Goal: Task Accomplishment & Management: Manage account settings

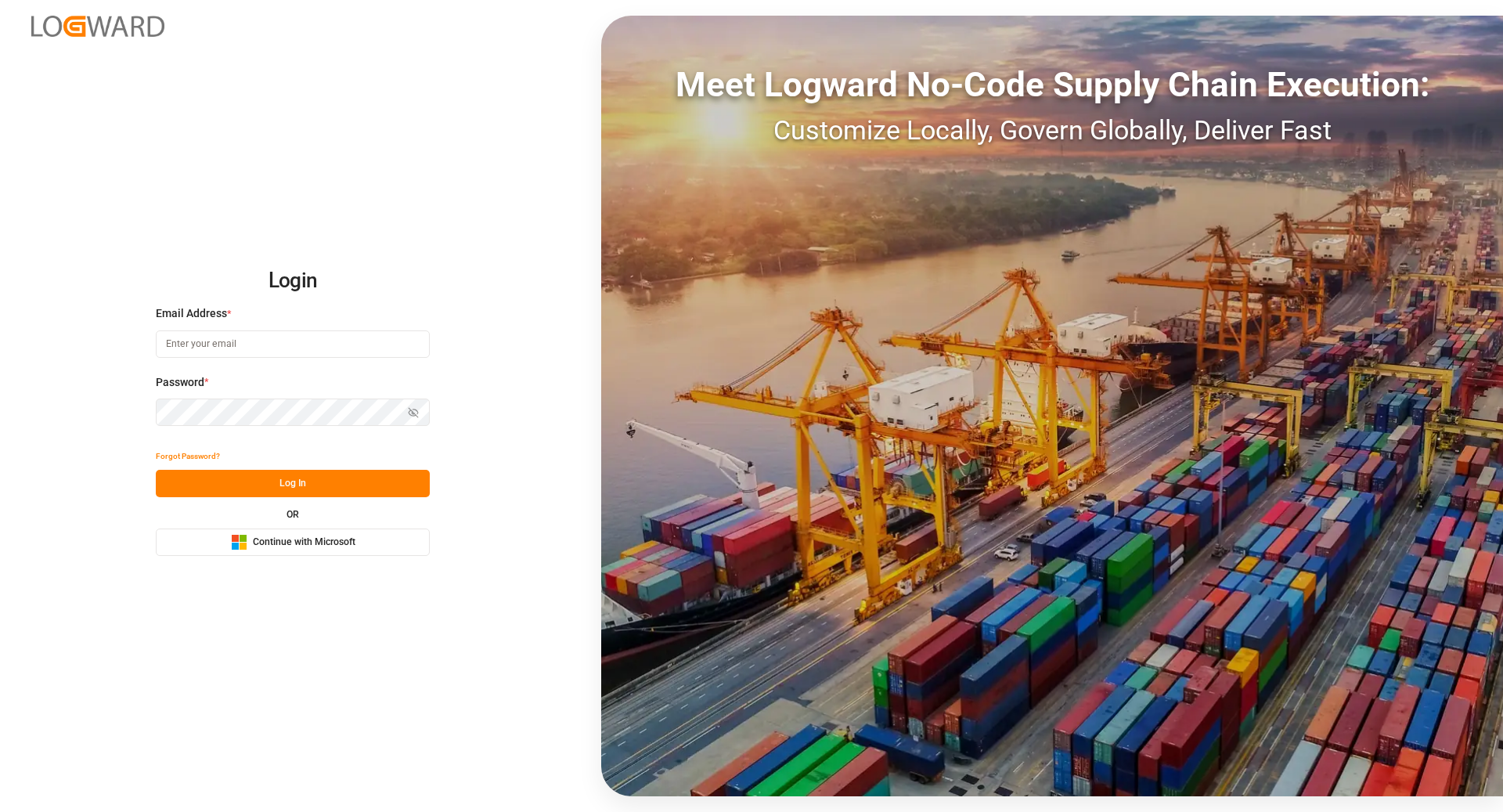
click at [333, 535] on span "Continue with Microsoft" at bounding box center [304, 542] width 103 height 14
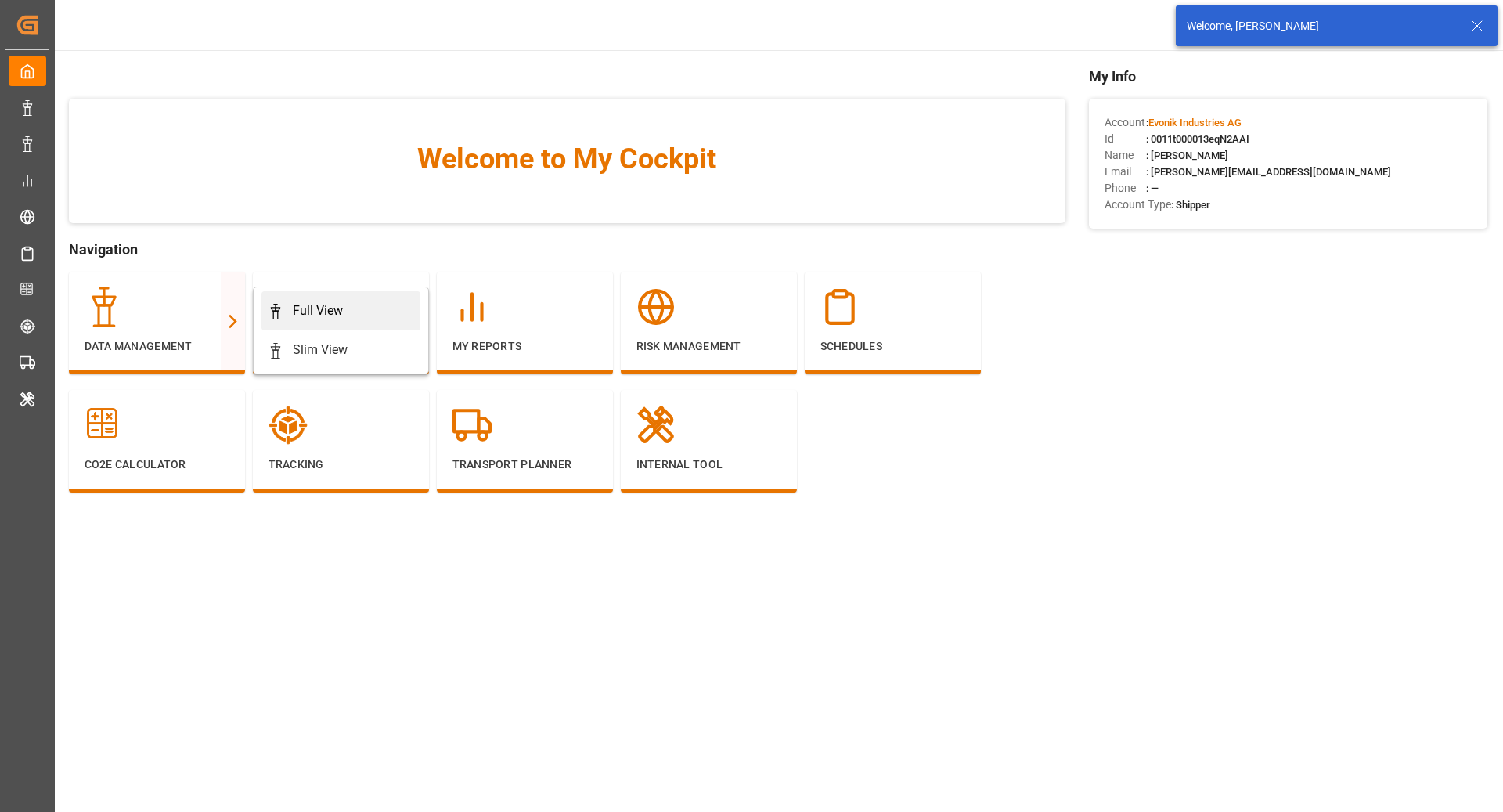
click at [376, 307] on div "Full View" at bounding box center [341, 310] width 147 height 19
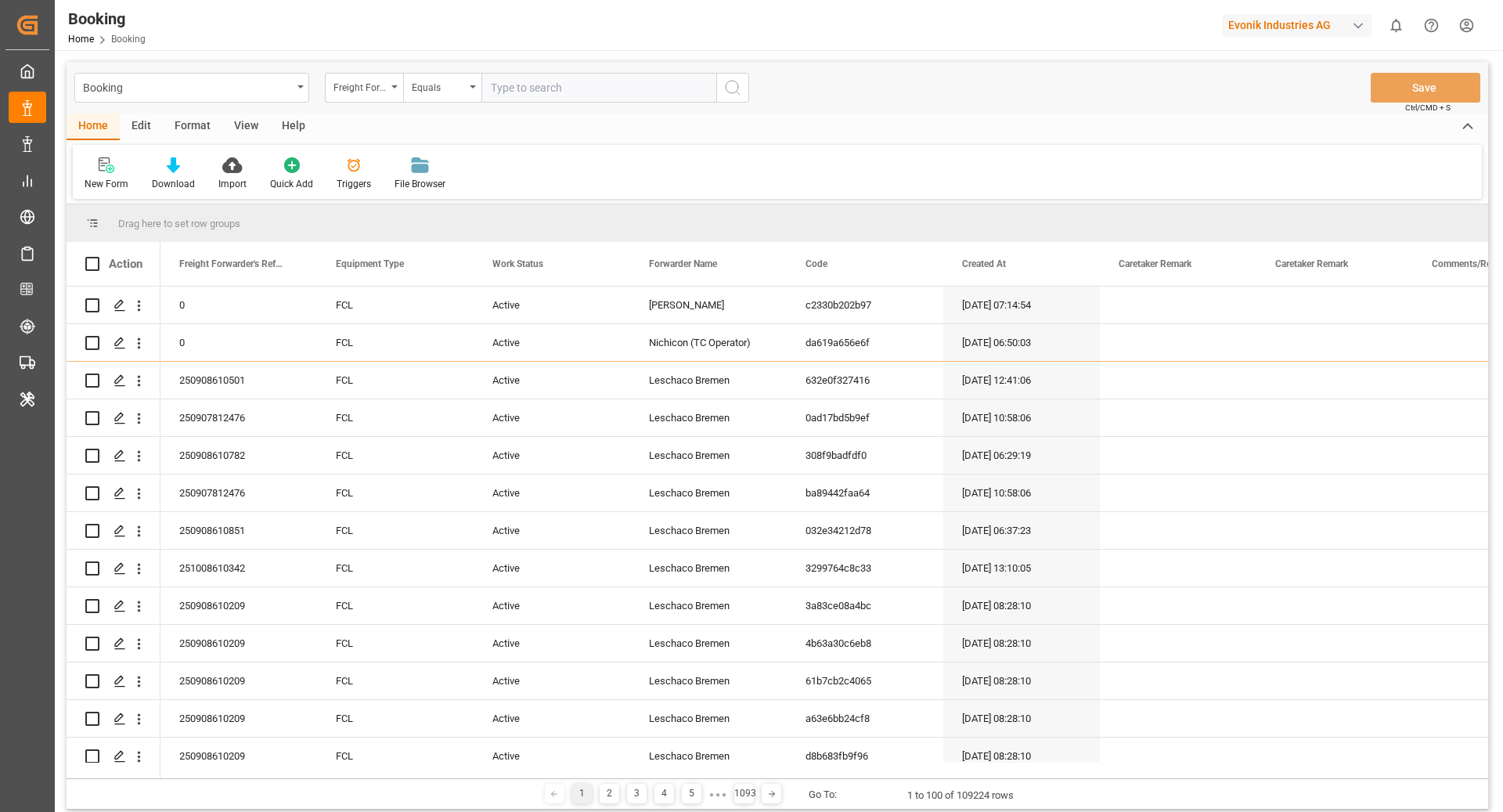
click at [175, 129] on div "Format" at bounding box center [192, 127] width 60 height 27
click at [109, 180] on div "Filter Rows" at bounding box center [108, 184] width 46 height 14
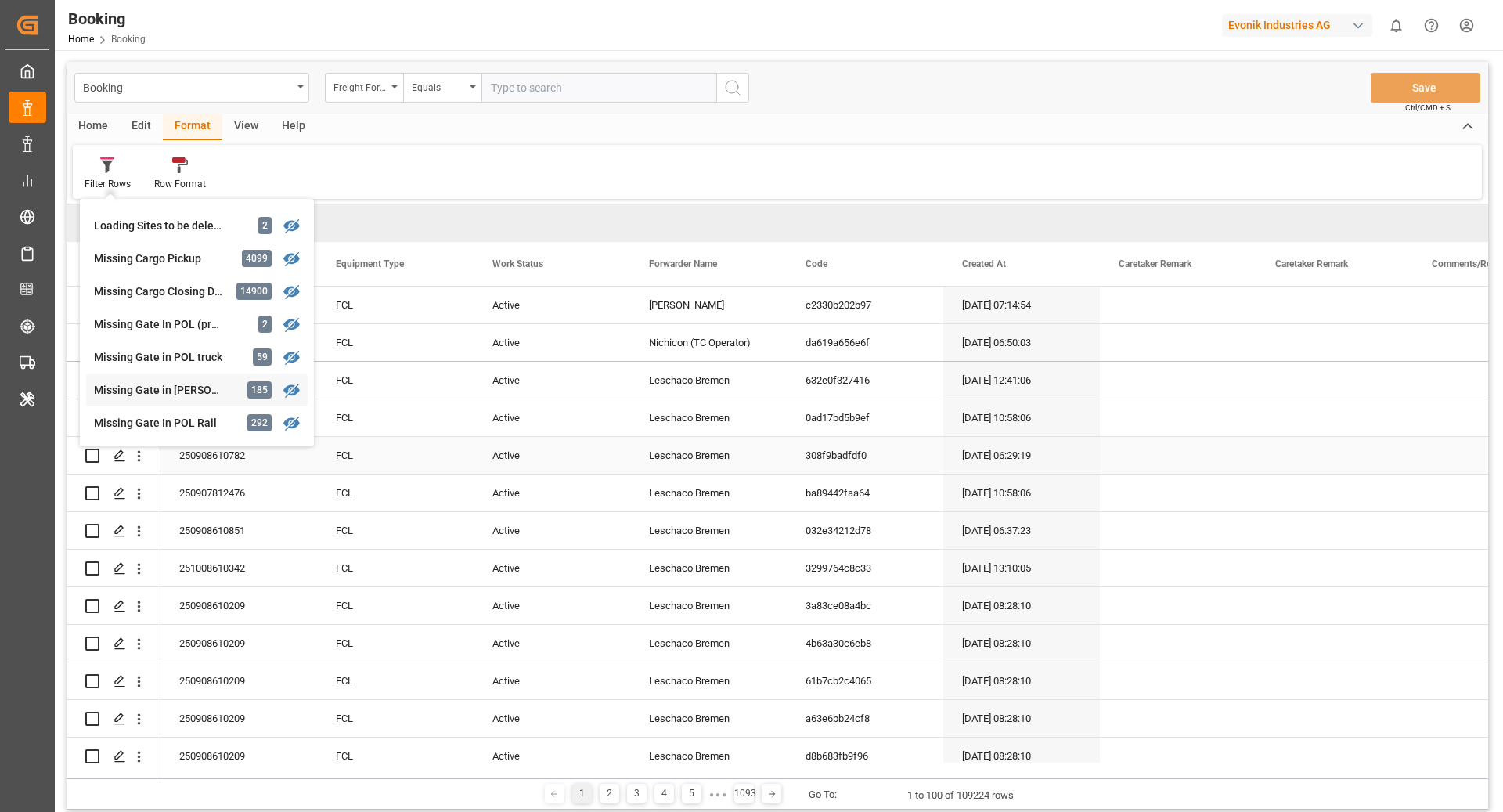
scroll to position [130, 0]
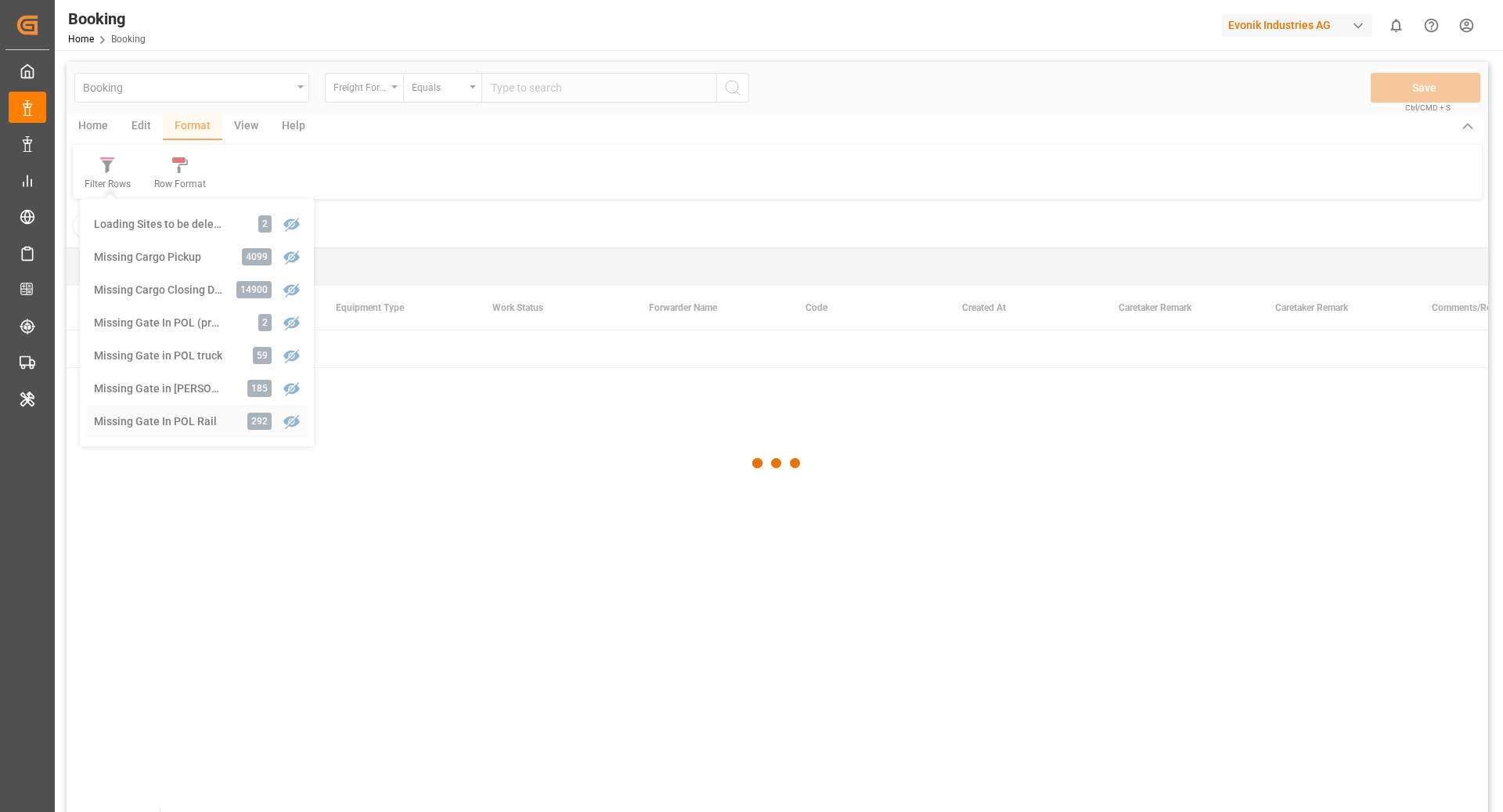
click at [197, 423] on div "Booking Freight Forwarder's Reference No. Equals Save Ctrl/CMD + S Home Edit Fo…" at bounding box center [777, 457] width 1422 height 791
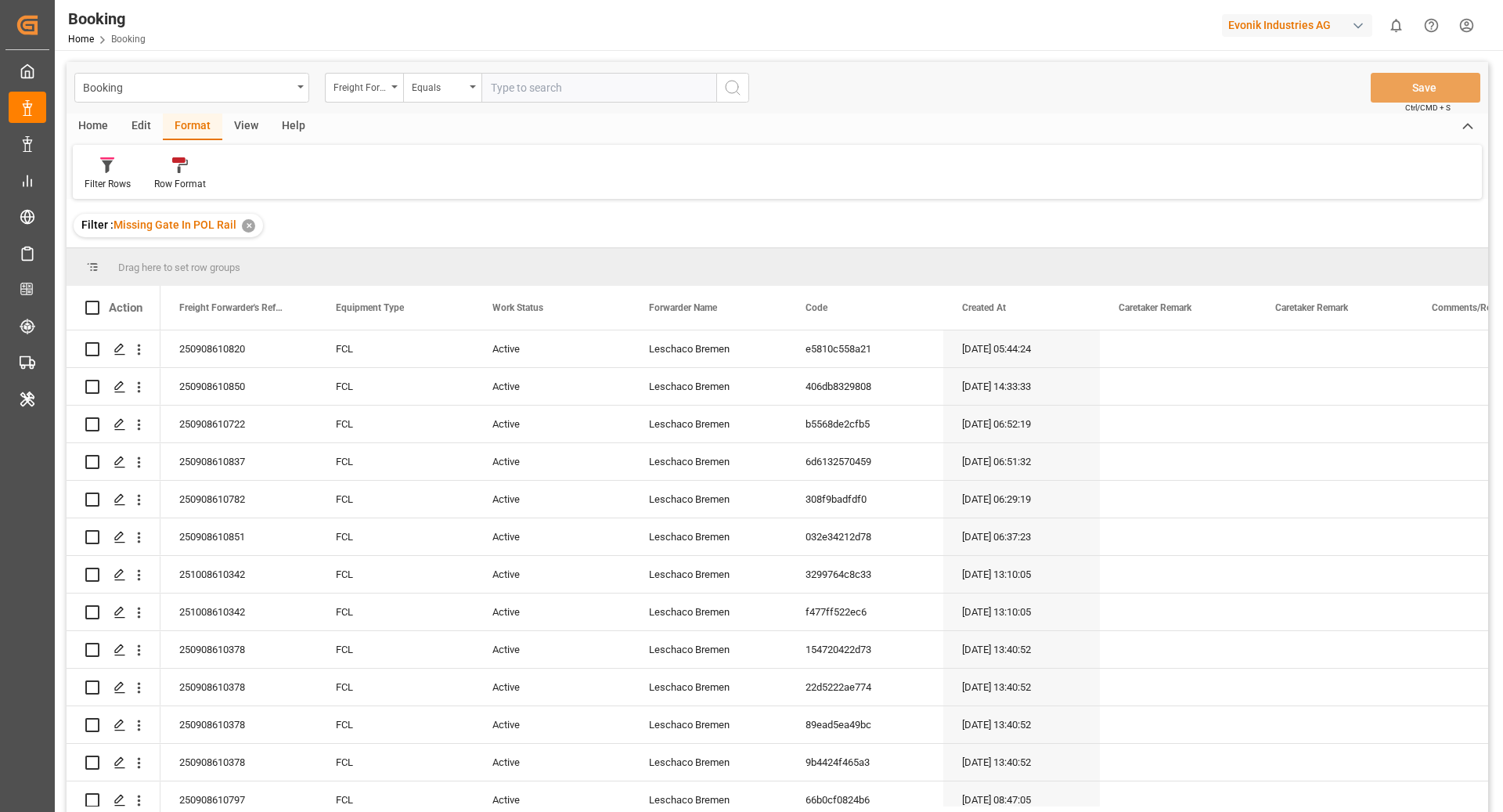
click at [250, 129] on div "View" at bounding box center [246, 127] width 47 height 27
click at [103, 163] on icon at bounding box center [104, 160] width 7 height 6
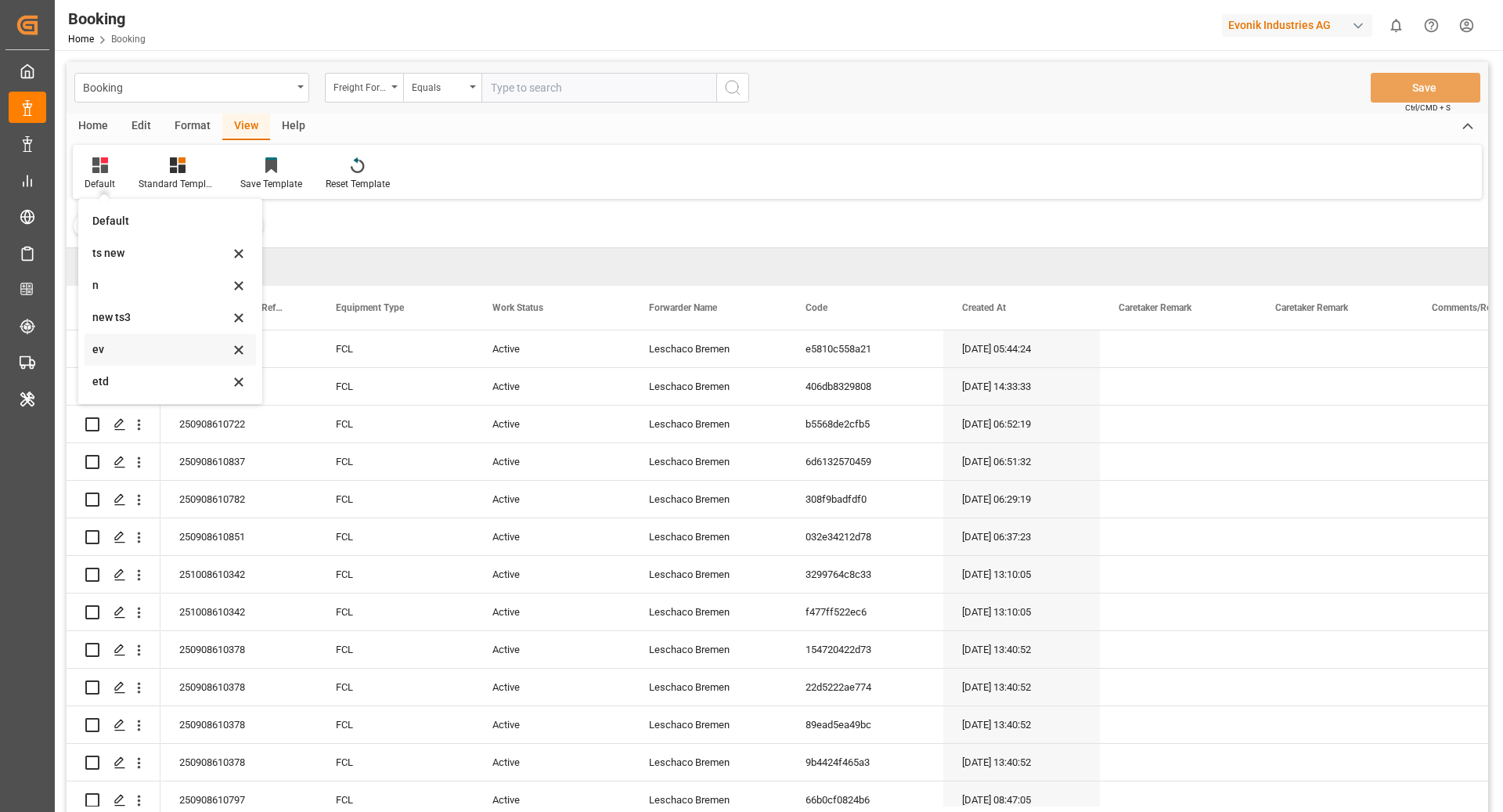
click at [136, 342] on div "ev" at bounding box center [160, 349] width 137 height 16
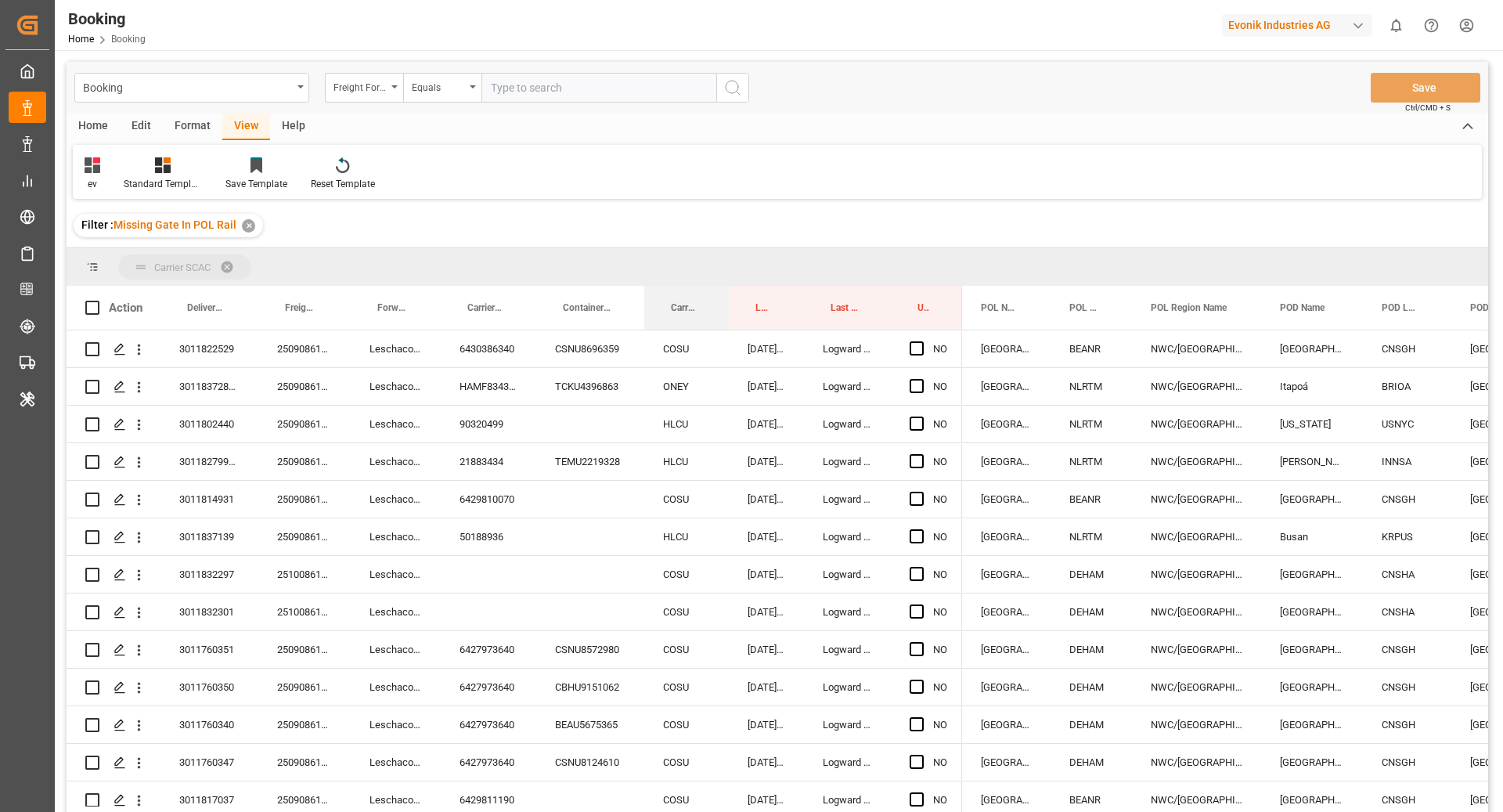
drag, startPoint x: 688, startPoint y: 307, endPoint x: 680, endPoint y: 280, distance: 28.2
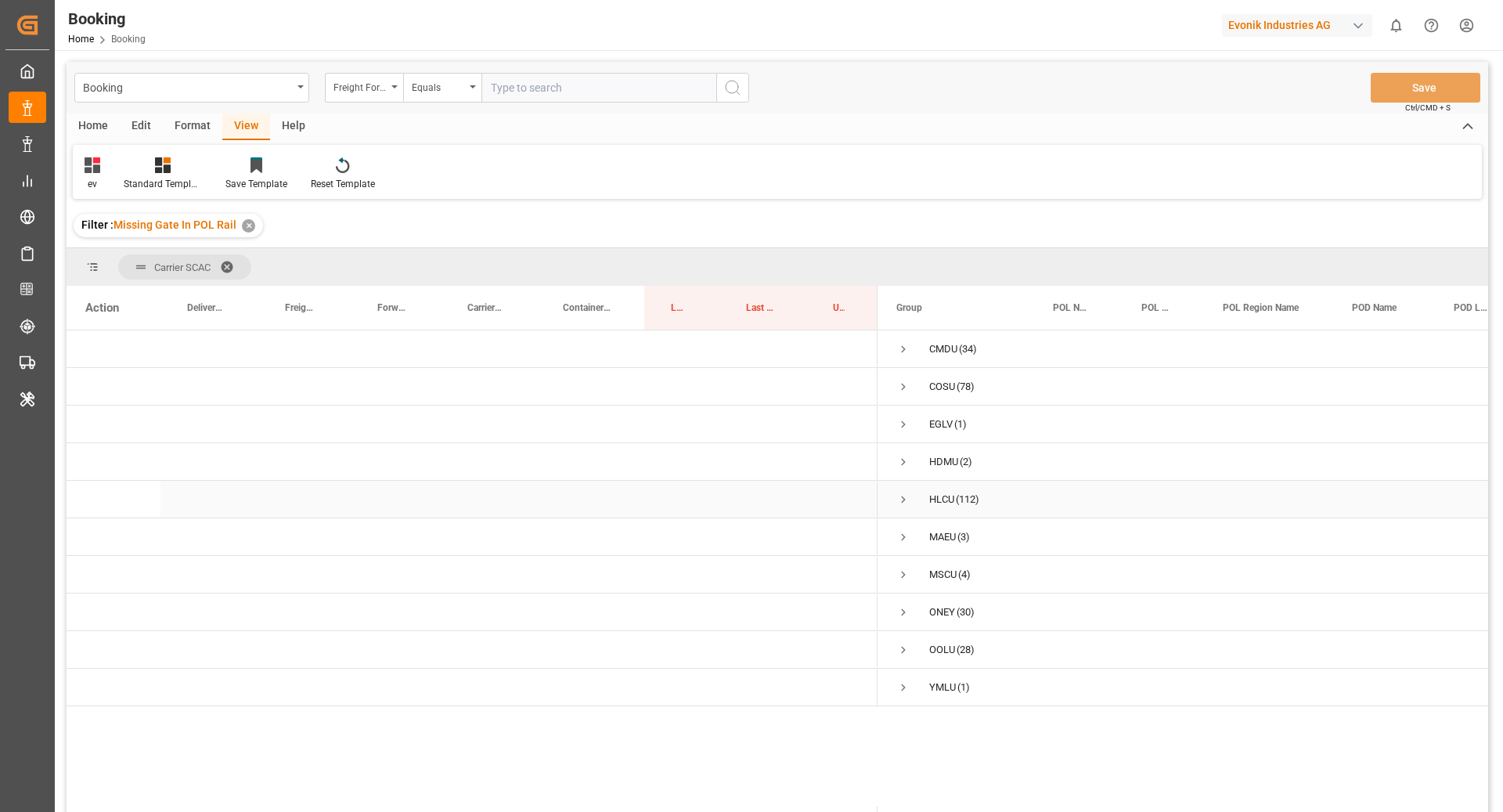
click at [899, 501] on span "Press SPACE to select this row." at bounding box center [903, 499] width 14 height 14
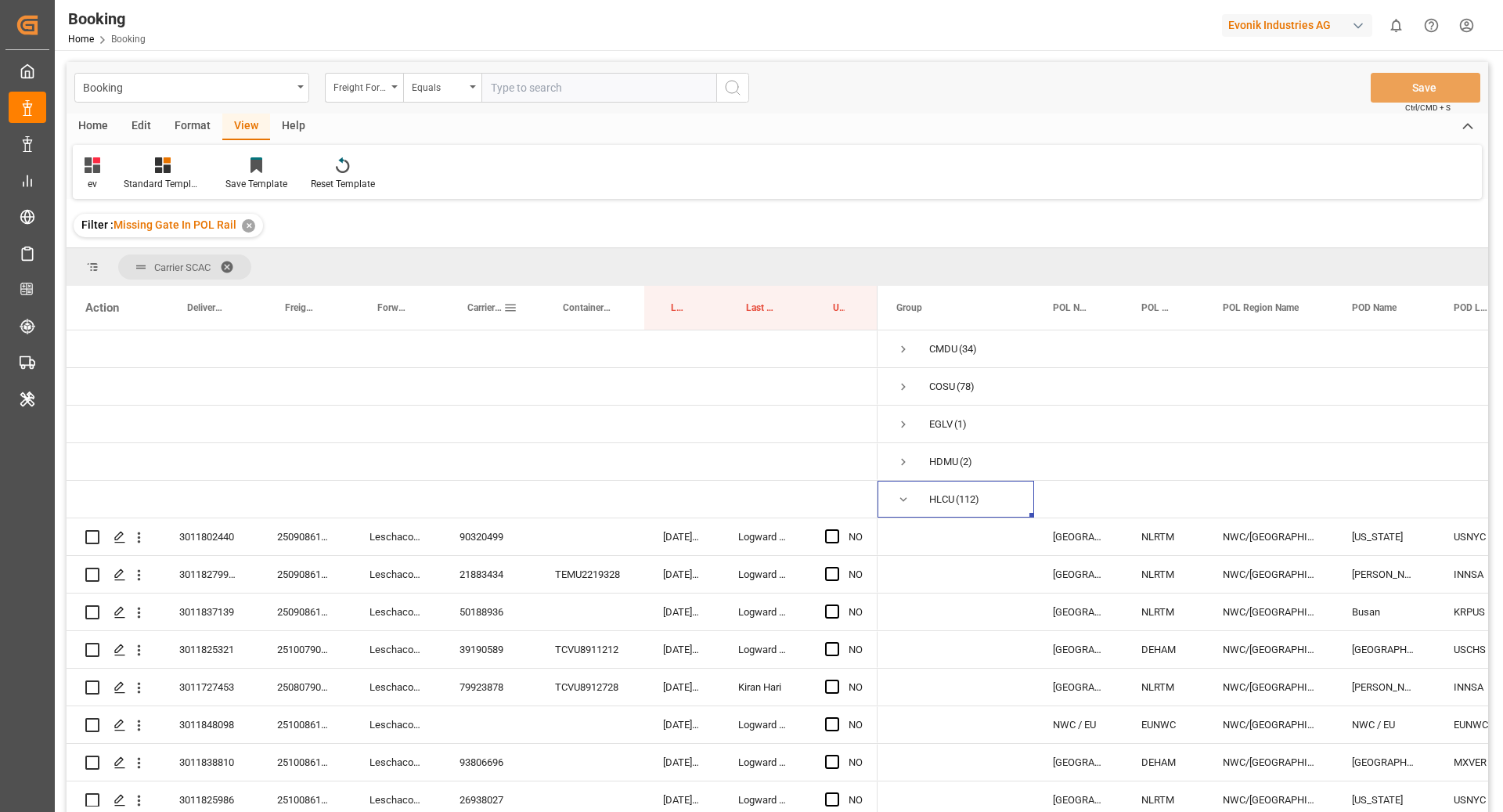
click at [494, 300] on div "Carrier Booking No." at bounding box center [485, 307] width 36 height 44
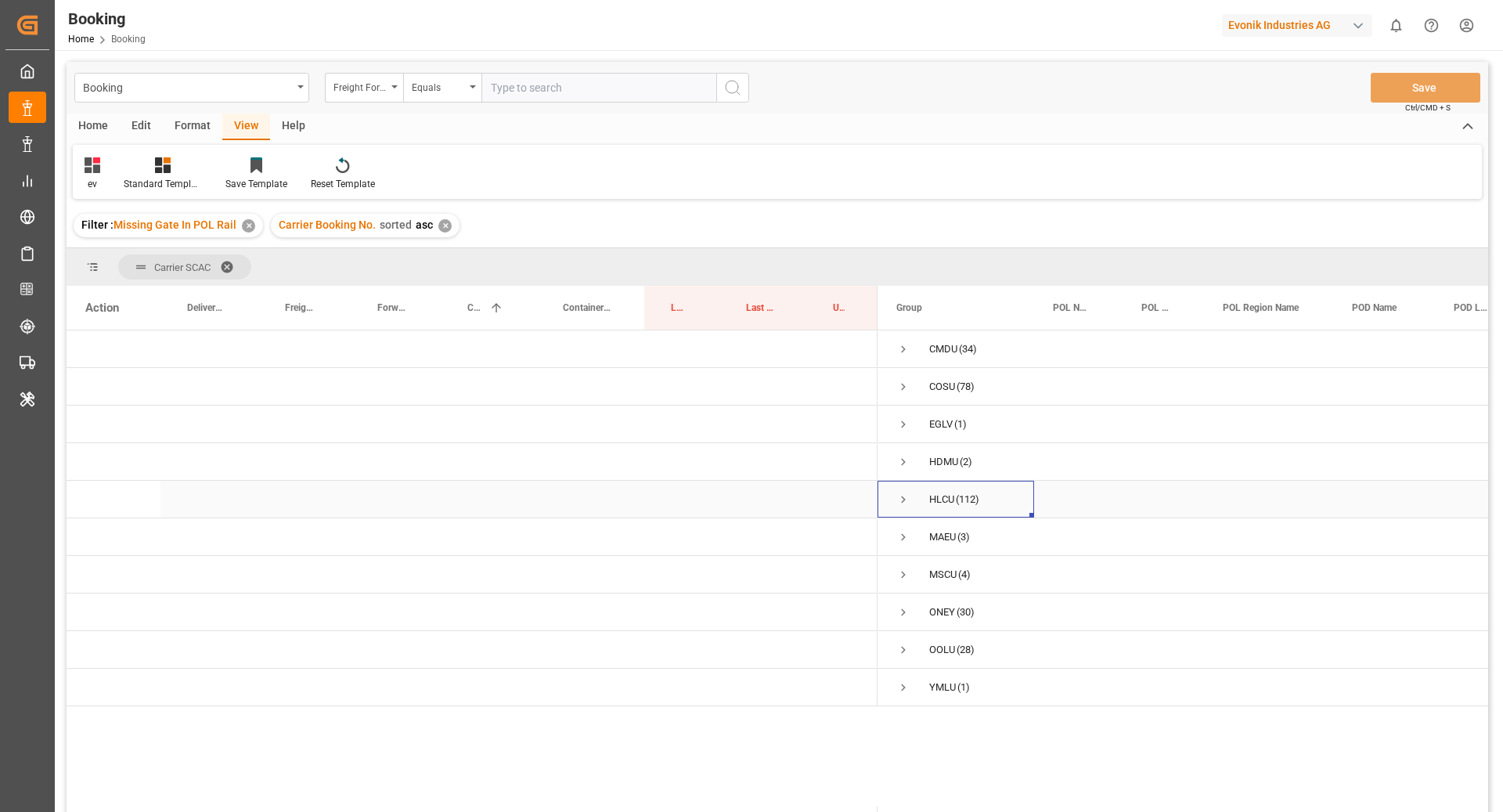
click at [902, 498] on span "Press SPACE to select this row." at bounding box center [903, 499] width 14 height 14
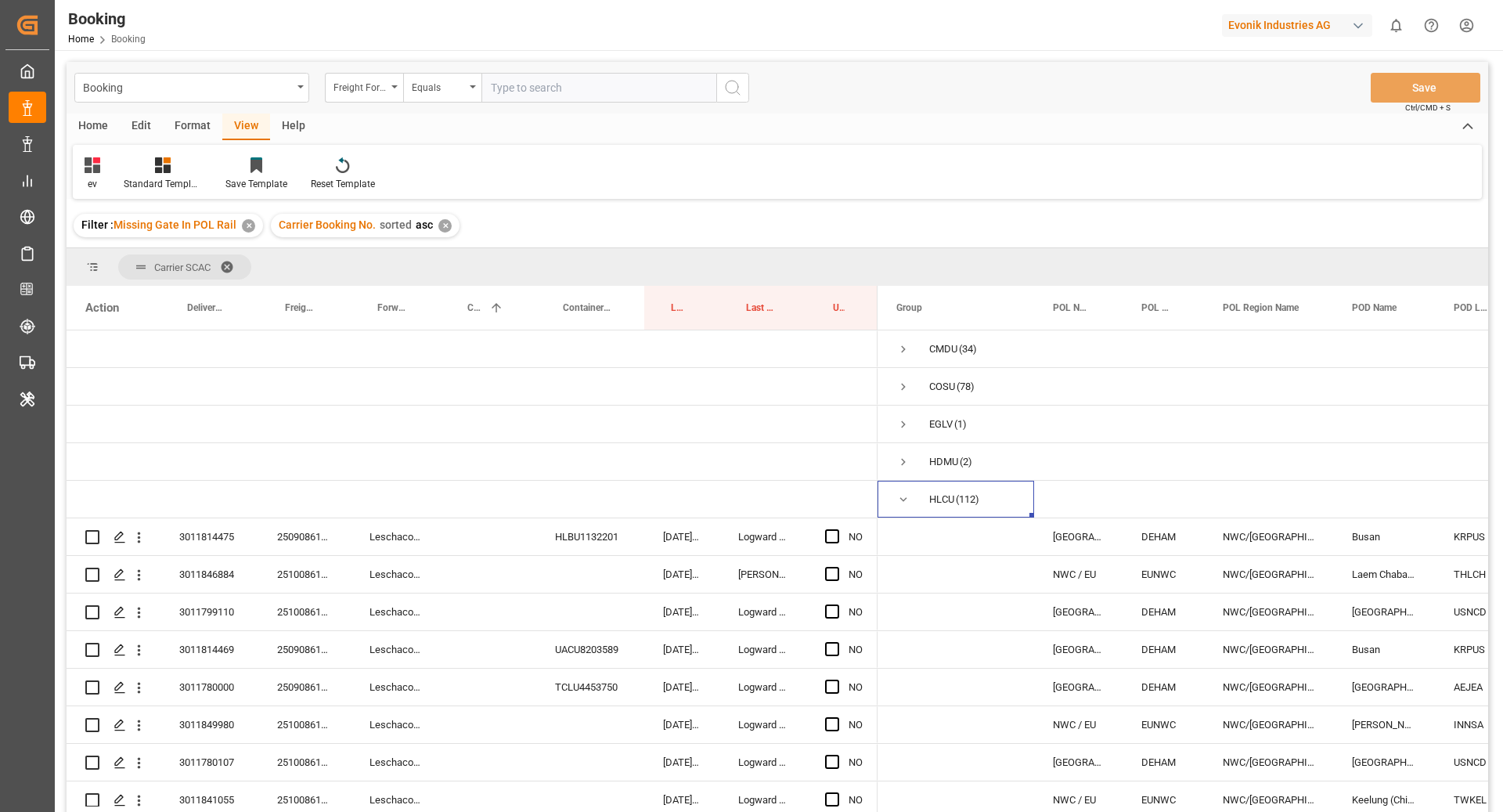
click at [184, 130] on div "Format" at bounding box center [192, 127] width 60 height 27
click at [117, 177] on div "Filter Rows" at bounding box center [108, 184] width 46 height 14
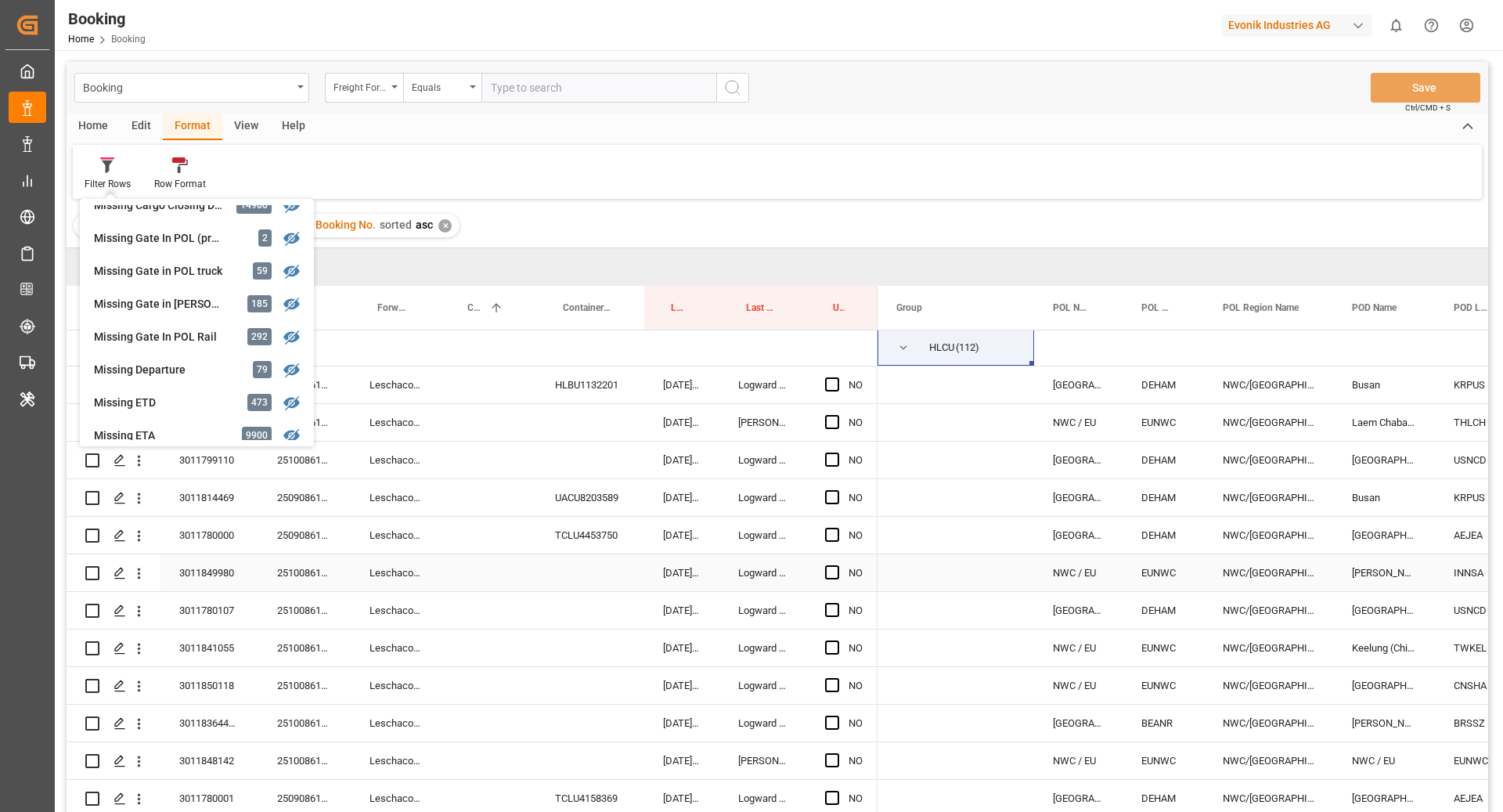
scroll to position [147, 0]
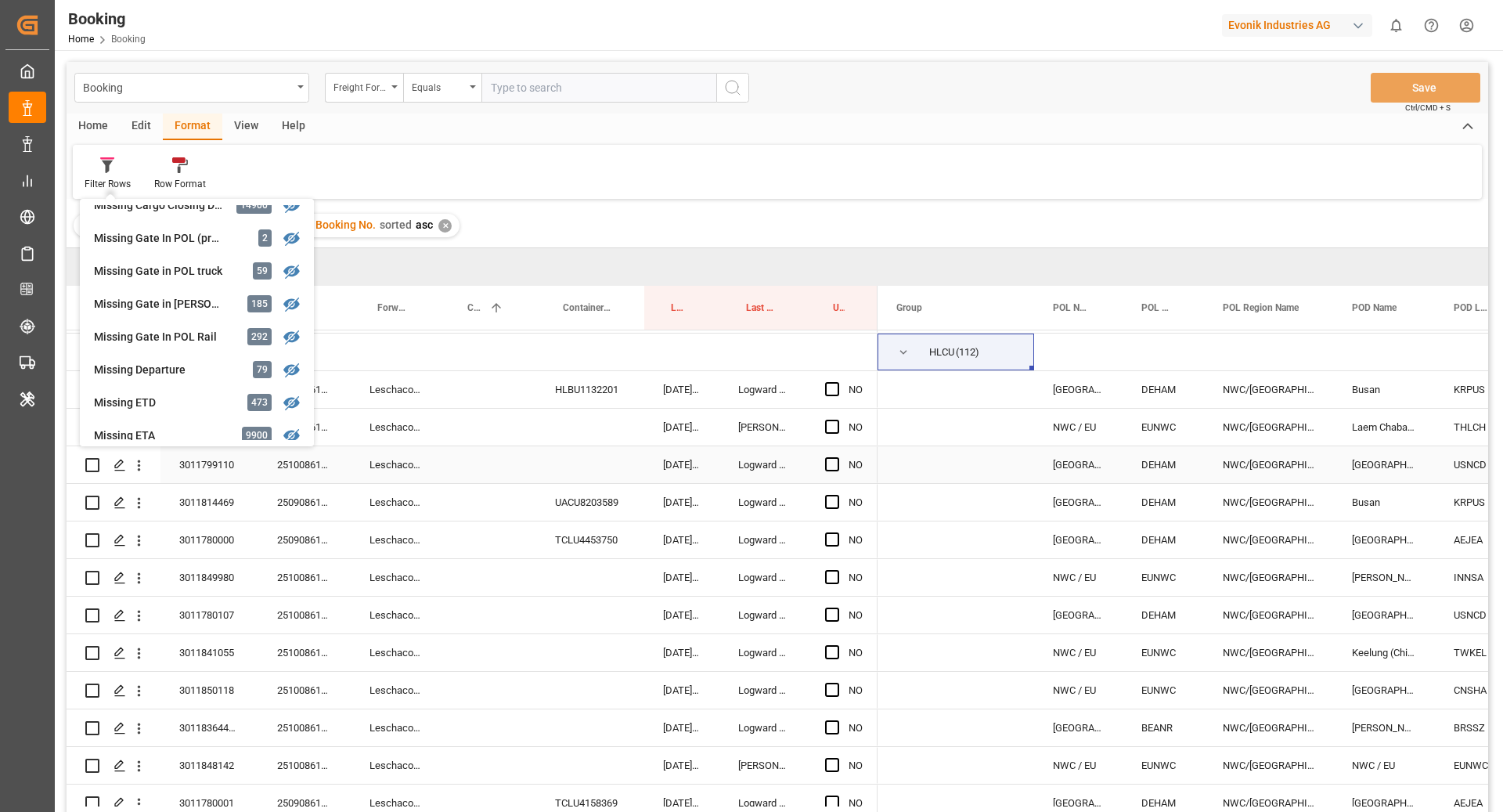
click at [446, 442] on div "Press SPACE to select this row." at bounding box center [488, 426] width 96 height 37
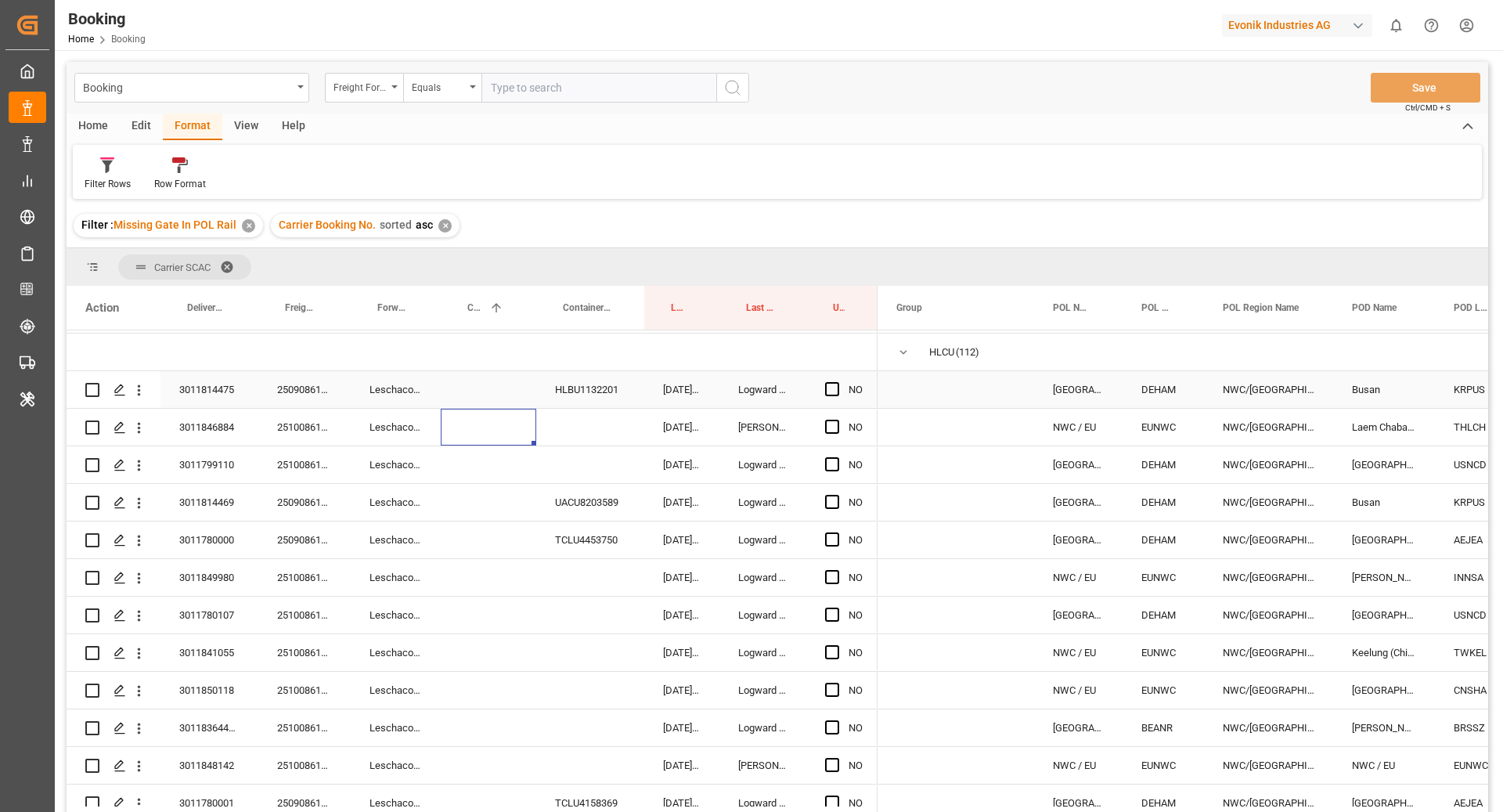
click at [323, 381] on div "250908610778" at bounding box center [304, 389] width 92 height 37
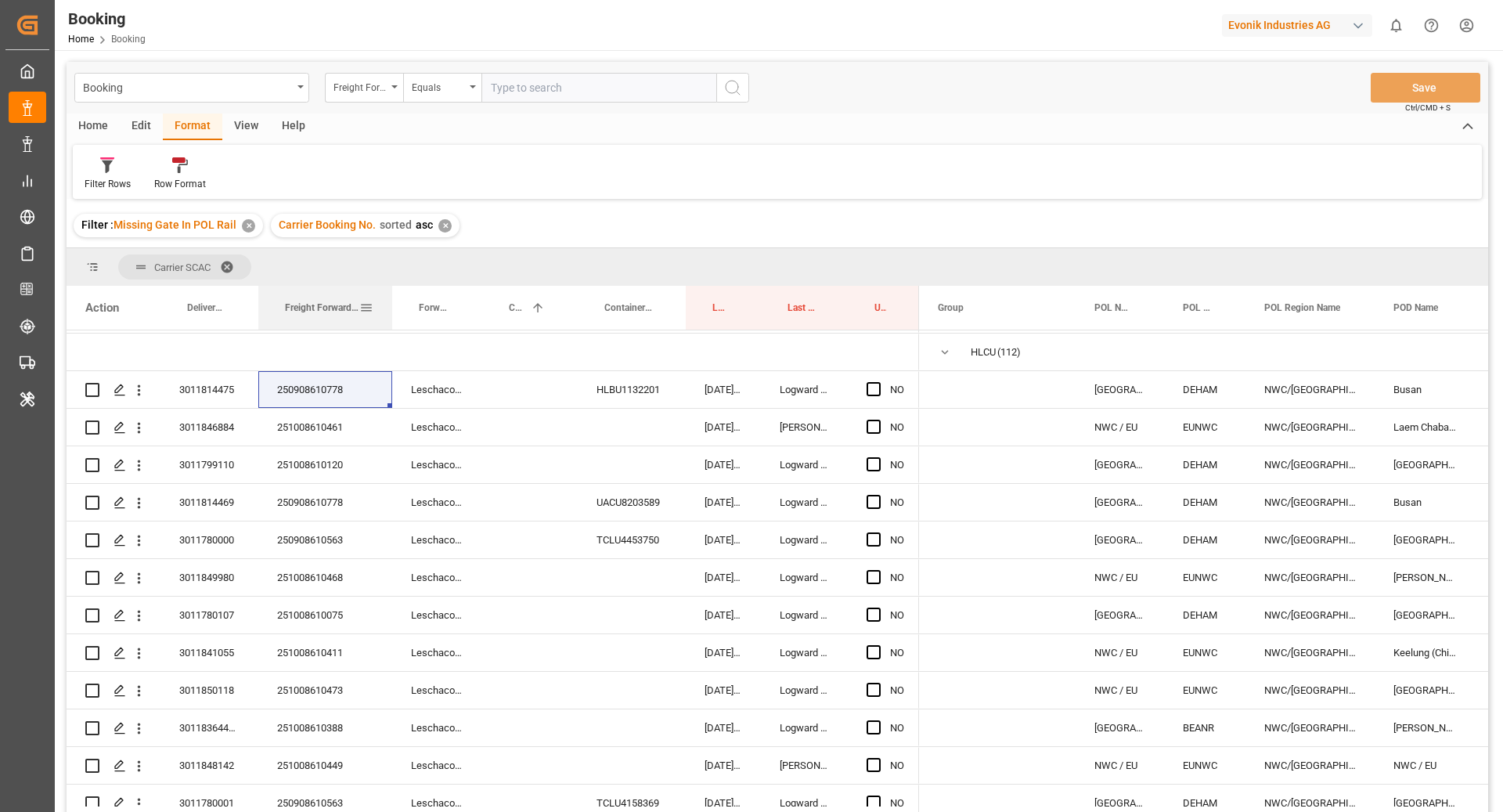
drag, startPoint x: 348, startPoint y: 314, endPoint x: 390, endPoint y: 313, distance: 42.0
click at [390, 313] on div at bounding box center [392, 307] width 6 height 44
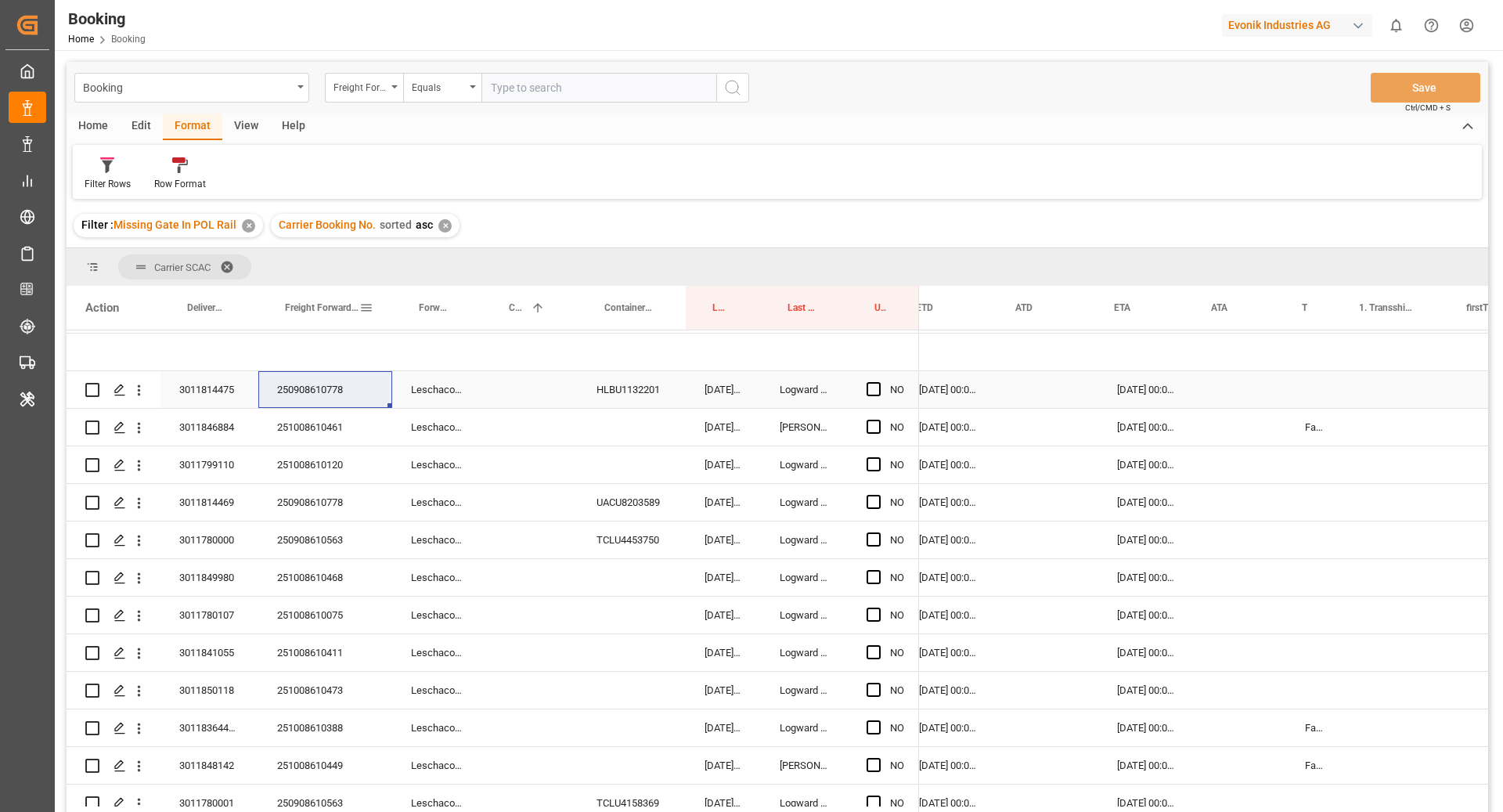
scroll to position [0, 1080]
click at [136, 396] on icon "open menu" at bounding box center [139, 390] width 16 height 16
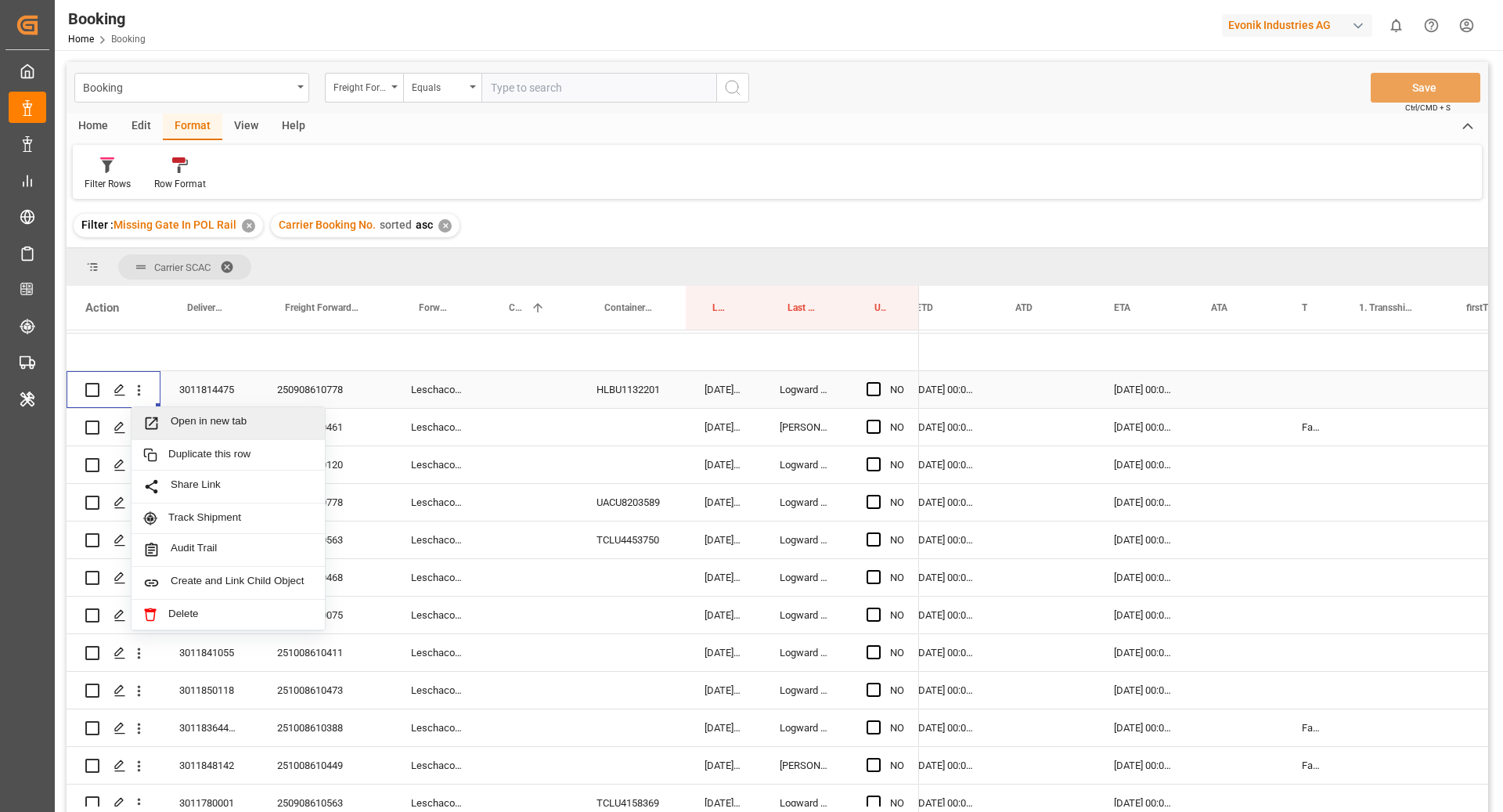
drag, startPoint x: 189, startPoint y: 419, endPoint x: 811, endPoint y: 632, distance: 657.5
click at [189, 419] on span "Open in new tab" at bounding box center [241, 423] width 142 height 16
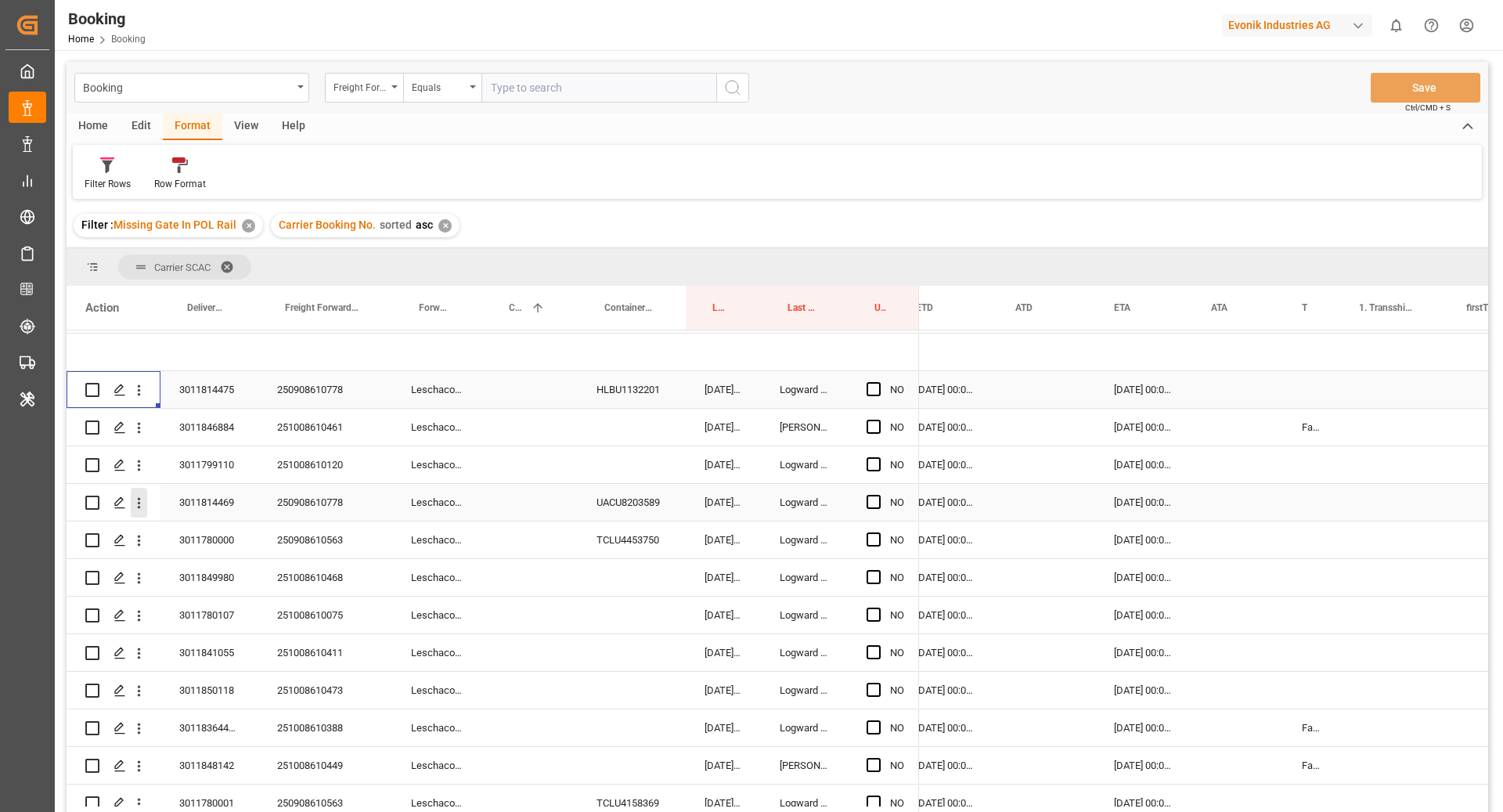
click at [132, 509] on icon "open menu" at bounding box center [139, 503] width 16 height 16
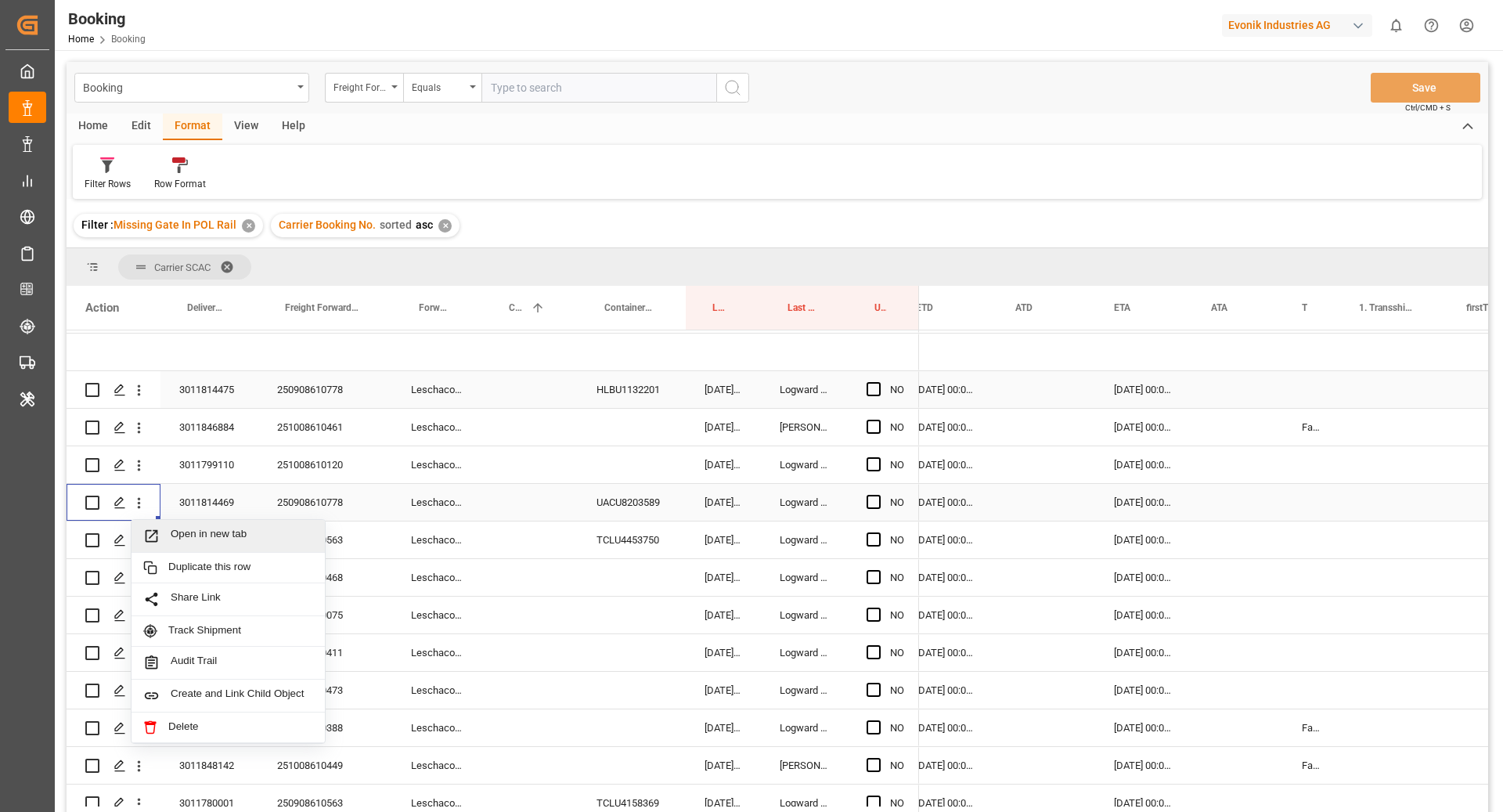
click at [194, 532] on span "Open in new tab" at bounding box center [241, 536] width 142 height 16
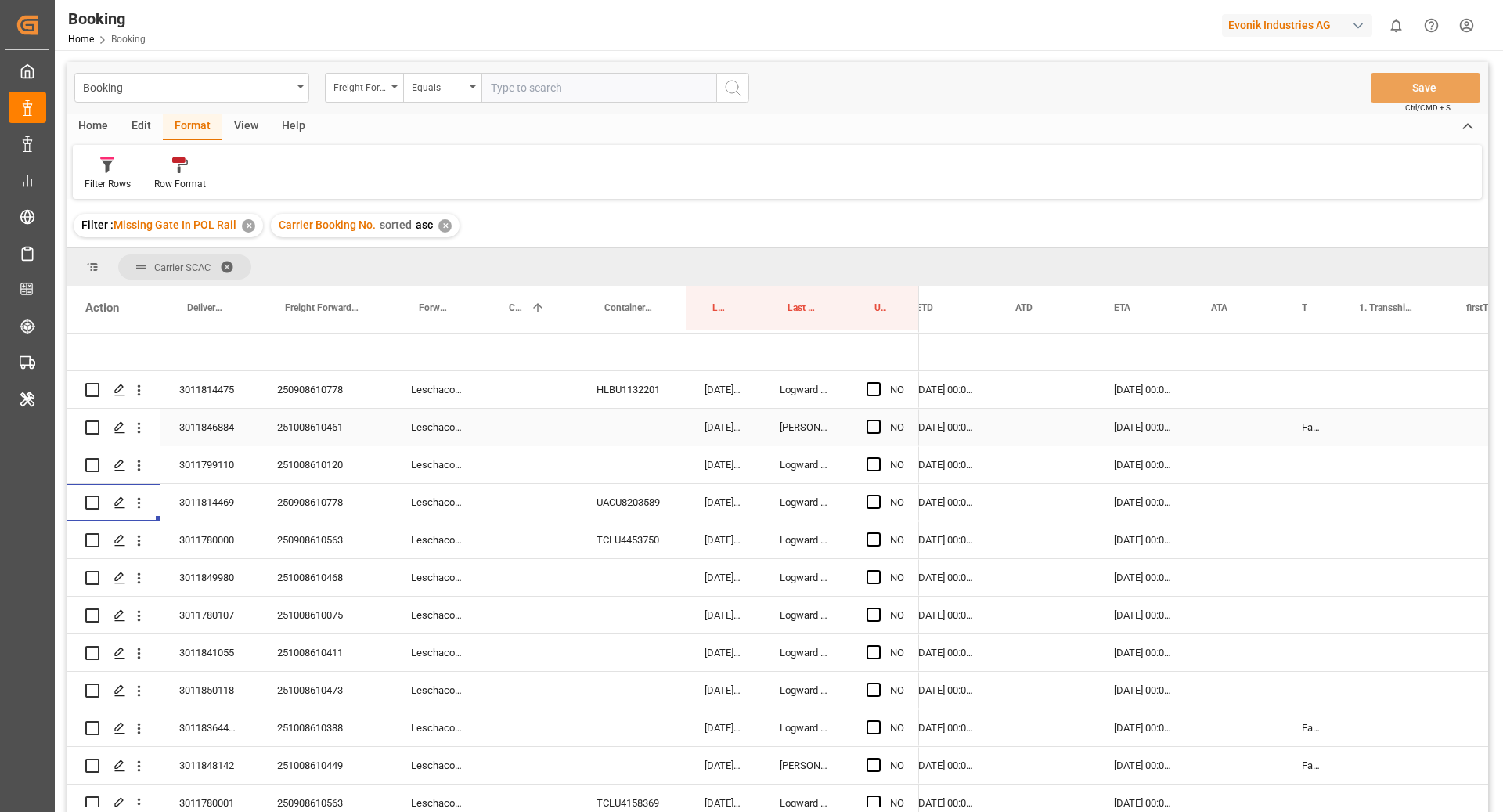
click at [317, 437] on div "251008610461" at bounding box center [325, 426] width 134 height 37
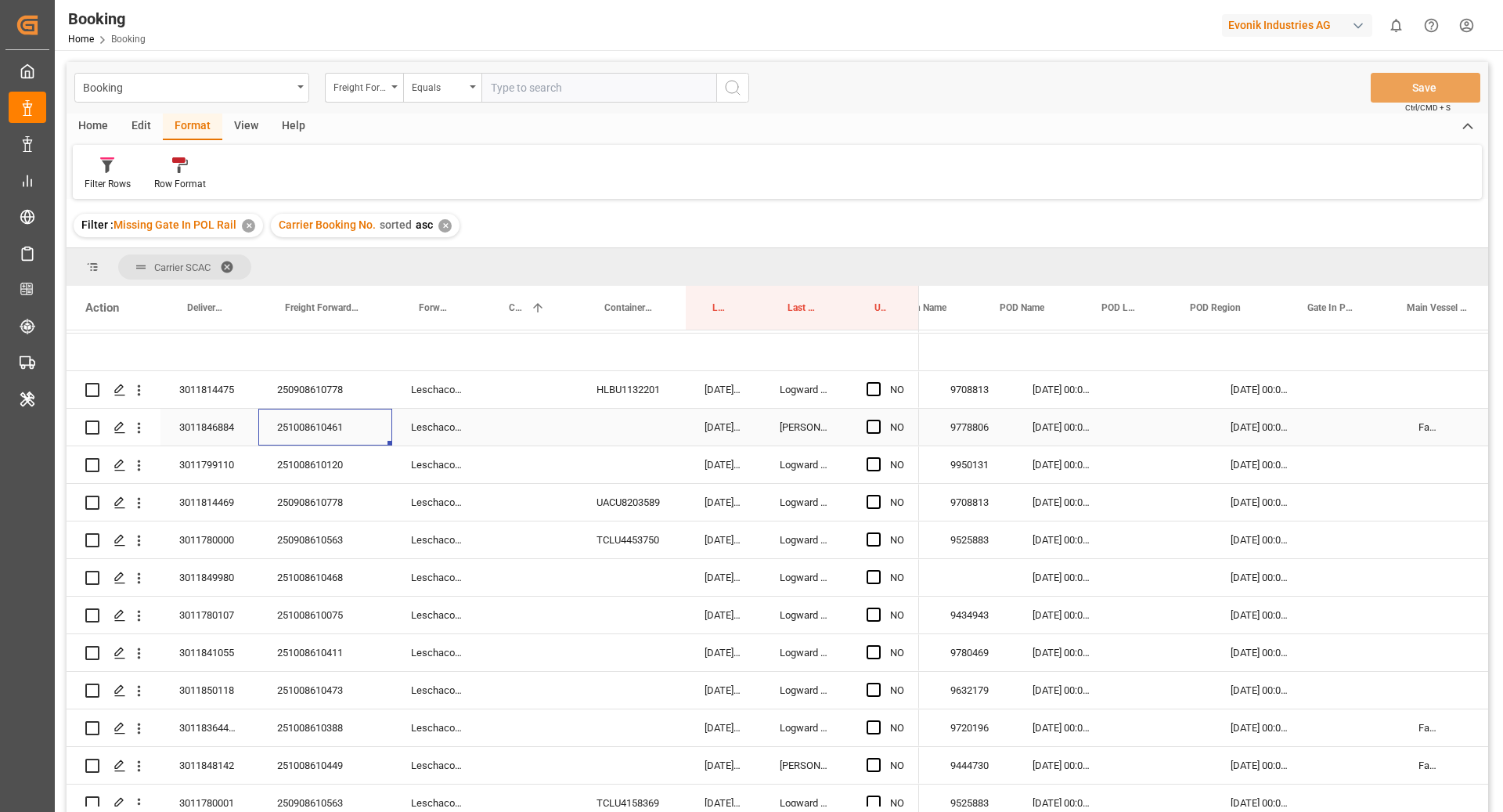
scroll to position [0, 0]
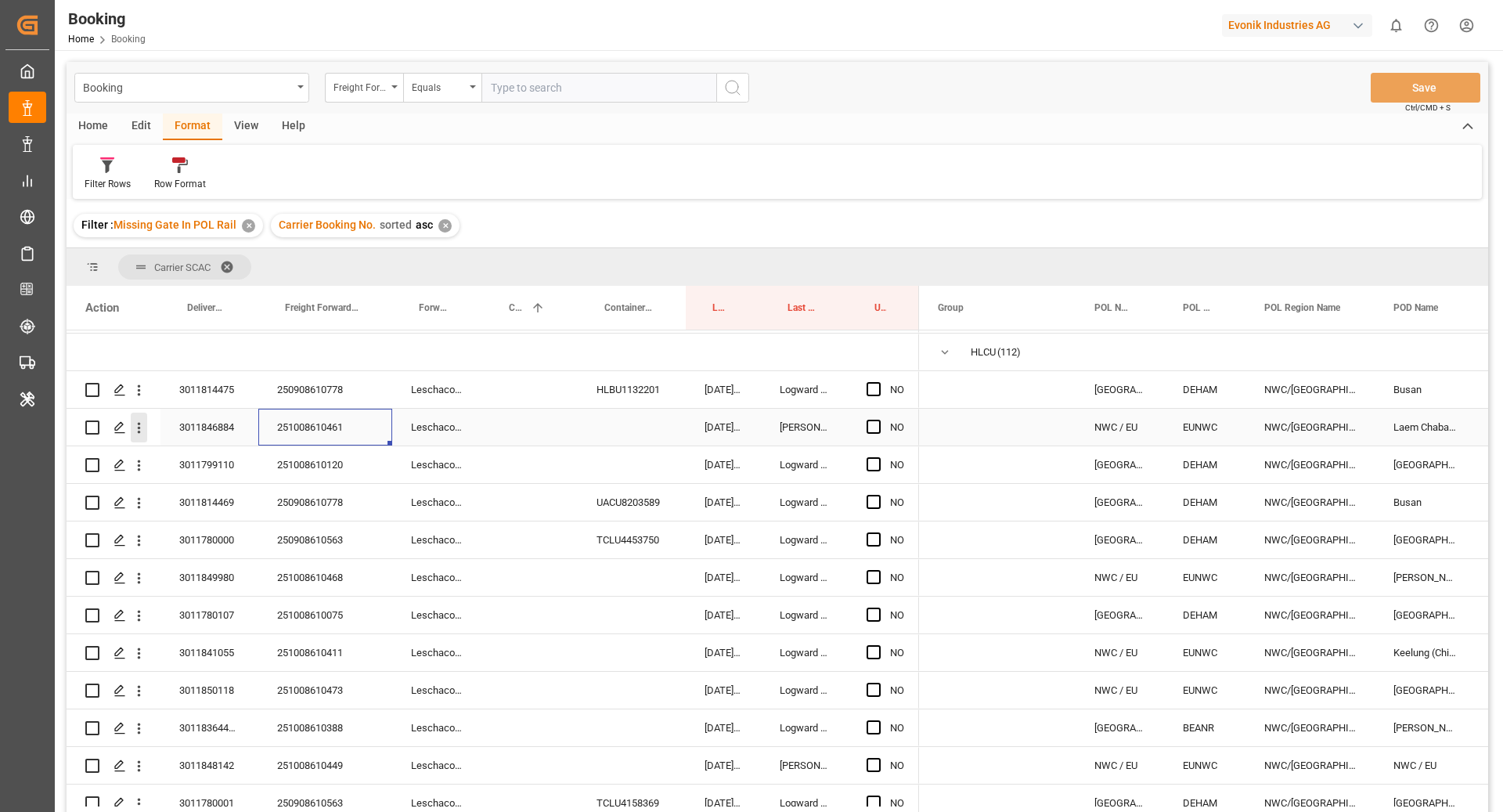
click at [141, 427] on icon "open menu" at bounding box center [139, 428] width 16 height 16
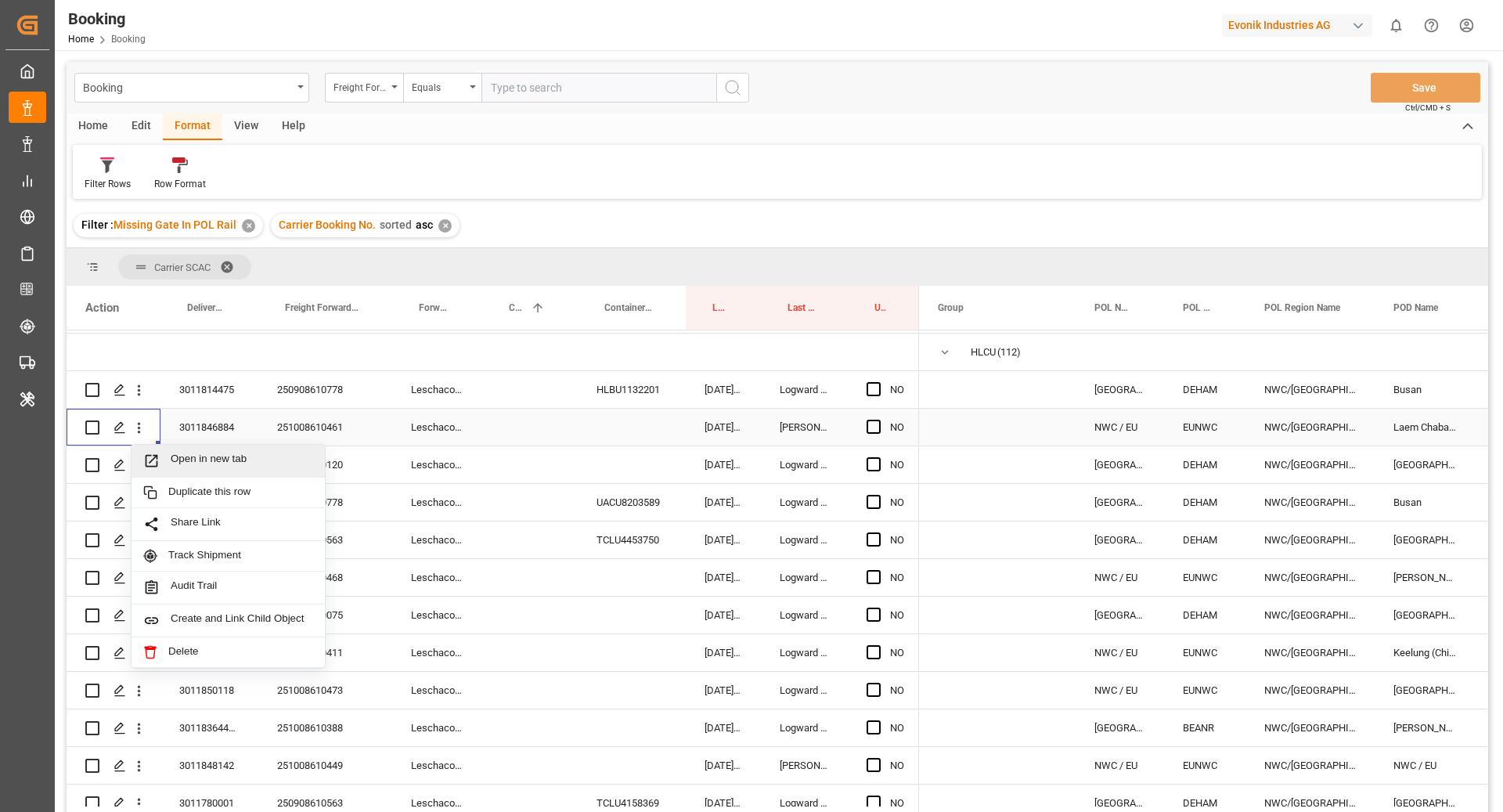
click at [191, 455] on span "Open in new tab" at bounding box center [241, 460] width 142 height 16
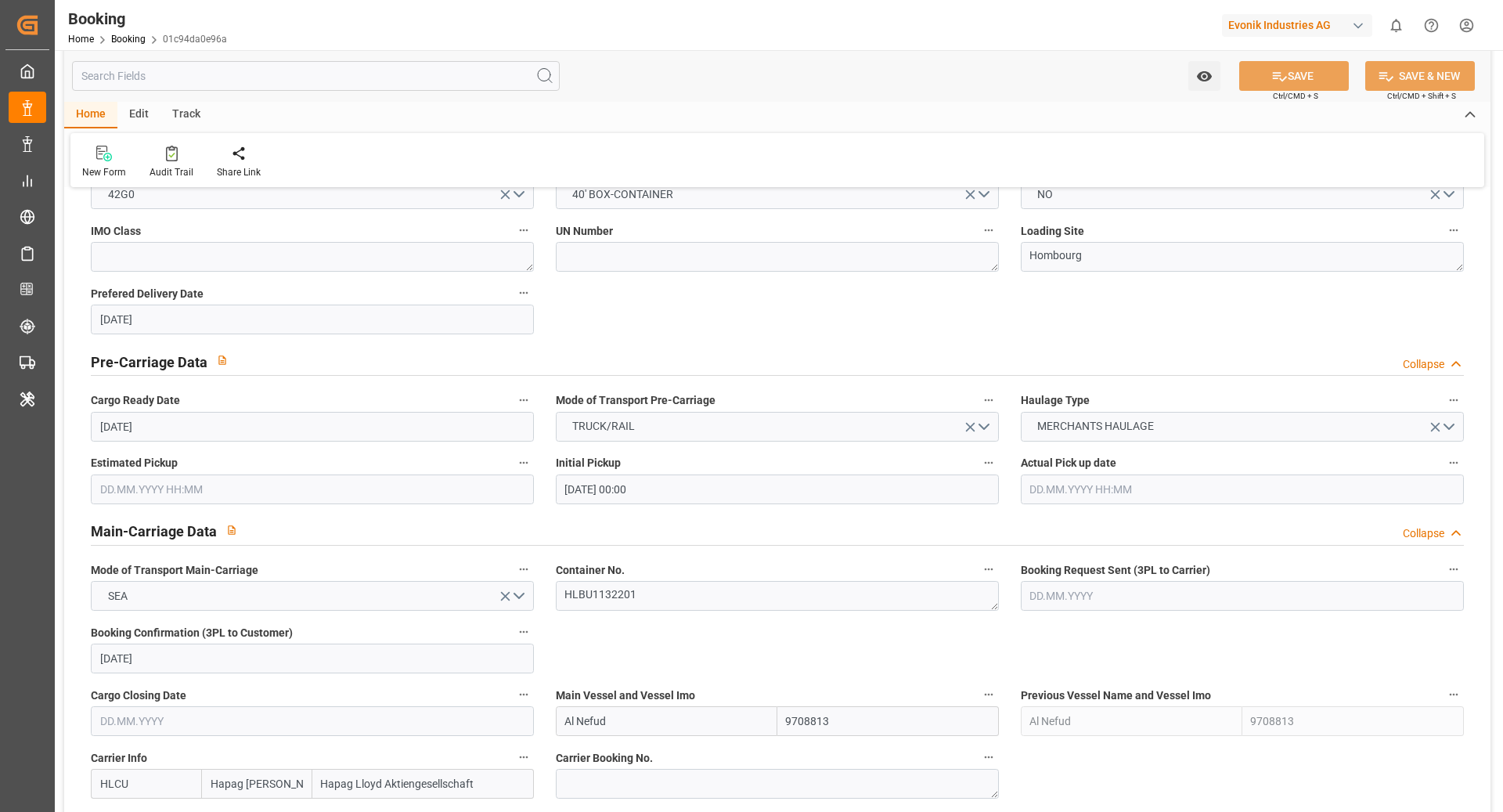
scroll to position [1055, 0]
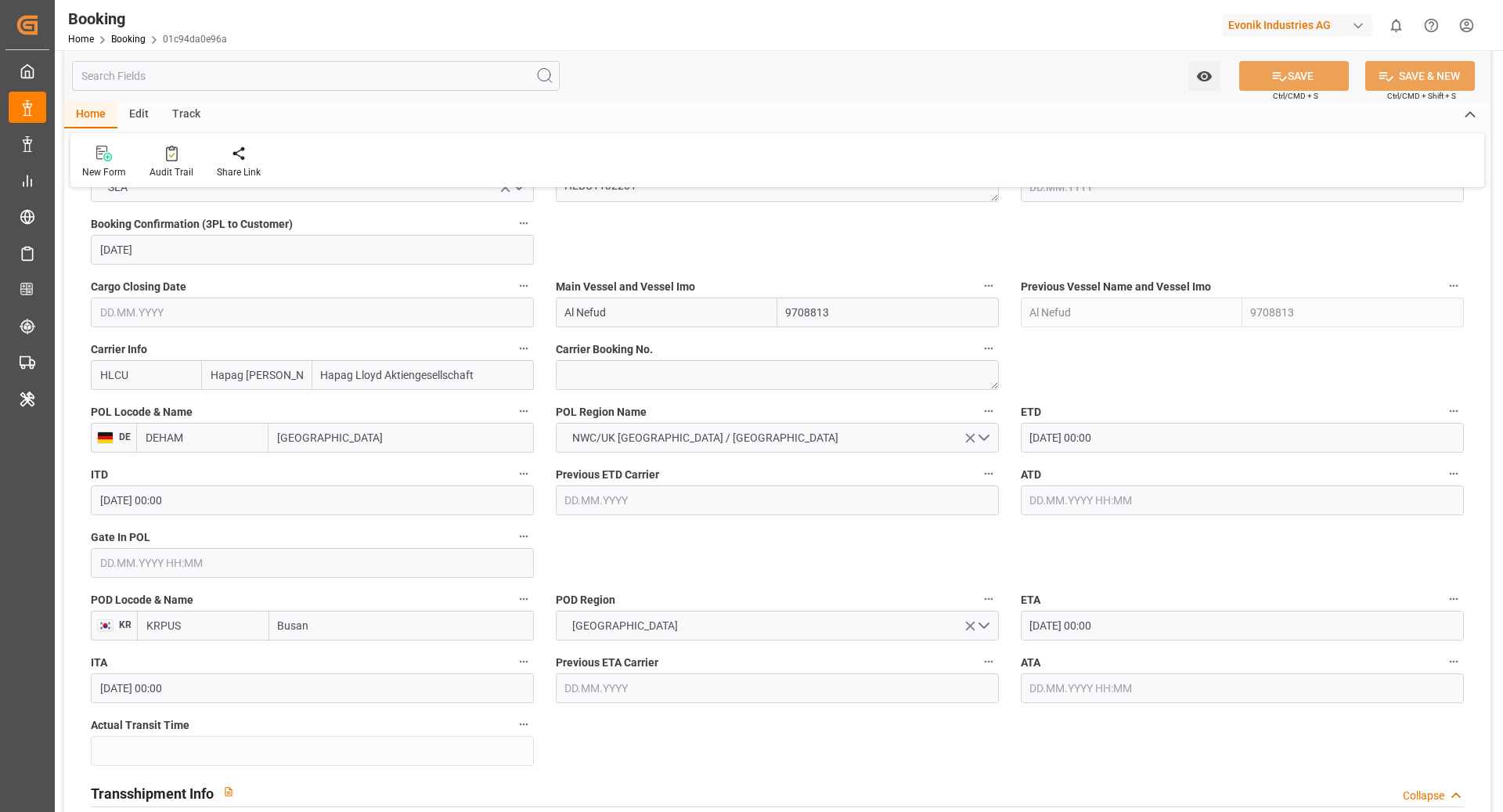
click at [208, 439] on input "DEHAM" at bounding box center [202, 437] width 132 height 29
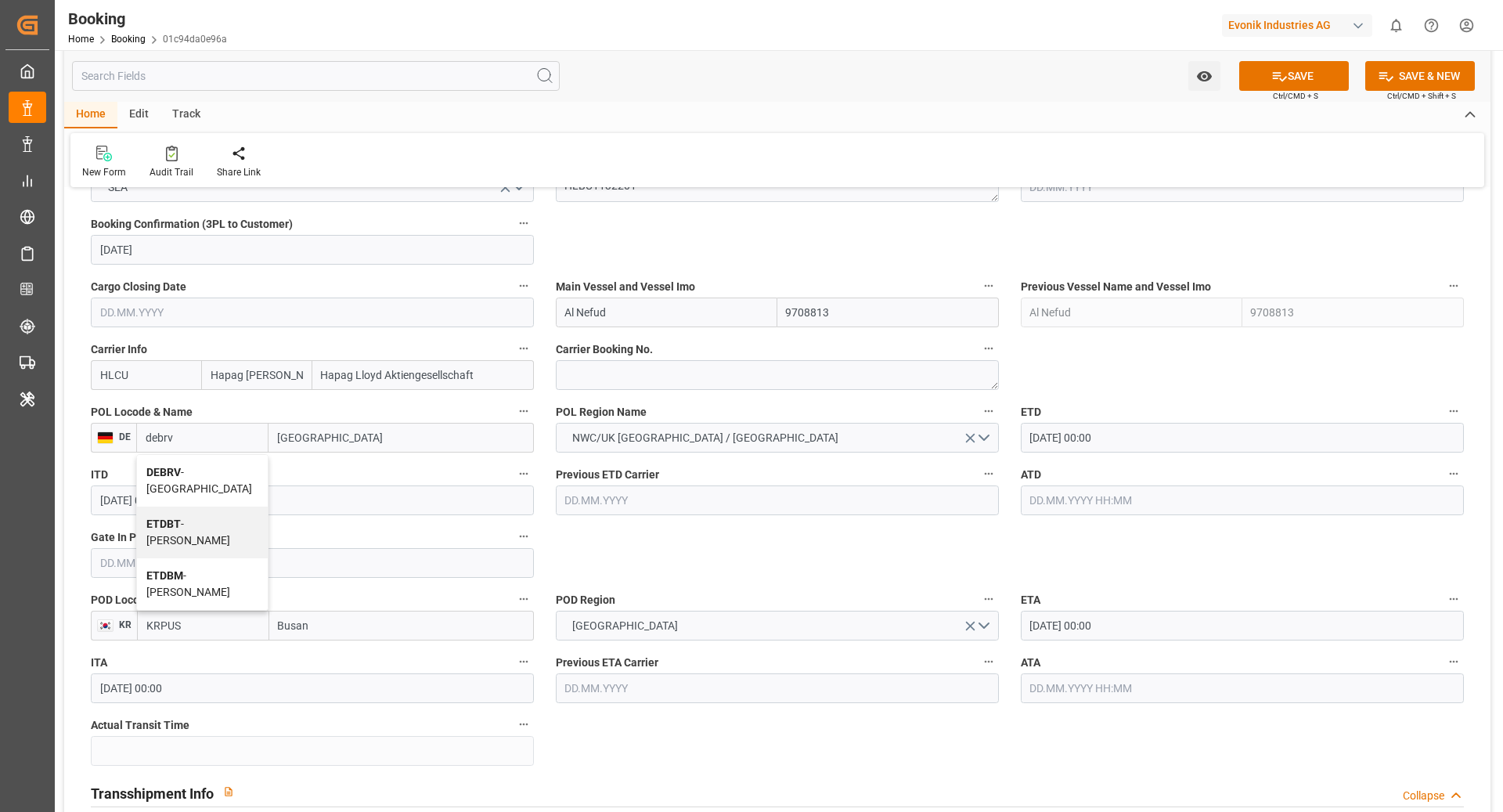
click at [218, 465] on span "DEBRV - Bremerhaven" at bounding box center [199, 480] width 105 height 29
type input "DEBRV"
type input "Bremerhaven"
type input "DEBRV"
click at [626, 318] on input "Al Nefud" at bounding box center [667, 312] width 222 height 29
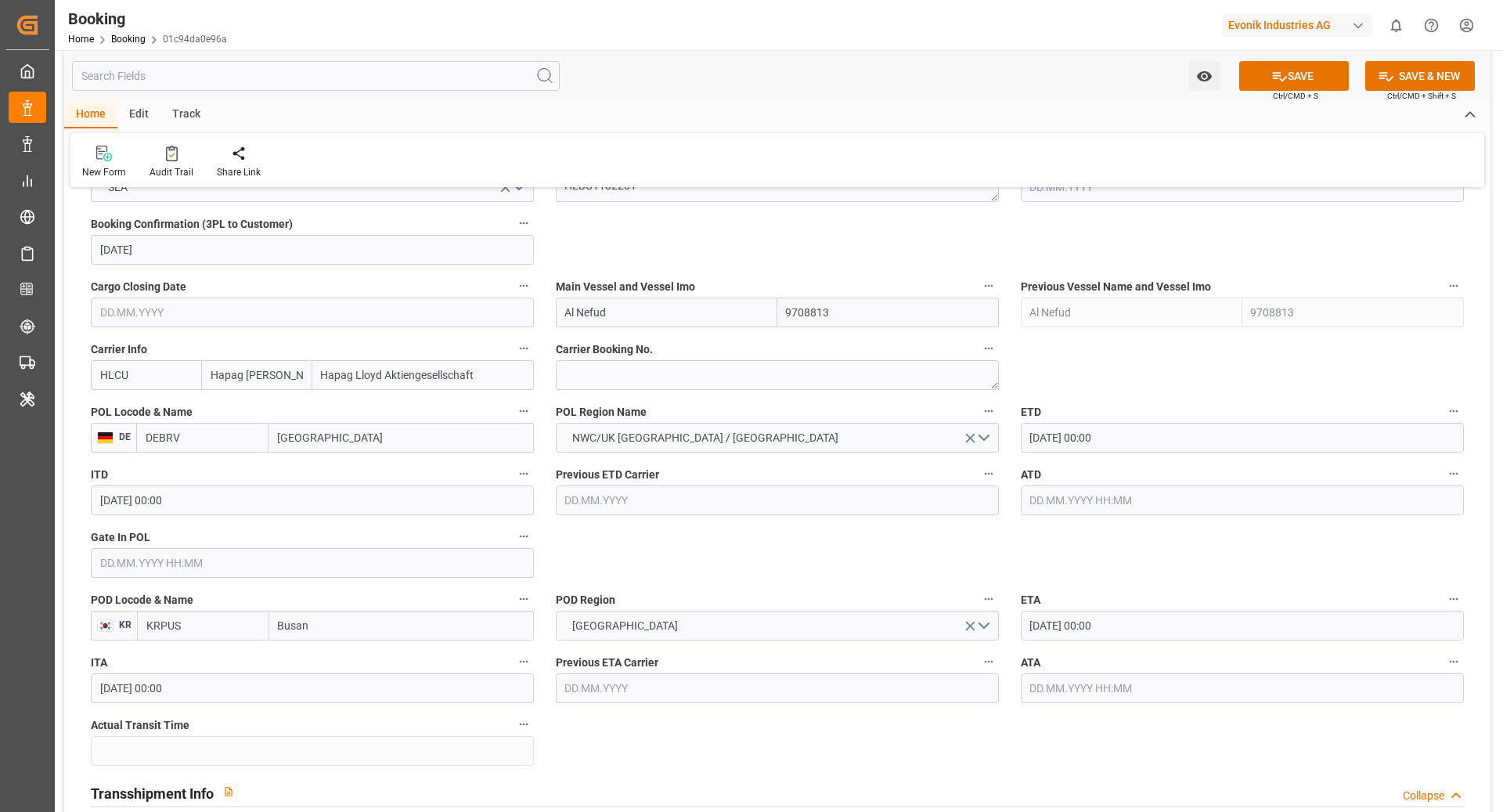
click at [626, 318] on input "Al Nefud" at bounding box center [667, 312] width 222 height 29
paste input "L DAHNA EXPRESS"
type input "AL DAHNA EXPRESS"
click at [651, 330] on div "AL DAHNA EXPRESS - 9708825" at bounding box center [641, 347] width 168 height 35
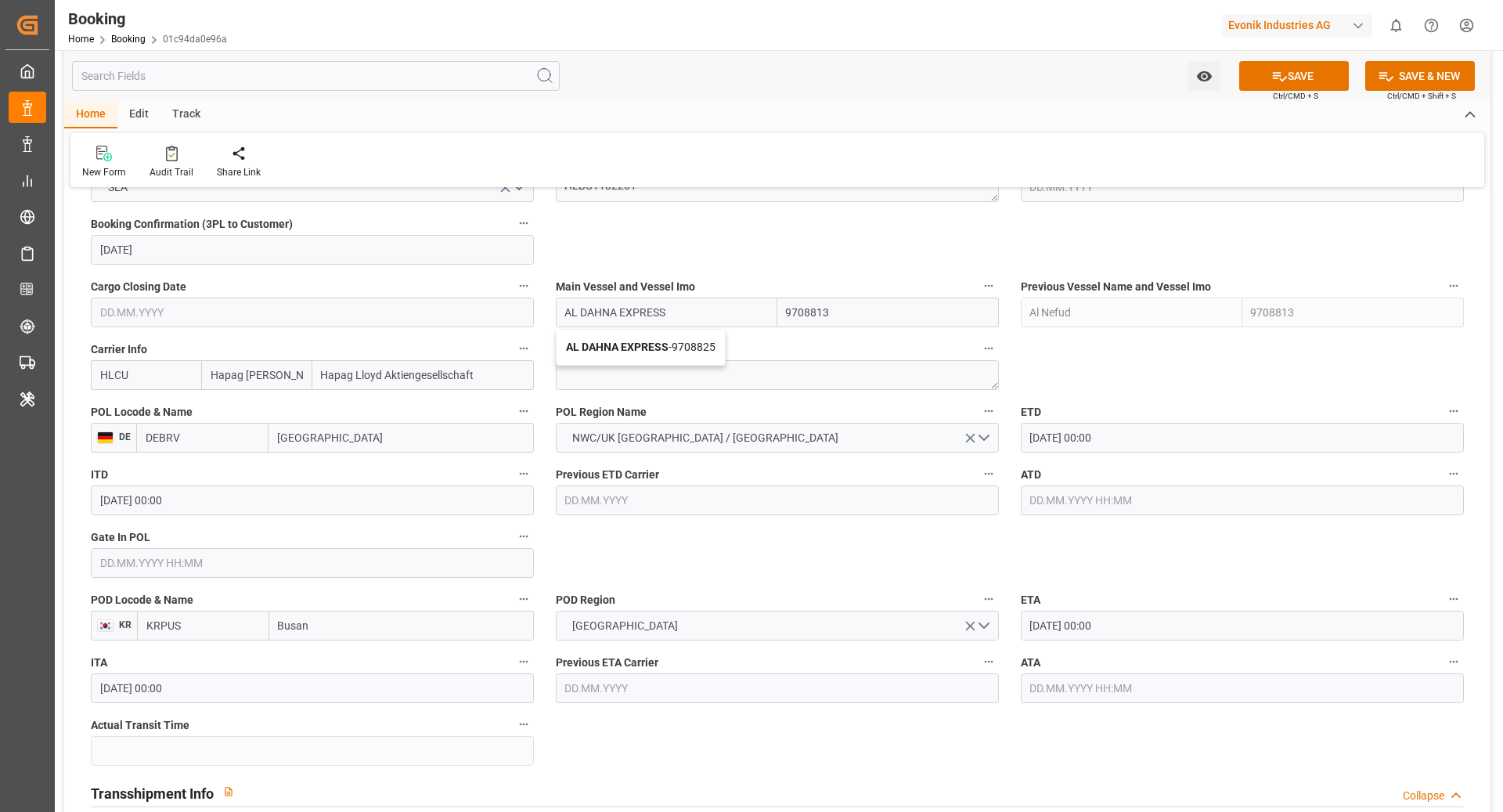
type input "9708825"
click at [685, 307] on input "AL DAHNA EXPRESS" at bounding box center [667, 312] width 222 height 29
click at [658, 344] on b "AL DAHNA EXPRESS" at bounding box center [617, 347] width 103 height 13
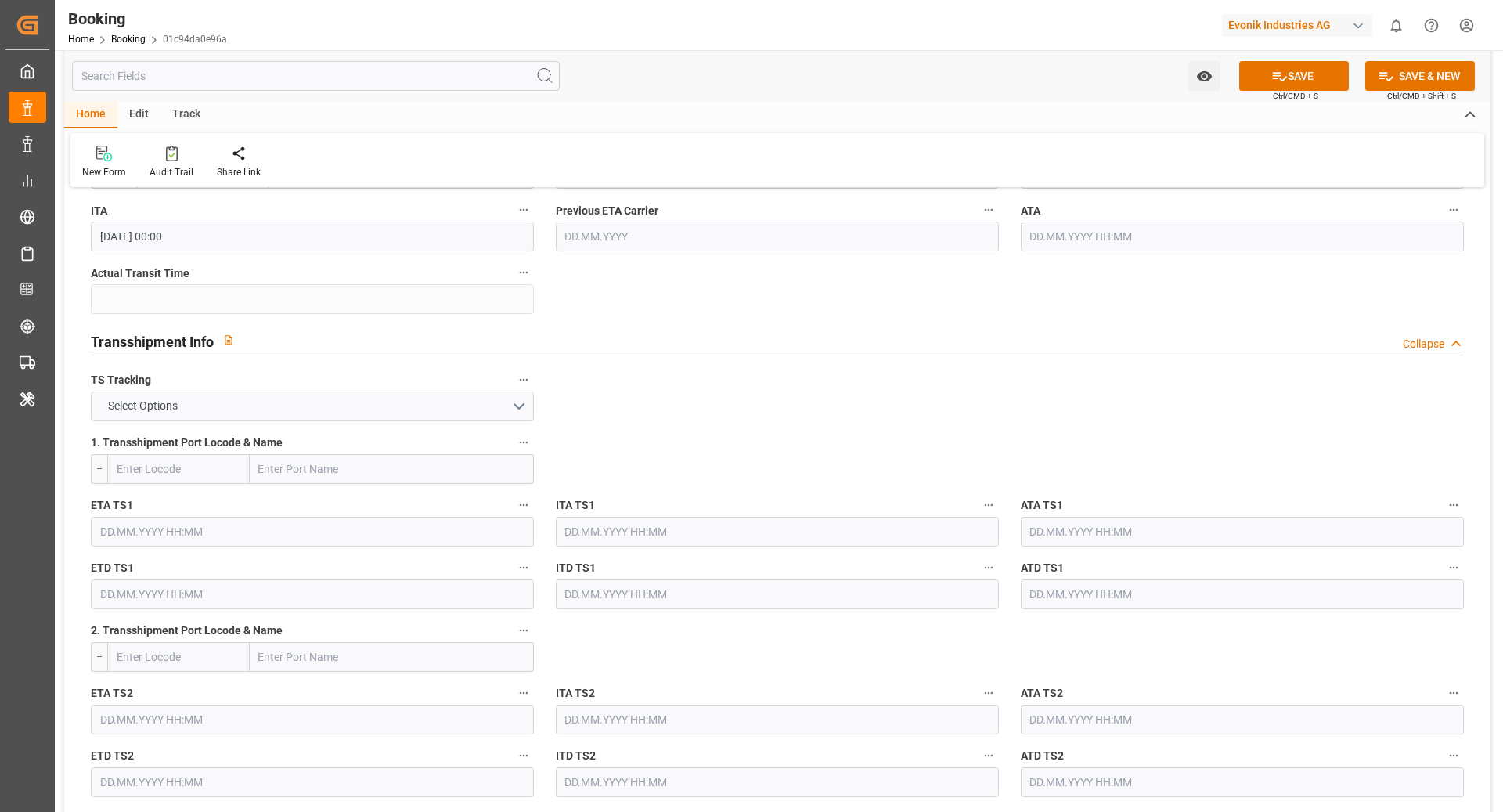
scroll to position [1508, 0]
type input "AL DAHNA EXPRESS"
click at [398, 403] on button "Select Options" at bounding box center [313, 405] width 443 height 29
click at [155, 439] on div "FALSE" at bounding box center [313, 442] width 441 height 33
click at [351, 398] on button "FALSE" at bounding box center [313, 405] width 443 height 29
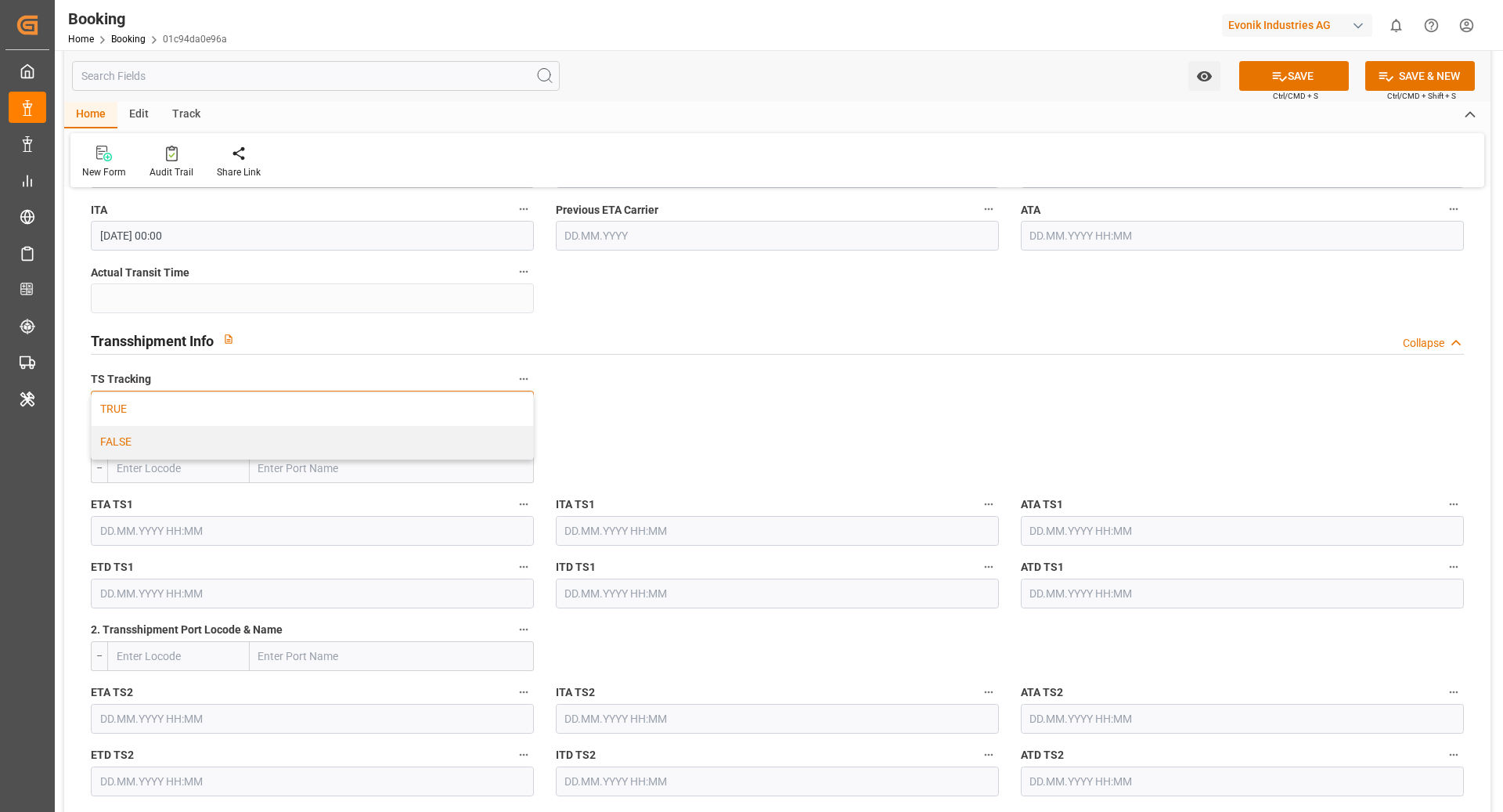
click at [168, 415] on div "TRUE" at bounding box center [313, 409] width 441 height 33
click at [181, 468] on input "text" at bounding box center [178, 467] width 142 height 29
click at [178, 506] on span "CNSGH - Shanghai" at bounding box center [170, 511] width 105 height 29
type input "CNSGH"
type input "Shanghai"
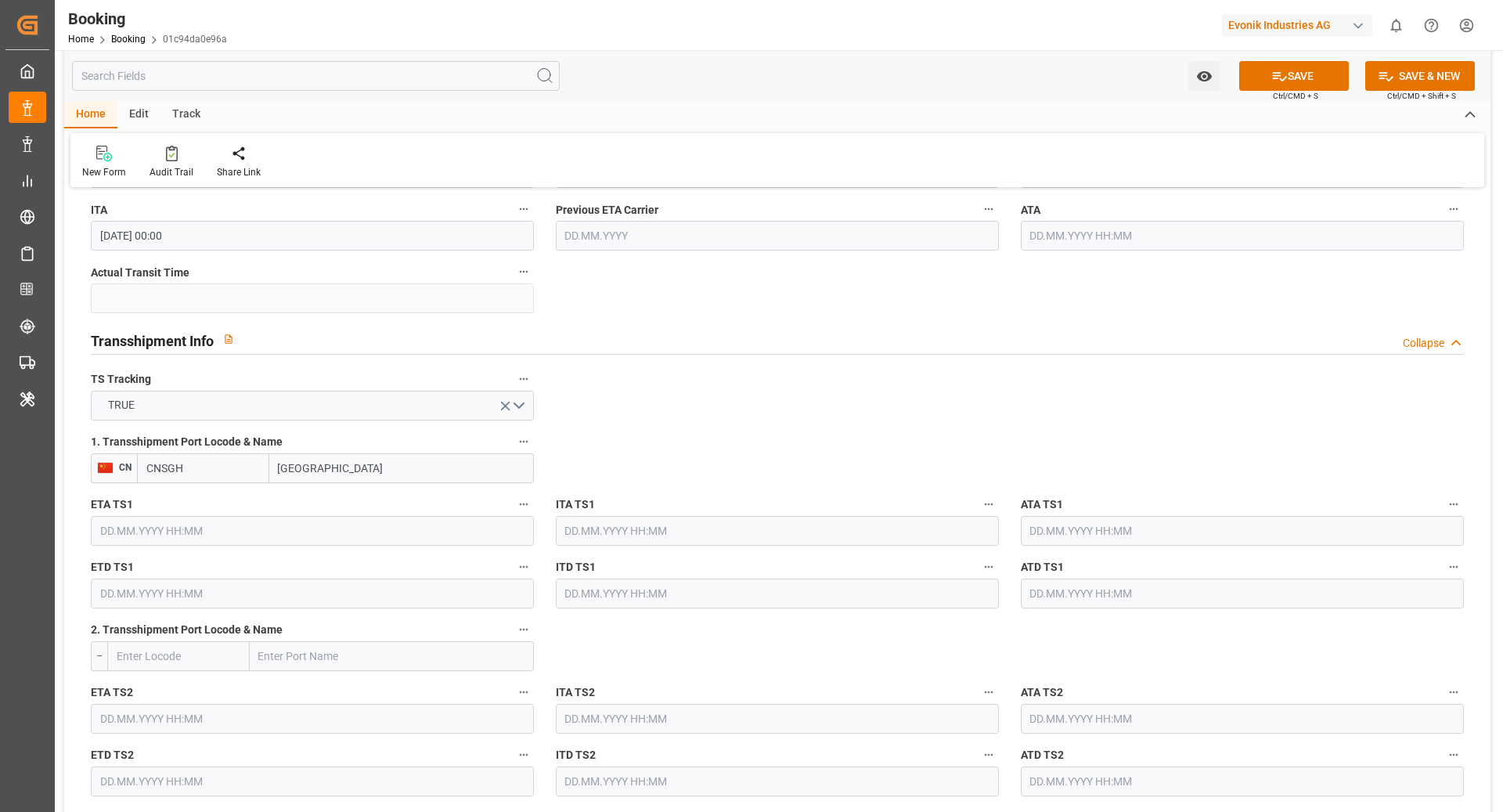
type input "CNSGH"
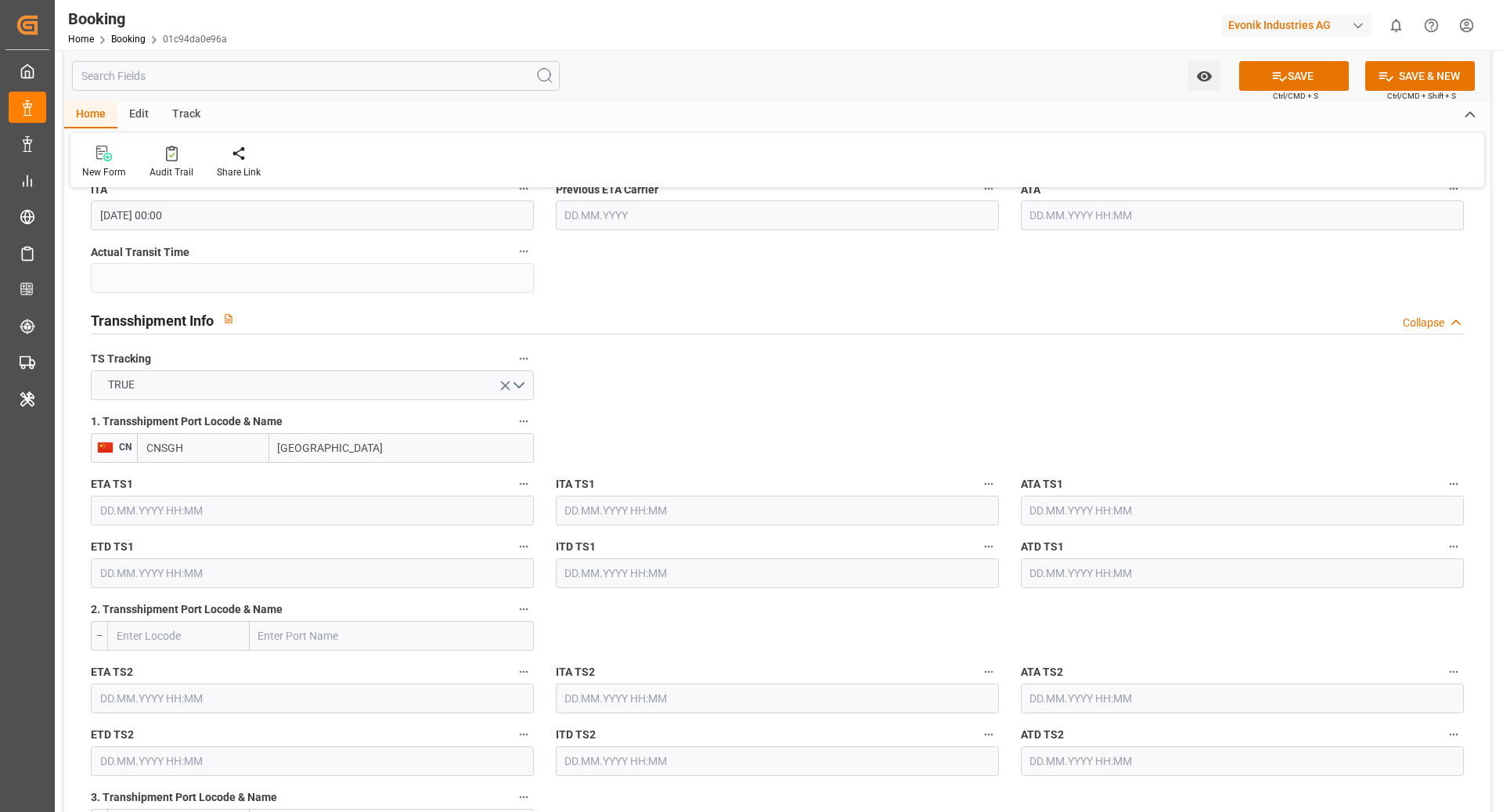
scroll to position [1529, 0]
click at [256, 509] on input "text" at bounding box center [313, 508] width 443 height 29
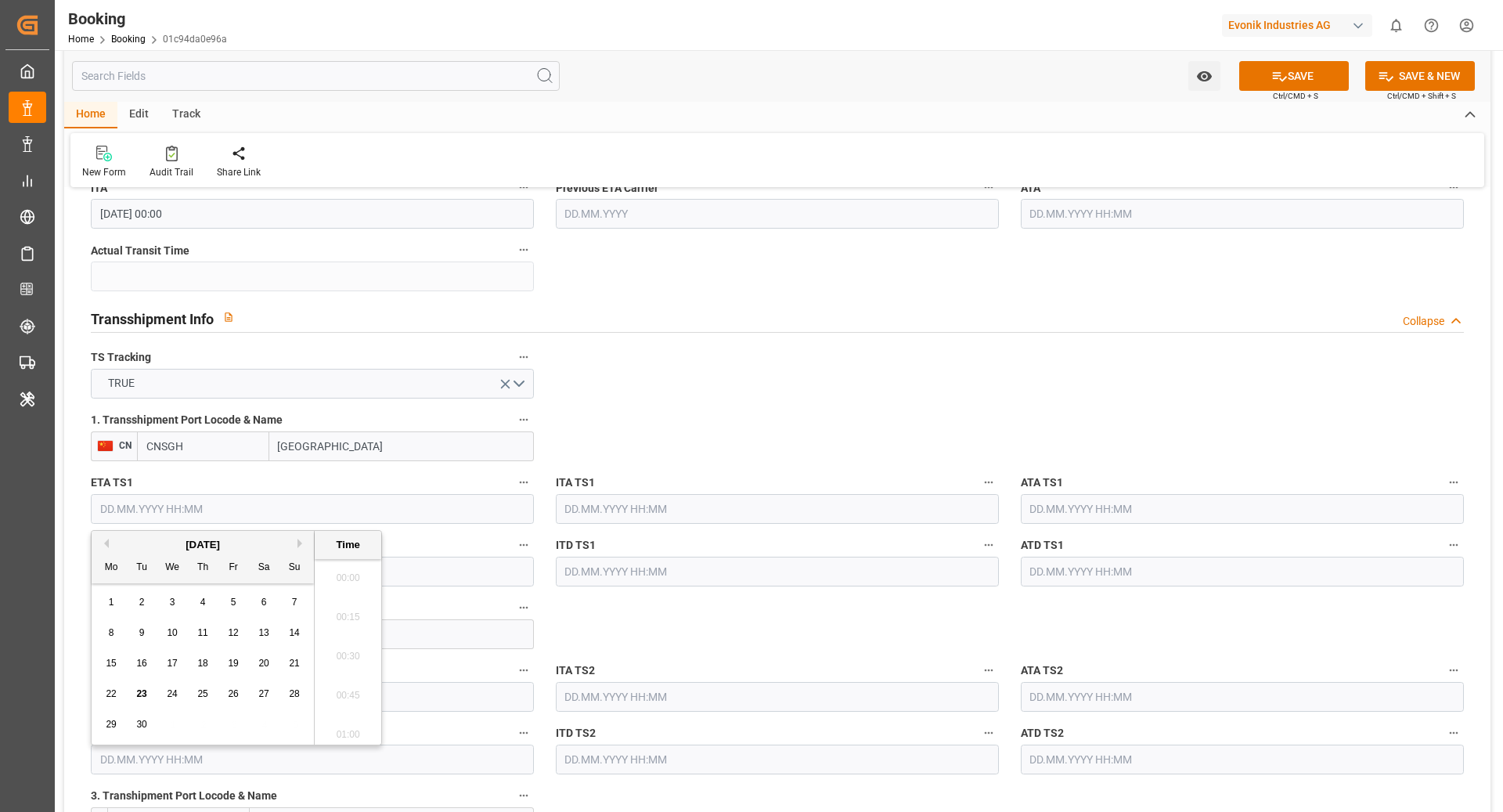
scroll to position [1883, 0]
click at [296, 548] on div "[DATE]" at bounding box center [203, 545] width 223 height 16
click at [298, 541] on button "Next Month" at bounding box center [302, 543] width 10 height 10
click at [108, 693] on span "17" at bounding box center [110, 693] width 10 height 11
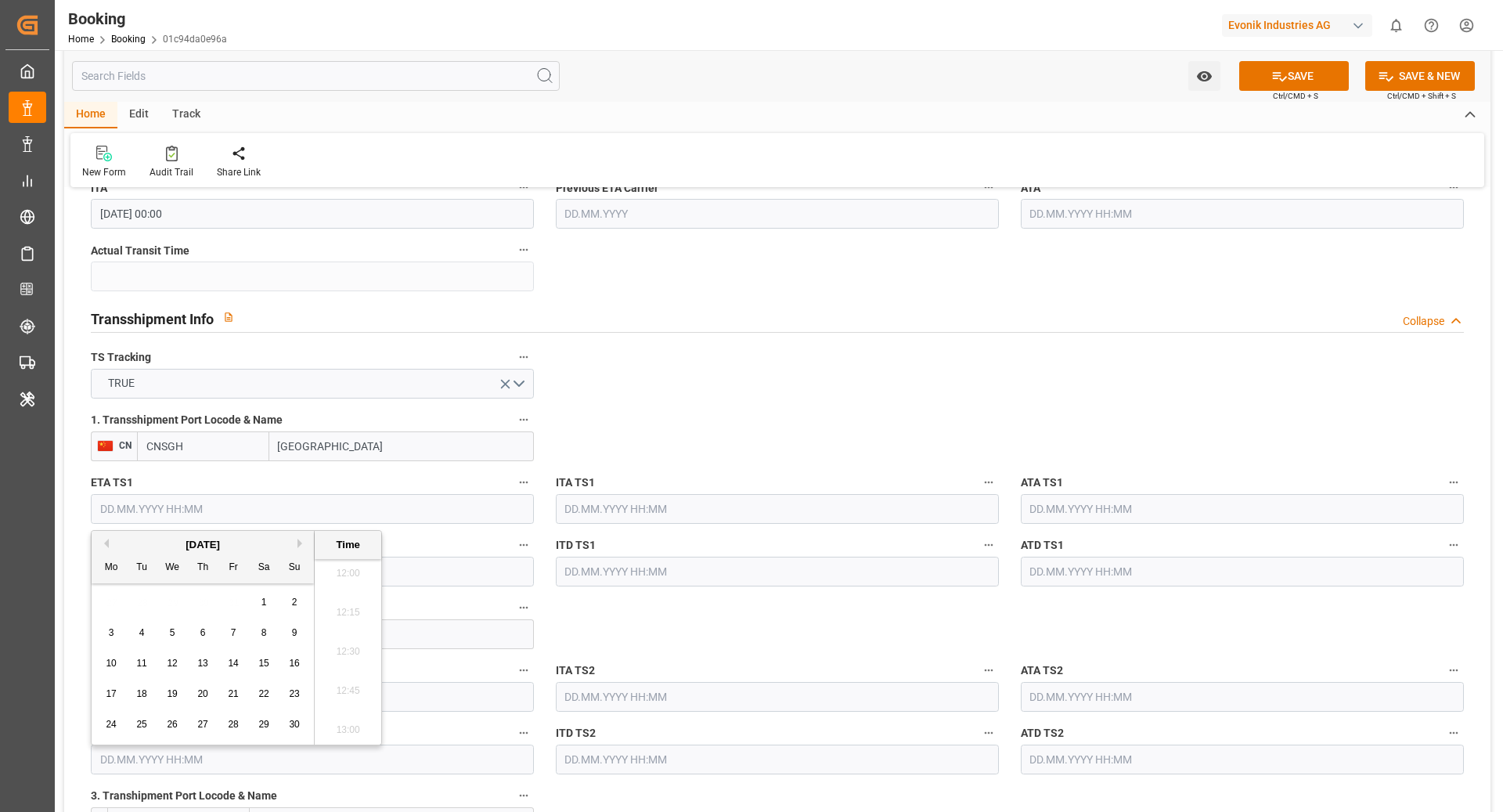
type input "17.11.2025 00:00"
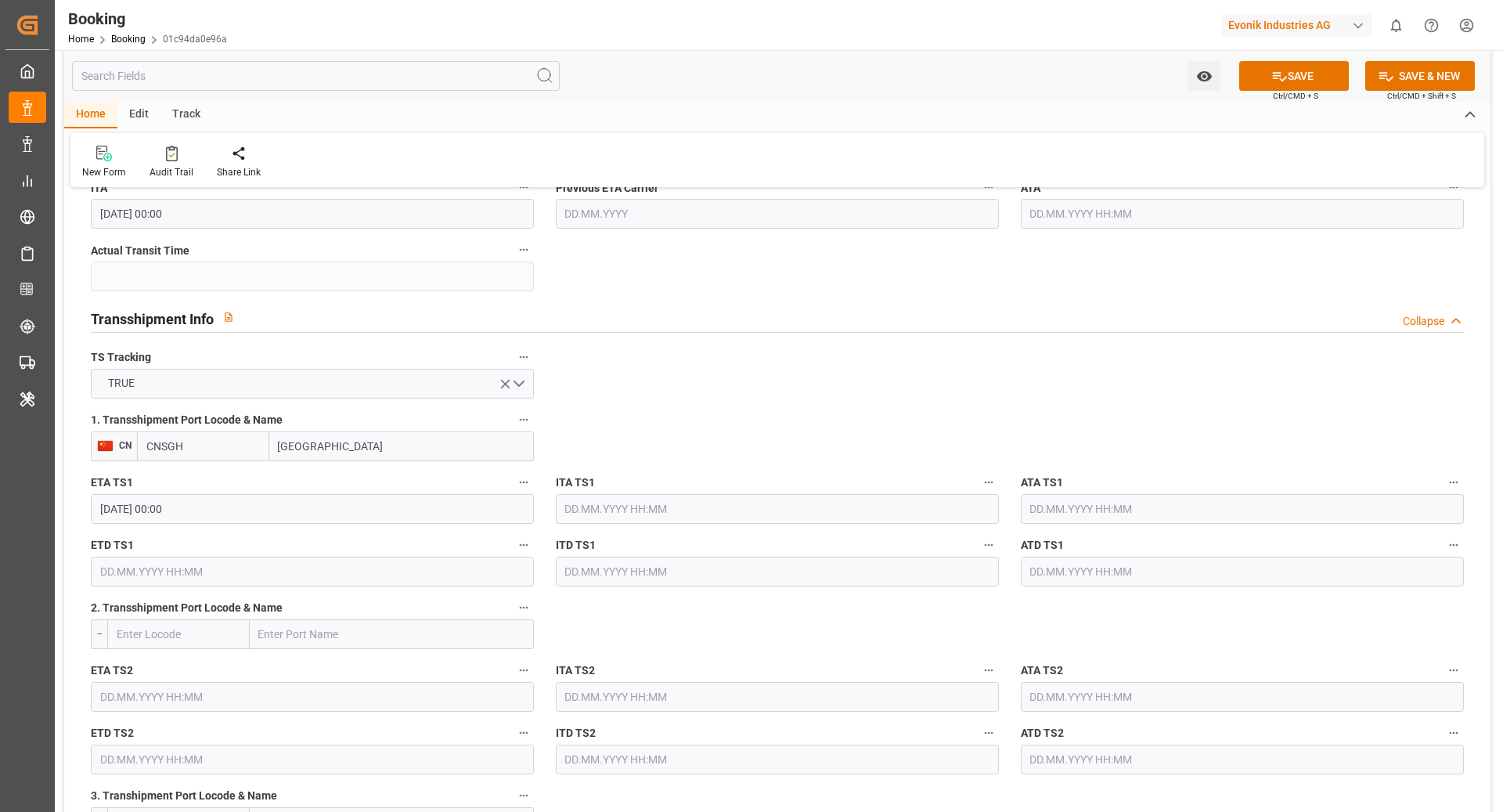
click at [258, 574] on input "text" at bounding box center [313, 571] width 443 height 29
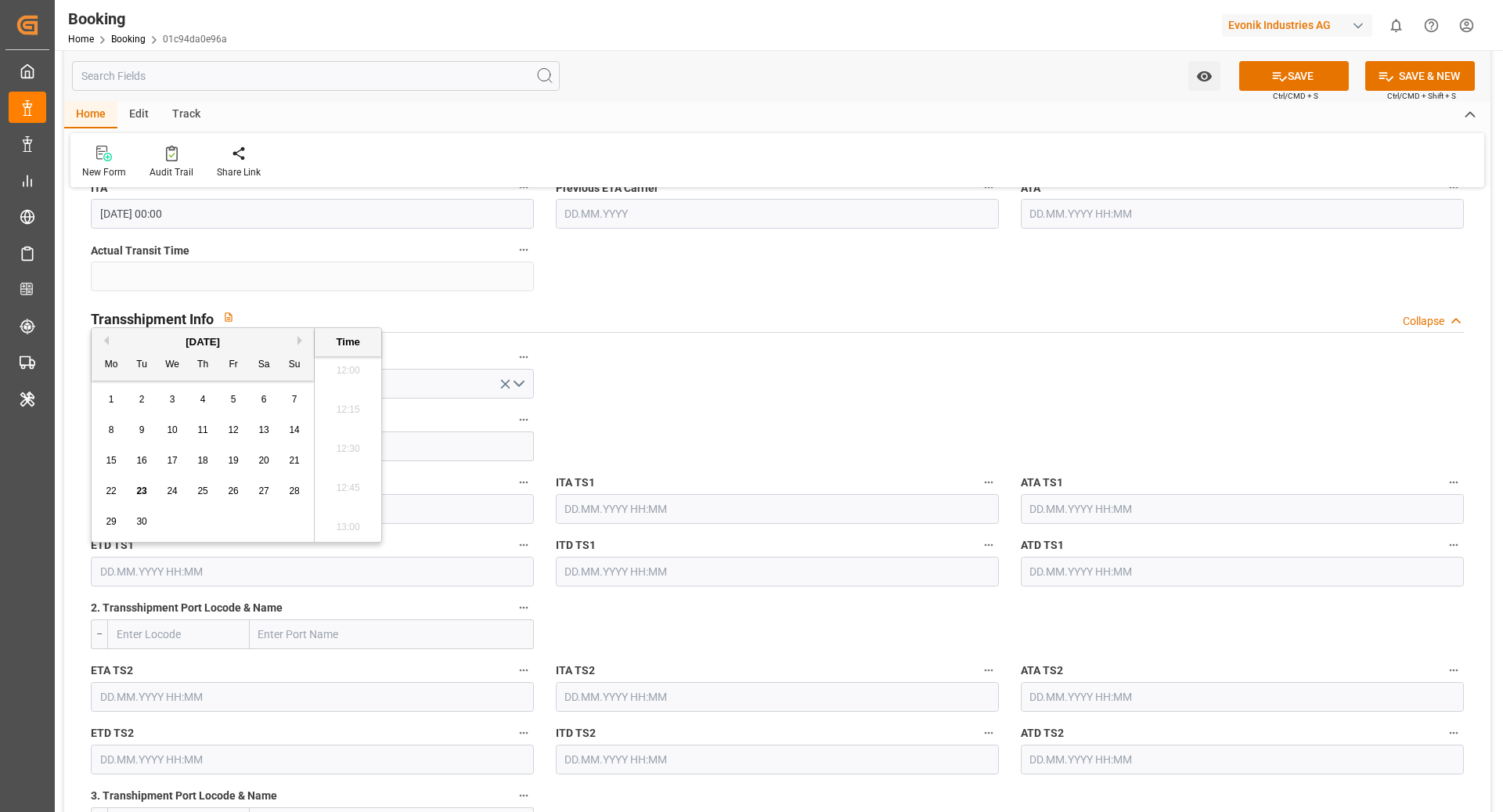
click at [298, 343] on button "Next Month" at bounding box center [302, 340] width 10 height 10
click at [298, 344] on button "Next Month" at bounding box center [302, 340] width 10 height 10
click at [181, 487] on div "19" at bounding box center [172, 491] width 20 height 19
type input "19.11.2025 00:00"
click at [178, 489] on div "19" at bounding box center [172, 491] width 20 height 19
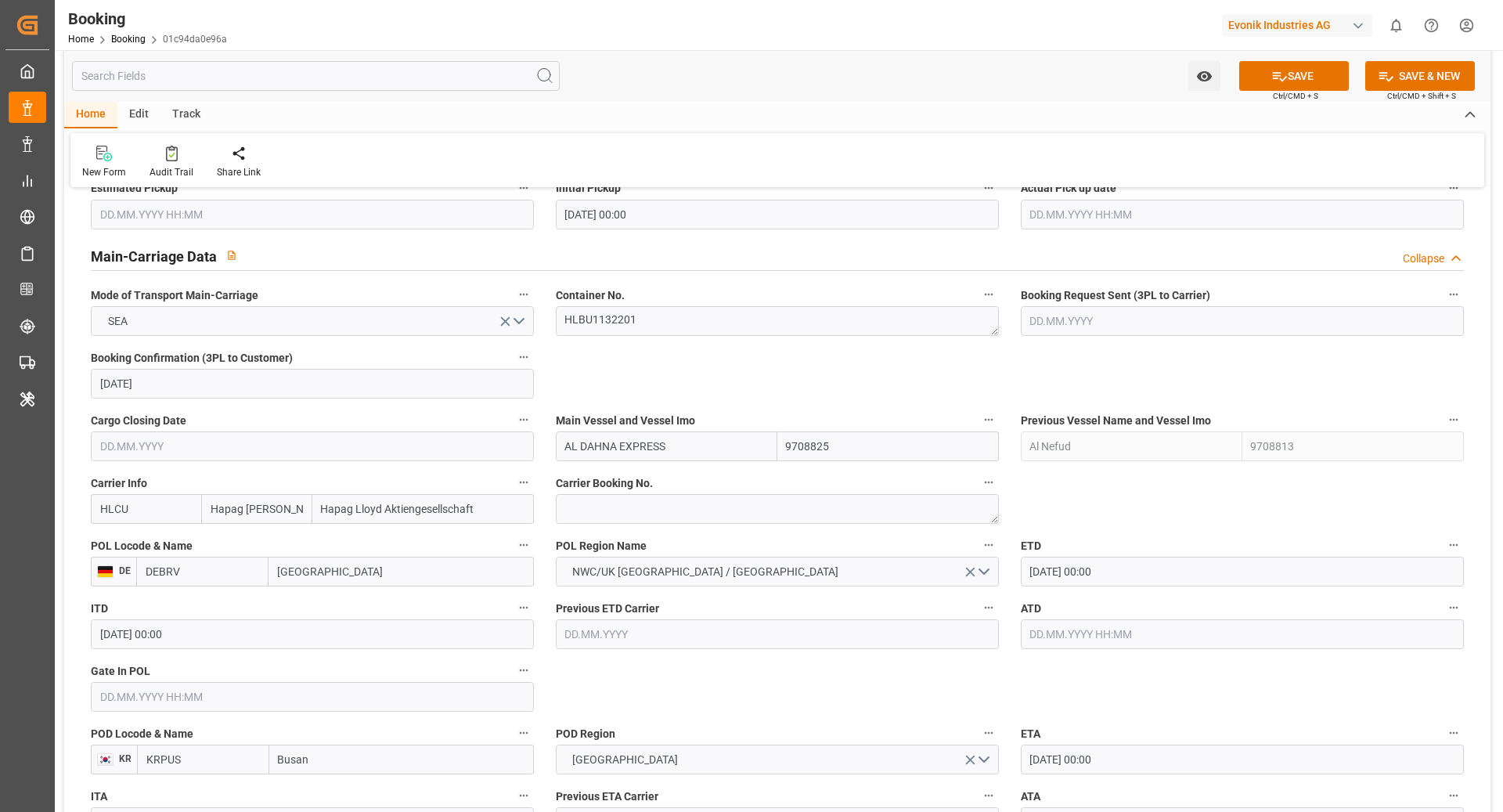
scroll to position [900, 0]
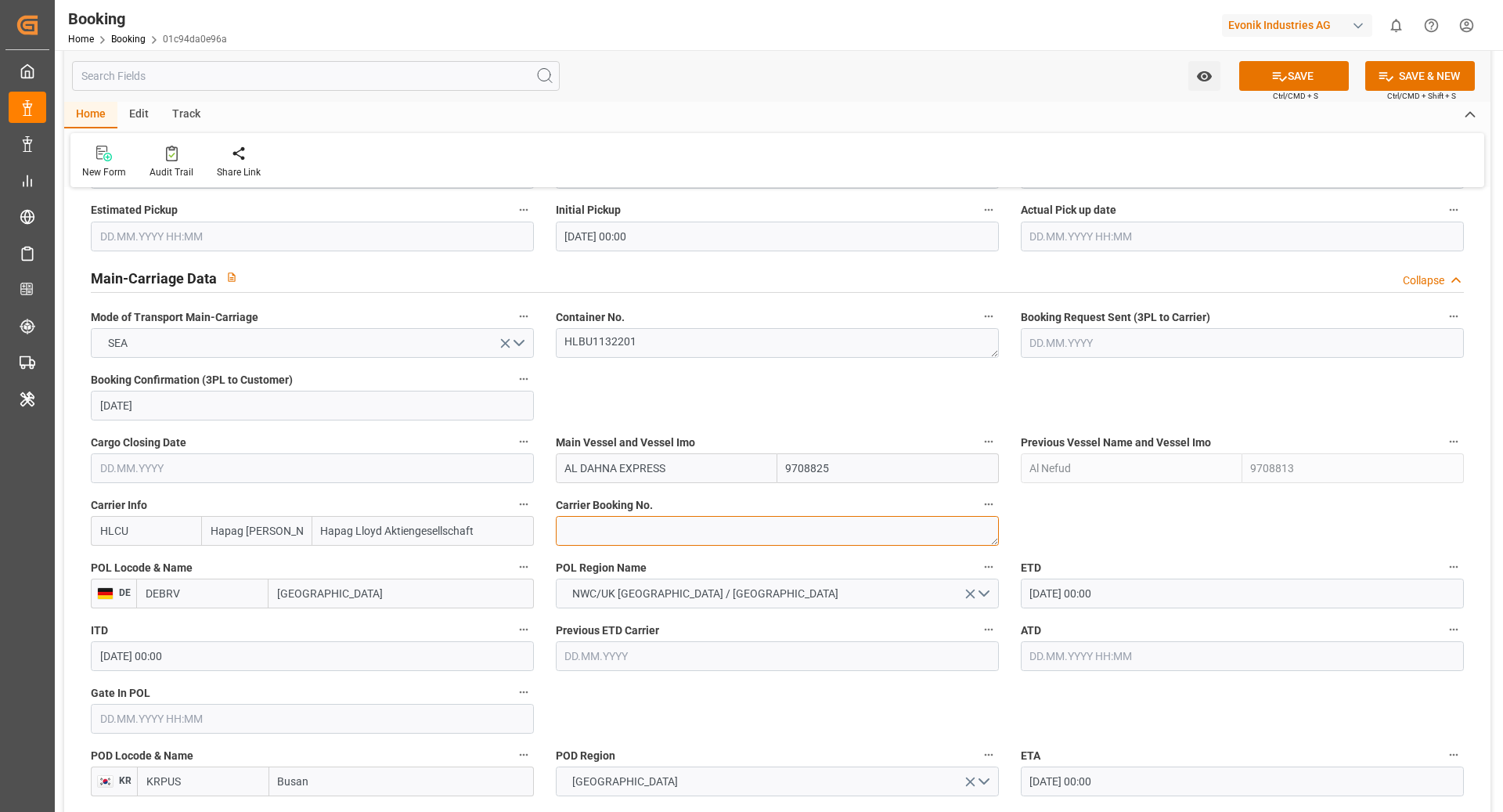
click at [642, 533] on textarea at bounding box center [777, 530] width 443 height 29
paste textarea "20100590"
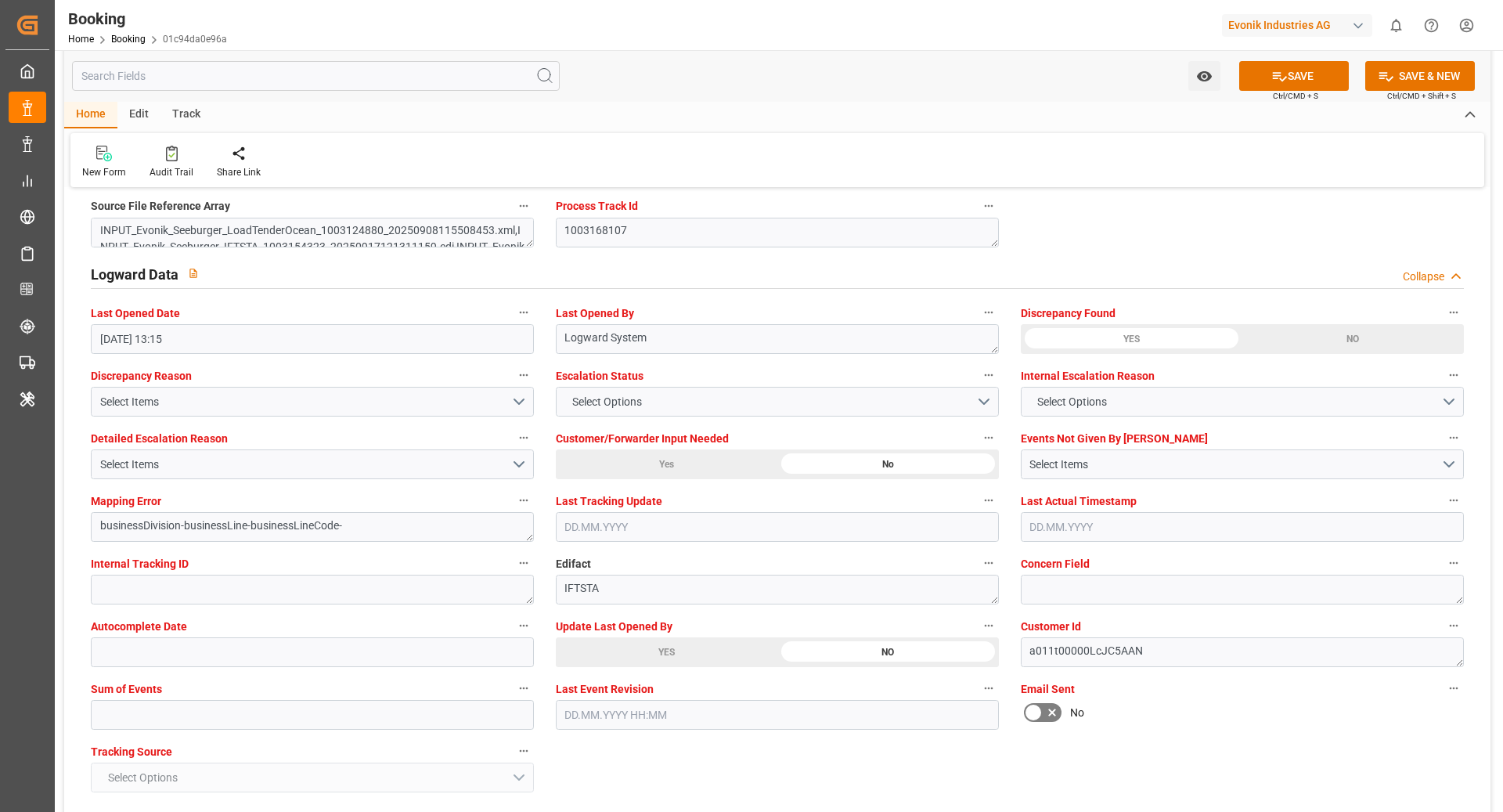
scroll to position [2772, 0]
type textarea "20100590"
click at [142, 699] on input "text" at bounding box center [313, 714] width 443 height 29
click at [162, 709] on input "text" at bounding box center [313, 714] width 443 height 29
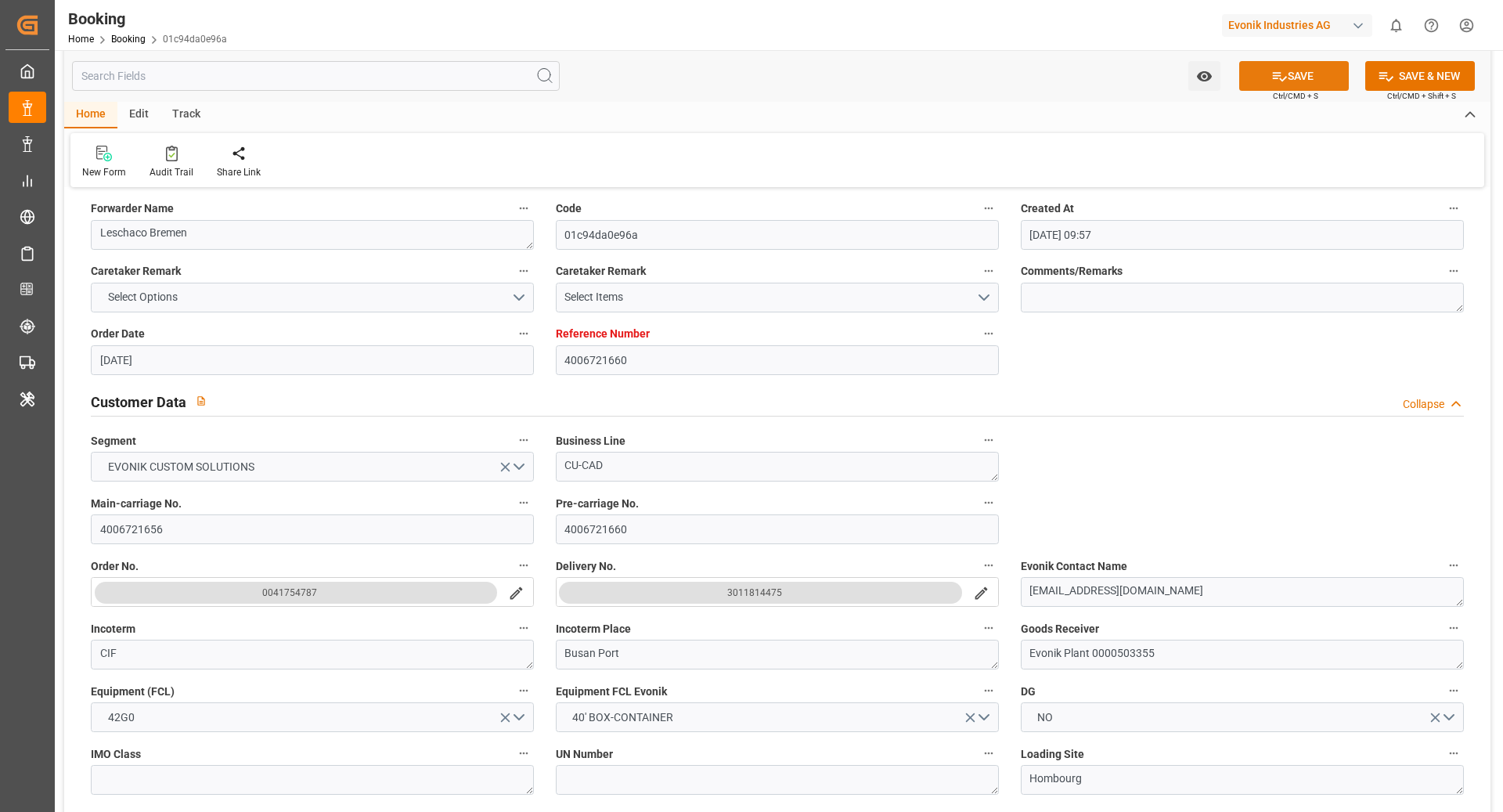
scroll to position [129, 0]
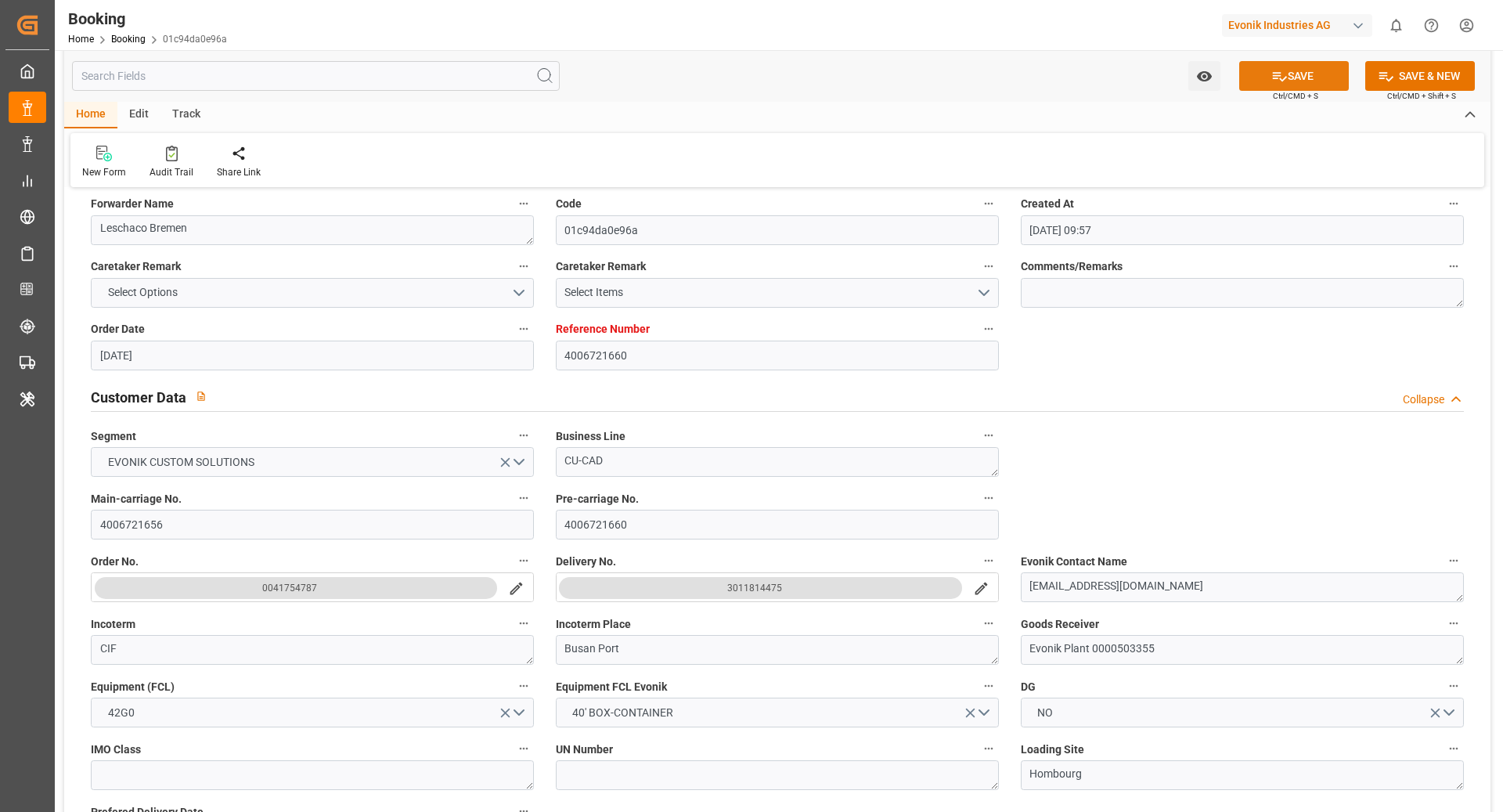
type input "0"
click at [1266, 88] on button "SAVE" at bounding box center [1294, 75] width 110 height 29
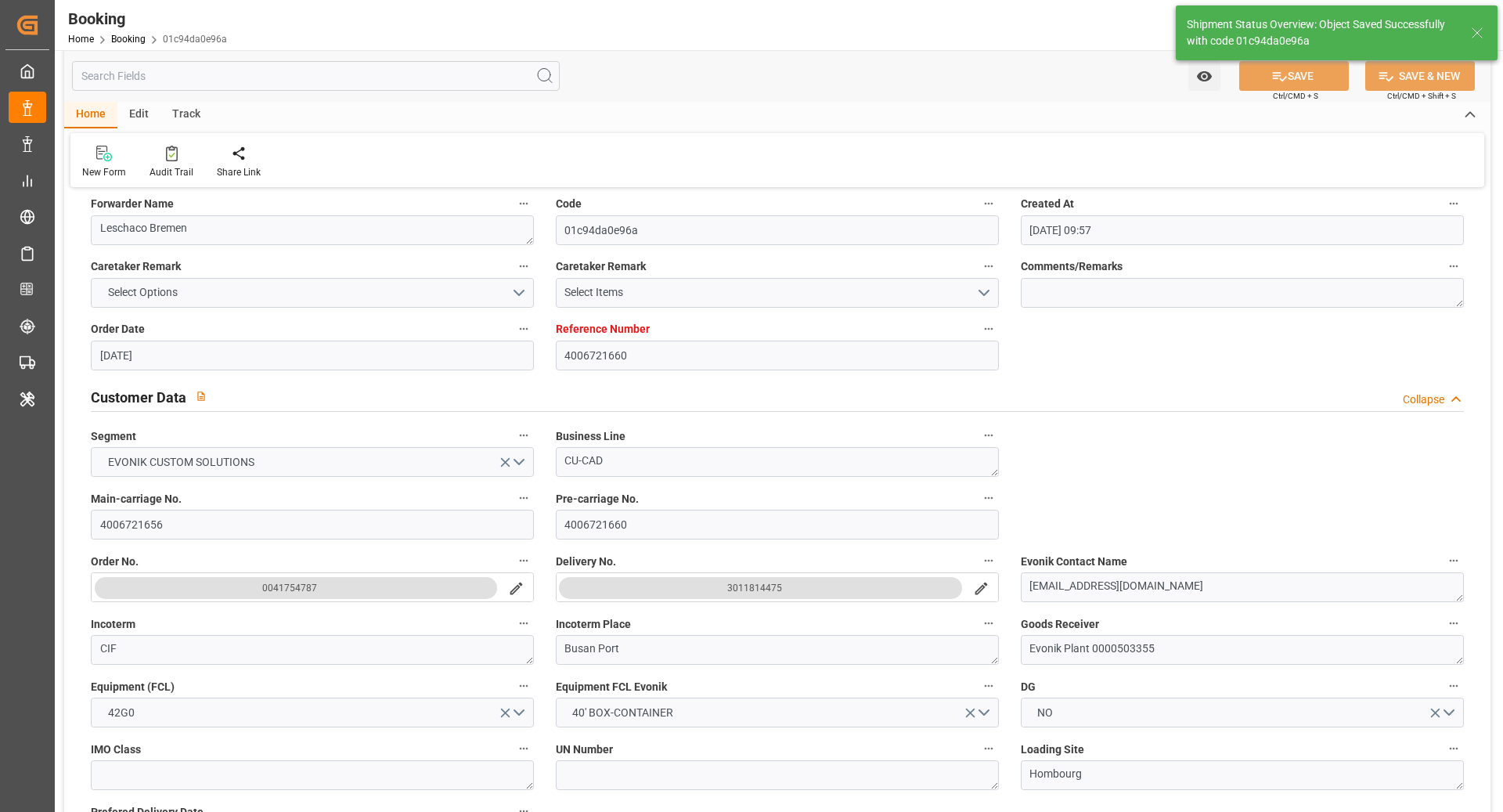
type textarea "[PERSON_NAME]"
type textarea "businessDivision-businessLine-"
type textarea "Yes"
type input "17.11.2025 00:00"
type input "19.11.2025 00:00"
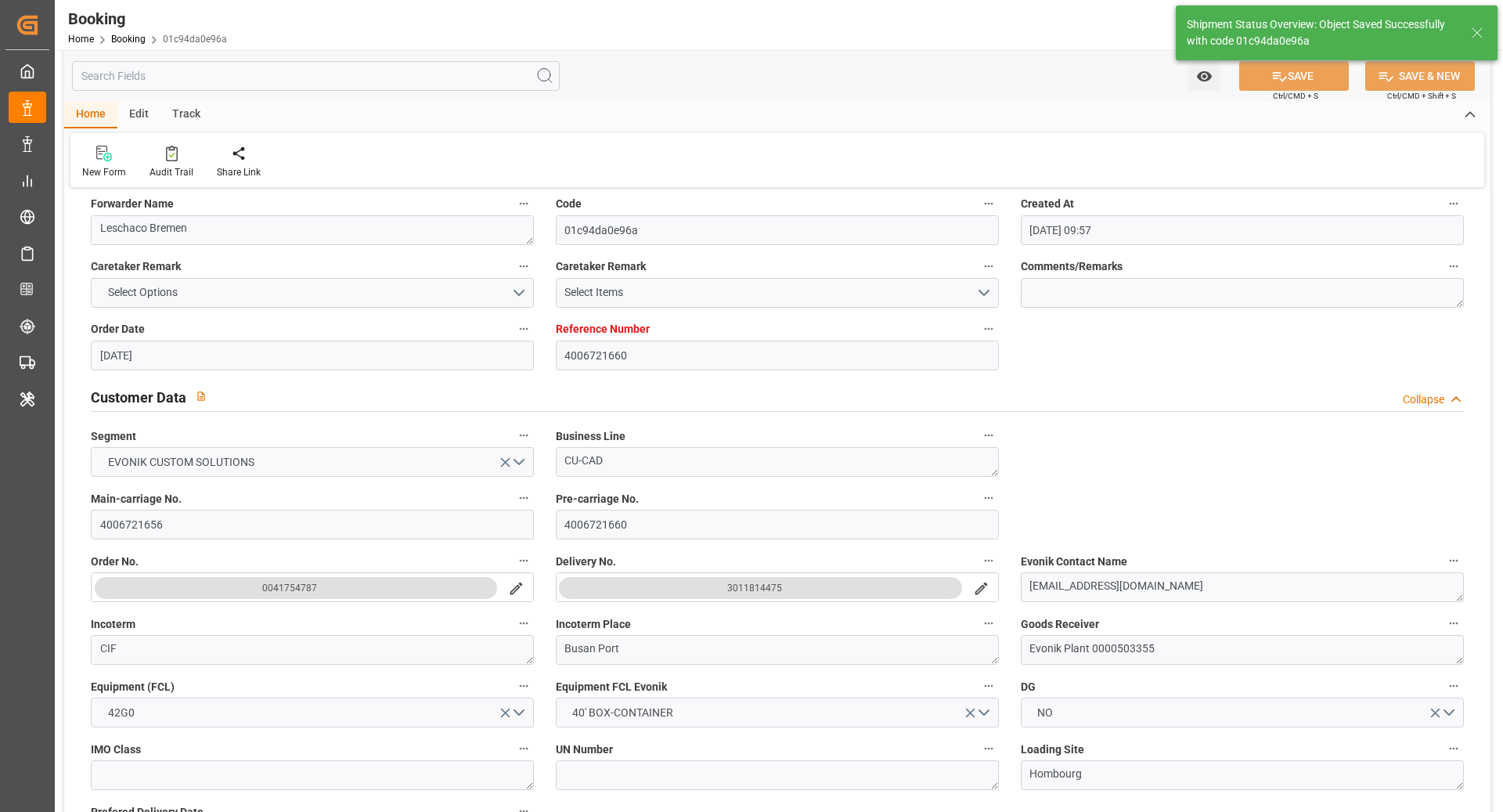
type input "23.09.2025 07:01"
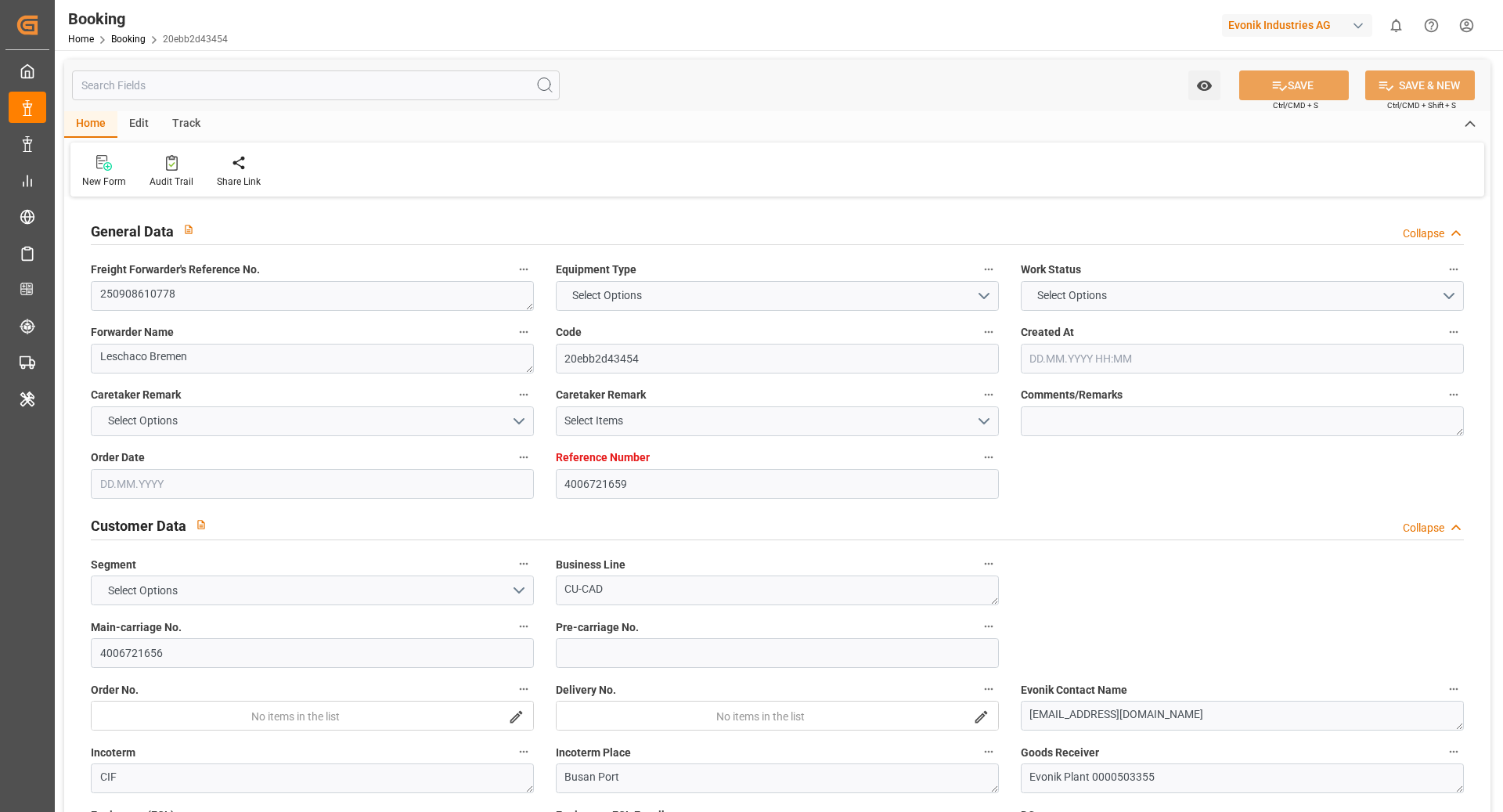
type input "4006721659"
type input "9708813"
type input "Hapag [PERSON_NAME]"
type input "Hapag Lloyd Aktiengesellschaft"
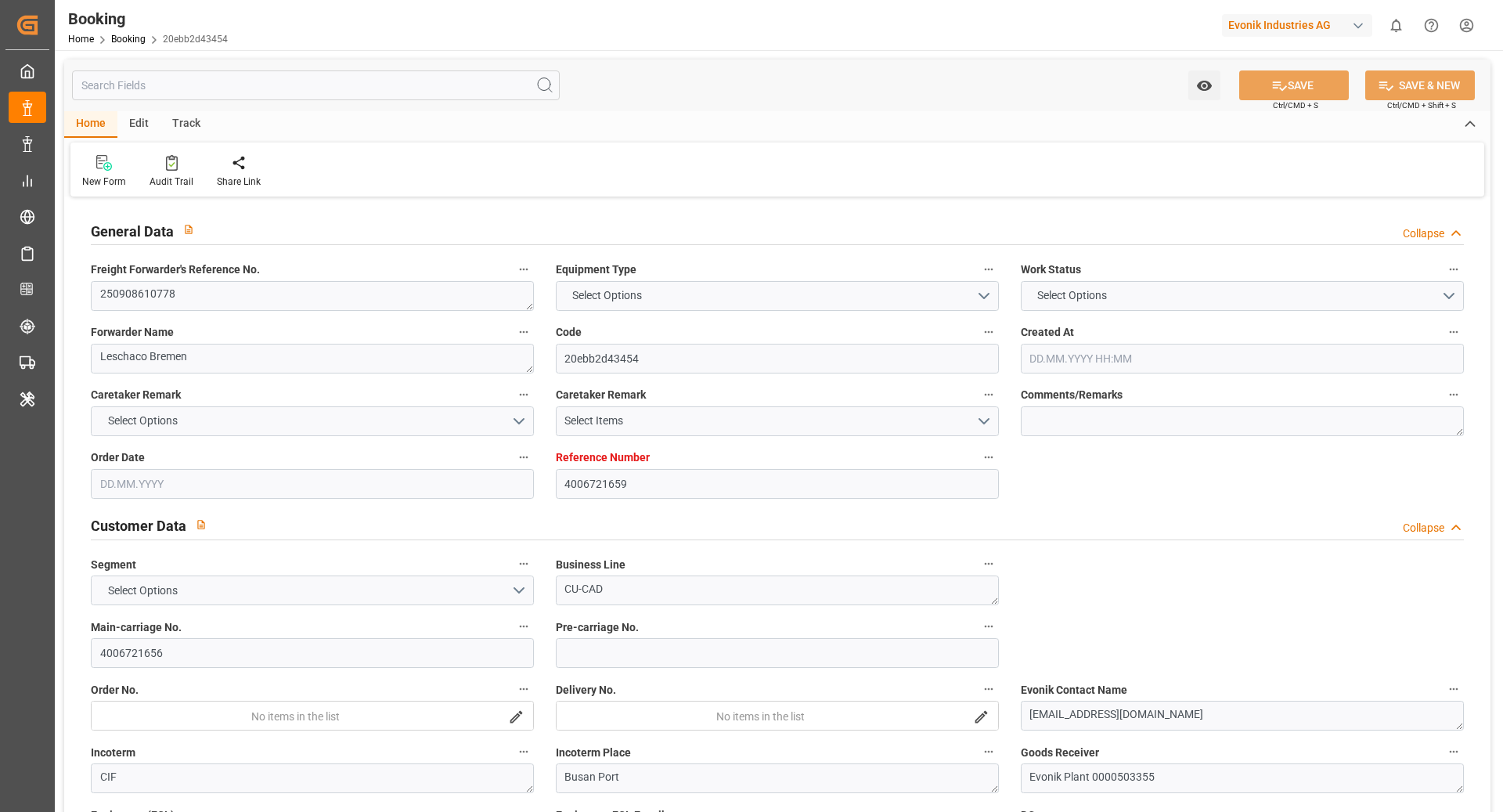
type input "DEHAM"
type input "KRPUS"
type input "08.09.2025 09:57"
type input "08.09.2025"
type input "22.11.2025"
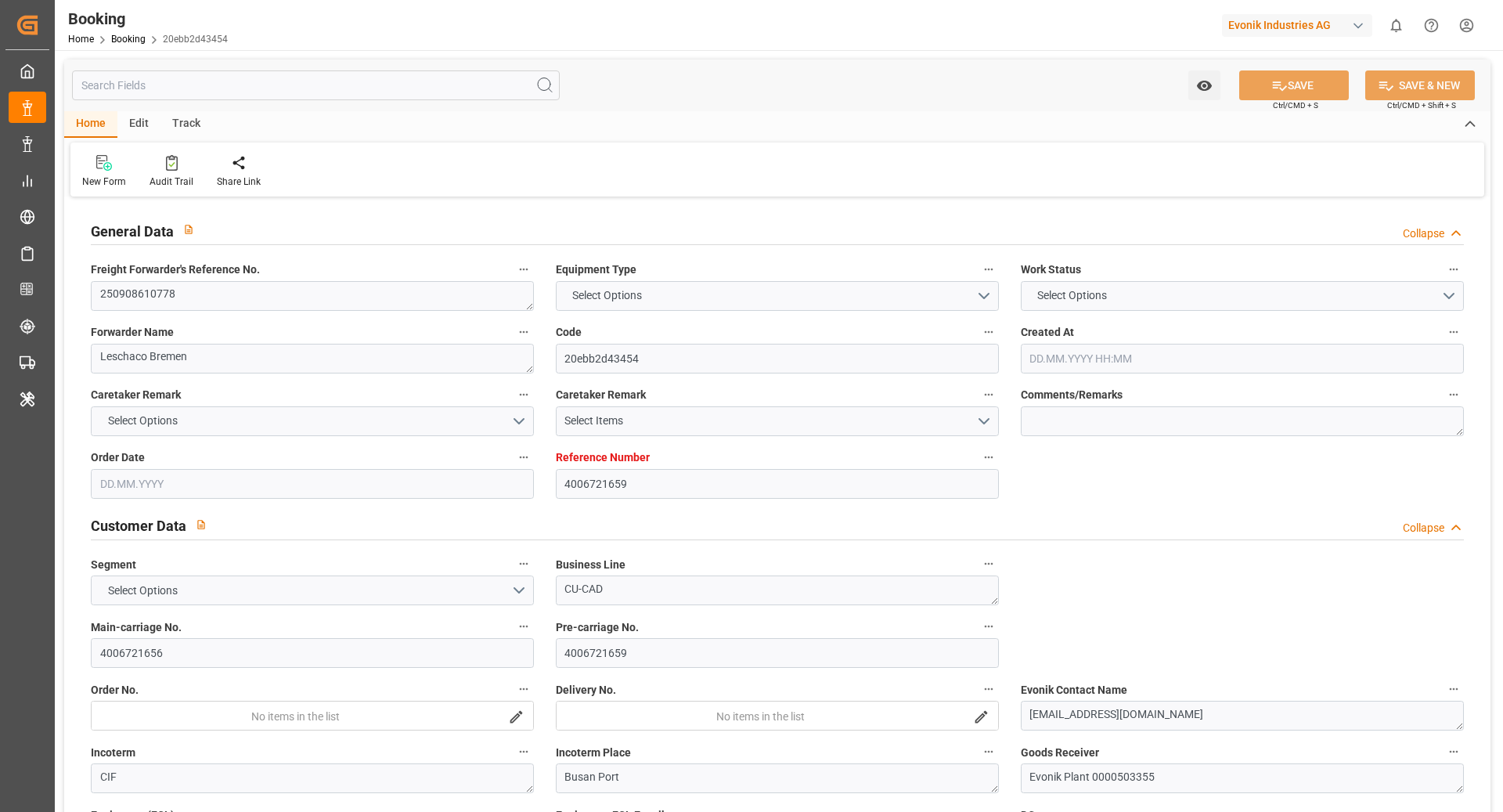
type input "[DATE]"
type input "19.09.2025 00:00"
type input "[DATE]"
type input "30.09.2025 00:00"
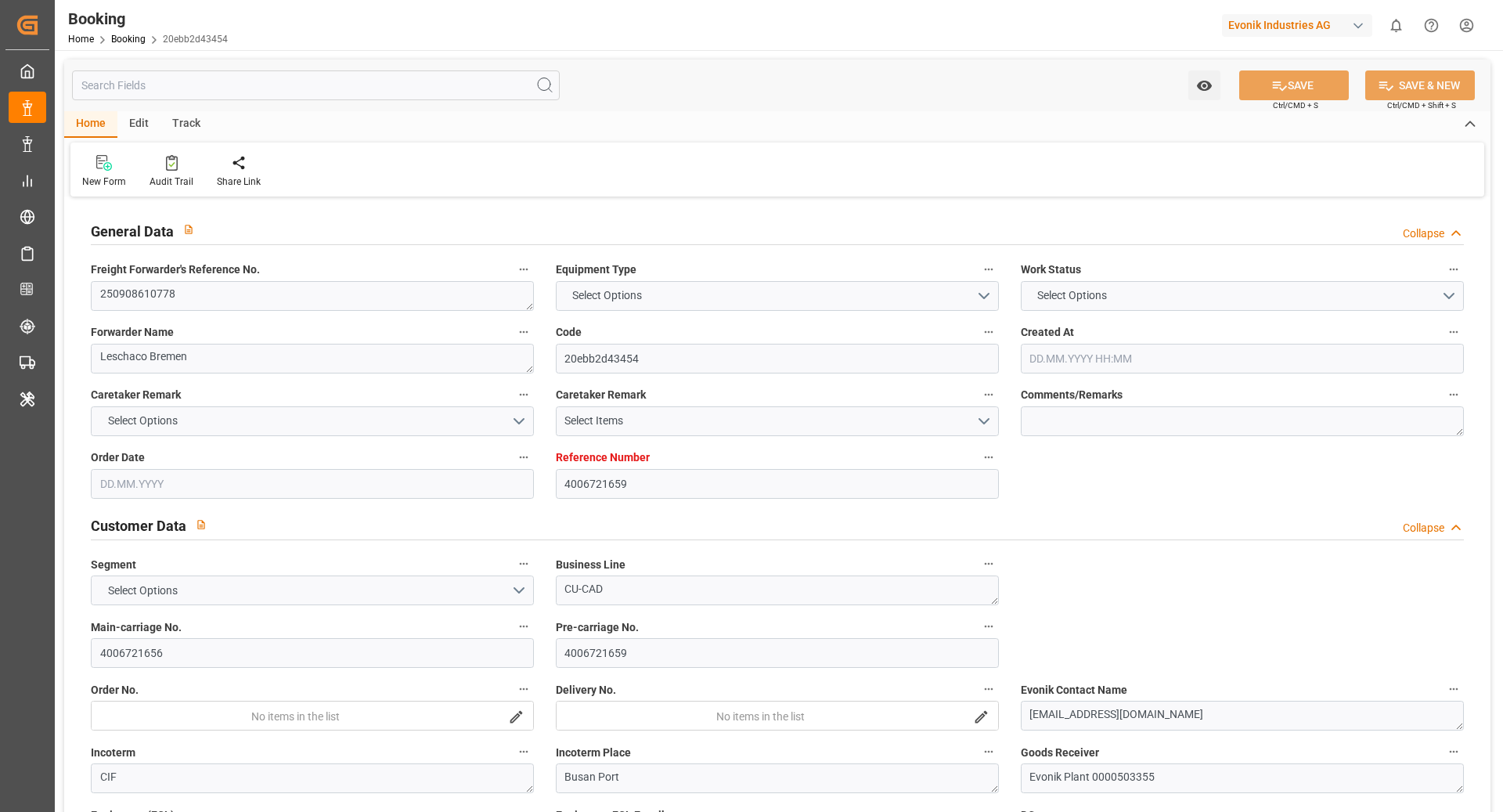
type input "24.11.2025 00:00"
type input "22.09.2025 13:15"
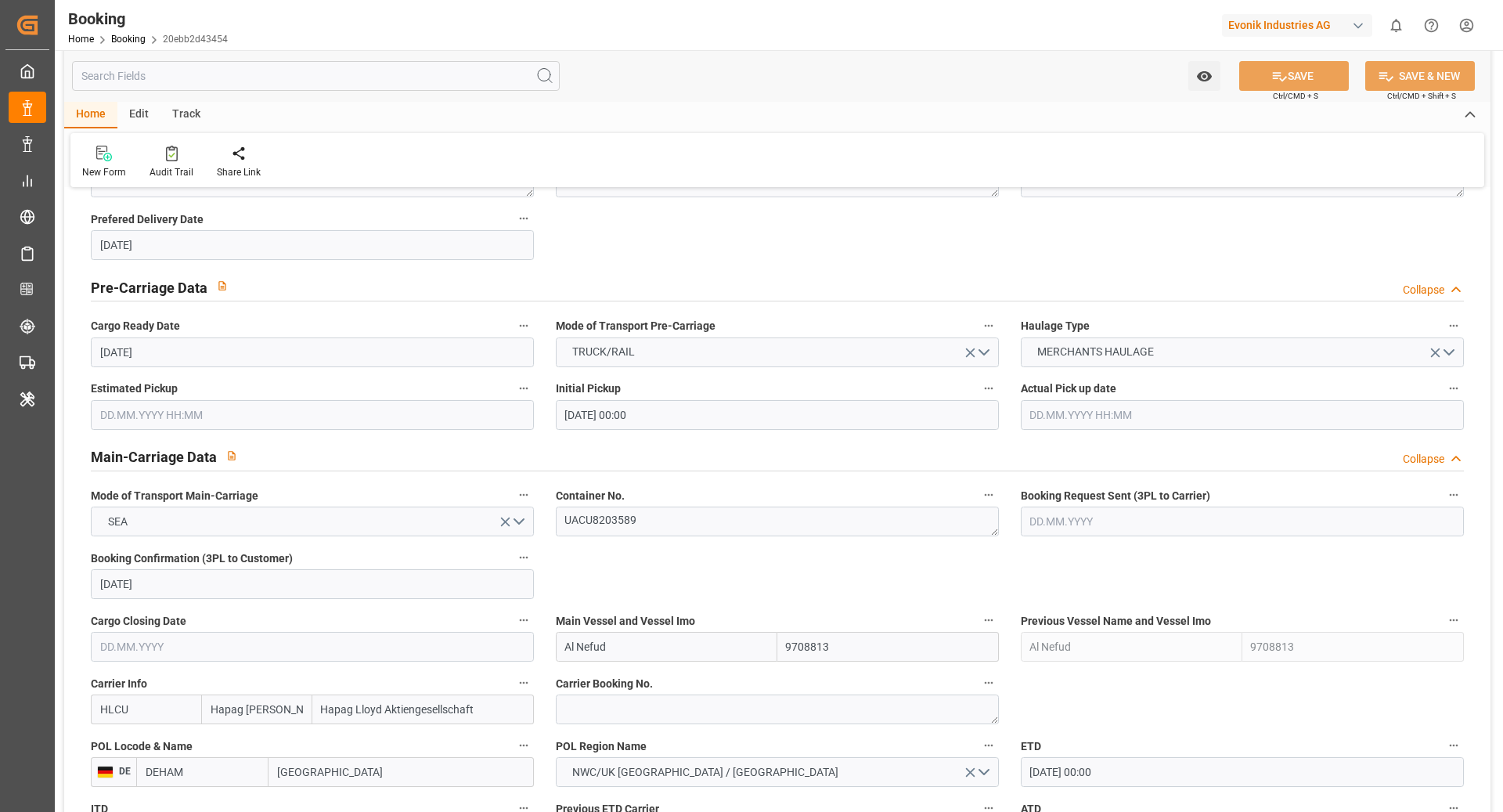
scroll to position [757, 0]
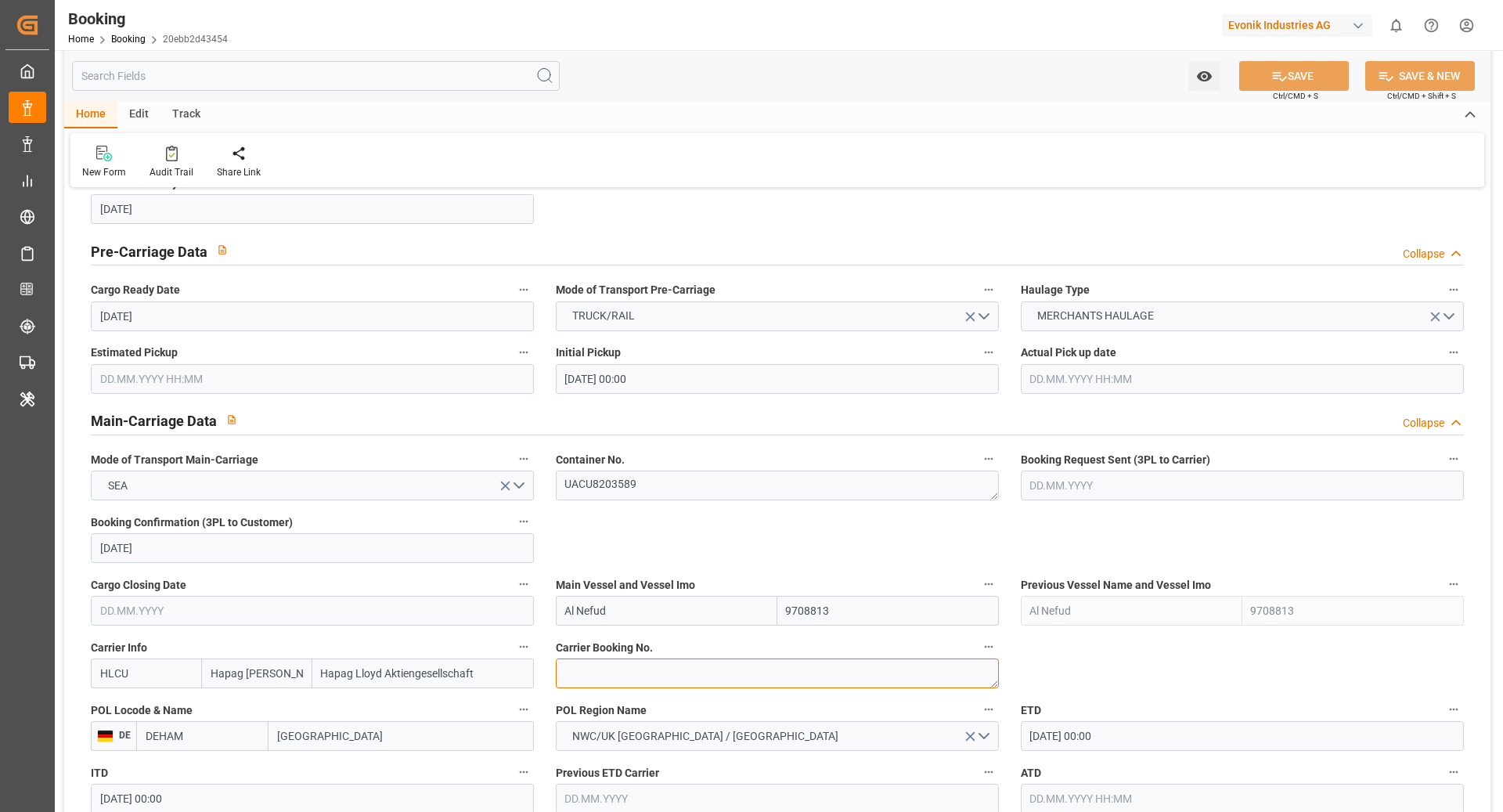
click at [618, 661] on textarea at bounding box center [777, 673] width 443 height 29
paste textarea "20100590"
type textarea "20100590"
click at [649, 615] on input "Al Nefud" at bounding box center [667, 610] width 222 height 29
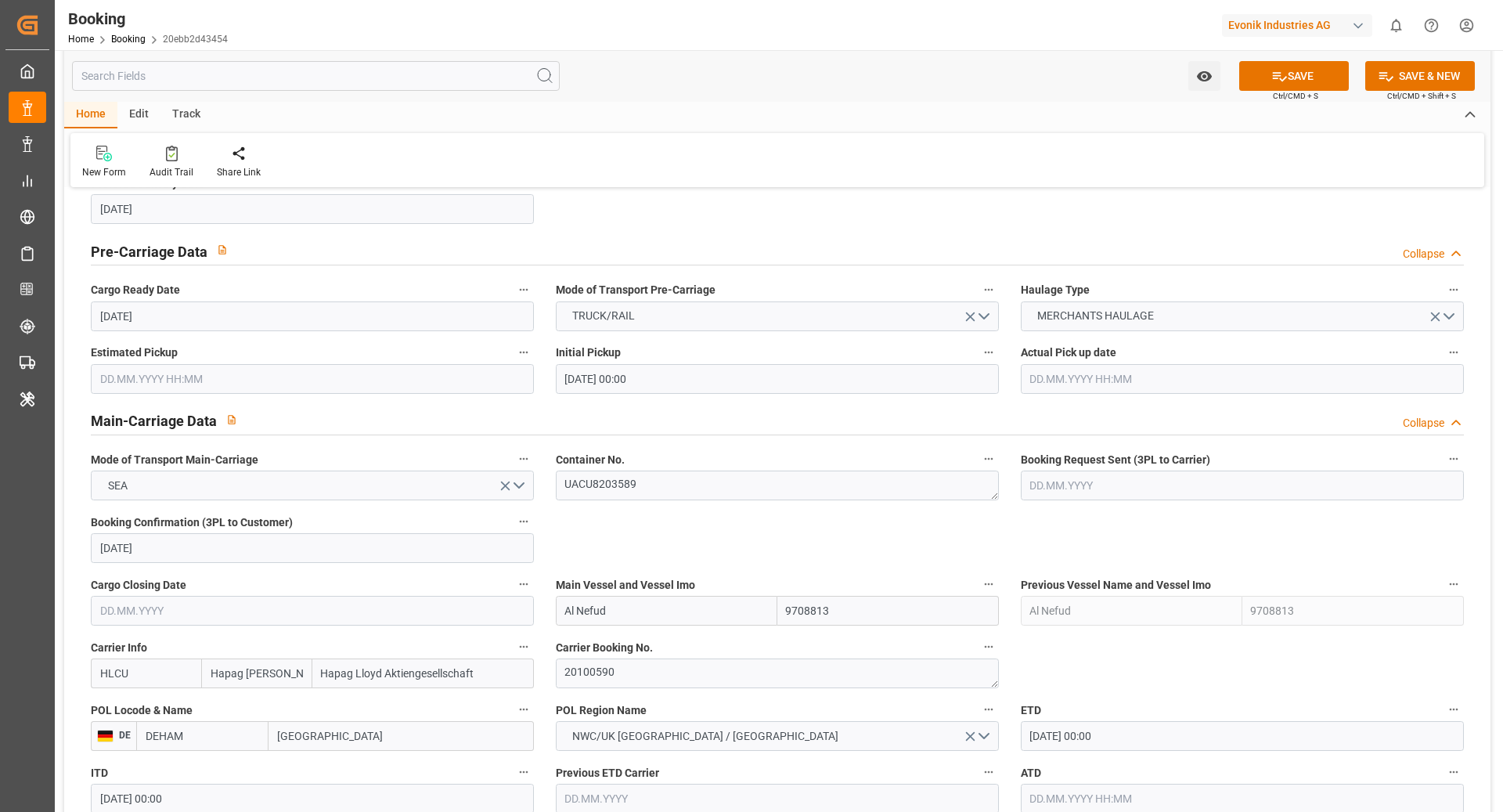
click at [649, 615] on input "Al Nefud" at bounding box center [667, 610] width 222 height 29
paste input "L DAHNA EXPRESS"
type input "AL DAHNA EXPRESS"
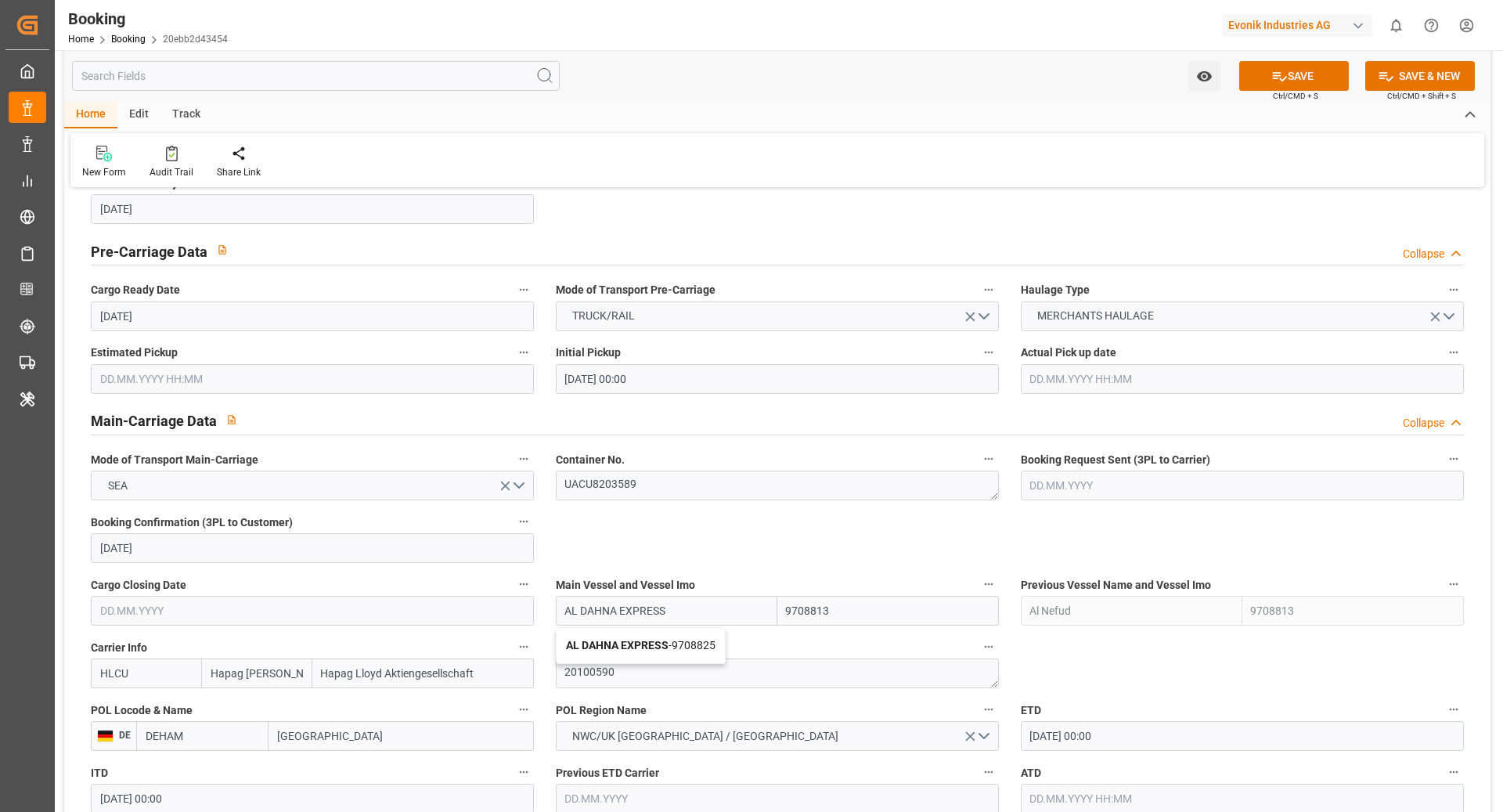
click at [616, 648] on b "AL DAHNA EXPRESS" at bounding box center [617, 645] width 103 height 13
type input "9708825"
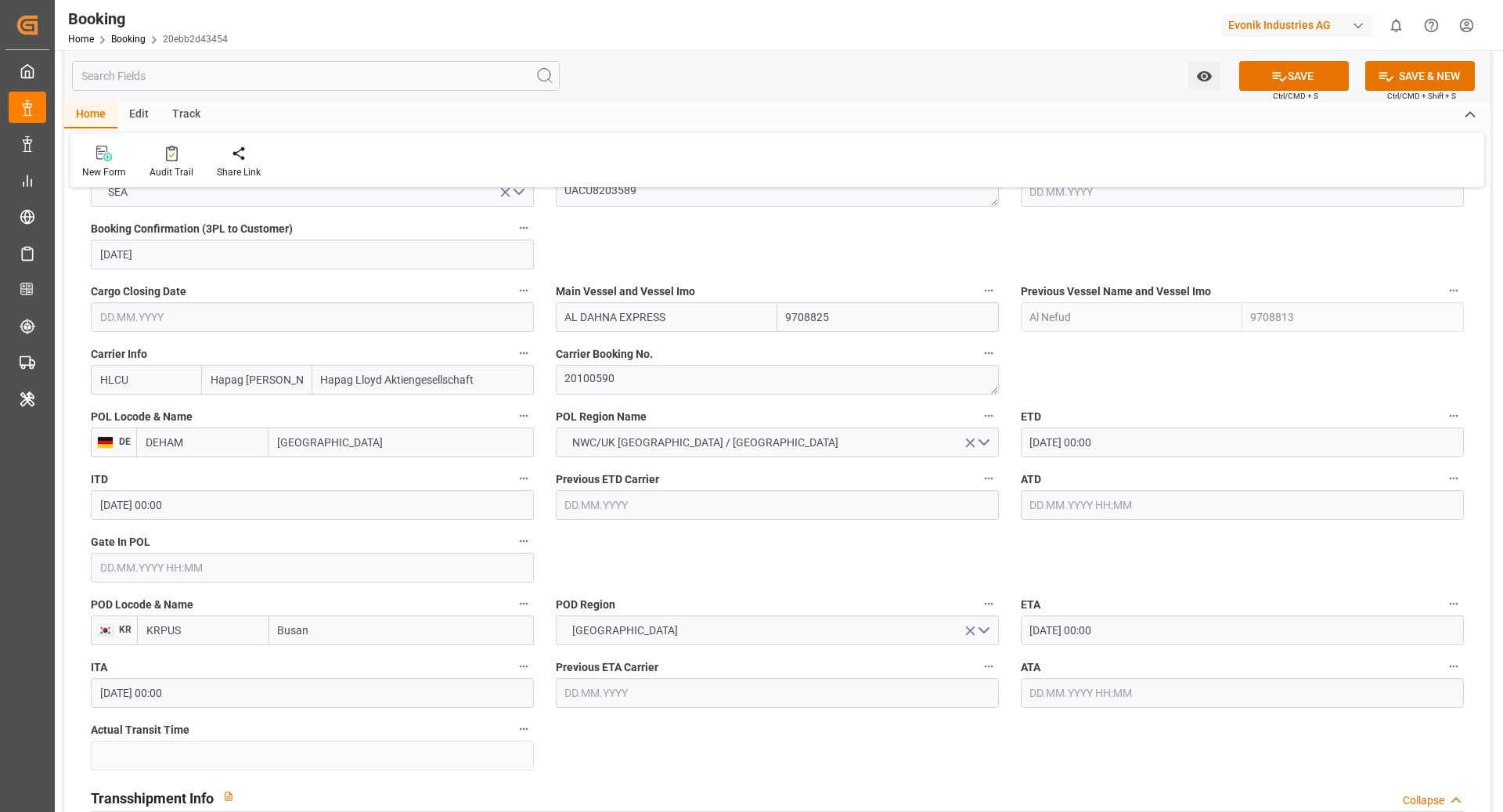
scroll to position [1053, 0]
type input "AL DAHNA EXPRESS"
click at [199, 446] on input "DEHAM" at bounding box center [202, 439] width 132 height 29
type input "DEBRV"
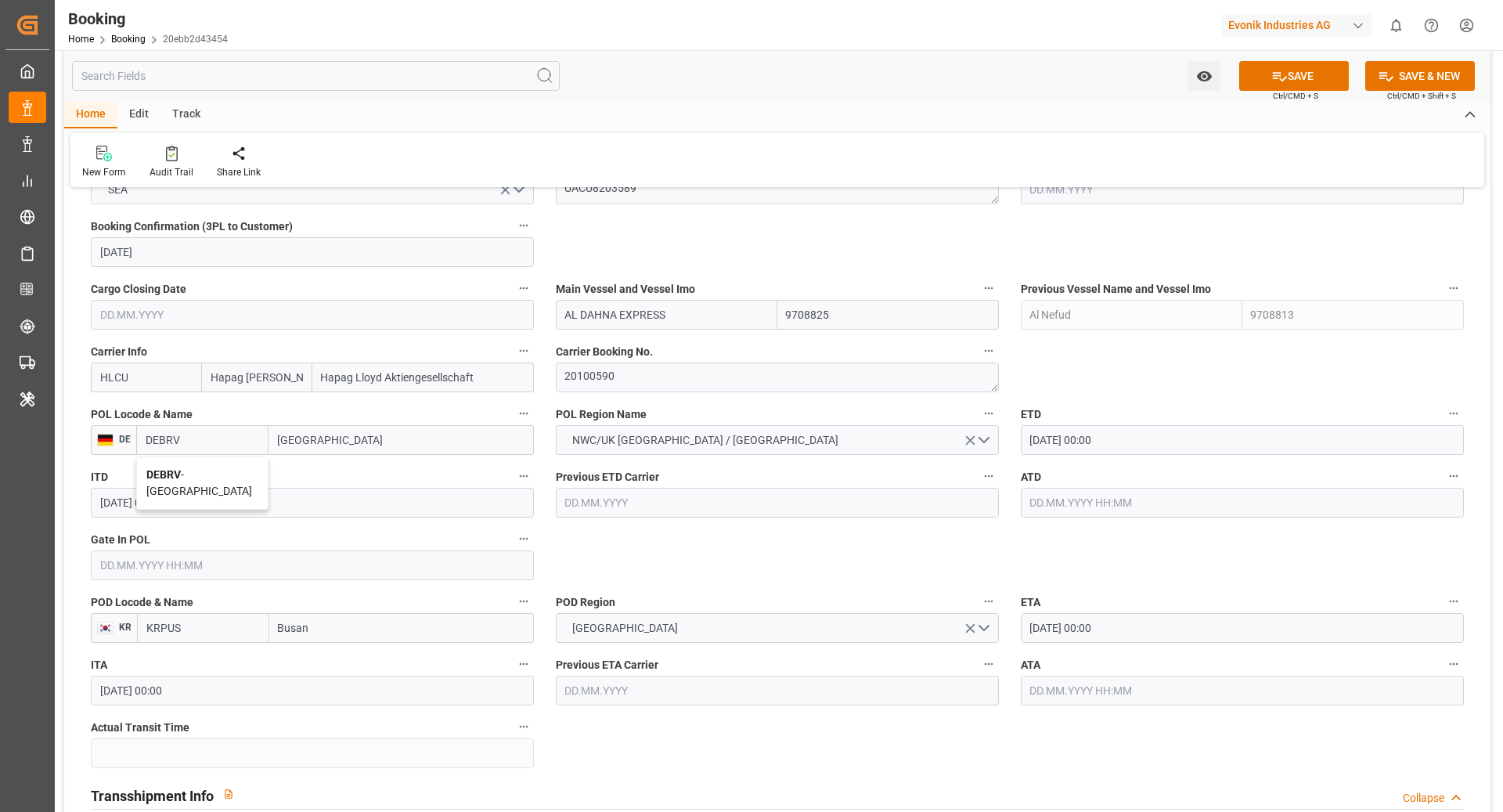
click at [224, 468] on span "DEBRV - Bremerhaven" at bounding box center [199, 482] width 105 height 29
type input "Bremerhaven"
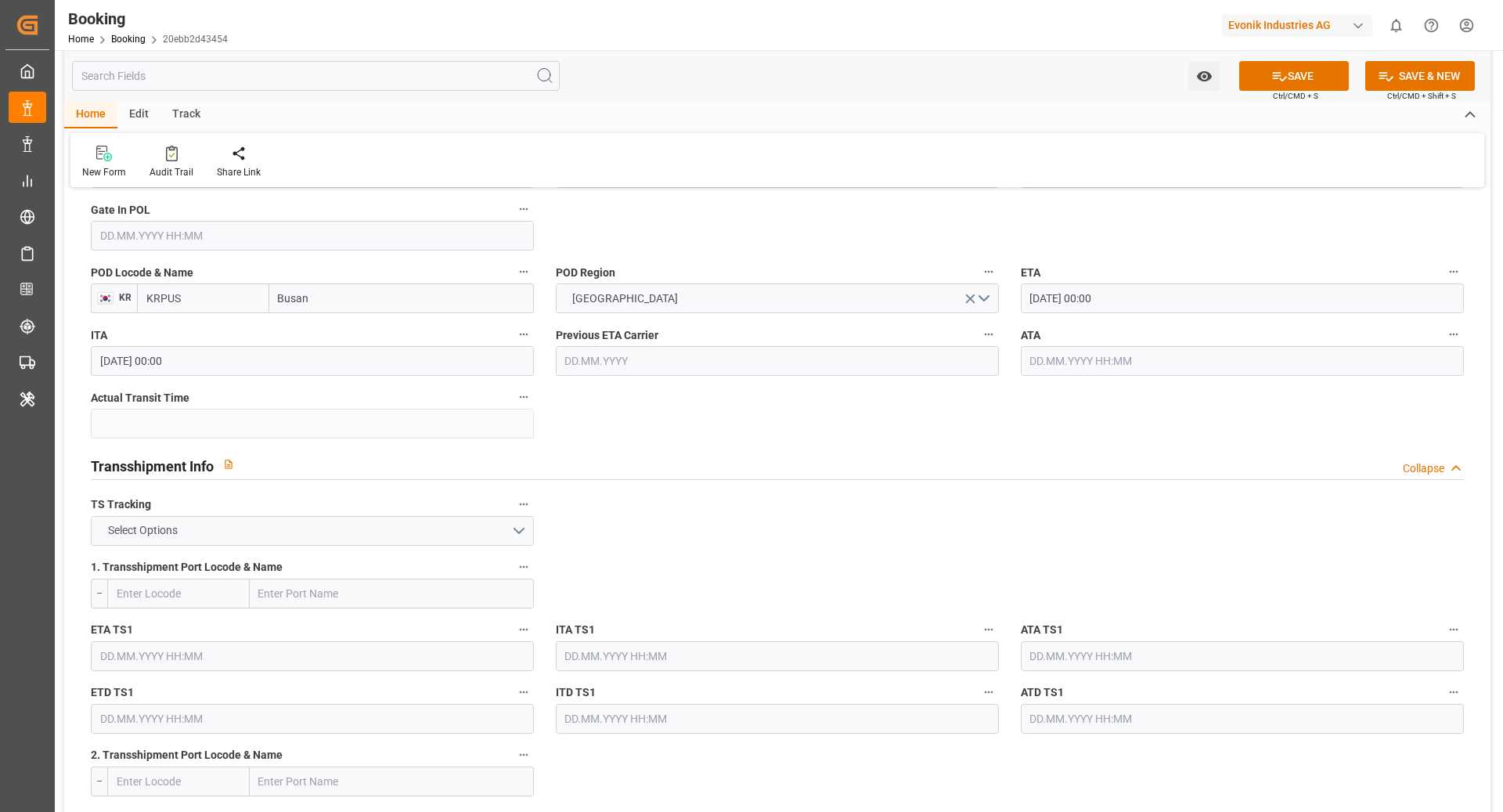
scroll to position [1383, 0]
type input "DEBRV"
click at [256, 521] on button "Select Options" at bounding box center [313, 530] width 443 height 29
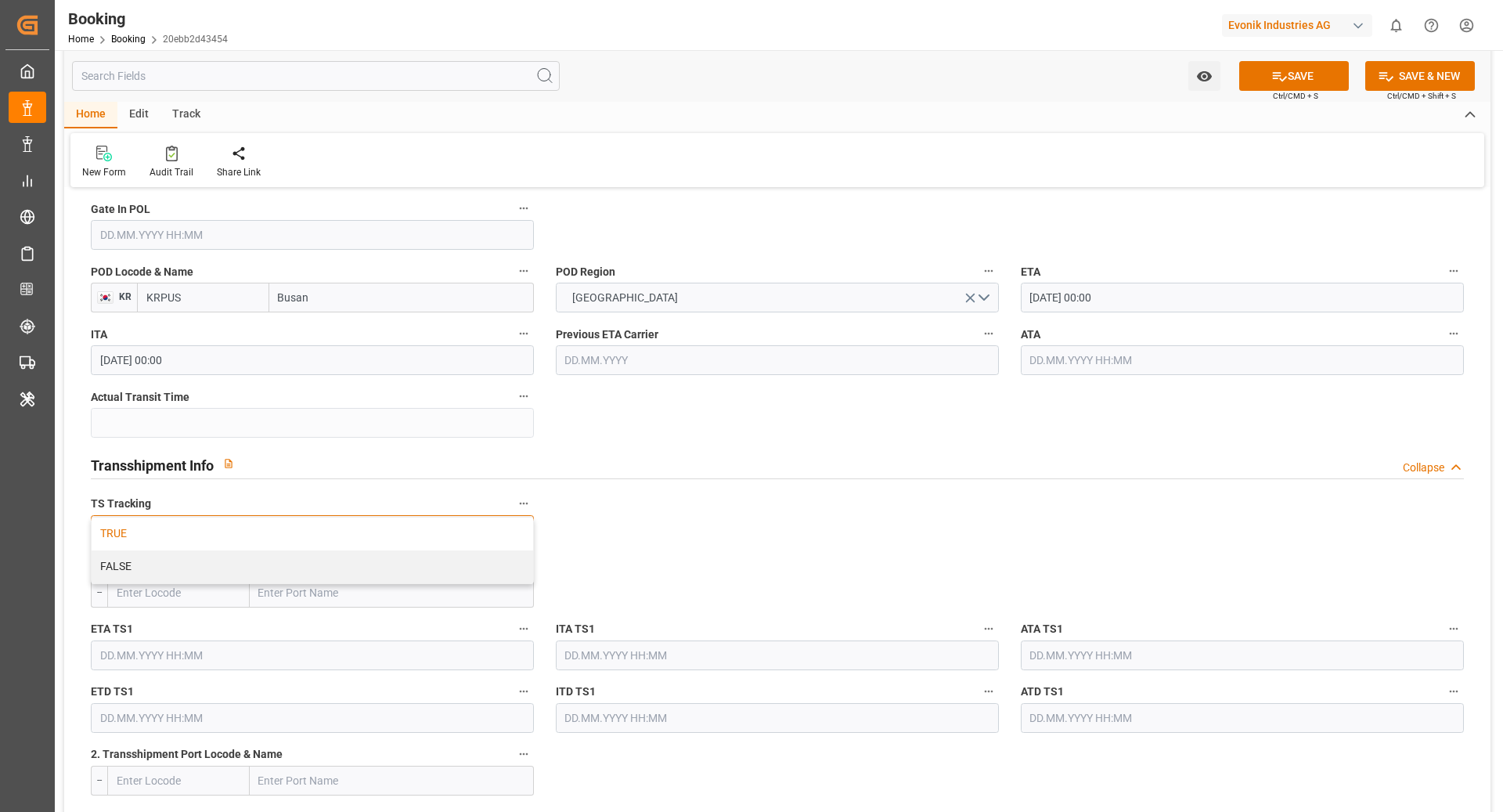
click at [194, 531] on div "TRUE" at bounding box center [313, 533] width 441 height 33
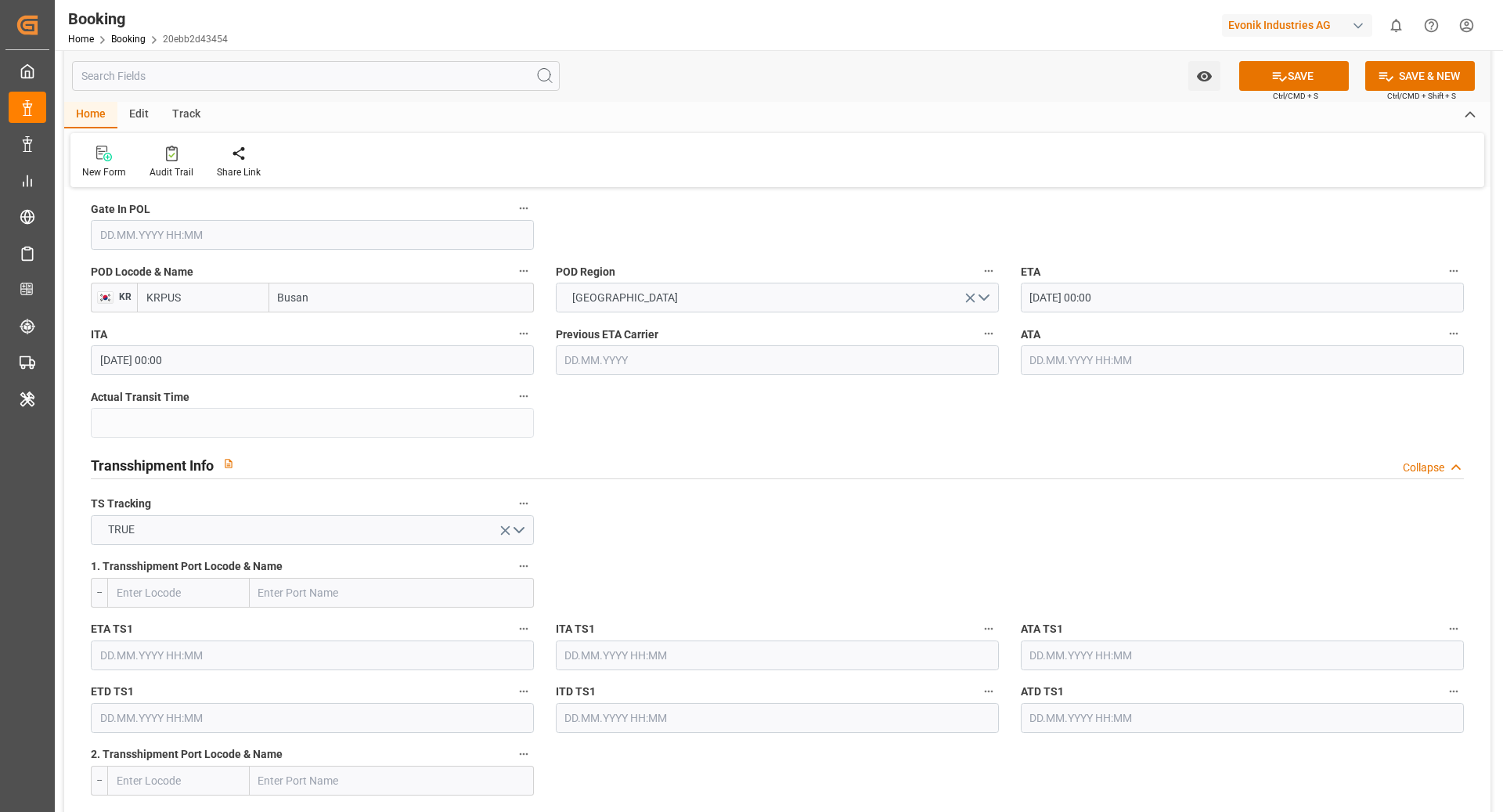
click at [194, 581] on input "text" at bounding box center [178, 592] width 142 height 29
type input "CNSGH"
click at [203, 624] on span "CNSGH - Shanghai" at bounding box center [170, 635] width 105 height 29
type input "Shanghai"
type input "CNSGH"
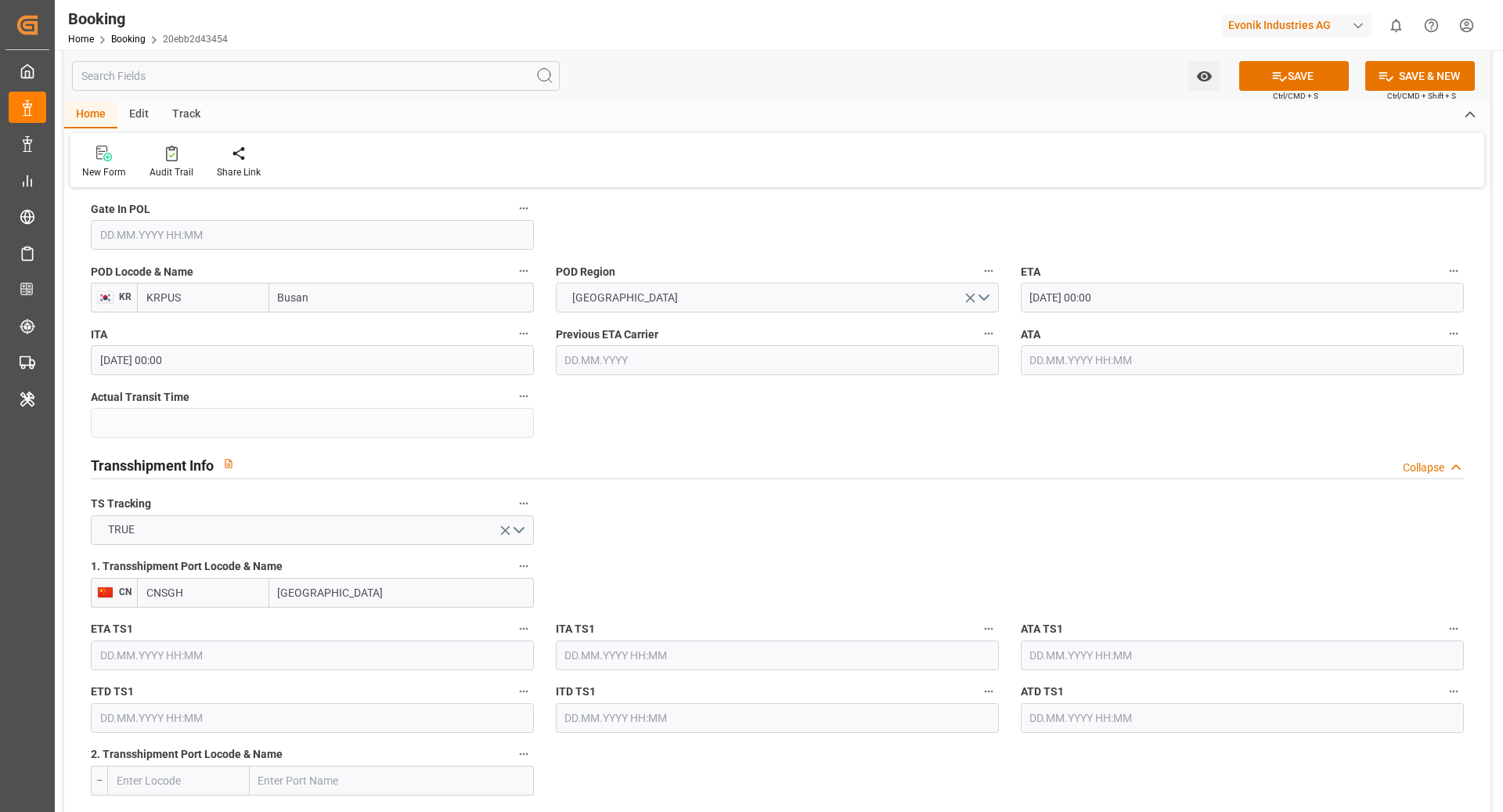
click at [231, 649] on input "text" at bounding box center [313, 655] width 443 height 29
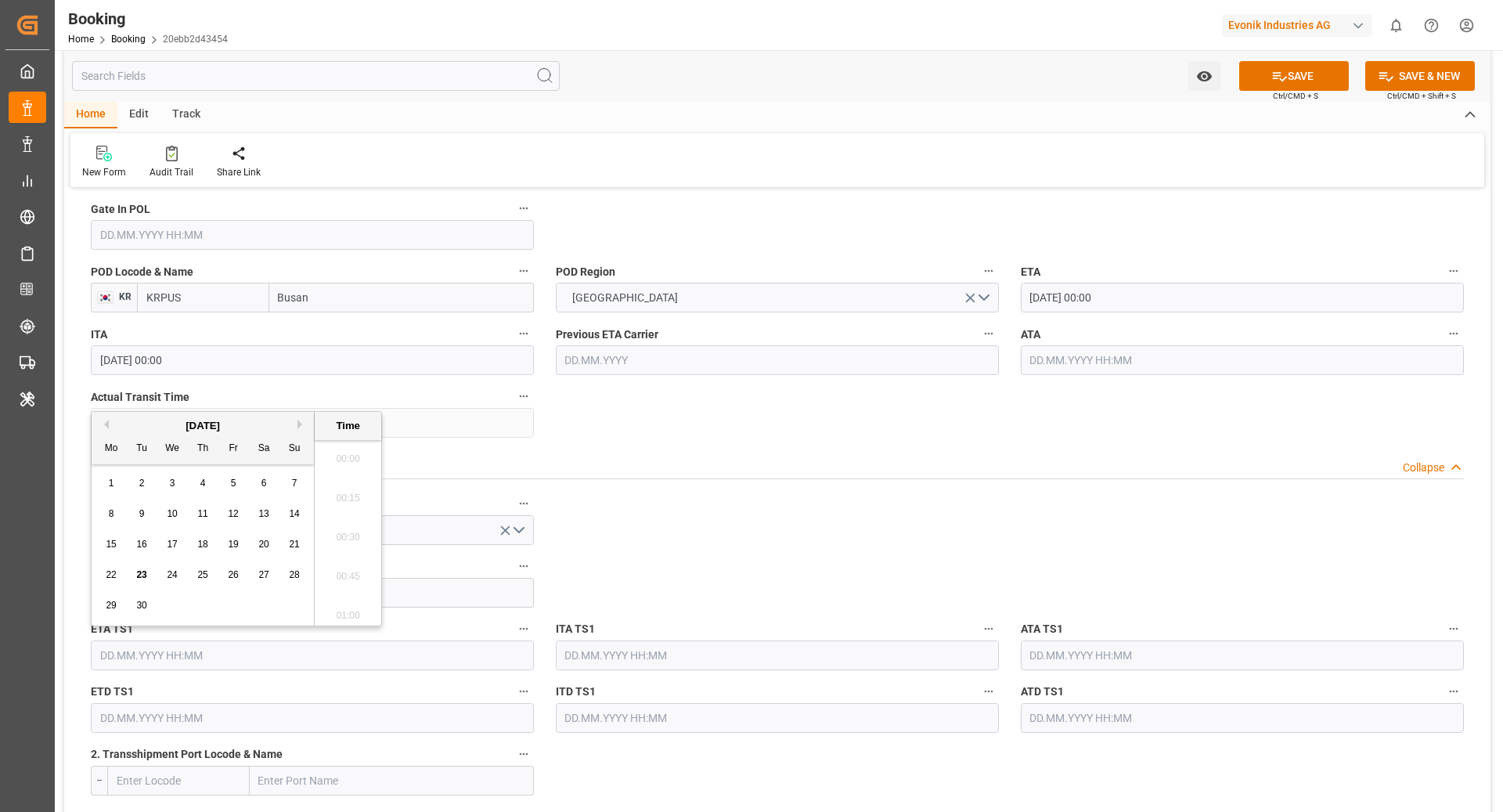
scroll to position [1883, 0]
click at [298, 427] on button "Next Month" at bounding box center [302, 424] width 10 height 10
click at [104, 427] on button "Previous Month" at bounding box center [104, 424] width 10 height 10
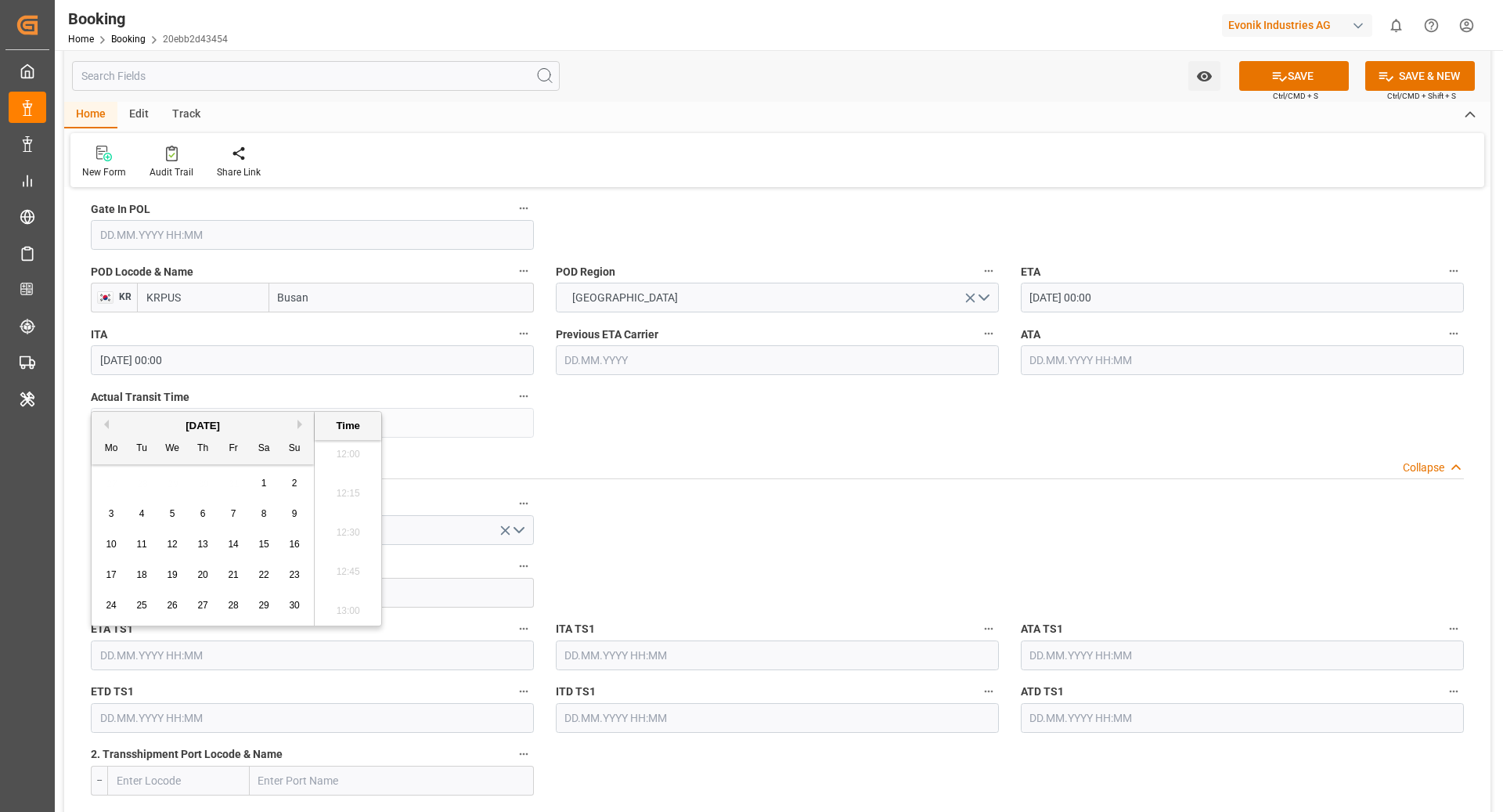
click at [115, 573] on span "17" at bounding box center [110, 574] width 10 height 11
type input "17.11.2025 00:00"
click at [125, 719] on input "text" at bounding box center [313, 717] width 443 height 29
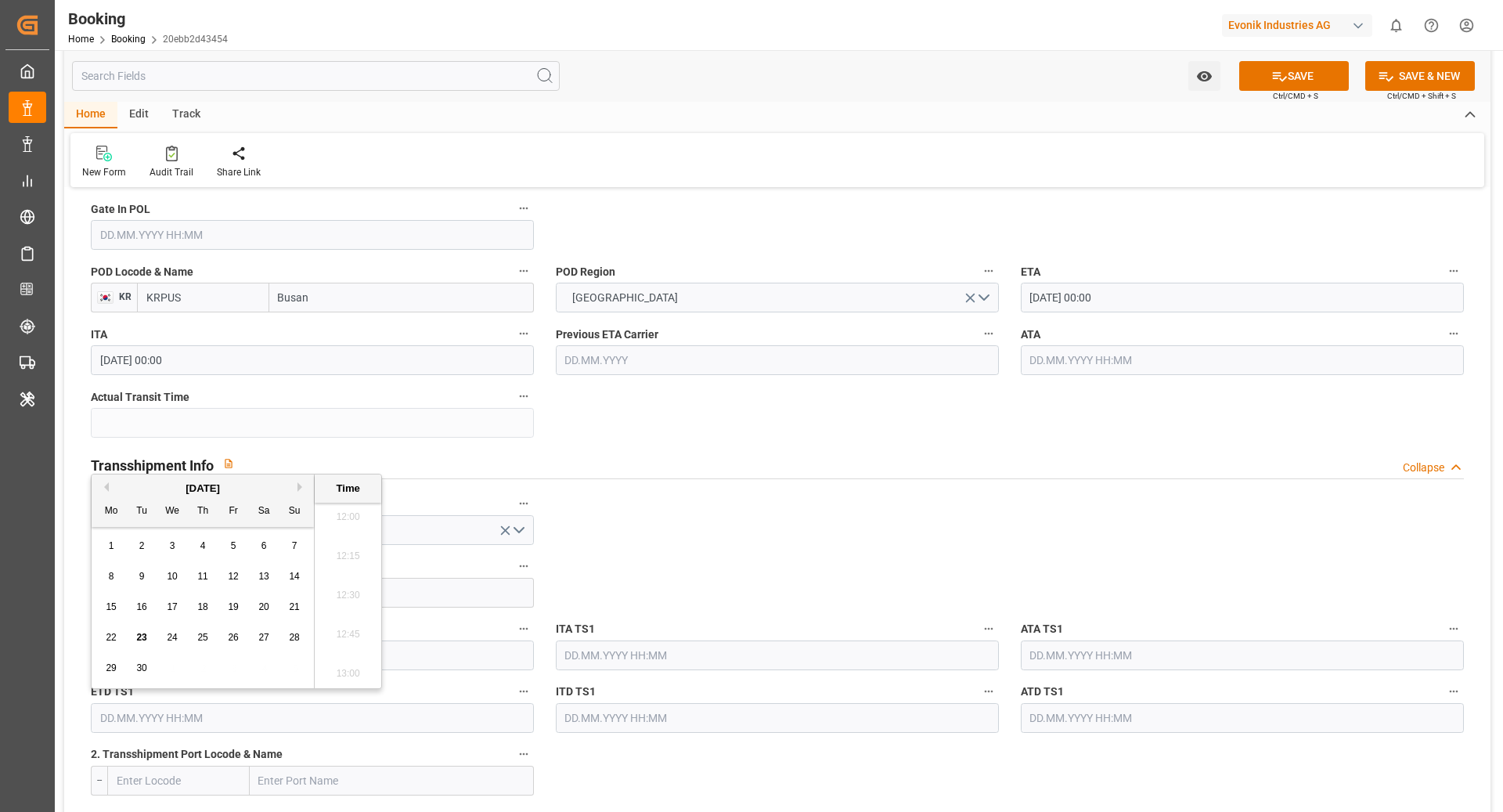
click at [301, 484] on button "Next Month" at bounding box center [302, 487] width 10 height 10
click at [171, 638] on span "19" at bounding box center [172, 637] width 10 height 11
type input "19.11.2025 00:00"
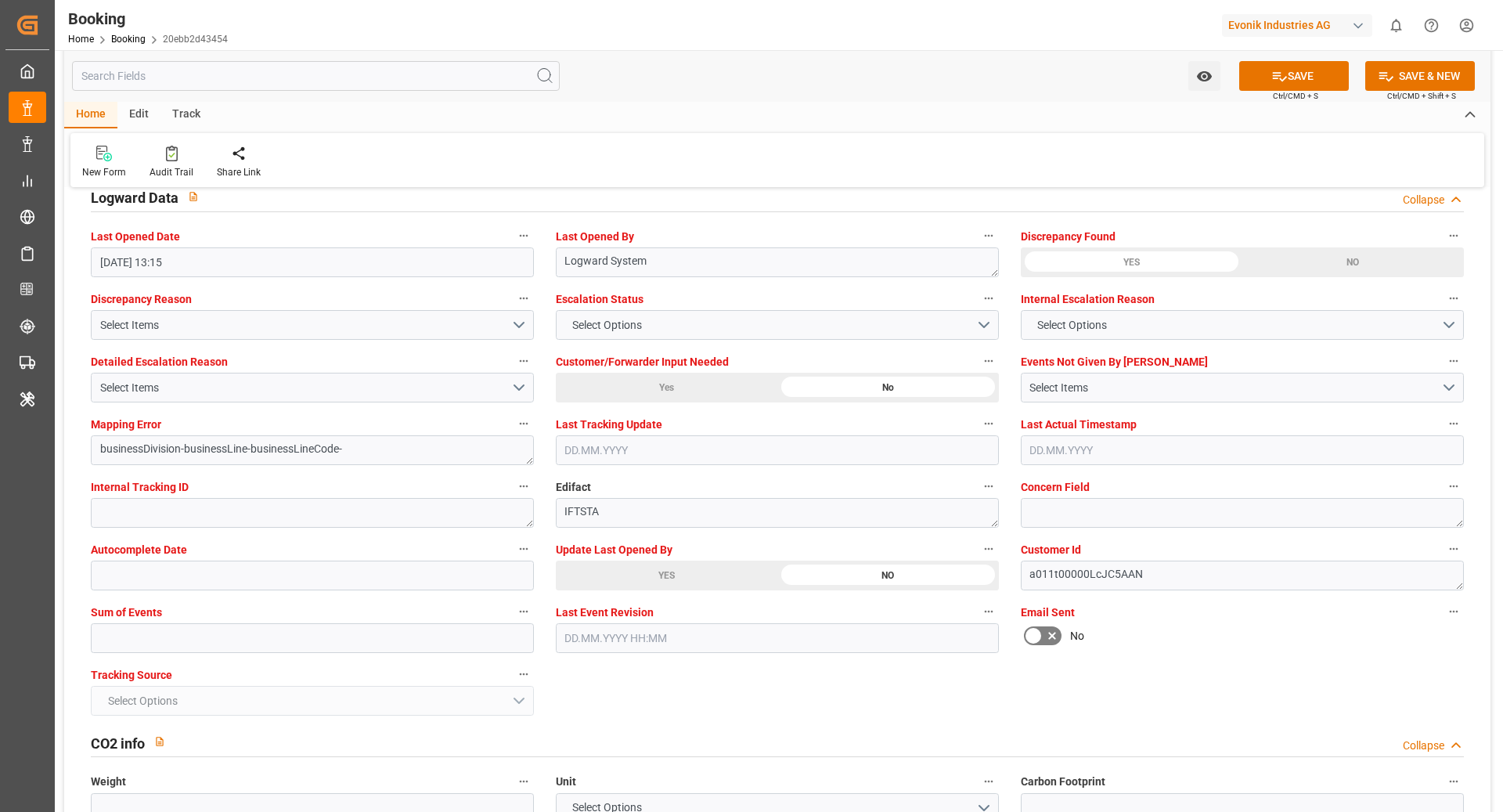
scroll to position [2857, 0]
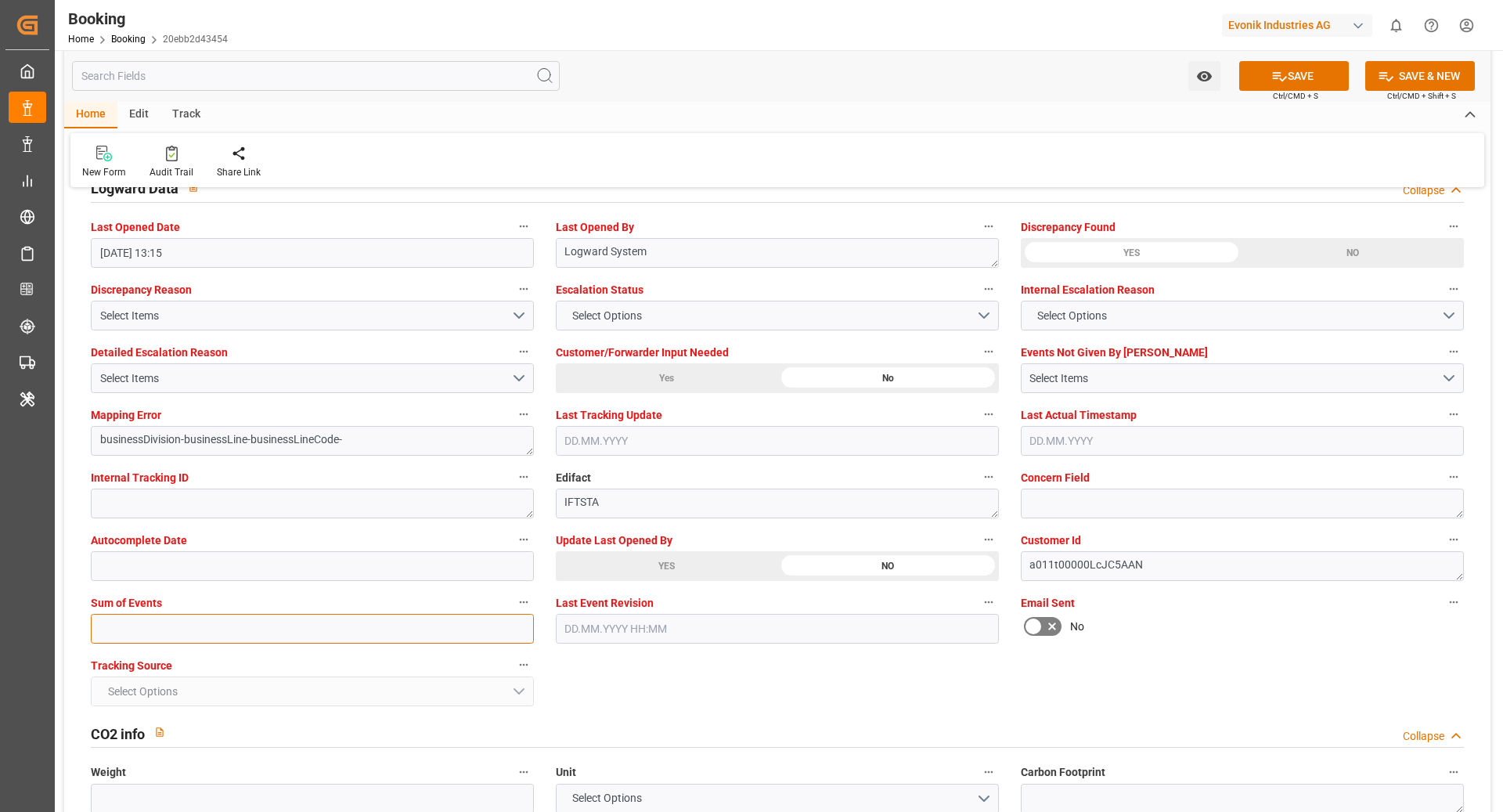
click at [286, 630] on input "text" at bounding box center [313, 628] width 443 height 29
type input "0"
click at [1262, 64] on button "SAVE" at bounding box center [1294, 75] width 110 height 29
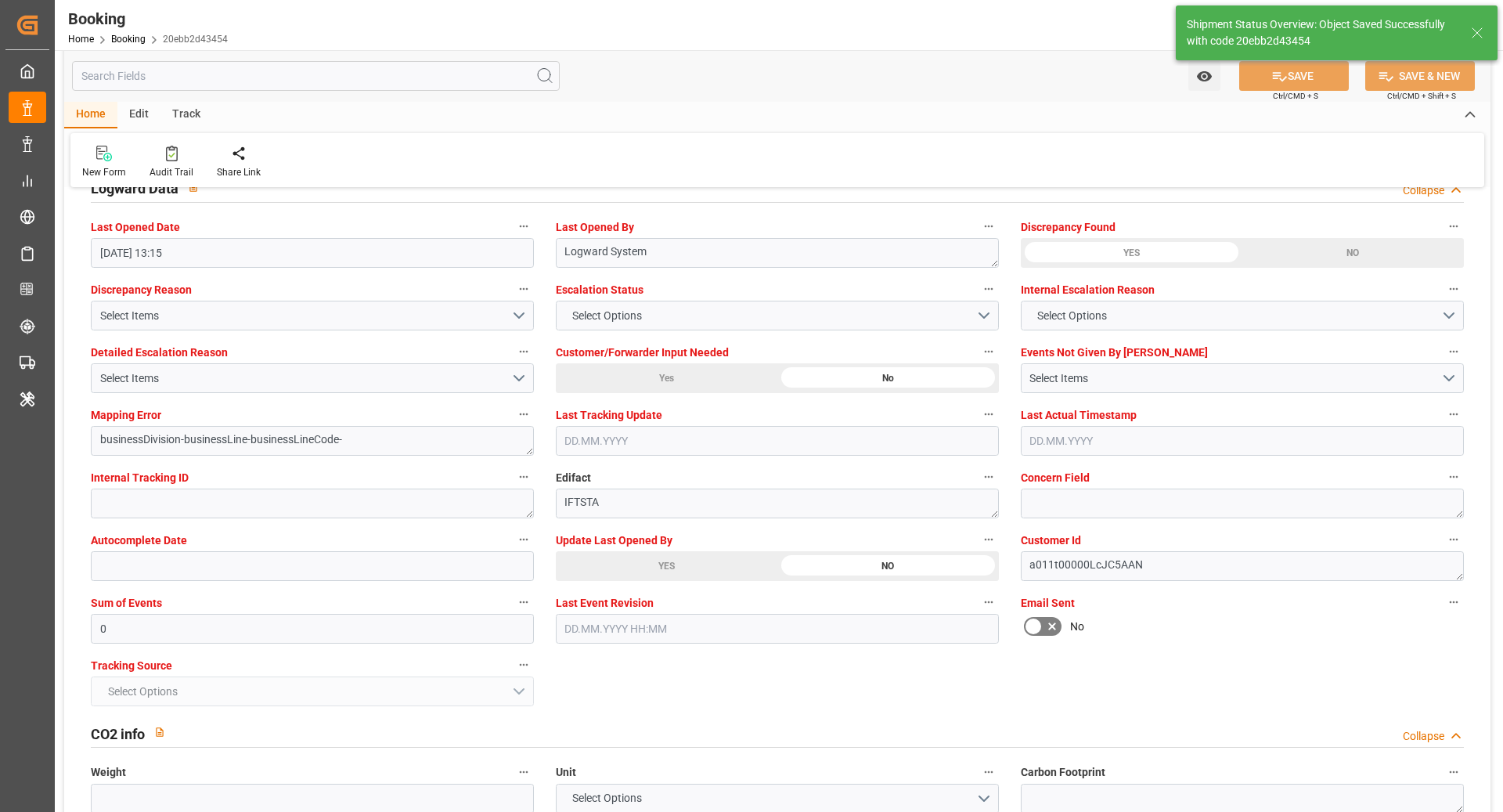
type textarea "[PERSON_NAME]"
type textarea "businessDivision-businessLine-"
type textarea "Yes"
type input "17.11.2025 00:00"
type input "19.11.2025 00:00"
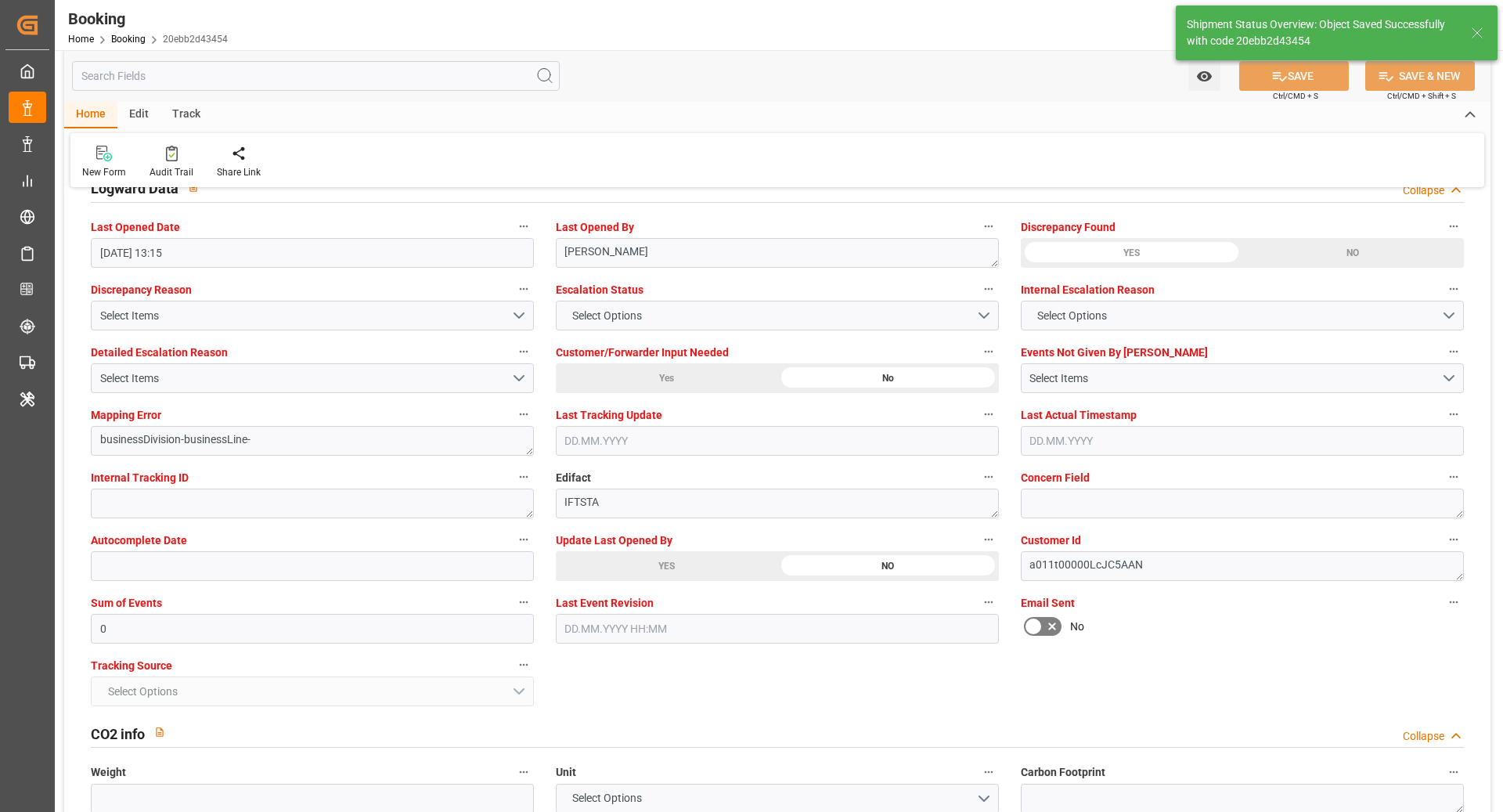
type input "23.09.2025 07:02"
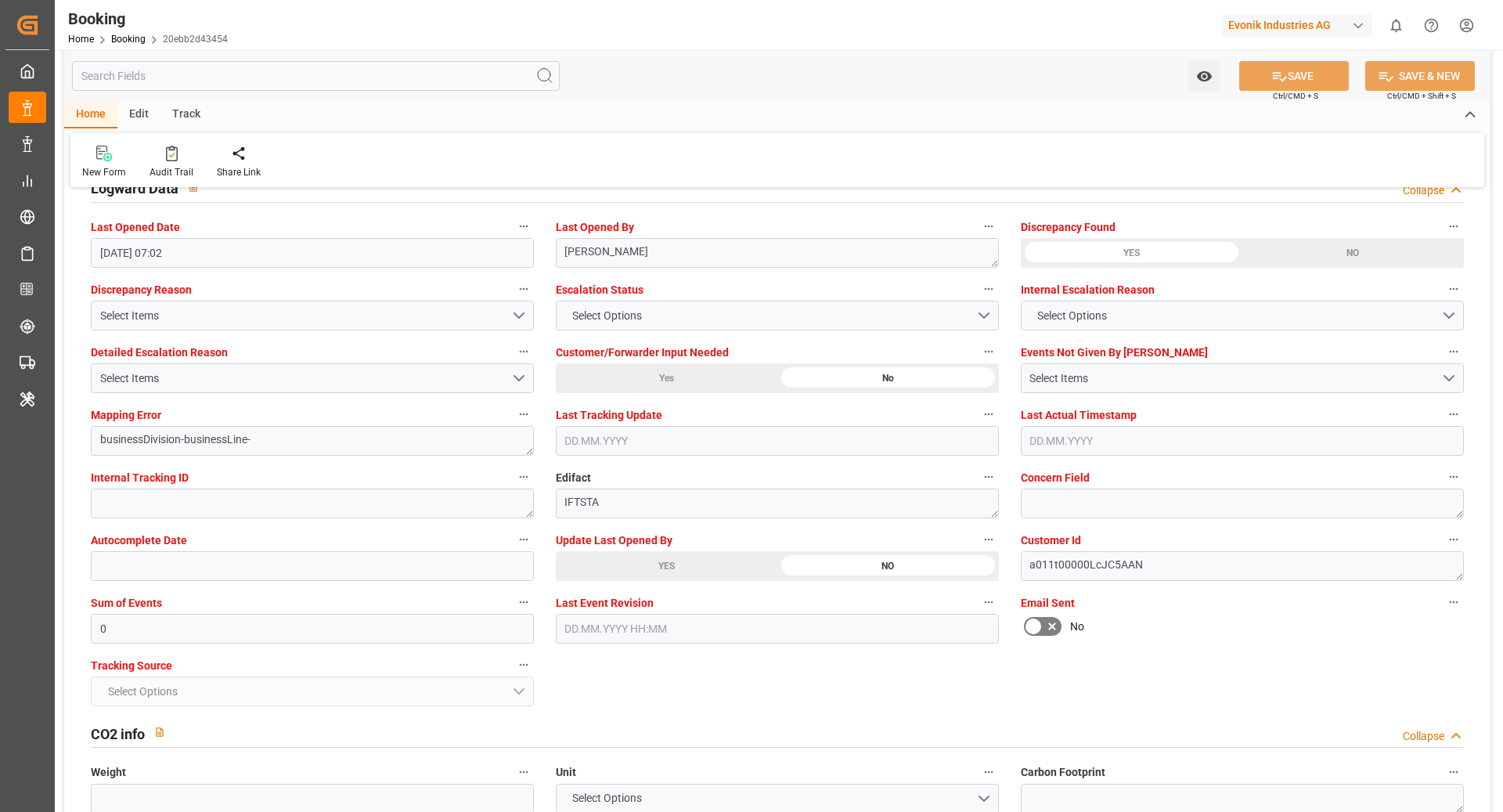
click at [1297, 336] on div "Events Not Given By Carrier Select Items" at bounding box center [1242, 367] width 466 height 63
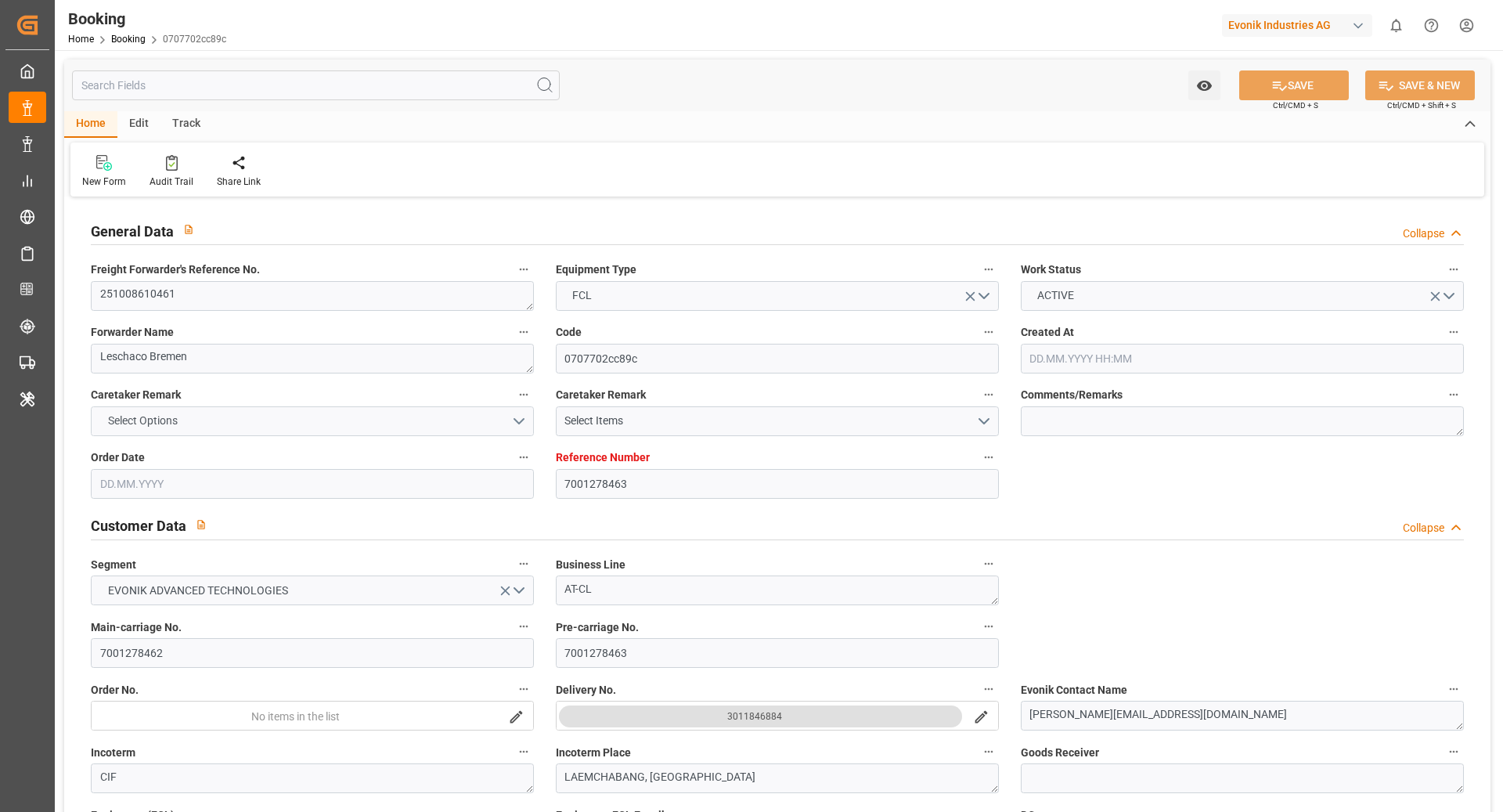
type input "7001278463"
type input "9778806"
type input "Hapag [PERSON_NAME]"
type input "Hapag Lloyd Aktiengesellschaft"
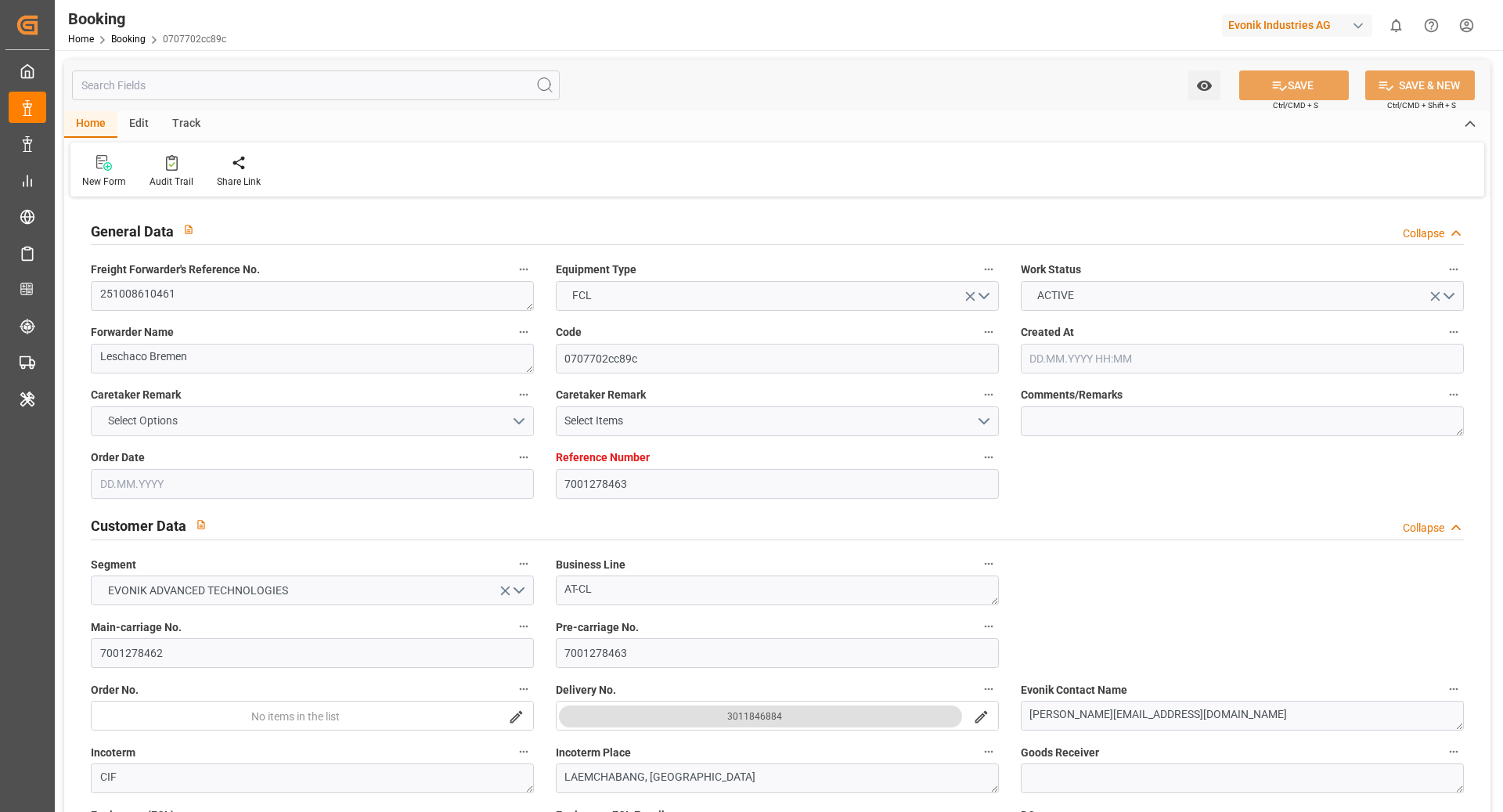
type input "EUNWC"
type input "THLCH"
type input "[DATE] 10:01"
type input "[DATE]"
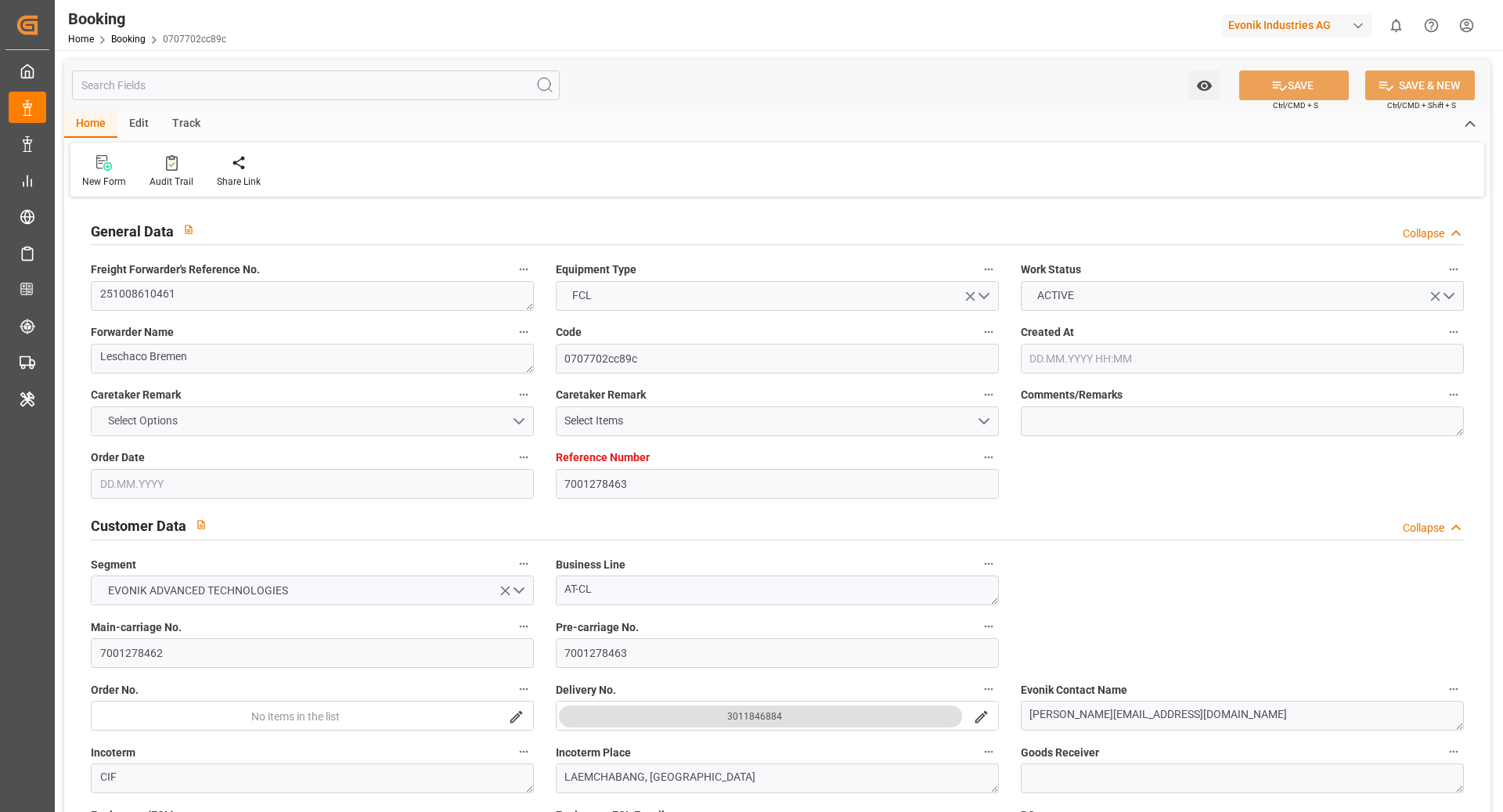
type input "[DATE]"
type input "[DATE] 00:00"
type input "[DATE]"
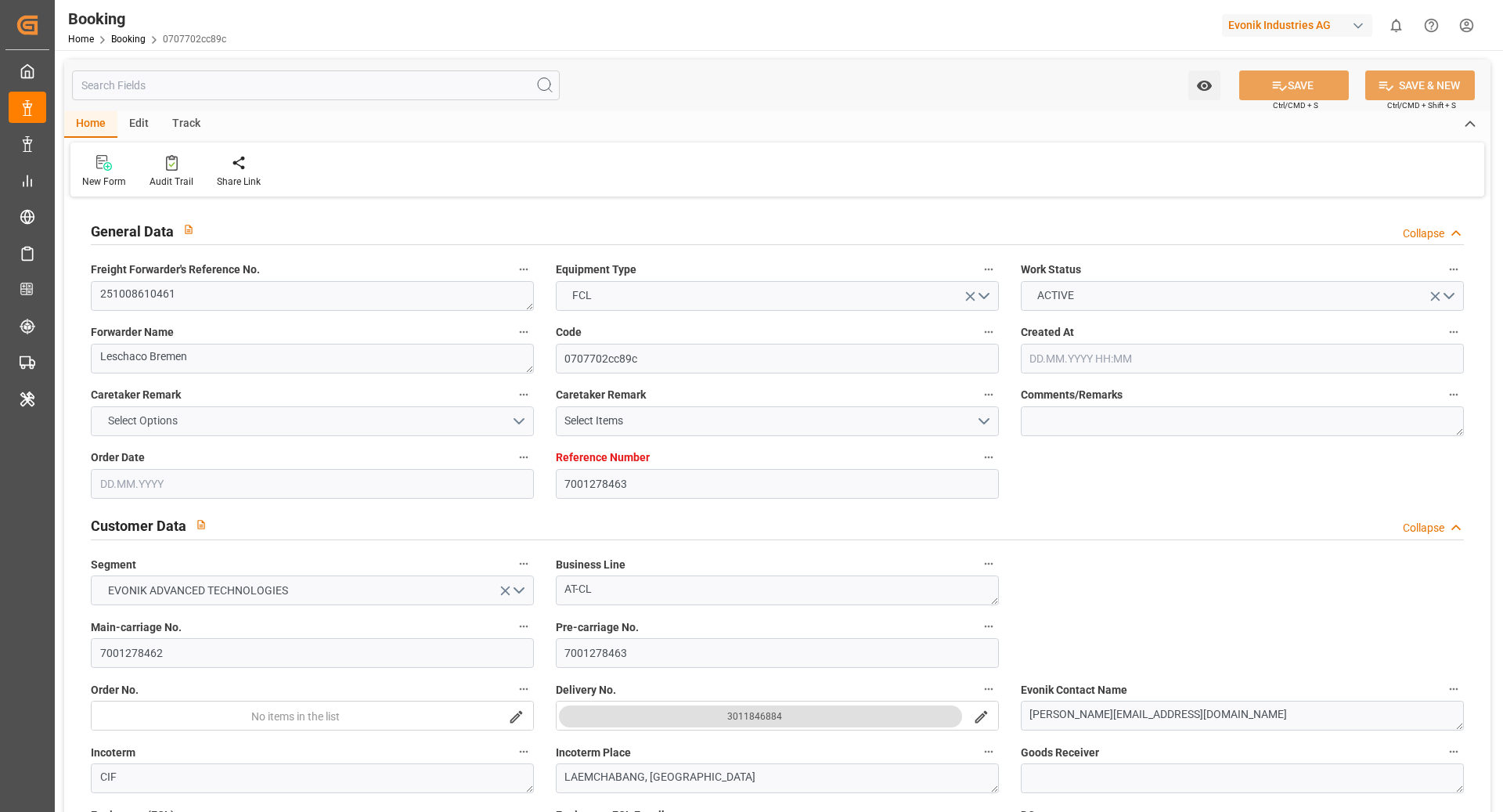
type input "[DATE] 00:00"
type input "[DATE] 09:28"
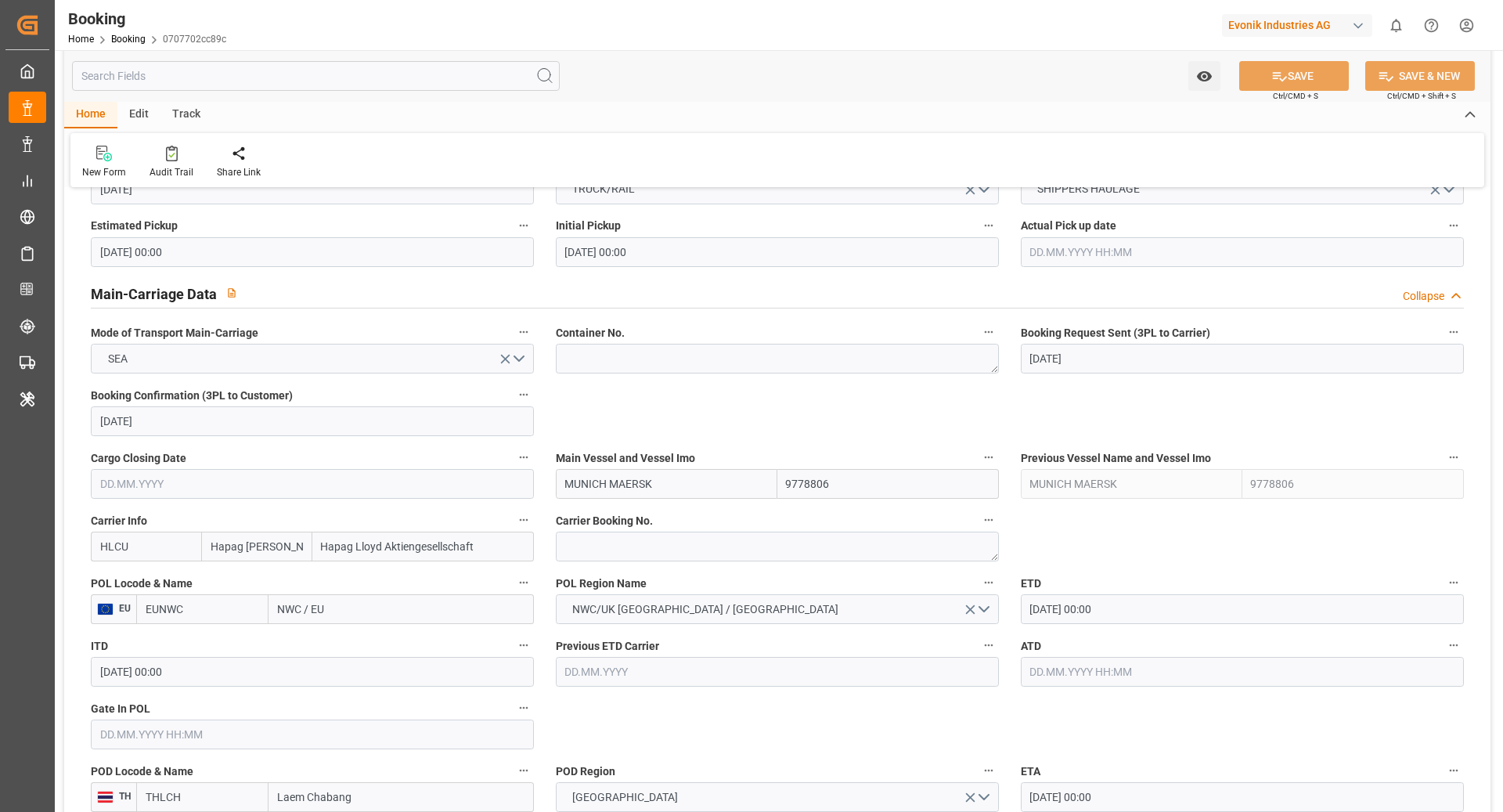
scroll to position [883, 0]
click at [610, 542] on textarea at bounding box center [777, 547] width 443 height 29
paste textarea "38743245"
type textarea "38743245"
click at [219, 616] on input "EUNWC" at bounding box center [202, 609] width 132 height 29
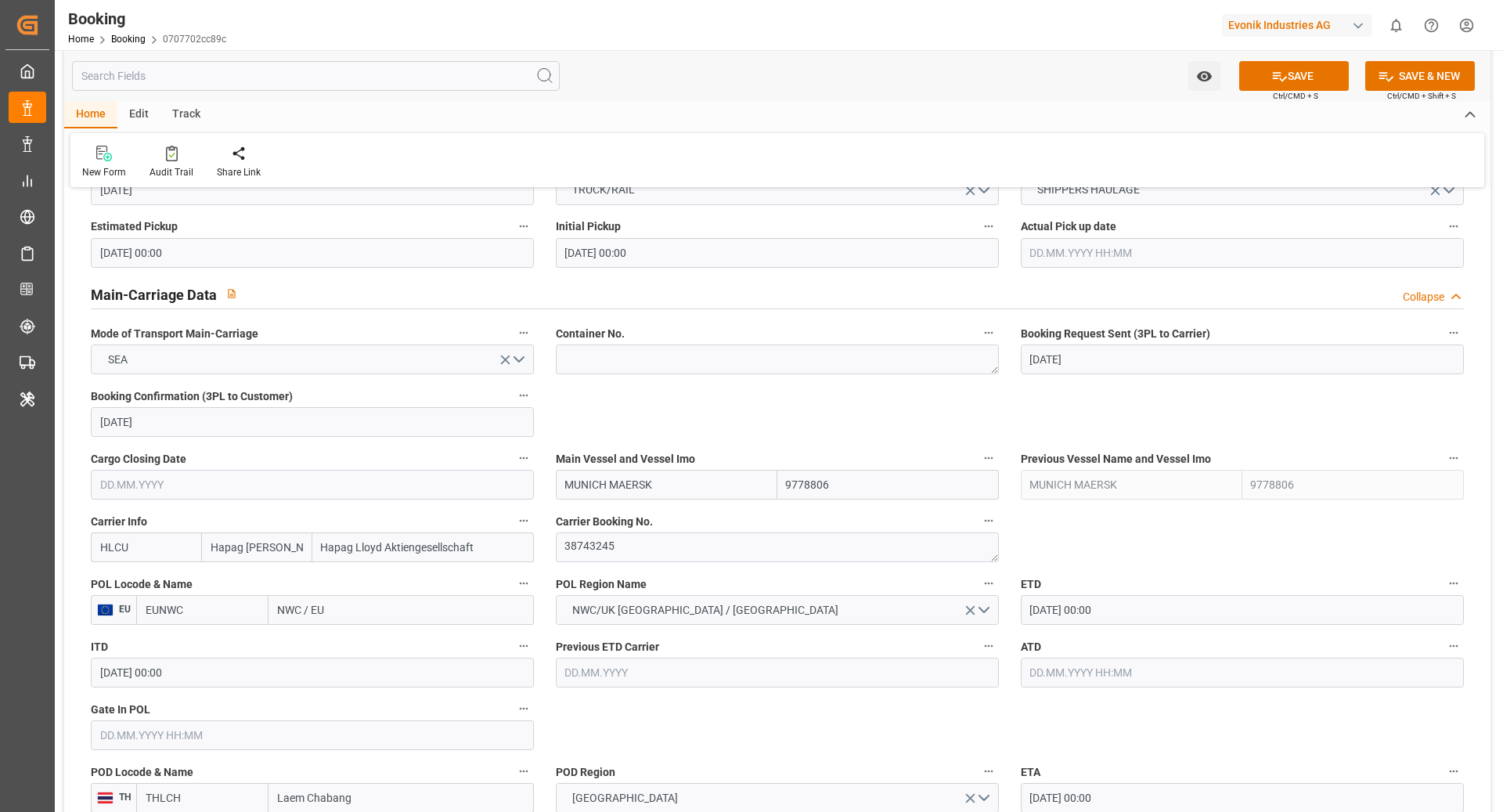
click at [219, 616] on input "EUNWC" at bounding box center [202, 609] width 132 height 29
type input "NLRTM"
click at [206, 646] on span "NLRTM - [GEOGRAPHIC_DATA]" at bounding box center [199, 652] width 105 height 29
type input "[GEOGRAPHIC_DATA]"
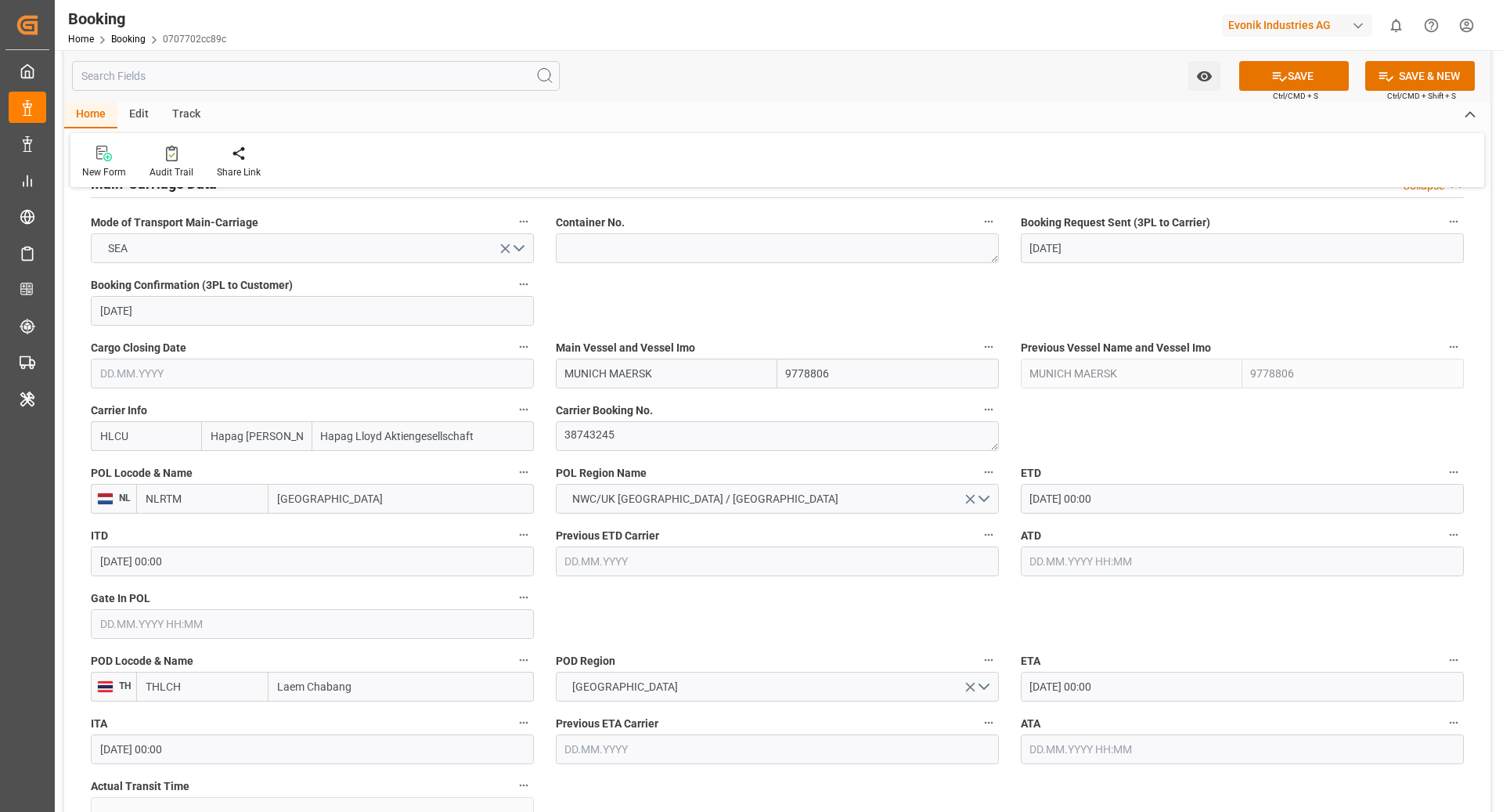
scroll to position [1046, 0]
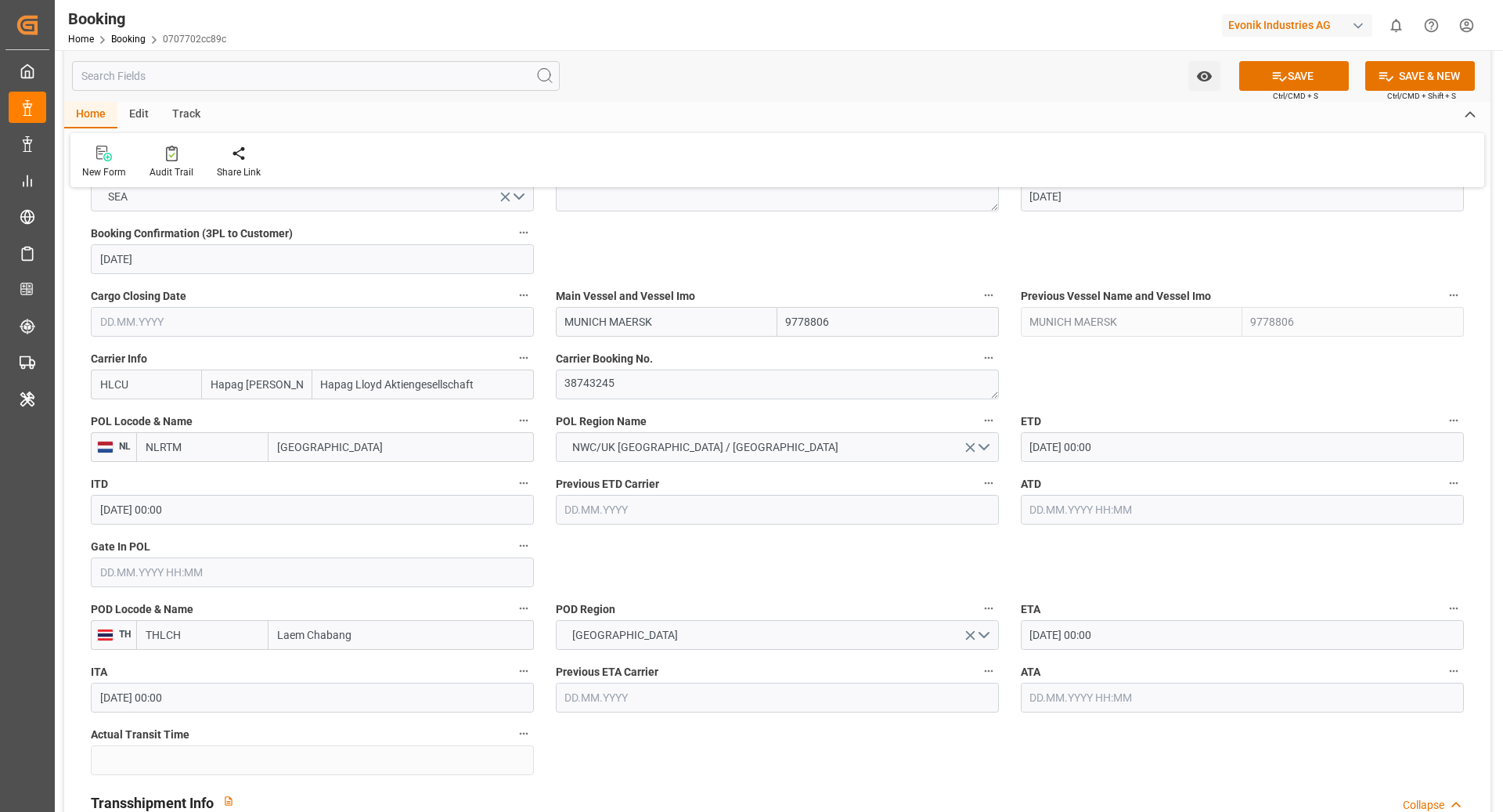
type input "NLRTM"
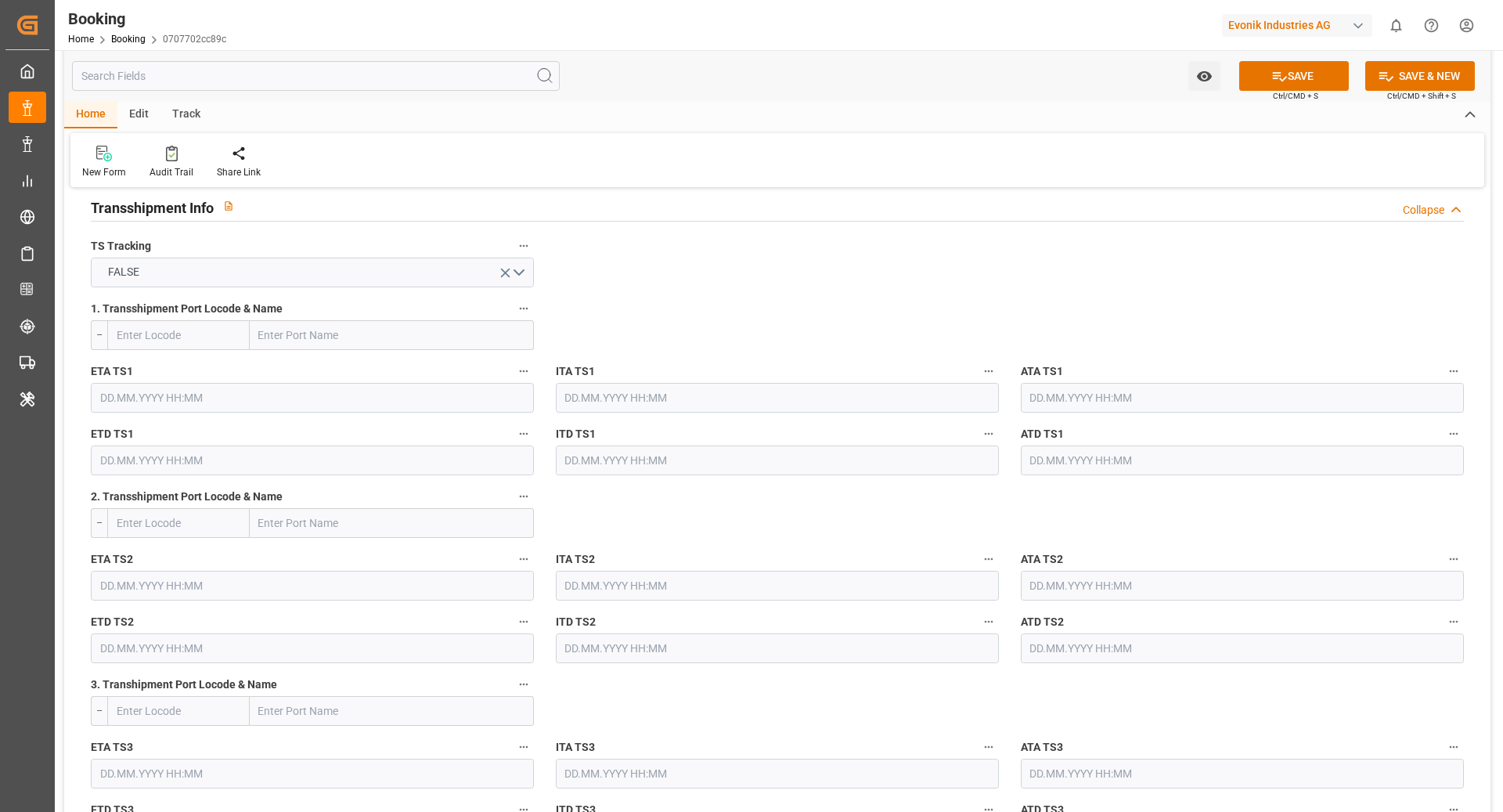
scroll to position [1566, 0]
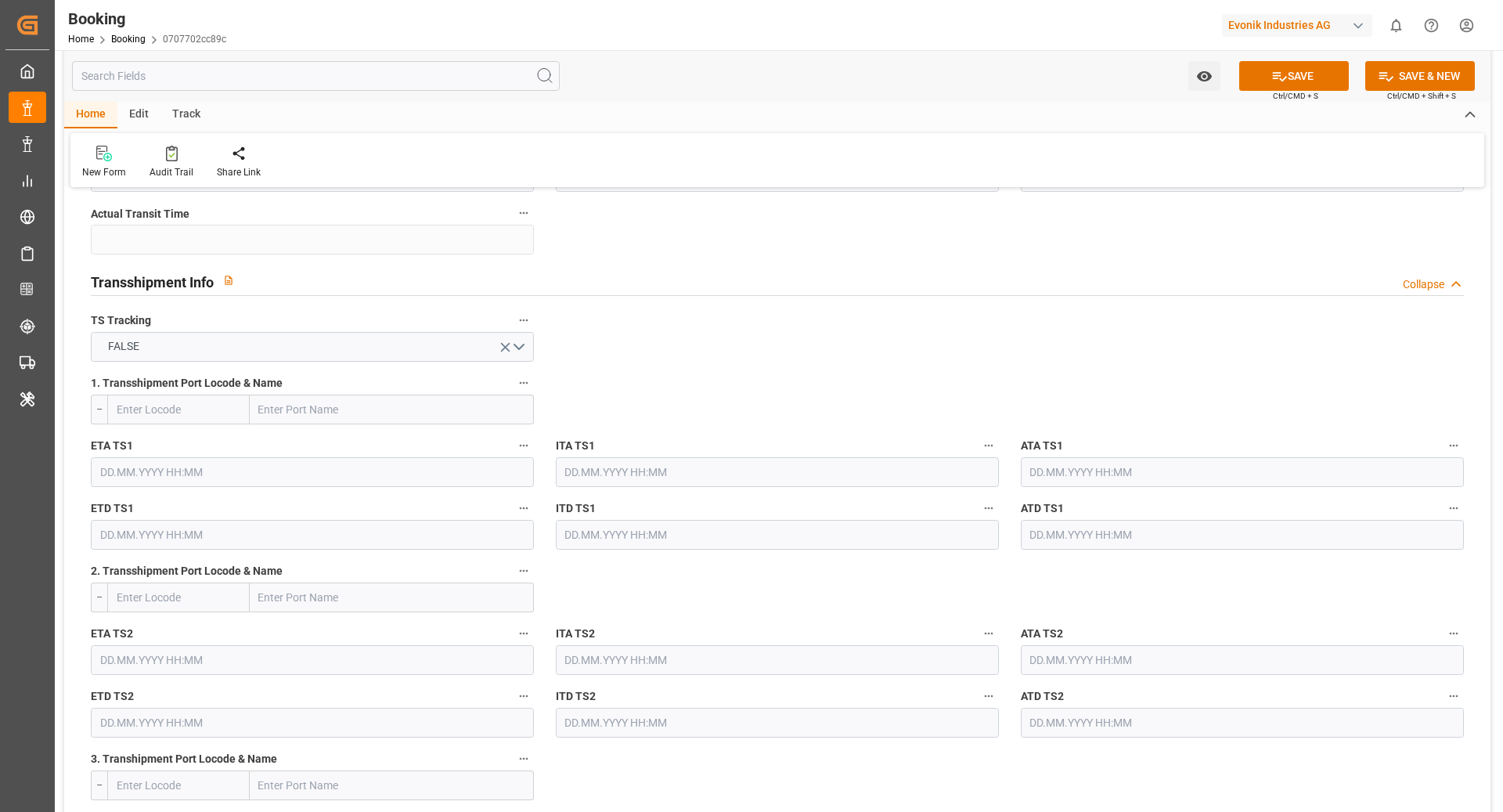
click at [387, 361] on div "TS Tracking FALSE" at bounding box center [312, 336] width 466 height 63
click at [371, 357] on button "FALSE" at bounding box center [313, 347] width 443 height 29
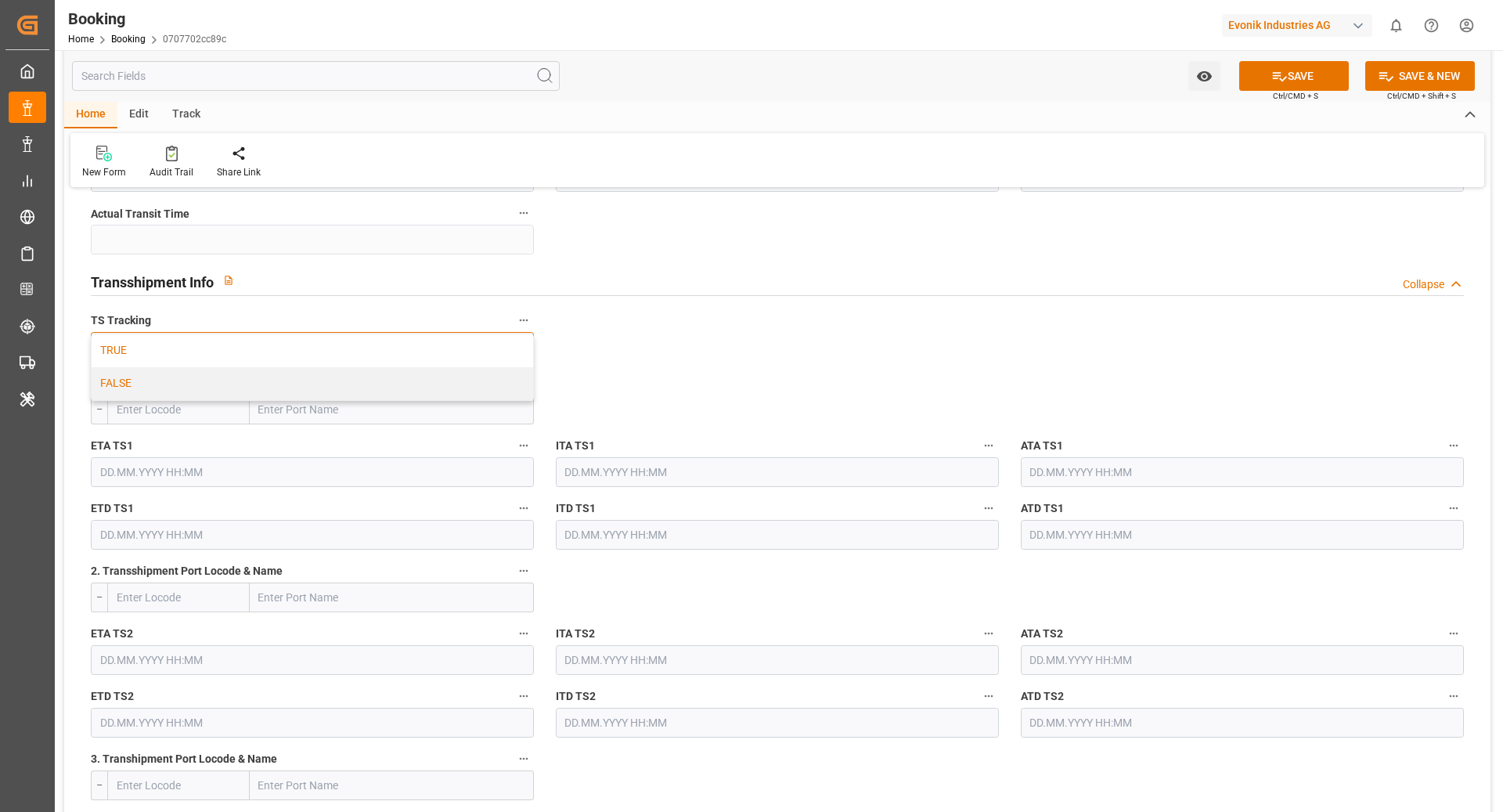
click at [348, 351] on div "TRUE" at bounding box center [313, 350] width 441 height 33
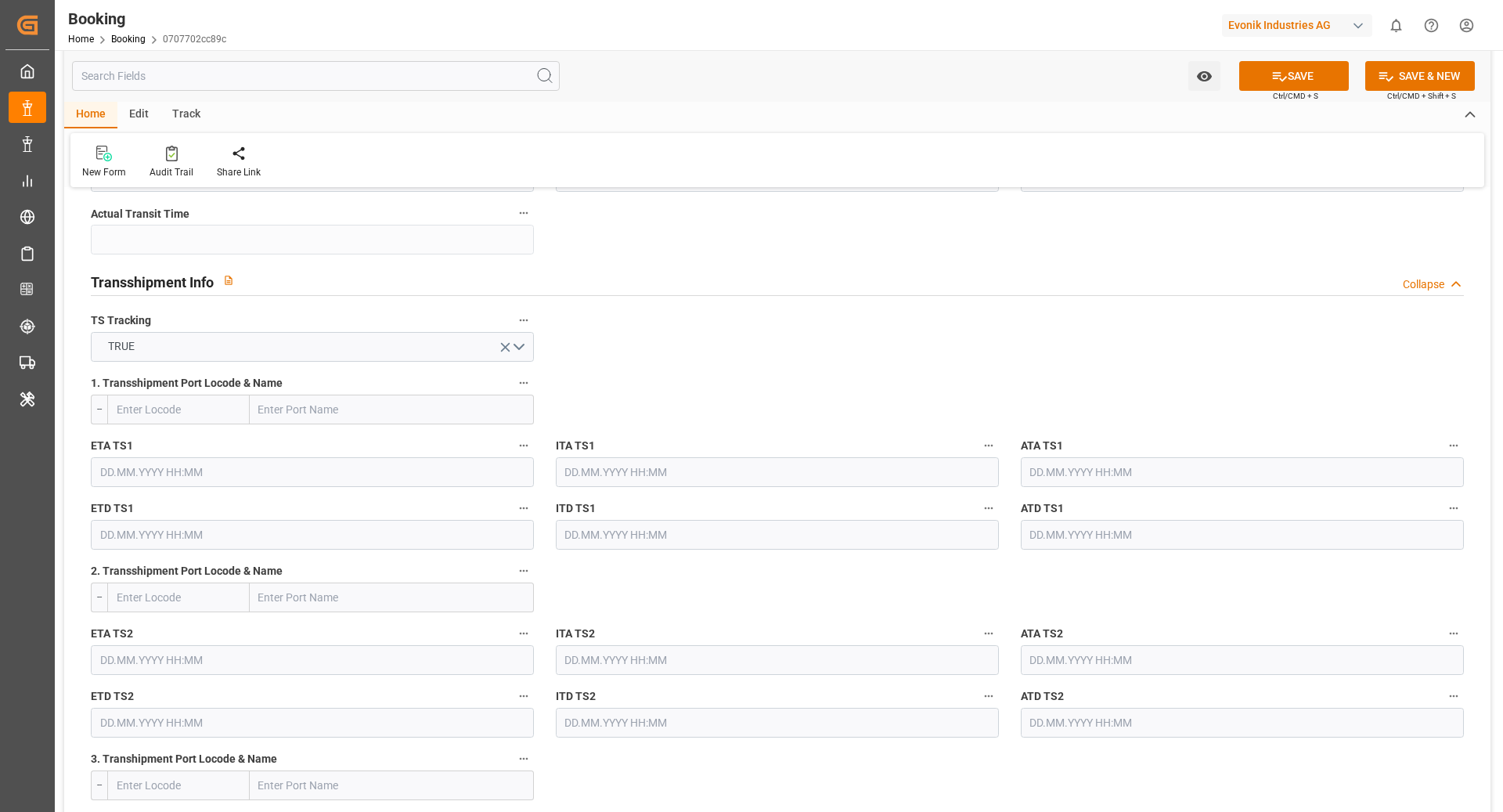
click at [340, 401] on input "text" at bounding box center [392, 409] width 284 height 29
paste input "TANJUNG PELEPAS"
type input "TANJUNG PELEPAS"
click at [333, 447] on b "Tanjung Pelepas" at bounding box center [302, 444] width 84 height 13
type input "MYTPP"
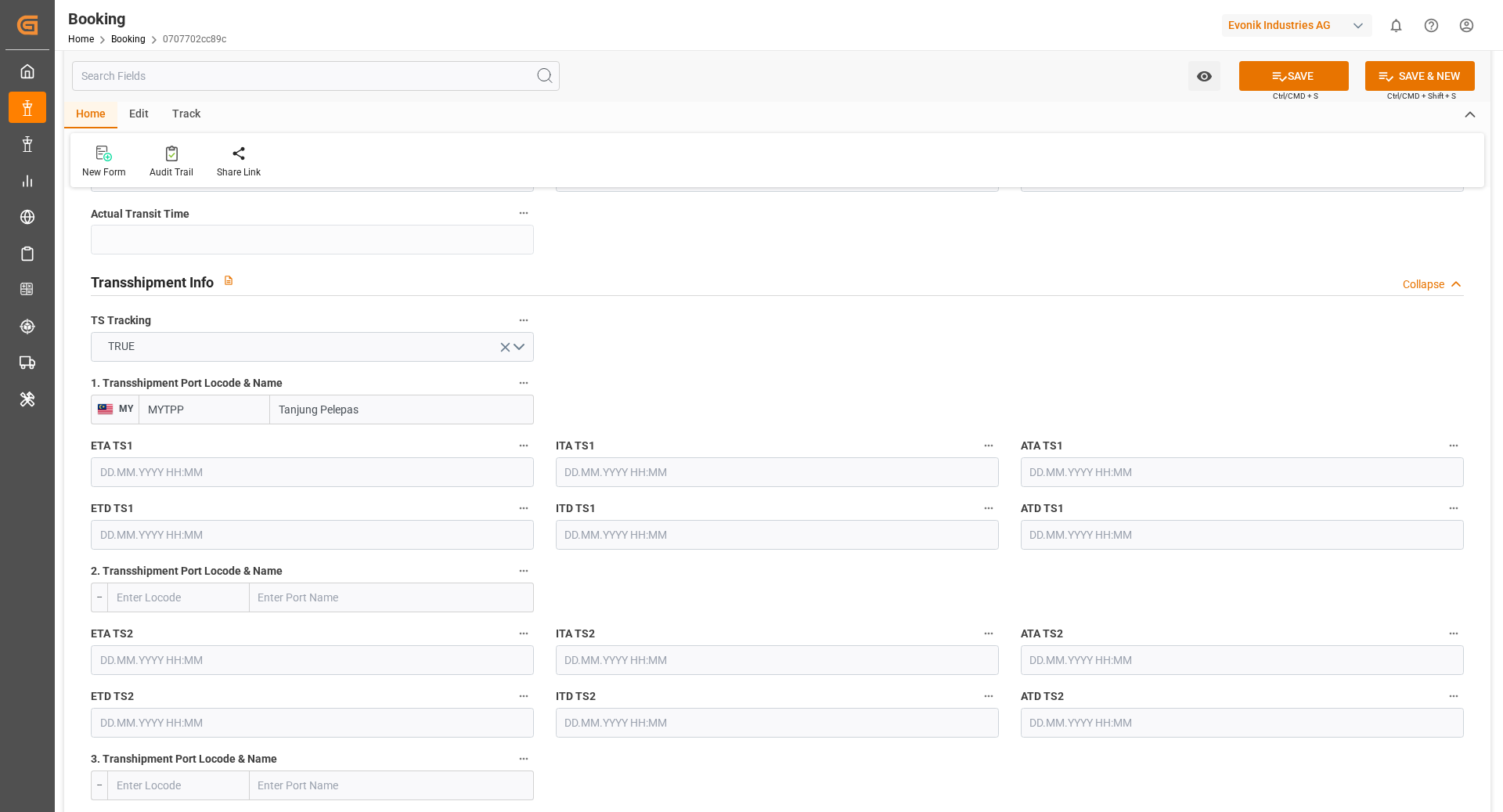
type input "Tanjung Pelepas"
click at [238, 476] on input "text" at bounding box center [313, 472] width 443 height 29
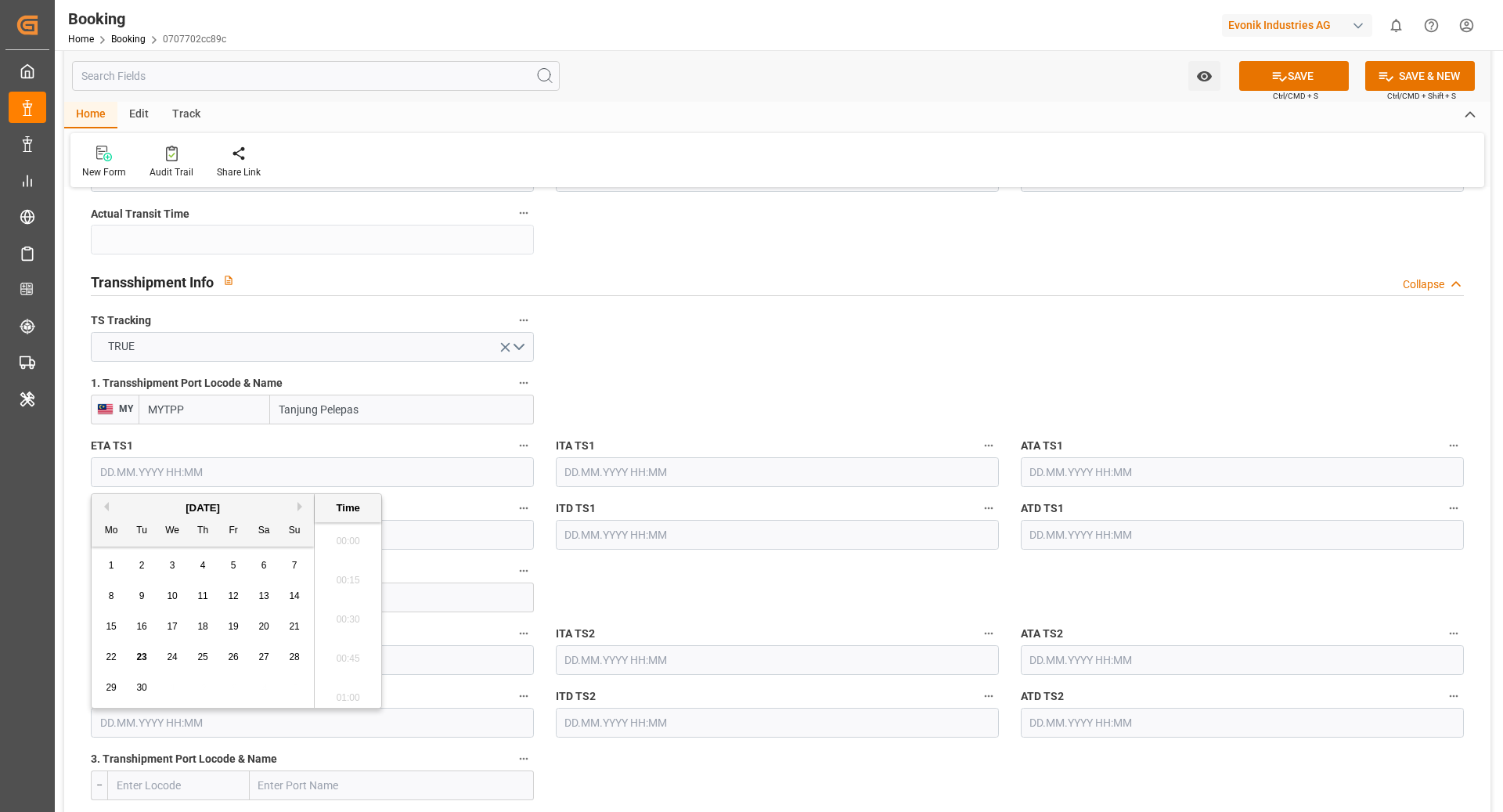
scroll to position [1883, 0]
click at [298, 512] on div "[DATE]" at bounding box center [203, 508] width 223 height 16
click at [299, 505] on button "Next Month" at bounding box center [302, 506] width 10 height 10
click at [298, 504] on button "Next Month" at bounding box center [302, 506] width 10 height 10
click at [166, 604] on div "5" at bounding box center [172, 596] width 20 height 19
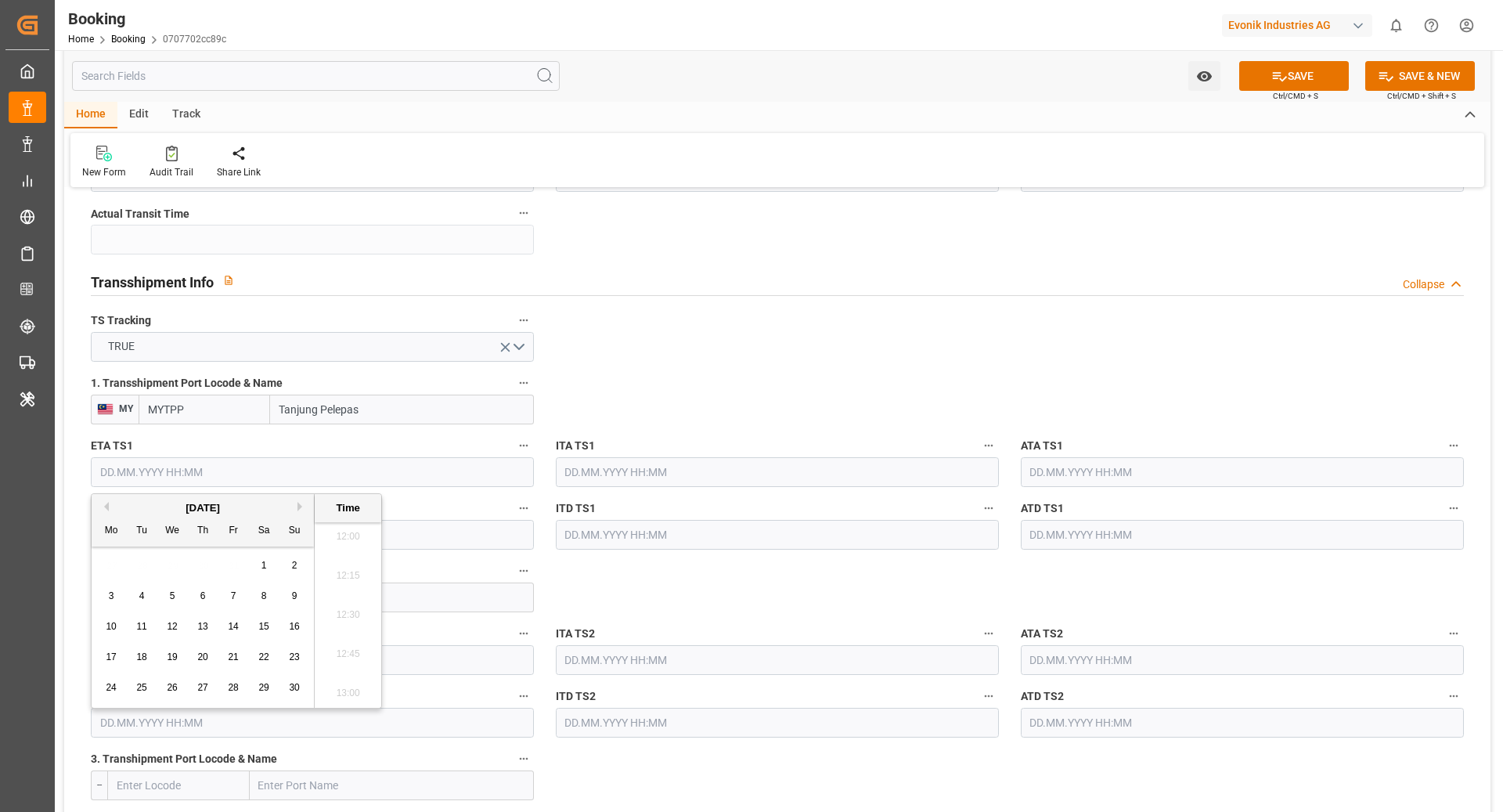
type input "05.11.2025 00:00"
click at [433, 528] on input "text" at bounding box center [313, 534] width 443 height 29
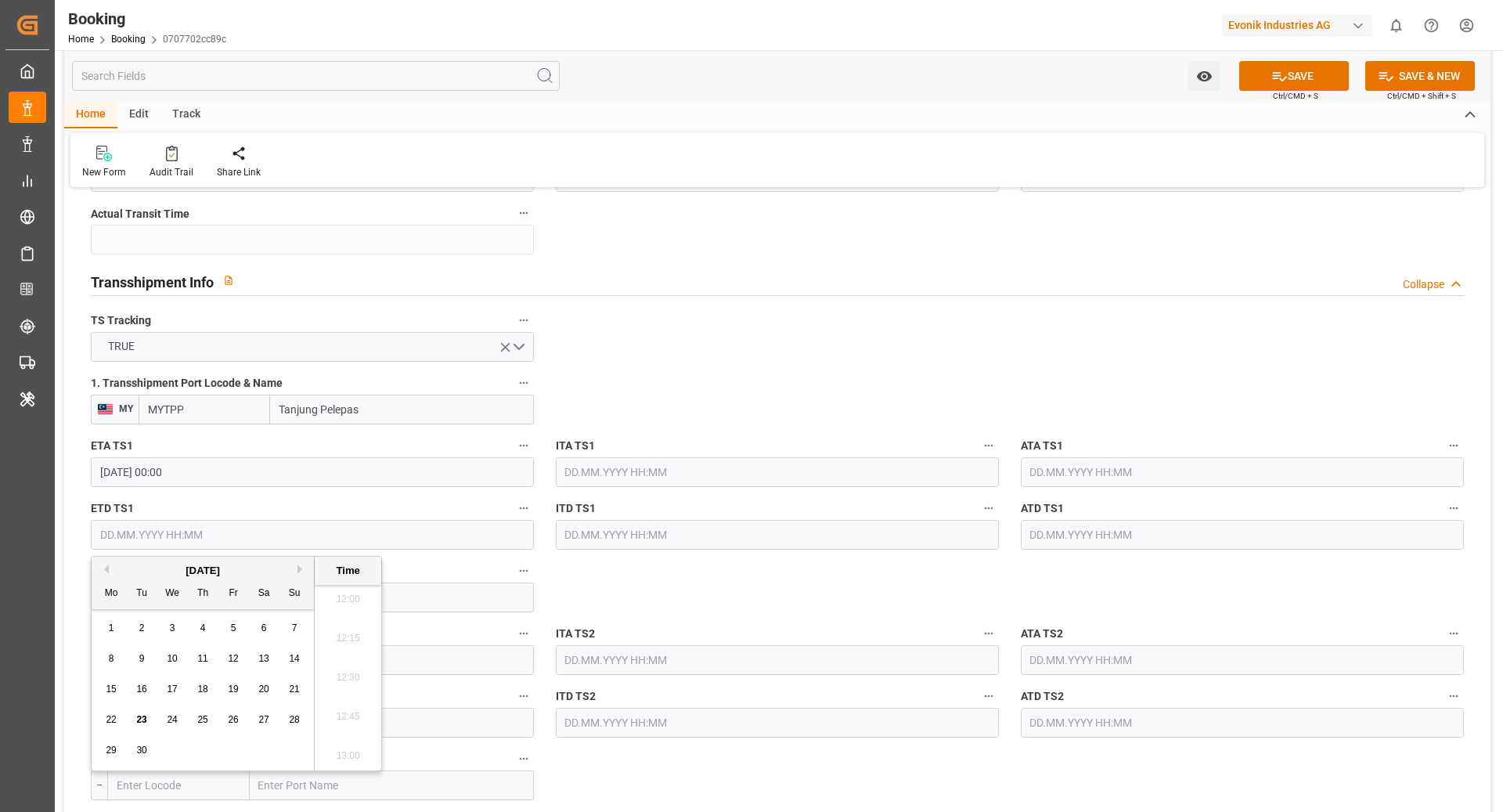
click at [301, 565] on button "Next Month" at bounding box center [302, 569] width 10 height 10
click at [115, 689] on span "10" at bounding box center [110, 689] width 10 height 11
type input "10.11.2025 00:00"
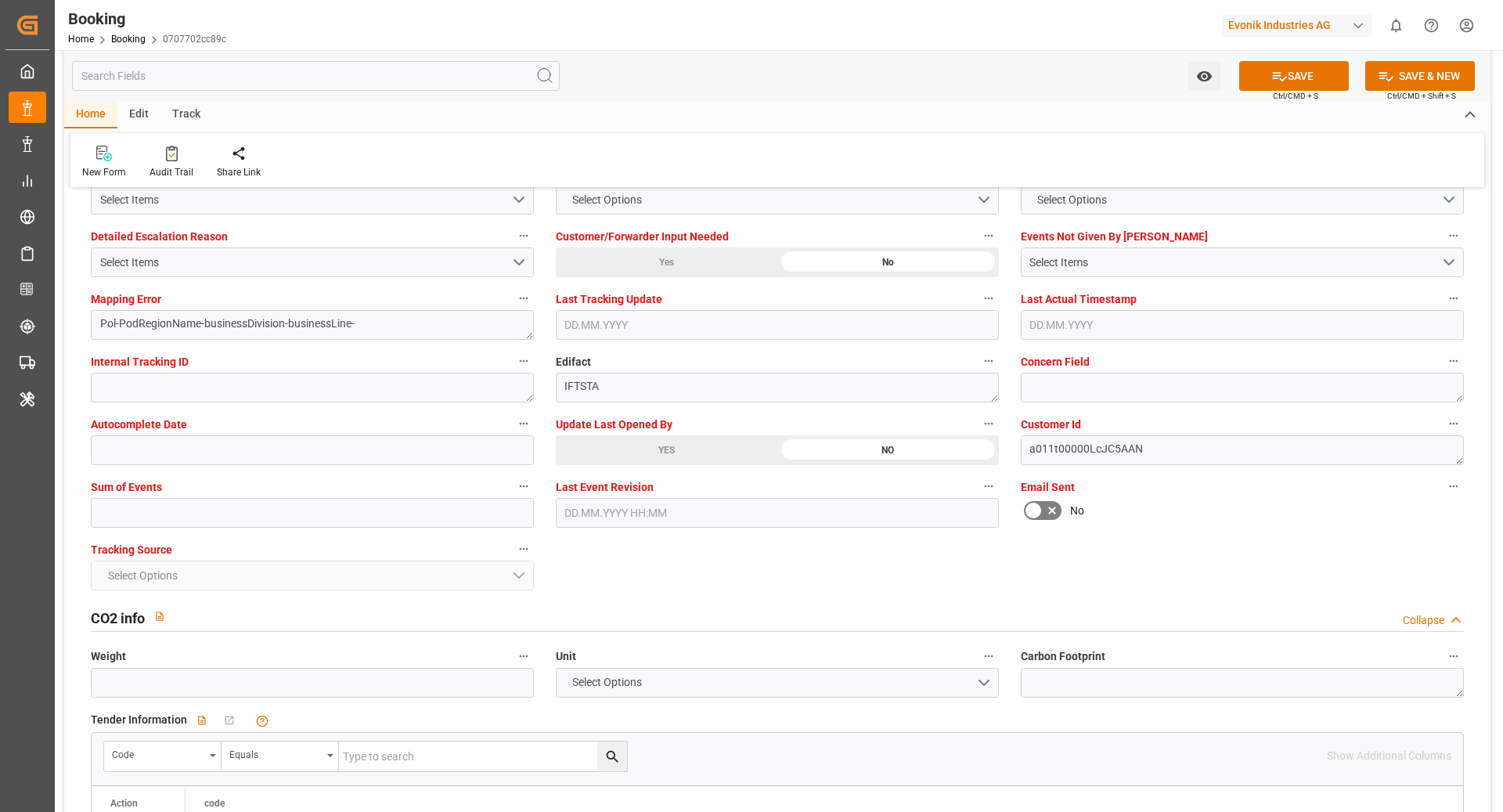
scroll to position [2977, 0]
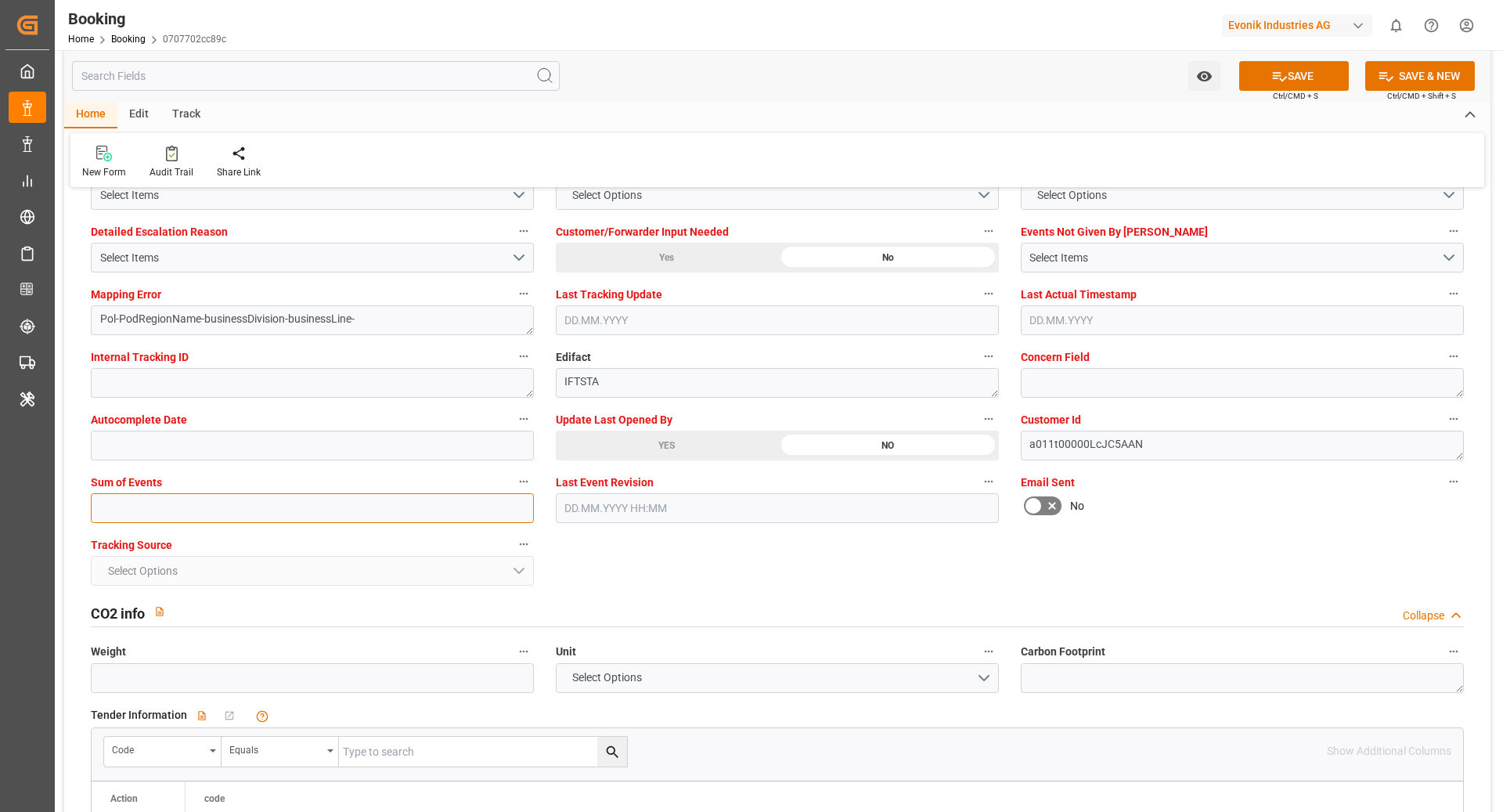
click at [382, 506] on input "text" at bounding box center [313, 507] width 443 height 29
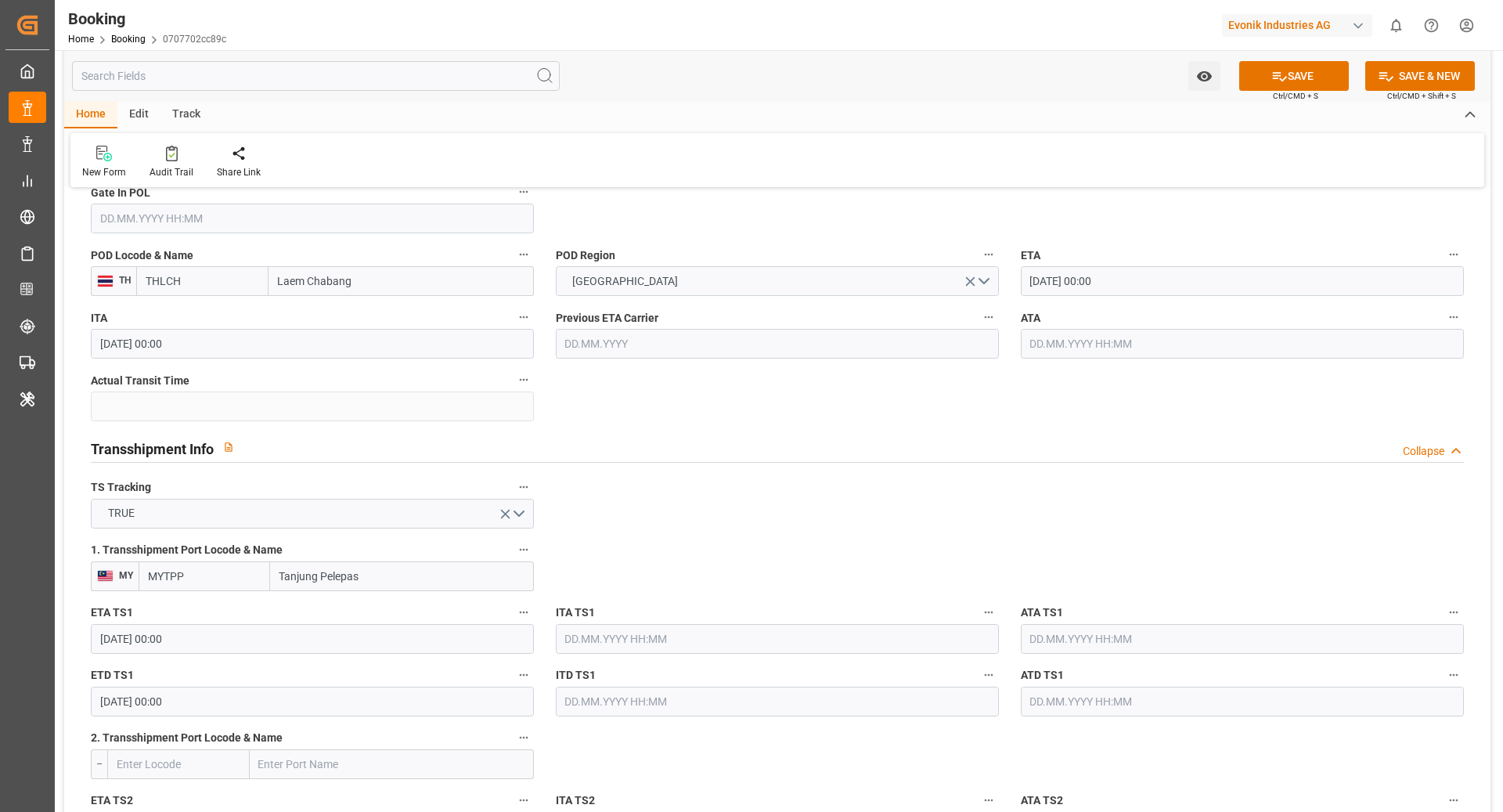
scroll to position [1407, 0]
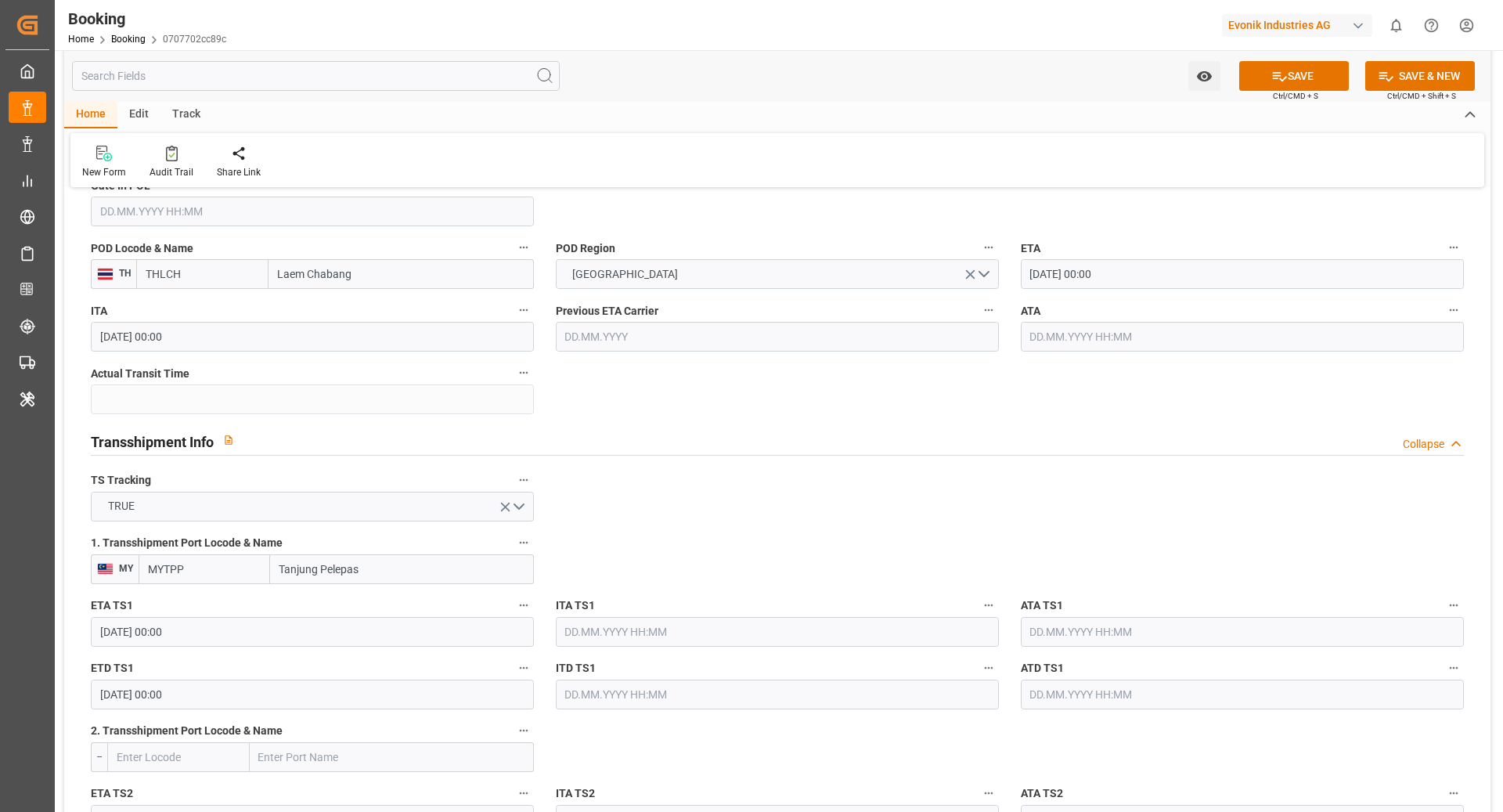
type input "0"
click at [1067, 273] on input "05.11.2025 00:00" at bounding box center [1243, 273] width 443 height 29
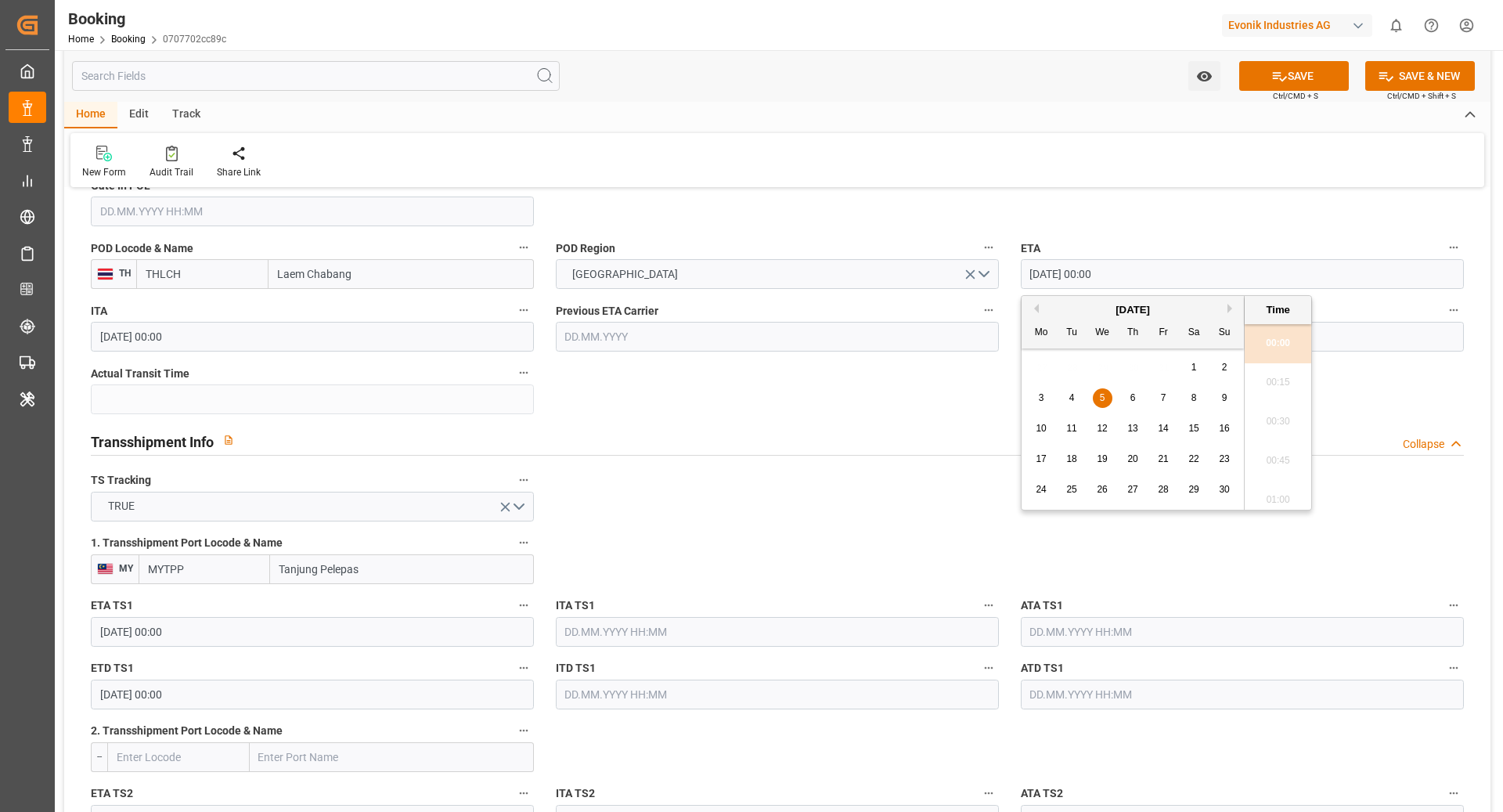
click at [1093, 433] on div "12" at bounding box center [1103, 429] width 20 height 19
type input "12.11.2025 00:00"
click at [882, 435] on div "Transshipment Info Collapse" at bounding box center [777, 439] width 1373 height 29
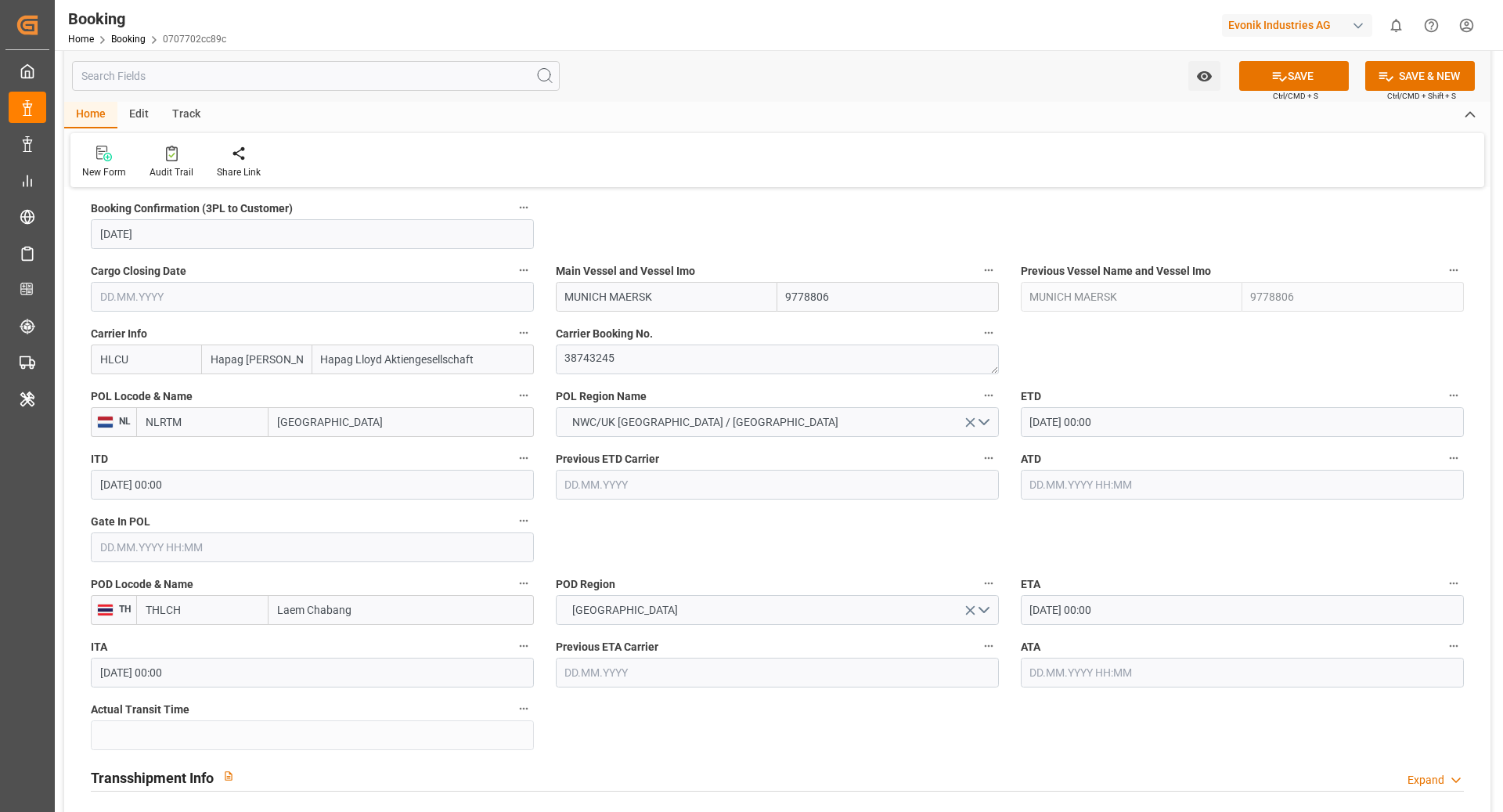
scroll to position [1017, 0]
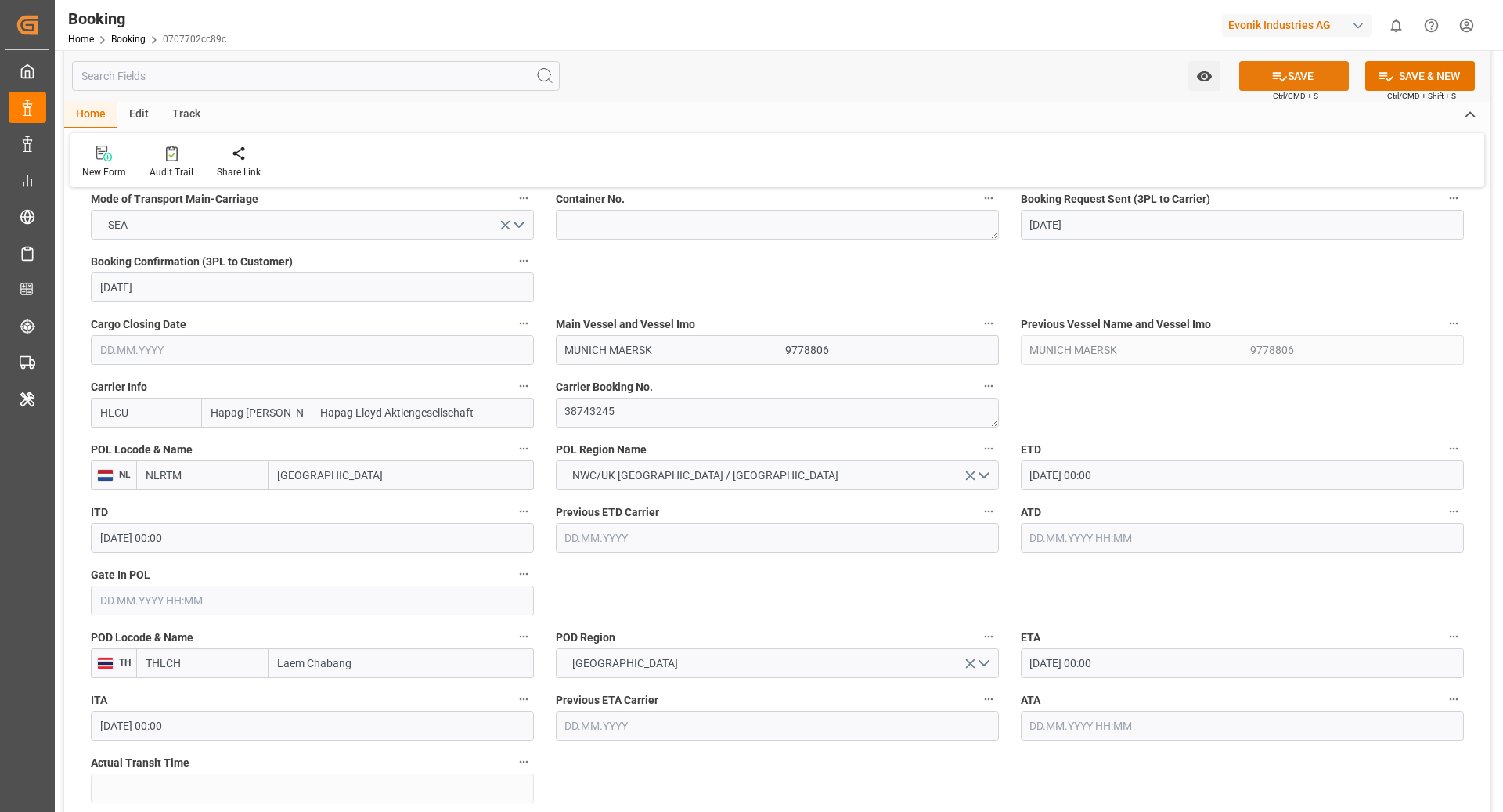
click at [1261, 66] on button "SAVE" at bounding box center [1294, 75] width 110 height 29
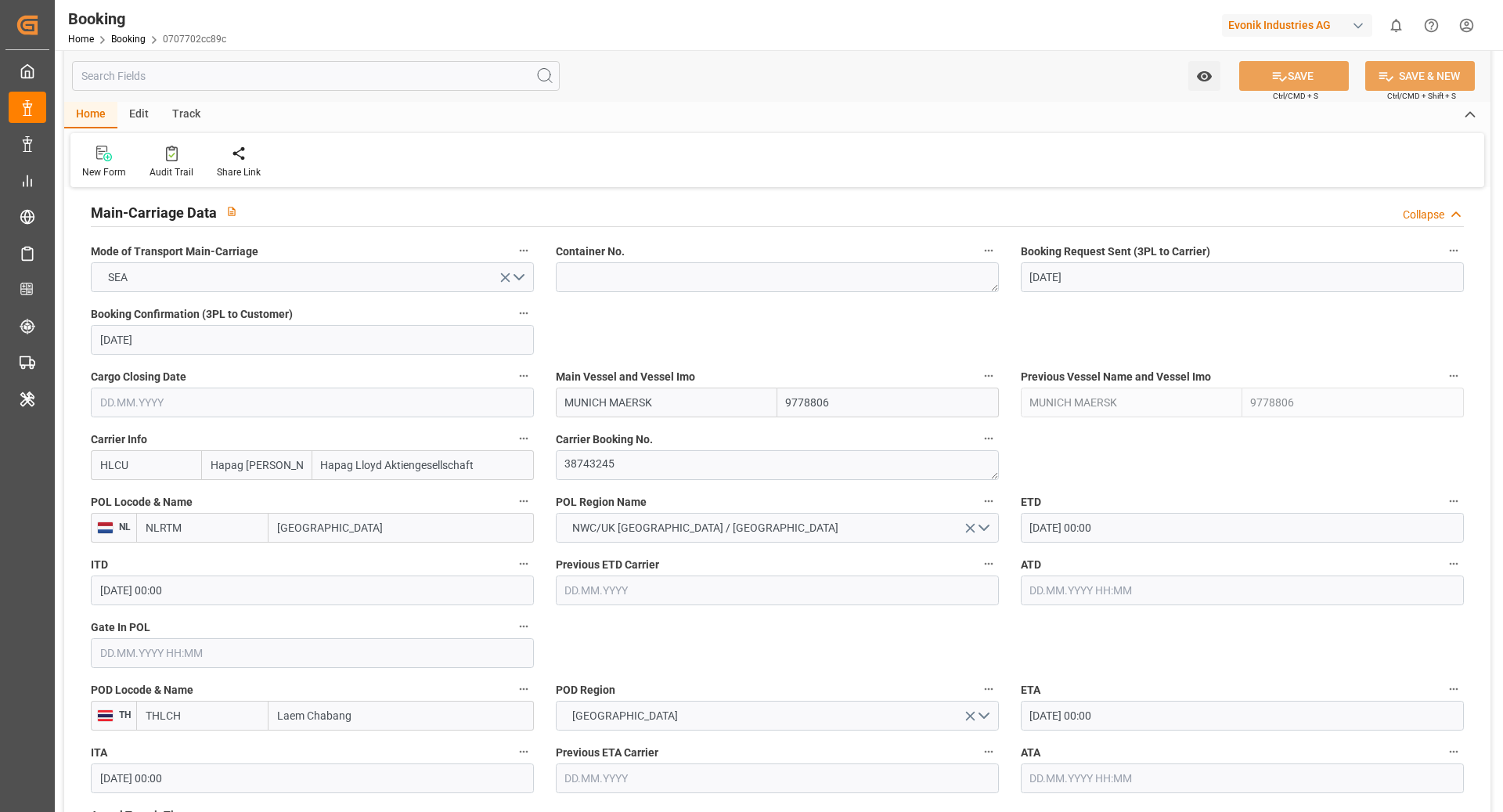
scroll to position [957, 0]
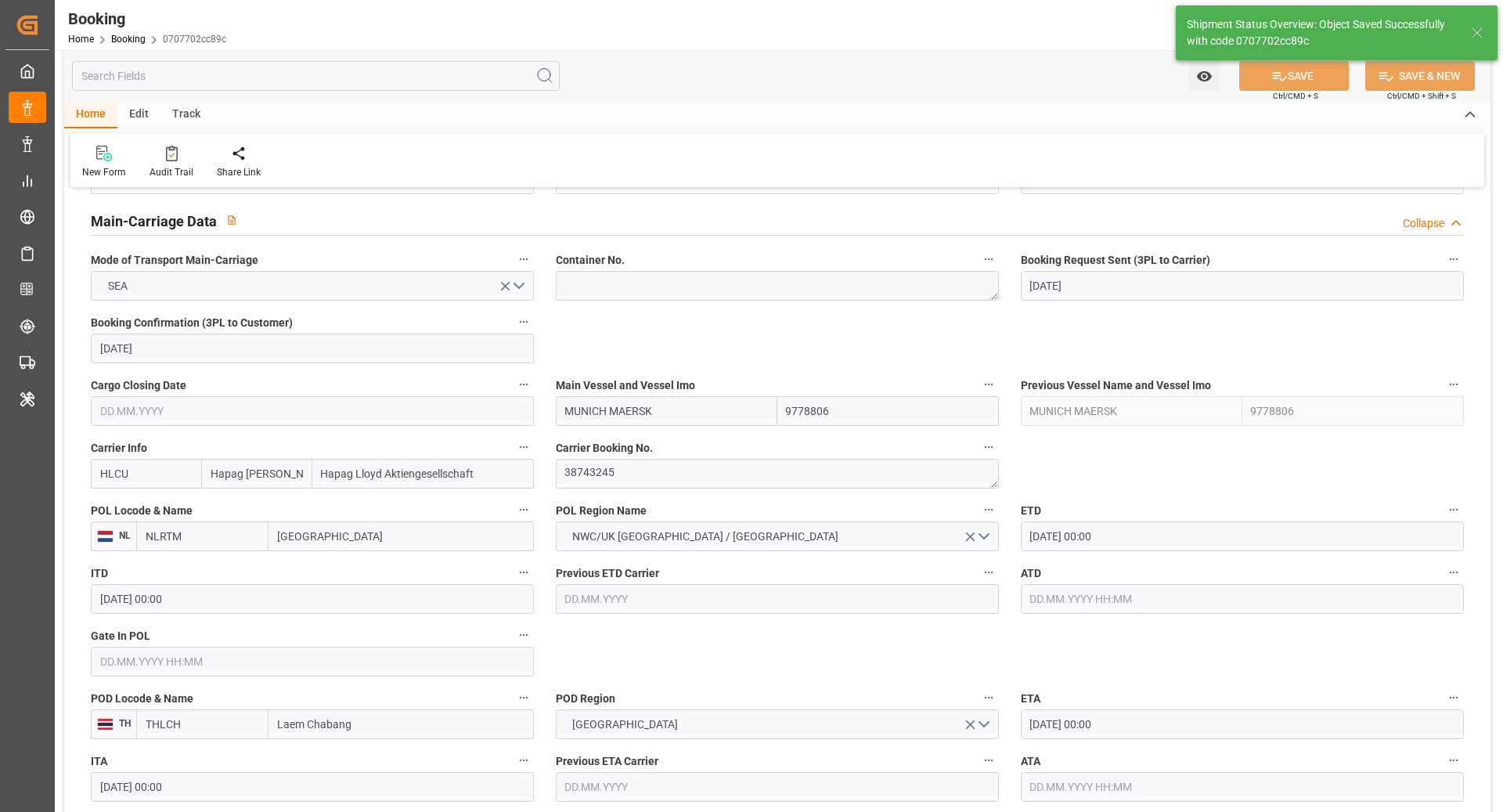
type textarea "[PERSON_NAME]"
type textarea "businessDivision-businessLine-"
type textarea "Yes"
type input "05.11.2025 00:00"
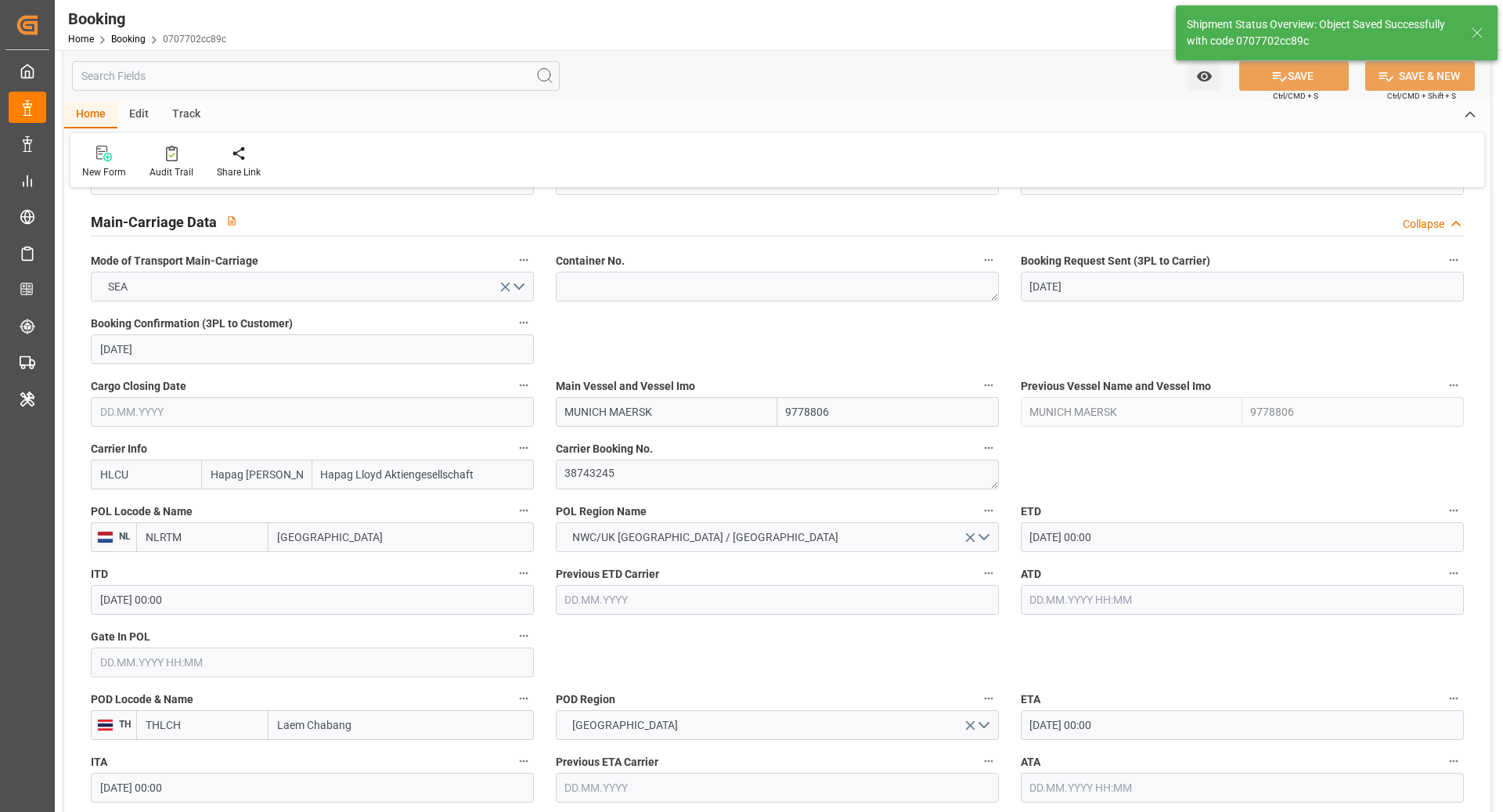
type input "10.11.2025 00:00"
type input "23.09.2025 07:05"
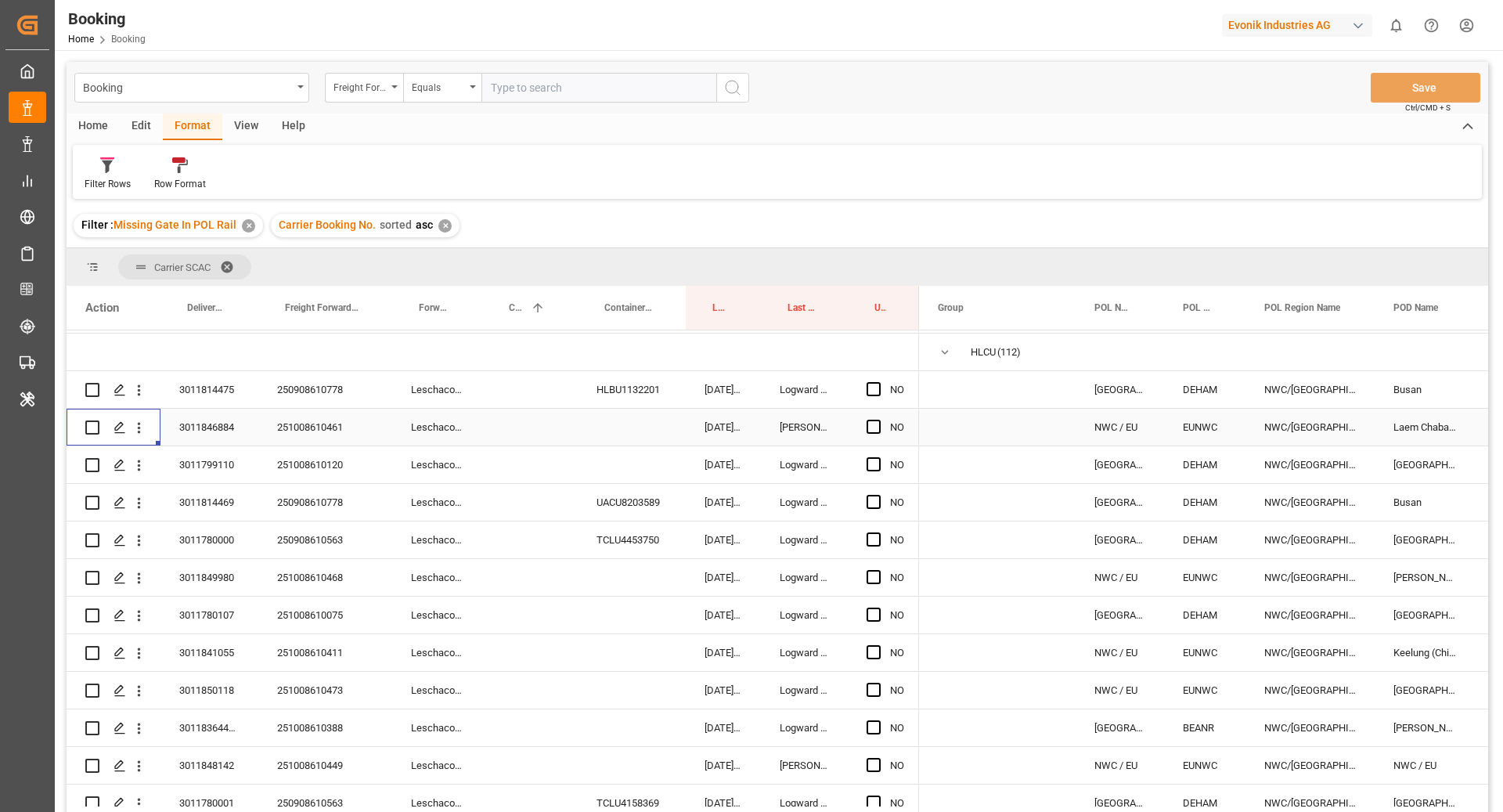
scroll to position [202, 0]
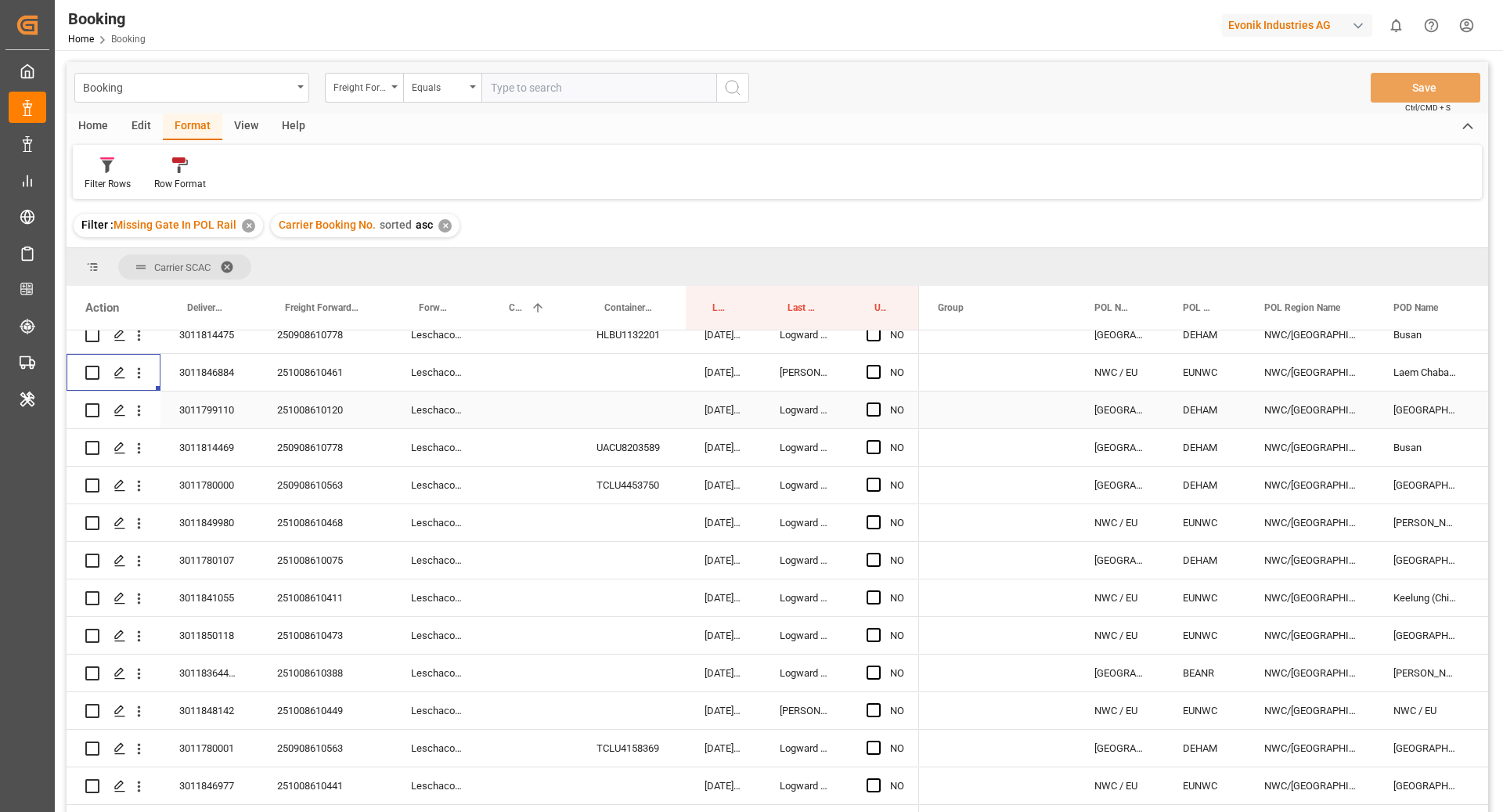
click at [343, 408] on div "251008610120" at bounding box center [325, 409] width 134 height 37
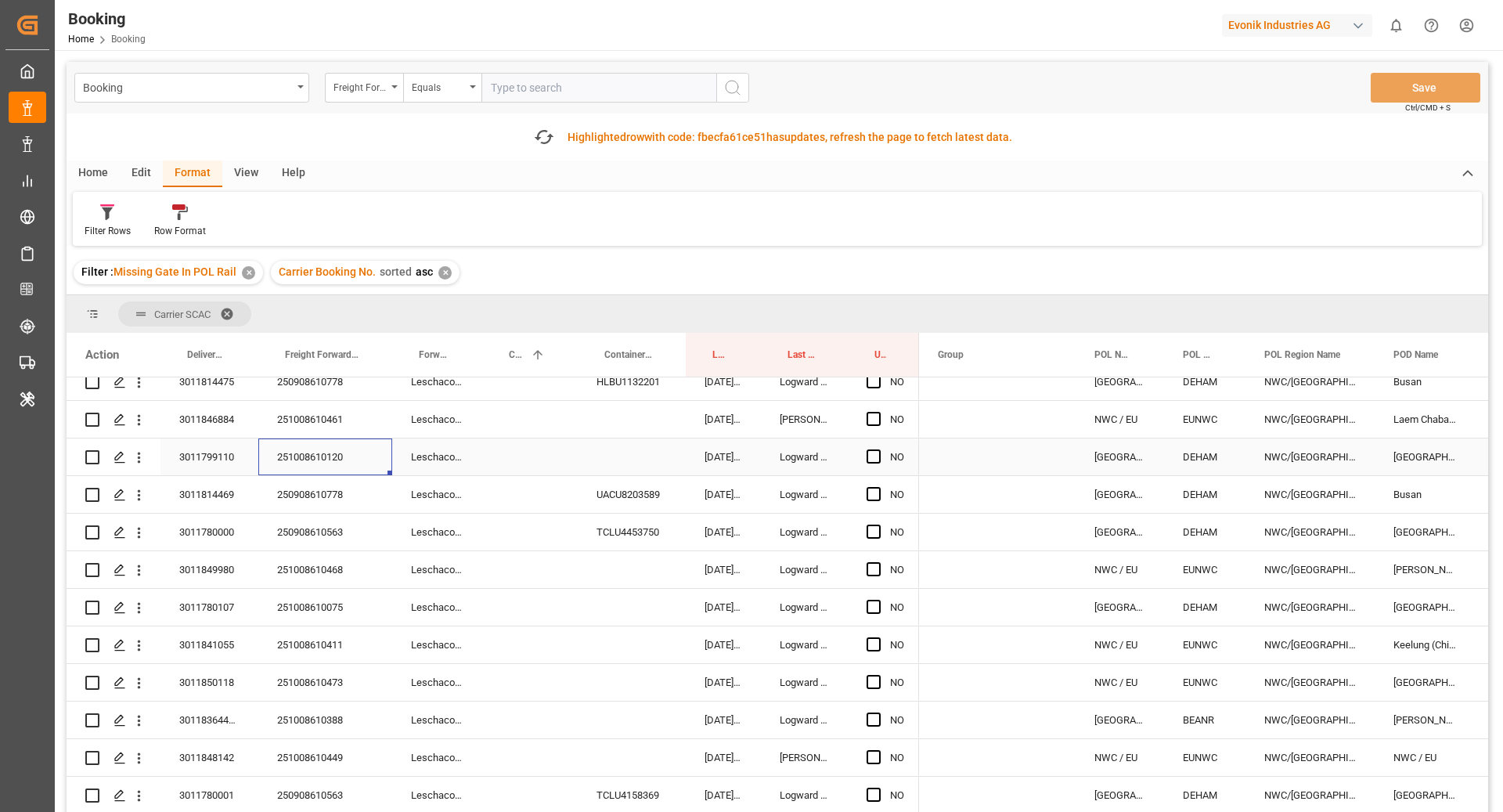
click at [497, 455] on div "Press SPACE to select this row." at bounding box center [530, 456] width 96 height 37
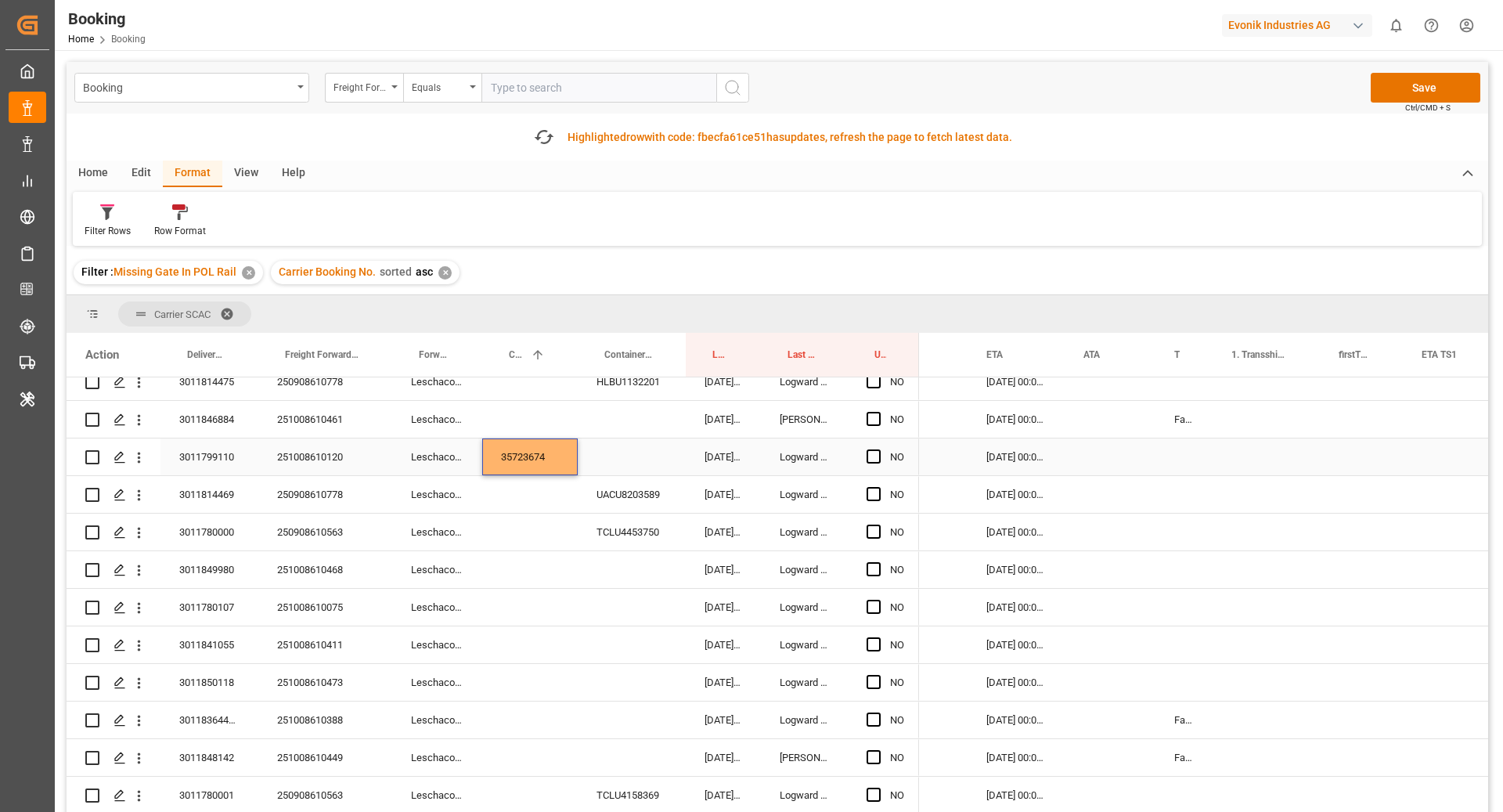
scroll to position [0, 0]
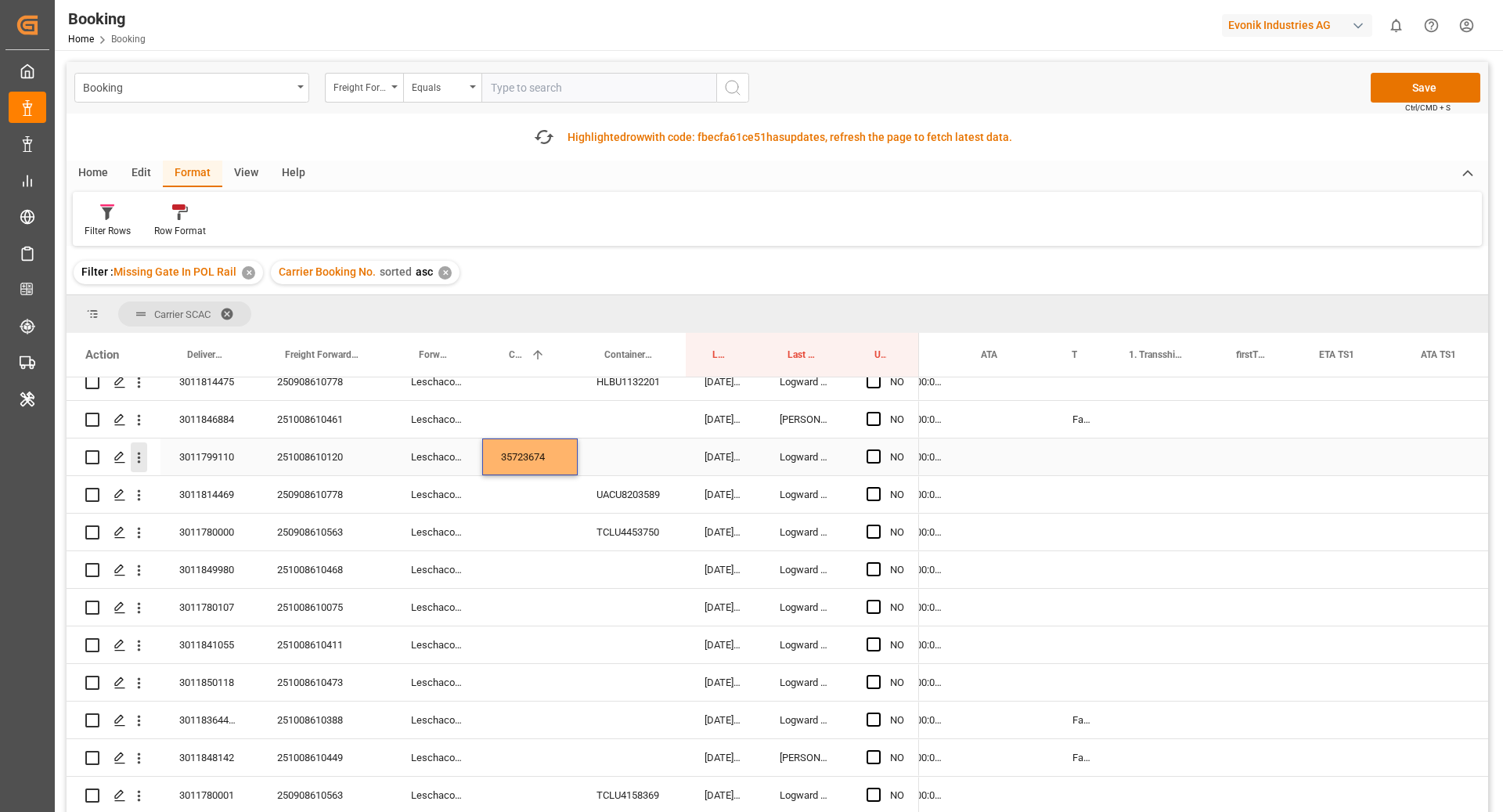
click at [137, 459] on icon "open menu" at bounding box center [139, 457] width 16 height 16
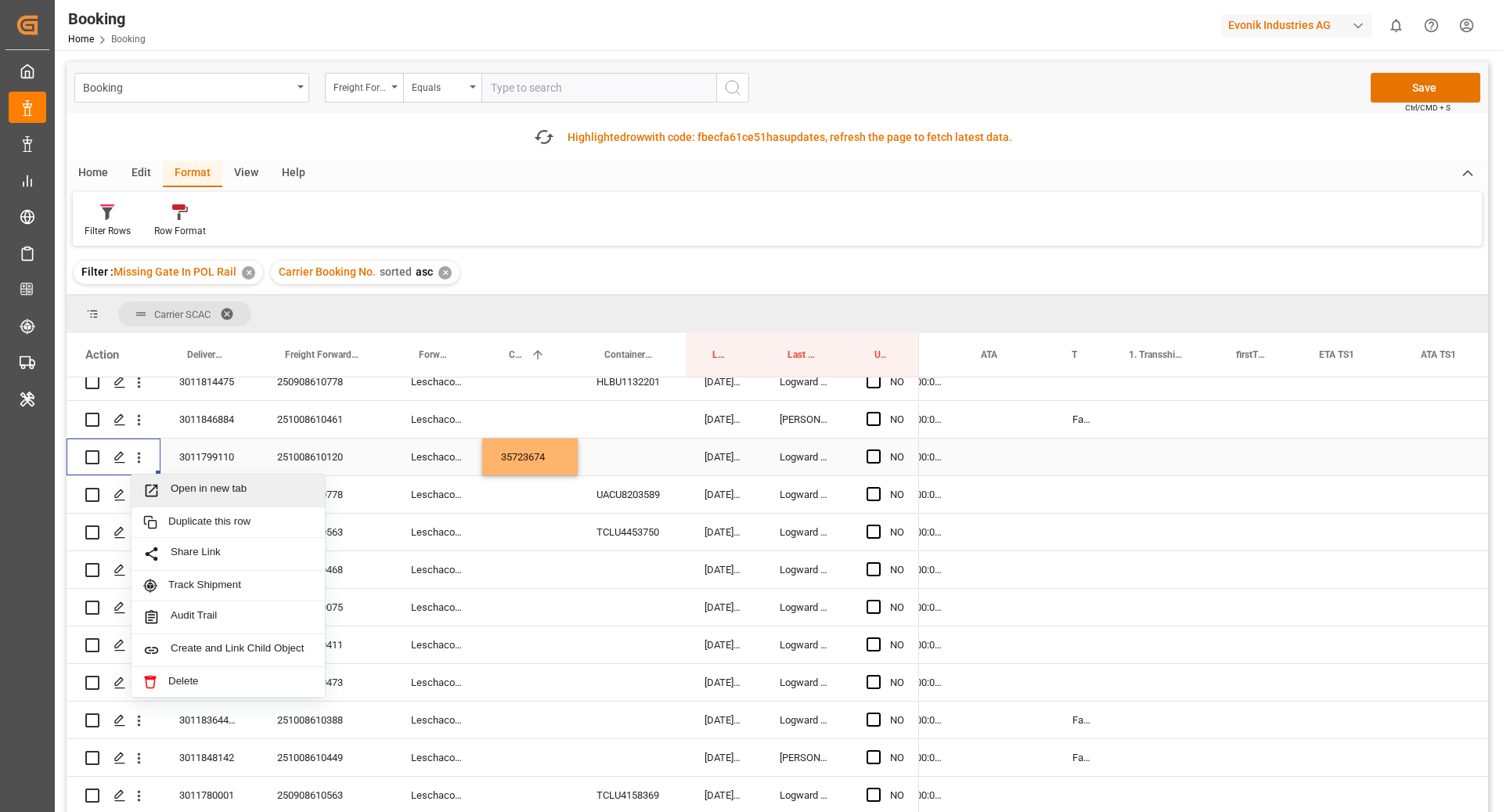
click at [181, 485] on span "Open in new tab" at bounding box center [241, 490] width 142 height 16
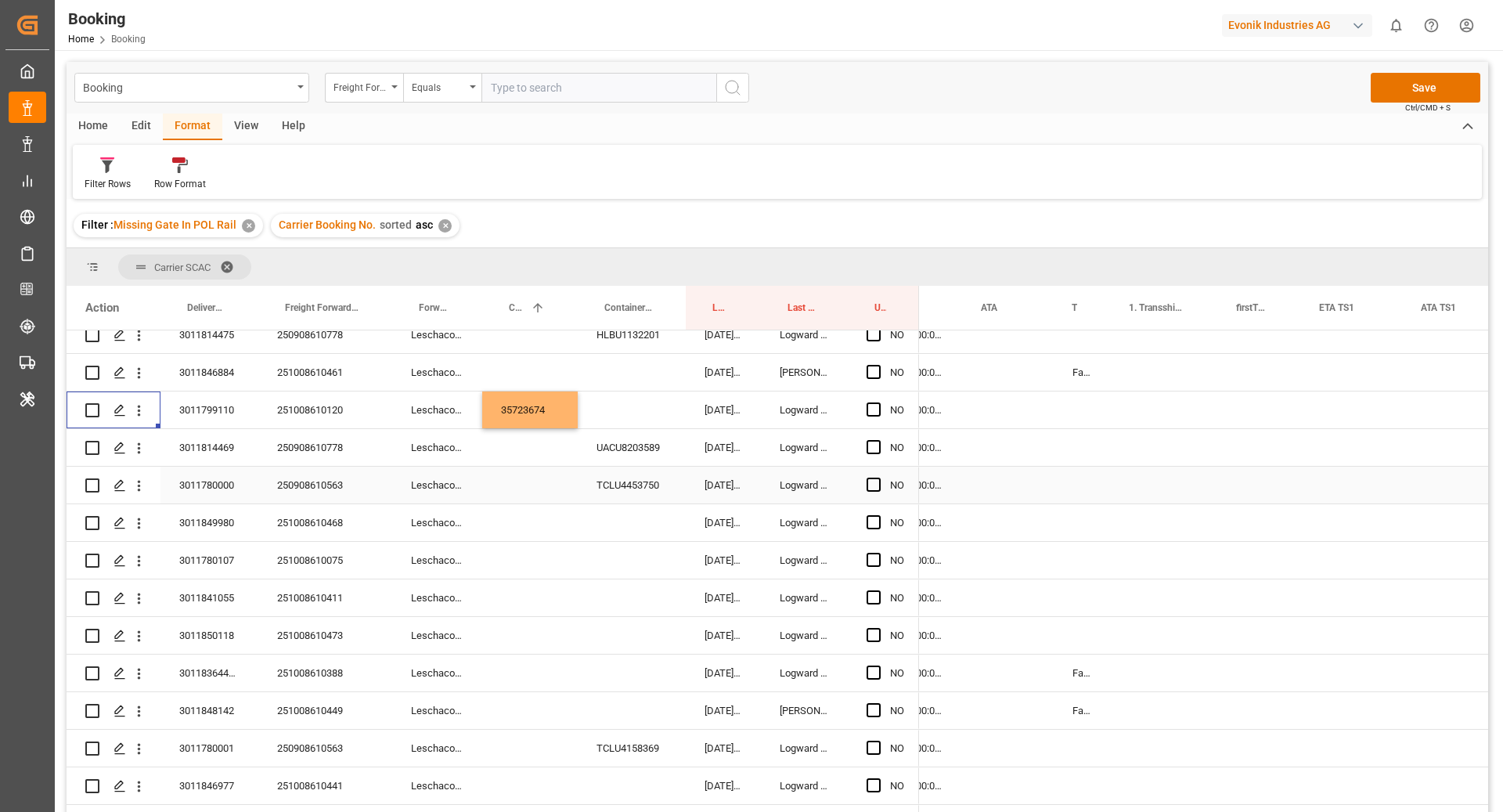
click at [326, 485] on div "250908610563" at bounding box center [325, 484] width 134 height 37
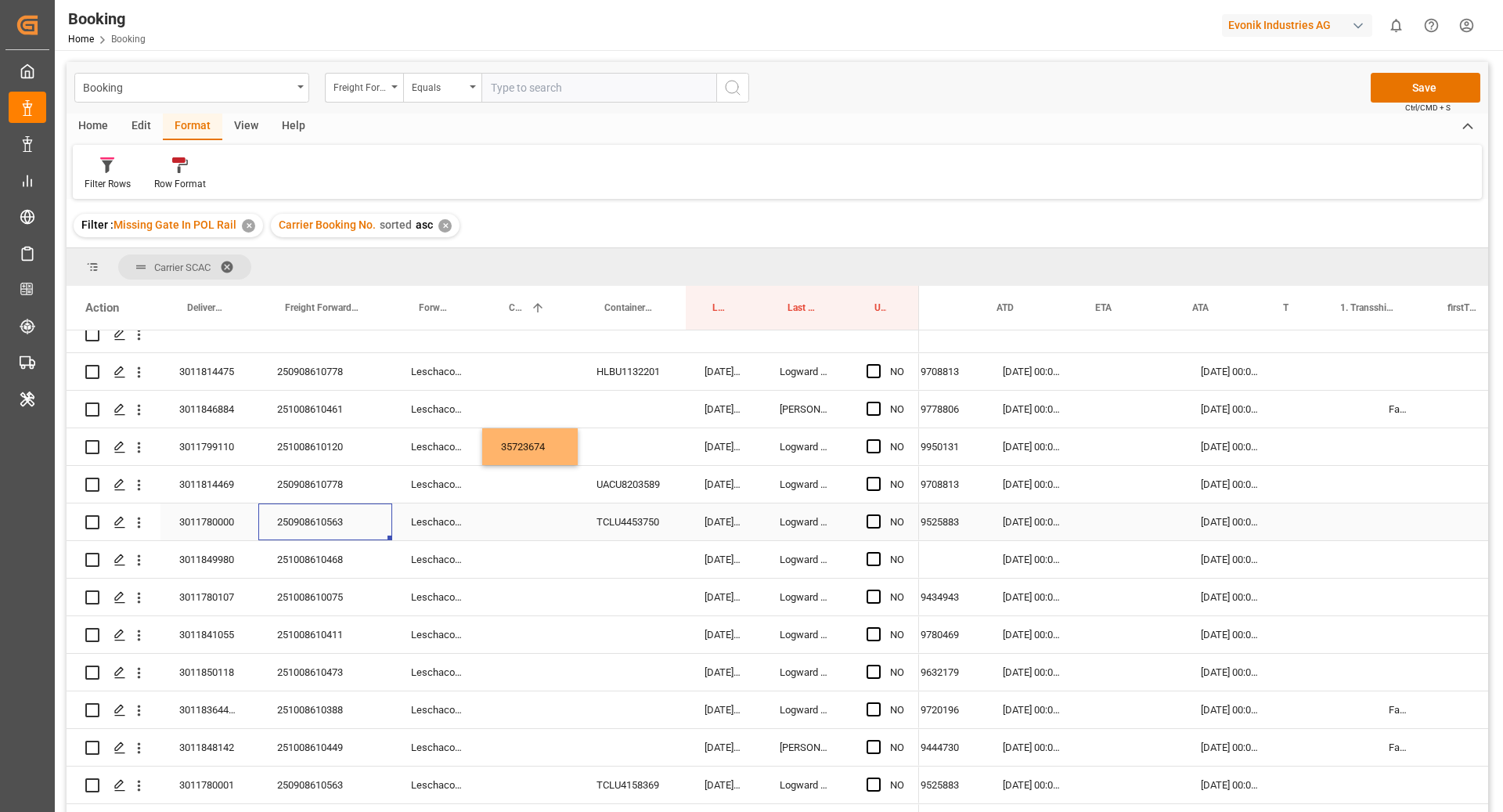
scroll to position [0, 1140]
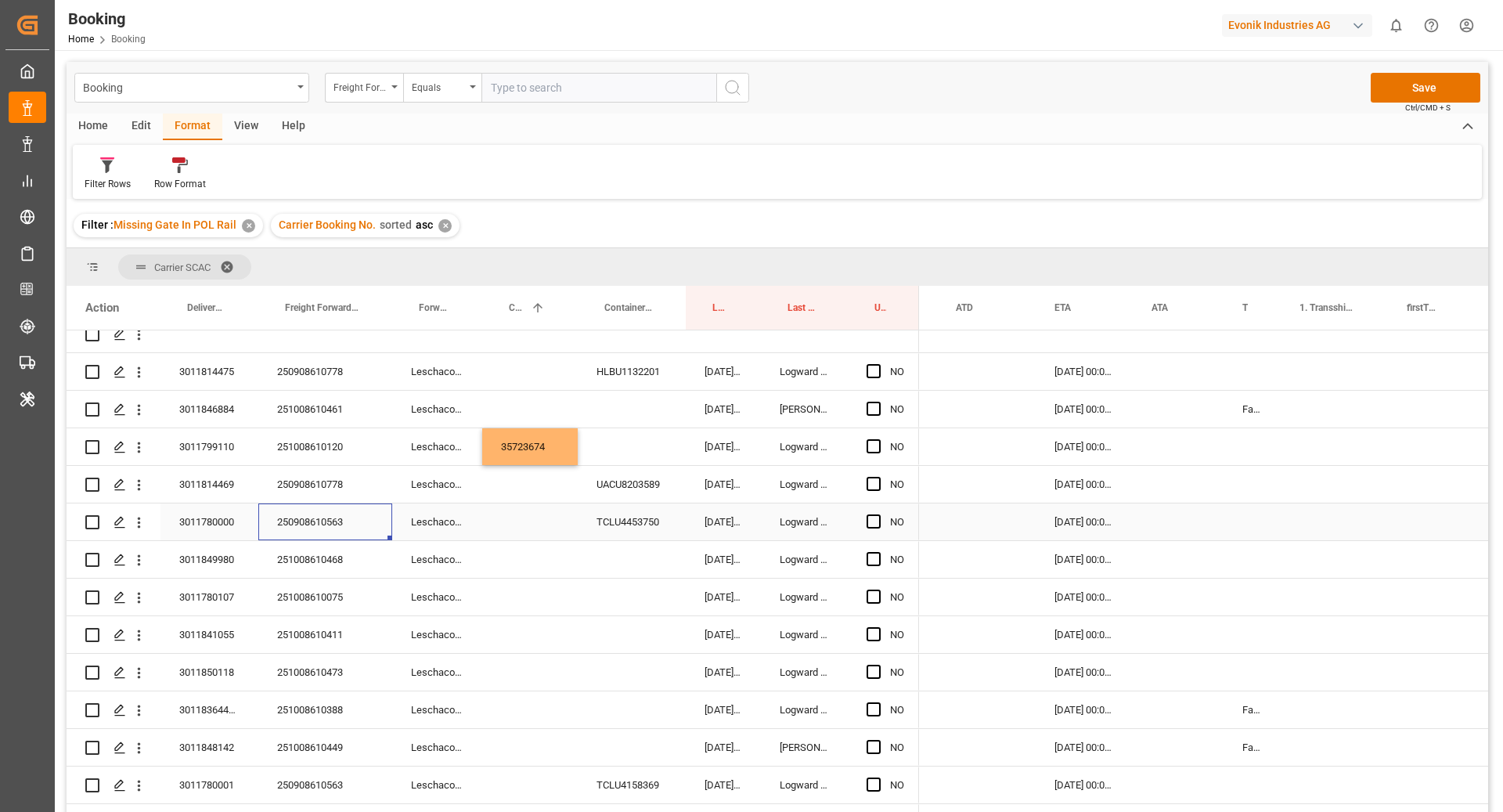
click at [535, 533] on div "Press SPACE to select this row." at bounding box center [530, 521] width 96 height 37
click at [518, 775] on div "Press SPACE to select this row." at bounding box center [530, 784] width 96 height 37
click at [1241, 519] on div "Press SPACE to select this row." at bounding box center [1253, 521] width 57 height 37
click at [1251, 532] on button "Select" at bounding box center [1254, 530] width 35 height 29
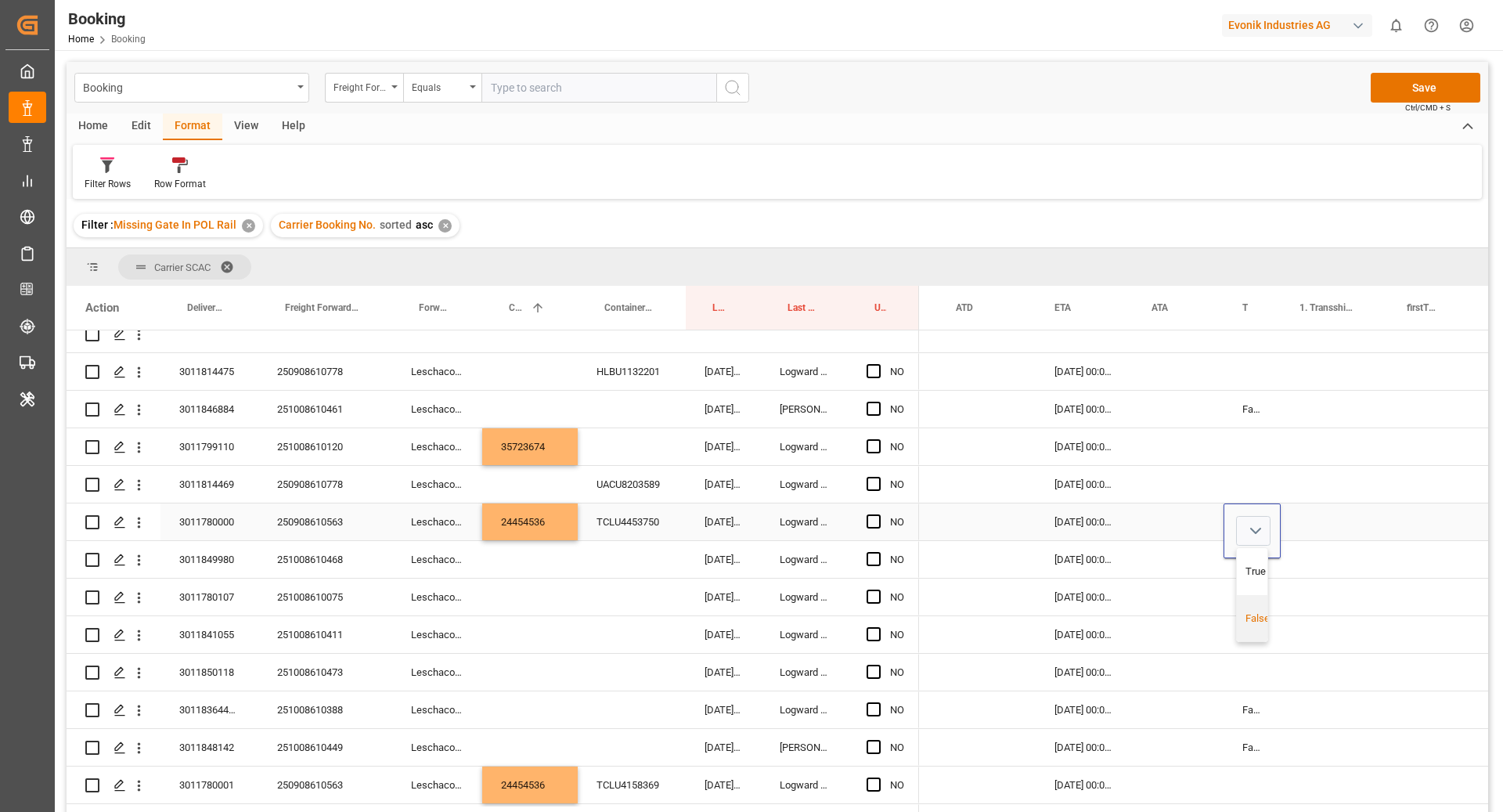
click at [1244, 604] on div "False" at bounding box center [1258, 618] width 41 height 47
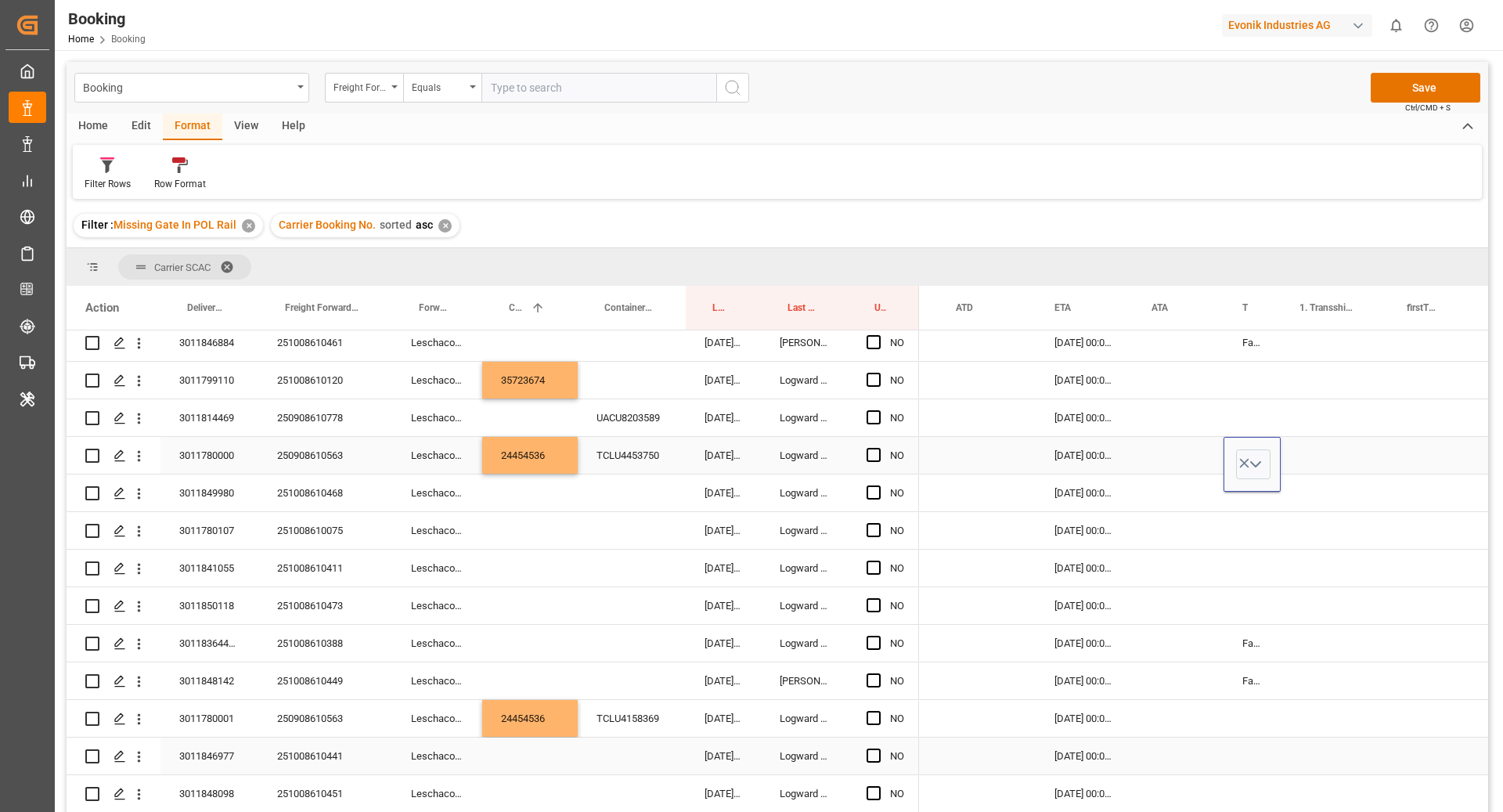
scroll to position [231, 0]
click at [1265, 712] on div "Press SPACE to select this row." at bounding box center [1253, 718] width 57 height 37
click at [1250, 732] on button "Select" at bounding box center [1254, 727] width 35 height 29
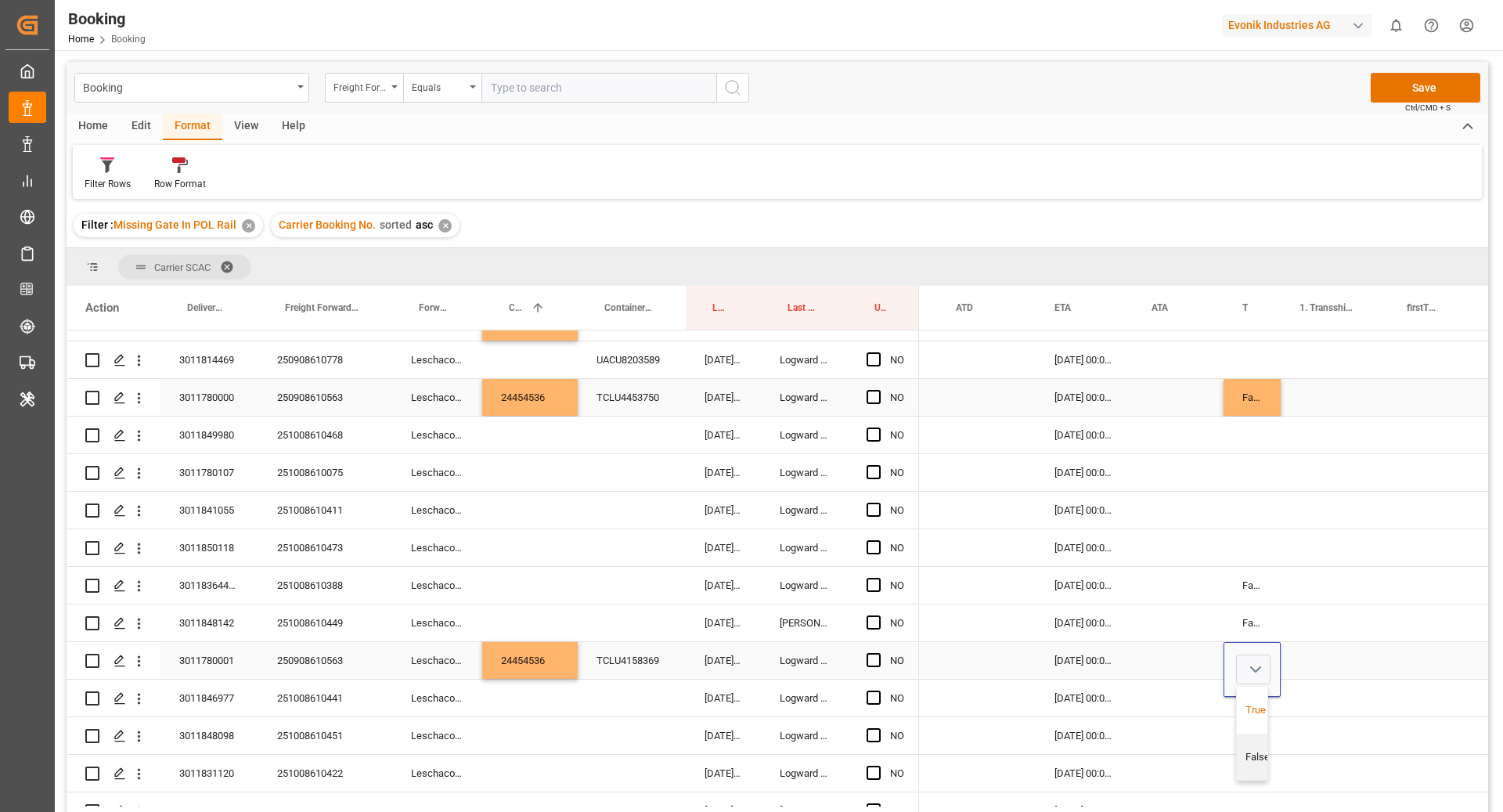
scroll to position [306, 0]
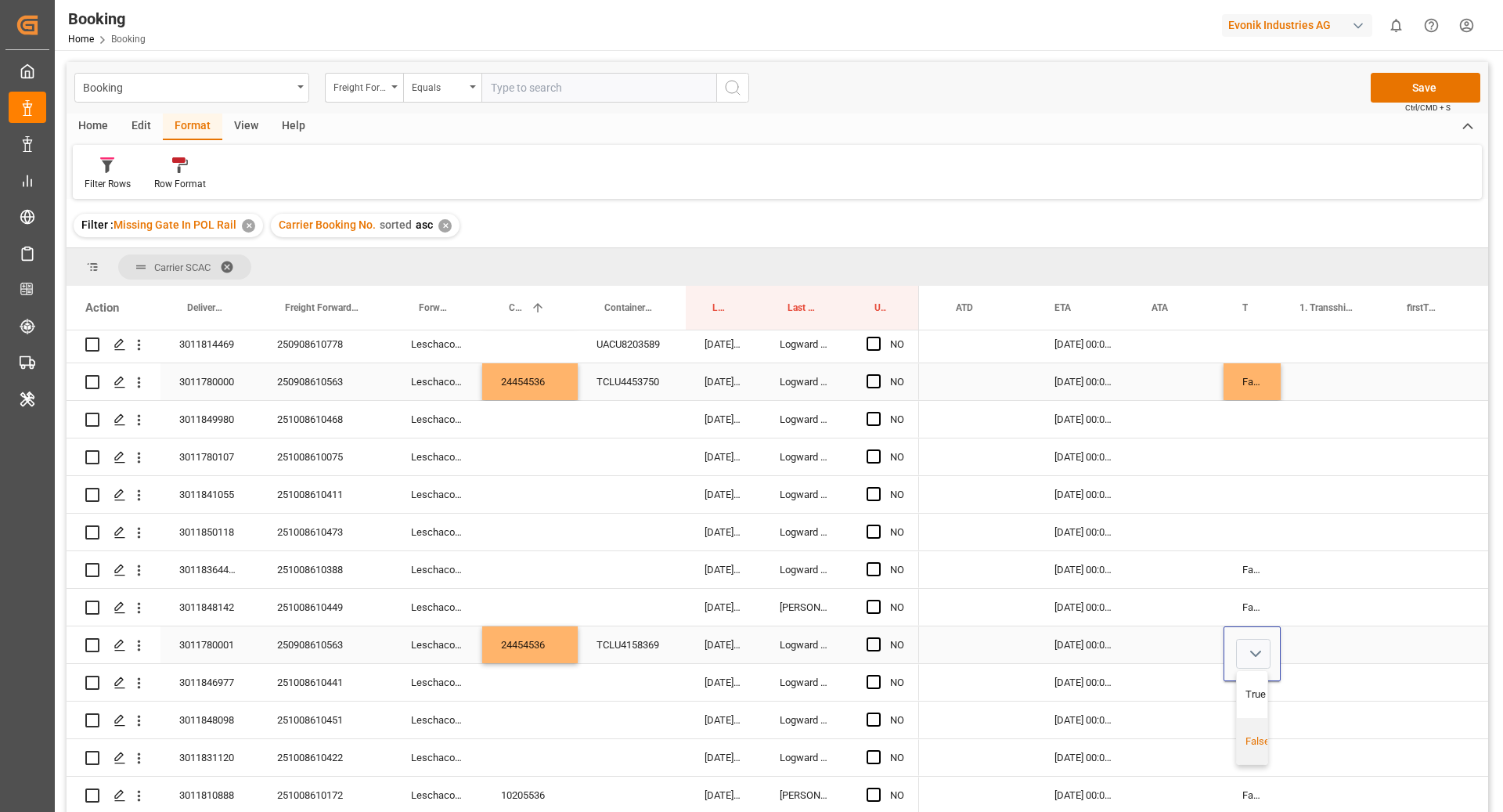
click at [1251, 751] on div "False" at bounding box center [1258, 741] width 41 height 47
click at [1295, 643] on div "Press SPACE to select this row." at bounding box center [1335, 644] width 107 height 37
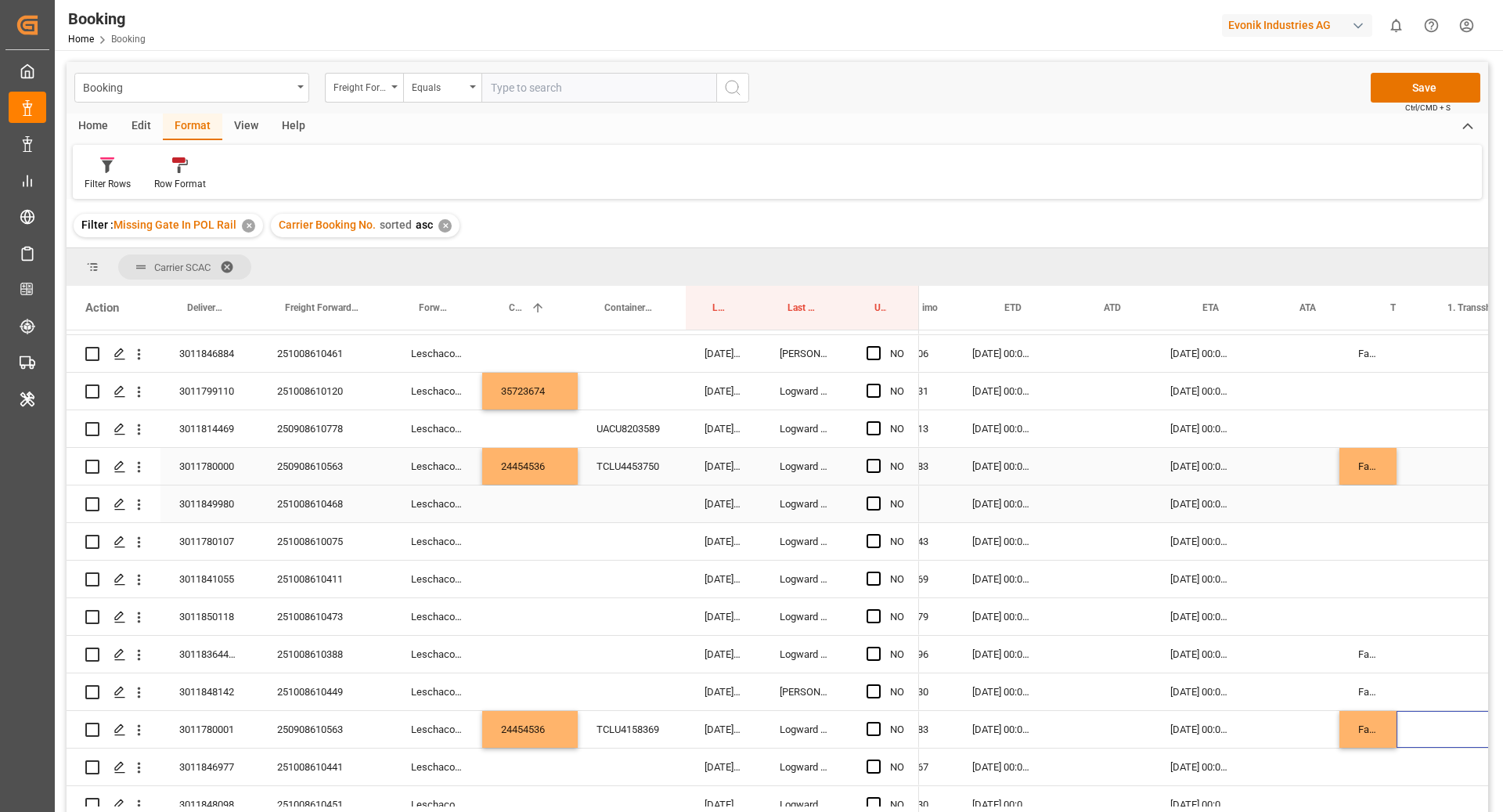
scroll to position [0, 991]
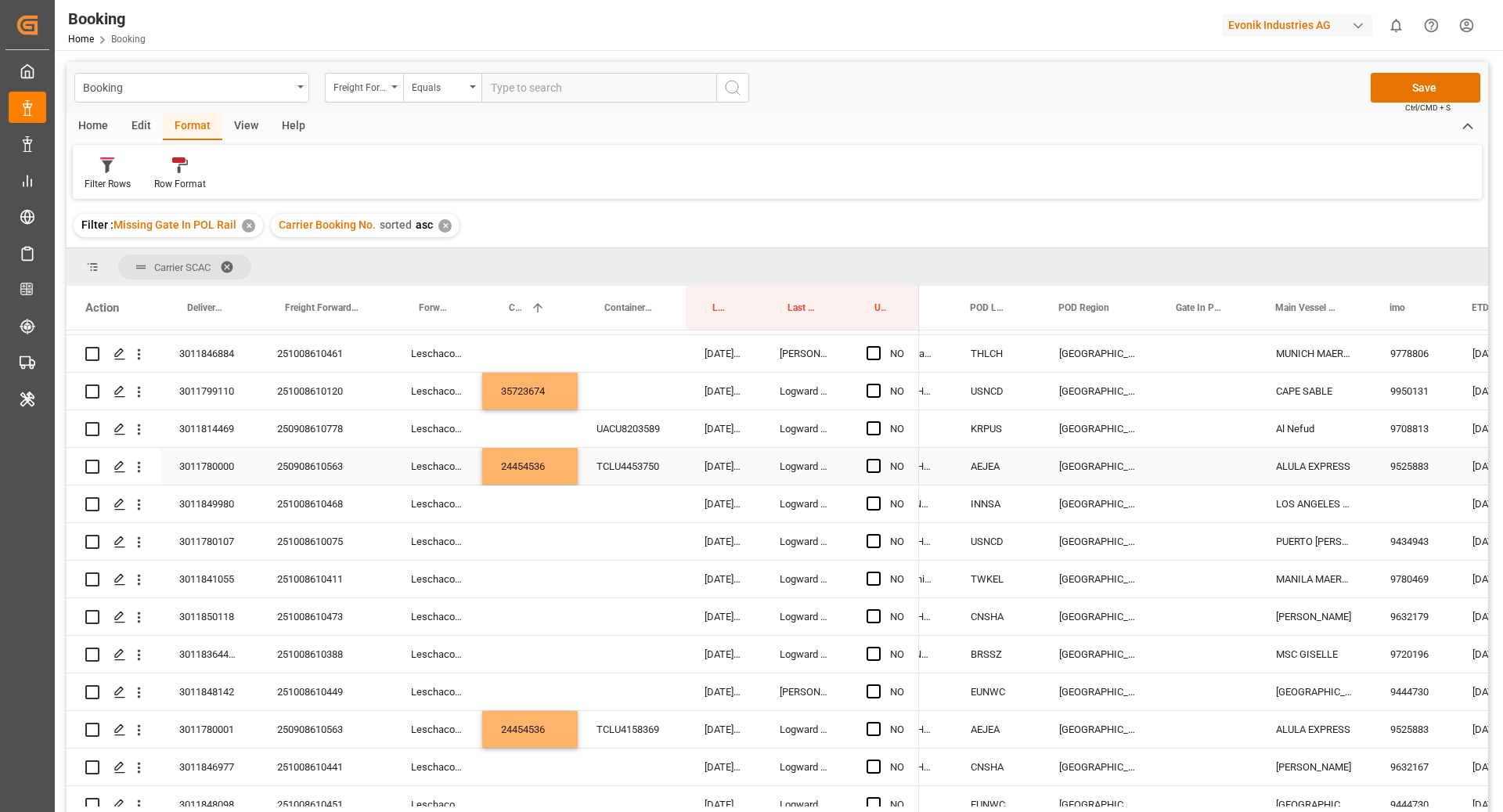
click at [1160, 467] on div "Press SPACE to select this row." at bounding box center [1207, 465] width 99 height 37
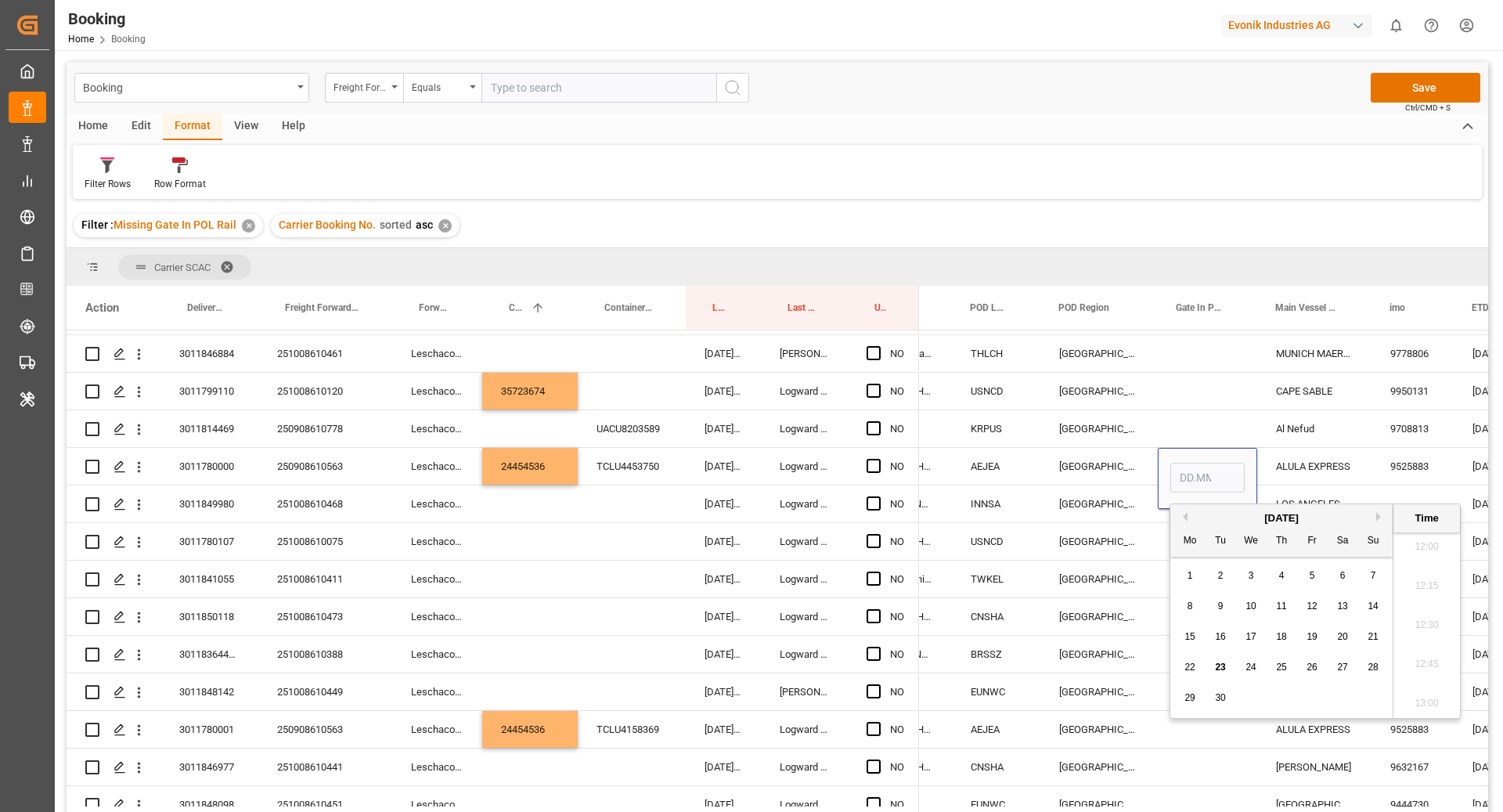
click at [1189, 674] on div "22" at bounding box center [1190, 667] width 20 height 19
type input "22.09.2025 00:00"
click at [1153, 737] on div "Middle East" at bounding box center [1099, 729] width 117 height 37
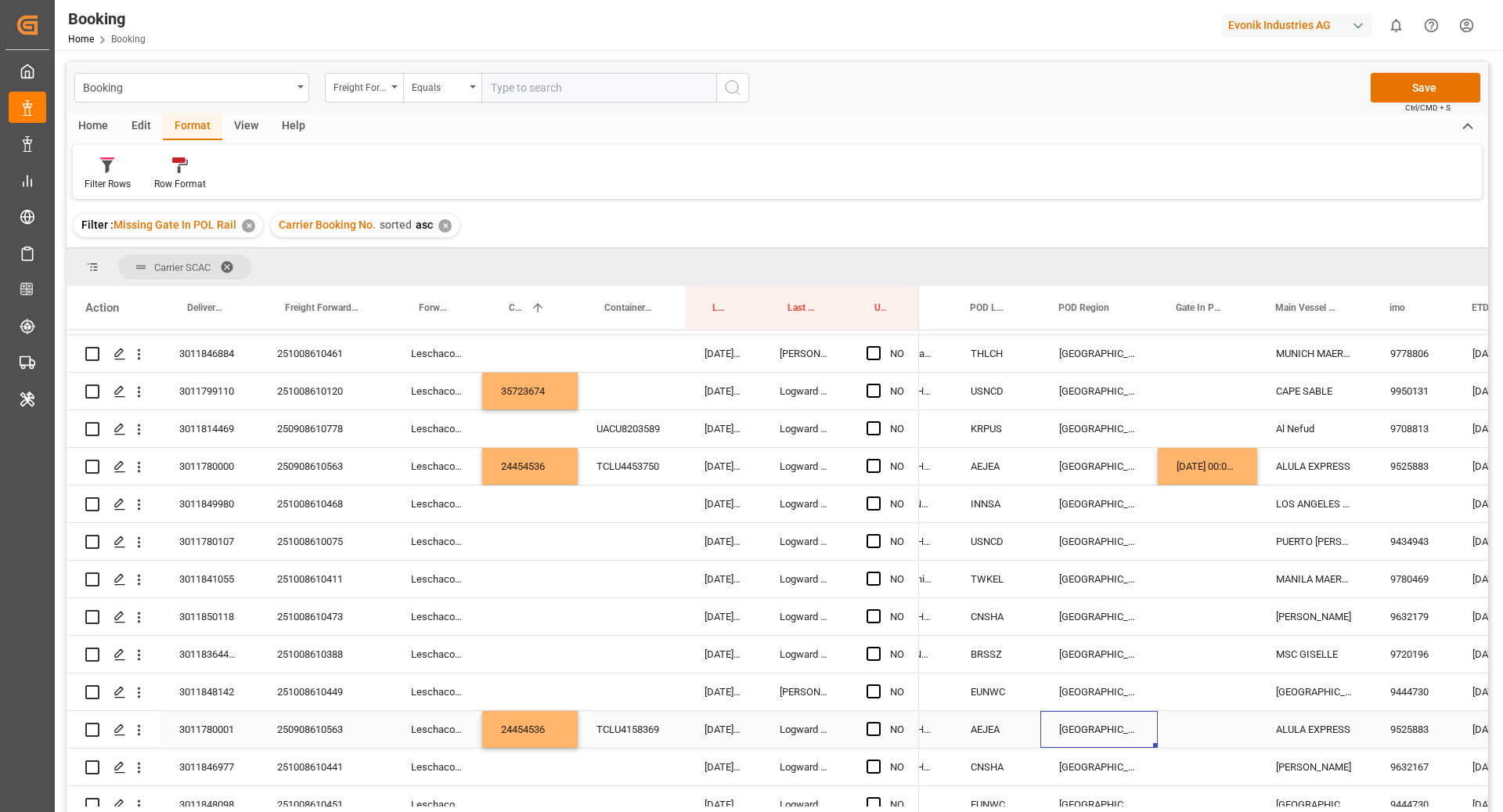
click at [1180, 742] on div "Press SPACE to select this row." at bounding box center [1207, 729] width 99 height 37
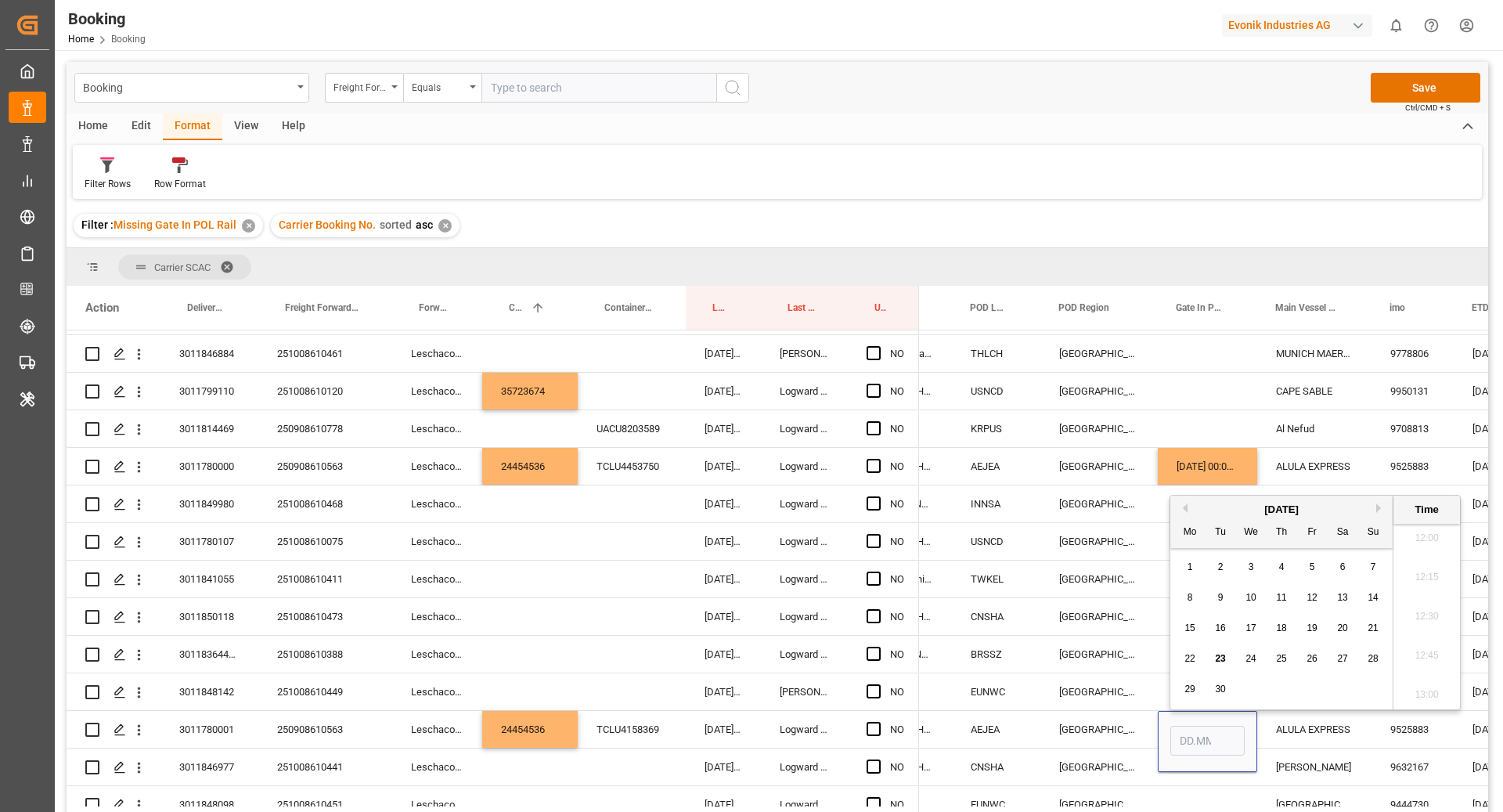
click at [1188, 661] on span "22" at bounding box center [1189, 658] width 10 height 11
type input "22.09.2025 00:00"
click at [1260, 745] on div "ALULA EXPRESS" at bounding box center [1314, 729] width 114 height 37
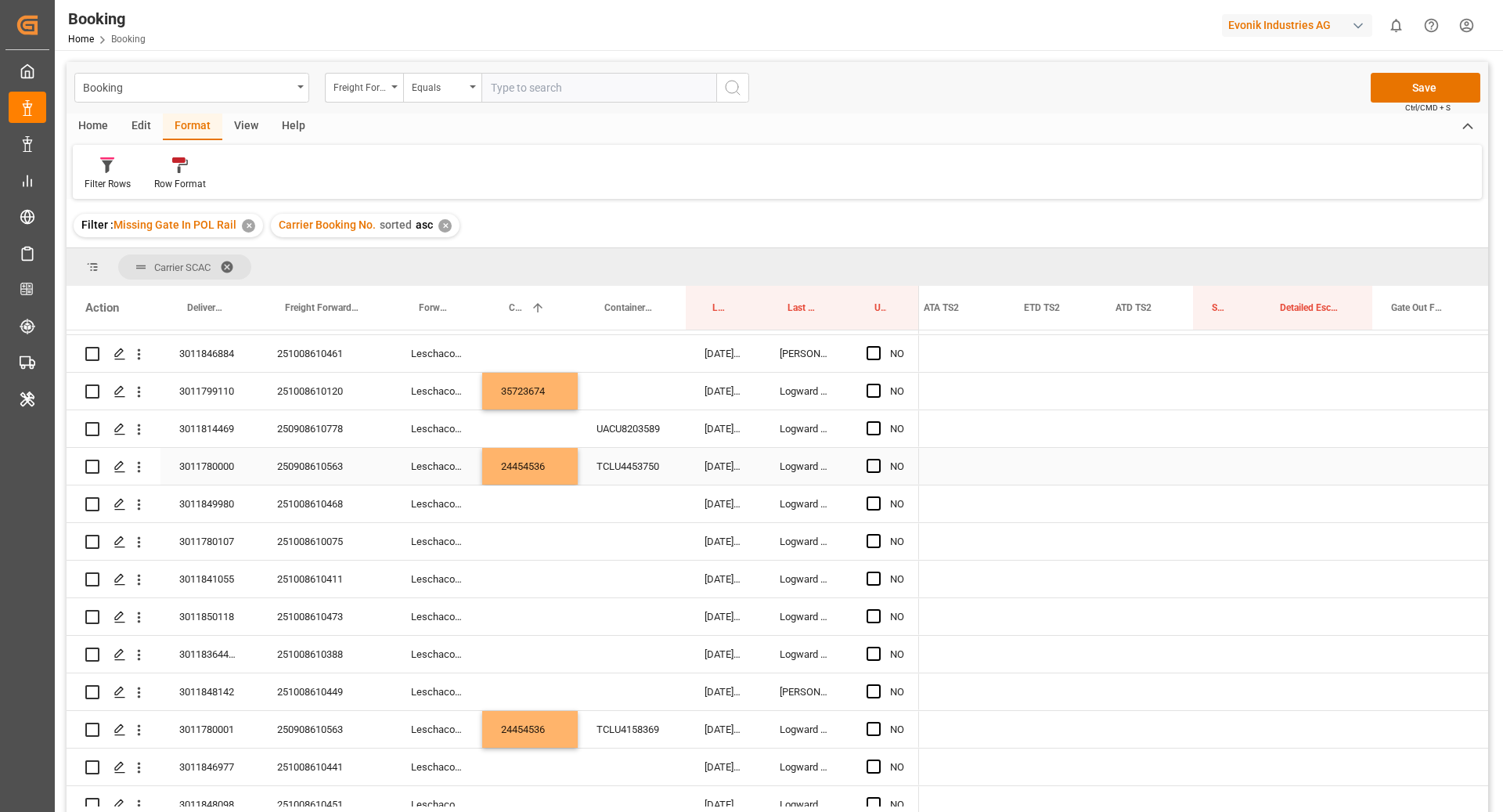
click at [1222, 465] on div "Press SPACE to select this row." at bounding box center [1227, 465] width 68 height 37
click at [1222, 465] on input "Press SPACE to select this row." at bounding box center [1227, 474] width 43 height 29
type input "0"
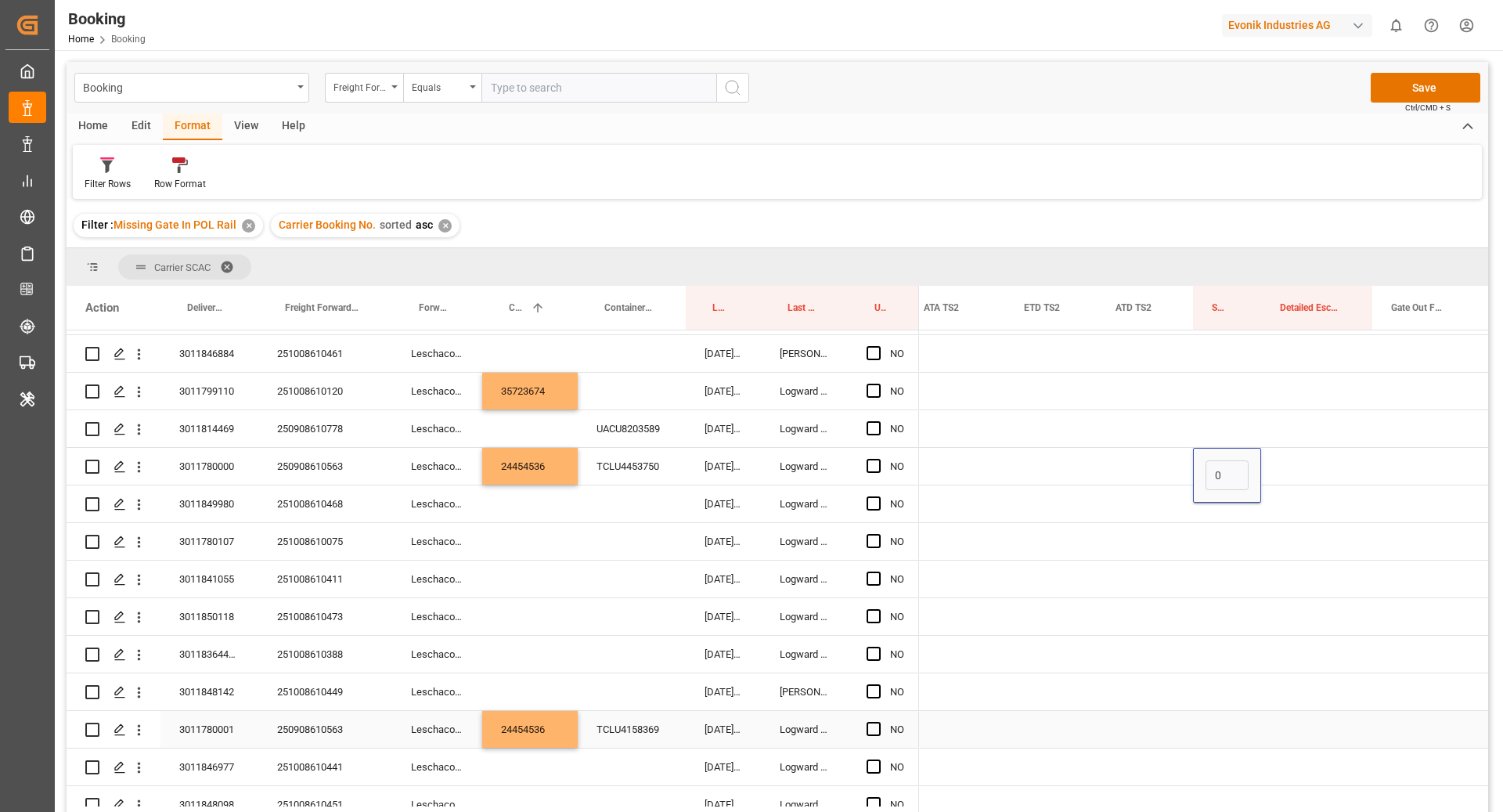
click at [1222, 739] on div "Press SPACE to select this row." at bounding box center [1227, 729] width 68 height 37
click at [1222, 739] on input "Press SPACE to select this row." at bounding box center [1227, 738] width 43 height 29
type input "0"
click at [1098, 697] on div "Press SPACE to select this row." at bounding box center [1146, 691] width 97 height 37
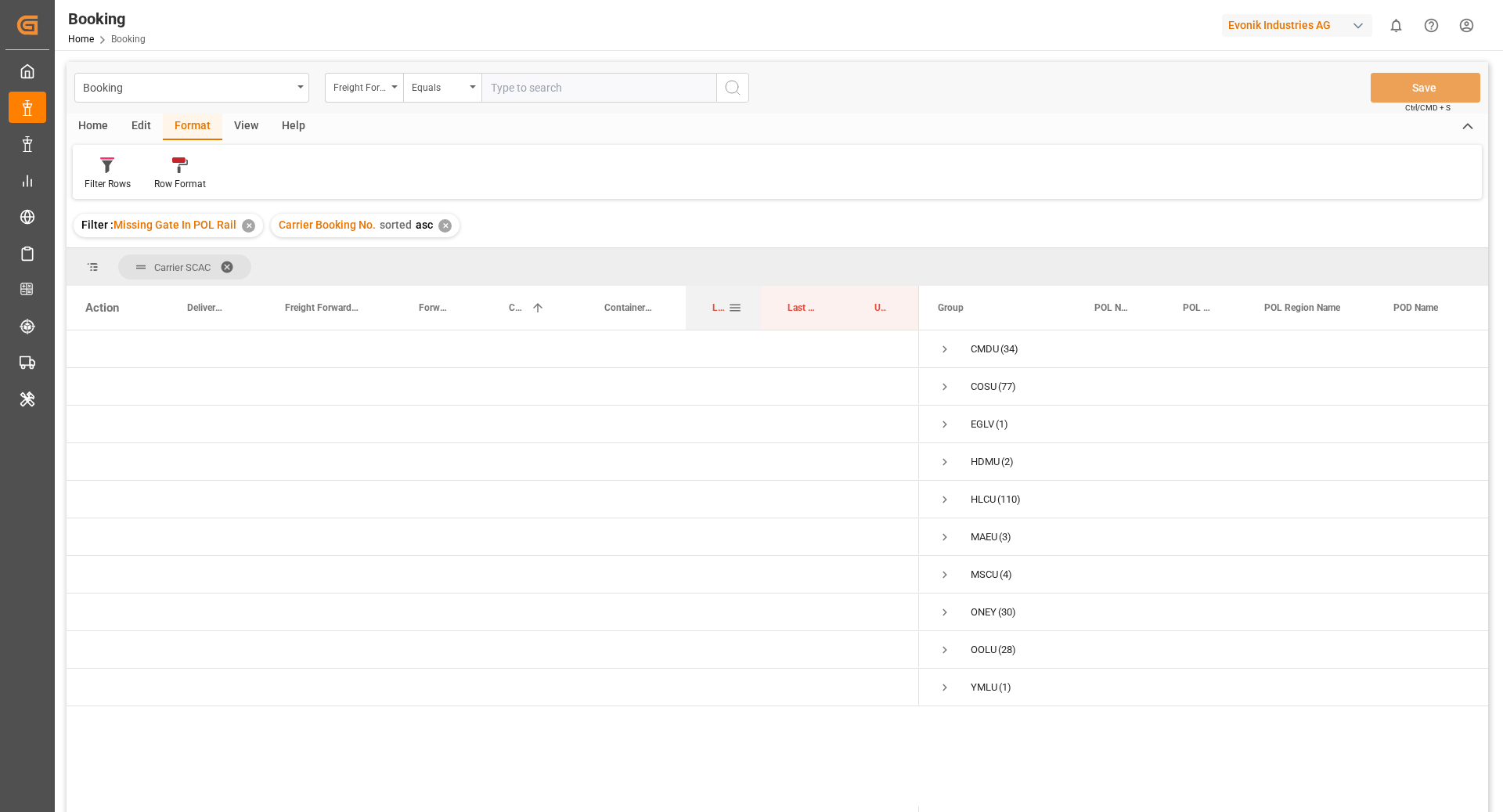
drag, startPoint x: 726, startPoint y: 300, endPoint x: 717, endPoint y: 301, distance: 9.1
click at [717, 301] on div "Last Opened Date" at bounding box center [720, 307] width 16 height 44
drag, startPoint x: 782, startPoint y: 301, endPoint x: 759, endPoint y: 256, distance: 50.5
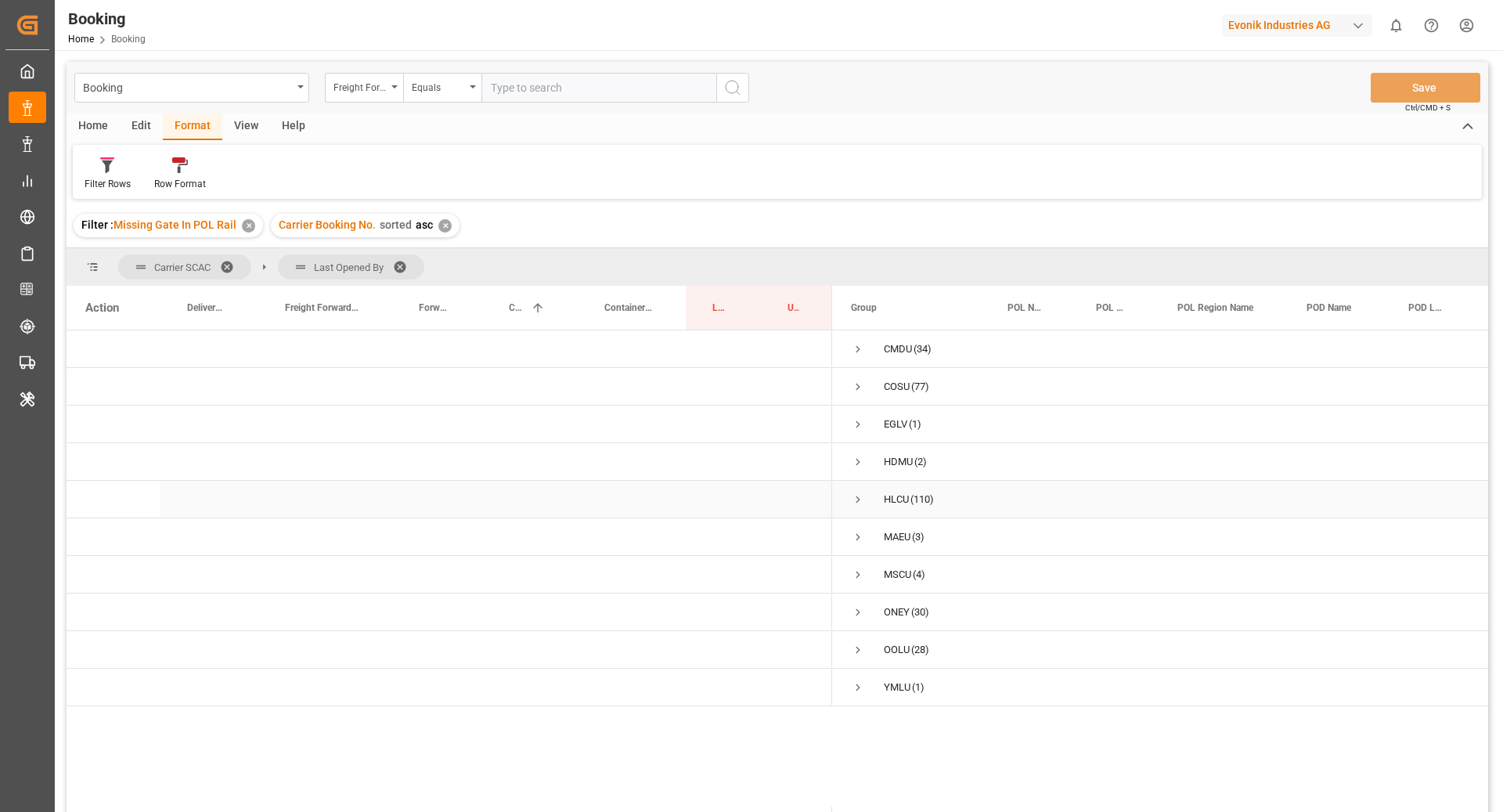
click at [852, 499] on span "Press SPACE to select this row." at bounding box center [859, 499] width 14 height 14
click at [888, 537] on span "Press SPACE to select this row." at bounding box center [891, 537] width 14 height 14
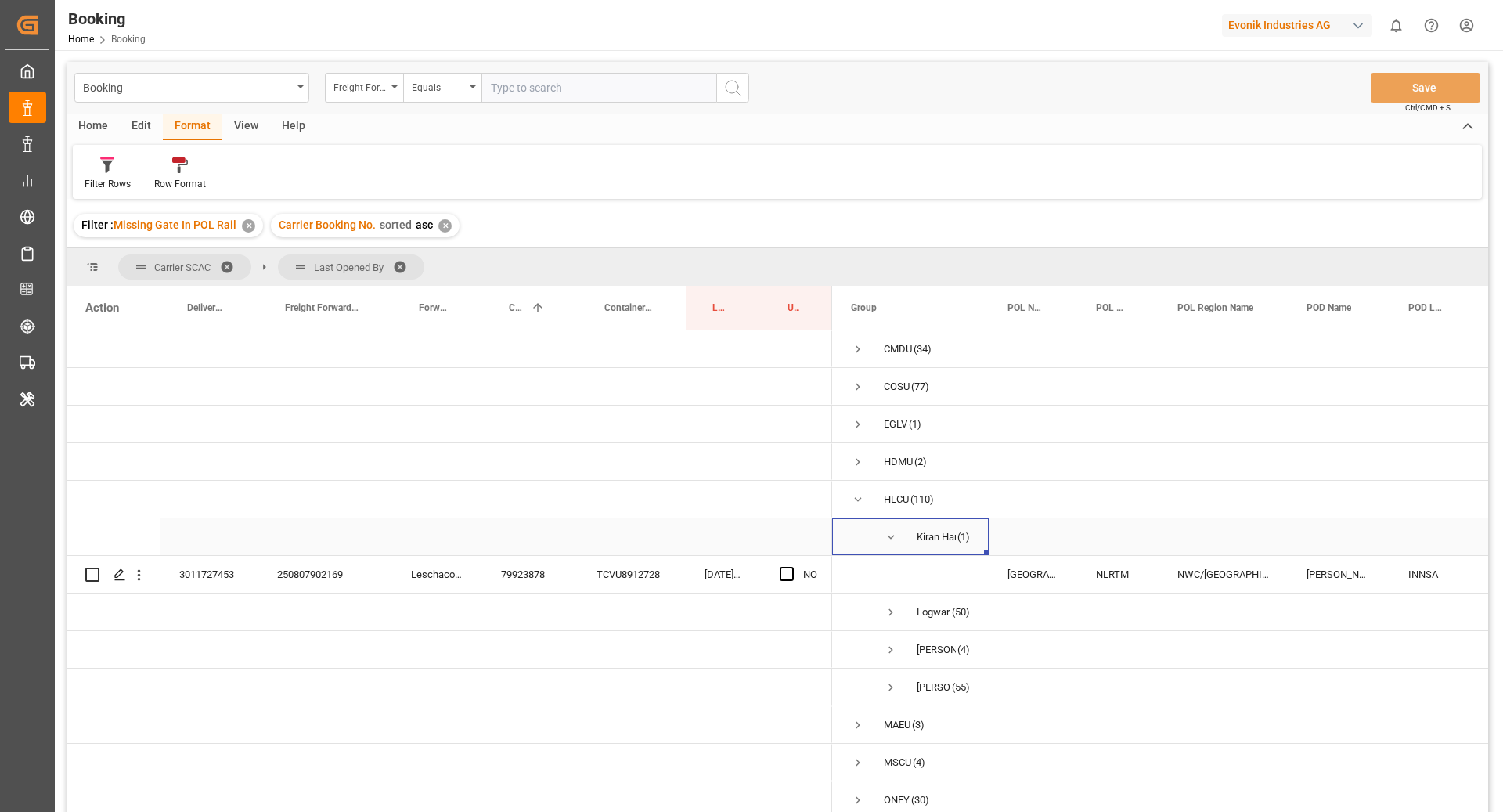
click at [888, 537] on span "Press SPACE to select this row." at bounding box center [891, 537] width 14 height 14
click at [887, 573] on span "Press SPACE to select this row." at bounding box center [891, 574] width 14 height 14
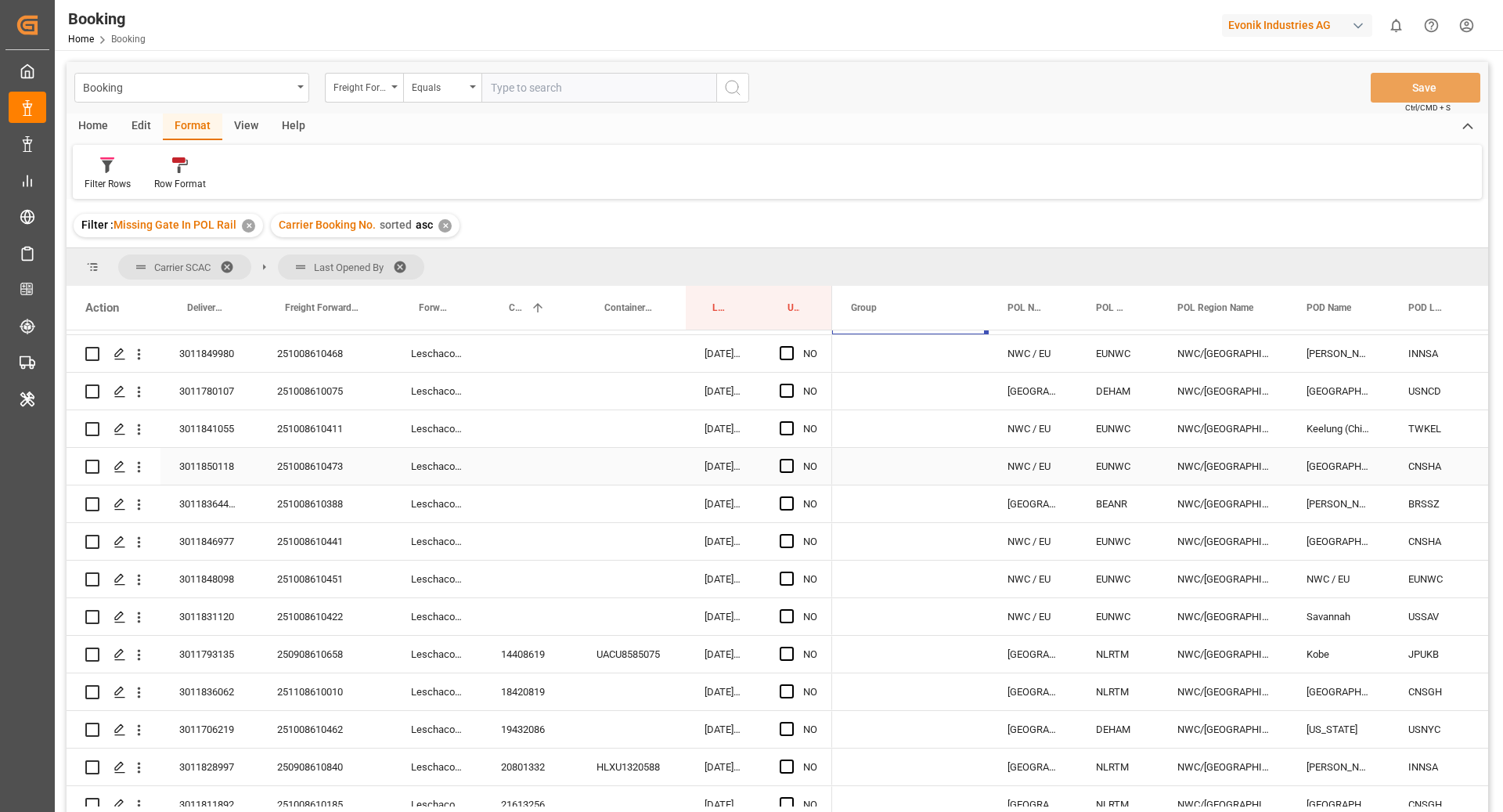
scroll to position [218, 0]
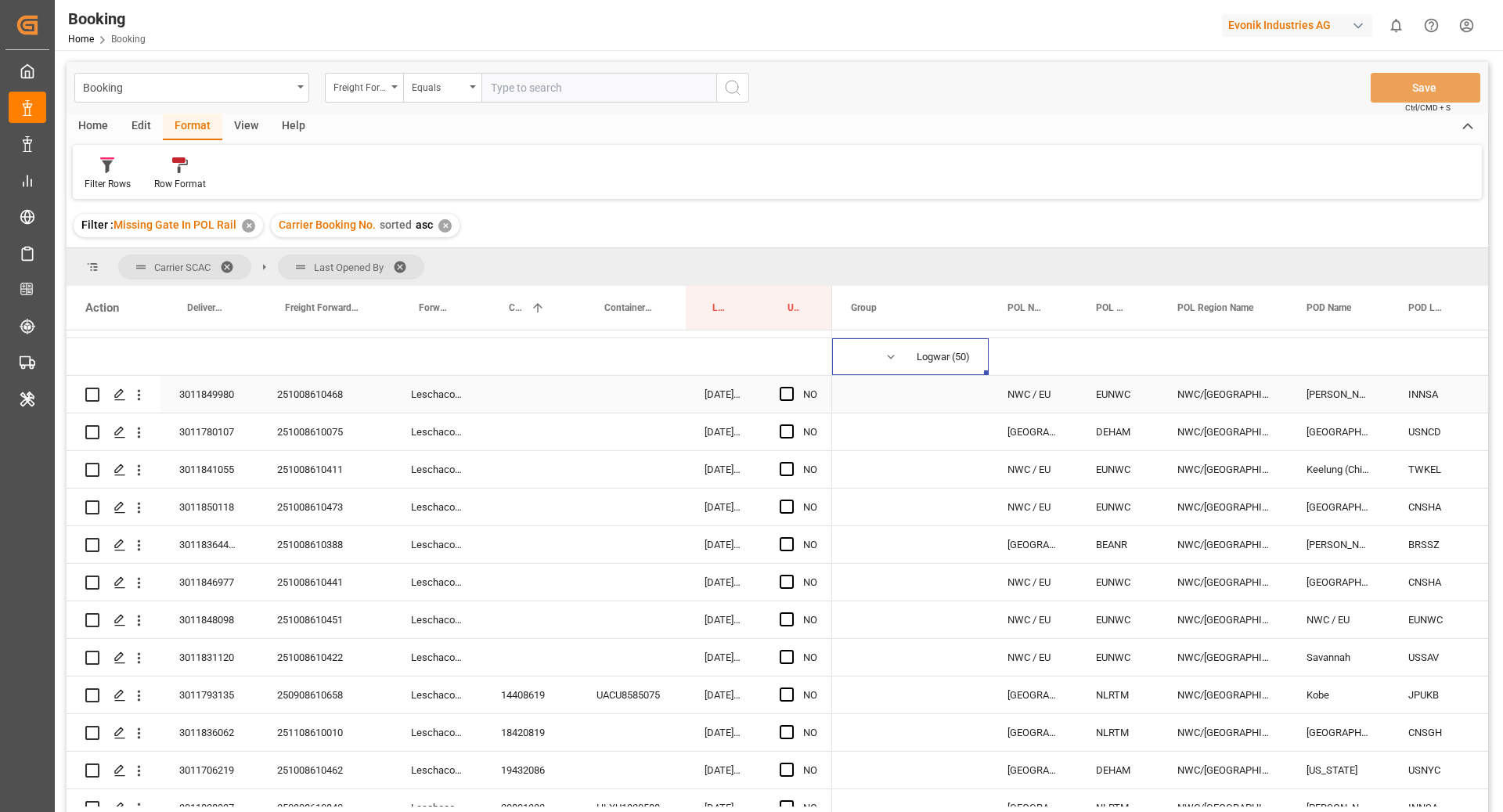
click at [323, 385] on div "251008610468" at bounding box center [325, 394] width 134 height 37
click at [138, 397] on icon "open menu" at bounding box center [139, 395] width 4 height 11
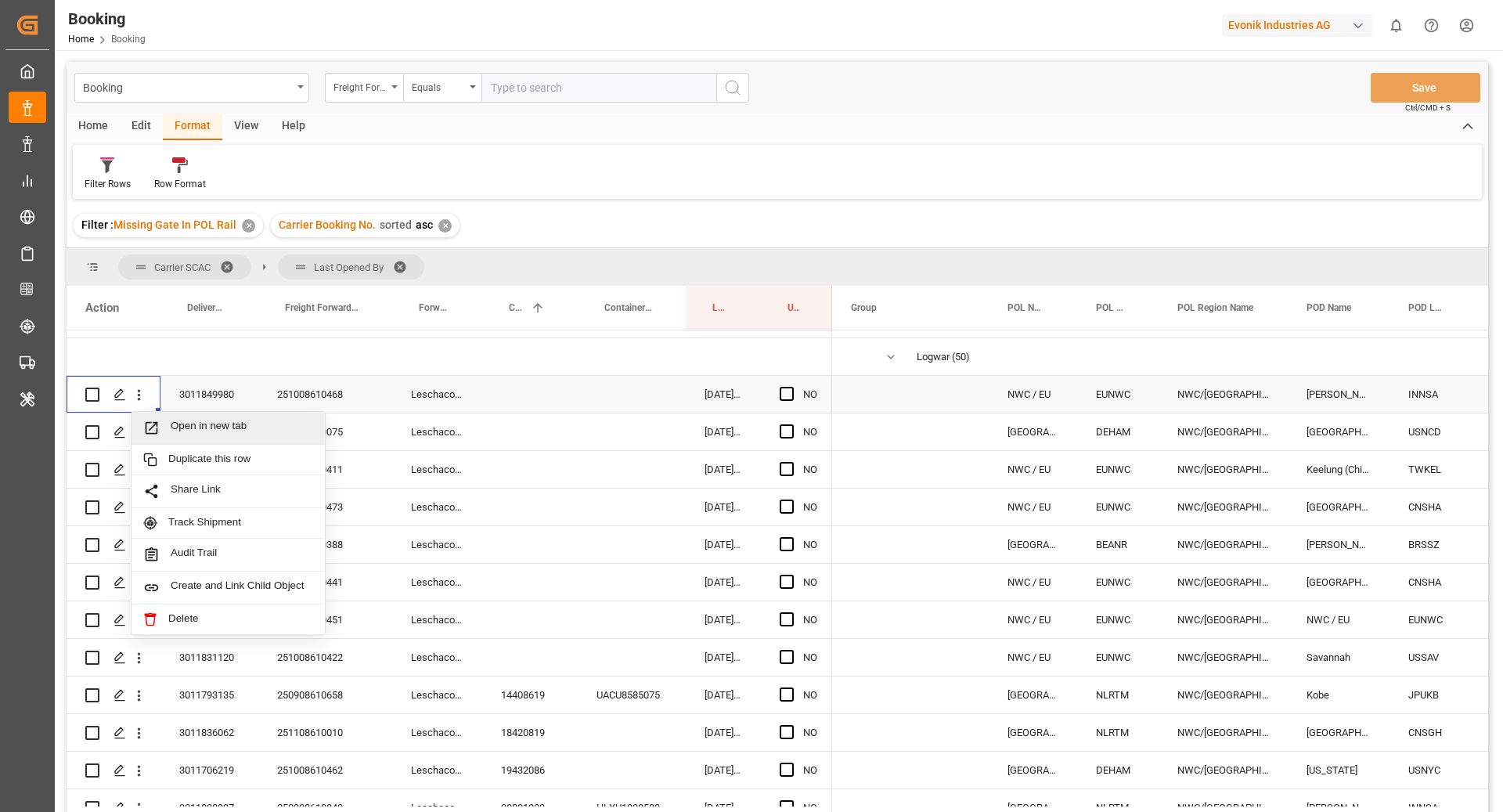
click at [191, 418] on div "Open in new tab" at bounding box center [228, 428] width 193 height 33
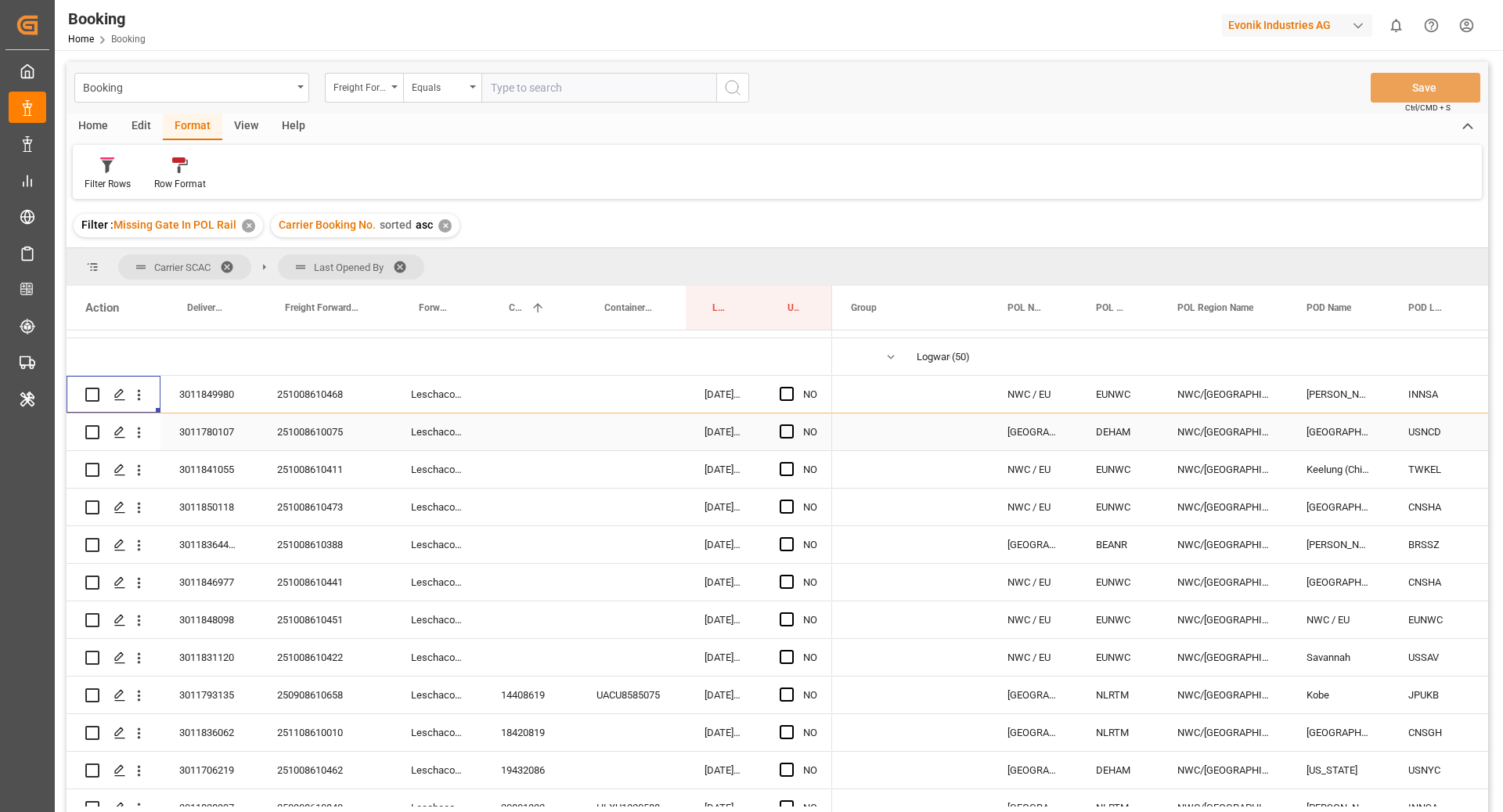
click at [342, 443] on div "251008610075" at bounding box center [325, 431] width 134 height 37
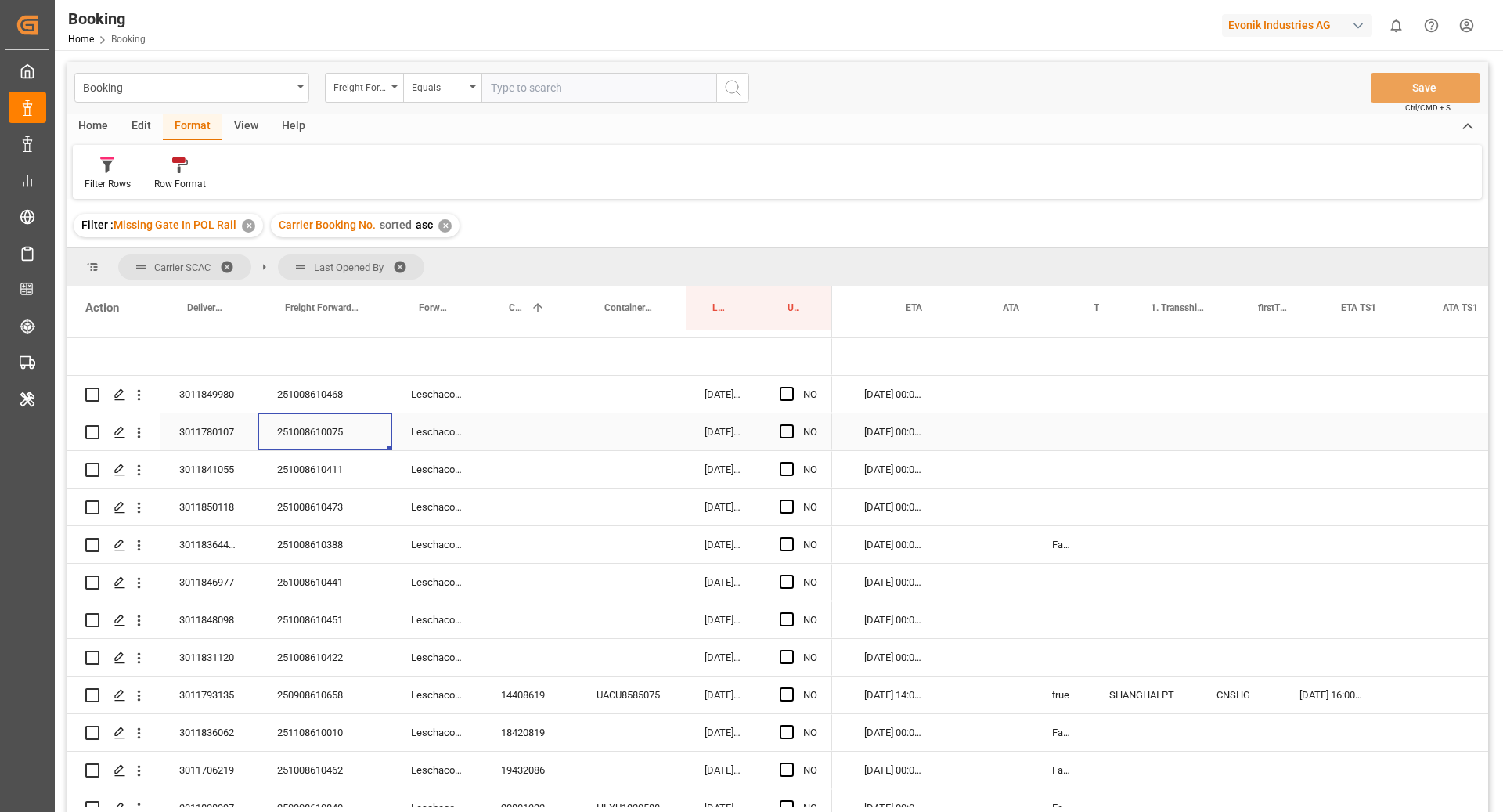
scroll to position [0, 1336]
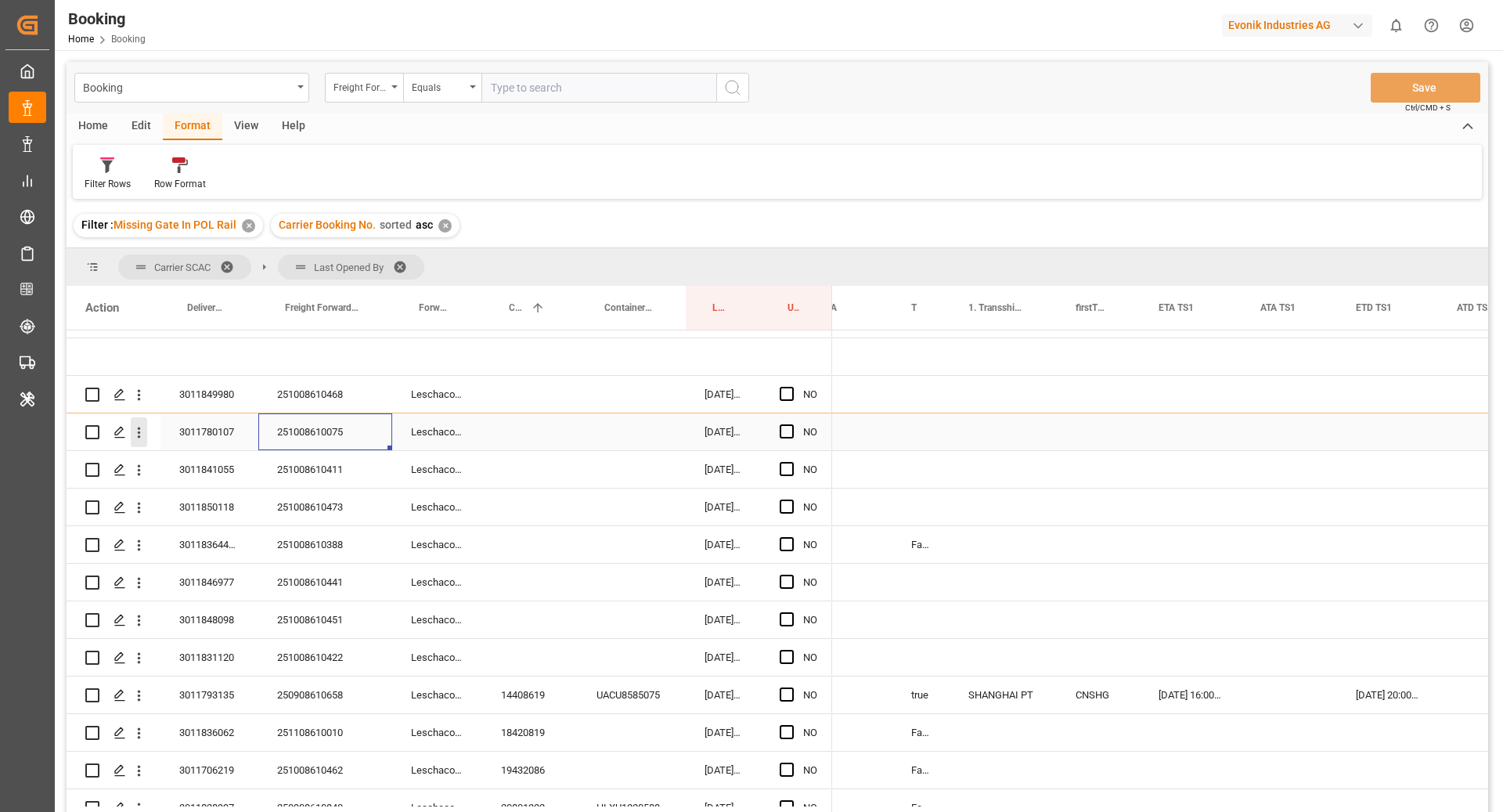
click at [138, 432] on icon "open menu" at bounding box center [139, 432] width 4 height 11
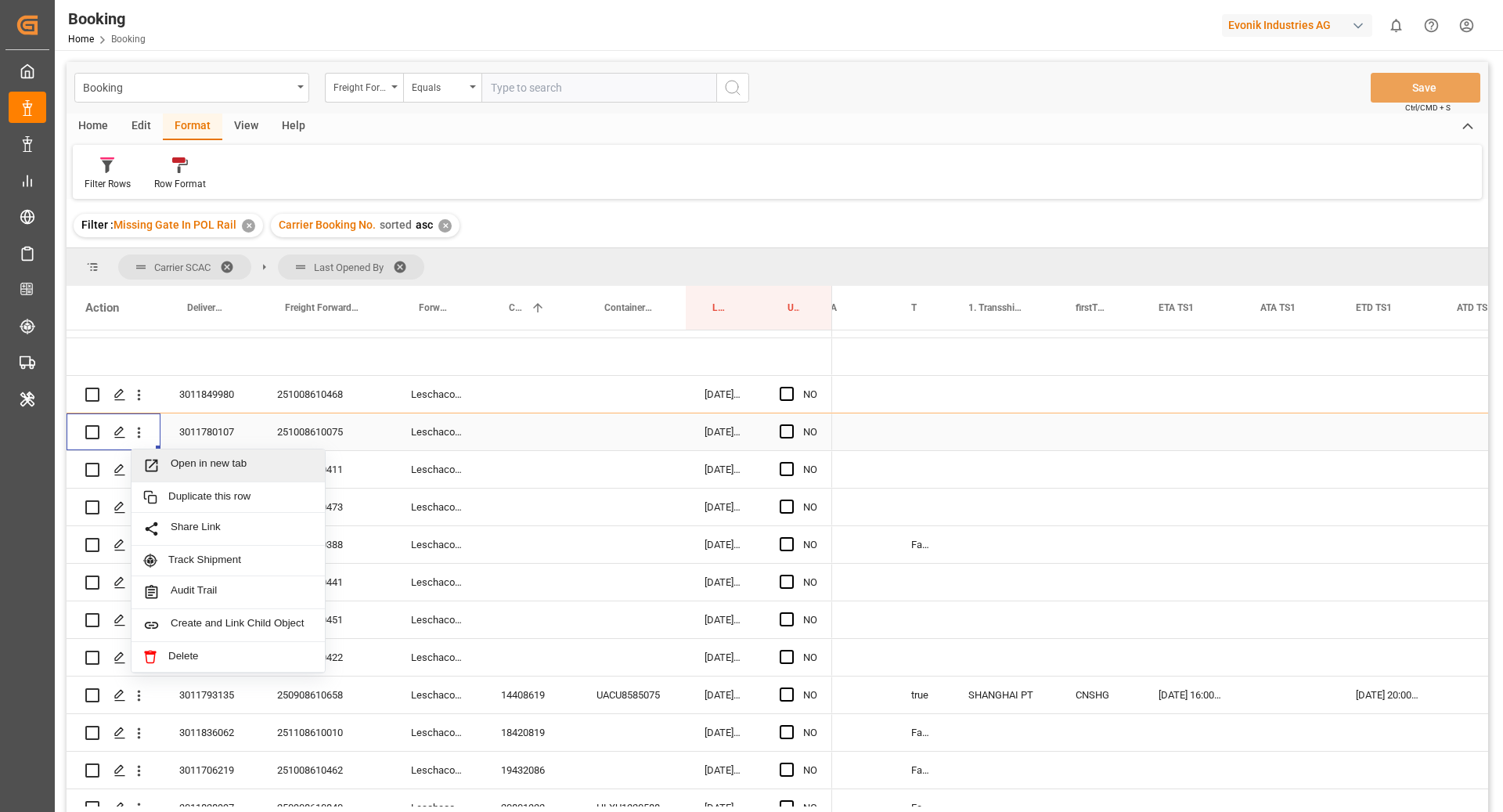
click at [226, 465] on span "Open in new tab" at bounding box center [241, 465] width 142 height 16
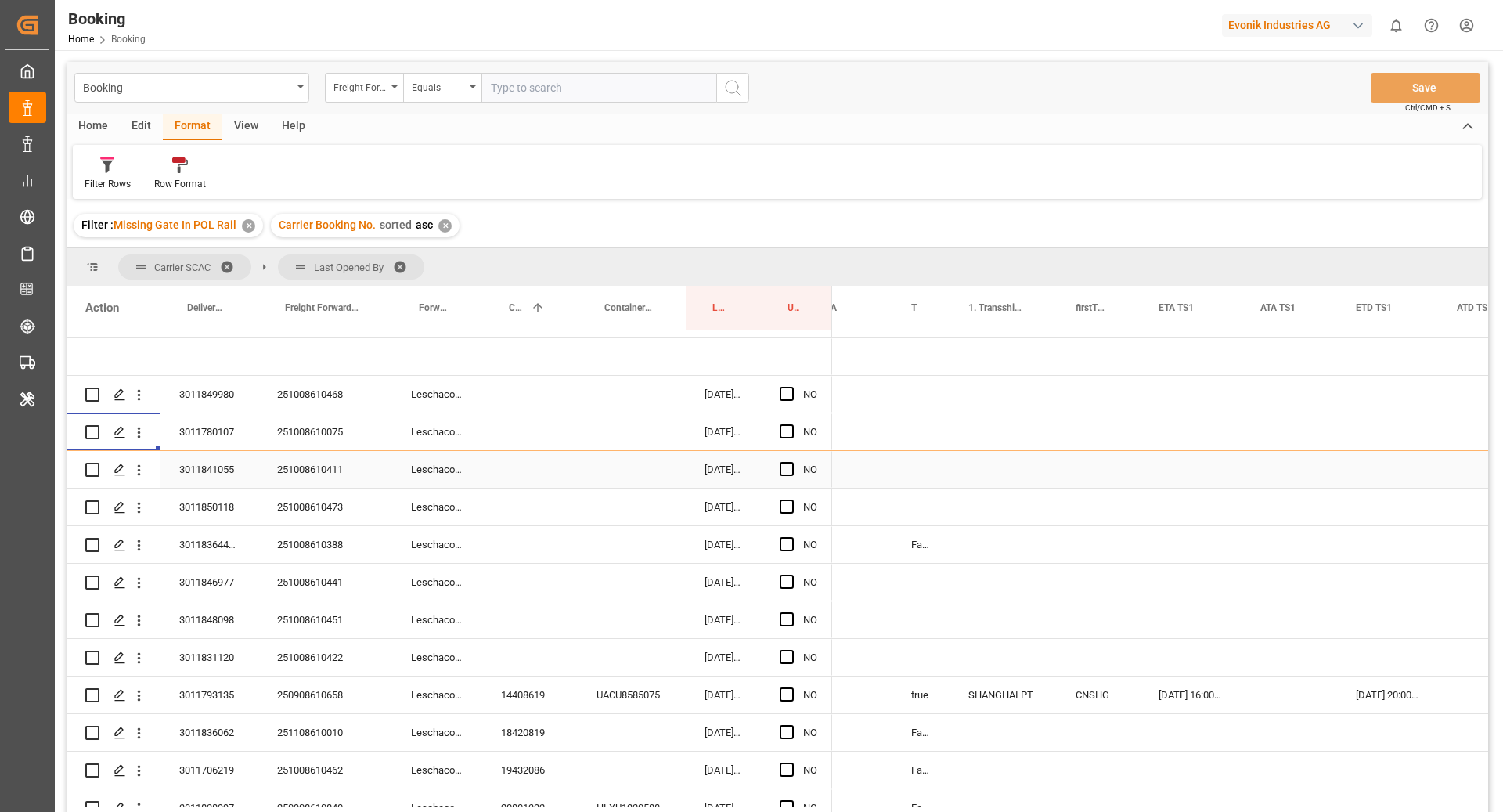
click at [326, 454] on div "251008610411" at bounding box center [325, 469] width 134 height 37
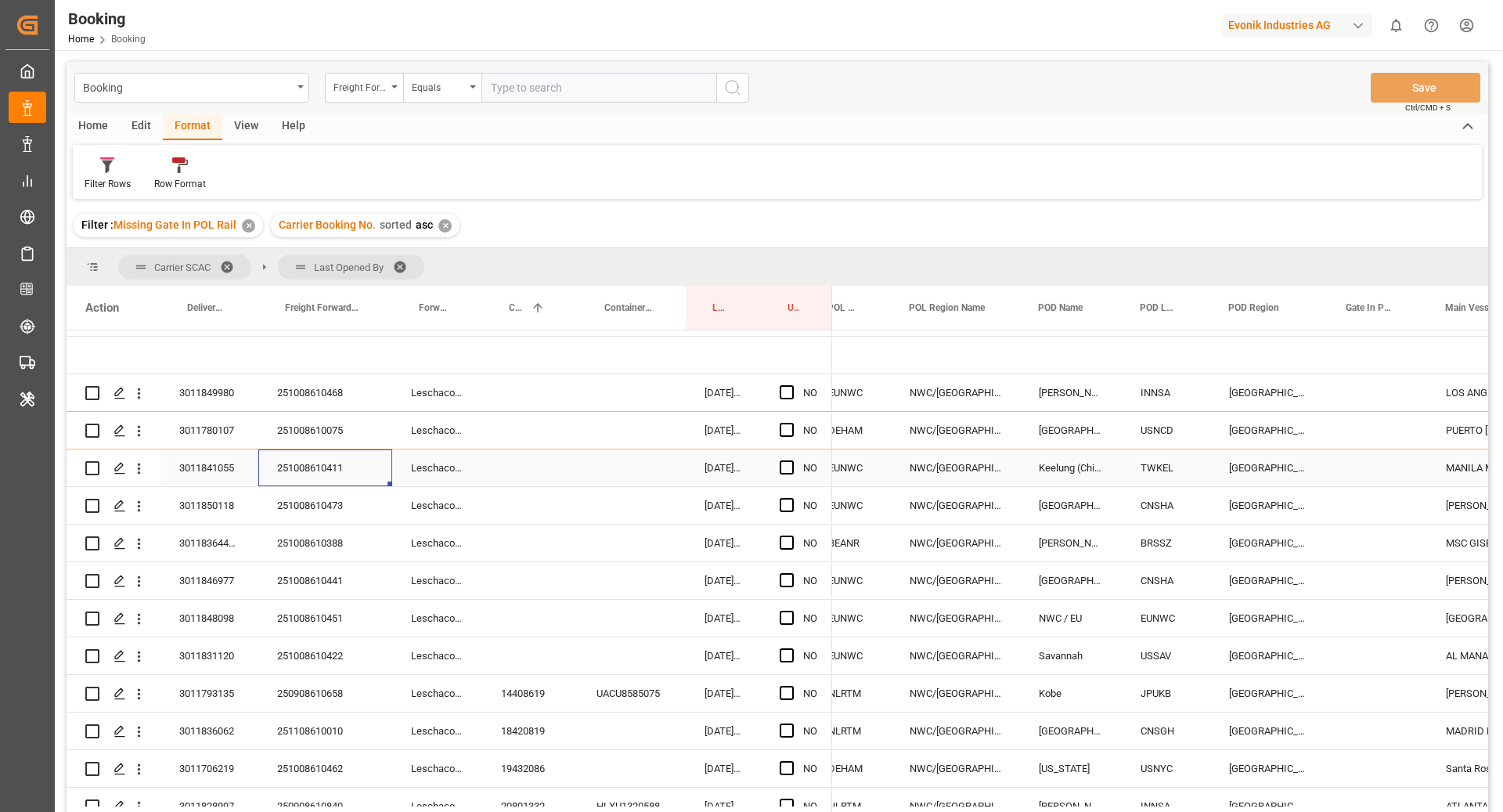
scroll to position [0, 0]
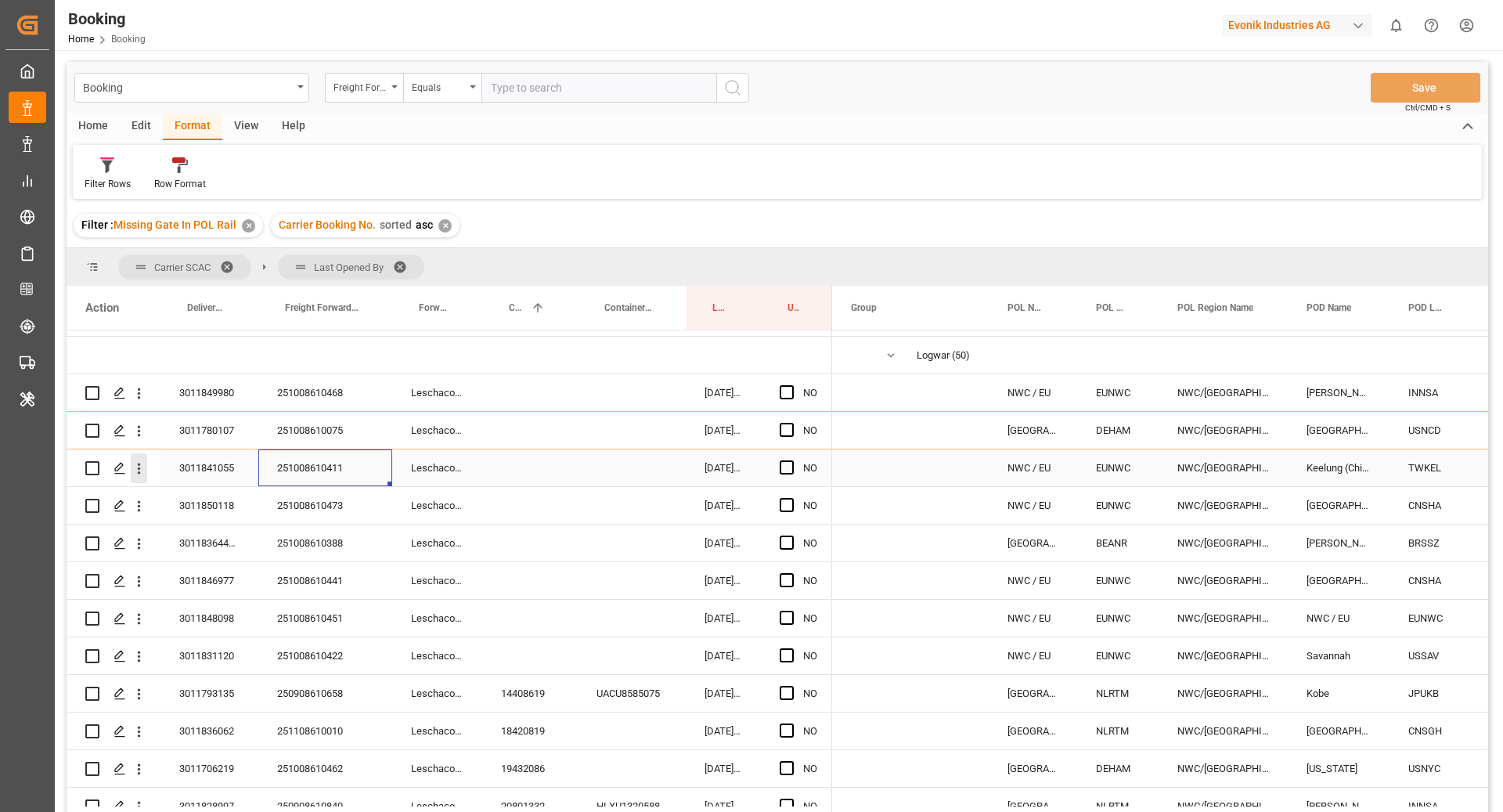
click at [136, 474] on icon "open menu" at bounding box center [139, 468] width 16 height 16
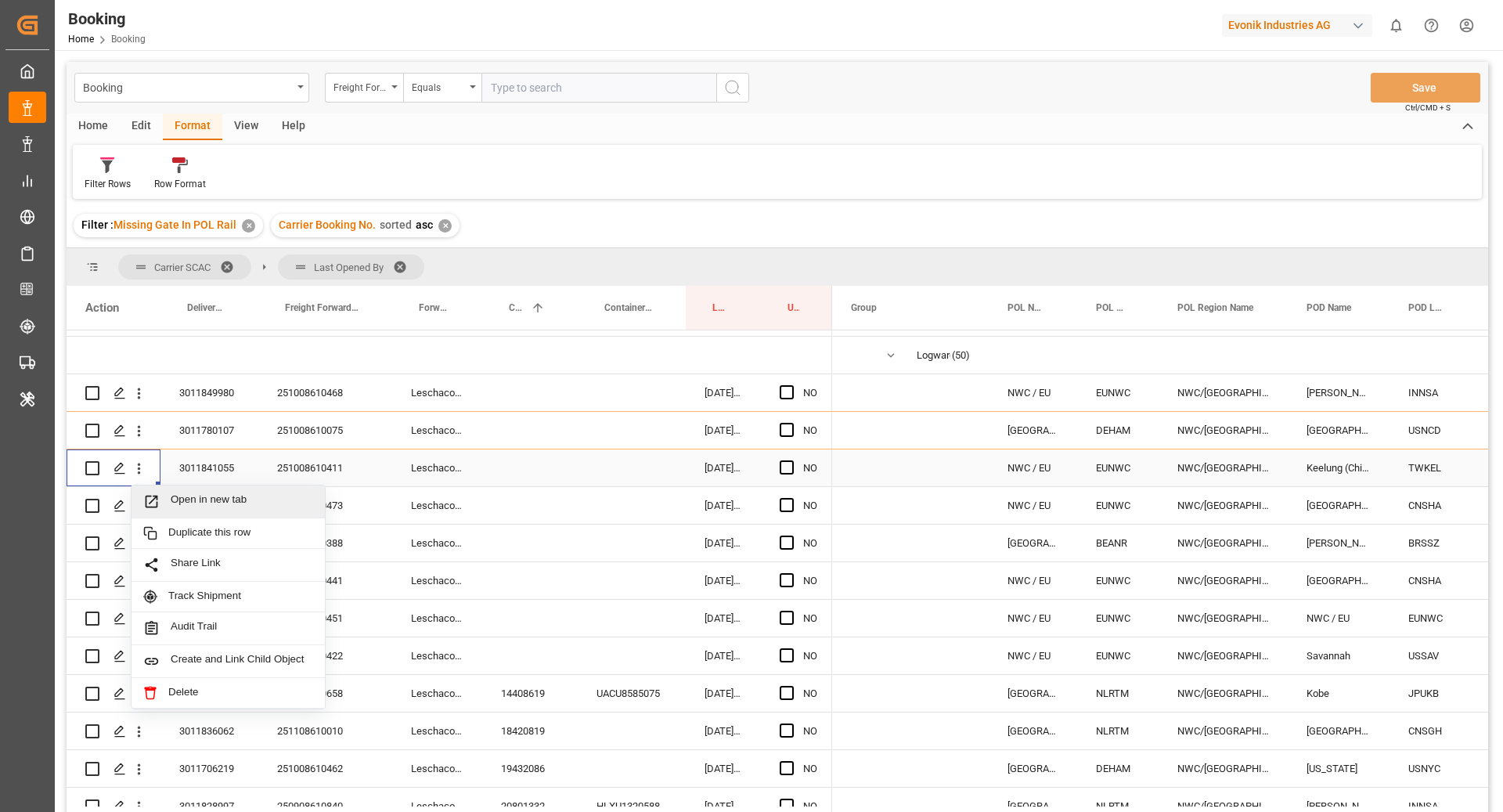
click at [185, 493] on span "Open in new tab" at bounding box center [241, 501] width 142 height 16
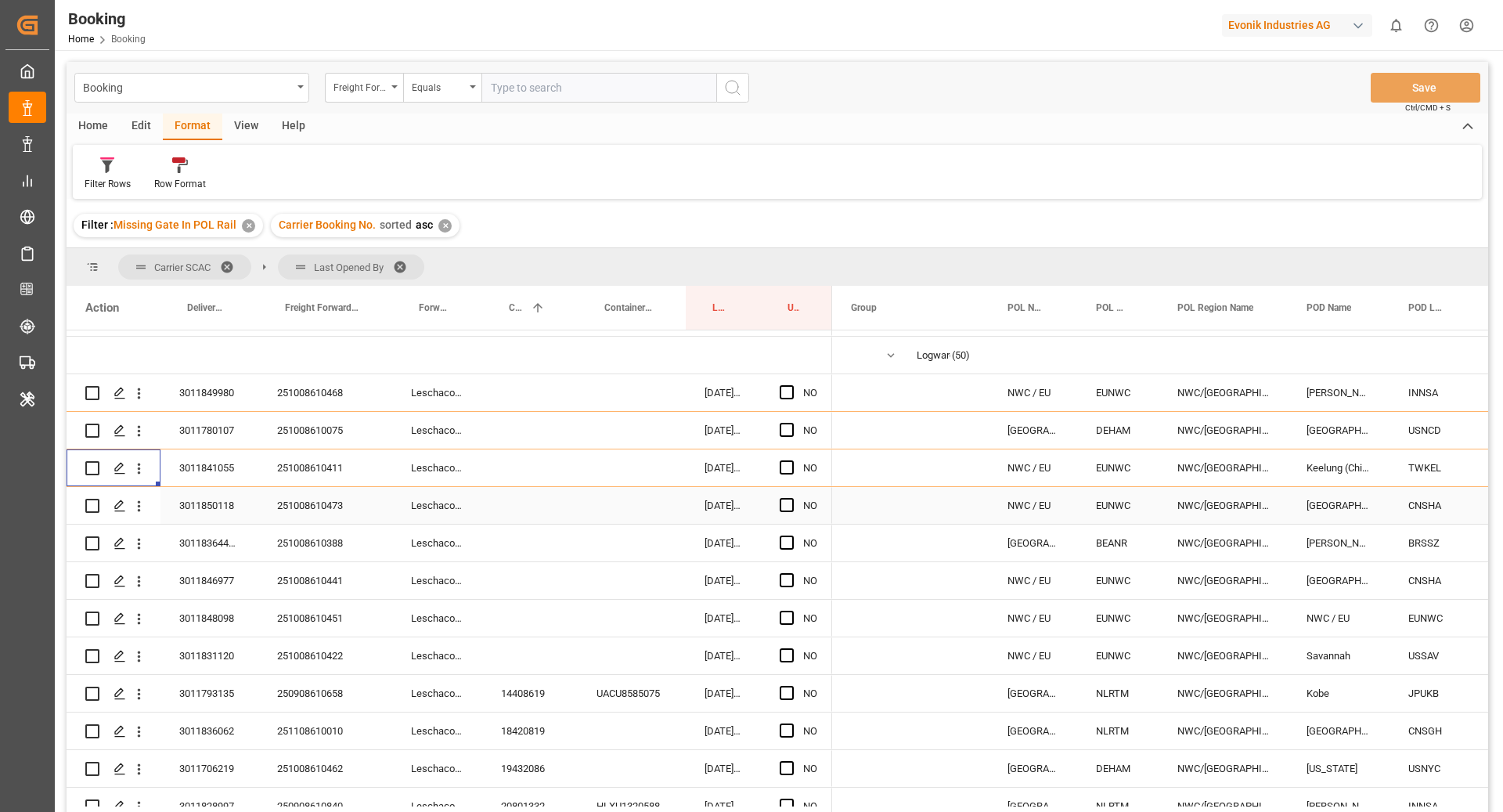
click at [330, 517] on div "251008610473" at bounding box center [325, 505] width 134 height 37
click at [142, 513] on icon "open menu" at bounding box center [139, 506] width 16 height 16
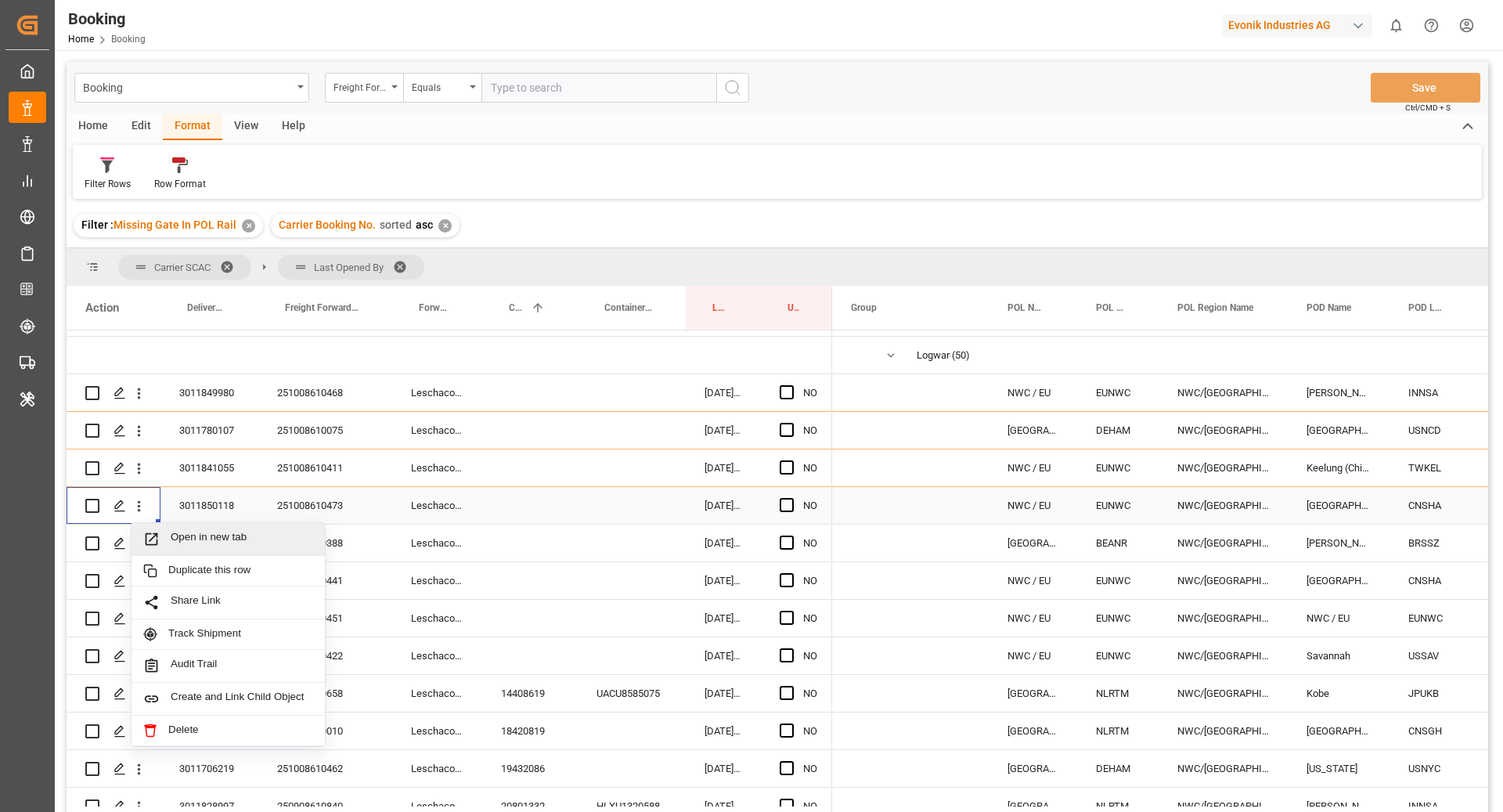
click at [212, 546] on span "Open in new tab" at bounding box center [241, 539] width 142 height 16
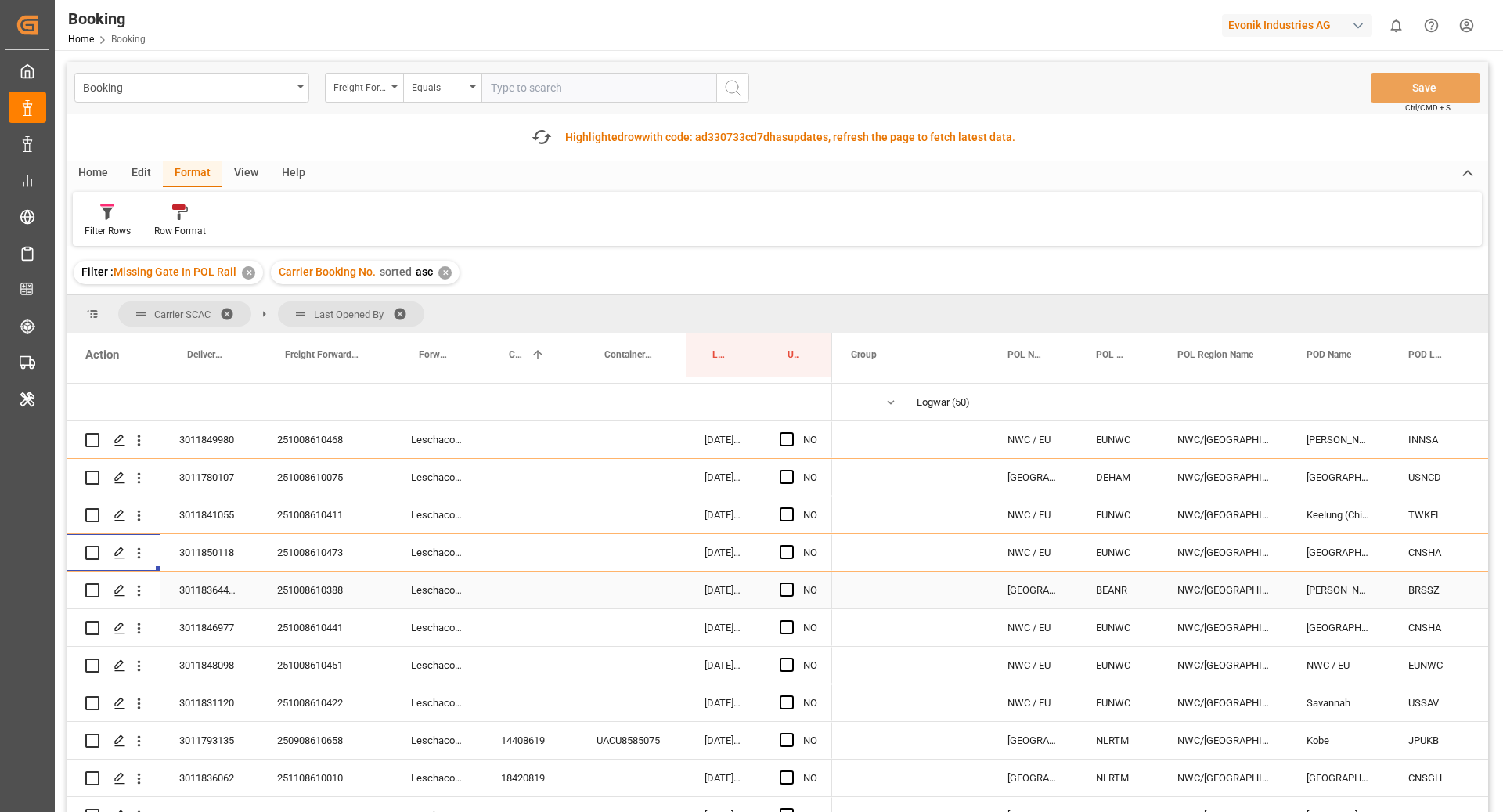
scroll to position [312, 0]
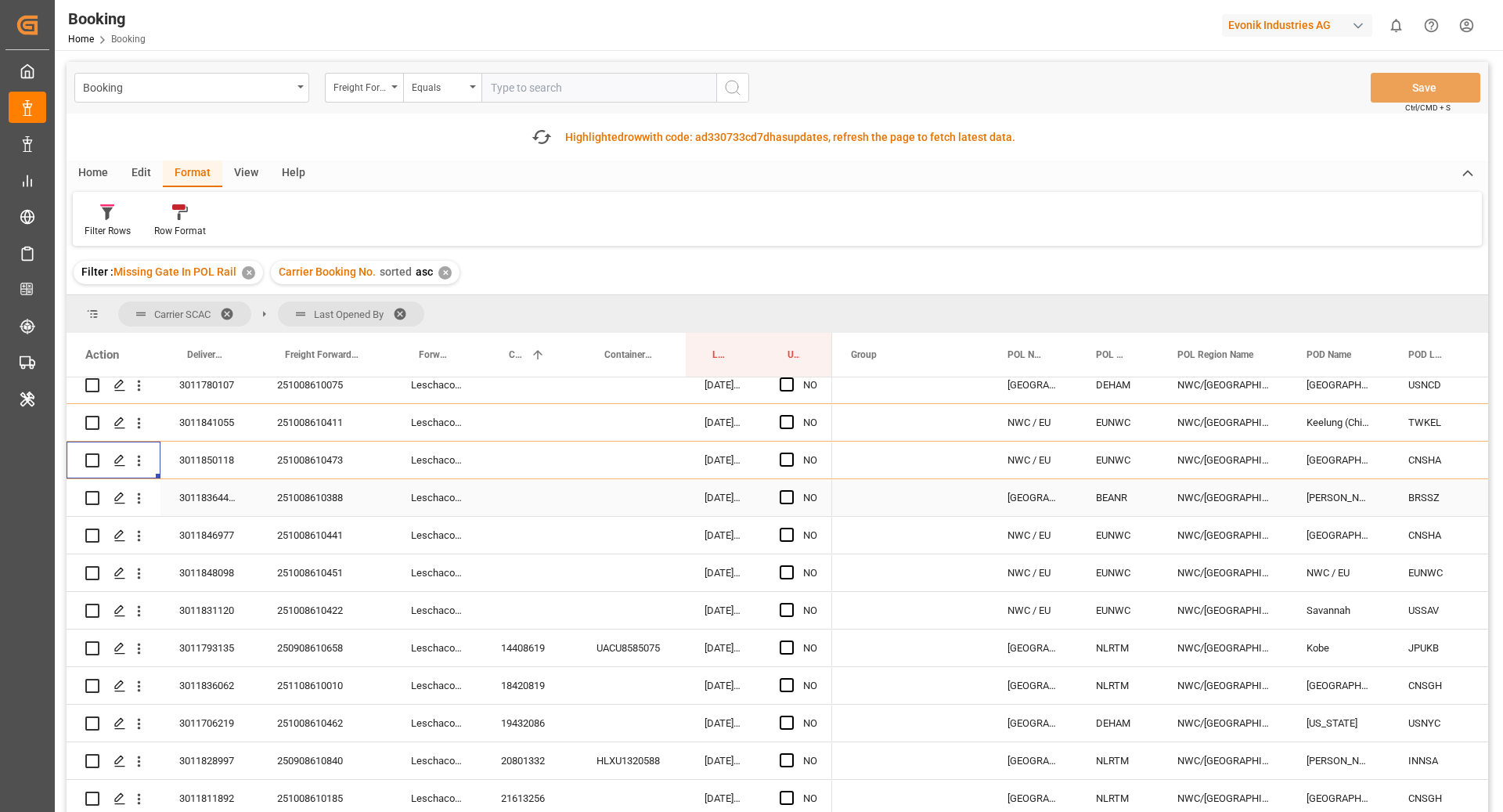
click at [281, 495] on div "251008610388" at bounding box center [325, 497] width 134 height 37
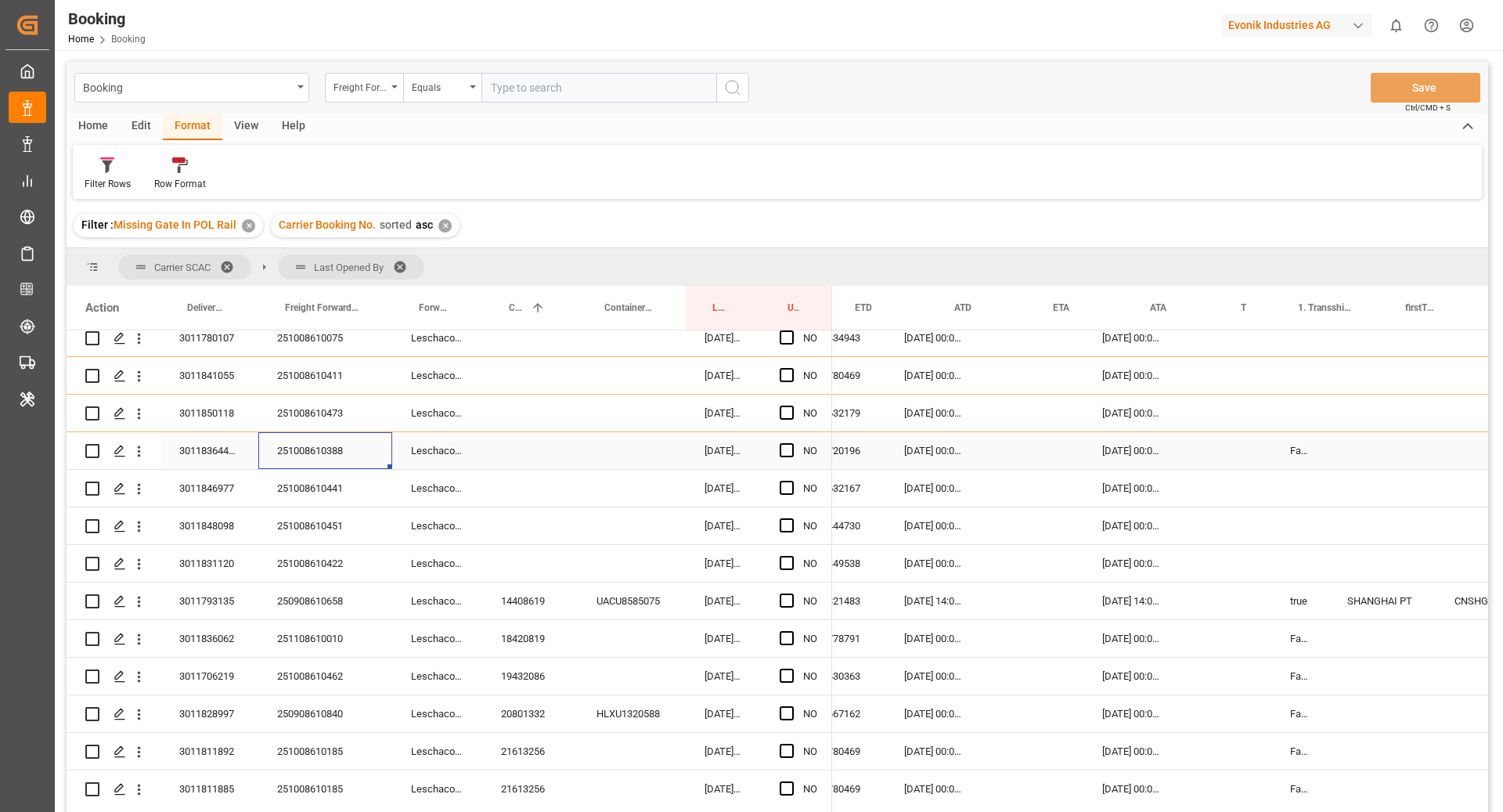
scroll to position [0, 1130]
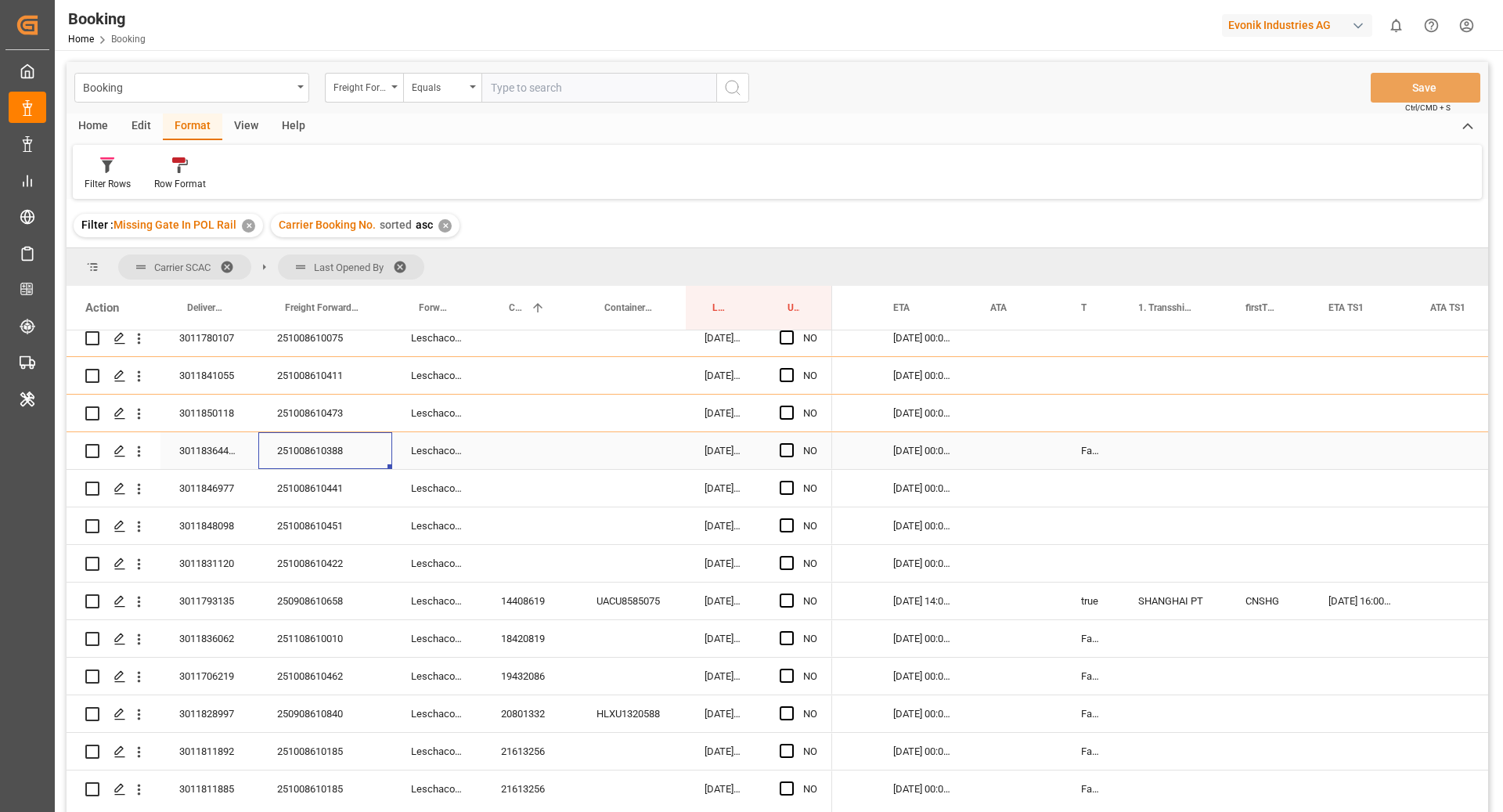
click at [530, 448] on div "Press SPACE to select this row." at bounding box center [530, 450] width 96 height 37
click at [533, 446] on div "Press SPACE to select this row." at bounding box center [530, 450] width 96 height 37
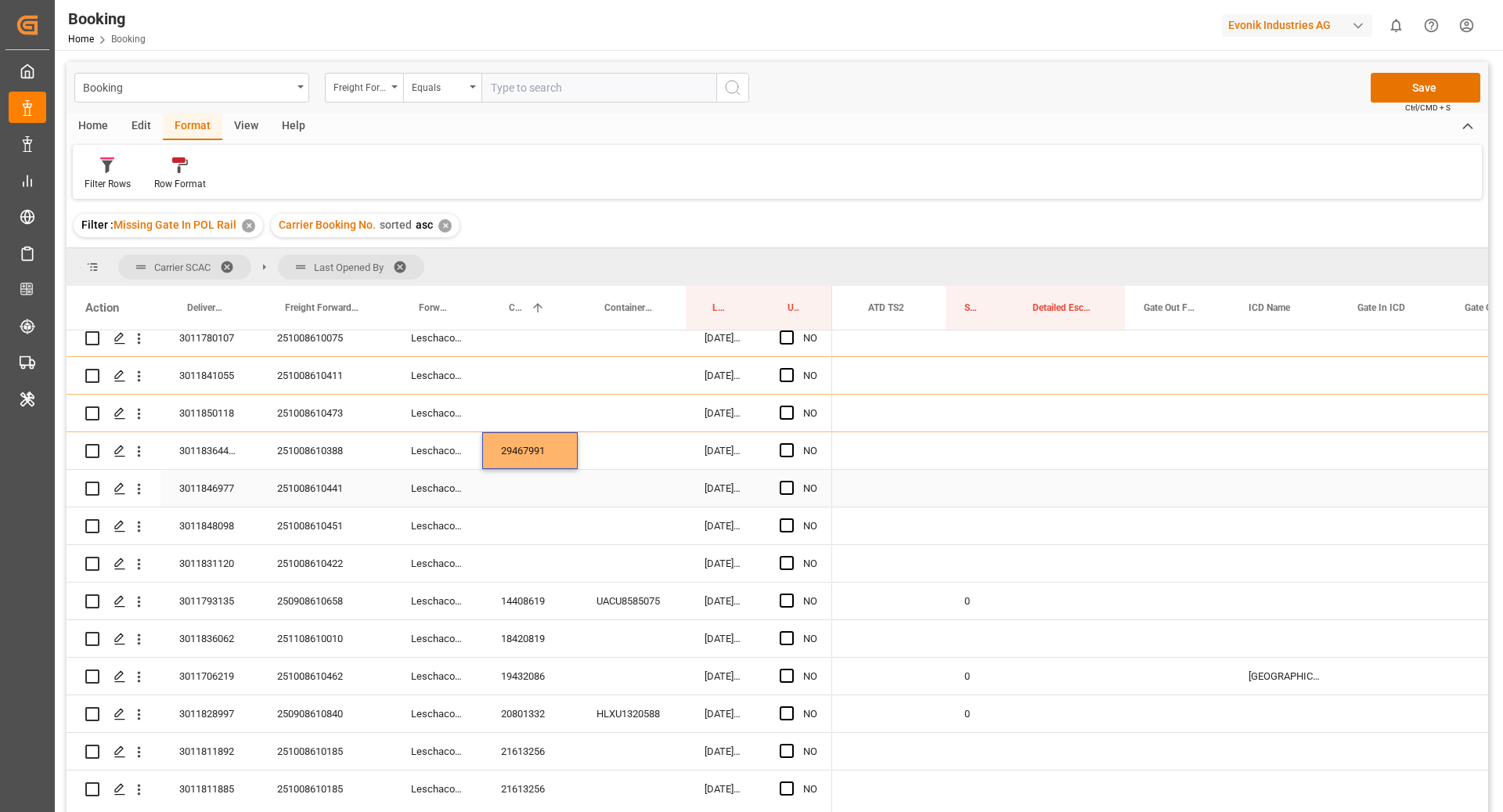
click at [293, 483] on div "251008610441" at bounding box center [325, 488] width 134 height 37
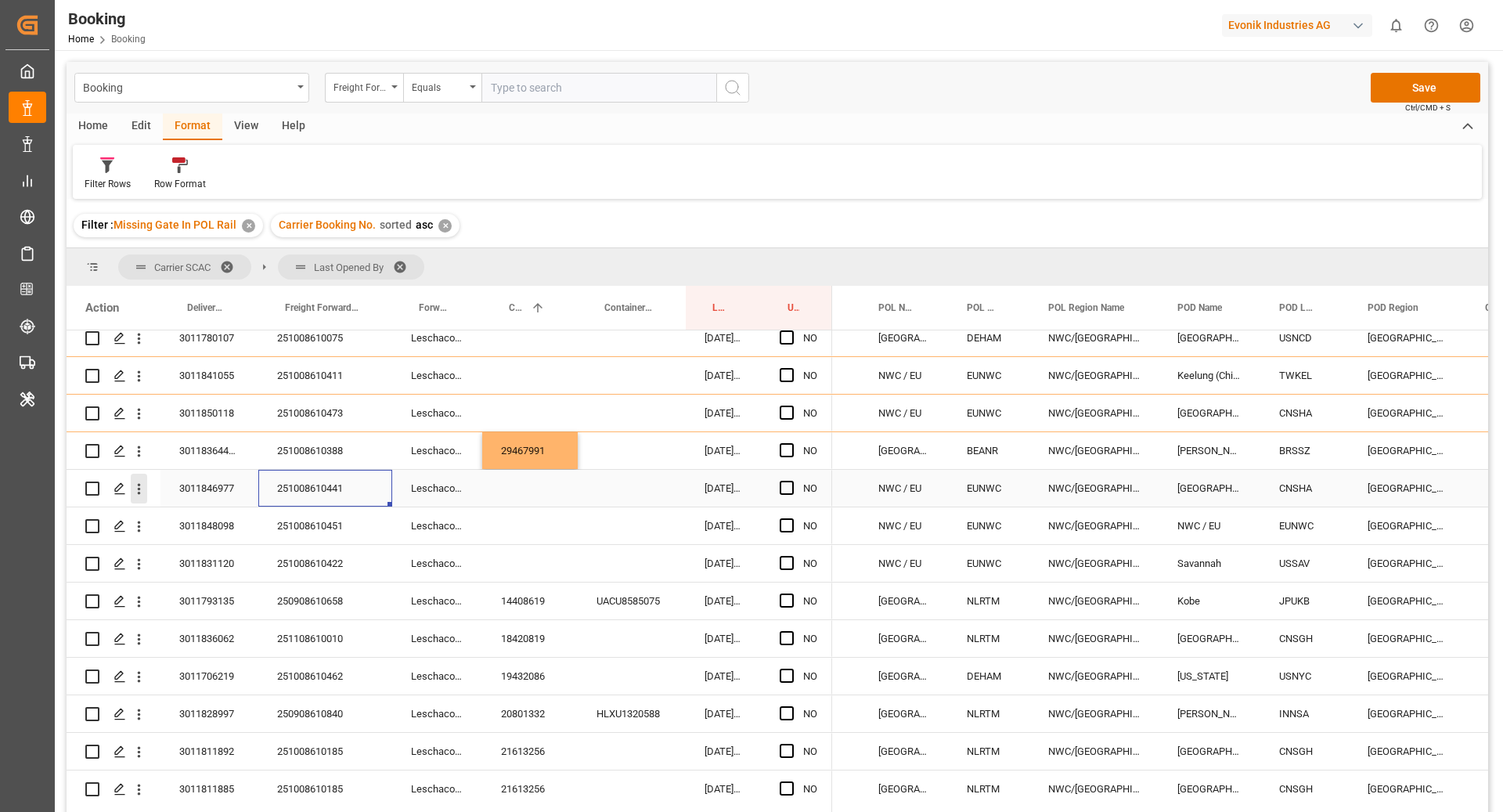
click at [143, 494] on icon "open menu" at bounding box center [139, 489] width 16 height 16
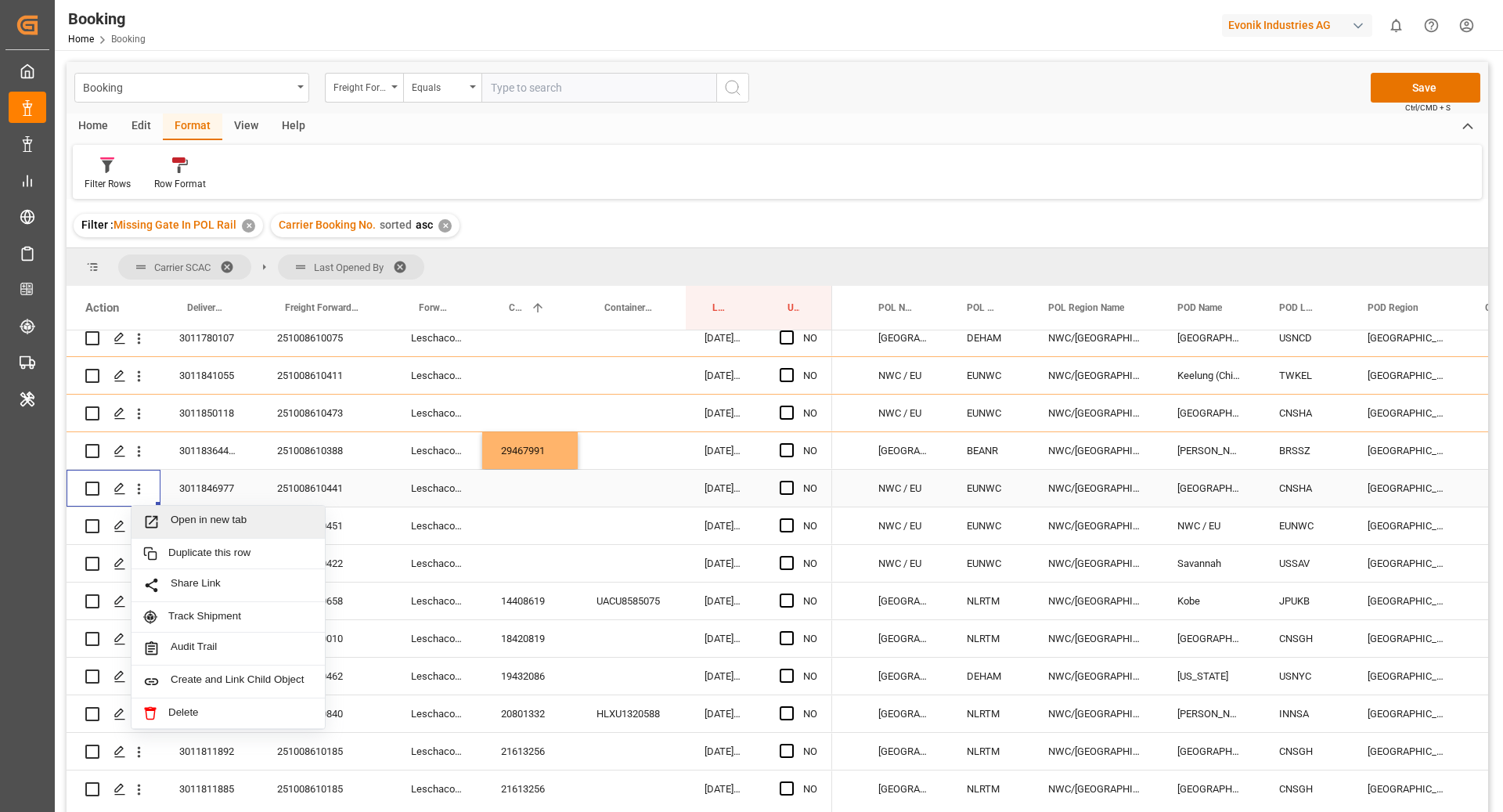
click at [190, 517] on span "Open in new tab" at bounding box center [241, 522] width 142 height 16
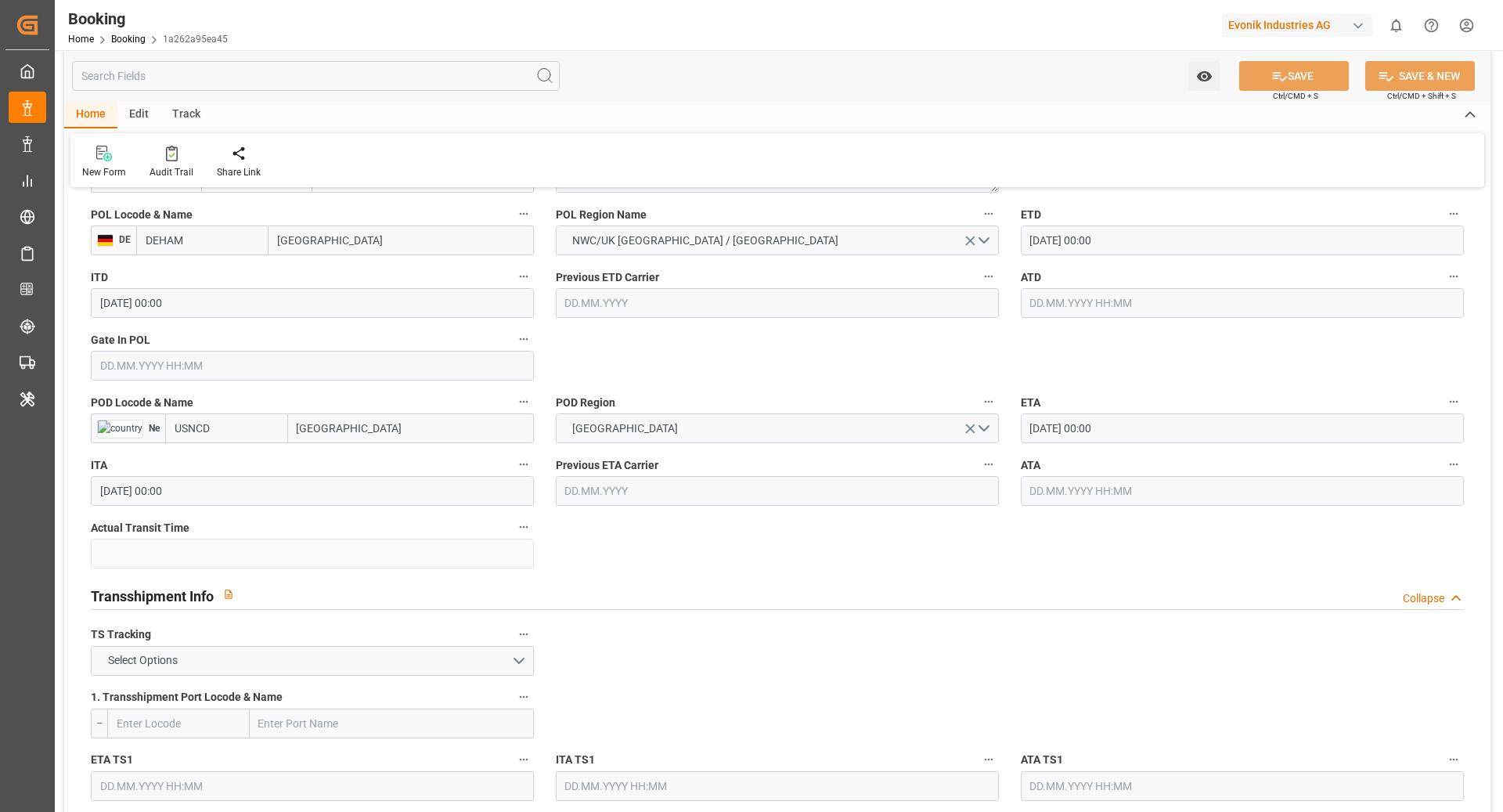
scroll to position [1256, 0]
click at [240, 427] on input "USNCD" at bounding box center [227, 423] width 123 height 29
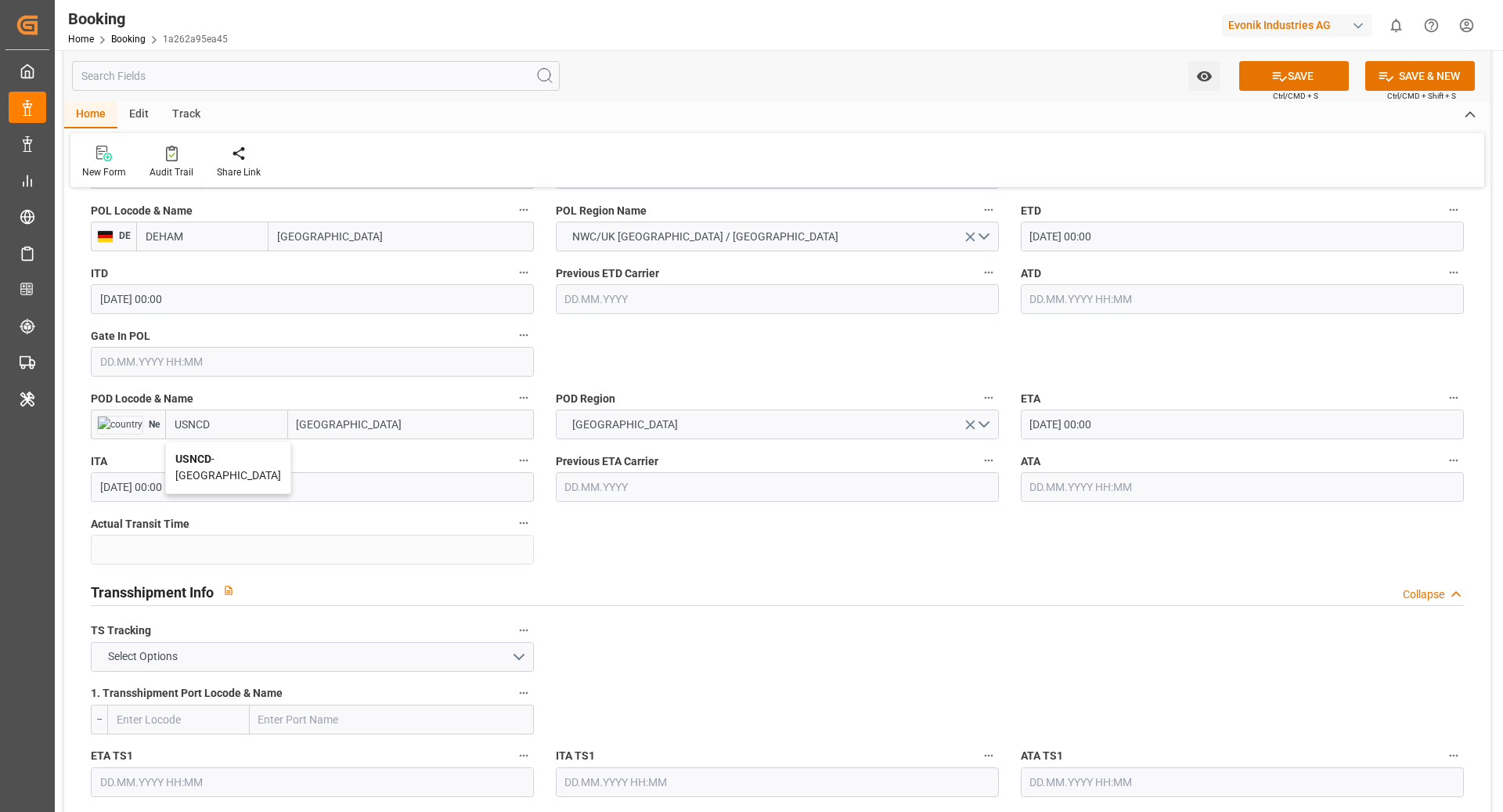
click at [238, 448] on div "USNCD - [GEOGRAPHIC_DATA]" at bounding box center [228, 467] width 124 height 52
type input "USNCD"
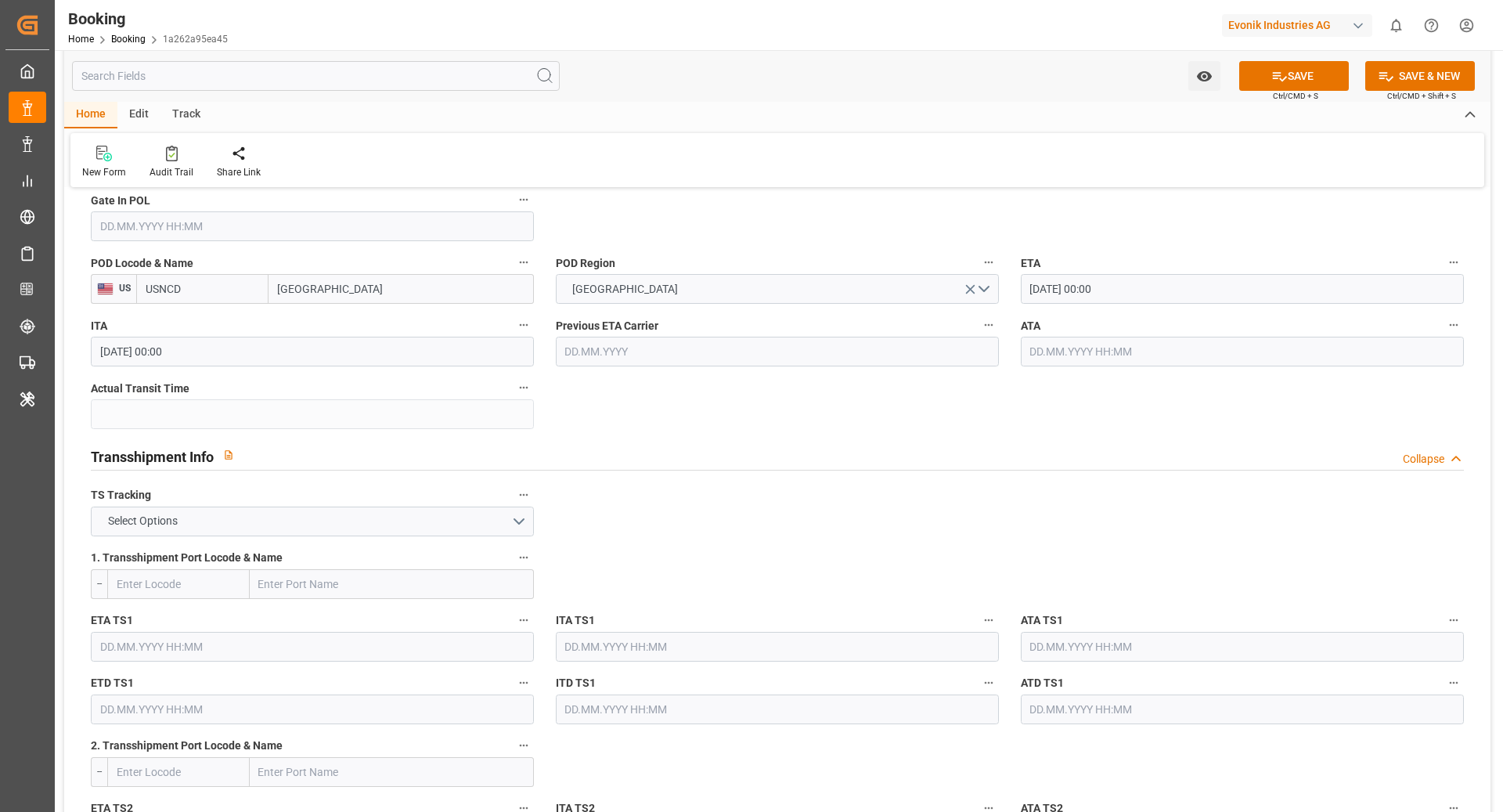
scroll to position [1411, 0]
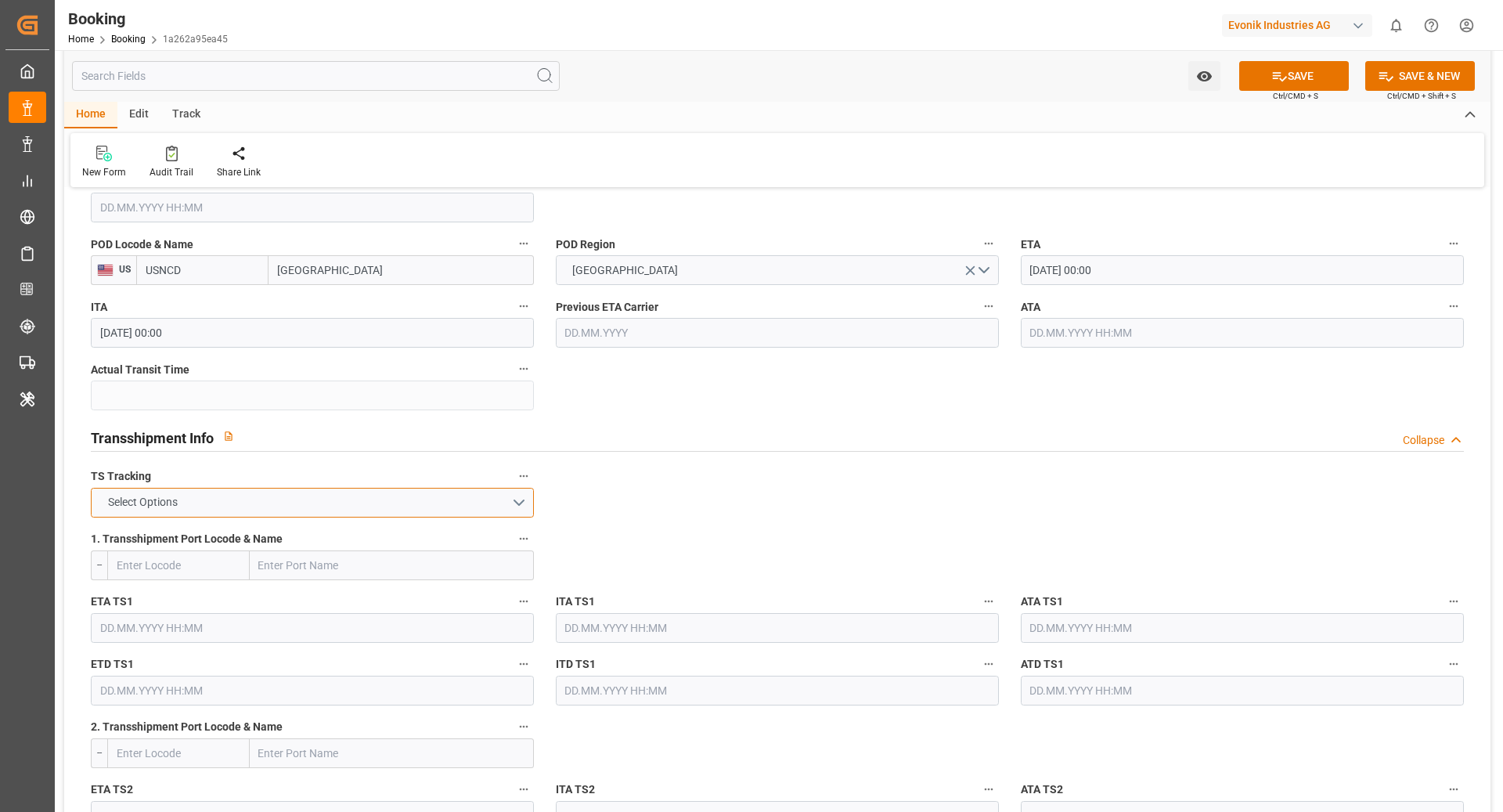
click at [454, 493] on button "Select Options" at bounding box center [313, 502] width 443 height 29
click at [379, 507] on div "TRUE" at bounding box center [313, 506] width 441 height 33
click at [288, 569] on input "text" at bounding box center [392, 565] width 284 height 29
paste input "PHILADELPHIA"
type input "PHILADELPHIA"
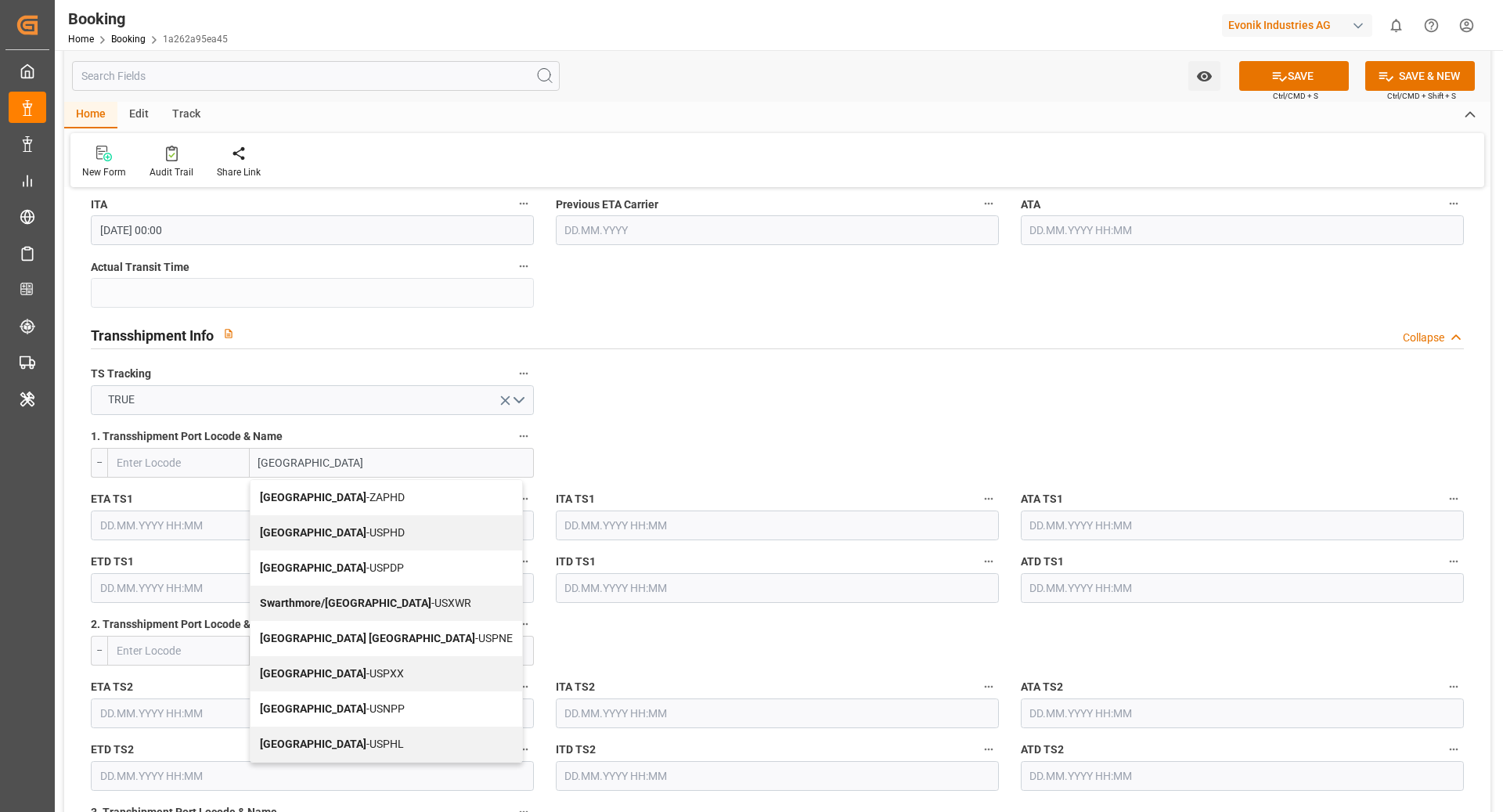
scroll to position [1520, 0]
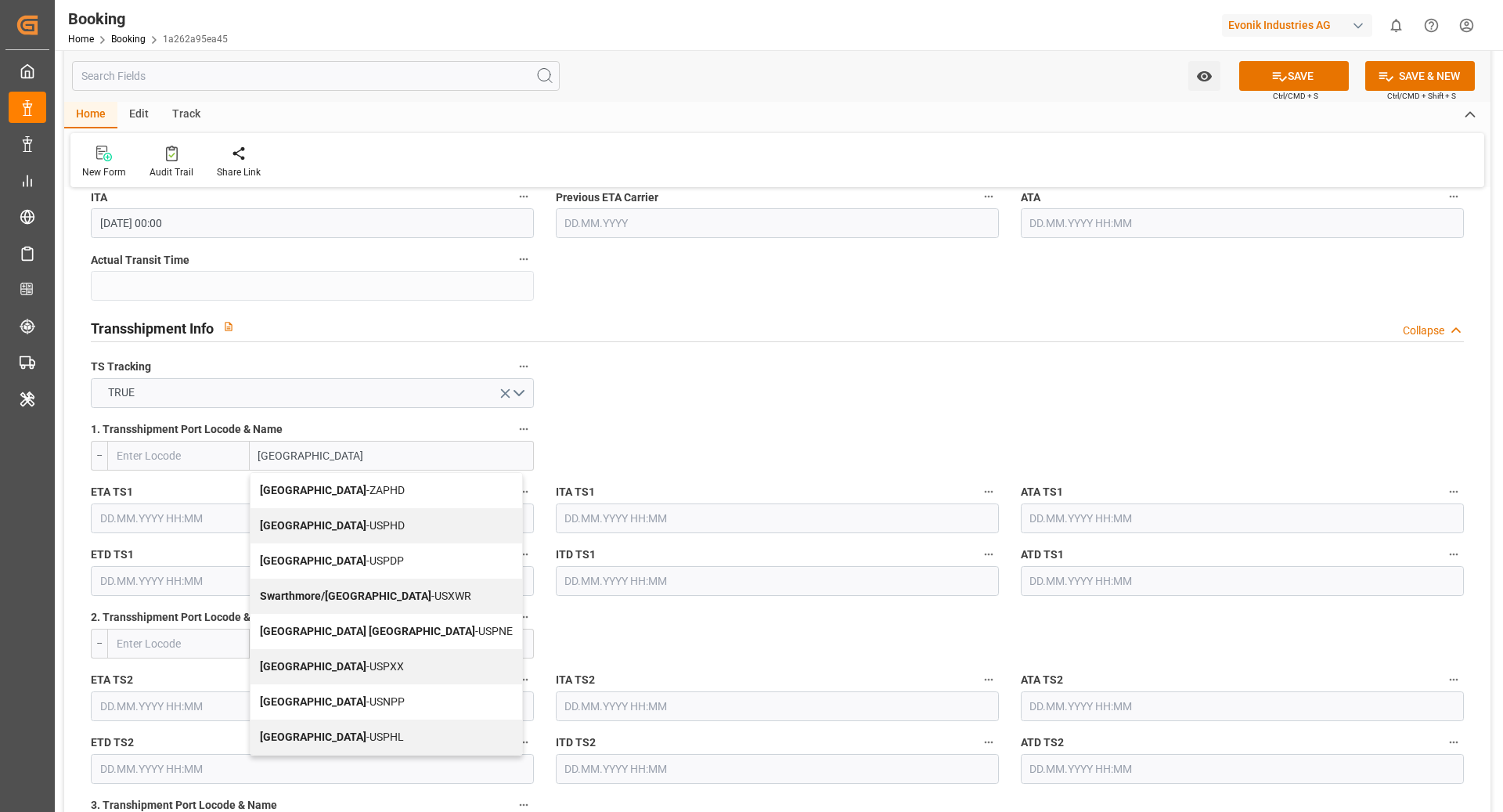
click at [396, 733] on div "Philadelphia - USPHL" at bounding box center [386, 736] width 272 height 35
type input "USPHL"
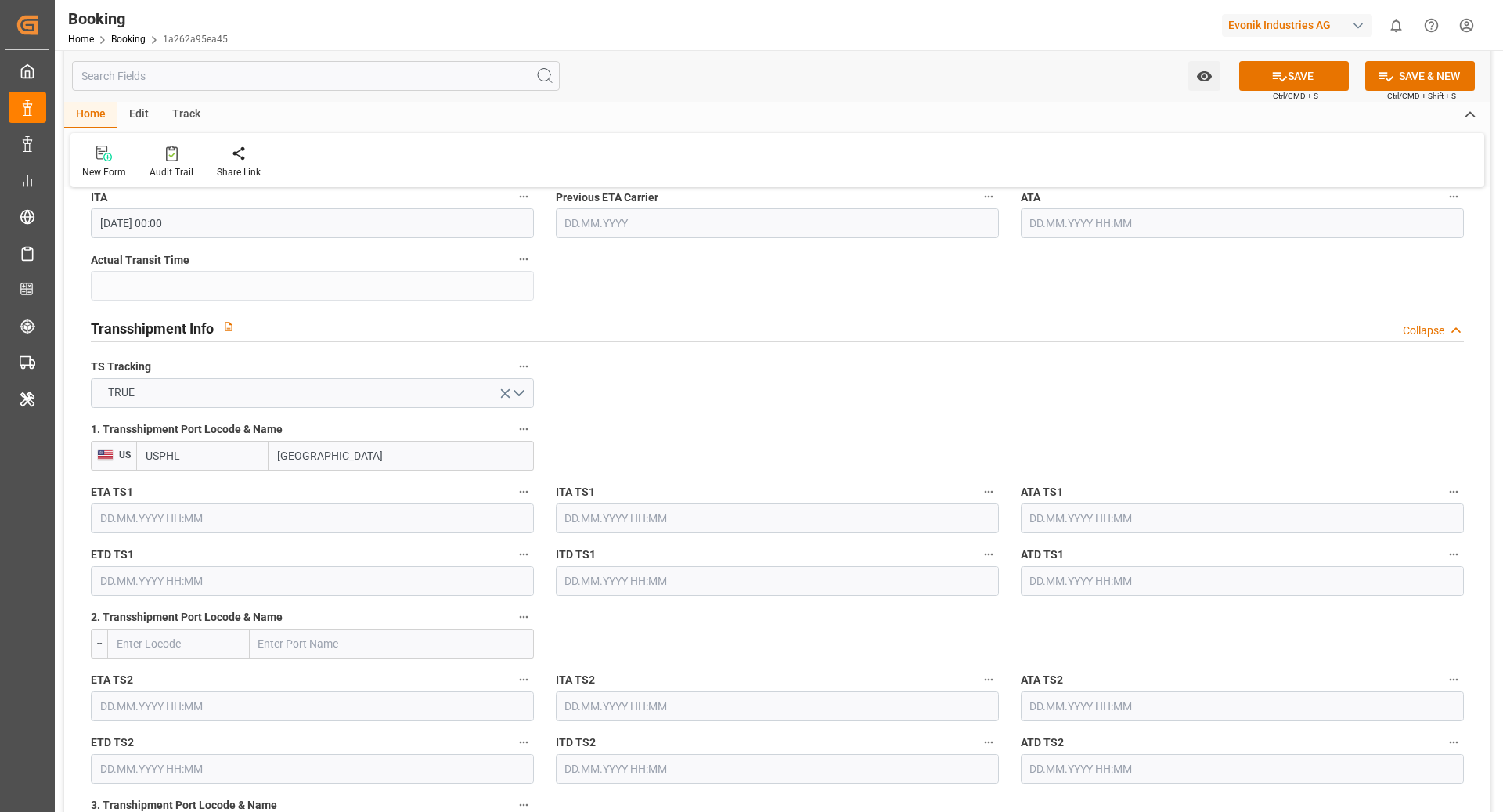
type input "[GEOGRAPHIC_DATA]"
click at [403, 508] on input "text" at bounding box center [313, 517] width 443 height 29
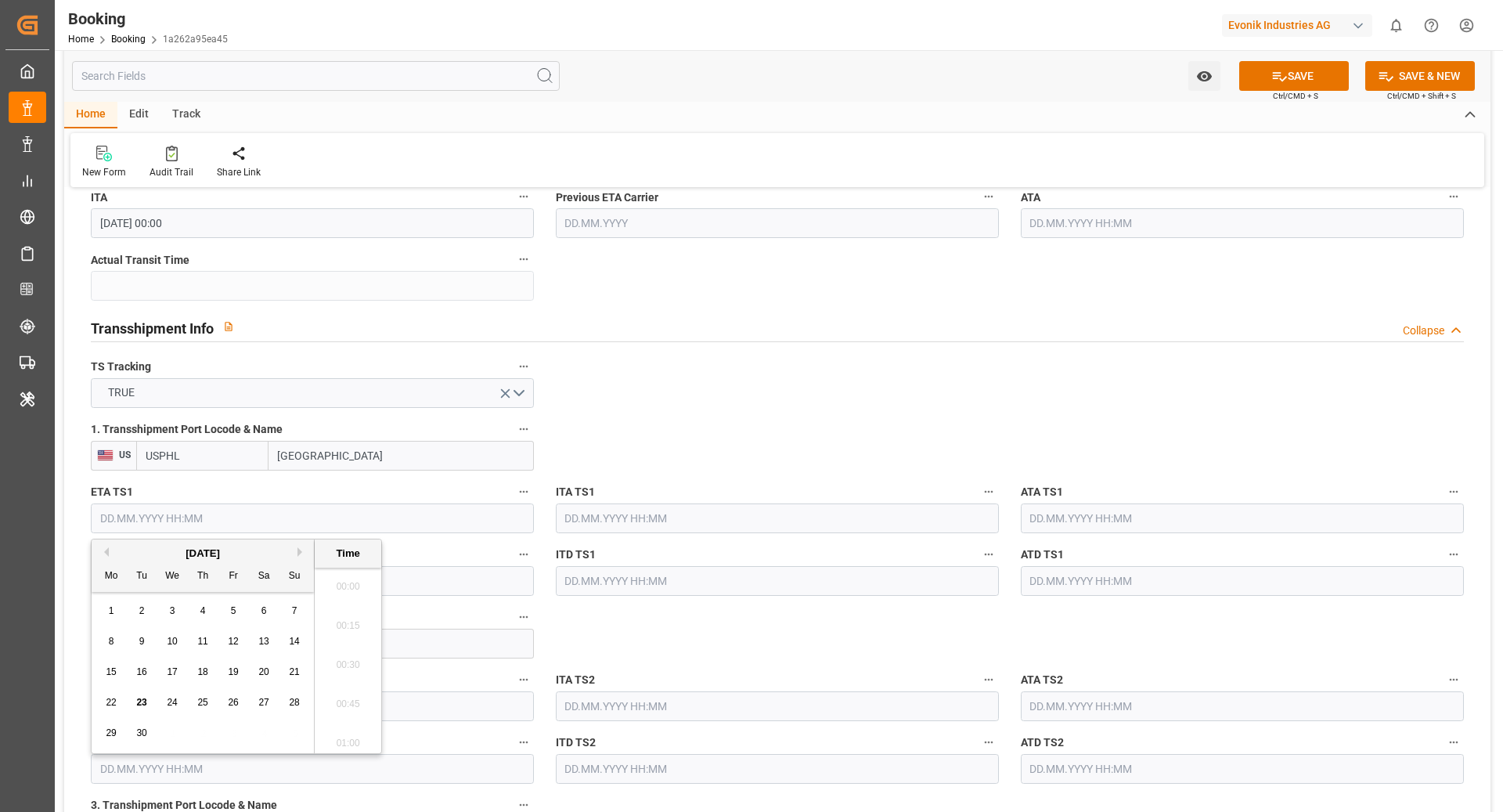
scroll to position [1883, 0]
click at [299, 548] on button "Next Month" at bounding box center [302, 552] width 10 height 10
click at [162, 701] on div "20 21 22 23 24 25 26" at bounding box center [203, 702] width 214 height 30
click at [169, 701] on span "22" at bounding box center [172, 702] width 10 height 11
type input "22.10.2025 00:00"
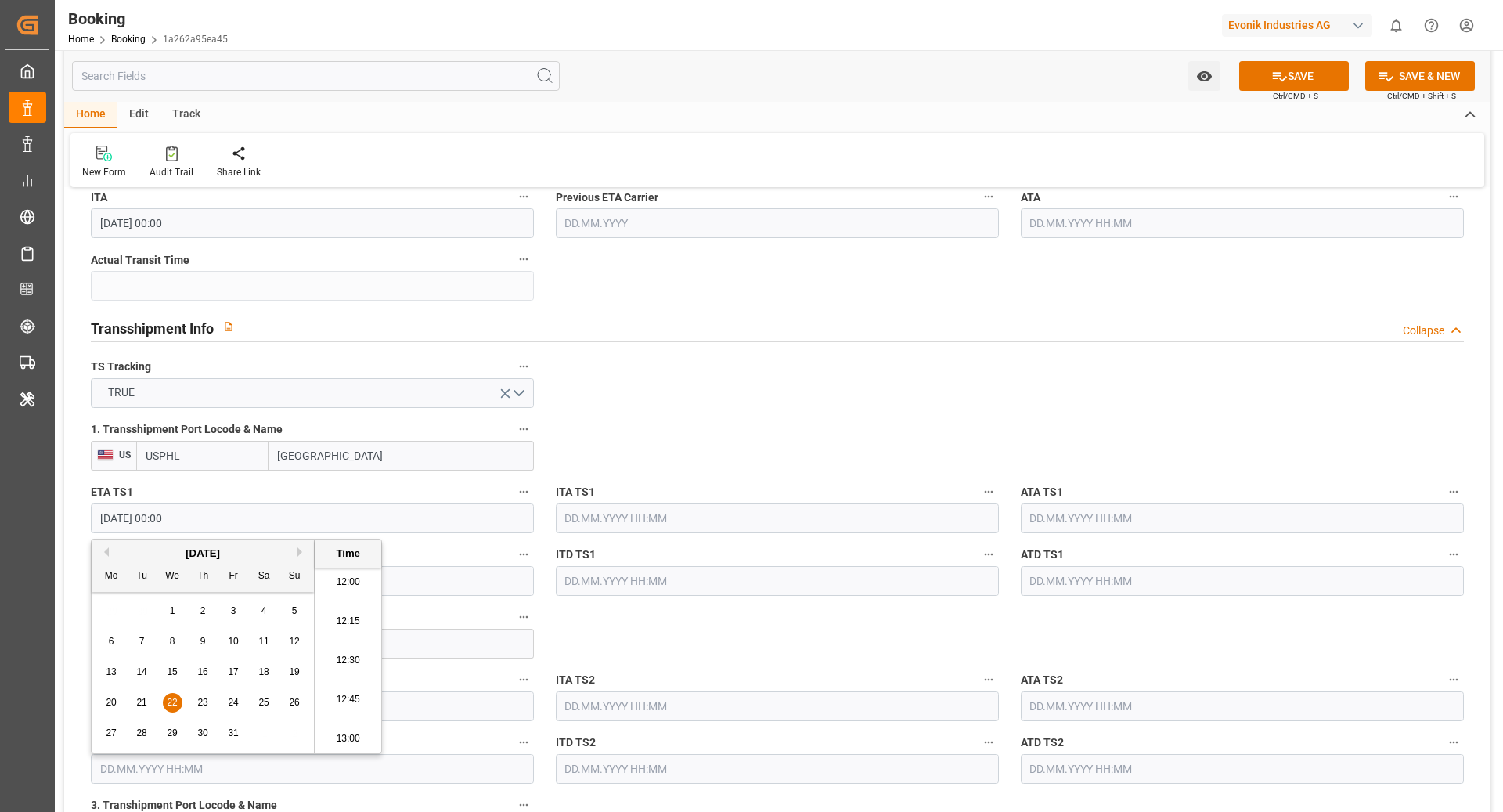
click at [500, 575] on input "text" at bounding box center [313, 581] width 443 height 29
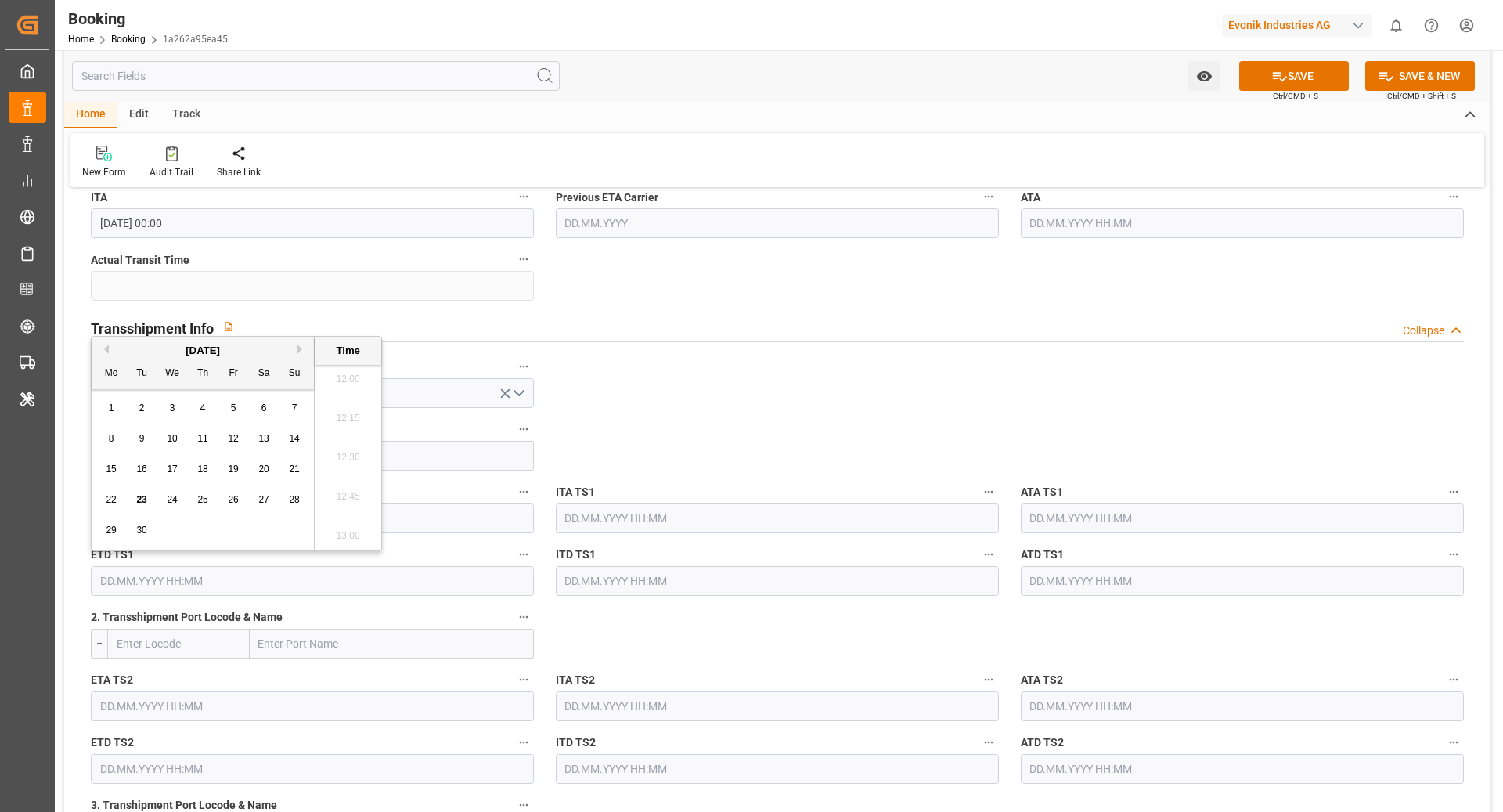
click at [300, 345] on button "Next Month" at bounding box center [302, 349] width 10 height 10
click at [147, 539] on div "28" at bounding box center [142, 531] width 20 height 19
type input "28.10.2025 00:00"
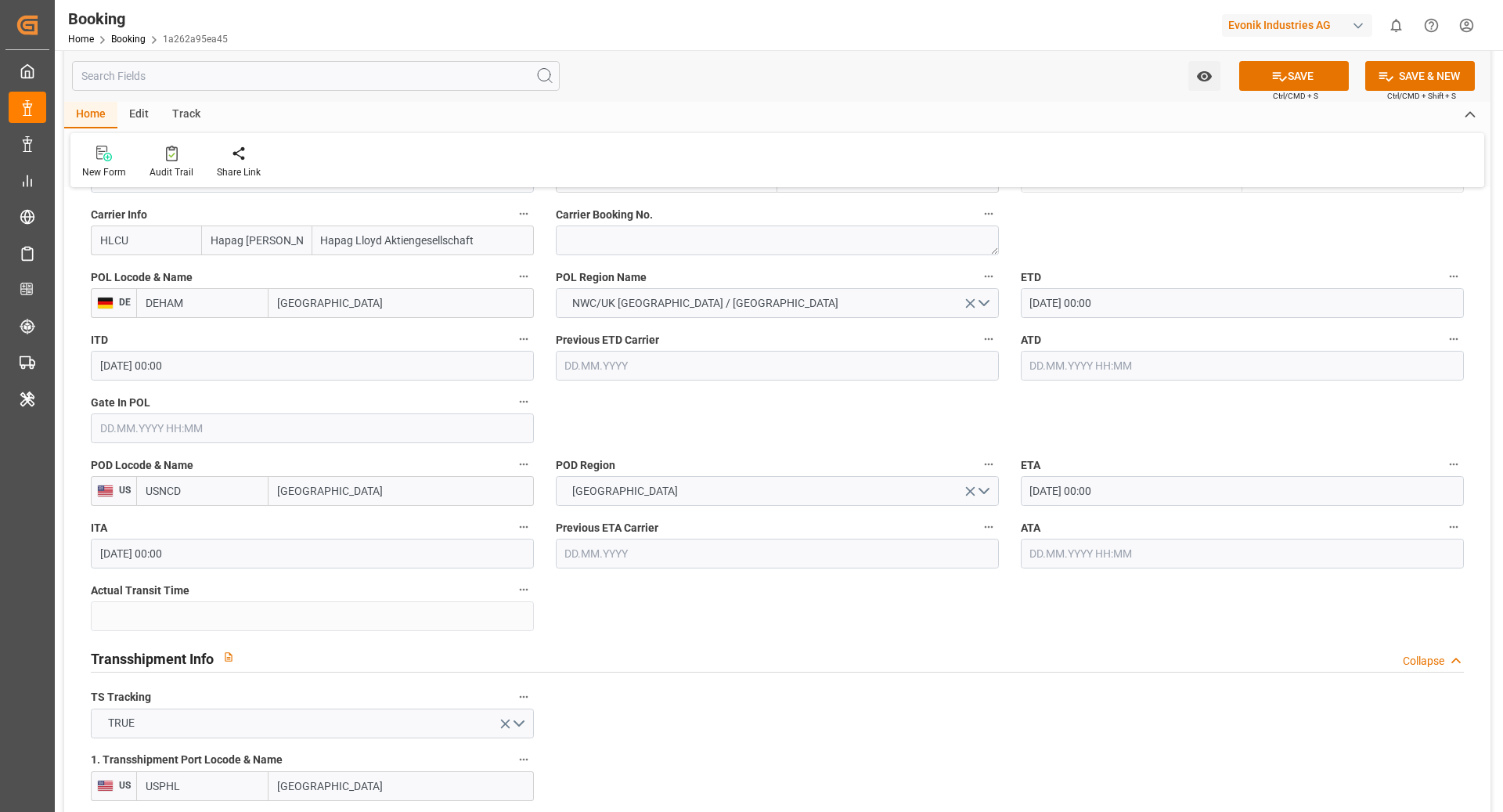
scroll to position [1184, 0]
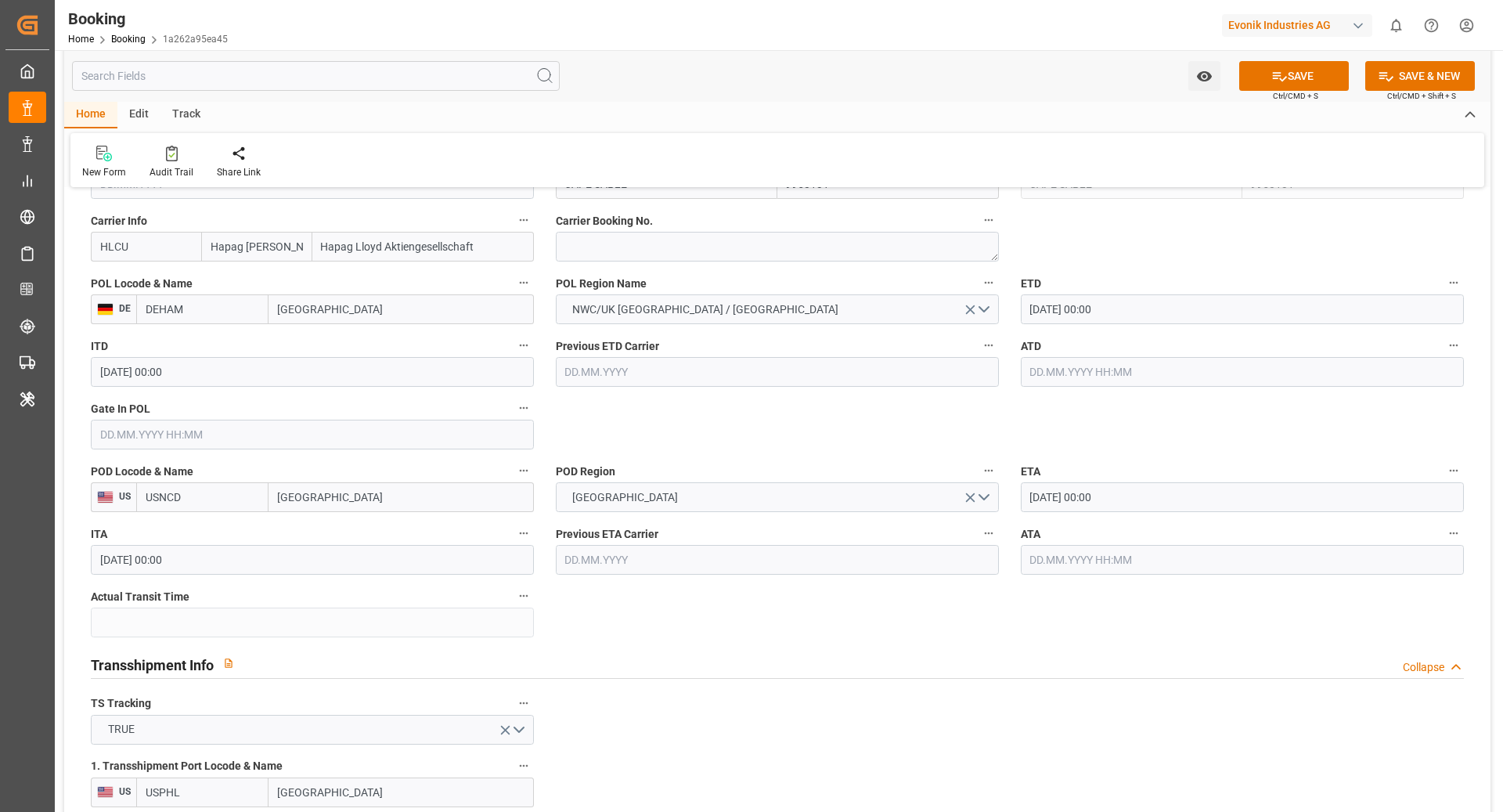
click at [1077, 504] on input "22.10.2025 00:00" at bounding box center [1243, 497] width 443 height 29
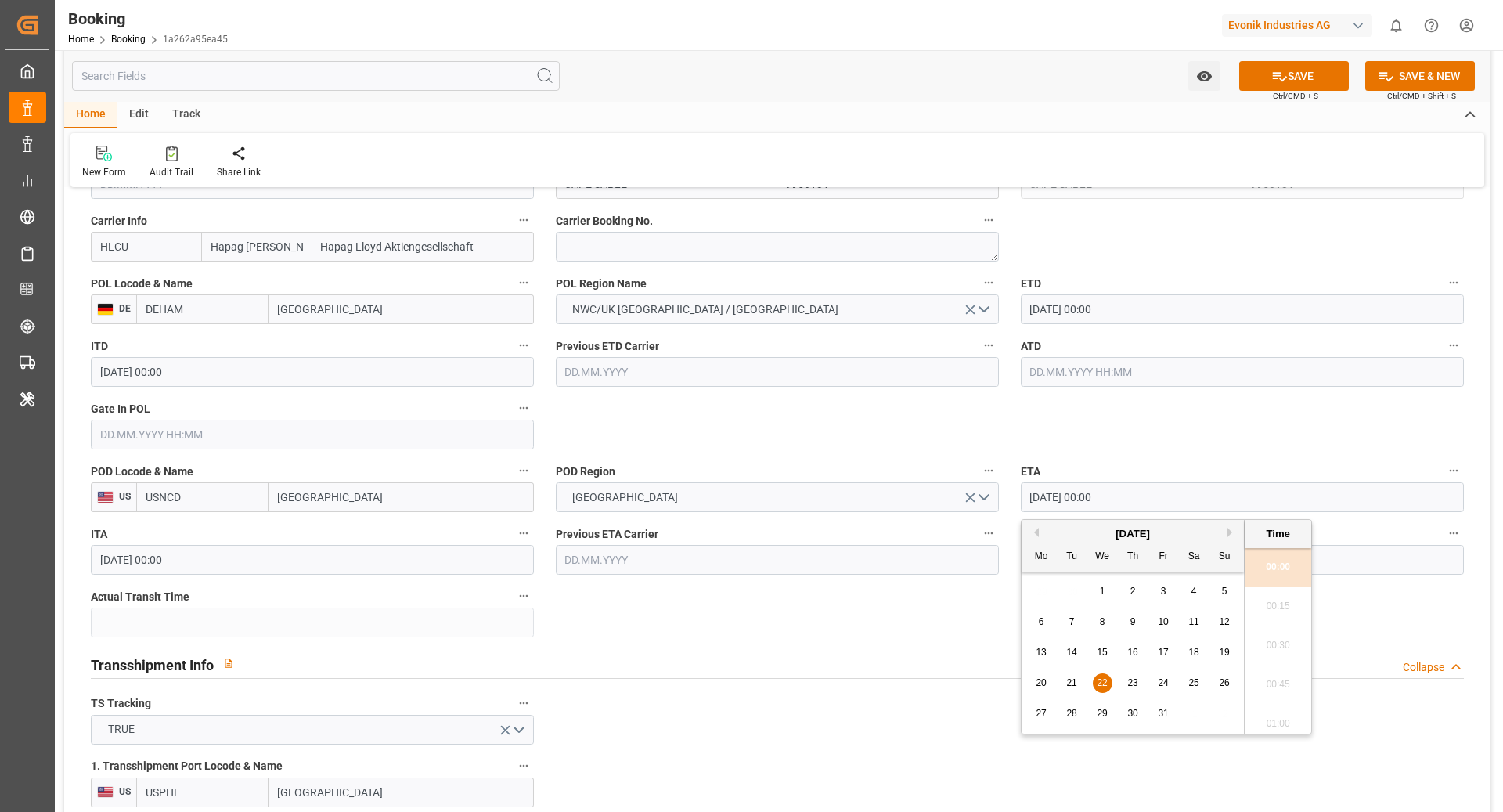
click at [1097, 712] on span "29" at bounding box center [1102, 713] width 10 height 11
type input "29.10.2025 00:00"
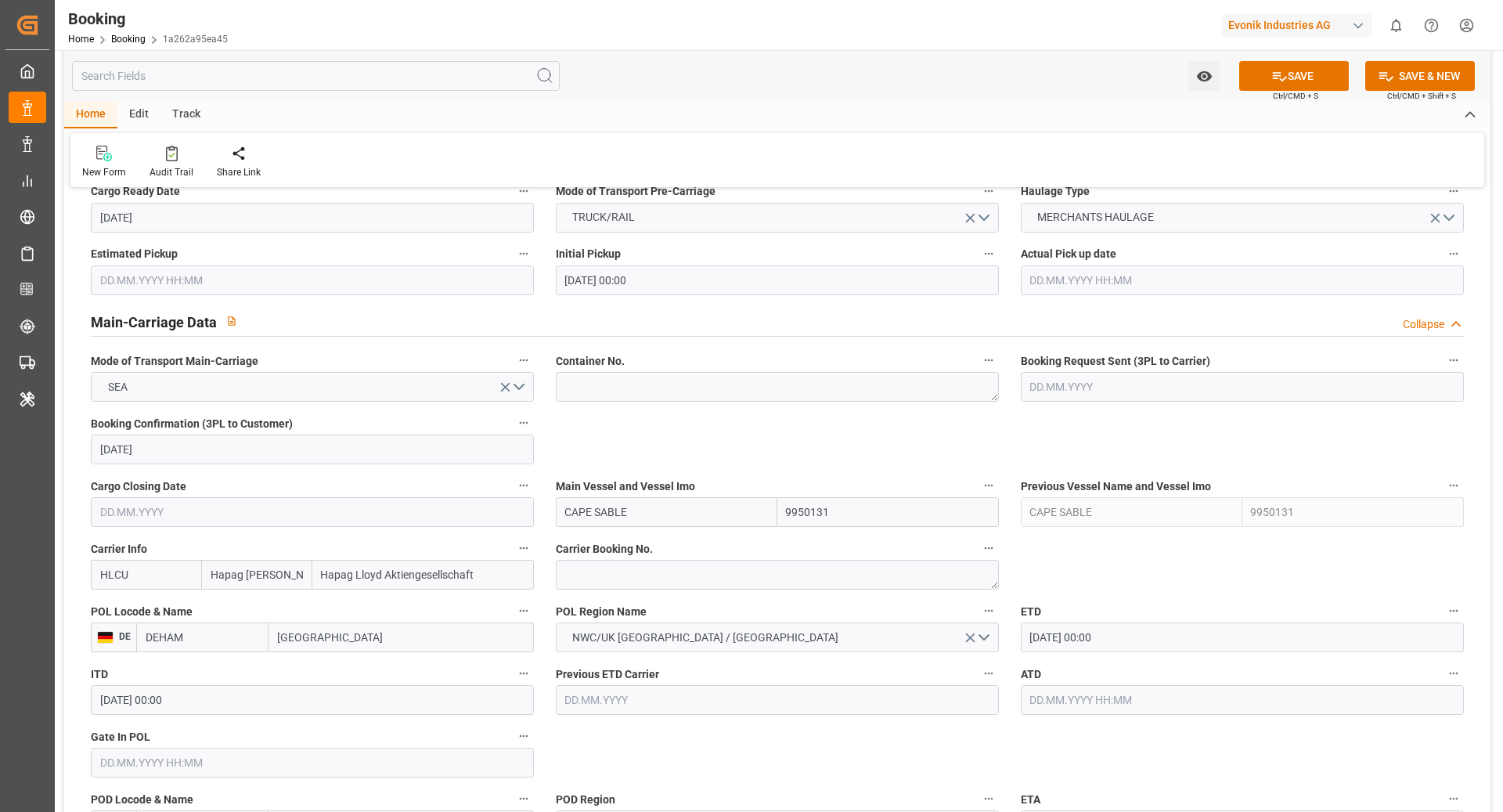
scroll to position [852, 0]
click at [610, 590] on textarea at bounding box center [777, 577] width 443 height 29
paste textarea "35723674"
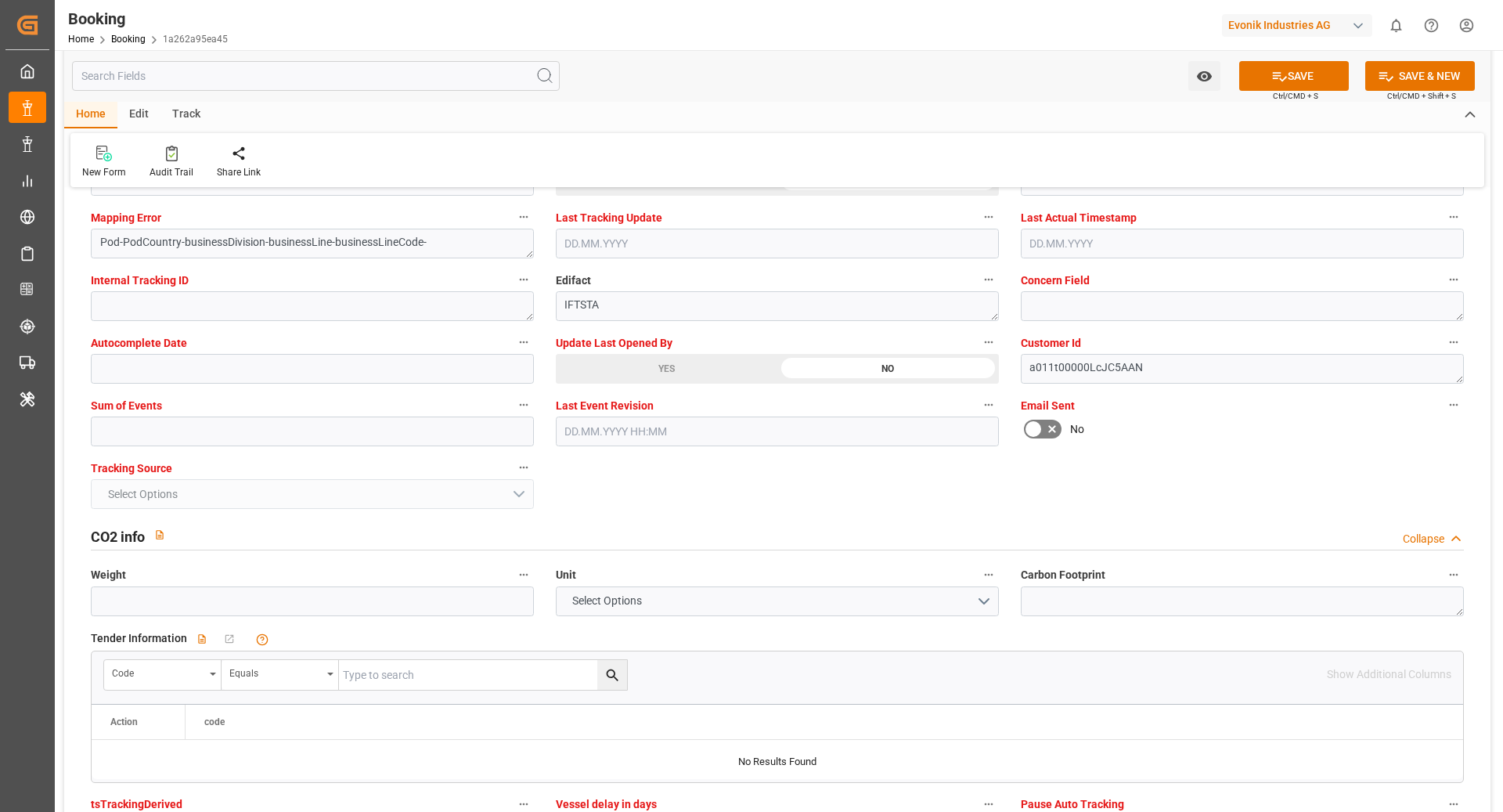
scroll to position [3094, 0]
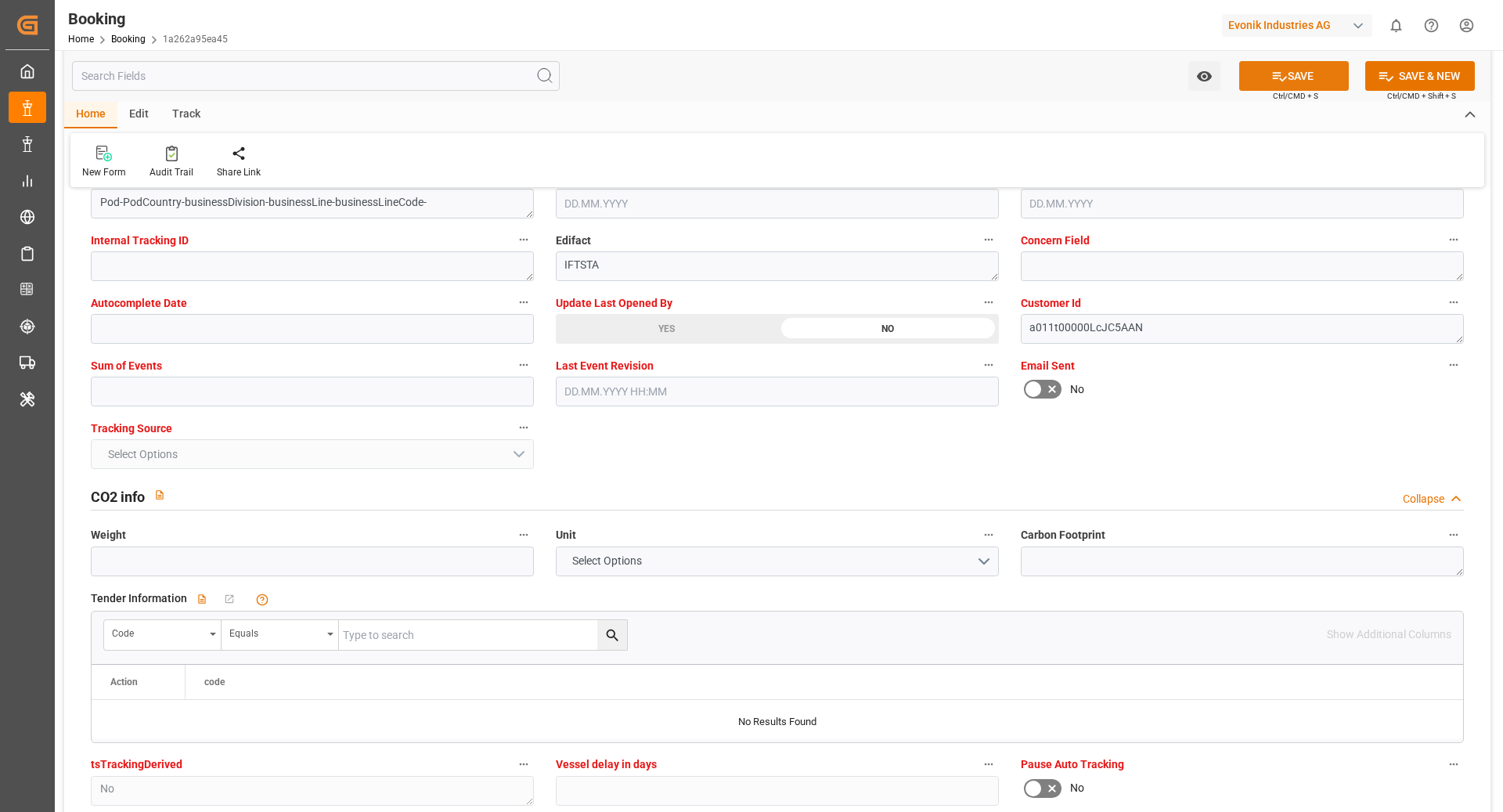
type textarea "35723674"
click at [1283, 83] on icon at bounding box center [1280, 76] width 16 height 16
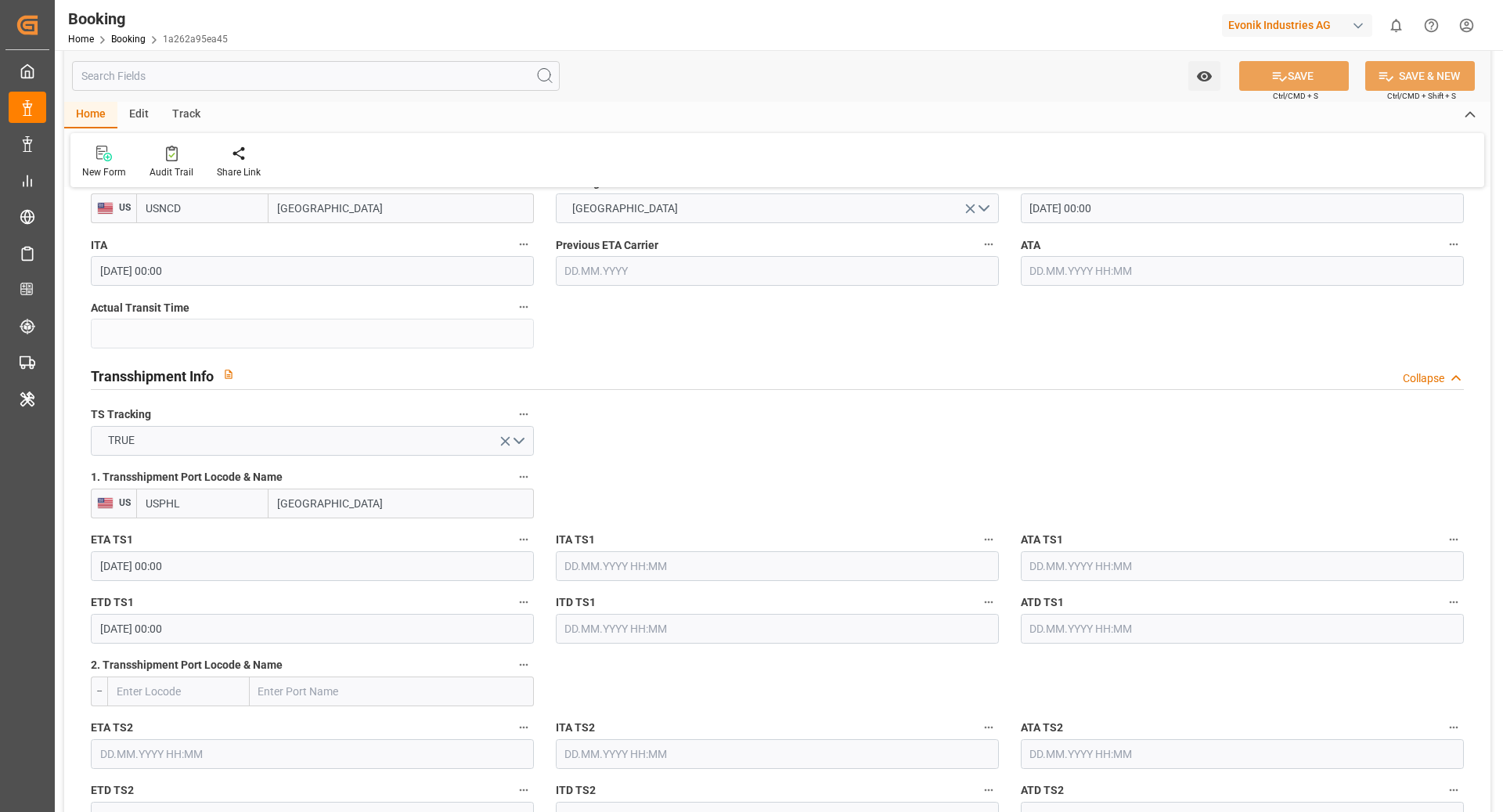
scroll to position [1441, 0]
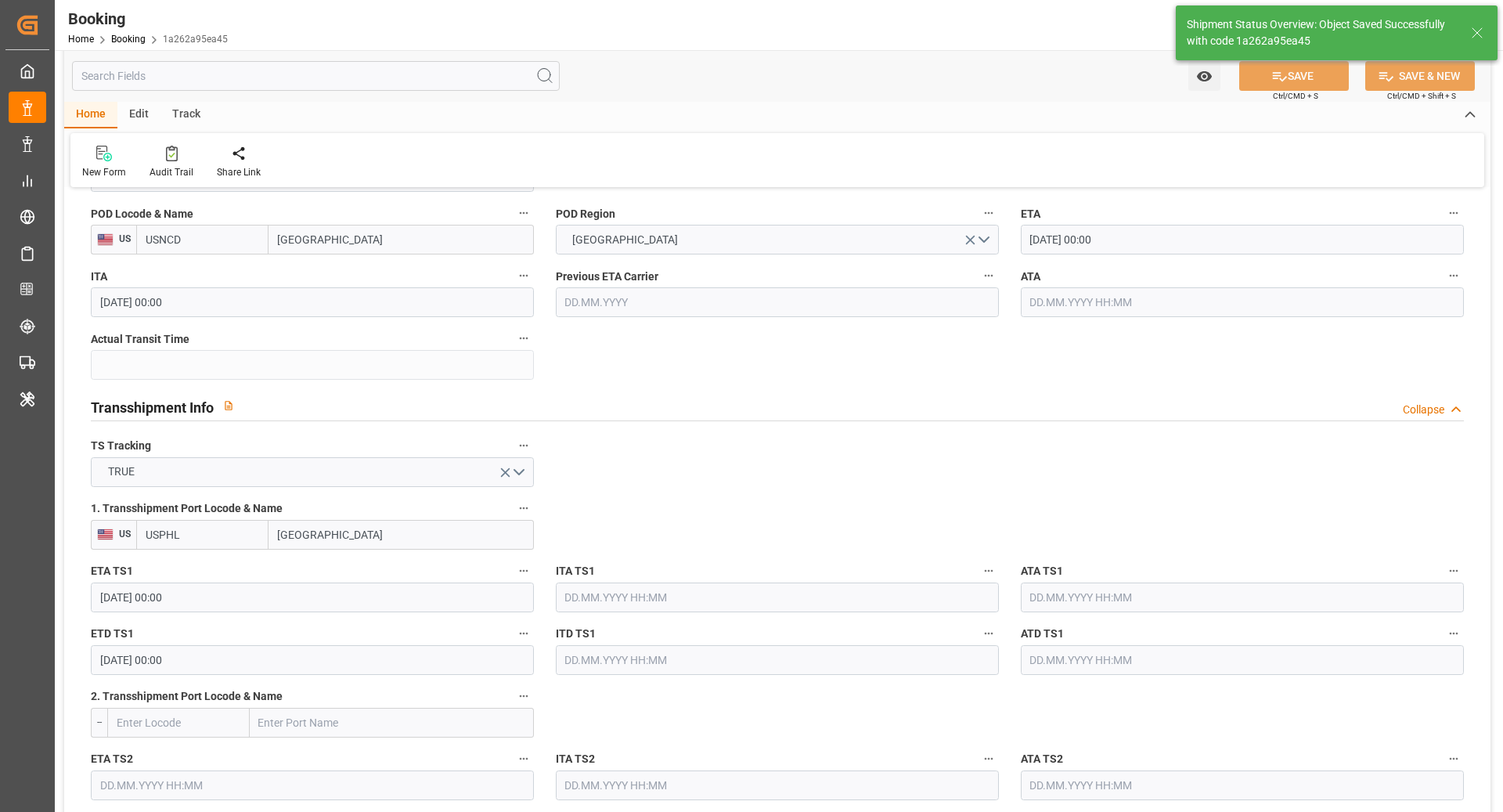
type textarea "[PERSON_NAME]"
type textarea "Pod-businessDivision-businessLine-"
type textarea "Yes"
type input "22.10.2025 00:00"
type input "28.10.2025 00:00"
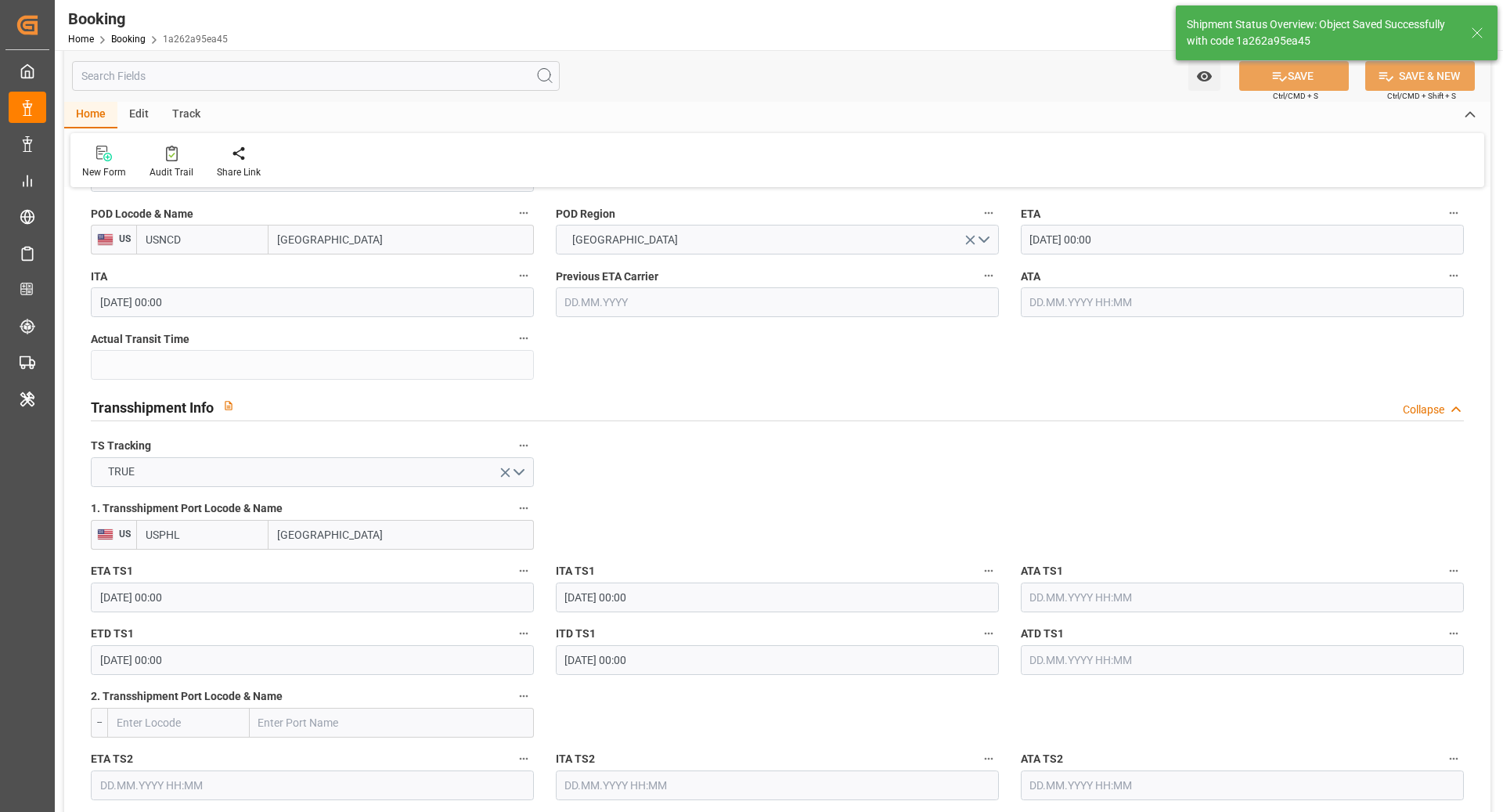
type input "23.09.2025 07:07"
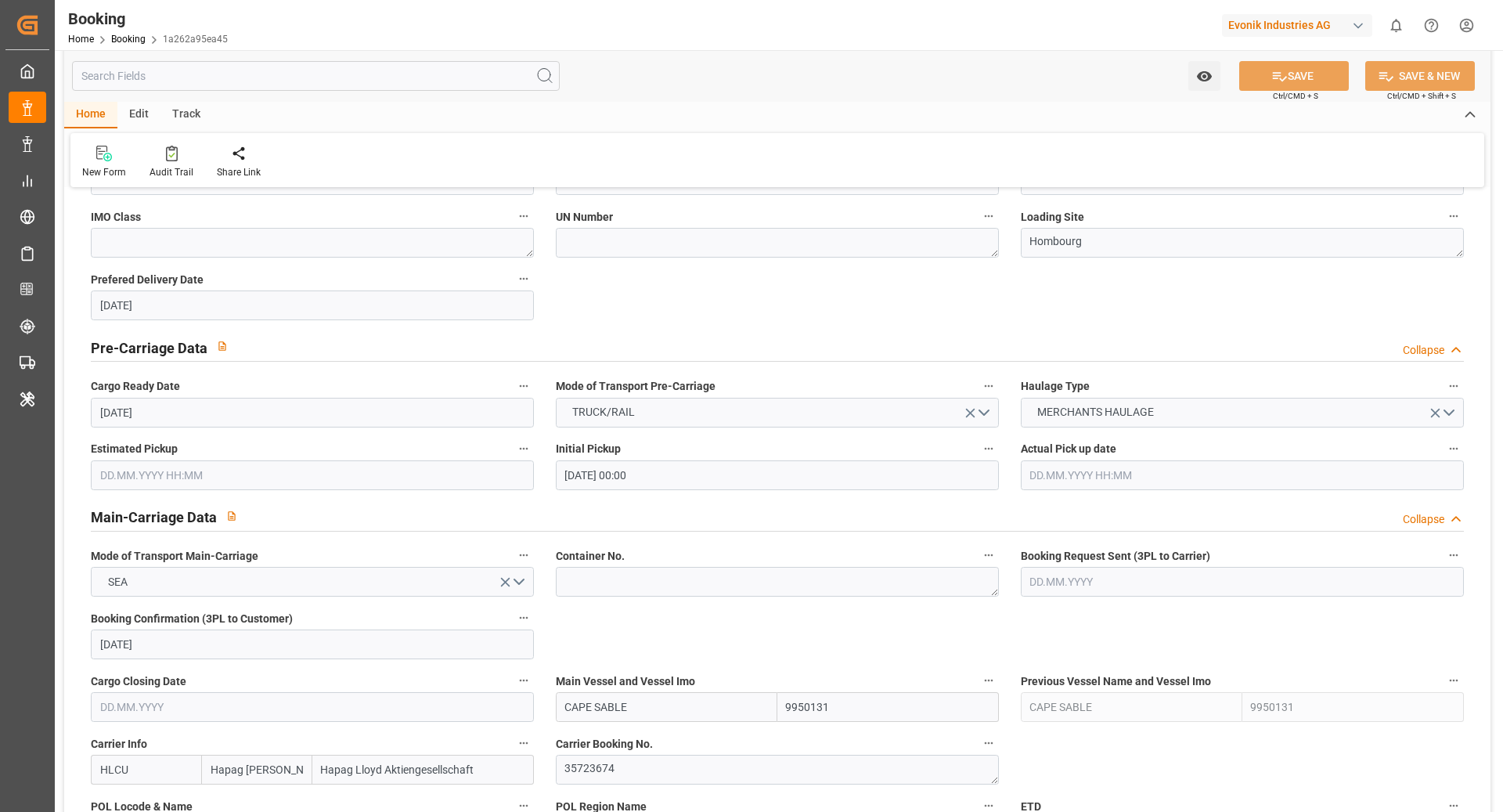
scroll to position [0, 0]
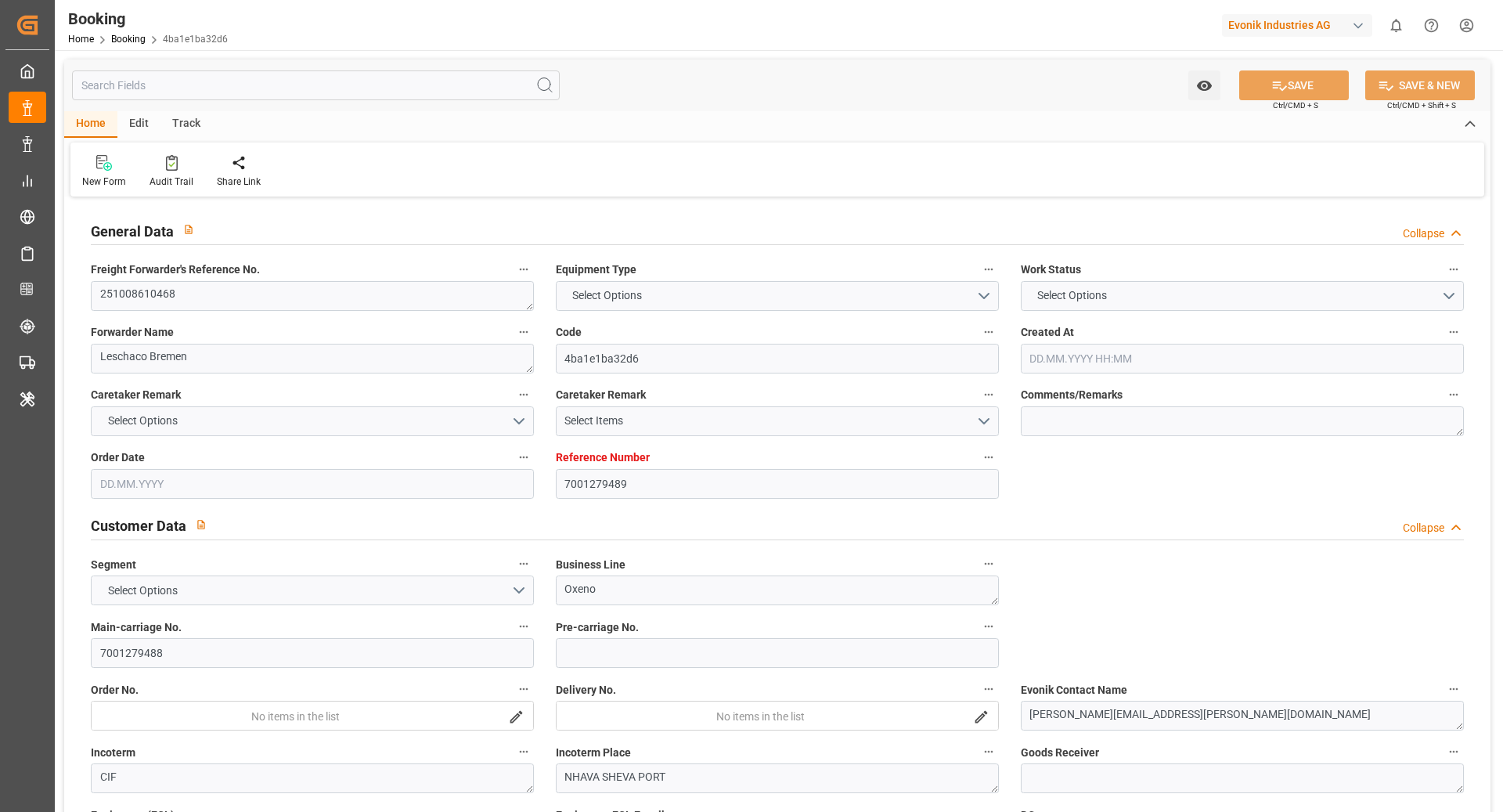
type input "7001279489"
type input "Hapag [PERSON_NAME]"
type input "Hapag Lloyd Aktiengesellschaft"
type input "EUNWC"
type input "INNSA"
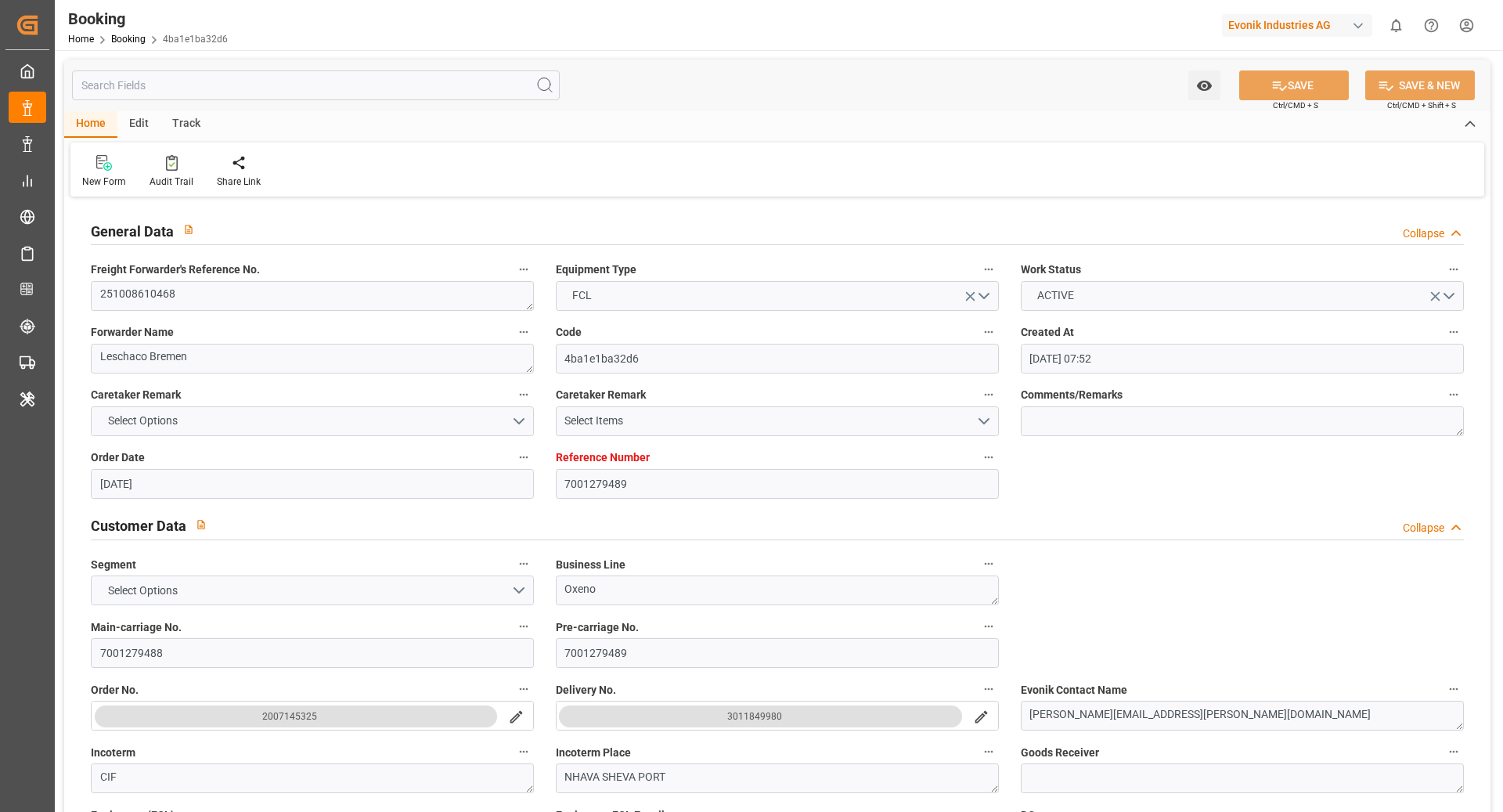
type input "19.09.2025 07:52"
type input "19.09.2025"
type input "15.12.2025"
type input "17.10.2025"
type input "17.10.2025 00:00"
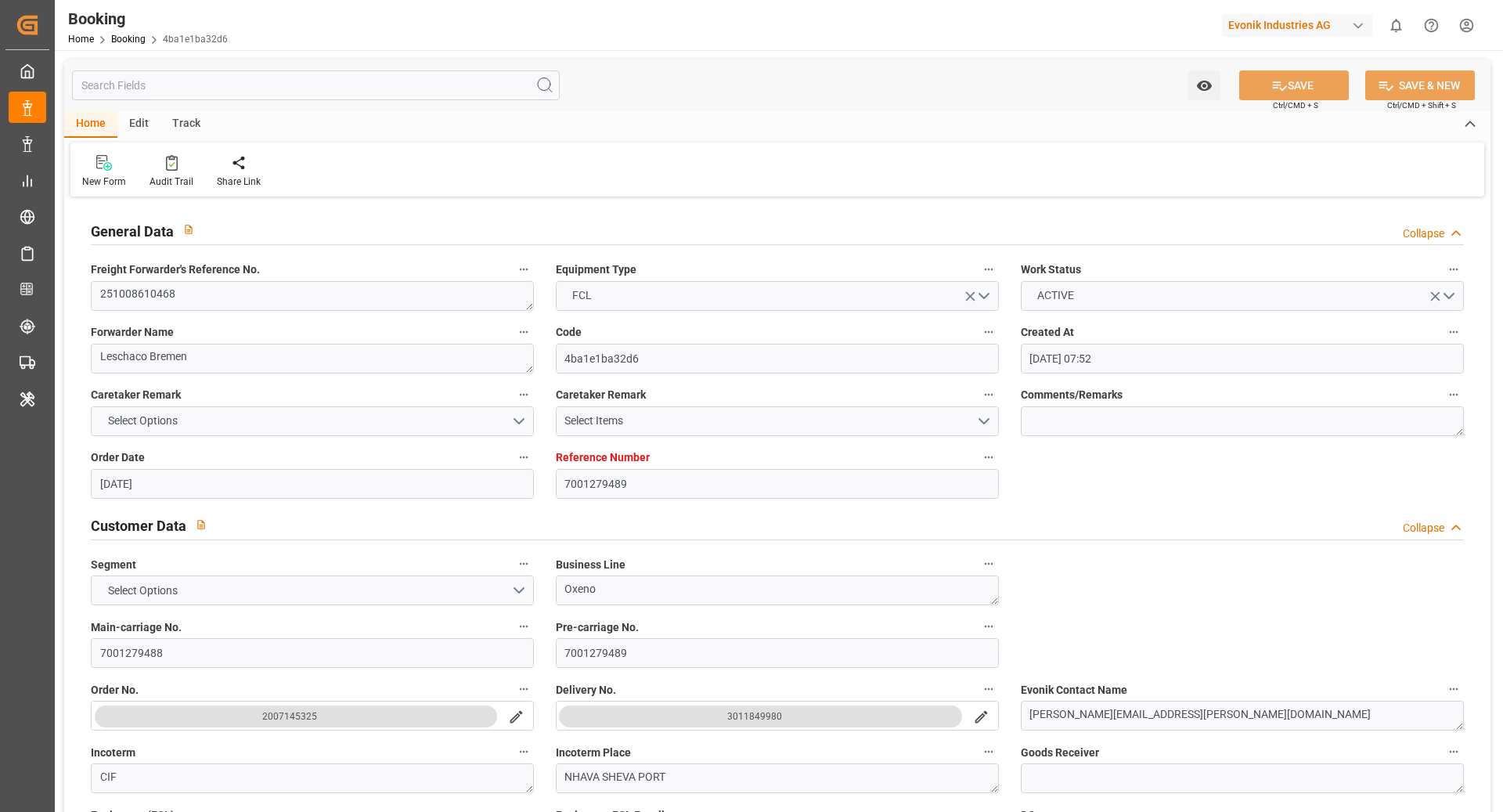
type input "17.10.2025 00:00"
type input "[DATE]"
type input "01.11.2025 00:00"
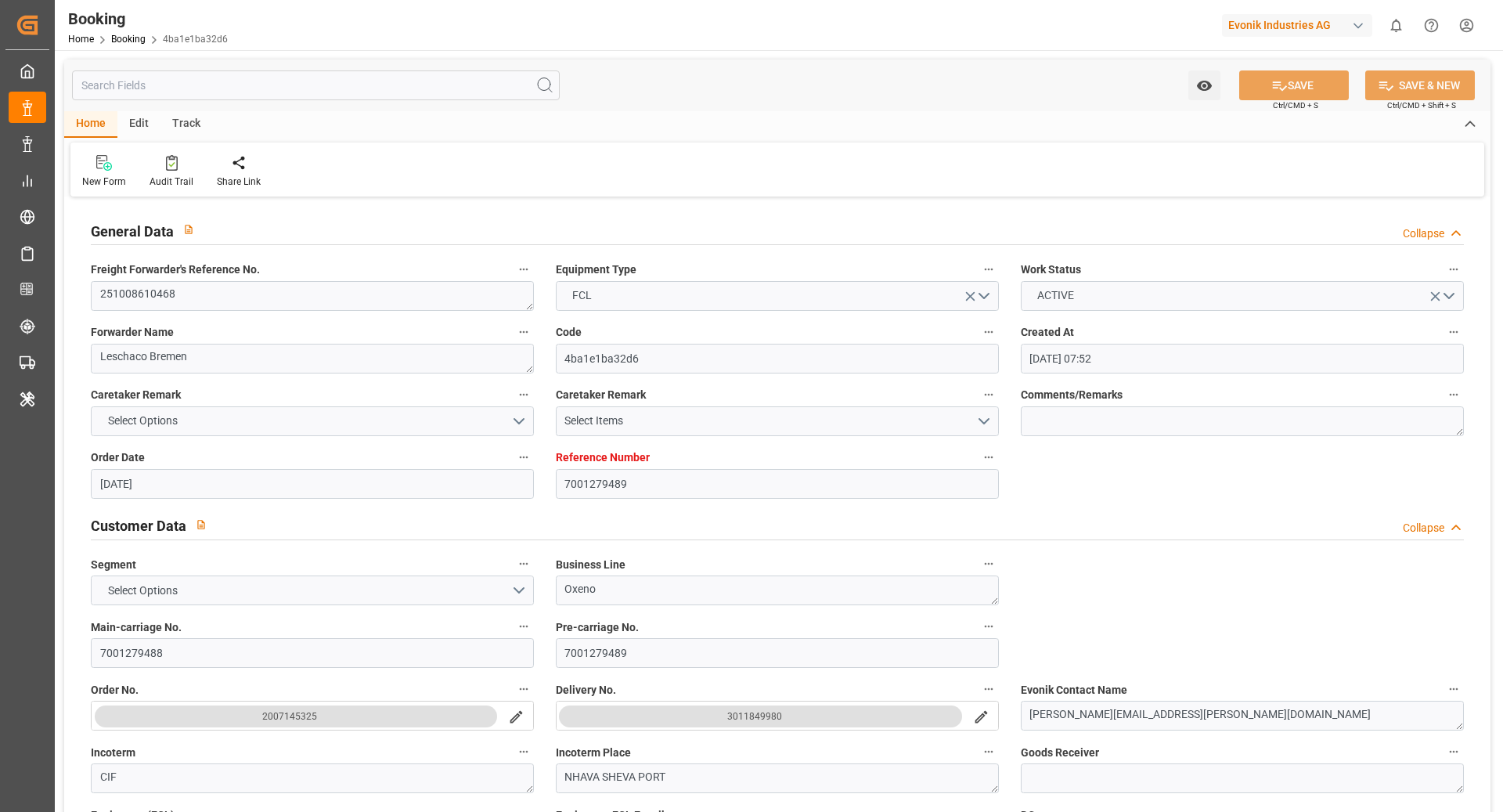
type input "17.12.2025 00:00"
type input "15.12.2025 00:00"
type input "22.09.2025 10:07"
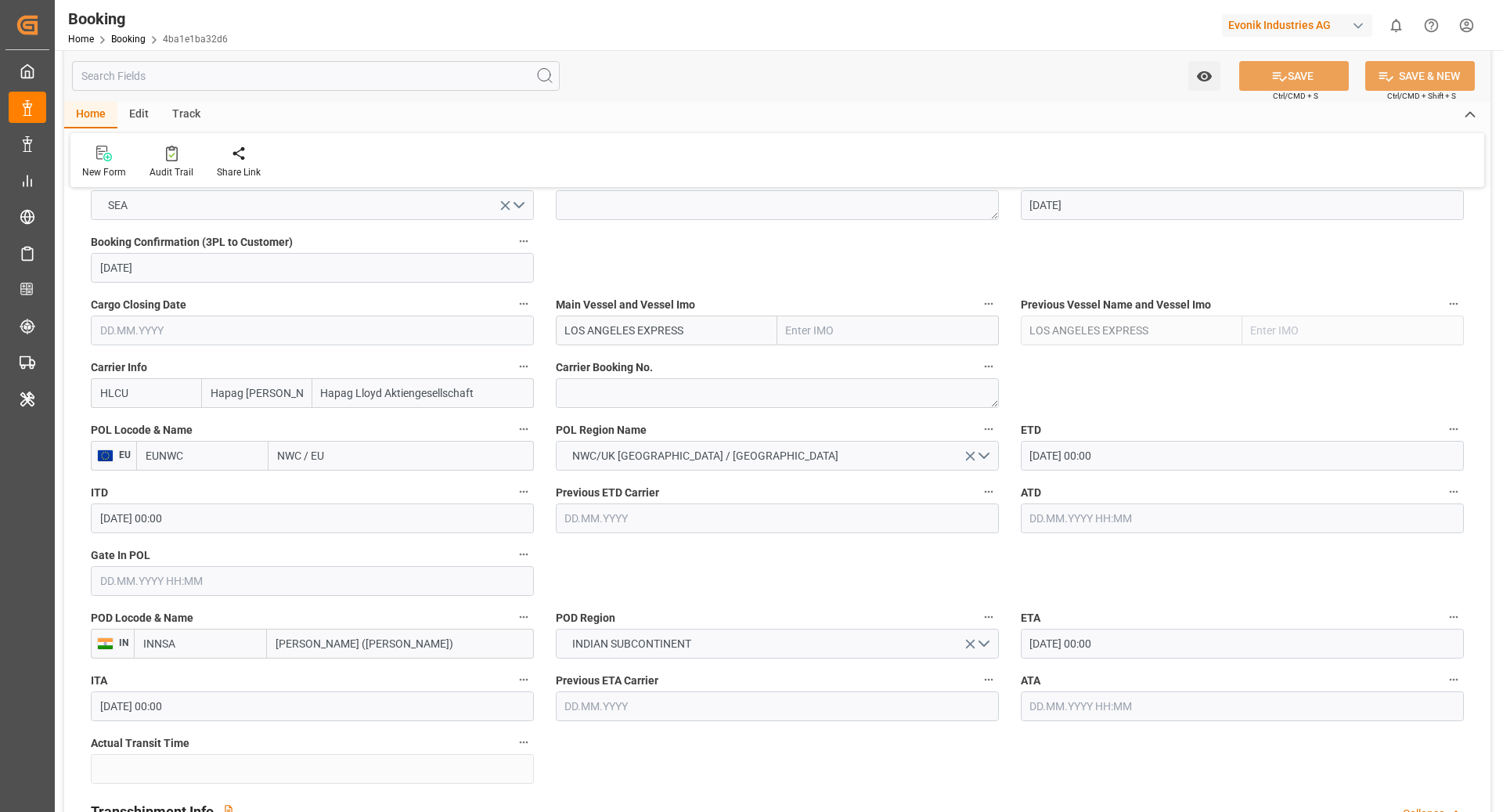
scroll to position [1113, 0]
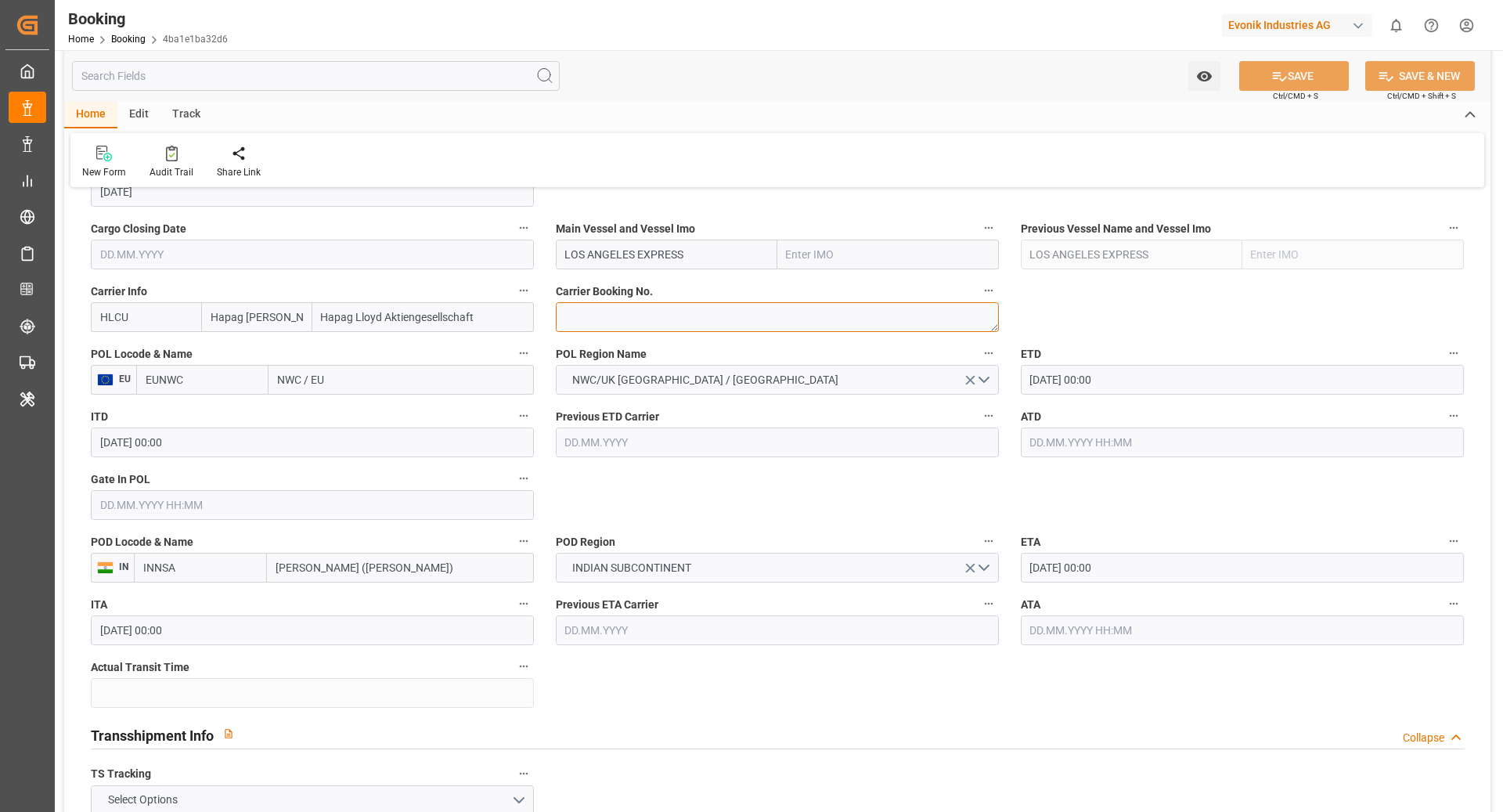
click at [613, 314] on textarea at bounding box center [777, 316] width 443 height 29
paste textarea "21095766"
type textarea "21095766"
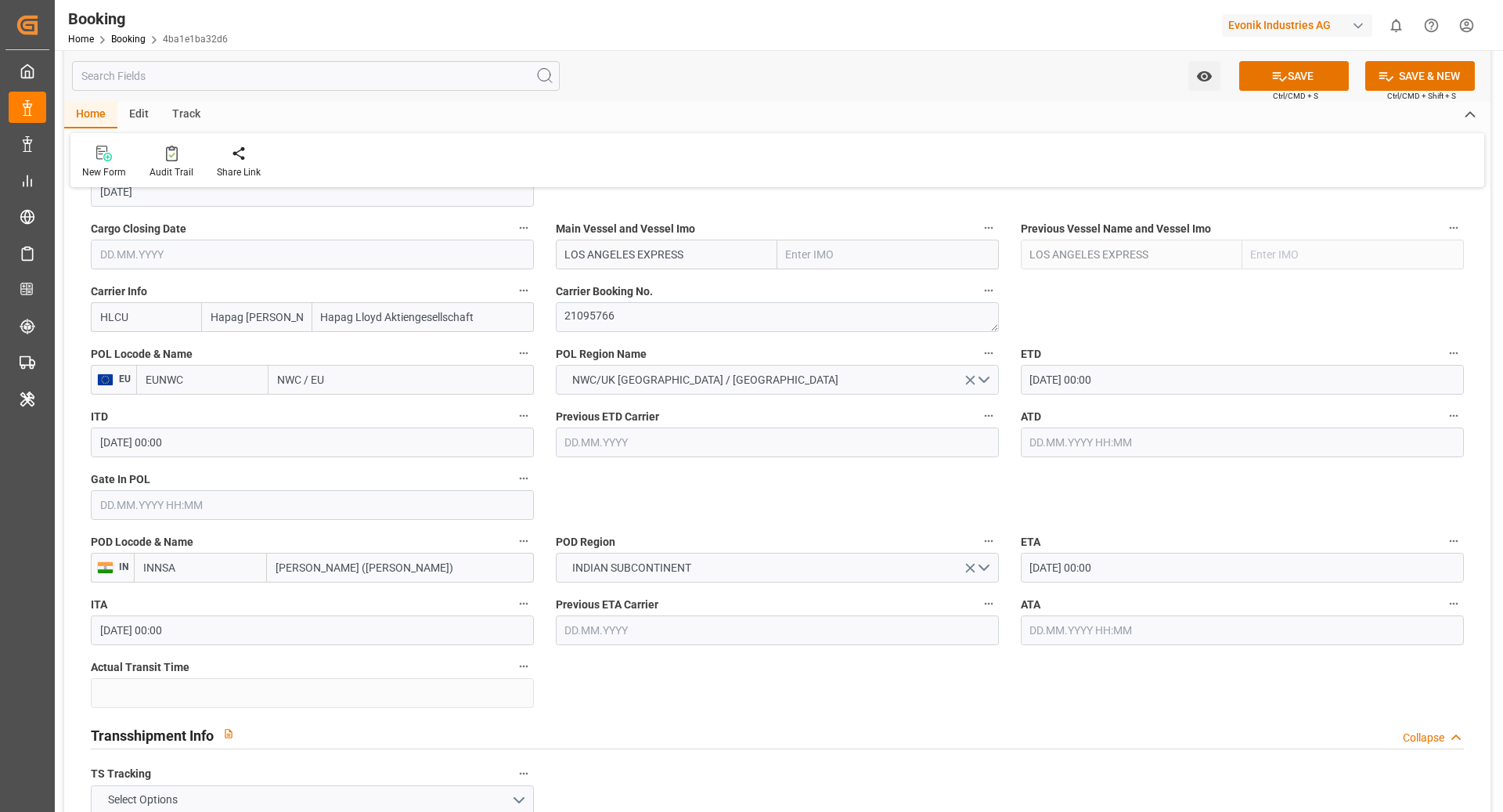
click at [248, 382] on input "EUNWC" at bounding box center [202, 379] width 132 height 29
type input "NLRTM"
click at [204, 418] on span "NLRTM - [GEOGRAPHIC_DATA]" at bounding box center [199, 423] width 105 height 29
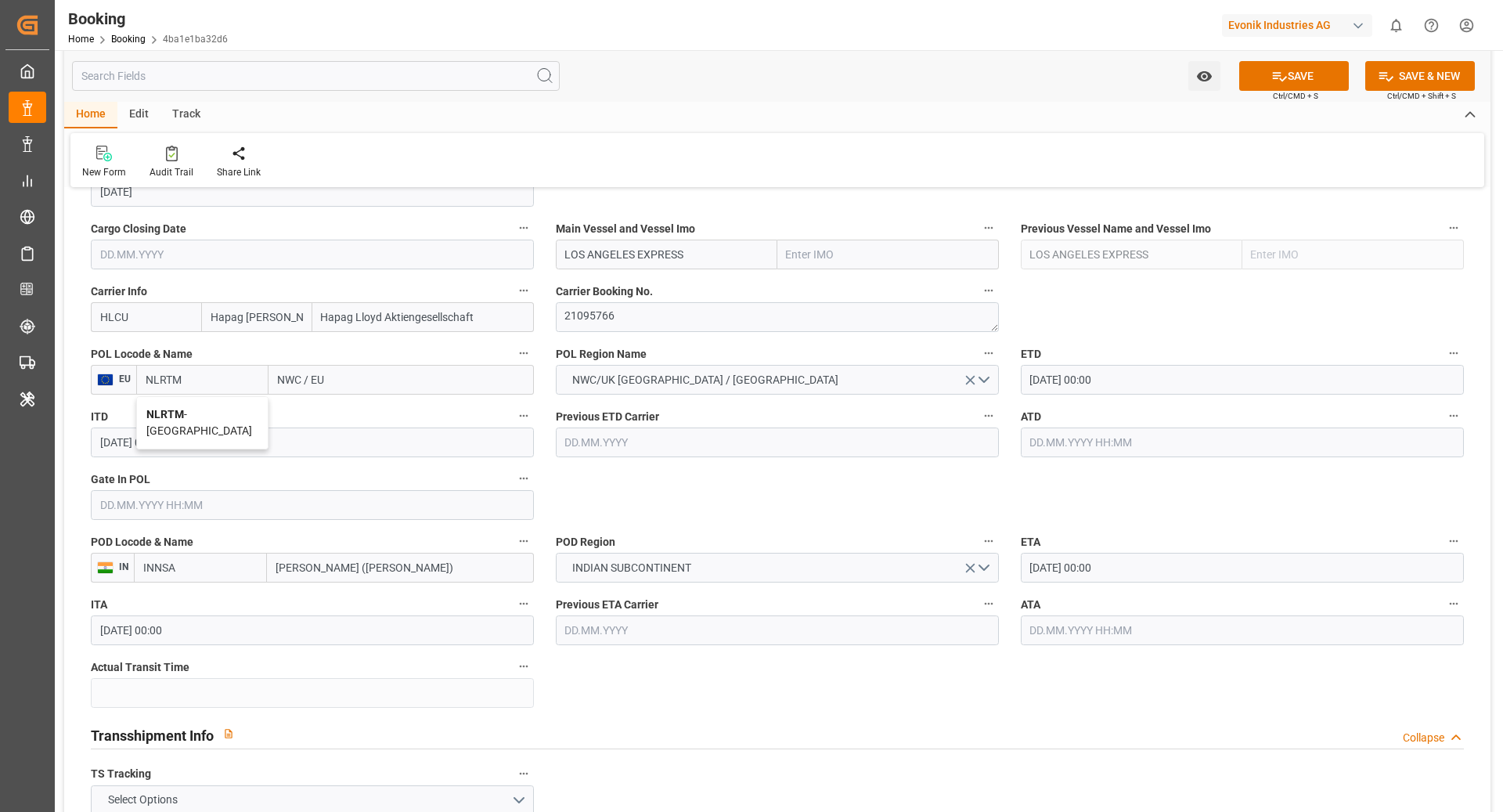
type input "[GEOGRAPHIC_DATA]"
type input "NLRTM"
click at [696, 258] on input "LOS ANGELES EXPRESS" at bounding box center [667, 254] width 222 height 29
type input "LOS ANGELES EXPRESS"
click at [678, 298] on div "LOS ANGELES EXPRESS - 9665633" at bounding box center [651, 289] width 188 height 35
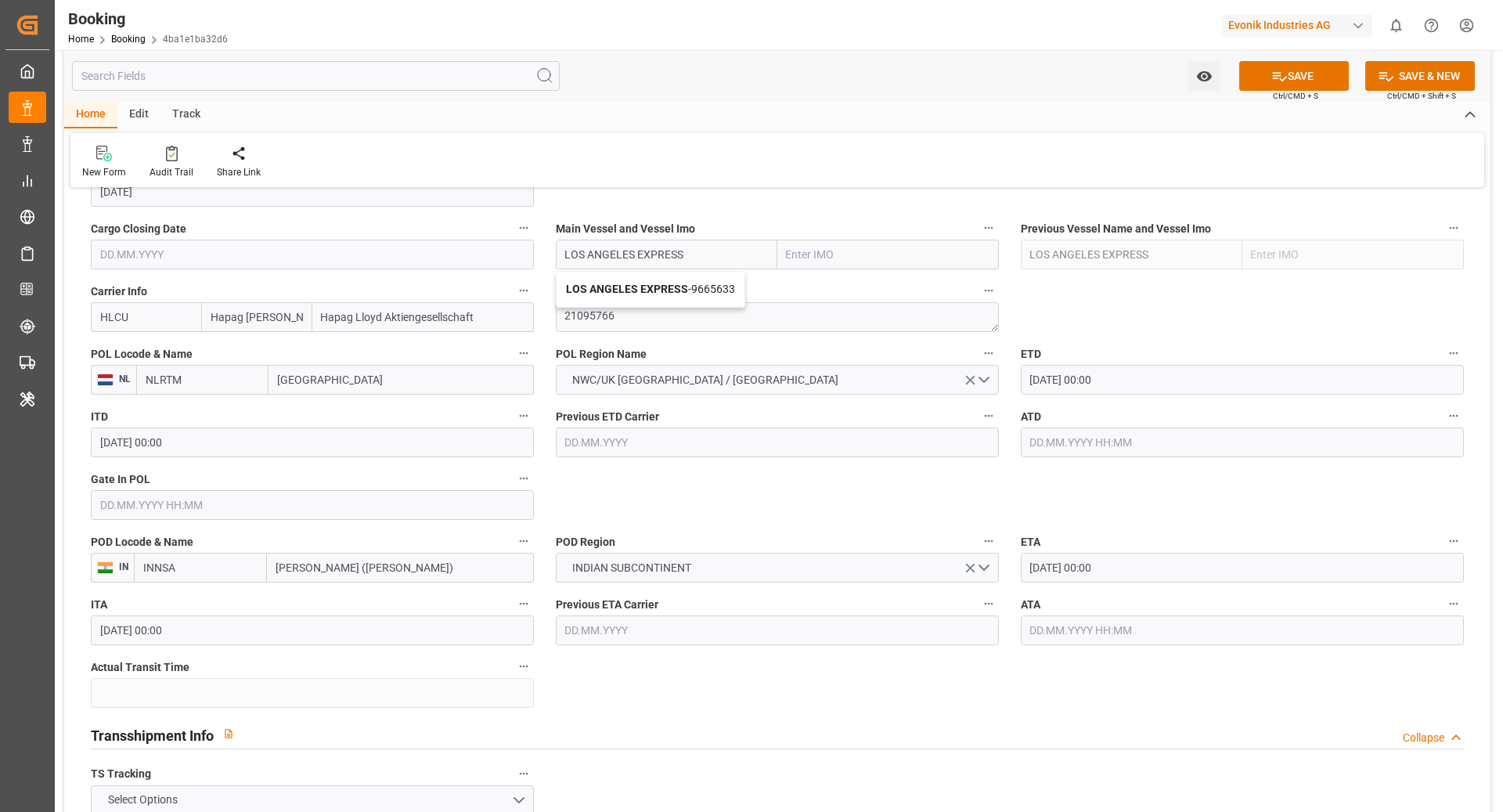
type input "9665633"
type input "LOS ANGELES EXPRESS"
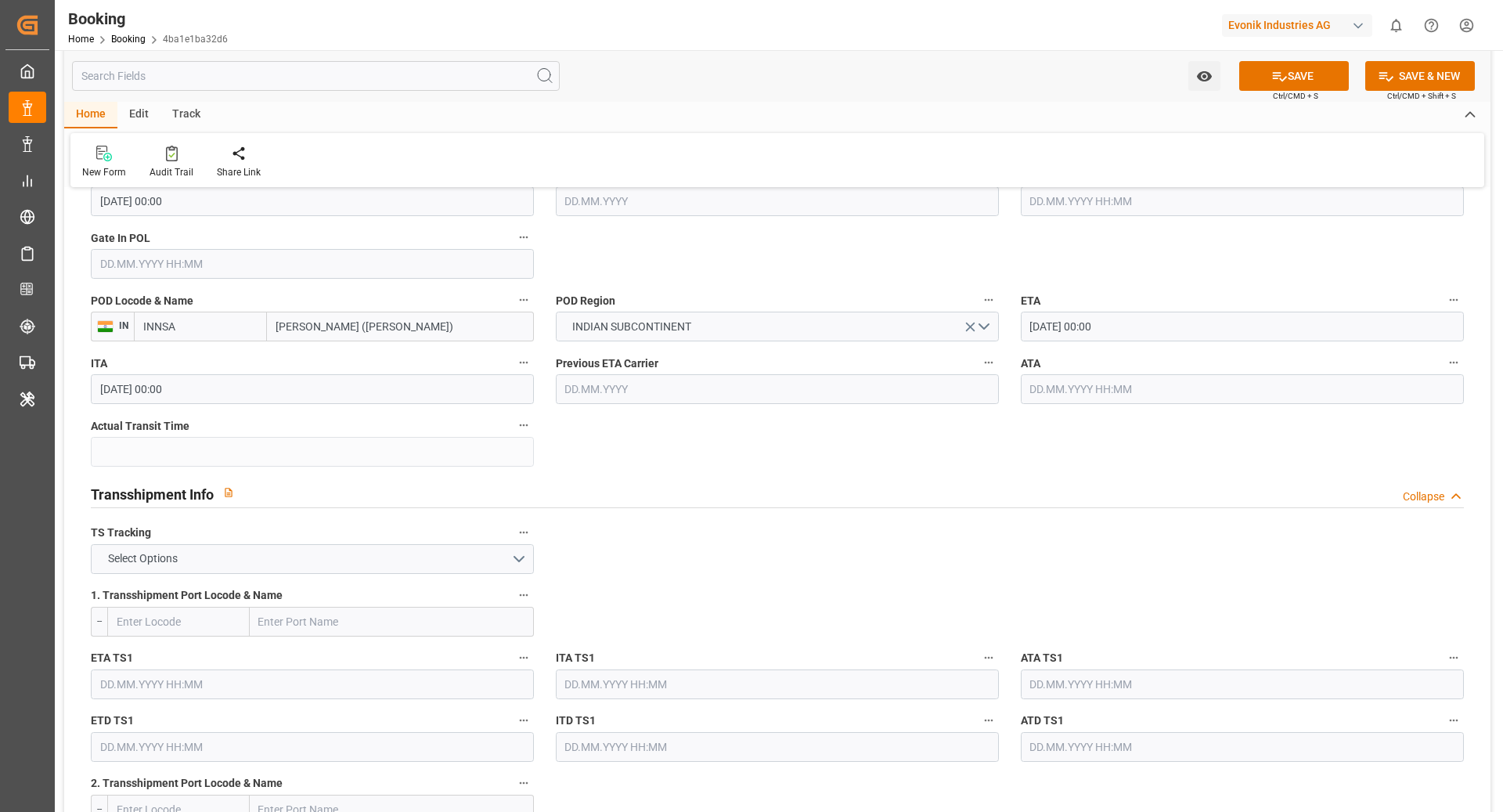
scroll to position [1356, 0]
click at [342, 542] on button "Select Options" at bounding box center [313, 557] width 443 height 29
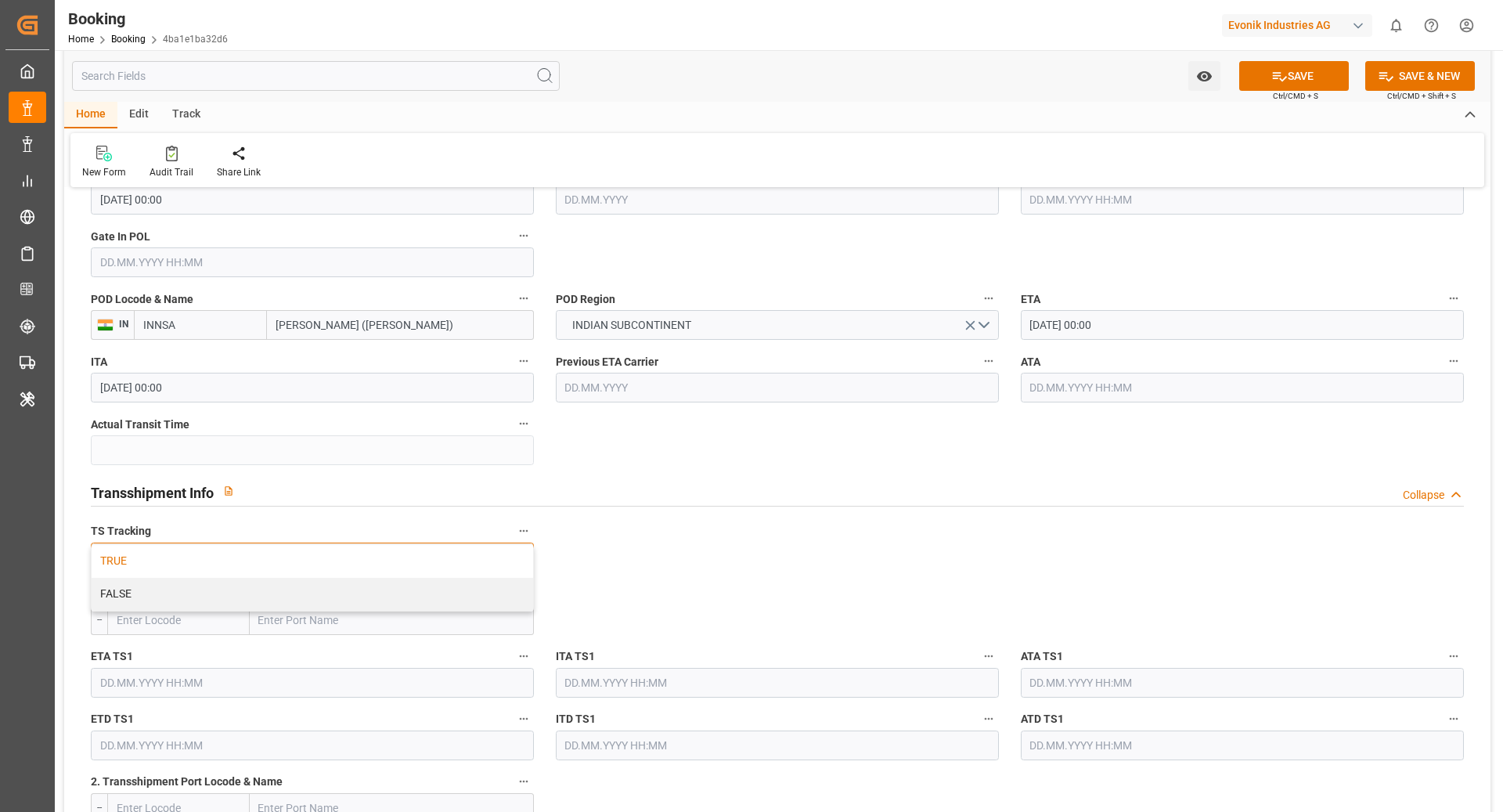
click at [315, 550] on div "TRUE" at bounding box center [313, 561] width 441 height 33
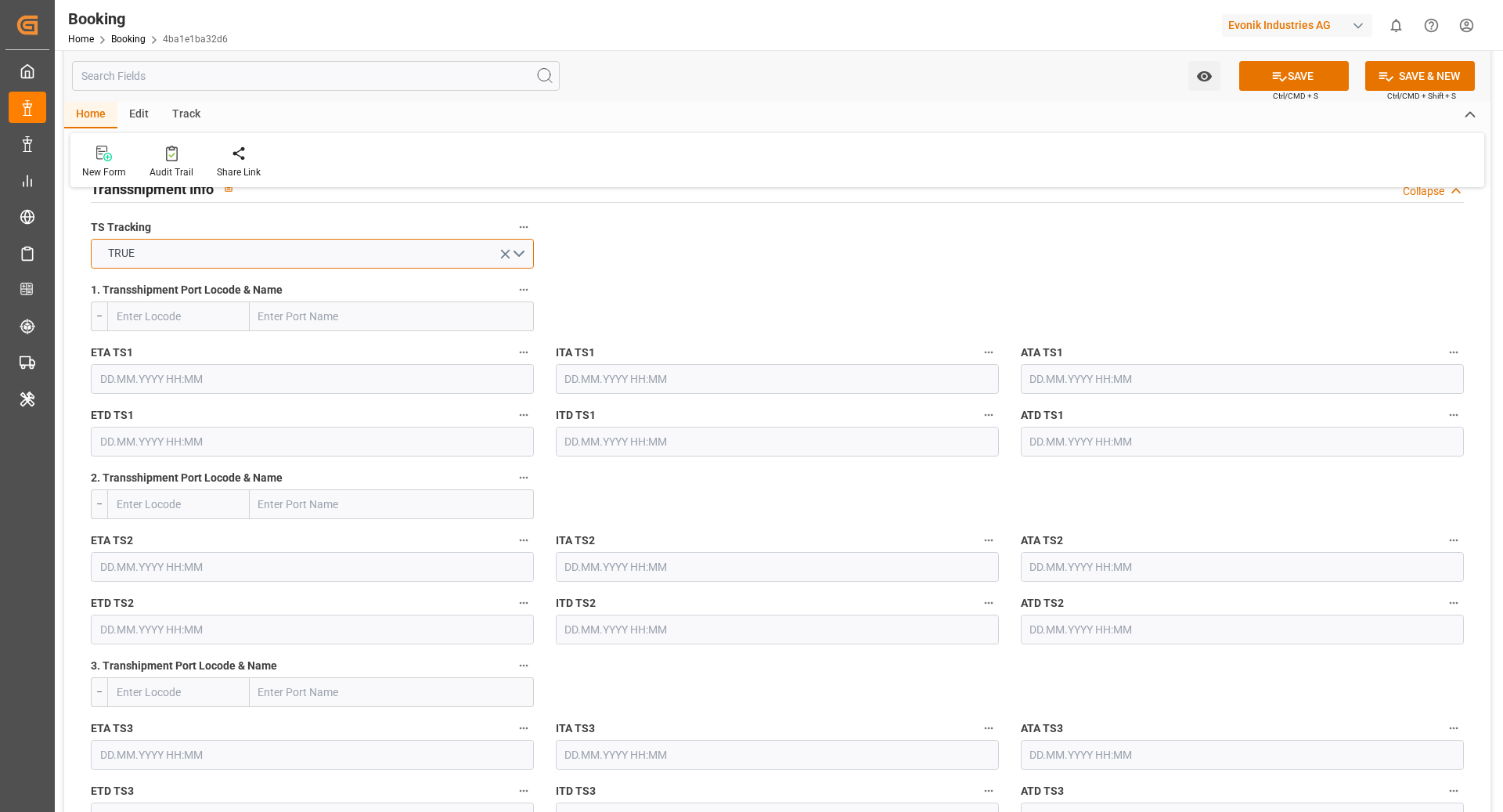
scroll to position [1626, 0]
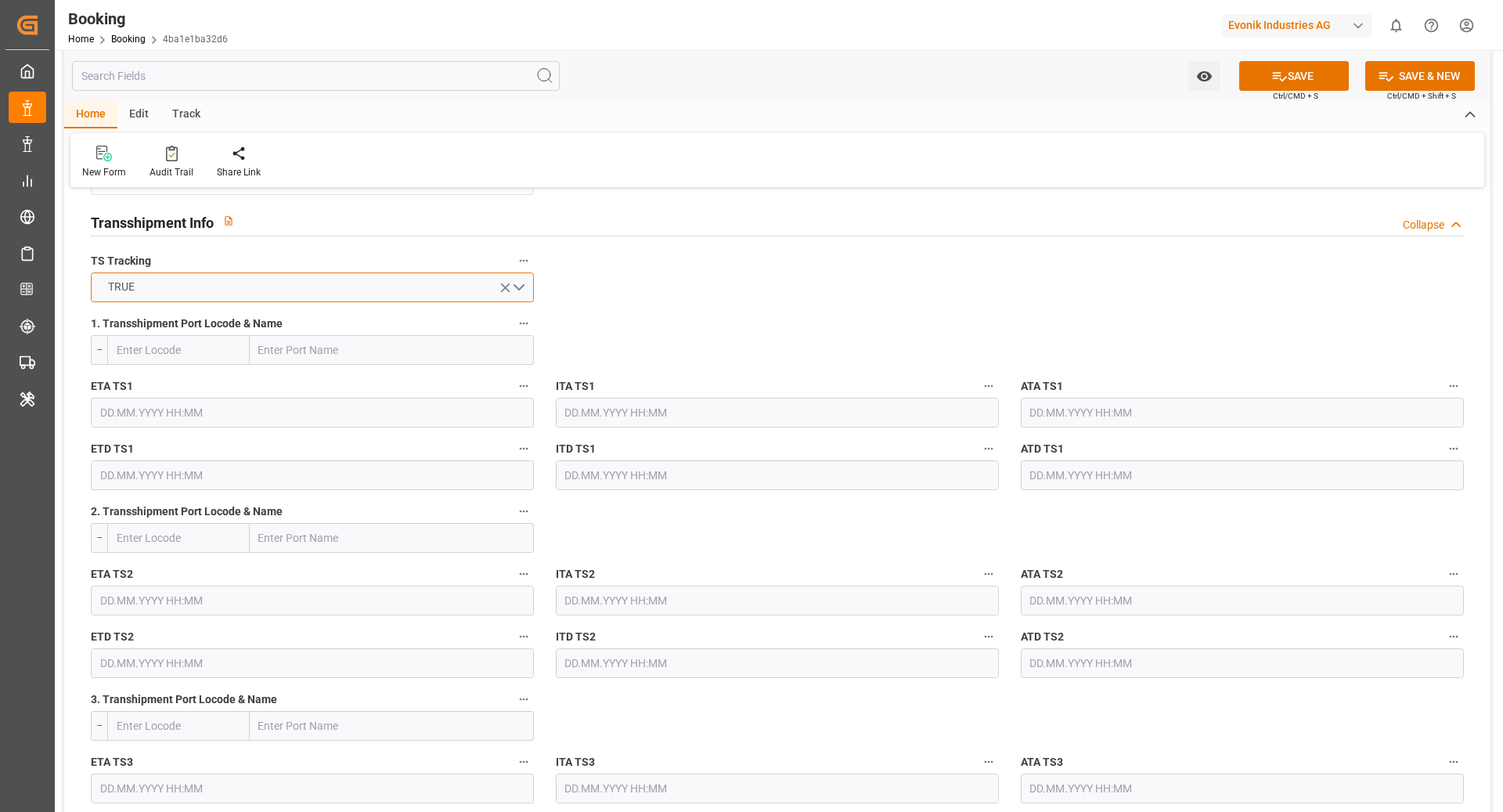
click at [466, 294] on button "TRUE" at bounding box center [313, 287] width 443 height 29
click at [423, 320] on div "FALSE" at bounding box center [313, 323] width 441 height 33
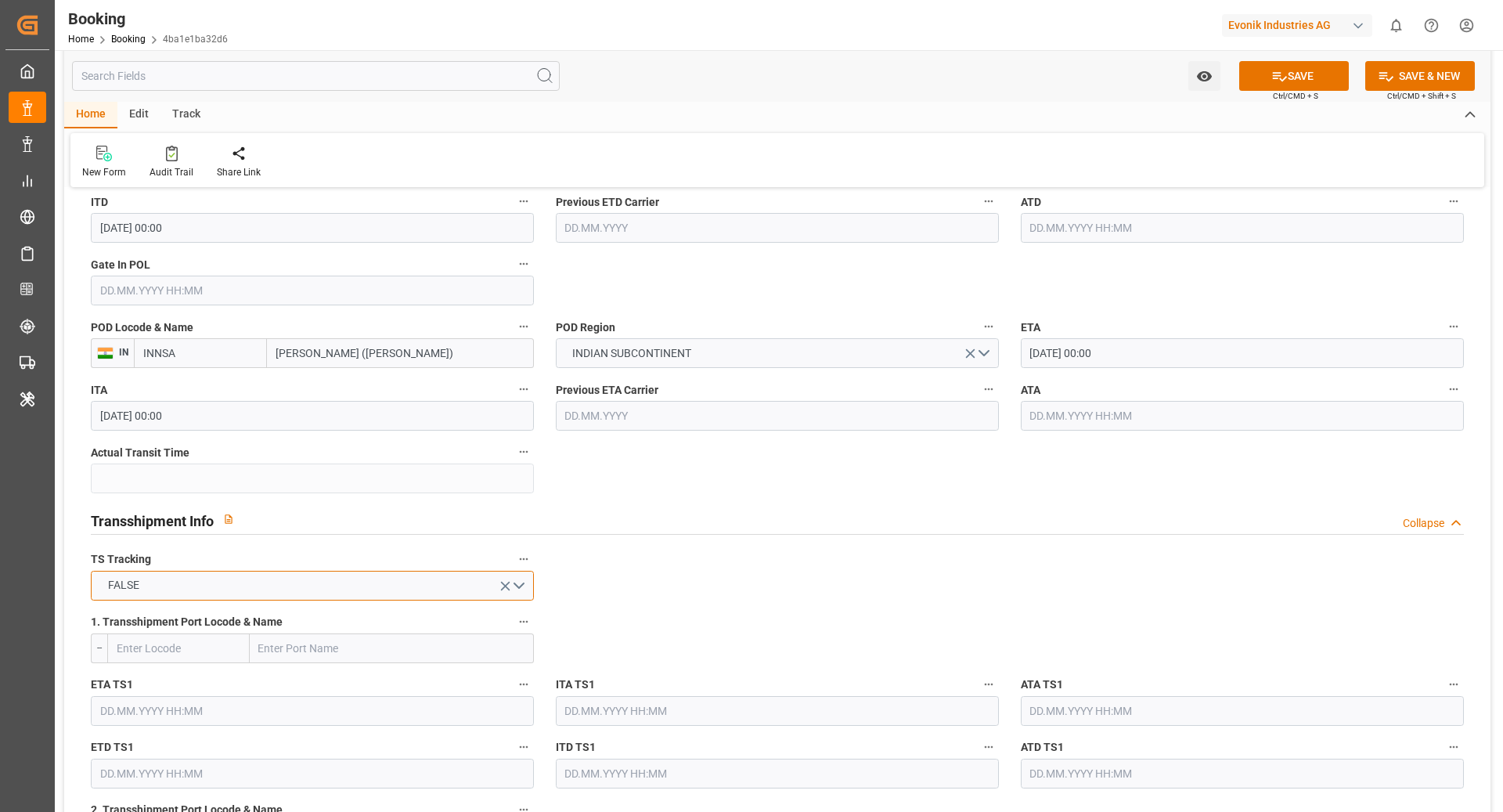
scroll to position [1348, 0]
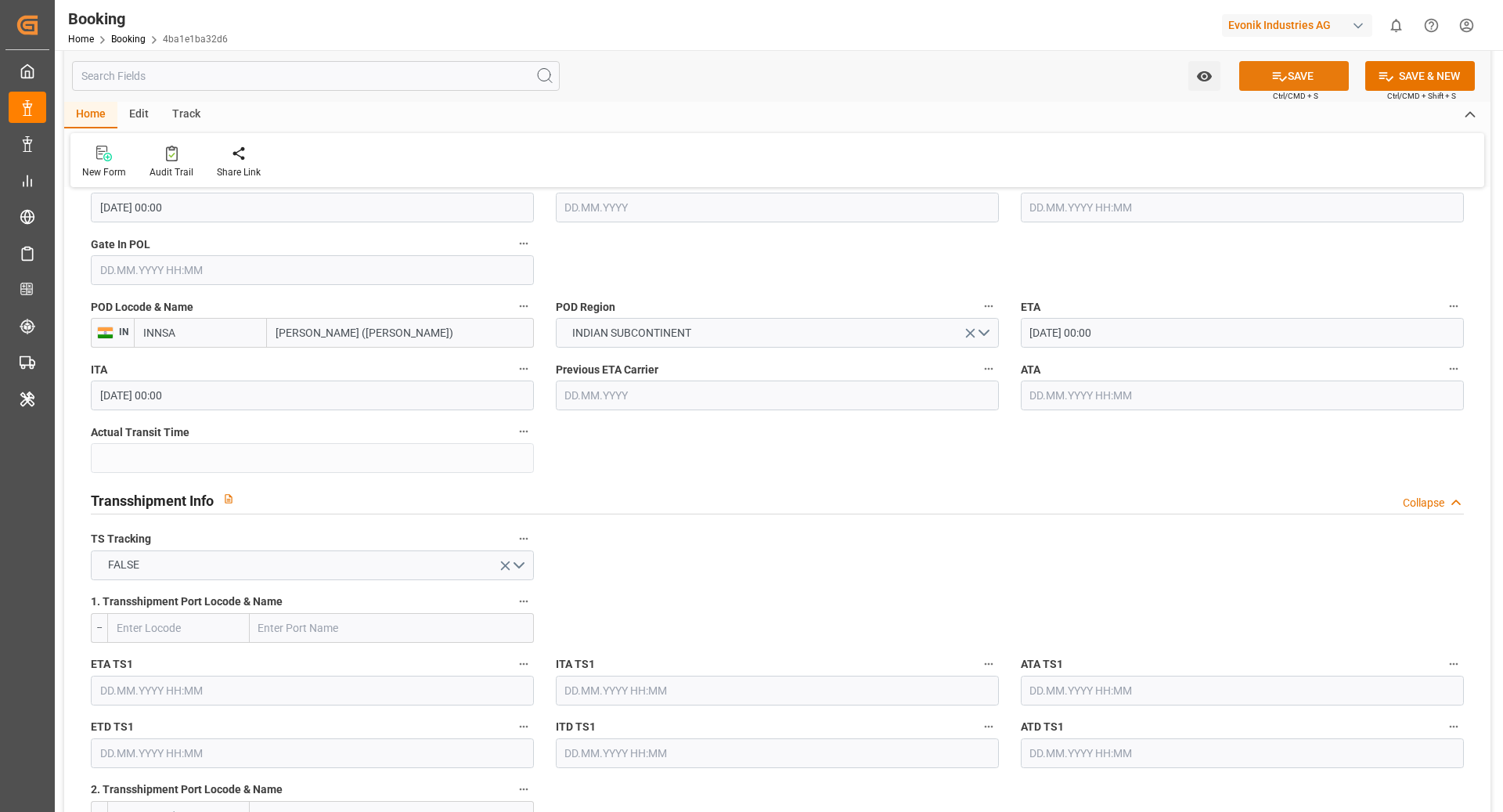
click at [1283, 80] on icon at bounding box center [1280, 76] width 16 height 16
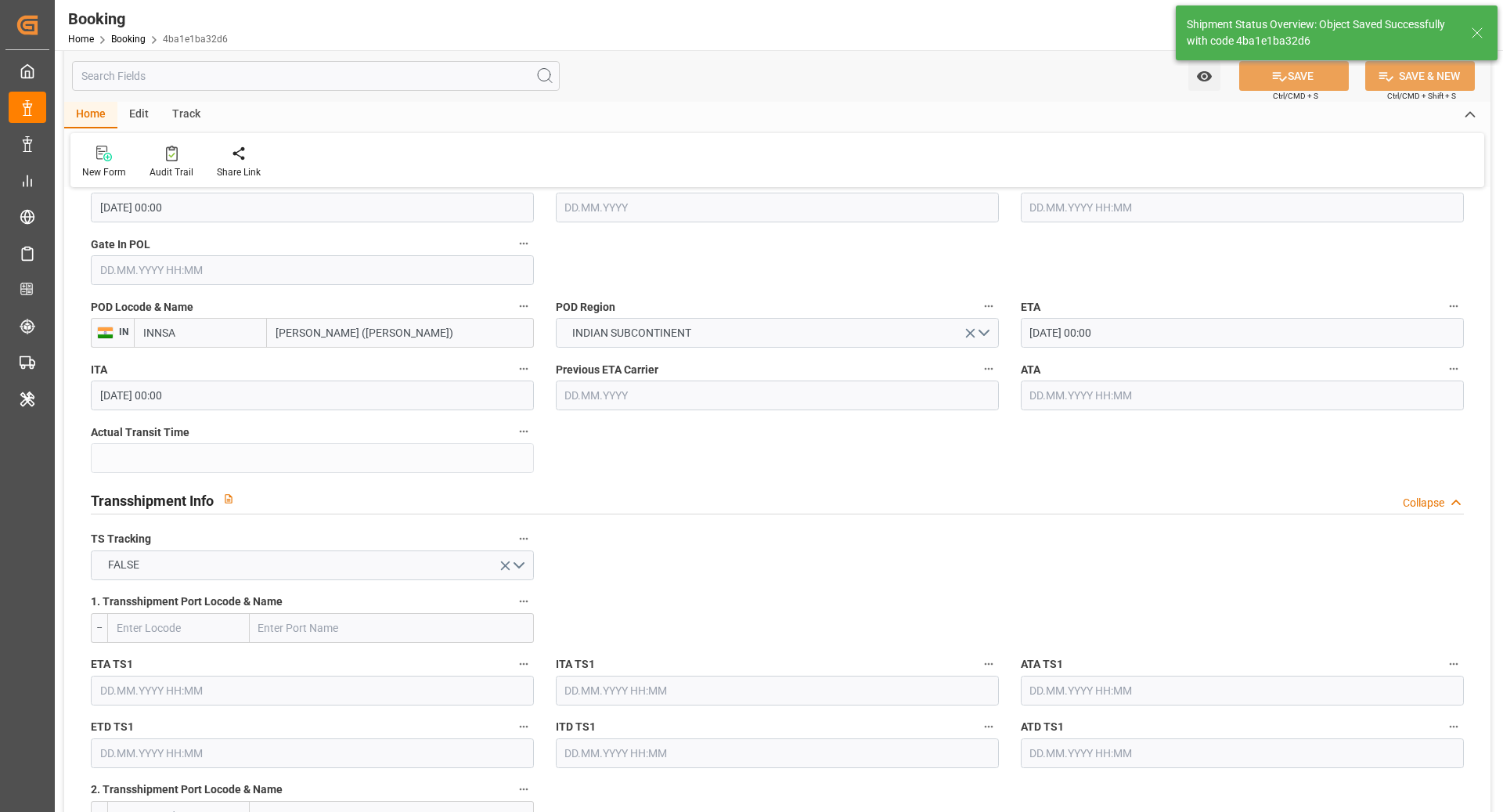
type textarea "[PERSON_NAME]"
type textarea "businessLine-"
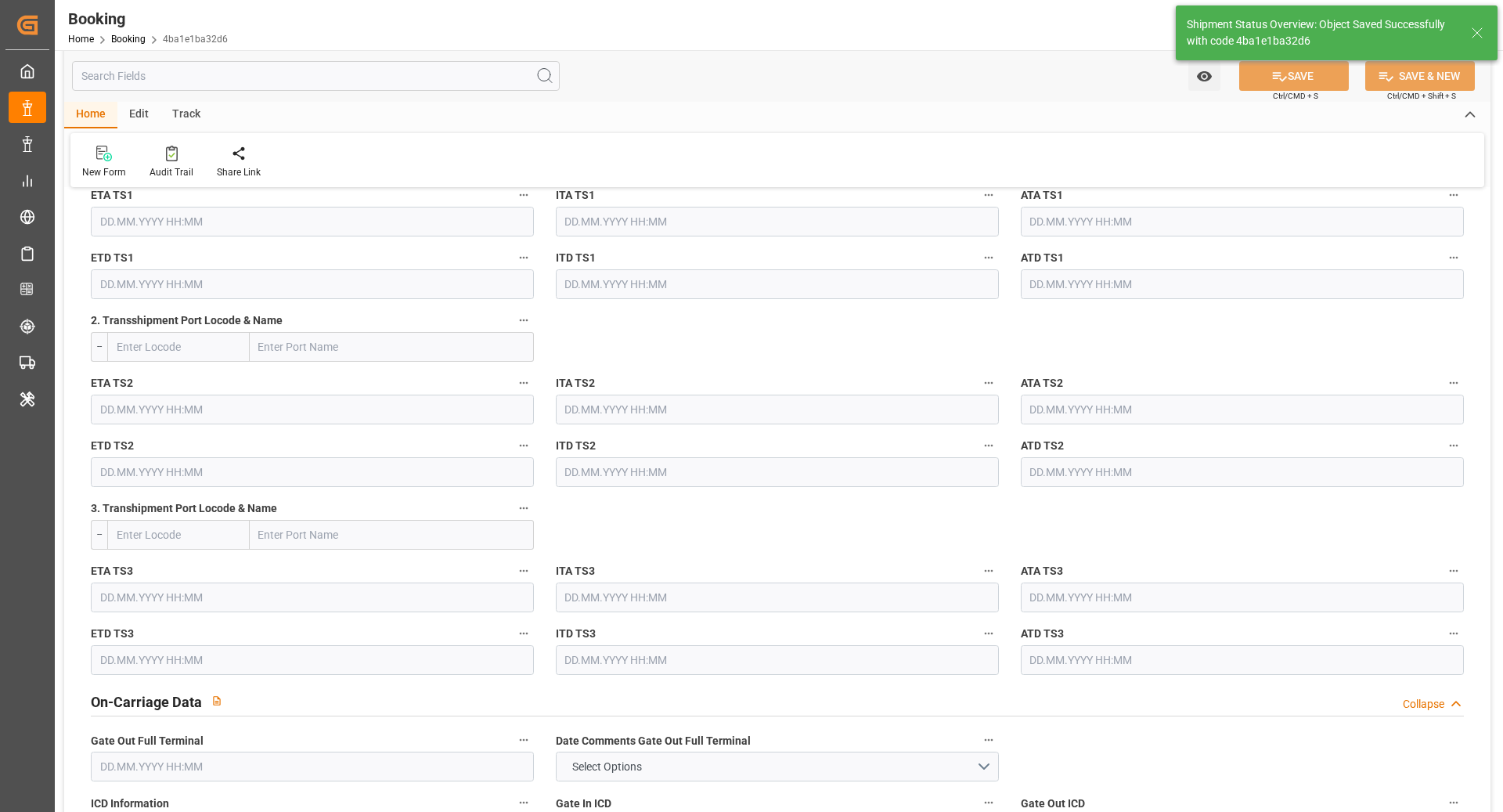
type input "LOS ANGELES EXPRESS"
type input "23.09.2025 07:11"
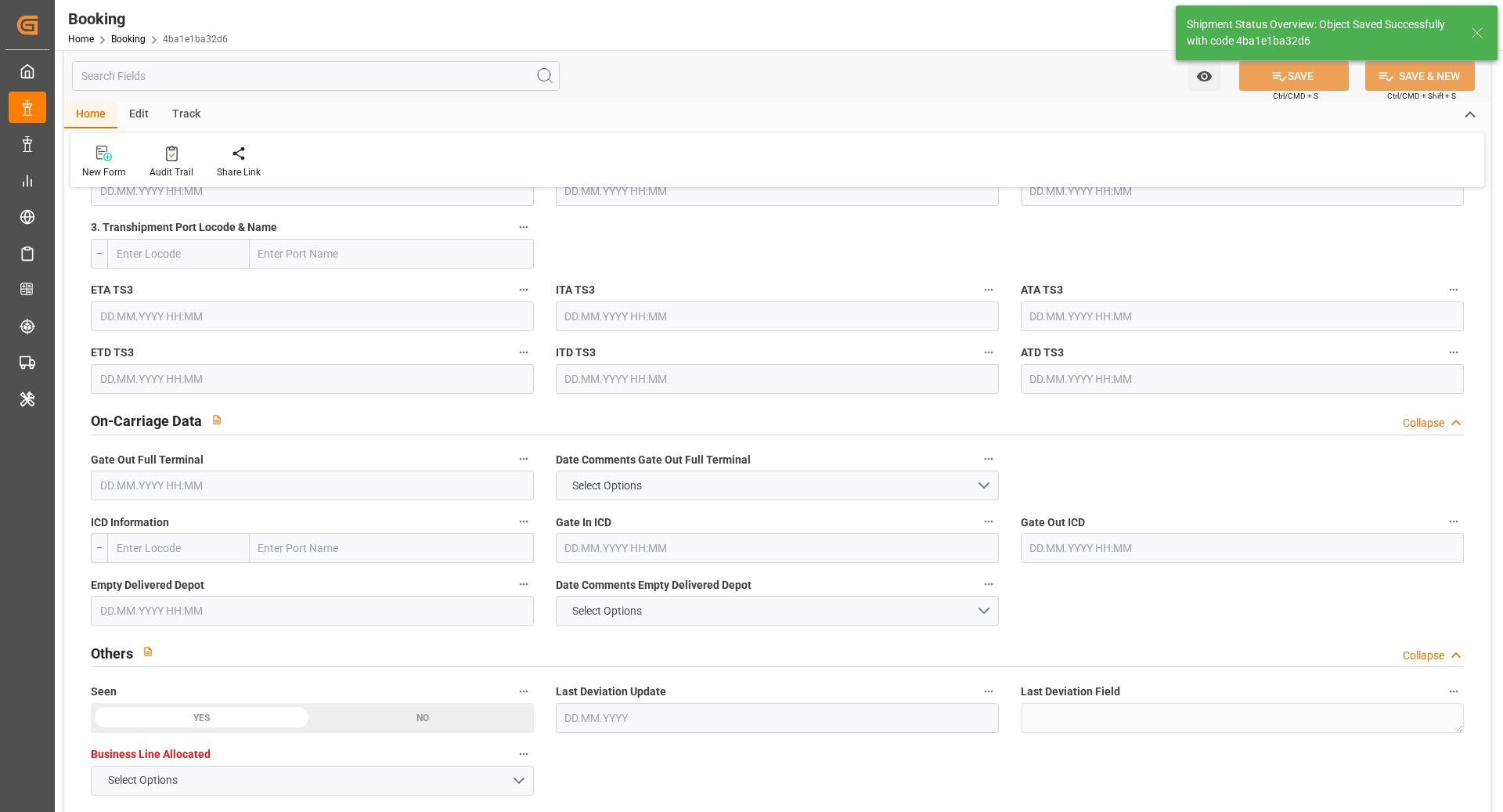
scroll to position [2104, 0]
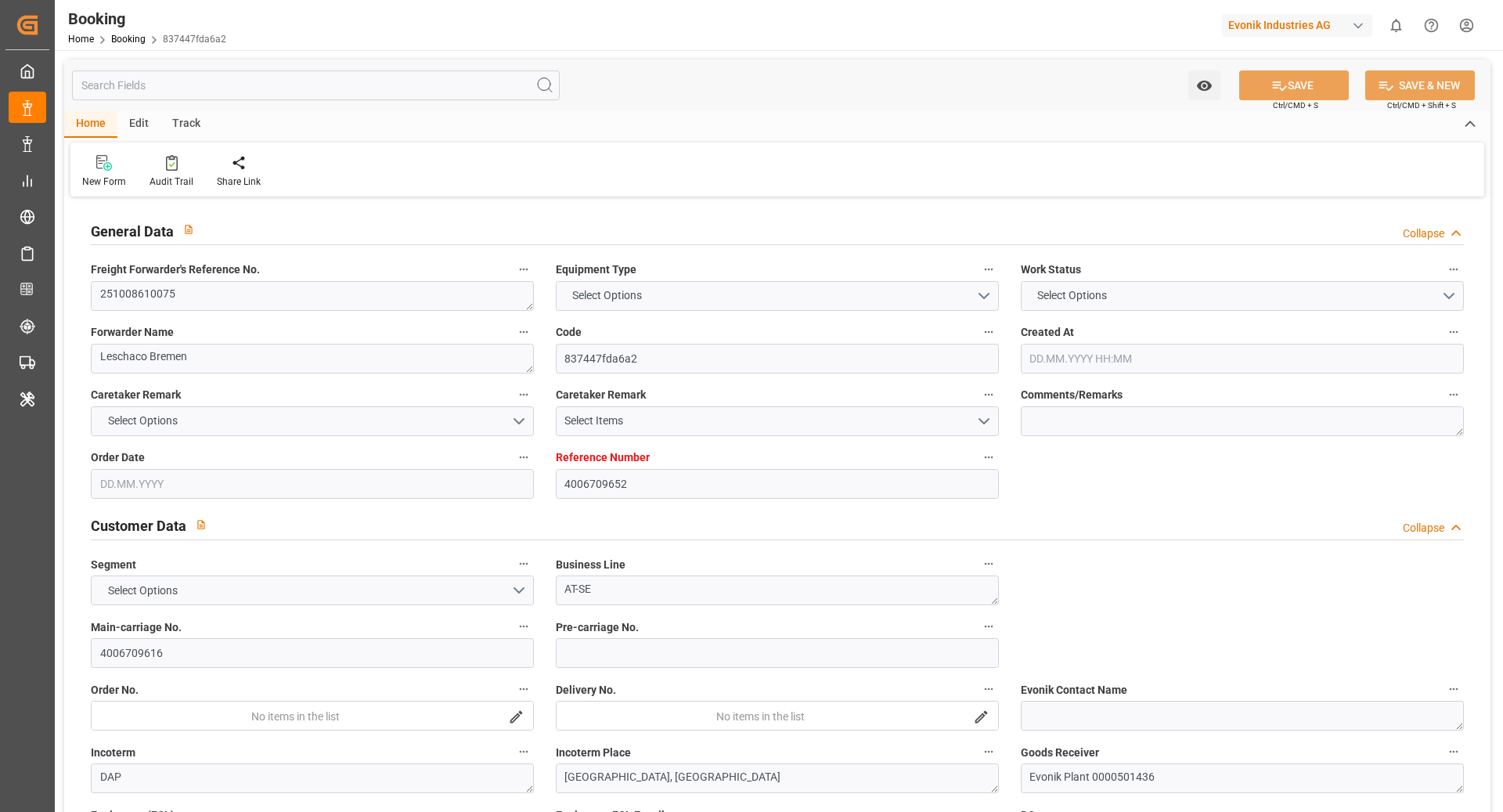
type input "4006709652"
type input "9434943"
type input "Hapag [PERSON_NAME]"
type input "Hapag Lloyd Aktiengesellschaft"
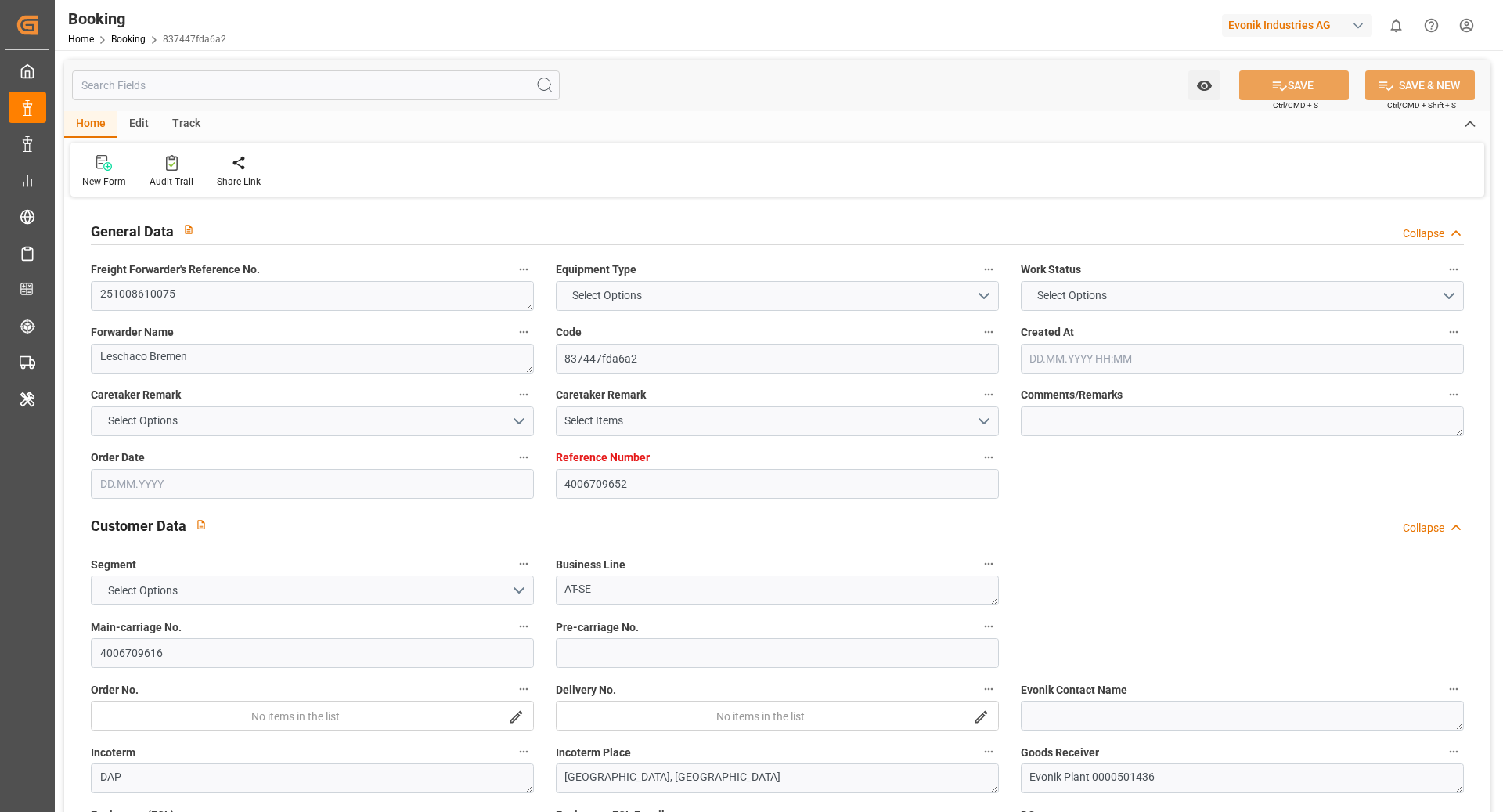
type input "DEHAM"
type input "USNCD"
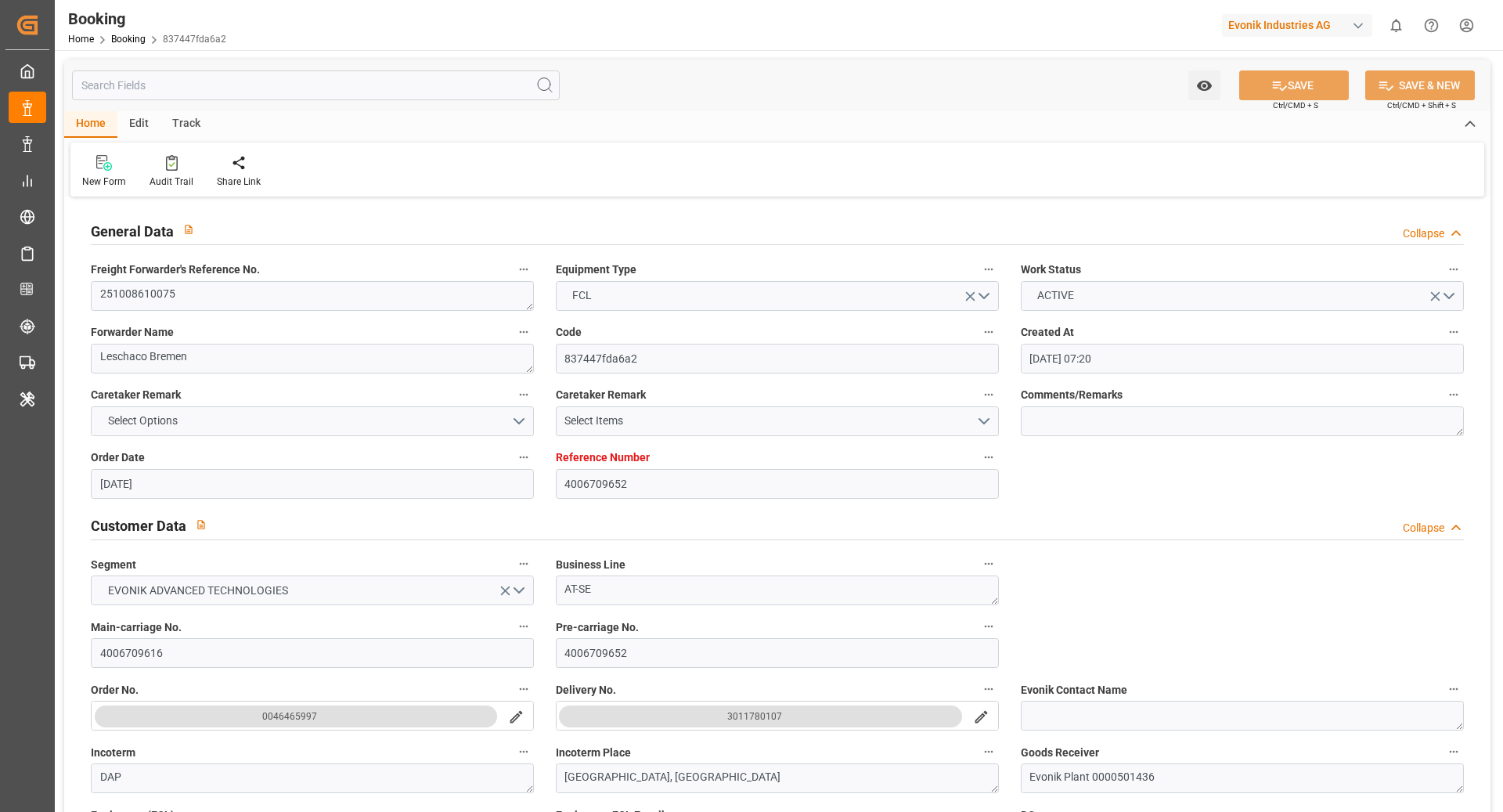
type input "[DATE] 07:20"
type input "[DATE]"
type input "[DATE] 00:00"
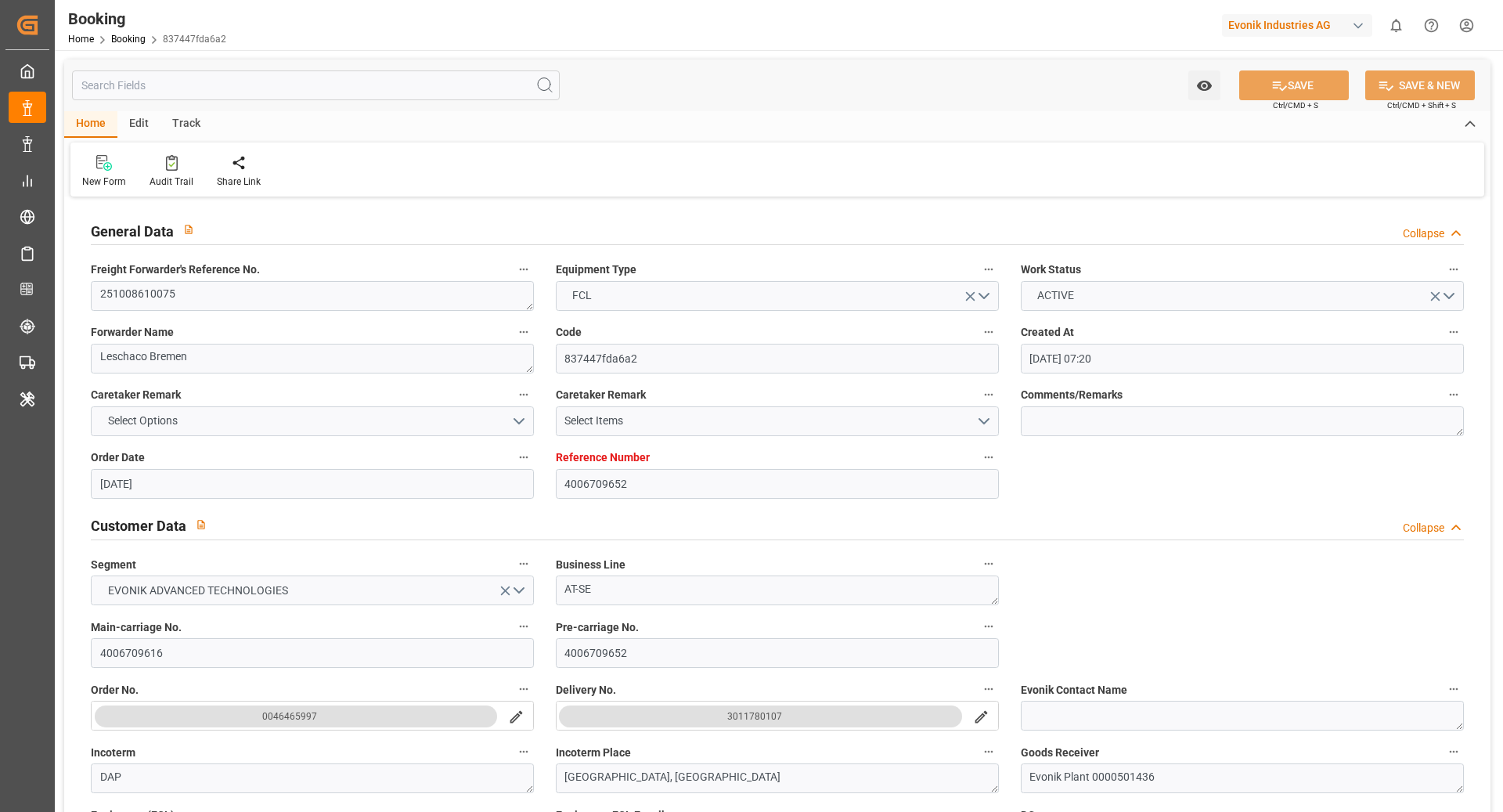
type input "[DATE]"
type input "[DATE] 00:00"
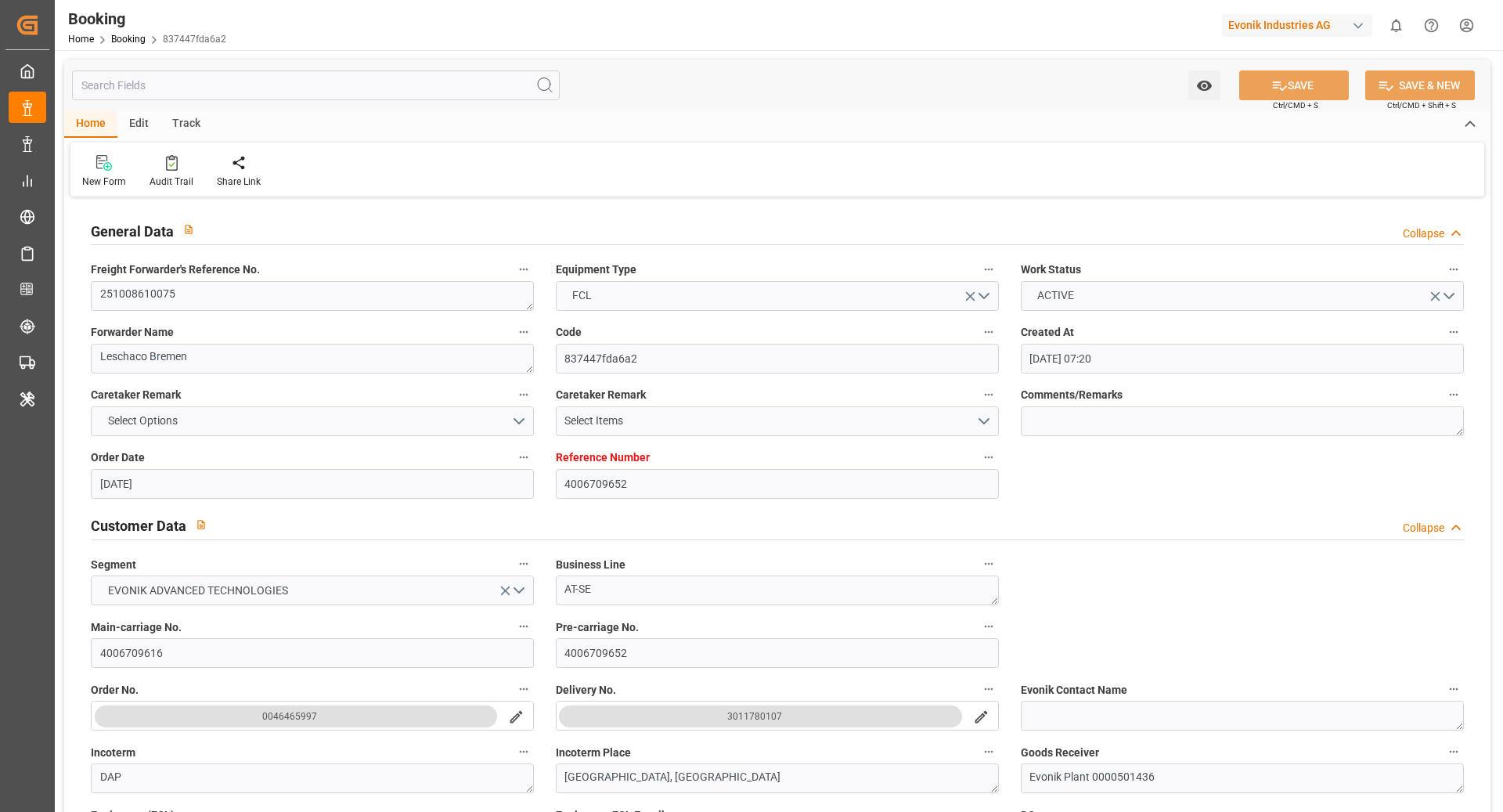
type input "[DATE] 12:43"
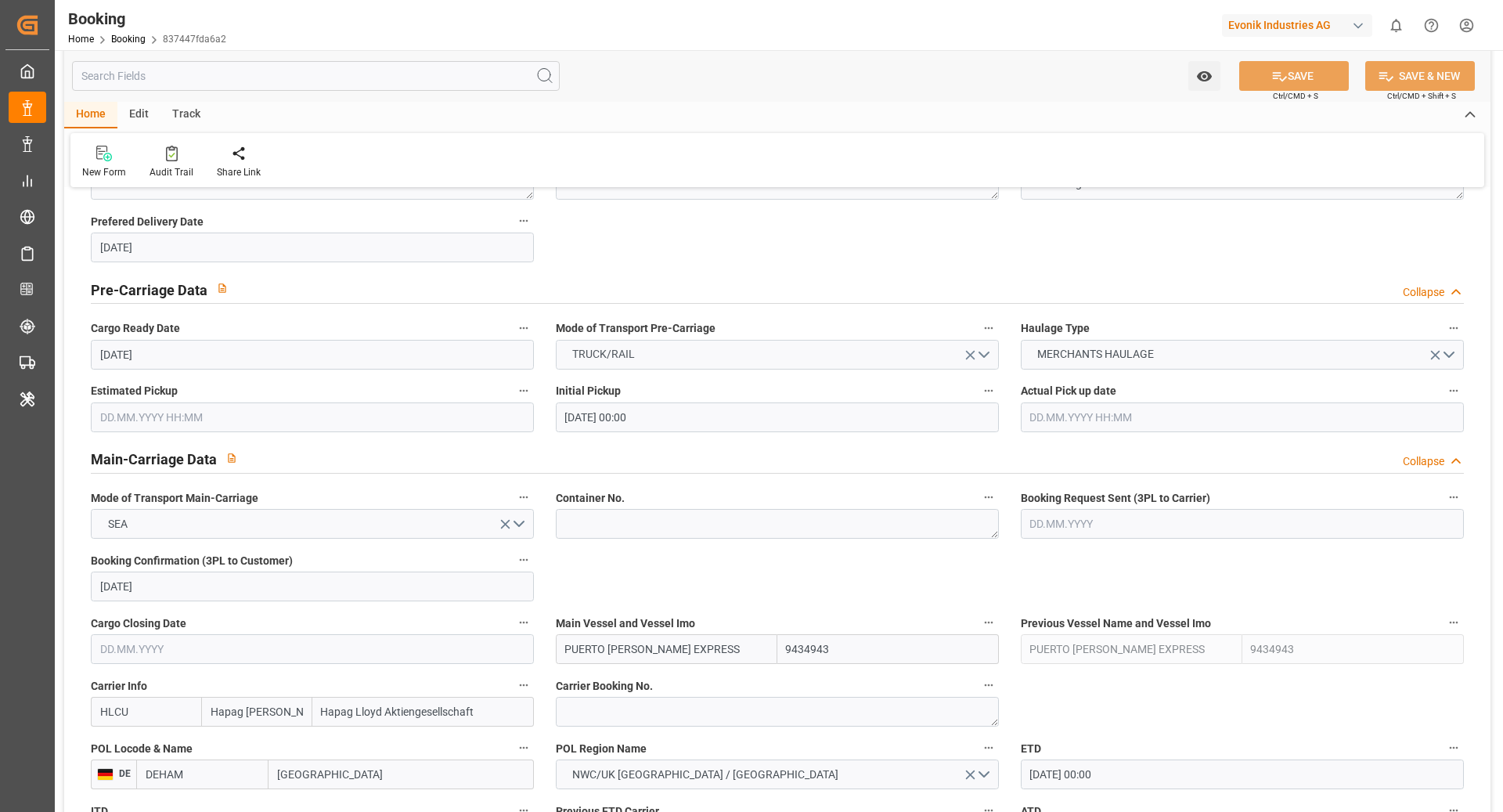
scroll to position [832, 0]
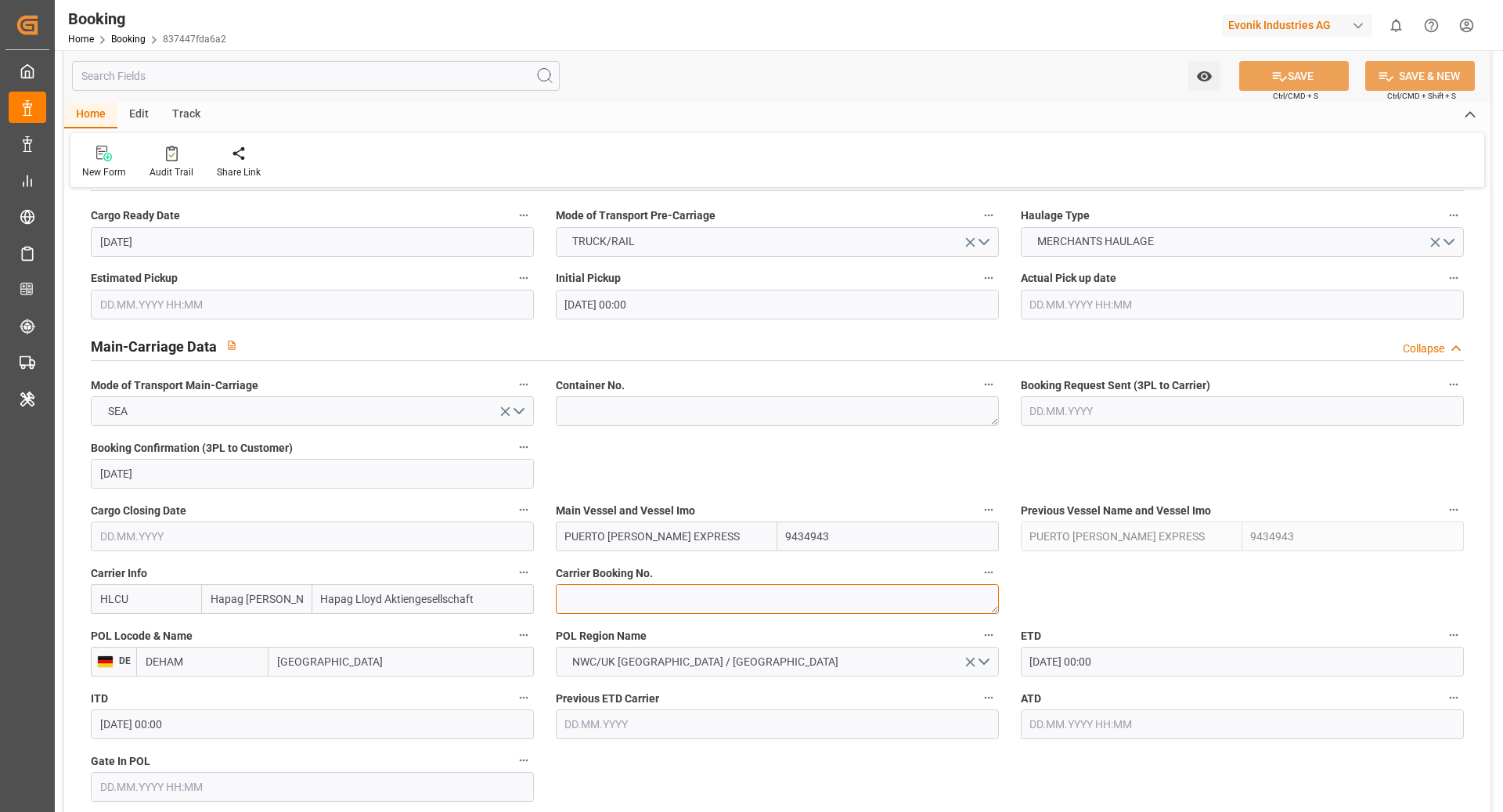
click at [668, 598] on textarea at bounding box center [777, 599] width 443 height 29
paste textarea "34723990"
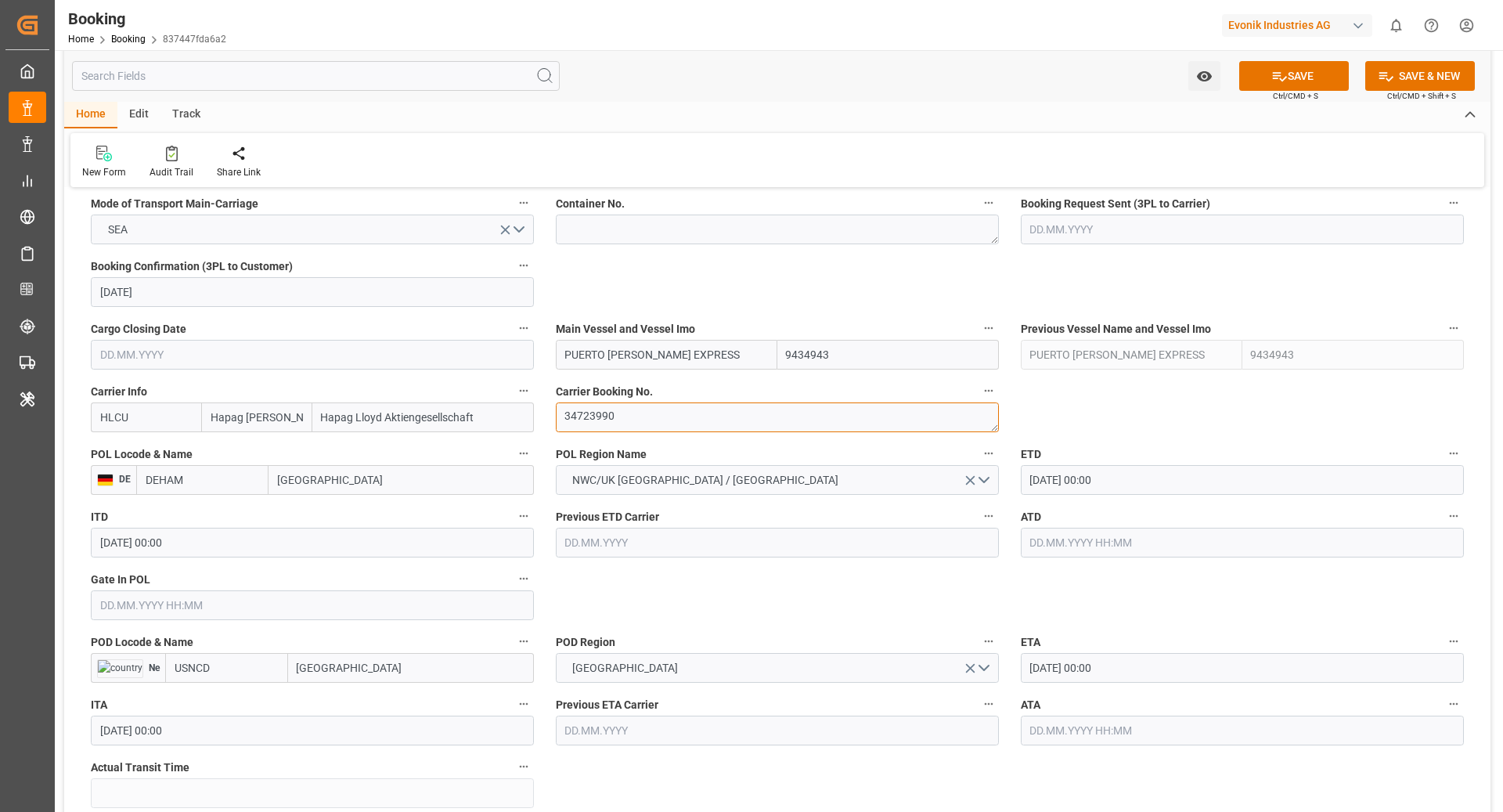
scroll to position [1015, 0]
type textarea "34723990"
click at [268, 674] on input "USNCD" at bounding box center [227, 666] width 123 height 29
click at [233, 702] on span "USNCD - [GEOGRAPHIC_DATA]" at bounding box center [228, 708] width 105 height 29
type input "USNCD"
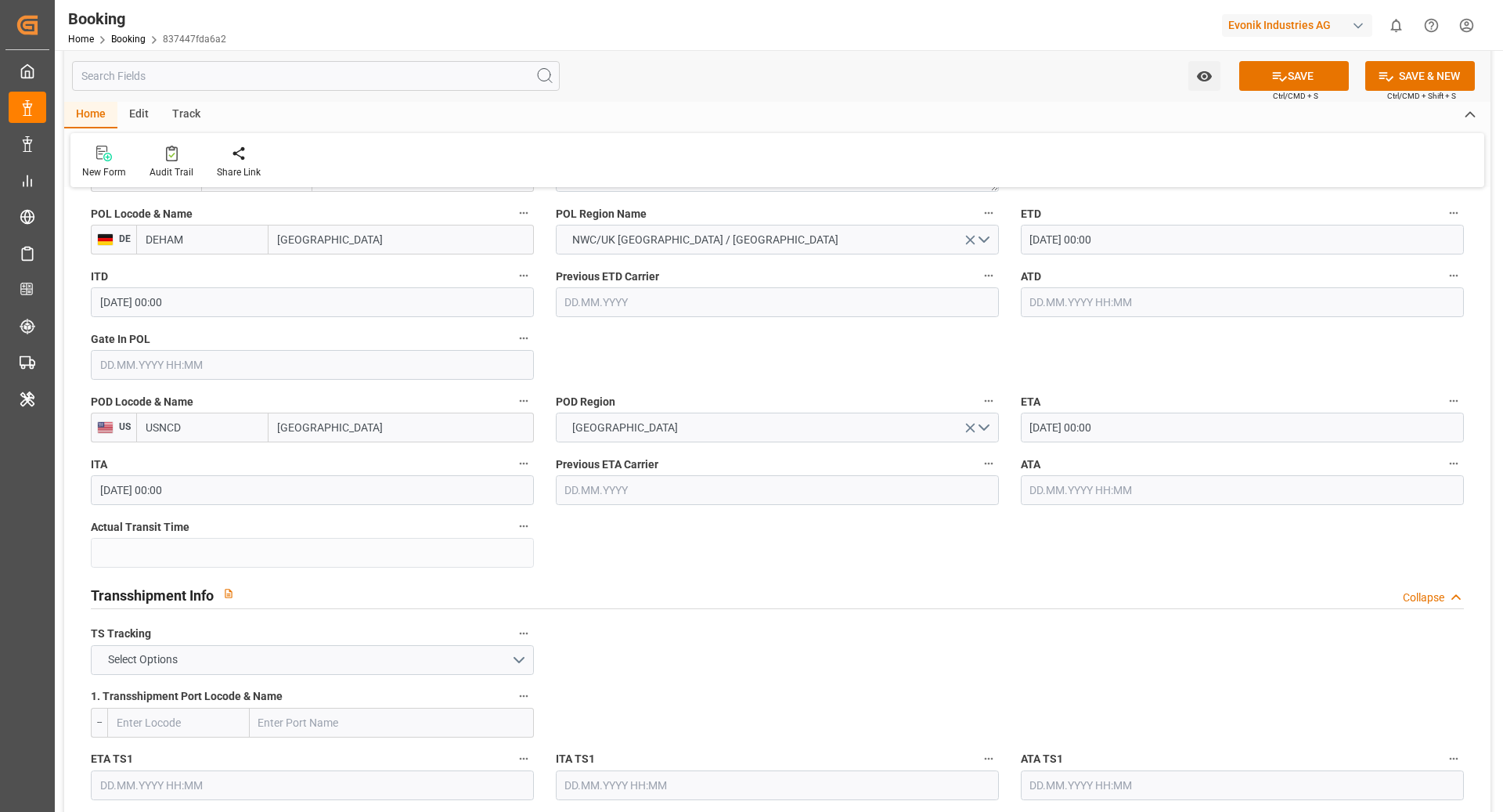
scroll to position [1252, 0]
click at [248, 658] on button "Select Options" at bounding box center [313, 660] width 443 height 29
click at [237, 652] on div "TRUE" at bounding box center [313, 665] width 441 height 33
click at [180, 722] on input "text" at bounding box center [178, 723] width 142 height 29
type input "USPHL"
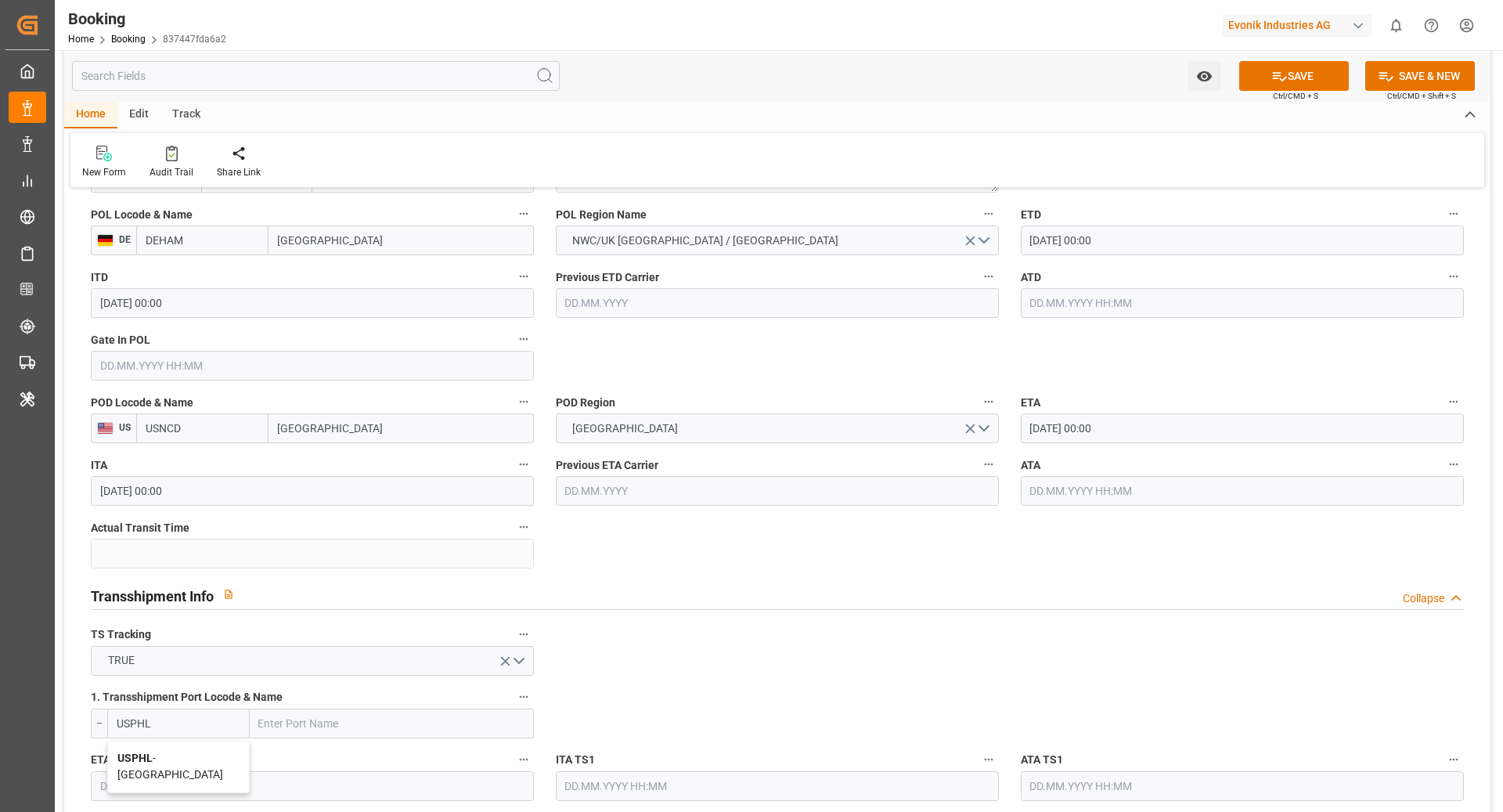
click at [186, 754] on span "USPHL - [GEOGRAPHIC_DATA]" at bounding box center [170, 766] width 105 height 29
type input "[GEOGRAPHIC_DATA]"
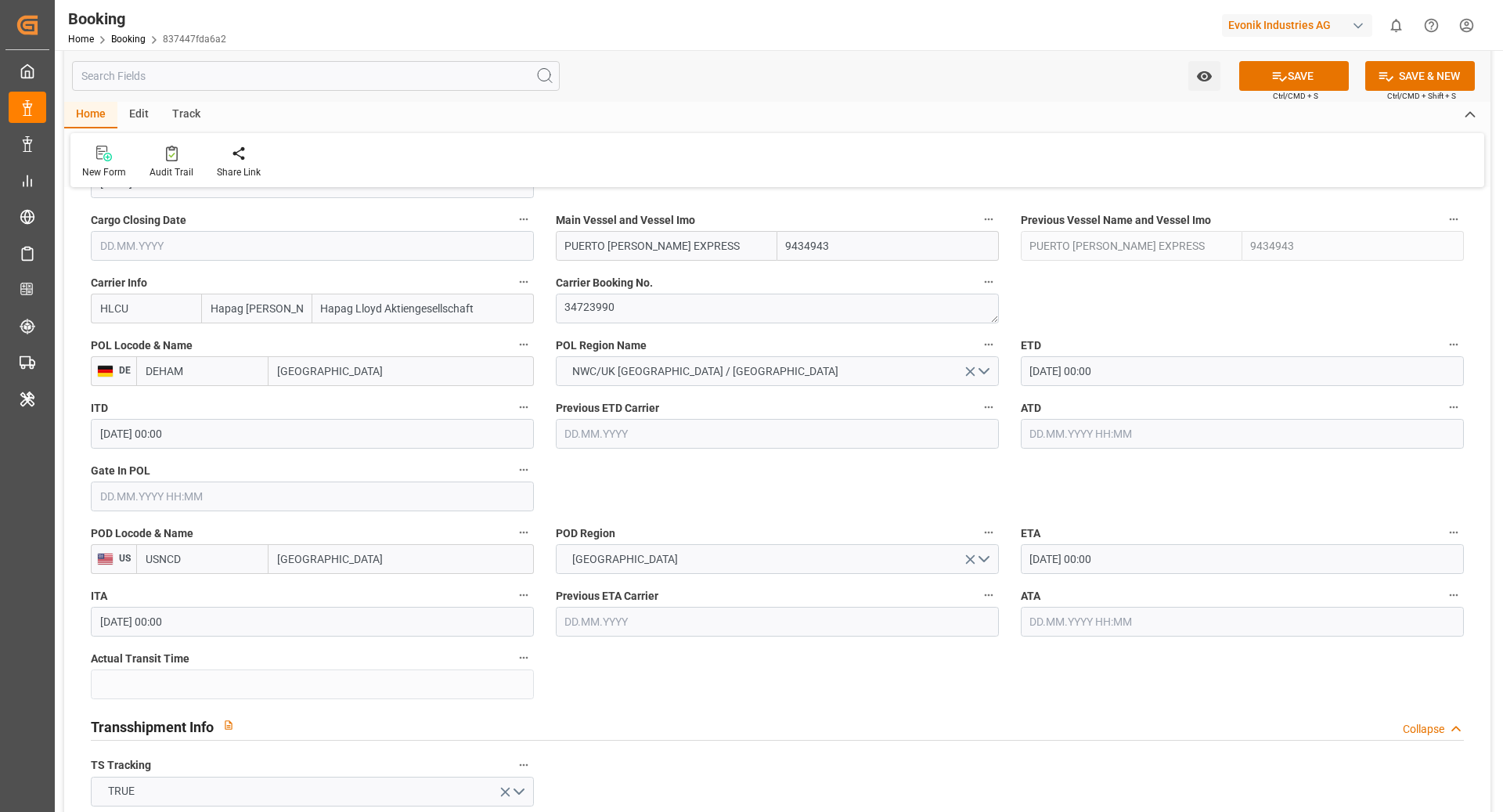
scroll to position [1149, 0]
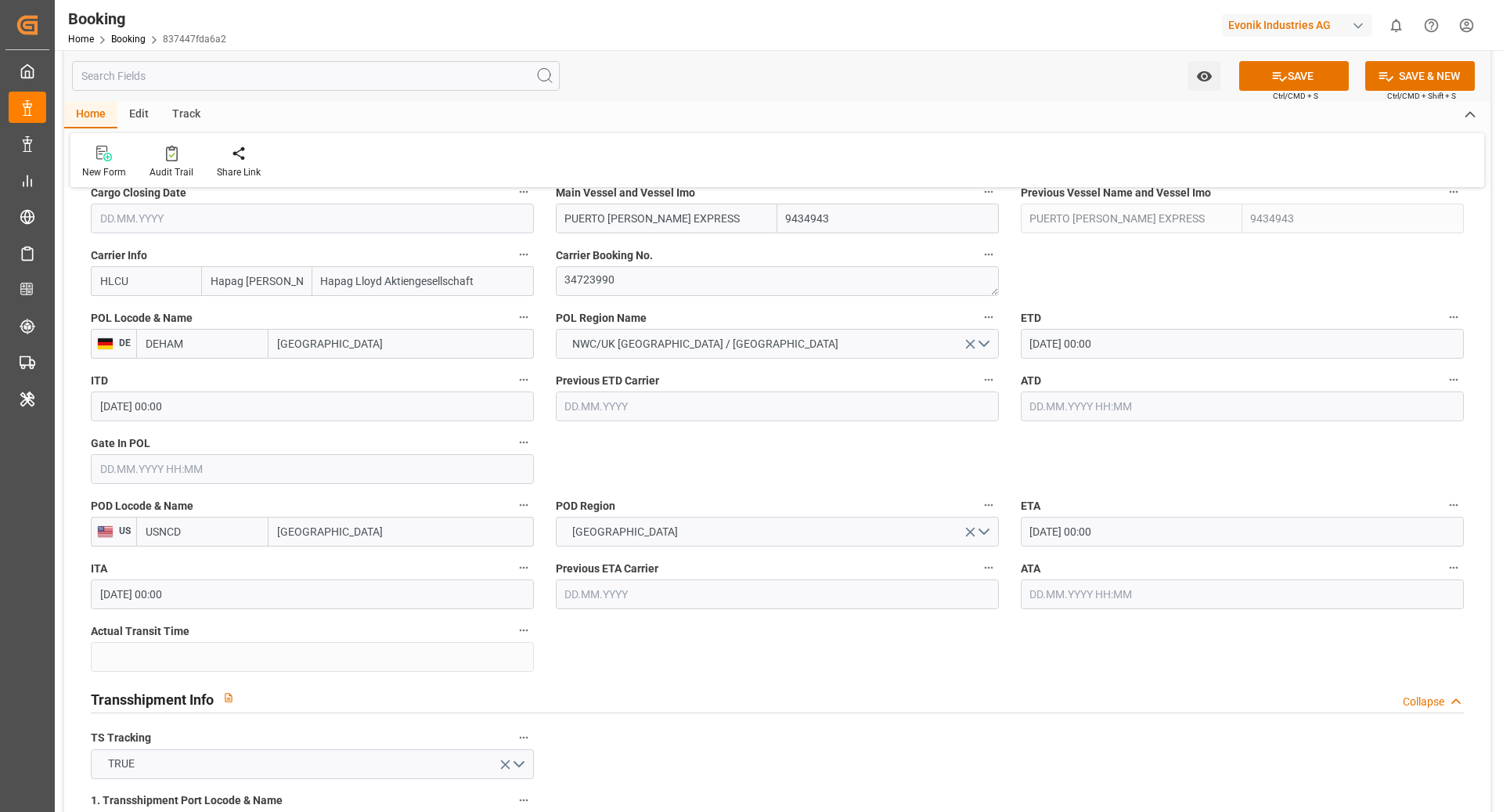
type input "USPHL"
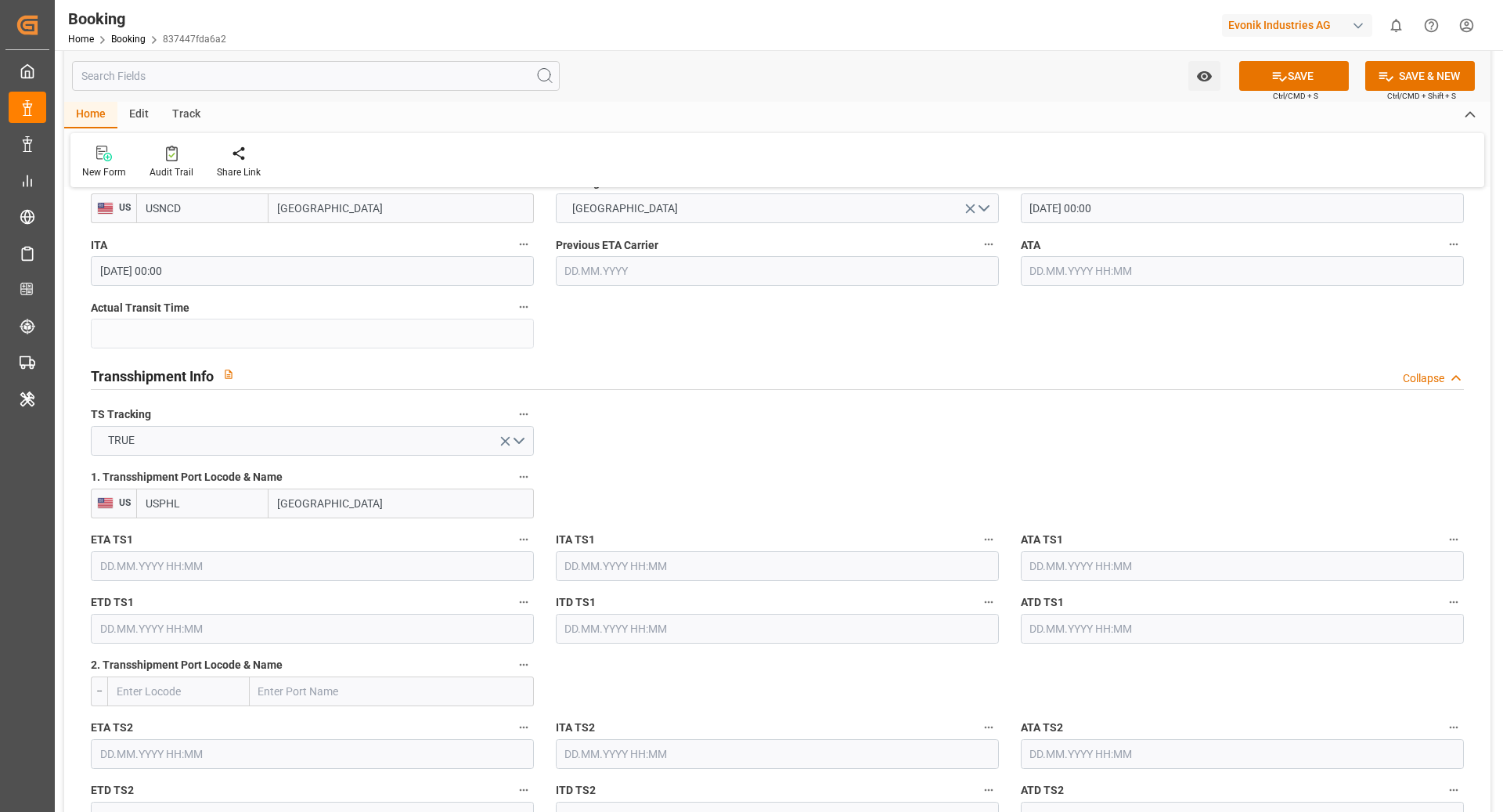
scroll to position [1467, 0]
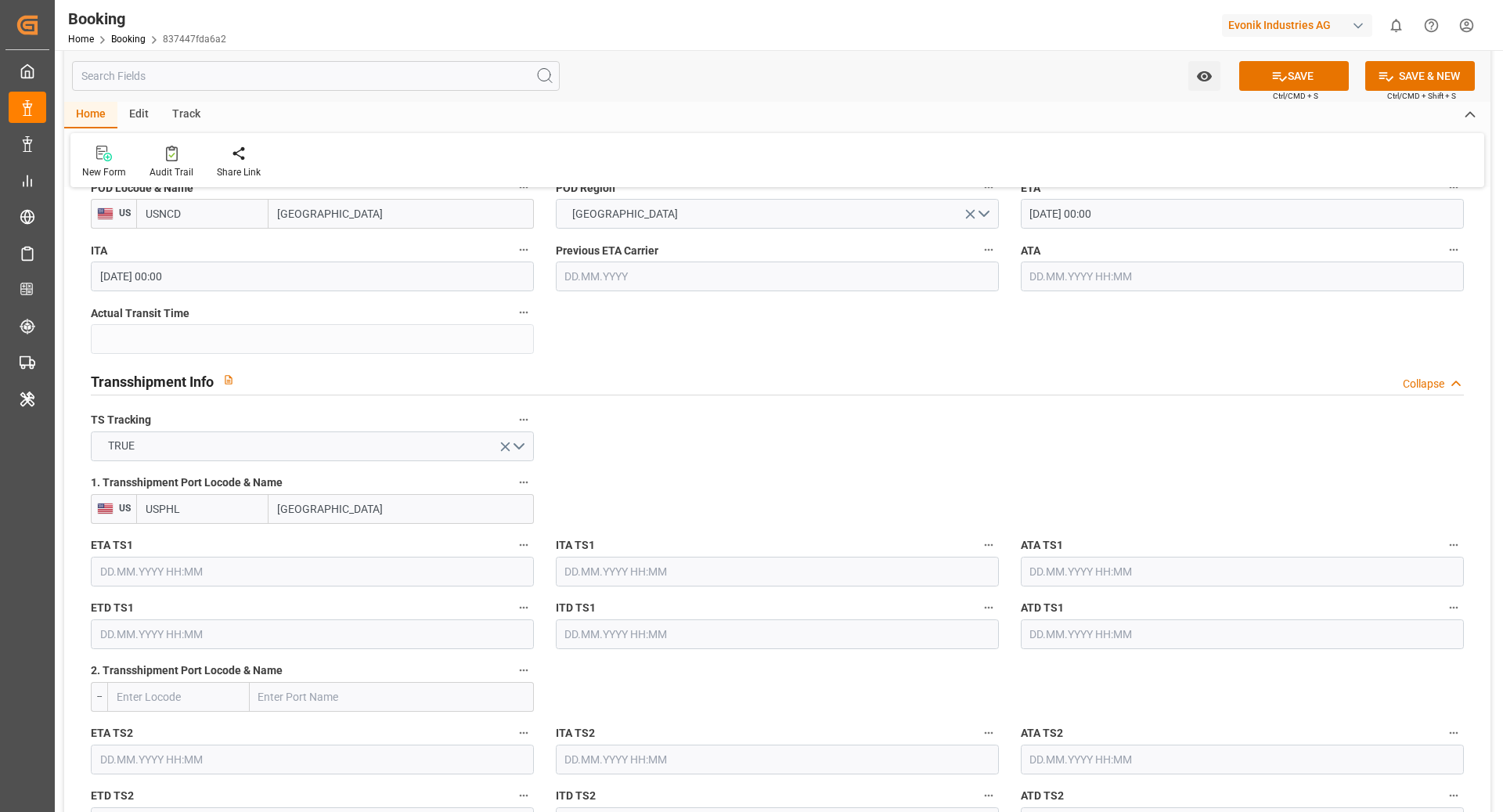
click at [1098, 228] on div "ETA [DATE] 00:00" at bounding box center [1242, 203] width 466 height 63
click at [1075, 214] on input "[DATE] 00:00" at bounding box center [1243, 213] width 443 height 29
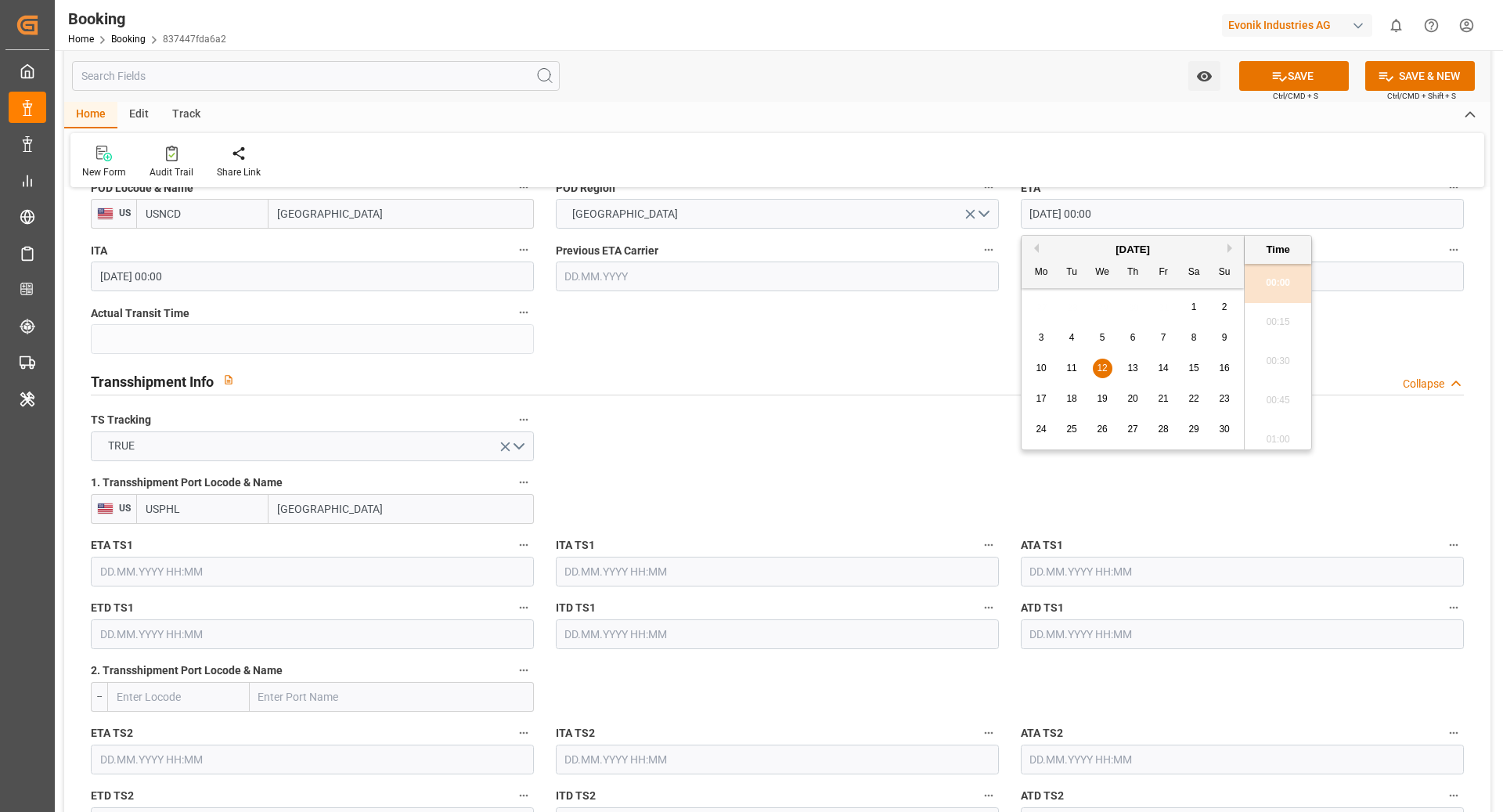
click at [1153, 369] on div "10 11 12 13 14 15 16" at bounding box center [1133, 368] width 214 height 30
click at [1164, 370] on span "14" at bounding box center [1163, 368] width 10 height 11
type input "[DATE] 00:00"
click at [363, 573] on input "text" at bounding box center [313, 571] width 443 height 29
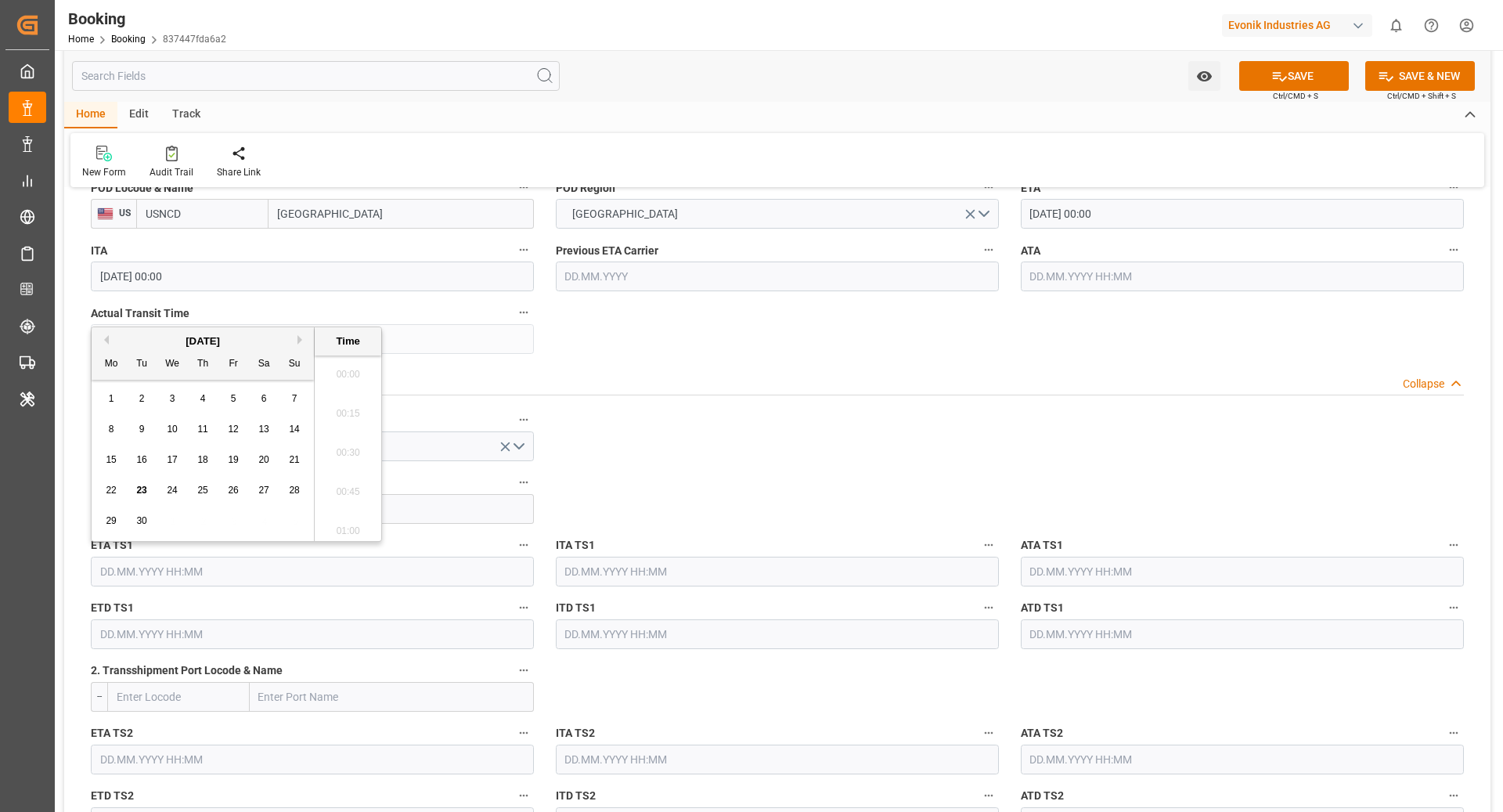
scroll to position [1883, 0]
click at [296, 342] on div "[DATE]" at bounding box center [203, 341] width 223 height 16
click at [300, 335] on button "Next Month" at bounding box center [302, 339] width 10 height 10
click at [181, 449] on div "10 11 12 13 14 15 16" at bounding box center [203, 460] width 214 height 30
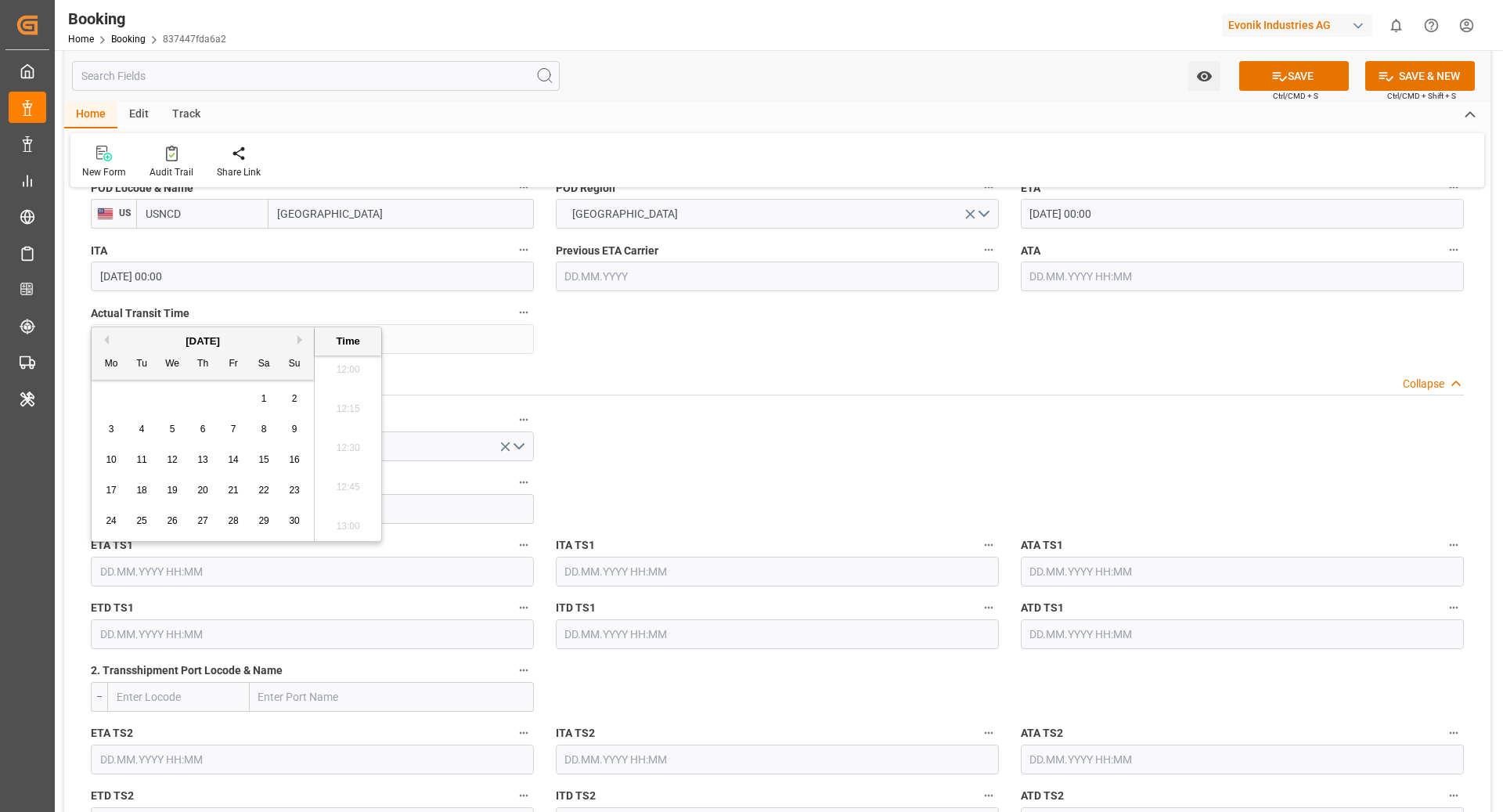
click at [172, 459] on span "12" at bounding box center [172, 459] width 10 height 11
type input "[DATE] 00:00"
click at [207, 643] on input "text" at bounding box center [313, 633] width 443 height 29
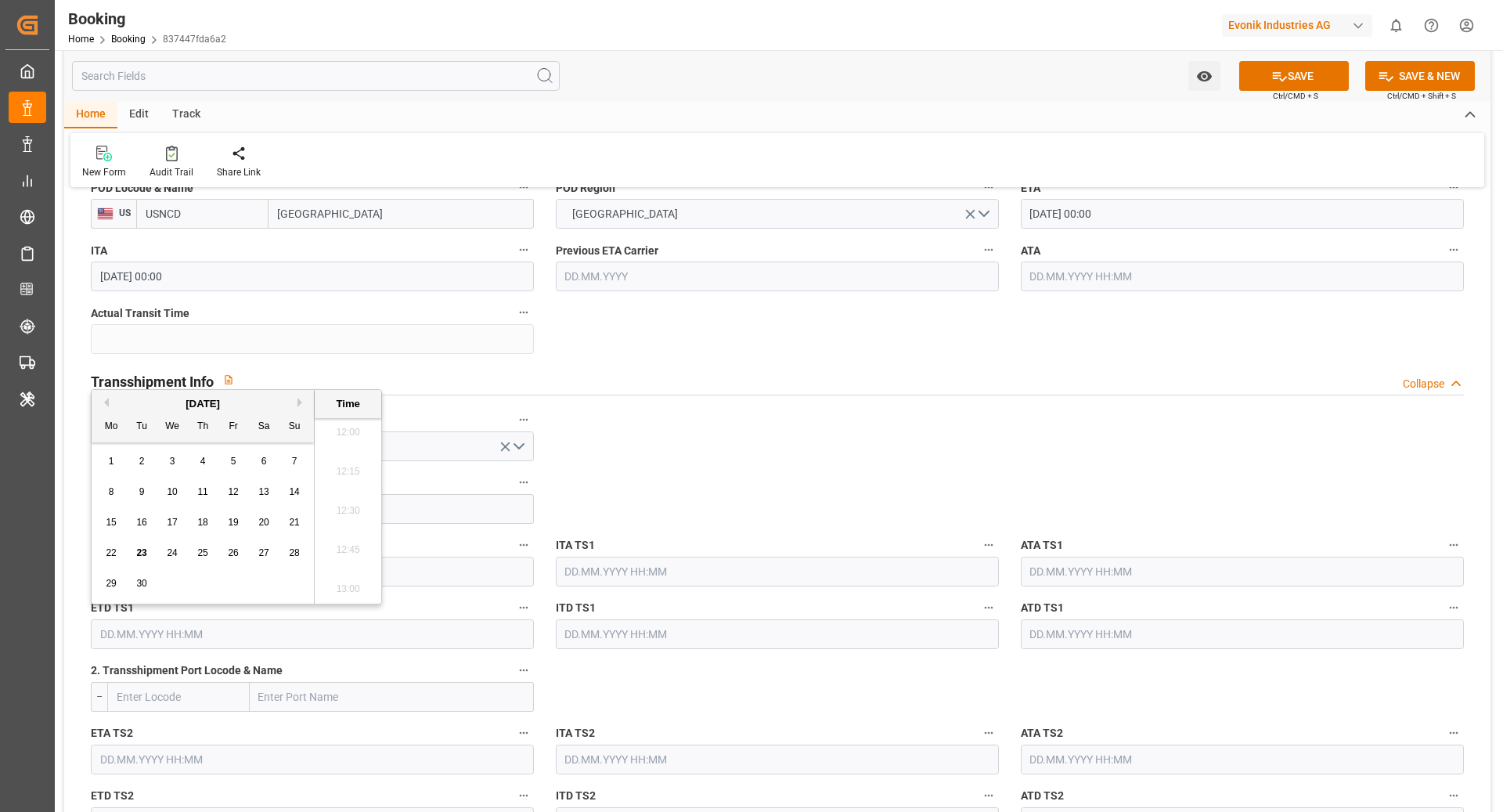
click at [298, 401] on button "Next Month" at bounding box center [302, 402] width 10 height 10
click at [198, 526] on span "13" at bounding box center [202, 522] width 10 height 11
type input "[DATE] 00:00"
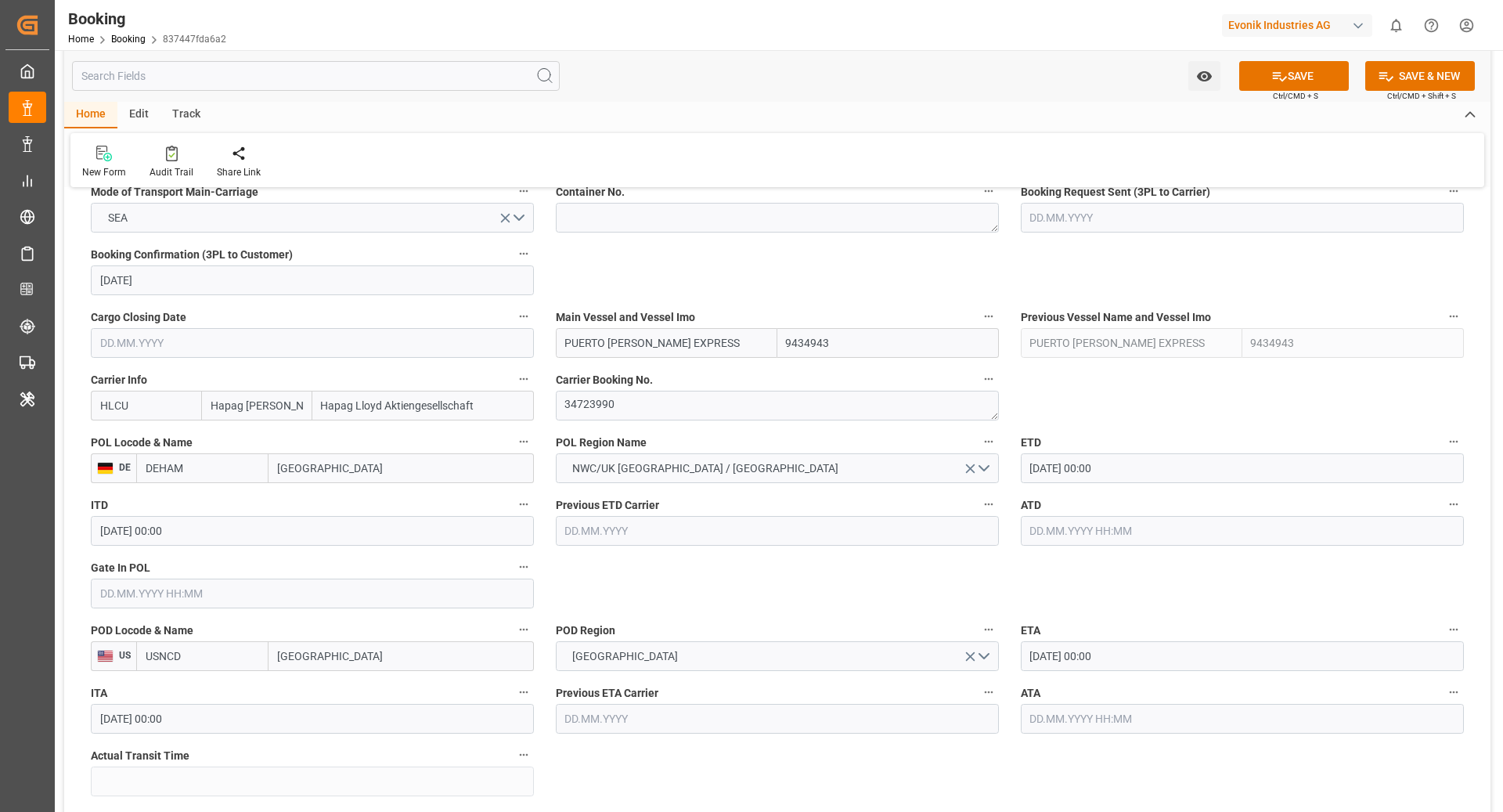
scroll to position [1022, 0]
click at [1292, 75] on button "SAVE" at bounding box center [1294, 75] width 110 height 29
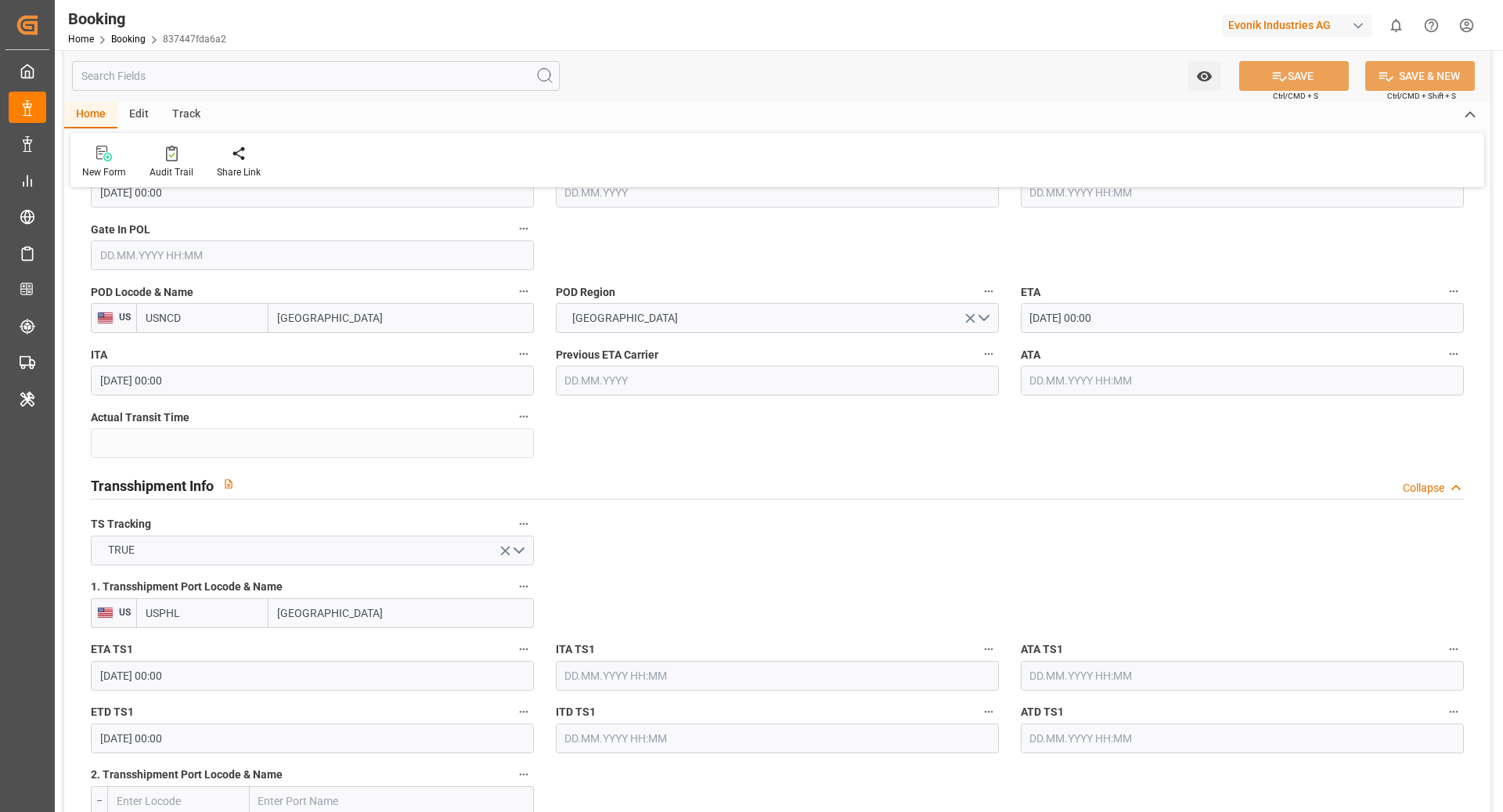
scroll to position [1371, 0]
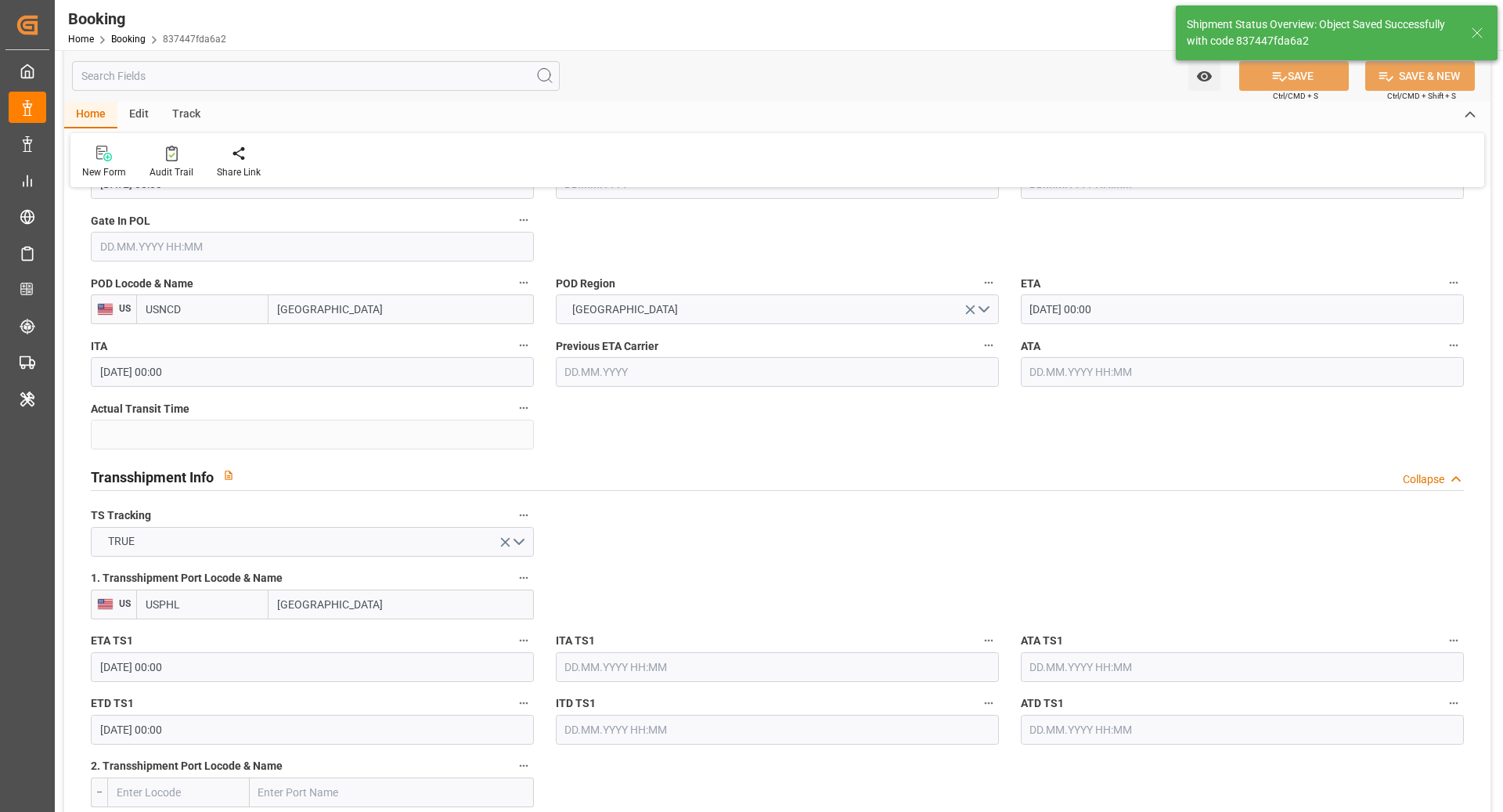
type textarea "[PERSON_NAME]"
type textarea "Pod-businessDivision-businessLine-"
type textarea "Yes"
type input "[DATE] 00:00"
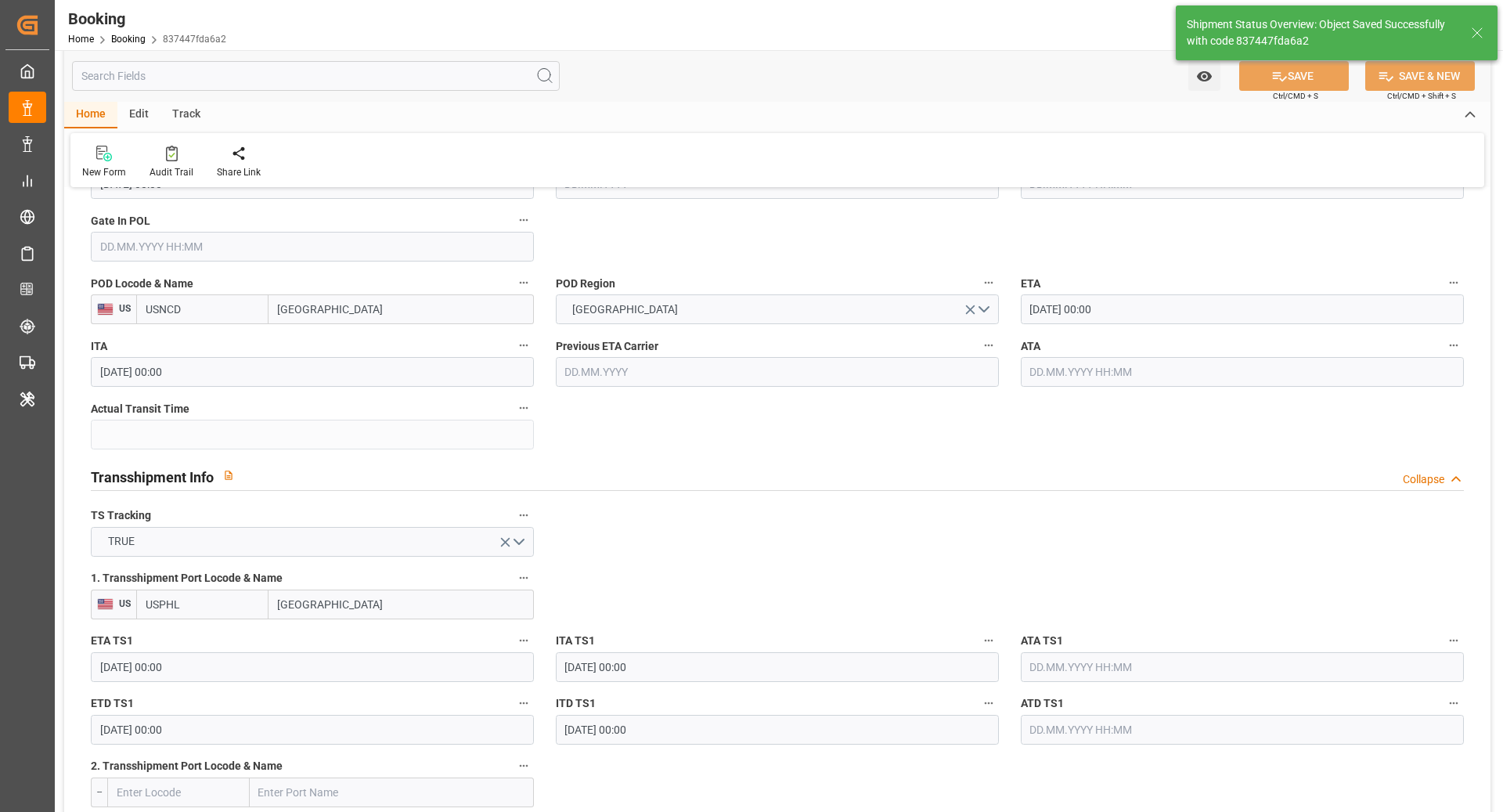
type input "[DATE] 07:13"
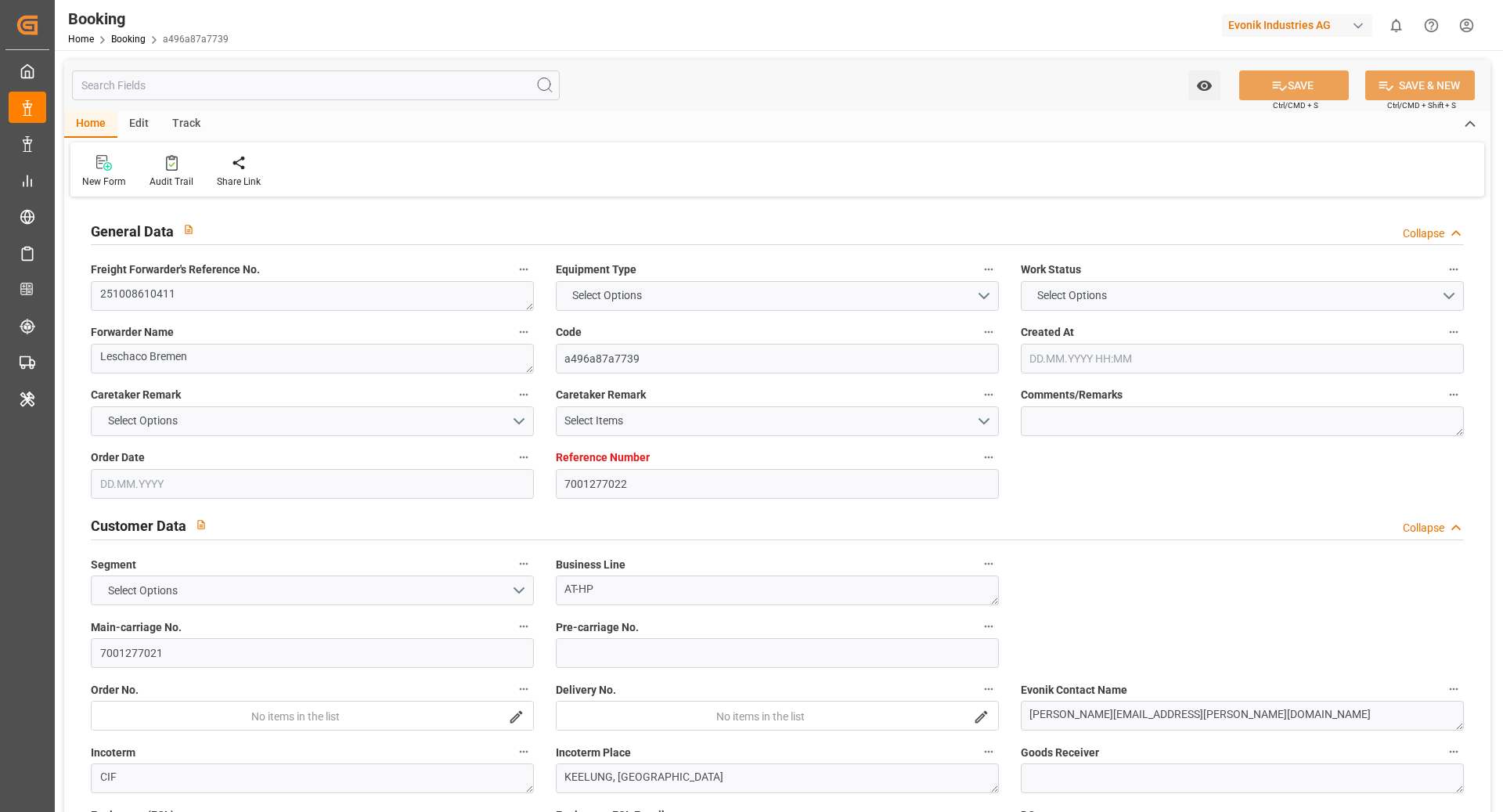
type input "7001277022"
type input "9780469"
type input "Hapag [PERSON_NAME]"
type input "Hapag Lloyd Aktiengesellschaft"
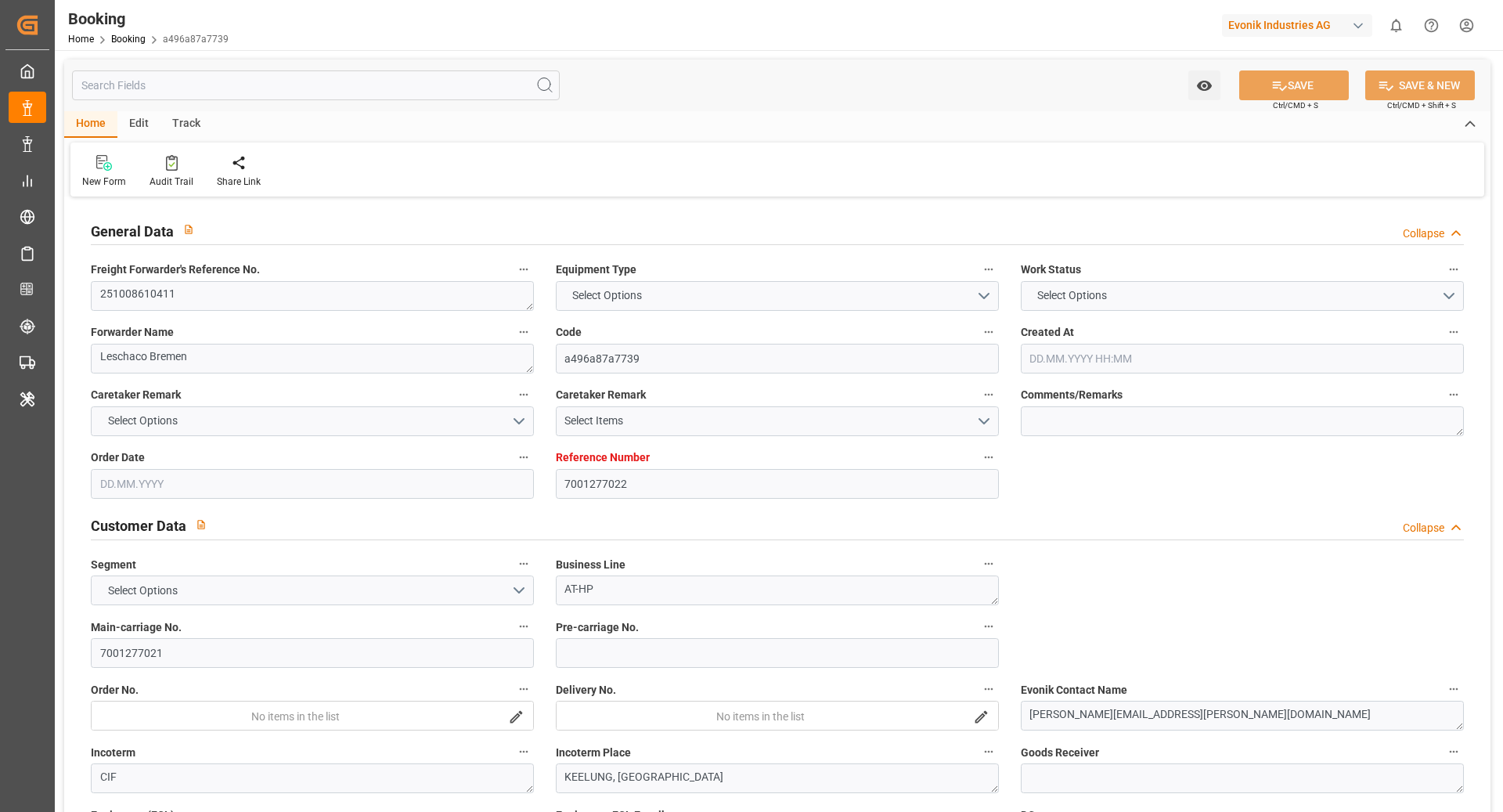
type input "EUNWC"
type input "TWKEL"
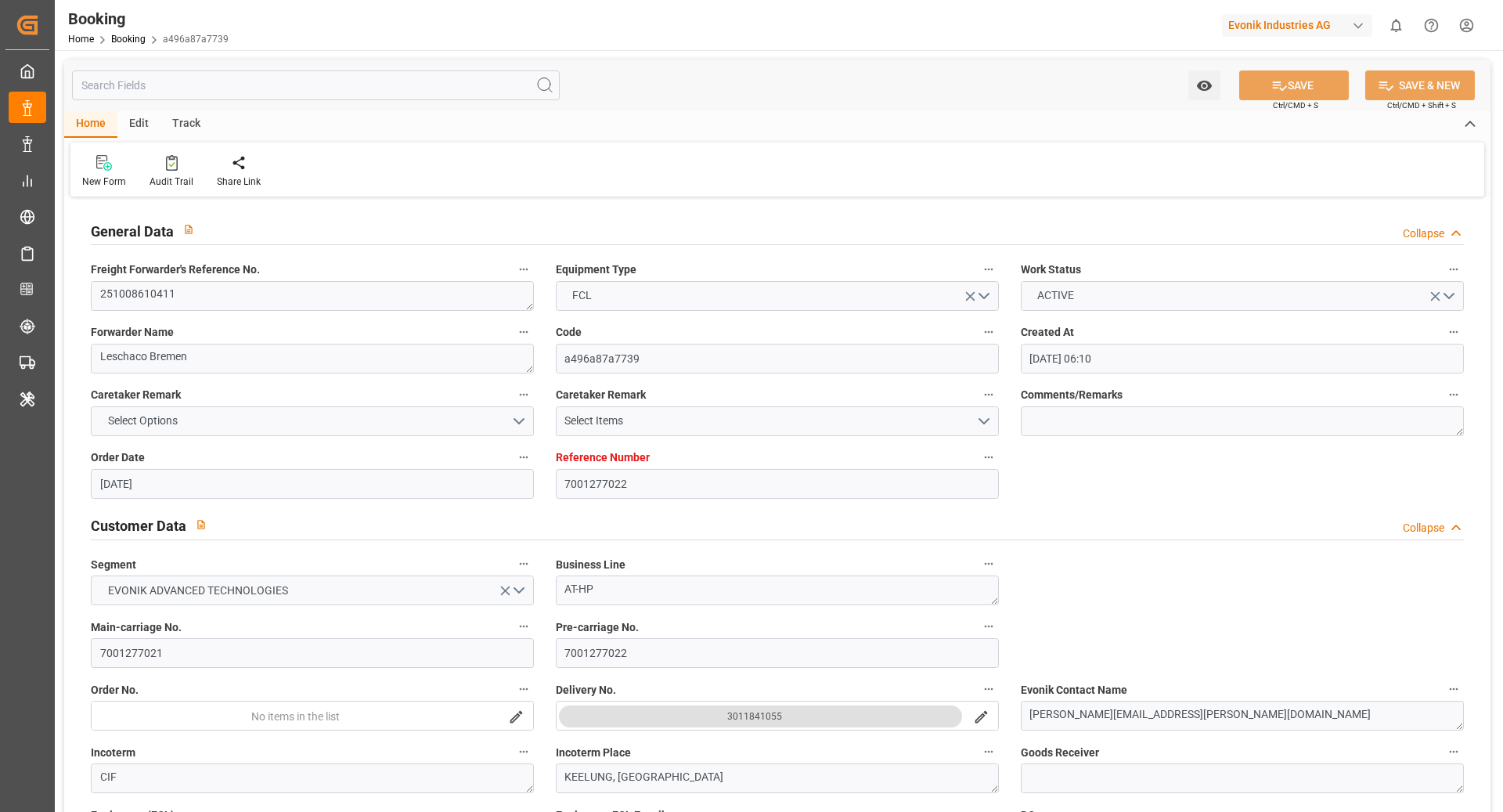
type input "[DATE] 06:10"
type input "[DATE]"
type input "[DATE] 00:00"
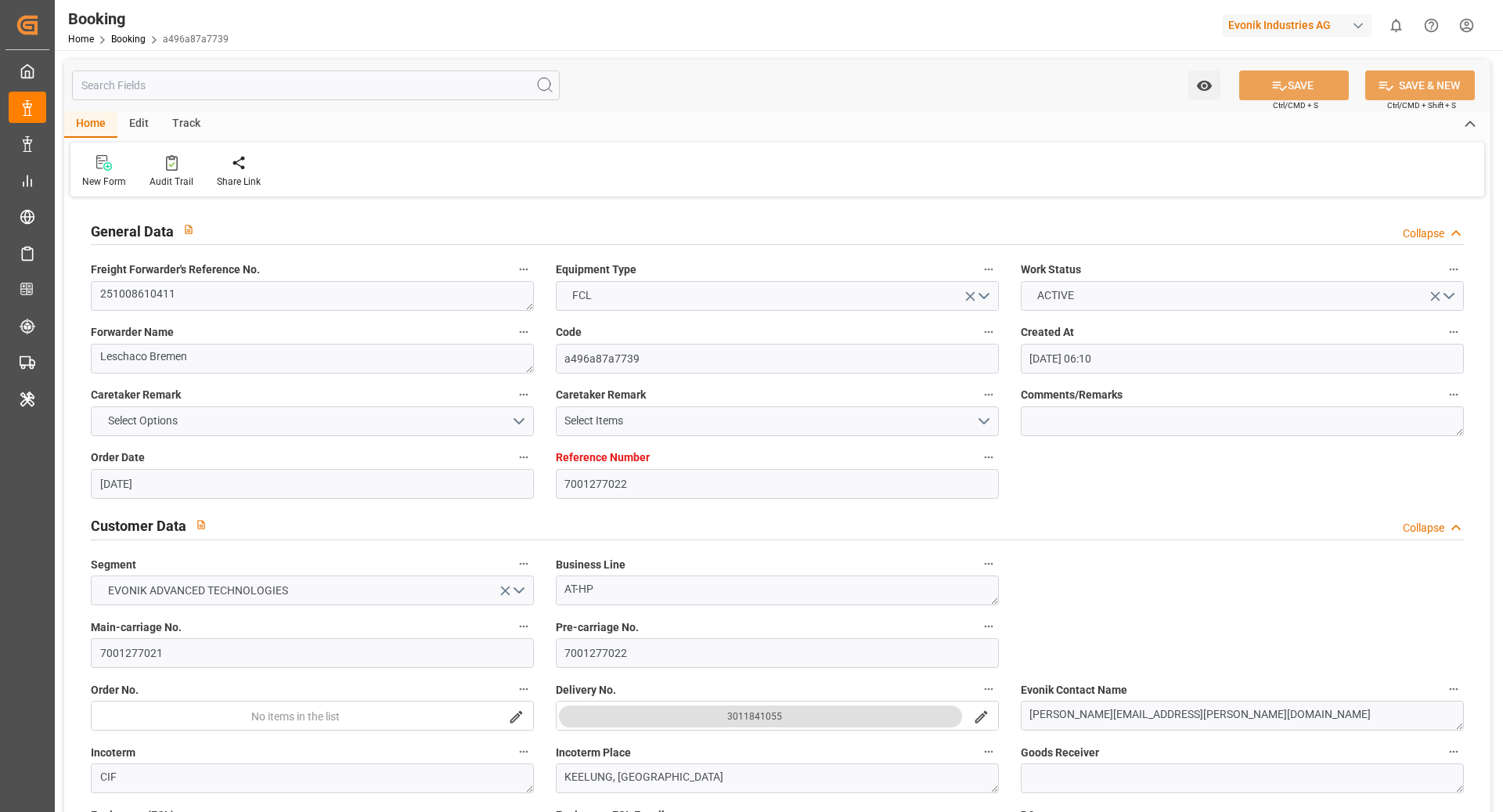
type input "[DATE] 00:00"
type input "[DATE]"
type input "[DATE] 00:00"
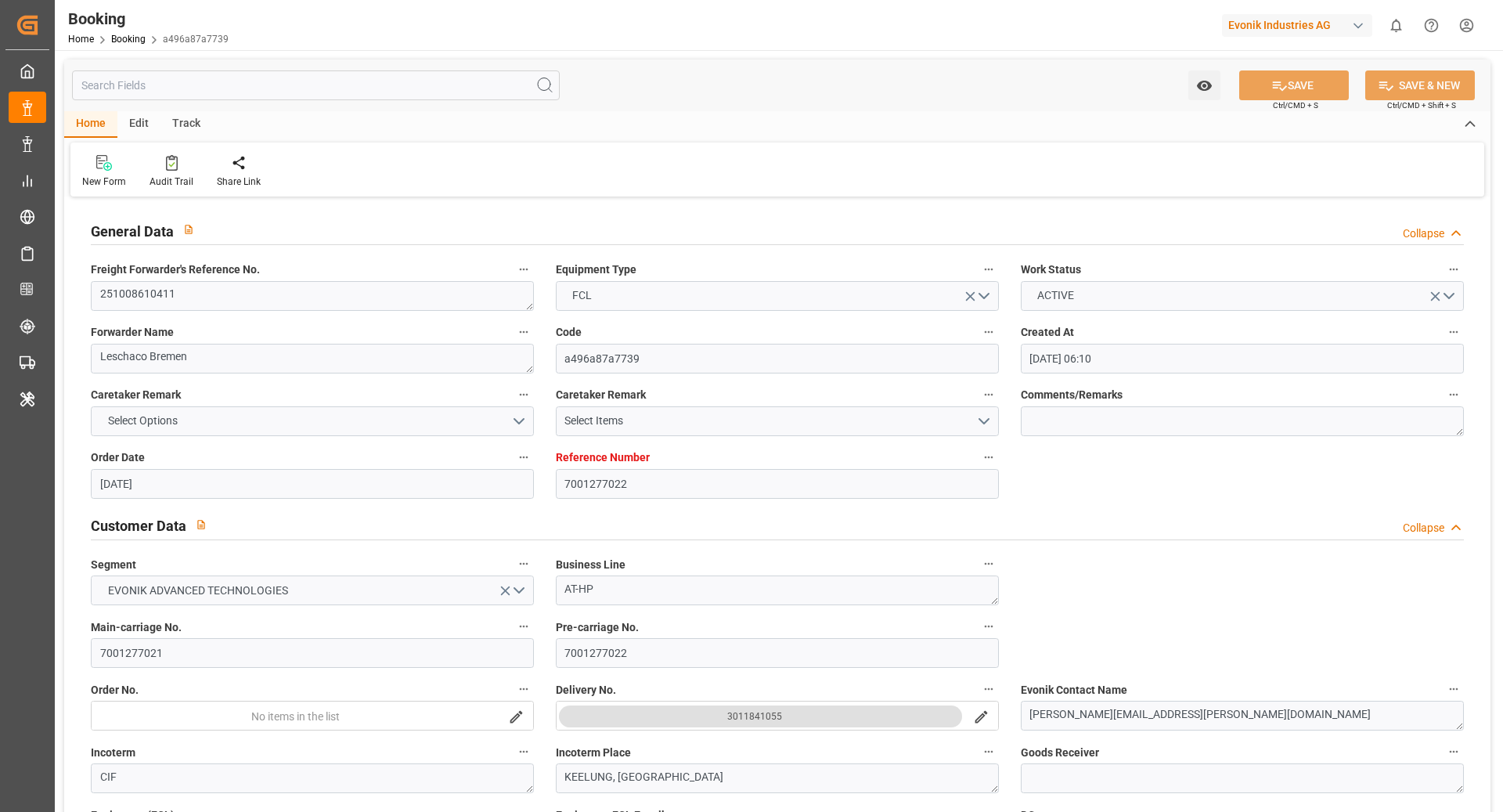
type input "[DATE] 00:00"
type input "[DATE] 08:52"
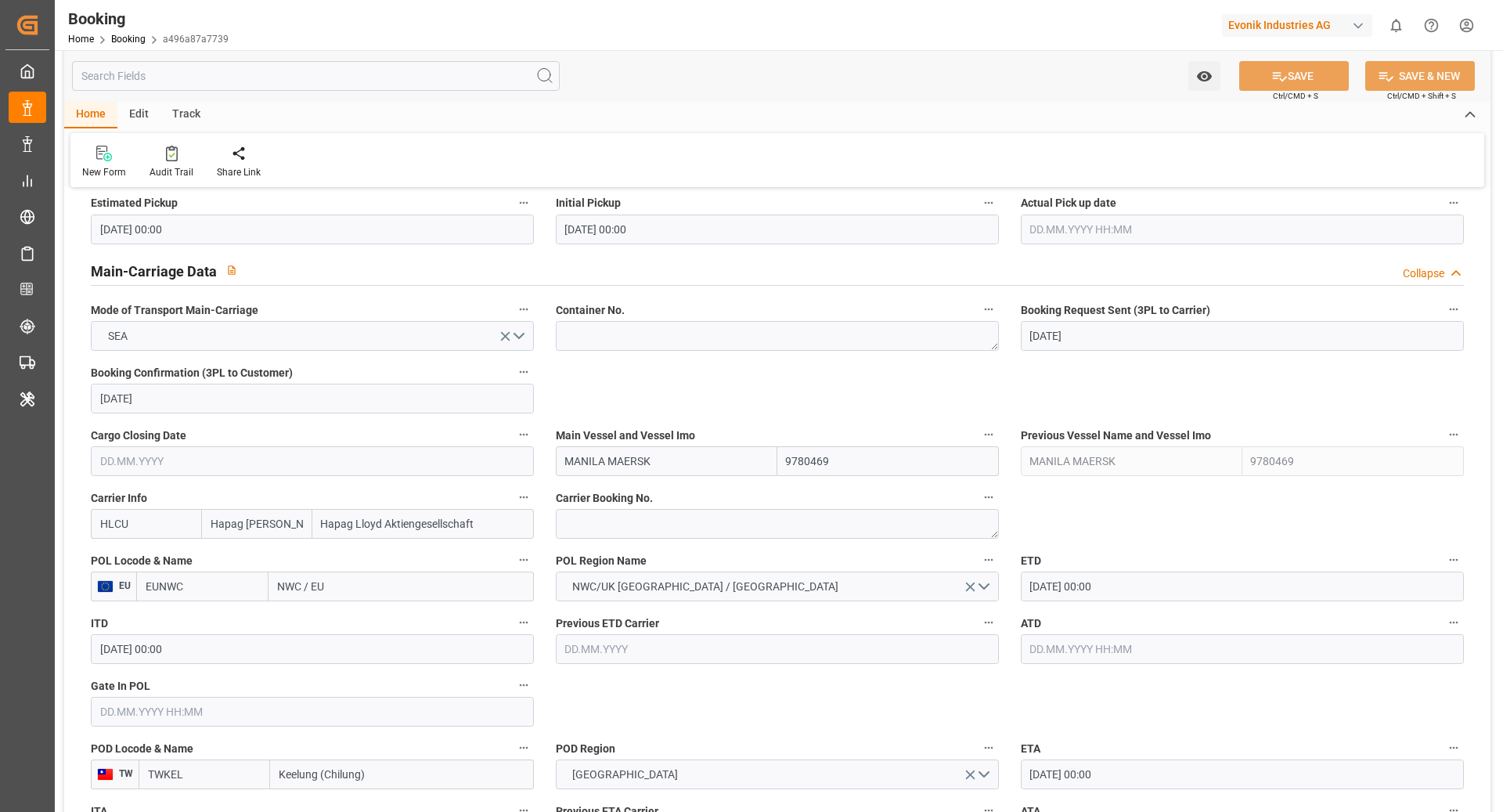
scroll to position [922, 0]
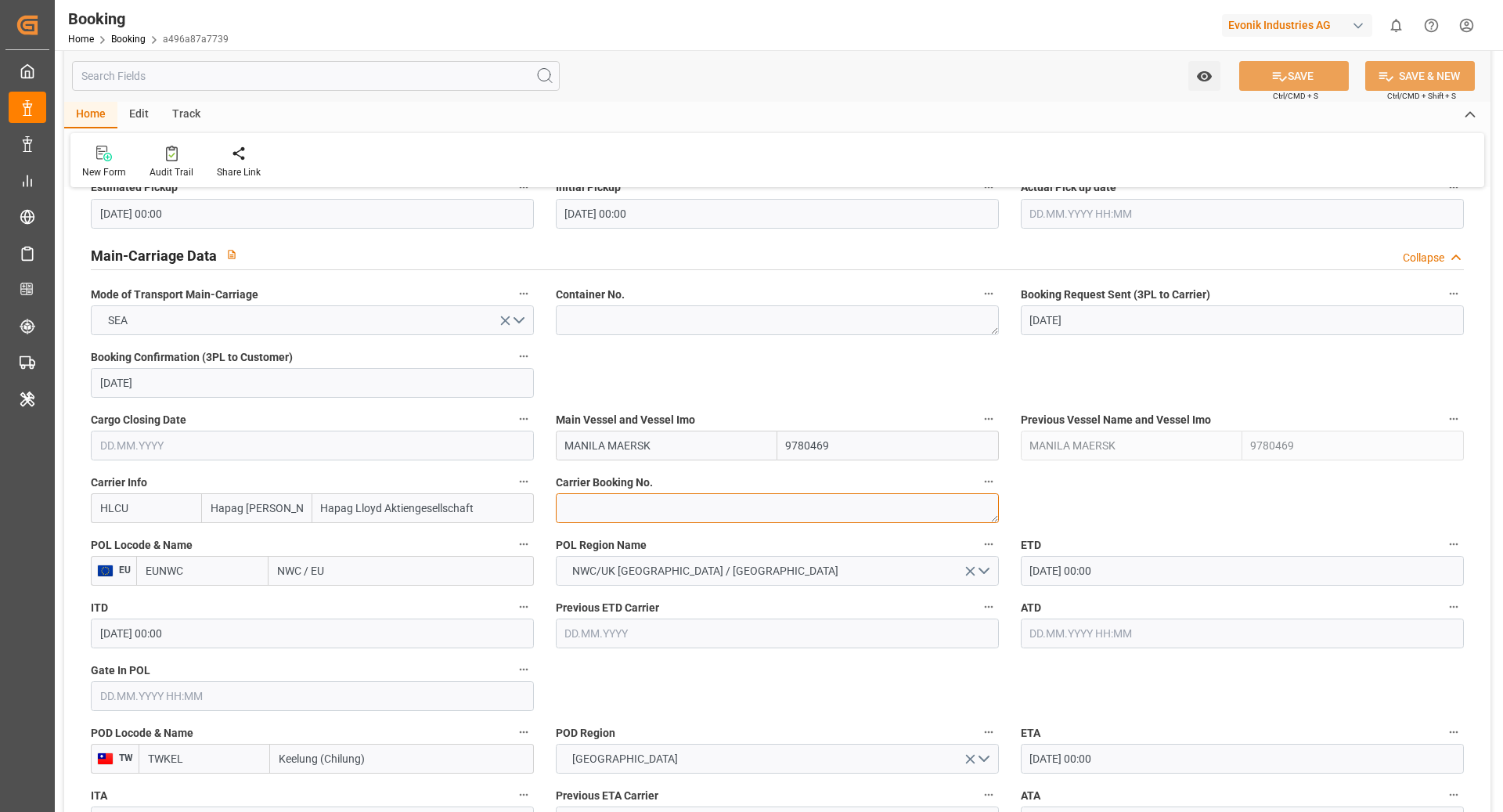
click at [645, 515] on textarea at bounding box center [777, 507] width 443 height 29
paste textarea "32679601"
type textarea "32679601"
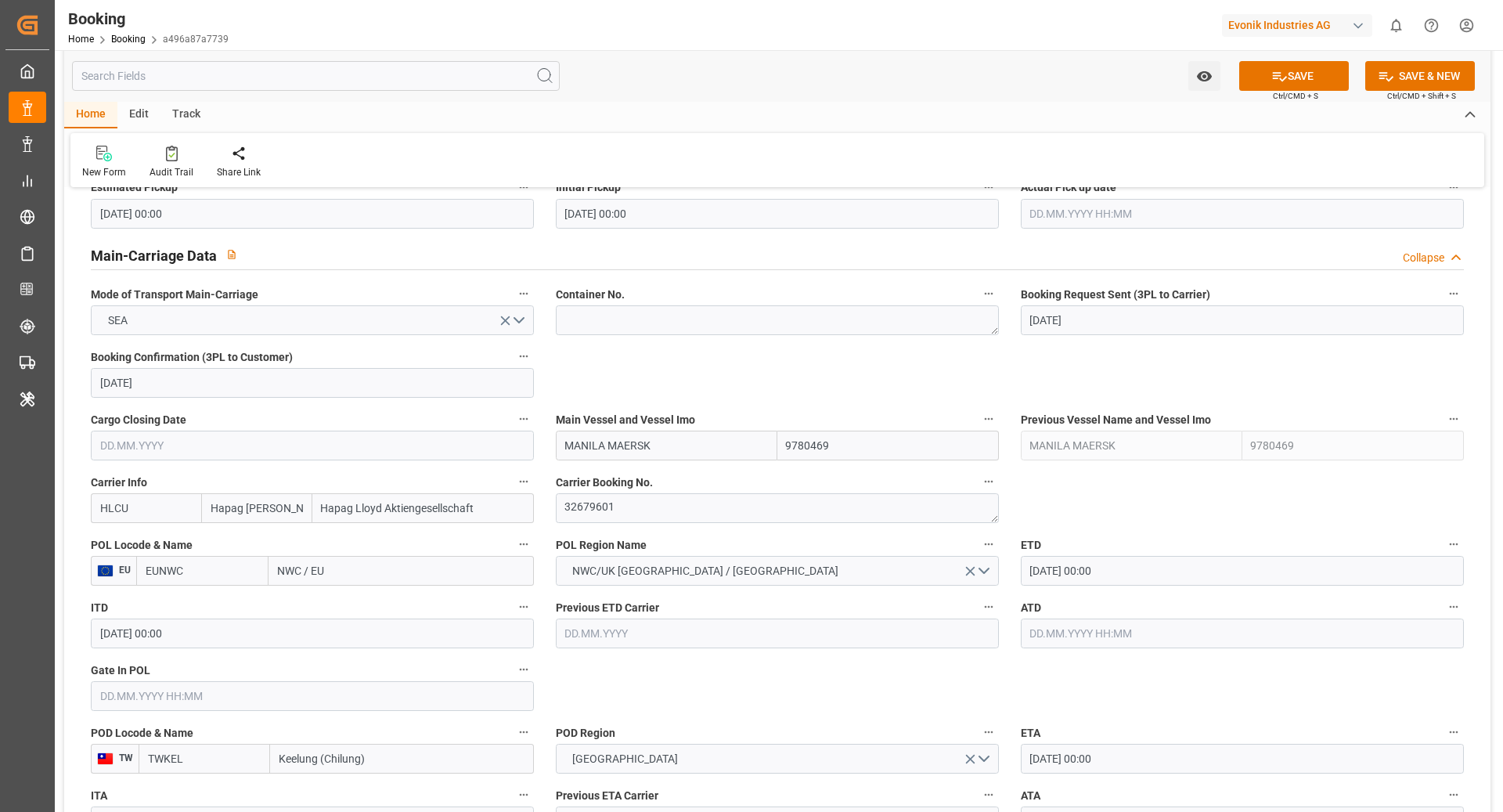
click at [237, 564] on input "EUNWC" at bounding box center [202, 570] width 132 height 29
type input "NLRTM"
click at [212, 604] on span "NLRTM - [GEOGRAPHIC_DATA]" at bounding box center [199, 613] width 105 height 29
type input "[GEOGRAPHIC_DATA]"
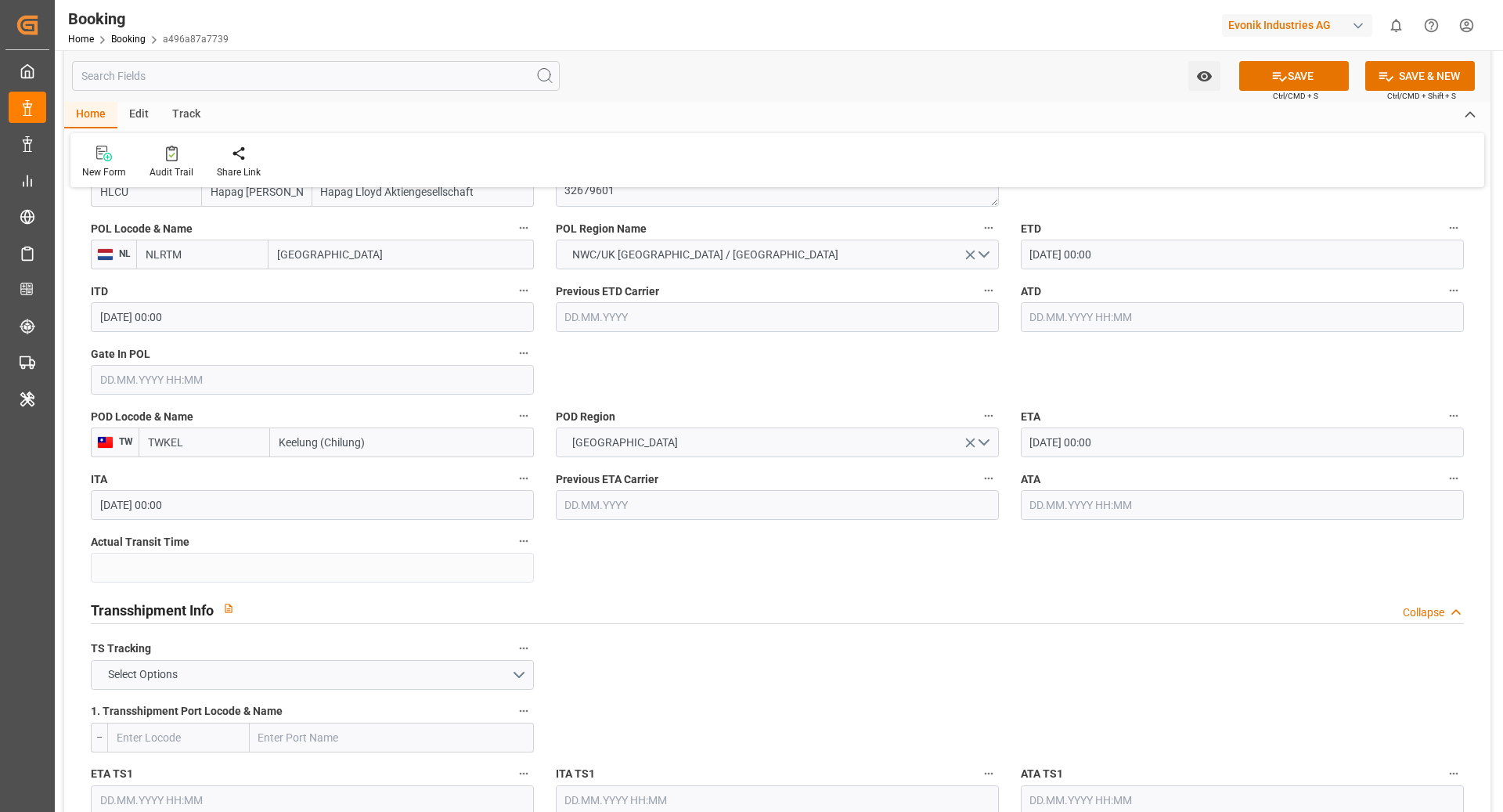
scroll to position [1303, 0]
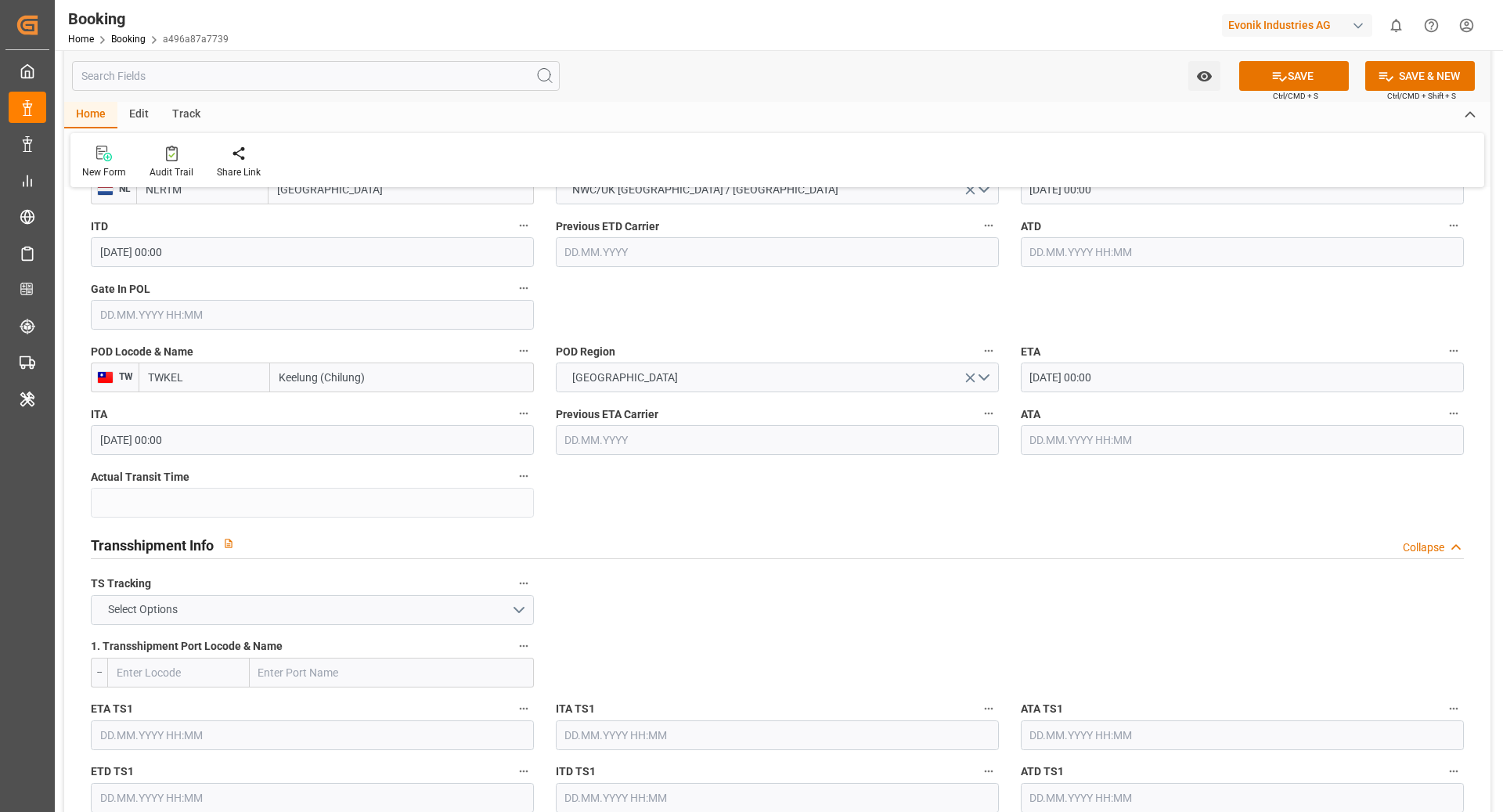
type input "NLRTM"
click at [405, 612] on button "Select Options" at bounding box center [313, 609] width 443 height 29
click at [264, 607] on div "TRUE" at bounding box center [313, 614] width 441 height 33
click at [206, 657] on input "text" at bounding box center [178, 672] width 142 height 29
type input "CNSGH"
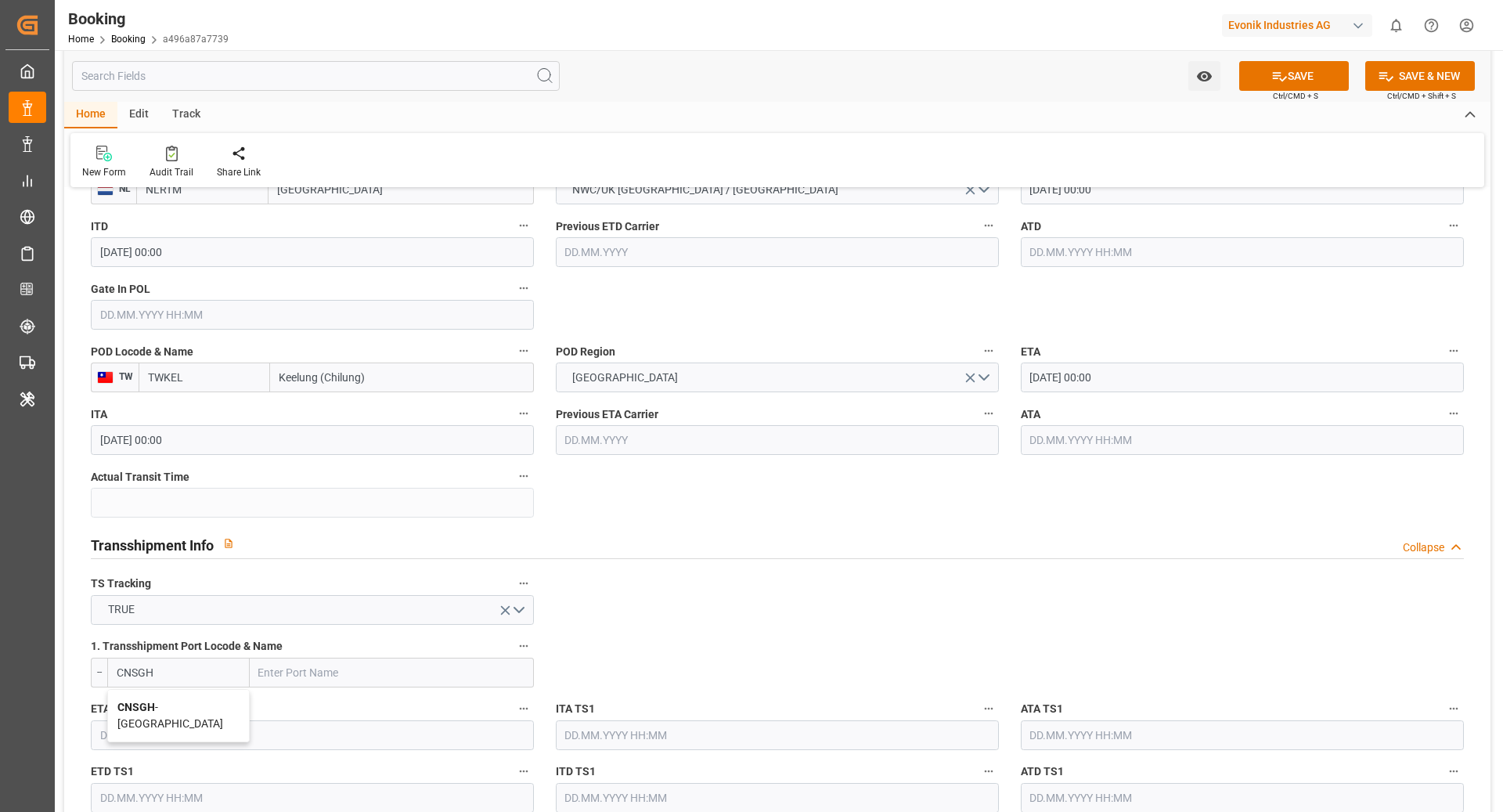
click at [196, 706] on span "CNSGH - [GEOGRAPHIC_DATA]" at bounding box center [170, 715] width 105 height 29
type input "[GEOGRAPHIC_DATA]"
type input "CNSGH"
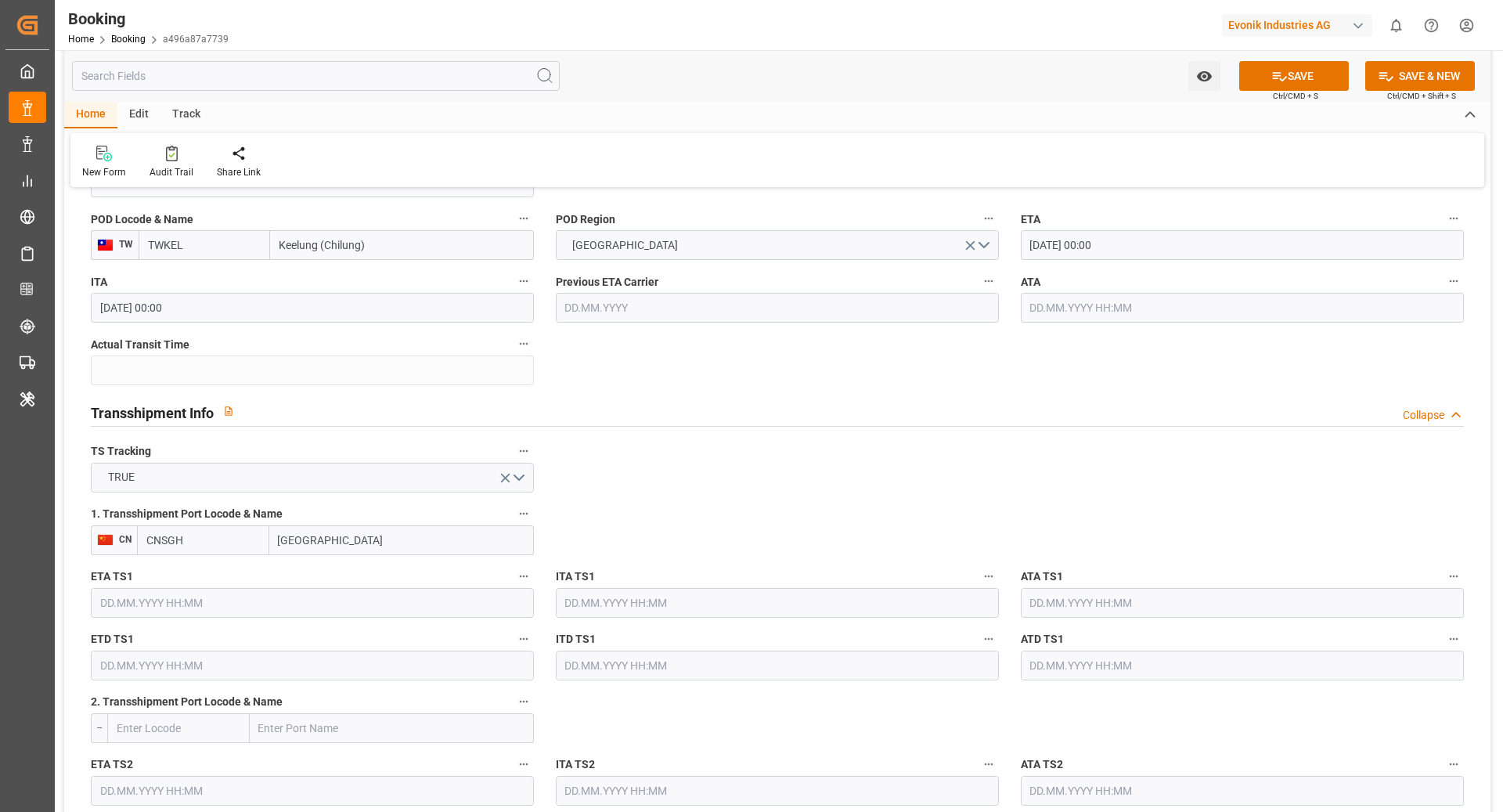
scroll to position [1469, 0]
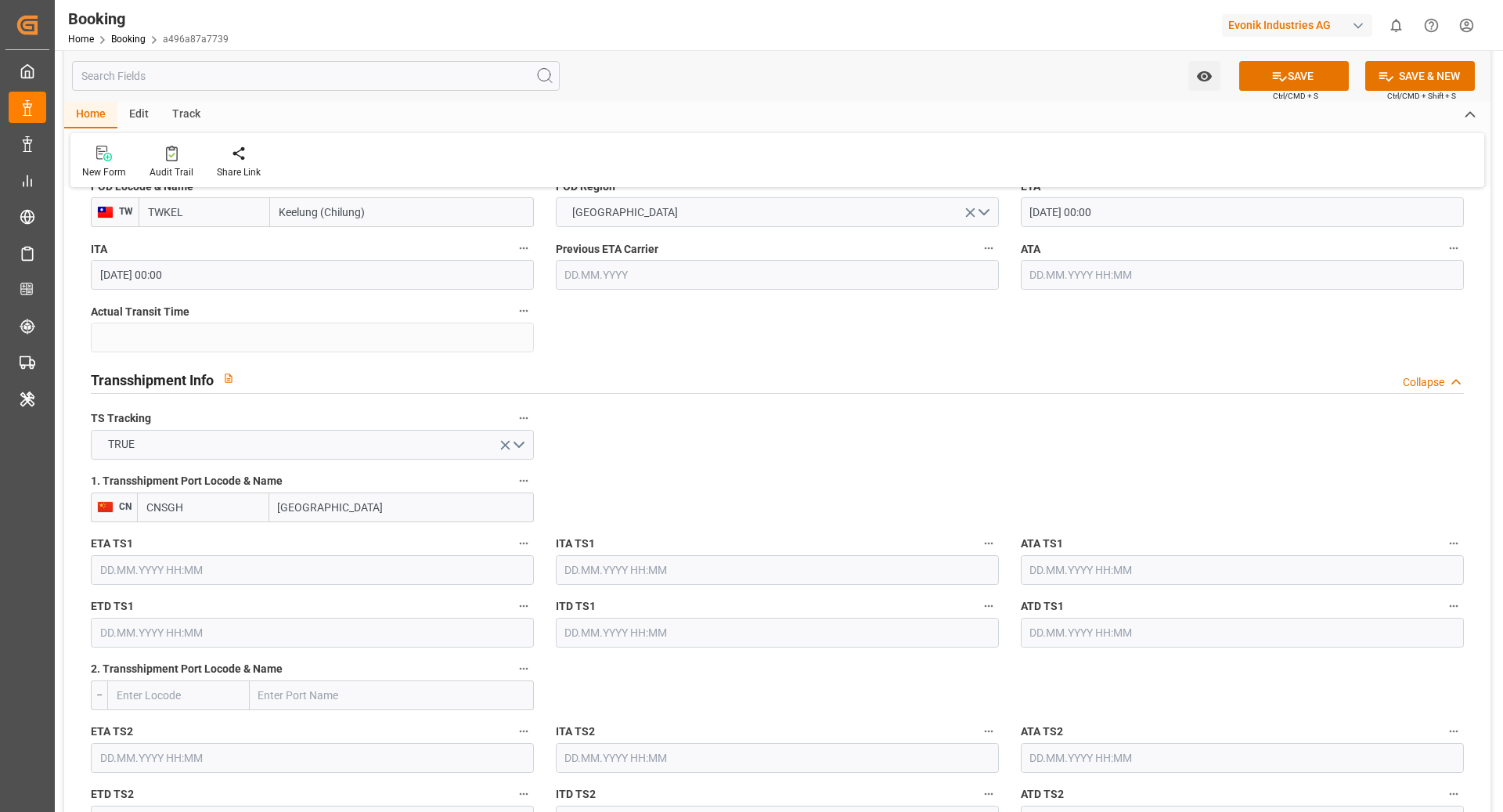
click at [335, 571] on input "text" at bounding box center [313, 569] width 443 height 29
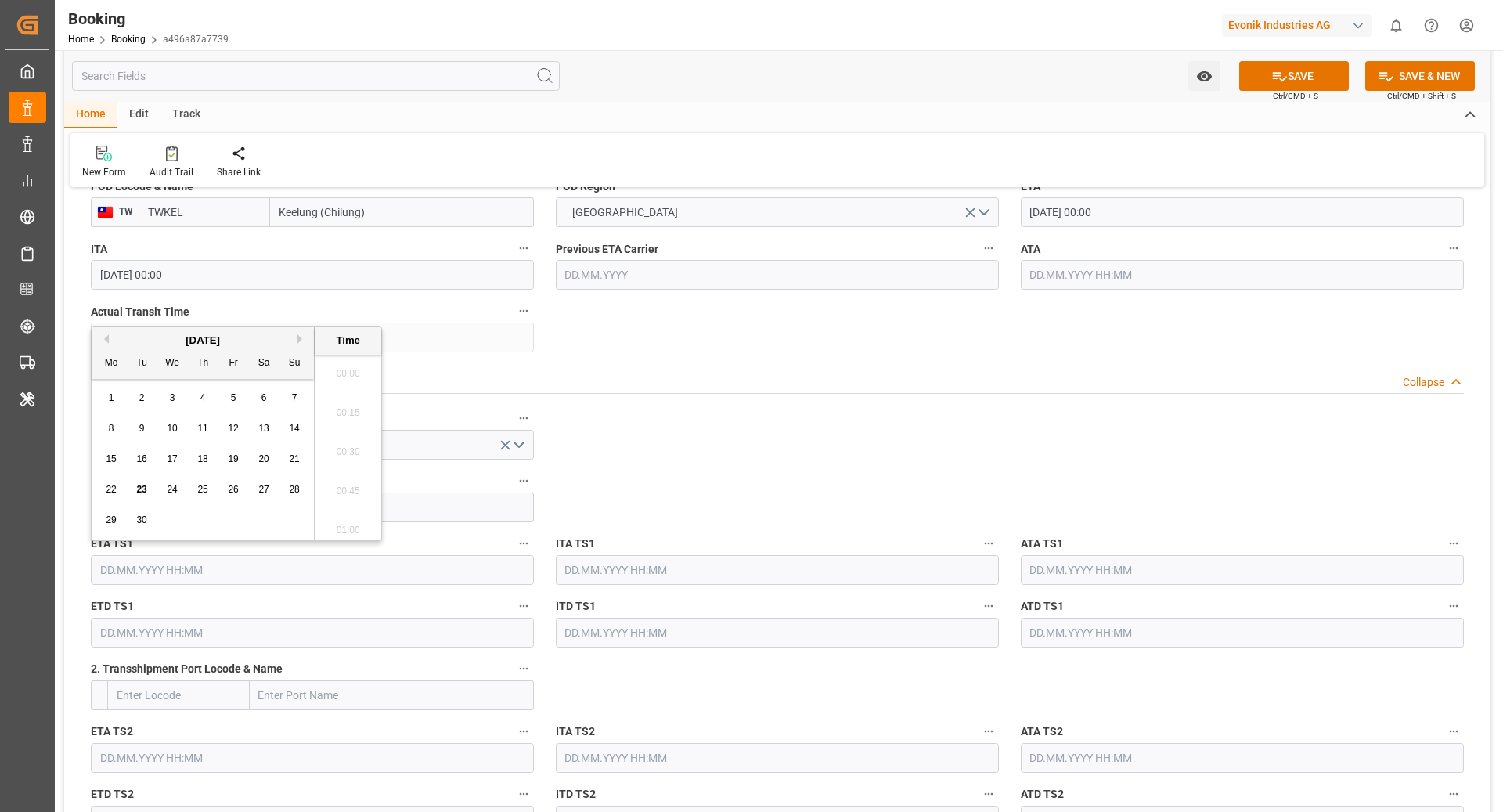
scroll to position [1883, 0]
click at [259, 490] on span "22" at bounding box center [263, 490] width 10 height 11
type input "[DATE] 00:00"
click at [232, 638] on input "text" at bounding box center [313, 632] width 443 height 29
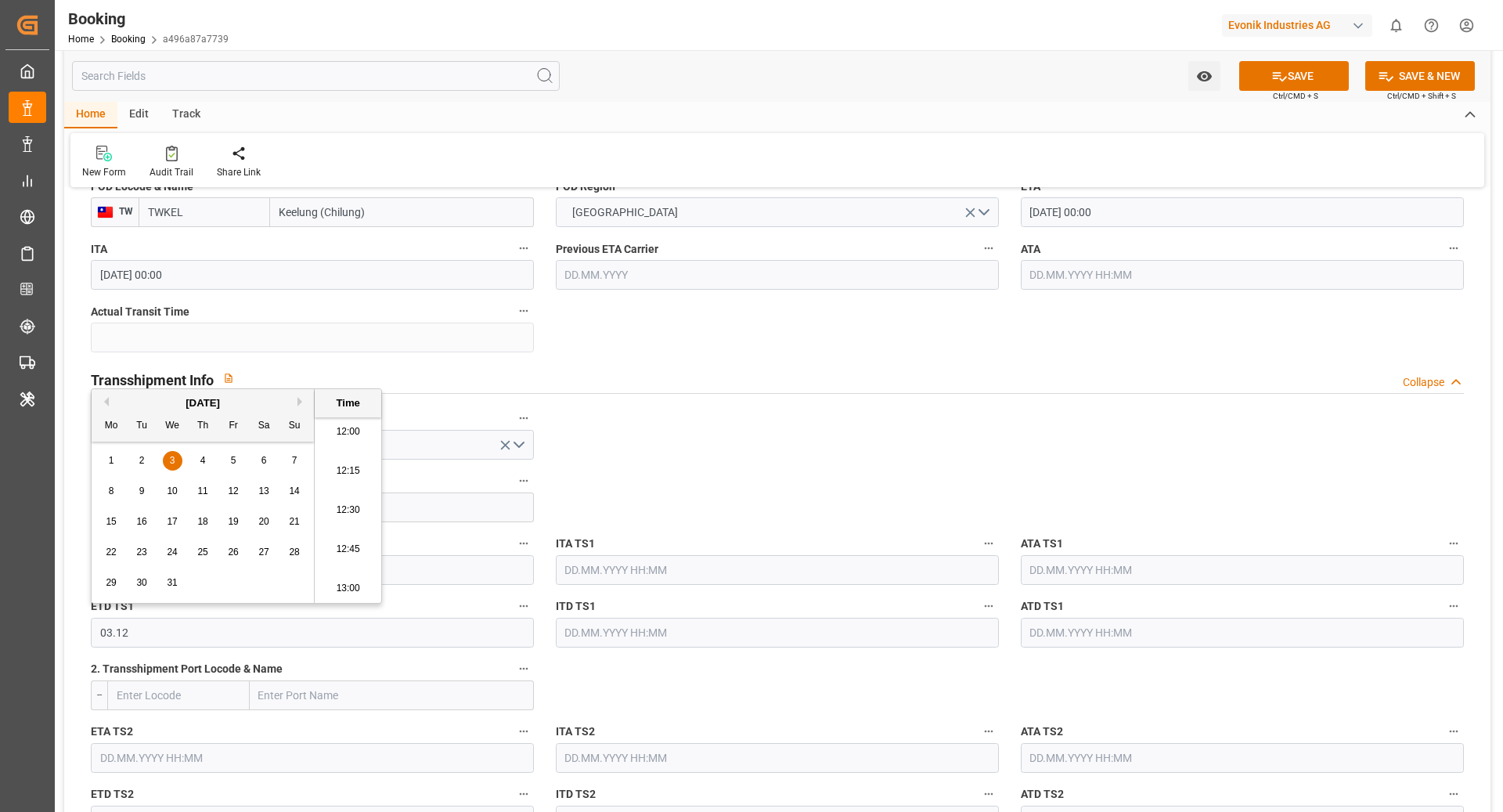
click at [172, 461] on span "3" at bounding box center [172, 460] width 5 height 11
type input "[DATE] 00:00"
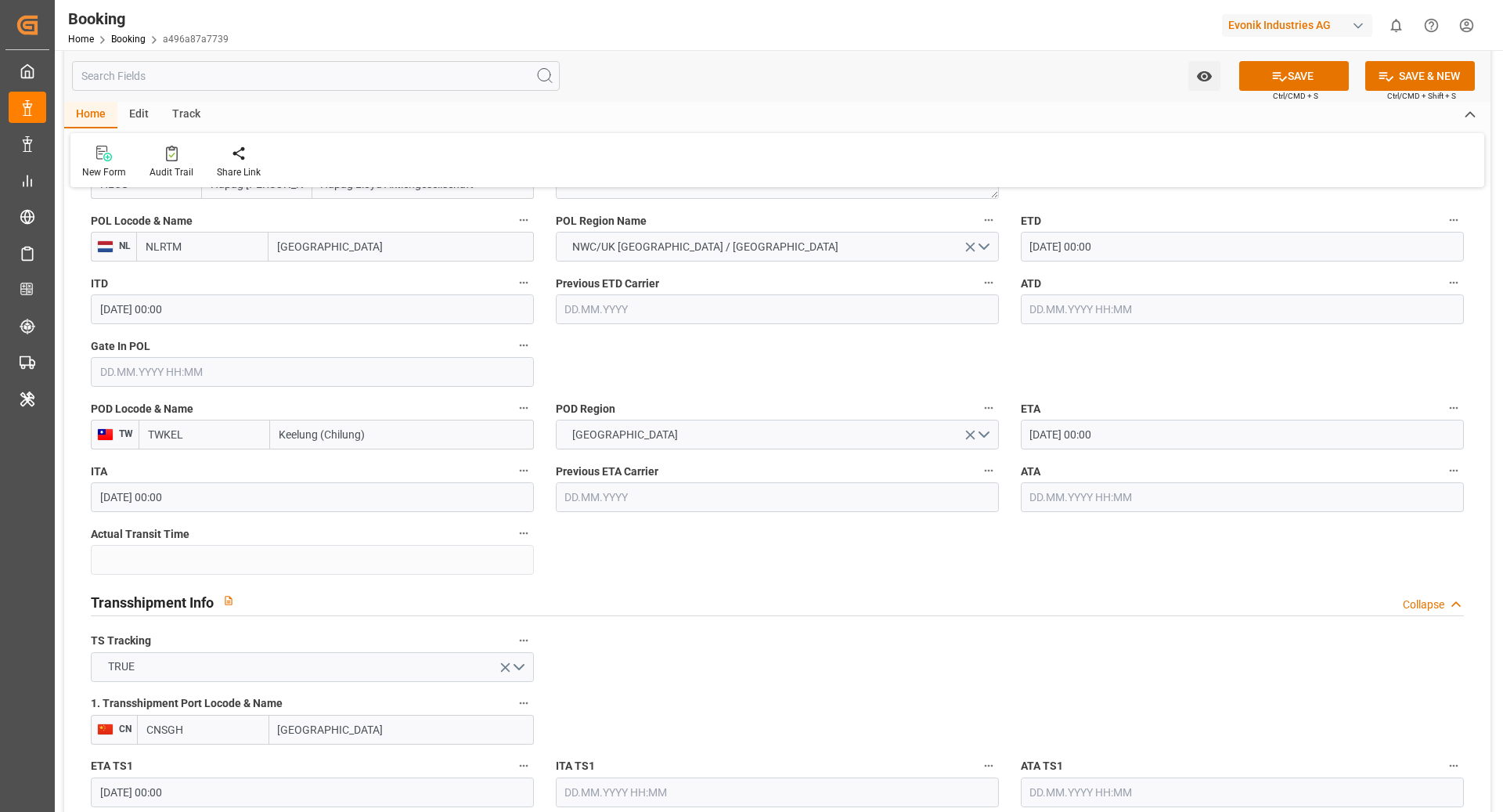
scroll to position [1216, 0]
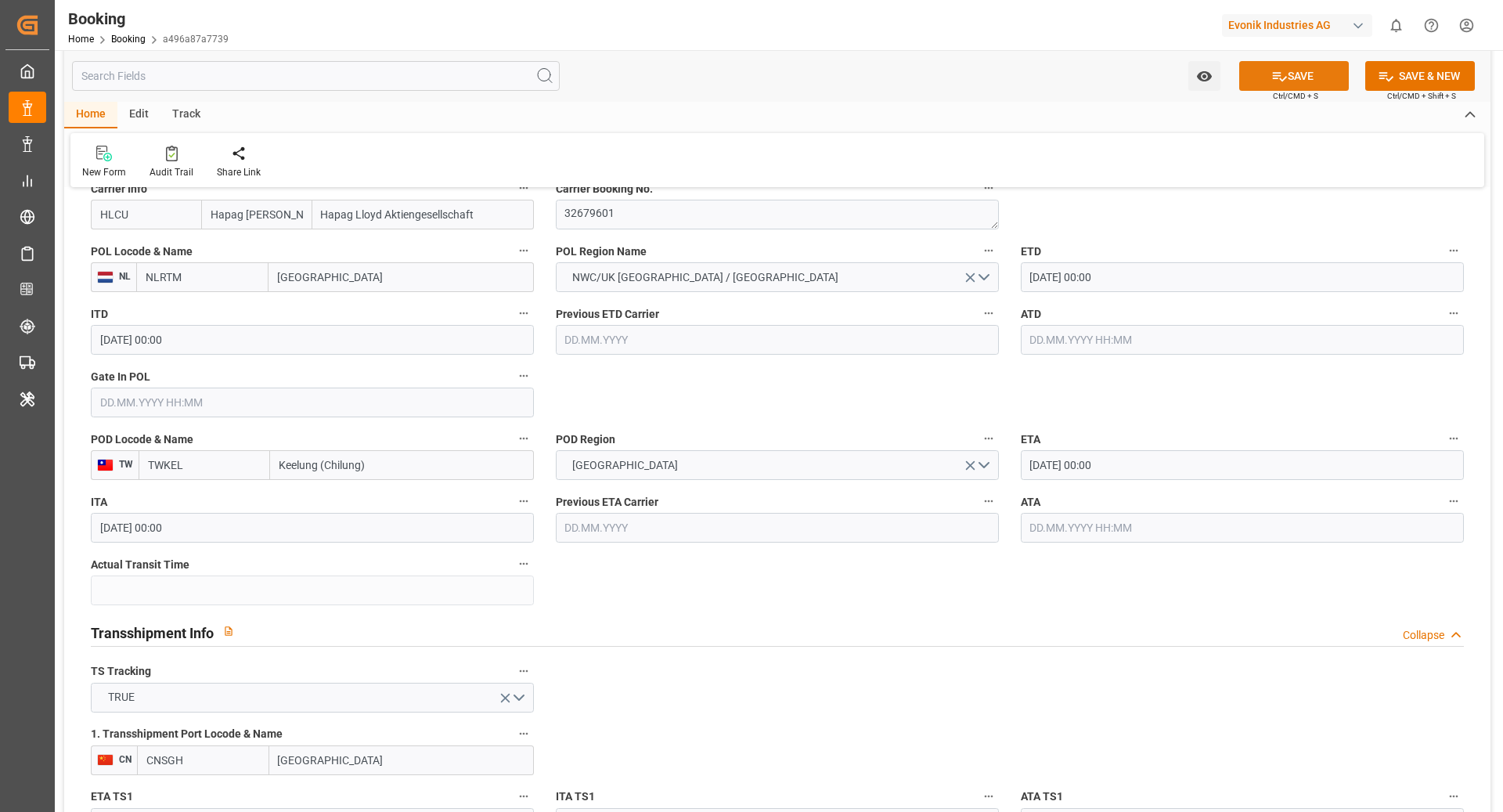
click at [1255, 79] on button "SAVE" at bounding box center [1294, 75] width 110 height 29
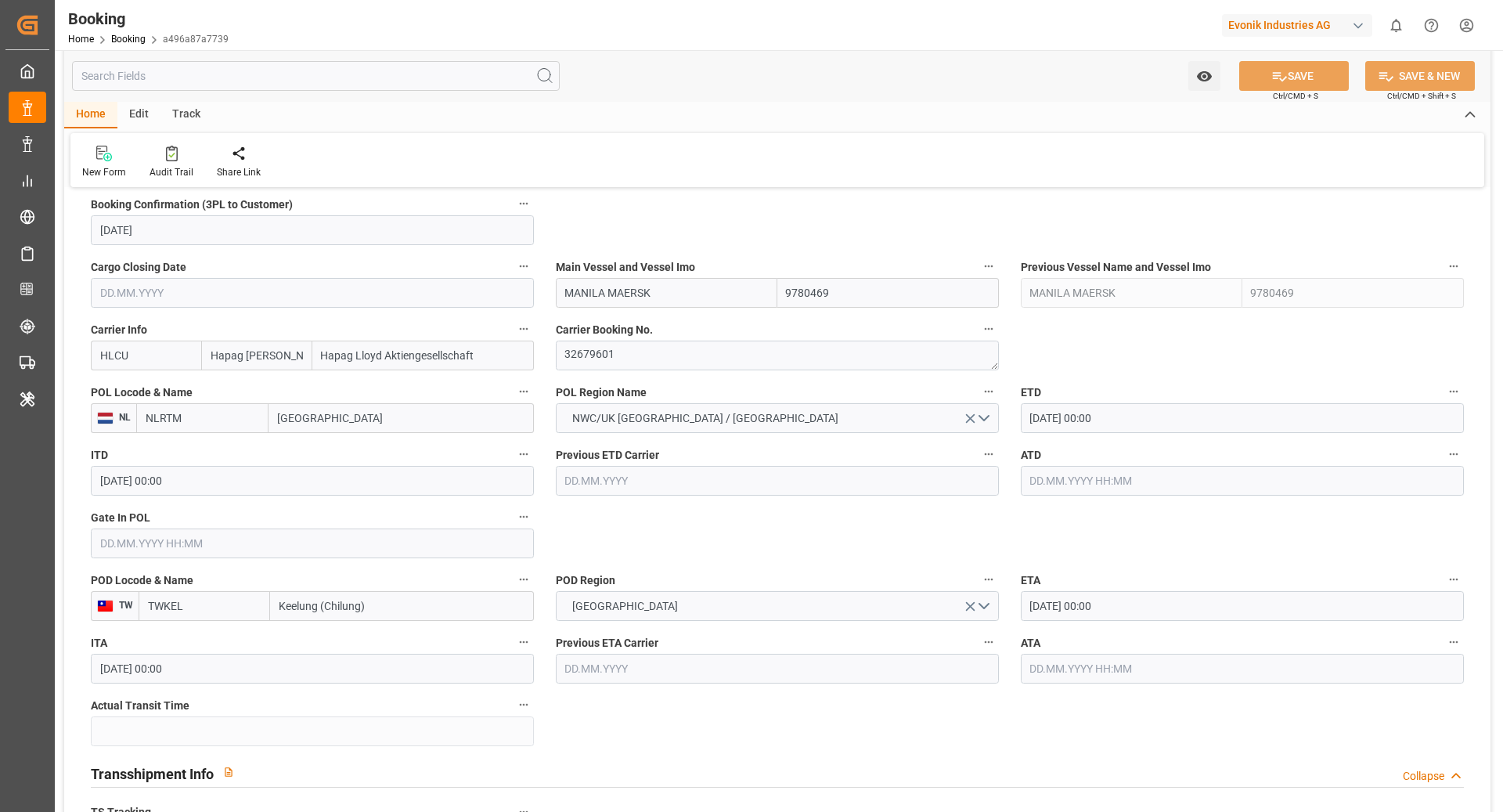
scroll to position [1050, 0]
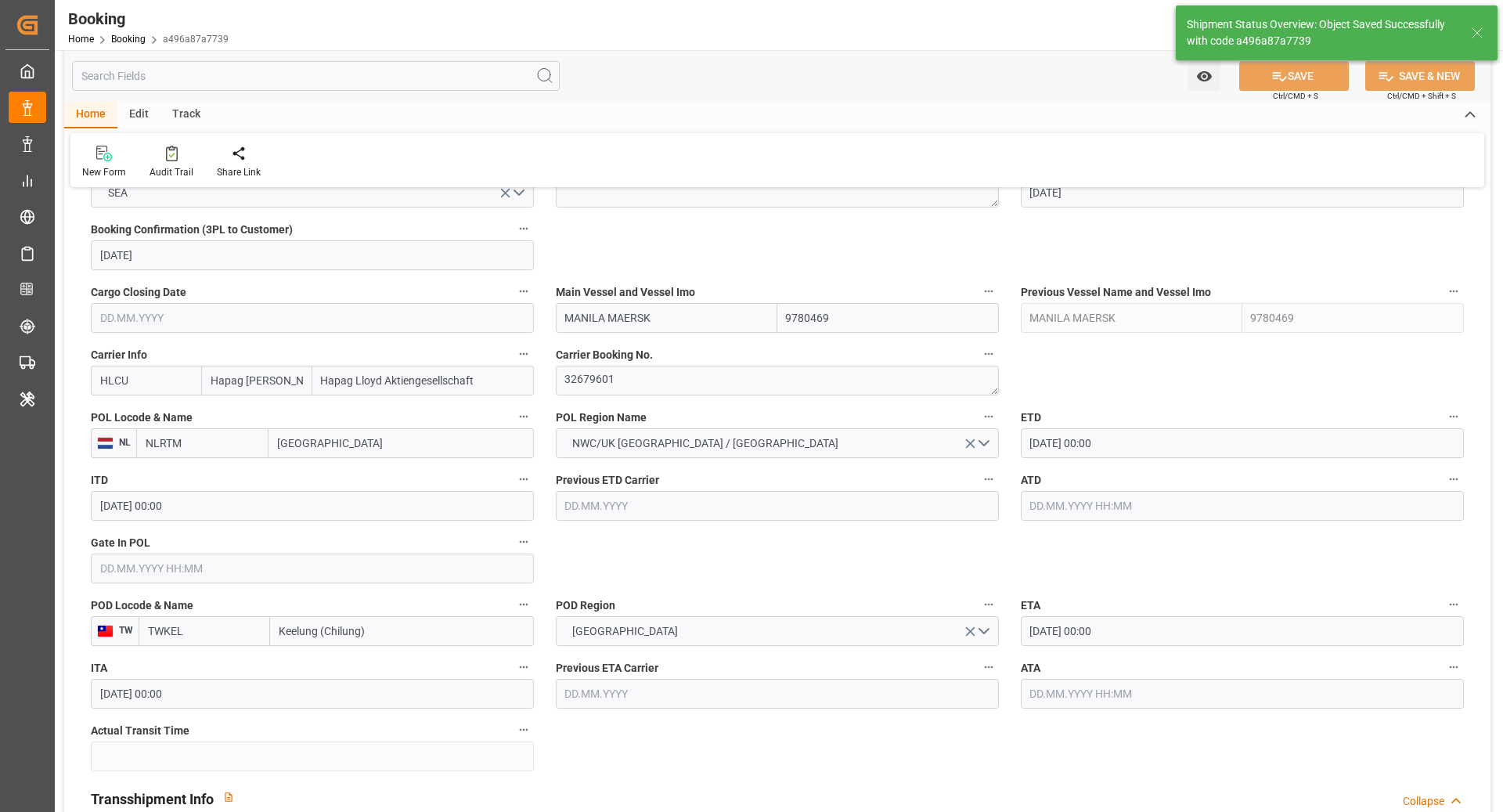
type textarea "[PERSON_NAME]"
type textarea "businessDivision-businessLine-"
type textarea "Yes"
type input "[DATE] 00:00"
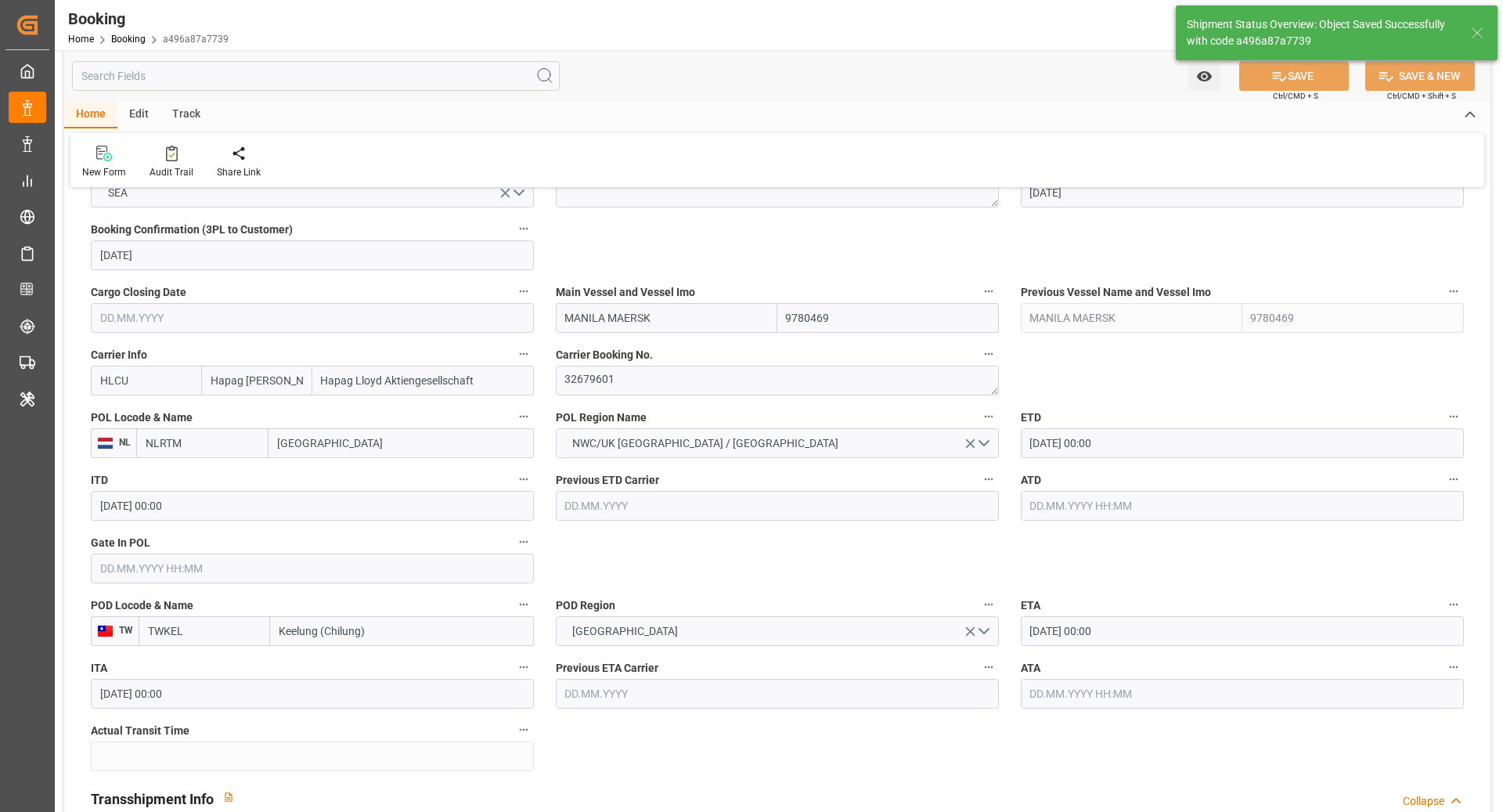
type input "[DATE] 07:14"
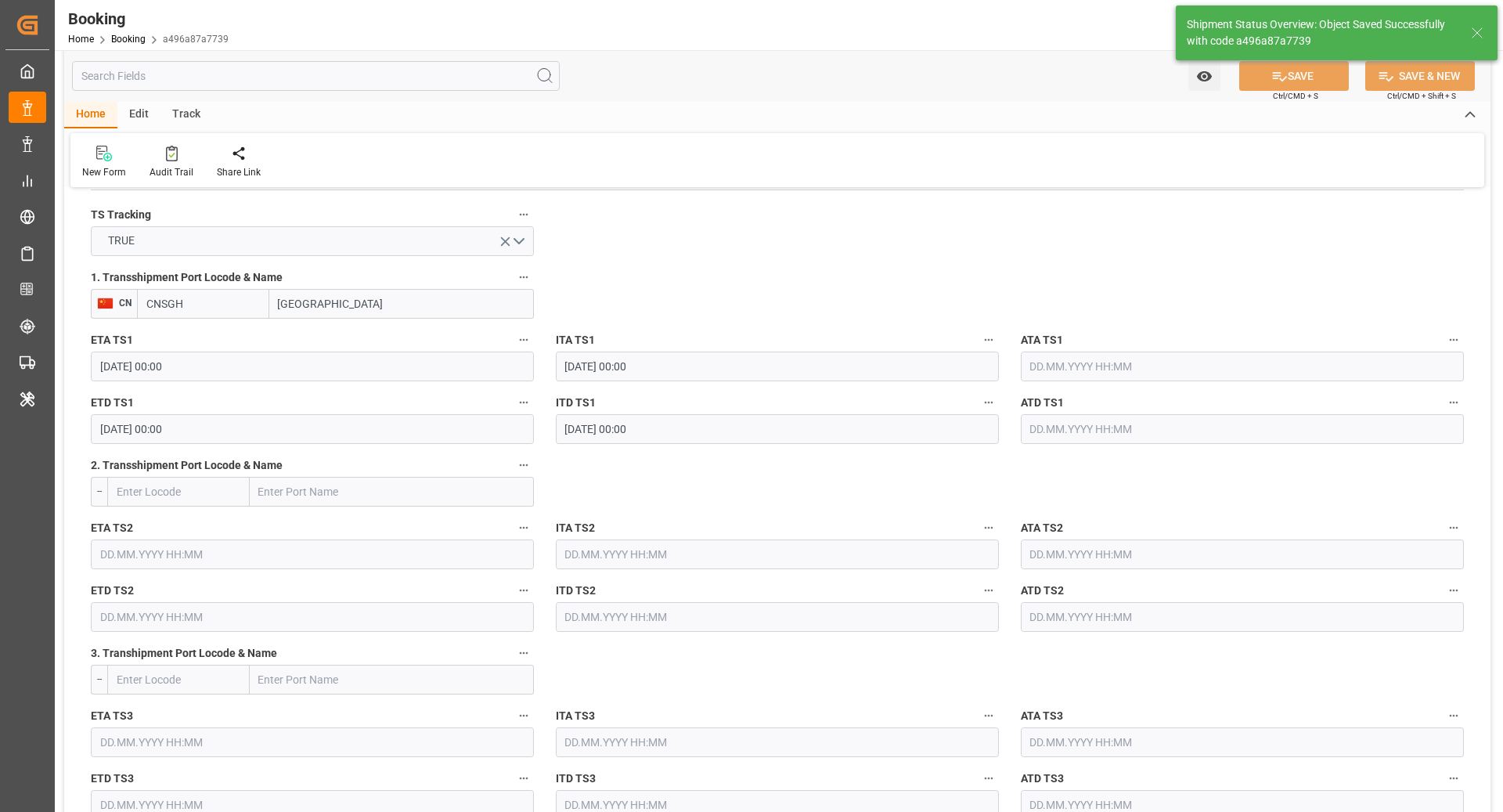
scroll to position [2289, 0]
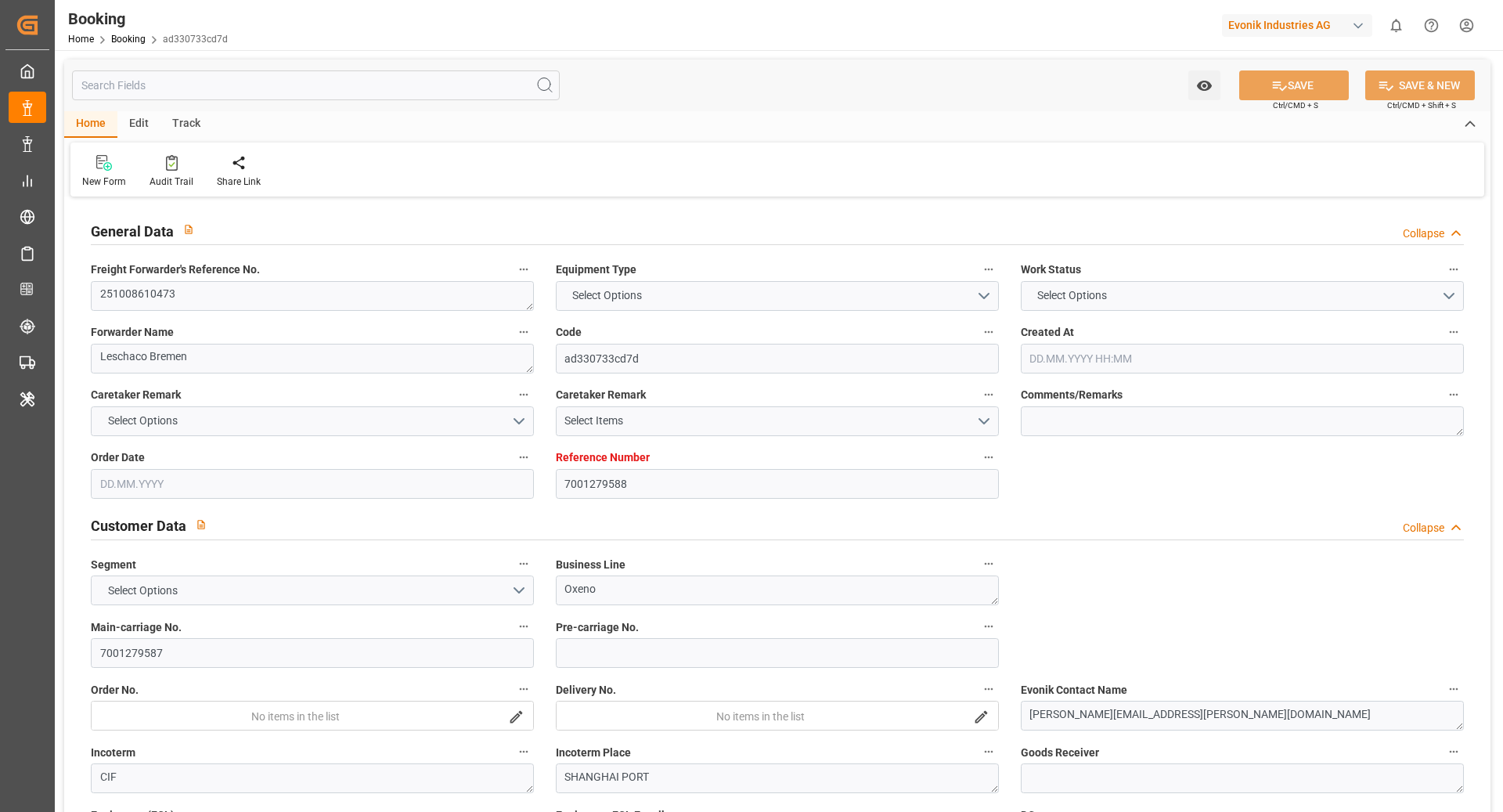
type input "7001279588"
type input "9632179"
type input "Hapag [PERSON_NAME]"
type input "Hapag Lloyd Aktiengesellschaft"
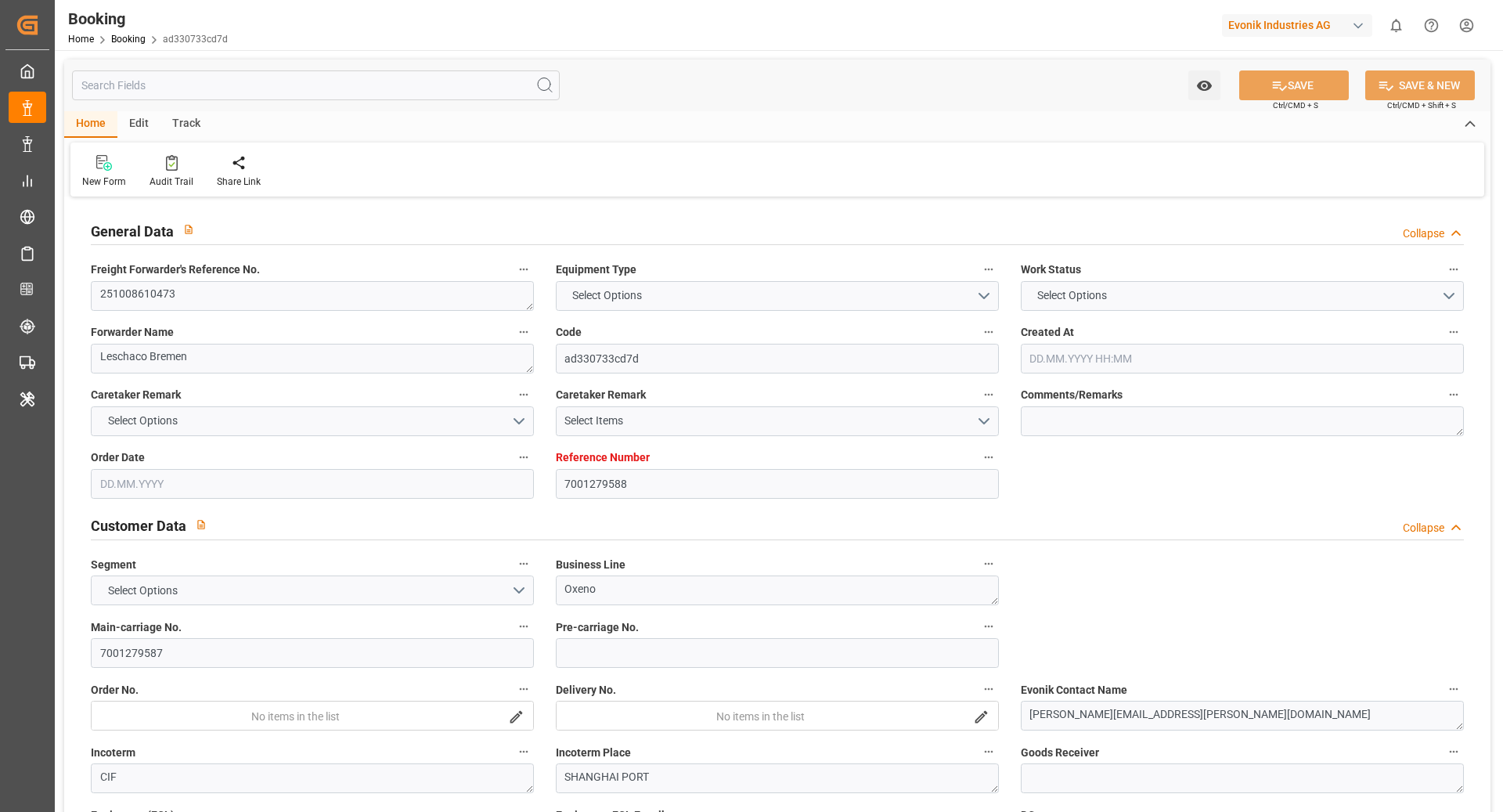
type input "EUNWC"
type input "CNSHA"
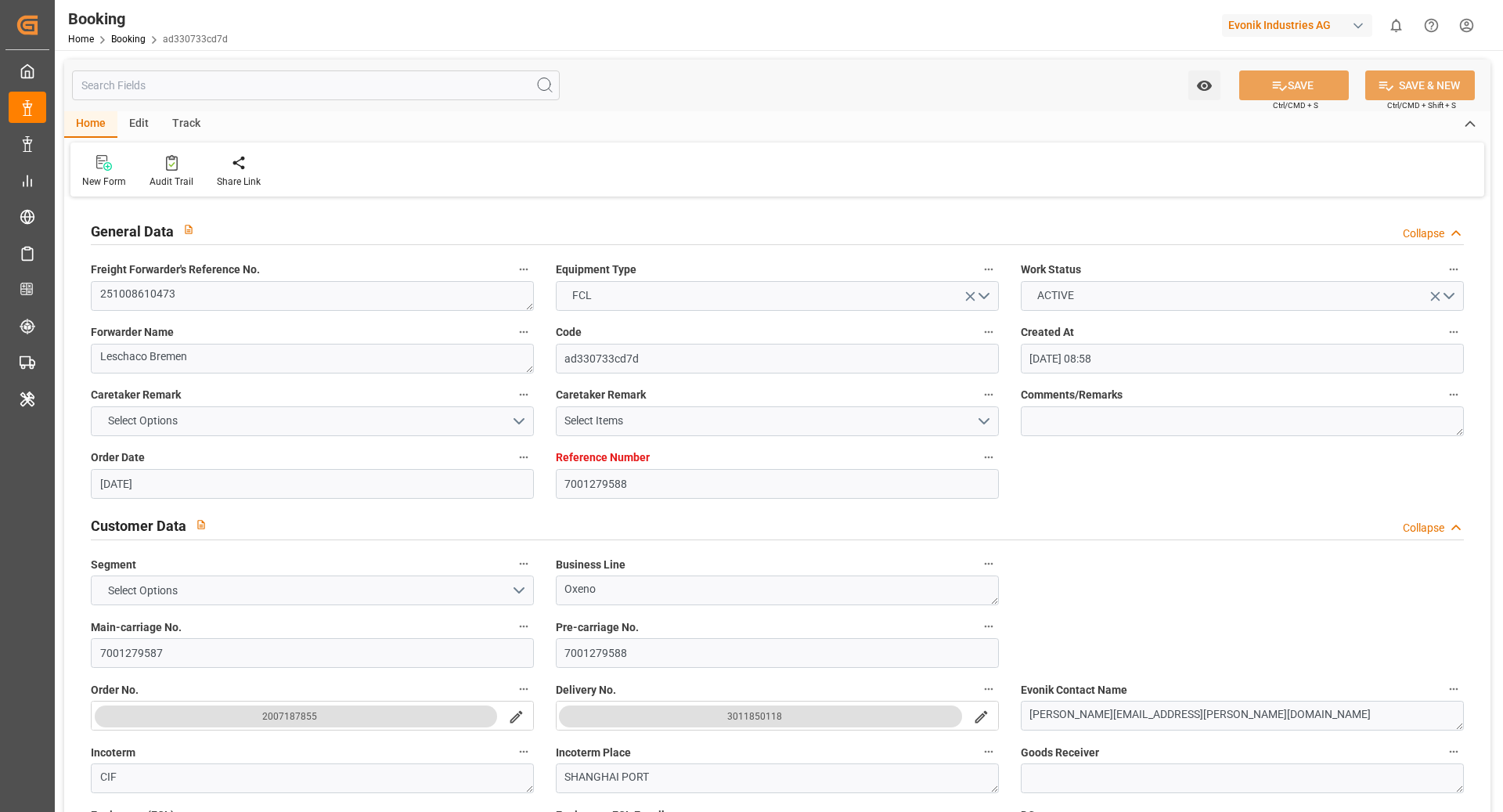
type input "[DATE] 08:58"
type input "[DATE]"
type input "[DATE] 00:00"
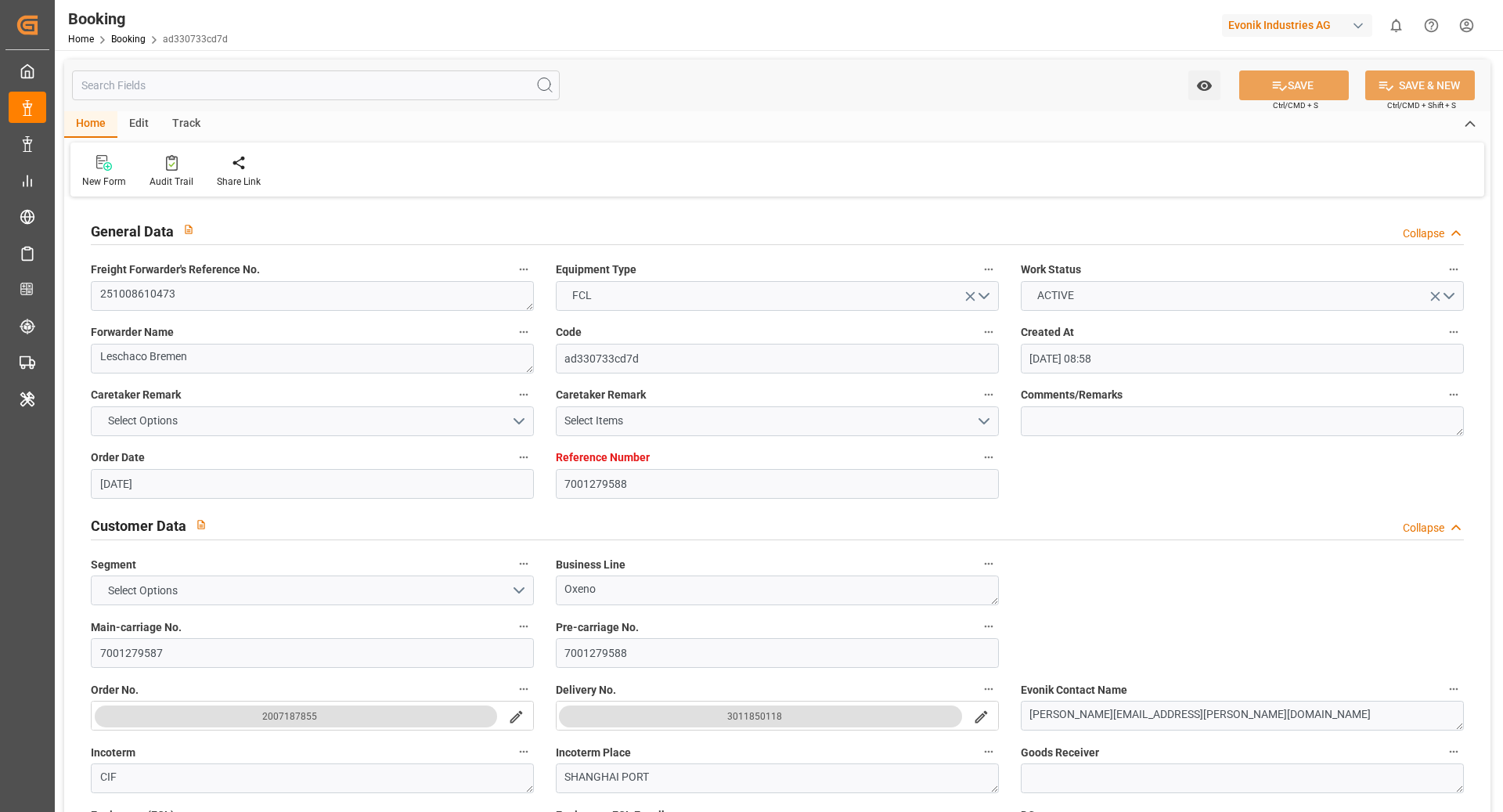
type input "[DATE] 00:00"
type input "[DATE]"
type input "[DATE] 00:00"
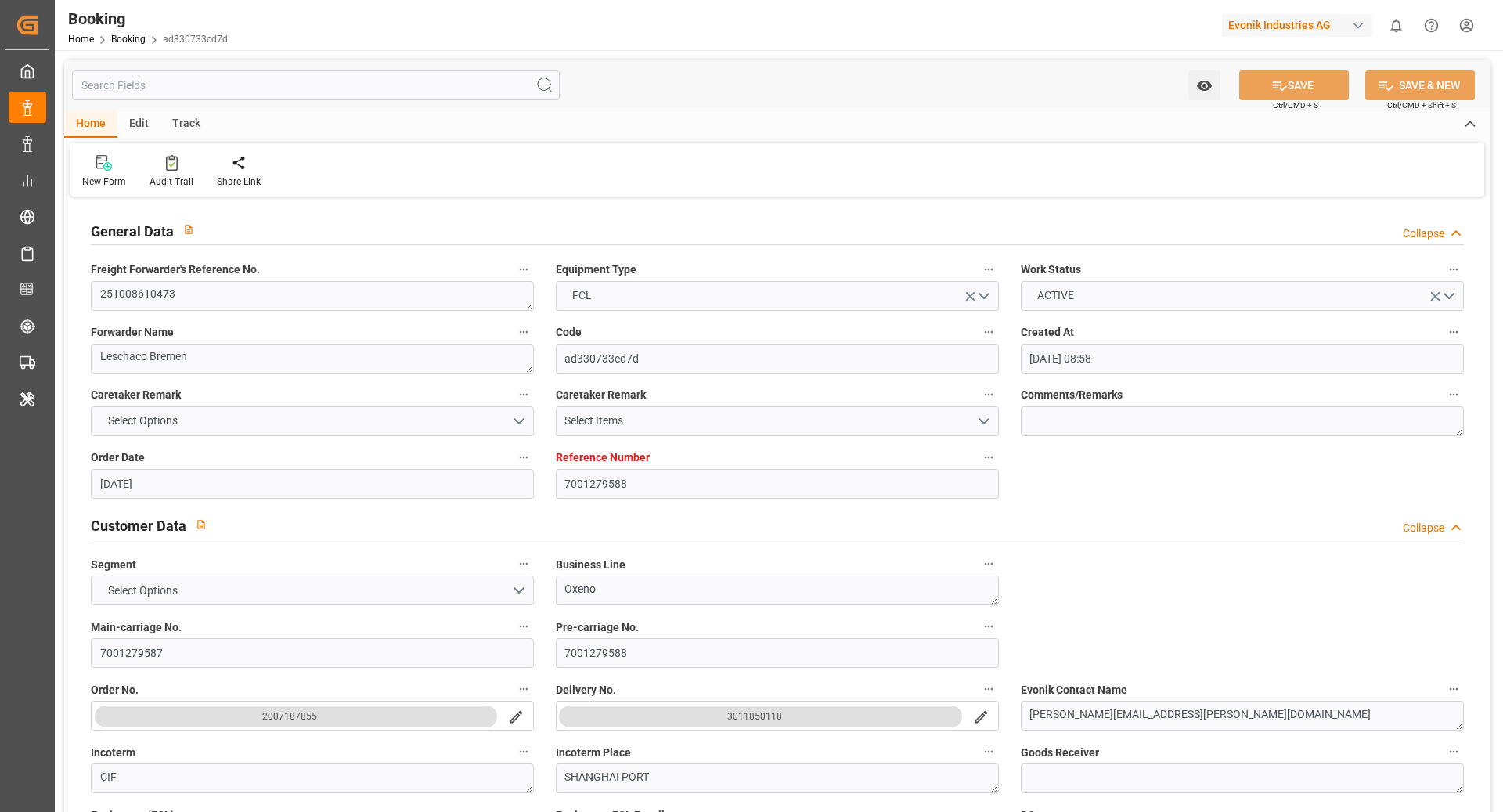
type input "[DATE] 00:00"
type input "[DATE] 13:15"
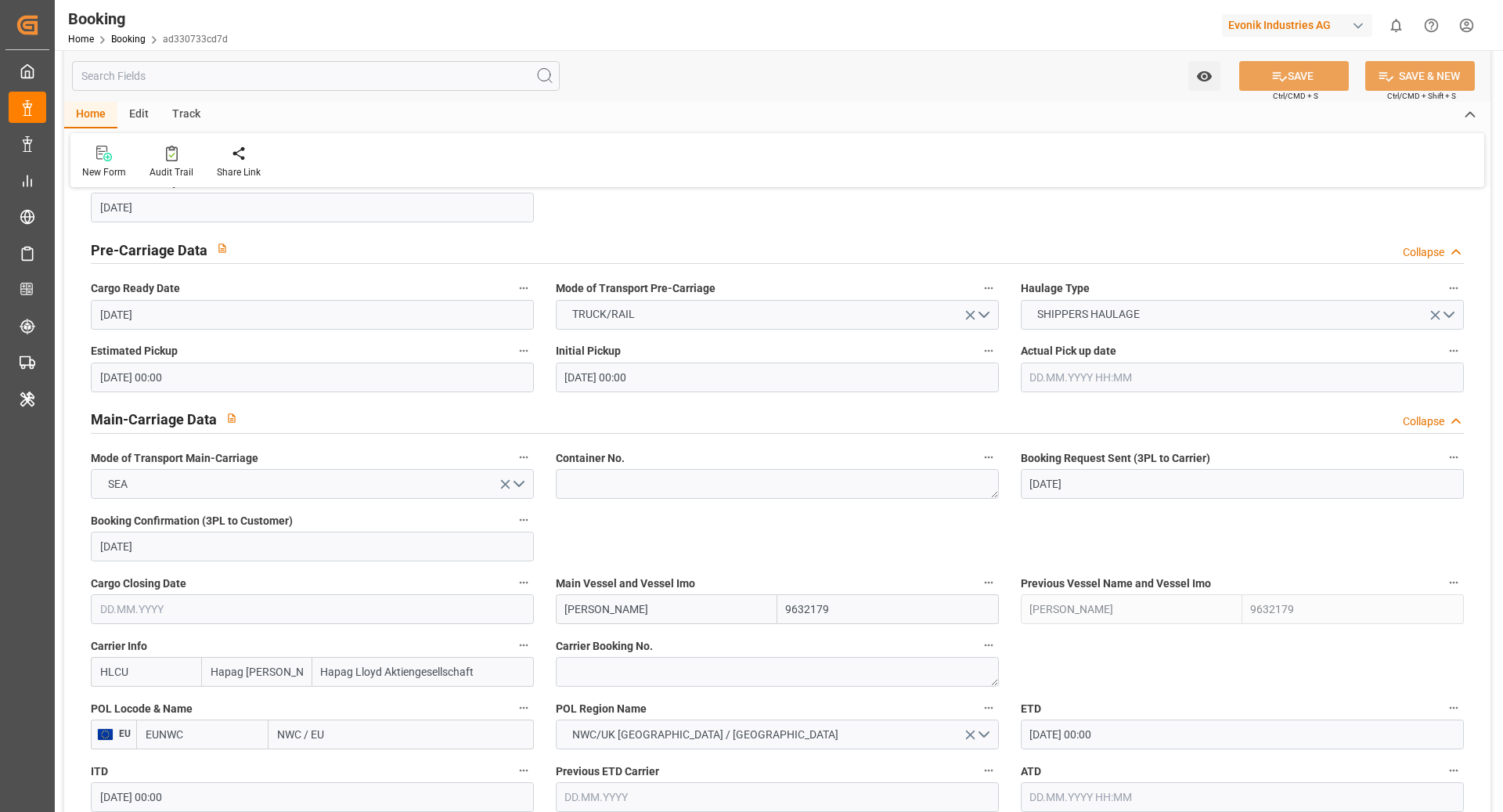
scroll to position [762, 0]
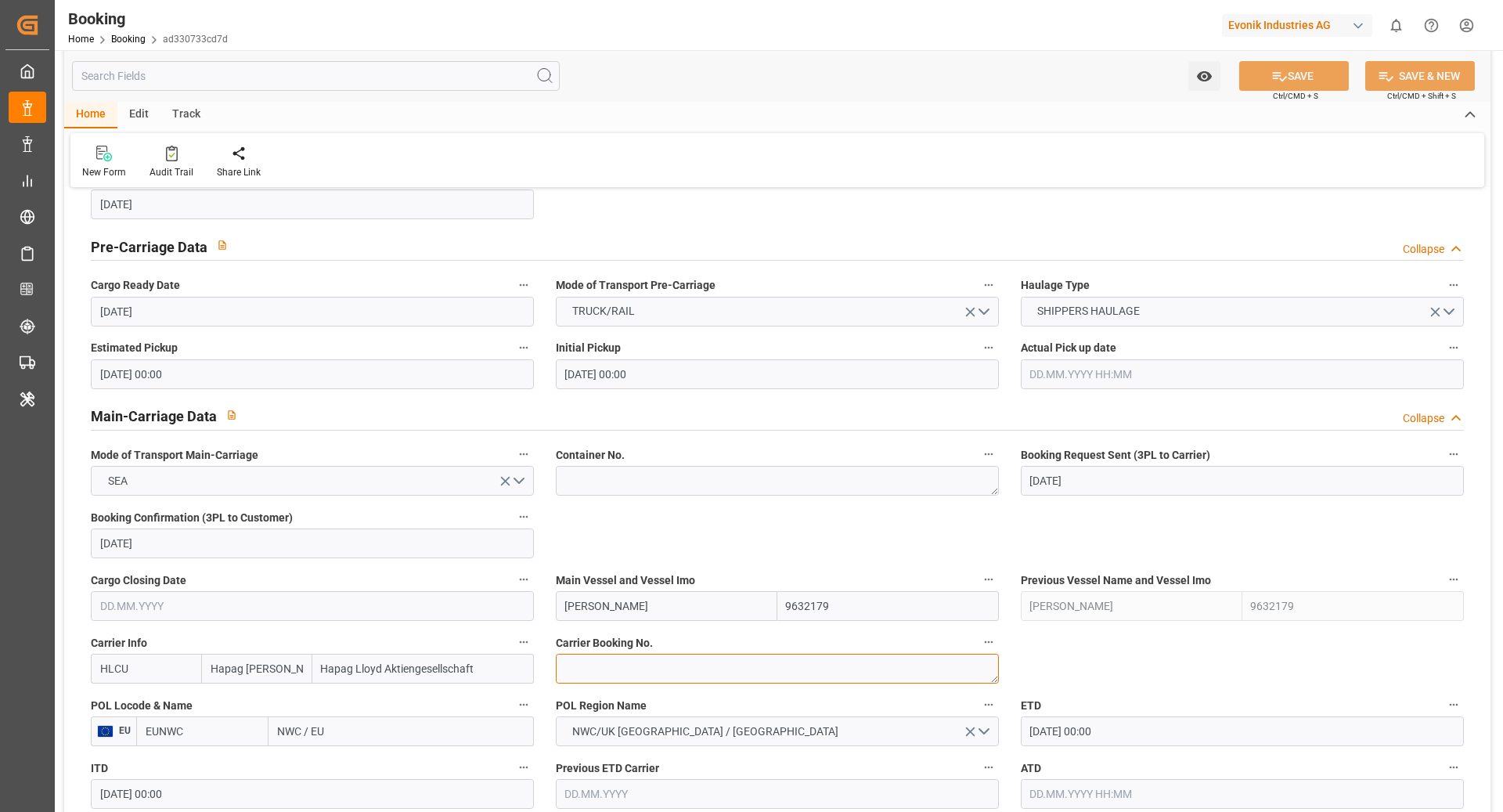
click at [655, 656] on textarea at bounding box center [777, 668] width 443 height 29
paste textarea "92767509"
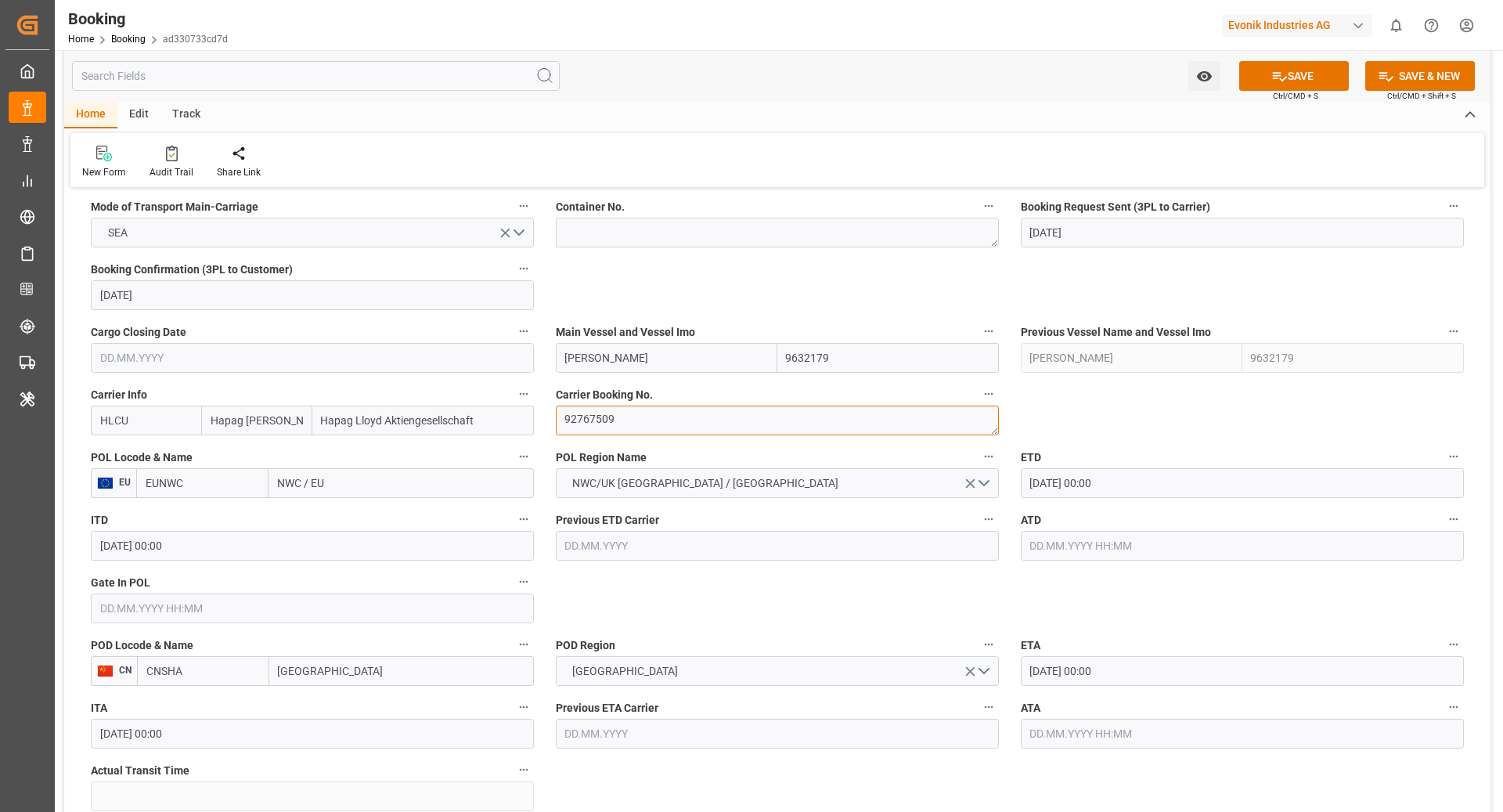
scroll to position [1022, 0]
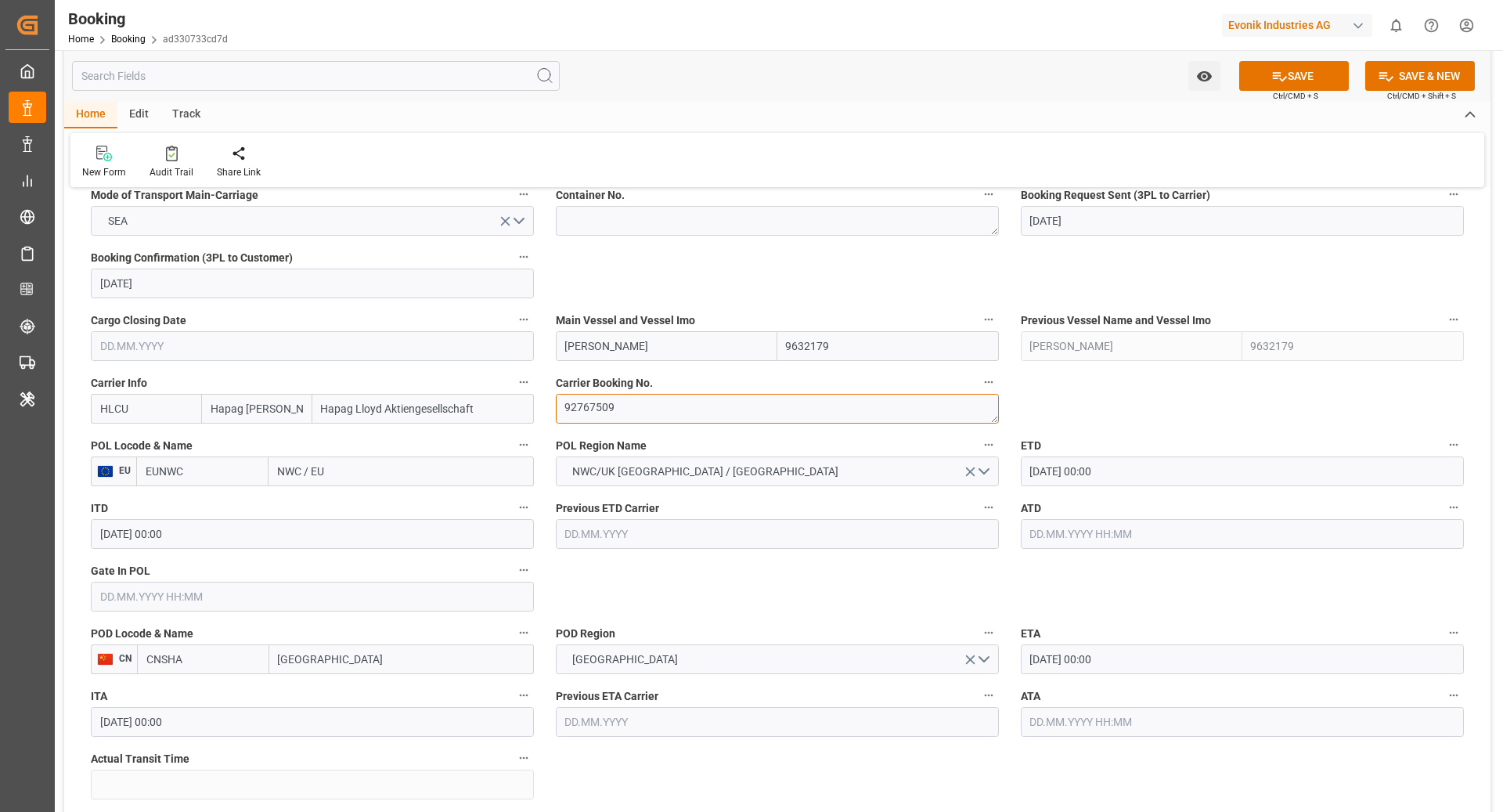
type textarea "92767509"
click at [212, 466] on input "EUNWC" at bounding box center [202, 471] width 132 height 29
type input "NLRTM"
click at [215, 503] on span "NLRTM - [GEOGRAPHIC_DATA]" at bounding box center [199, 514] width 105 height 29
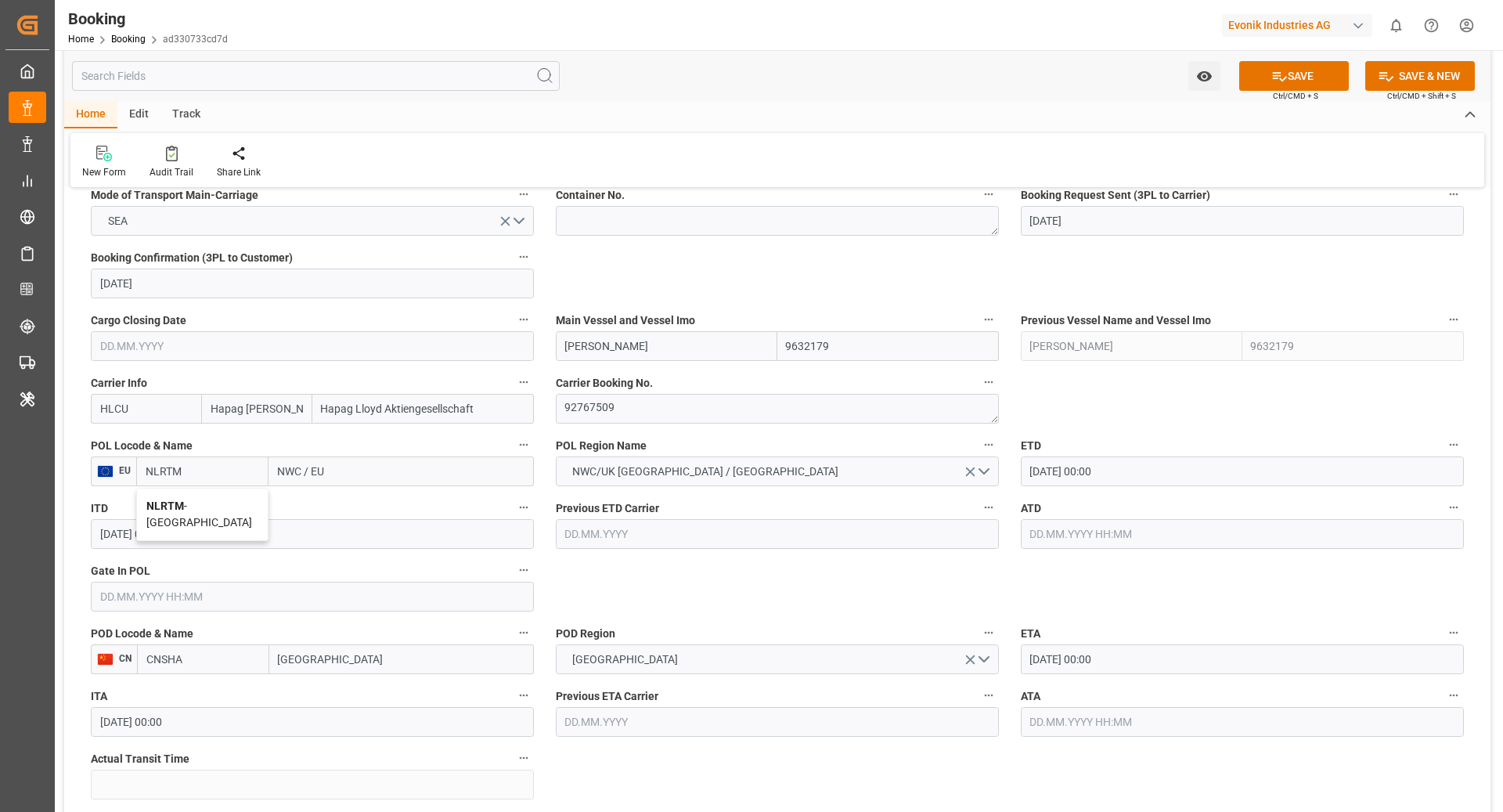
type input "[GEOGRAPHIC_DATA]"
type input "NLRTM"
click at [212, 657] on input "CNSHA" at bounding box center [203, 658] width 132 height 29
type input "CNSGH"
click at [189, 699] on div "CNSGH - [GEOGRAPHIC_DATA]" at bounding box center [203, 702] width 130 height 52
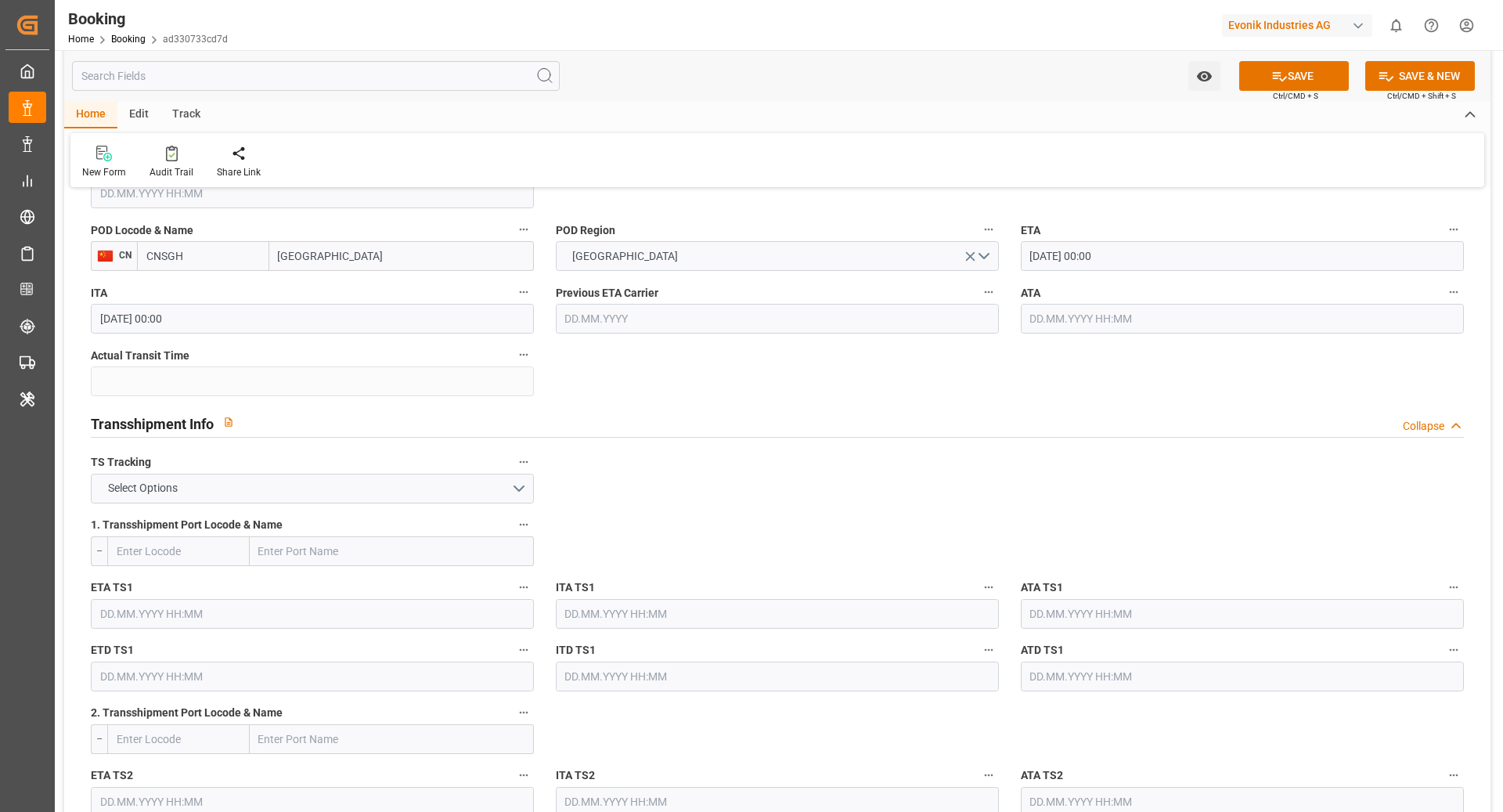
scroll to position [1426, 0]
click at [432, 479] on button "Select Options" at bounding box center [313, 487] width 443 height 29
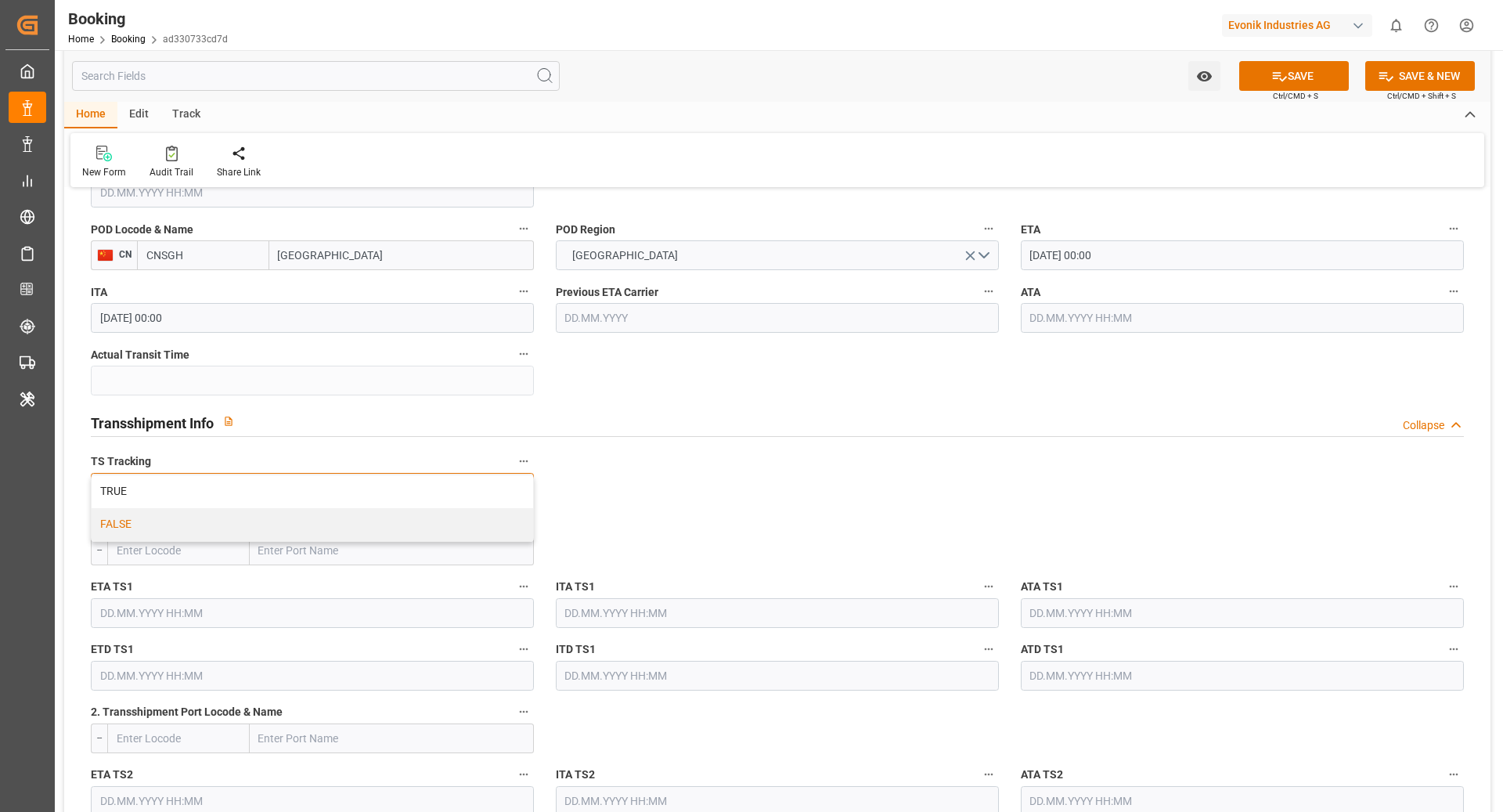
click at [379, 531] on div "FALSE" at bounding box center [313, 524] width 441 height 33
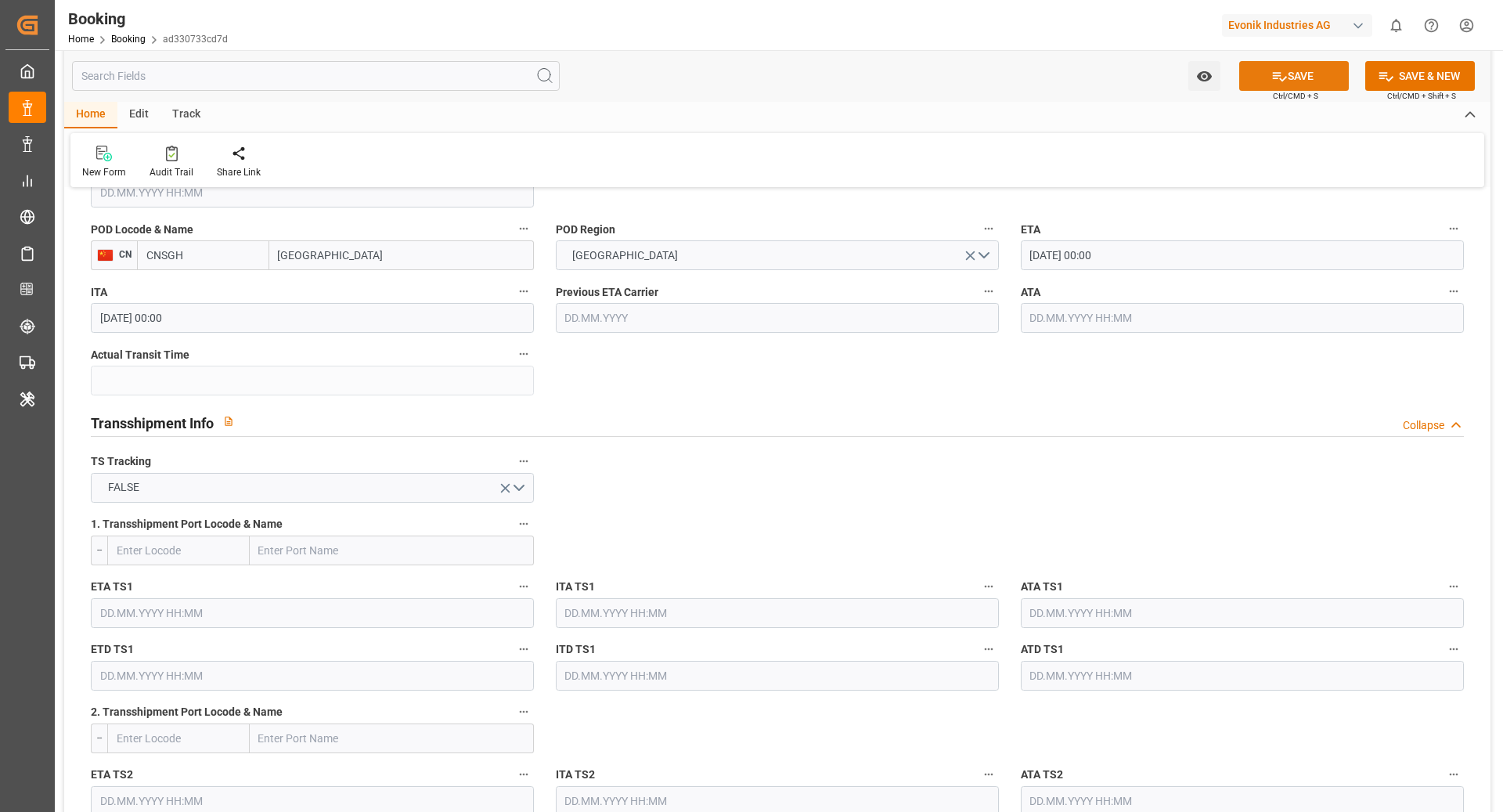
click at [1312, 85] on button "SAVE" at bounding box center [1294, 75] width 110 height 29
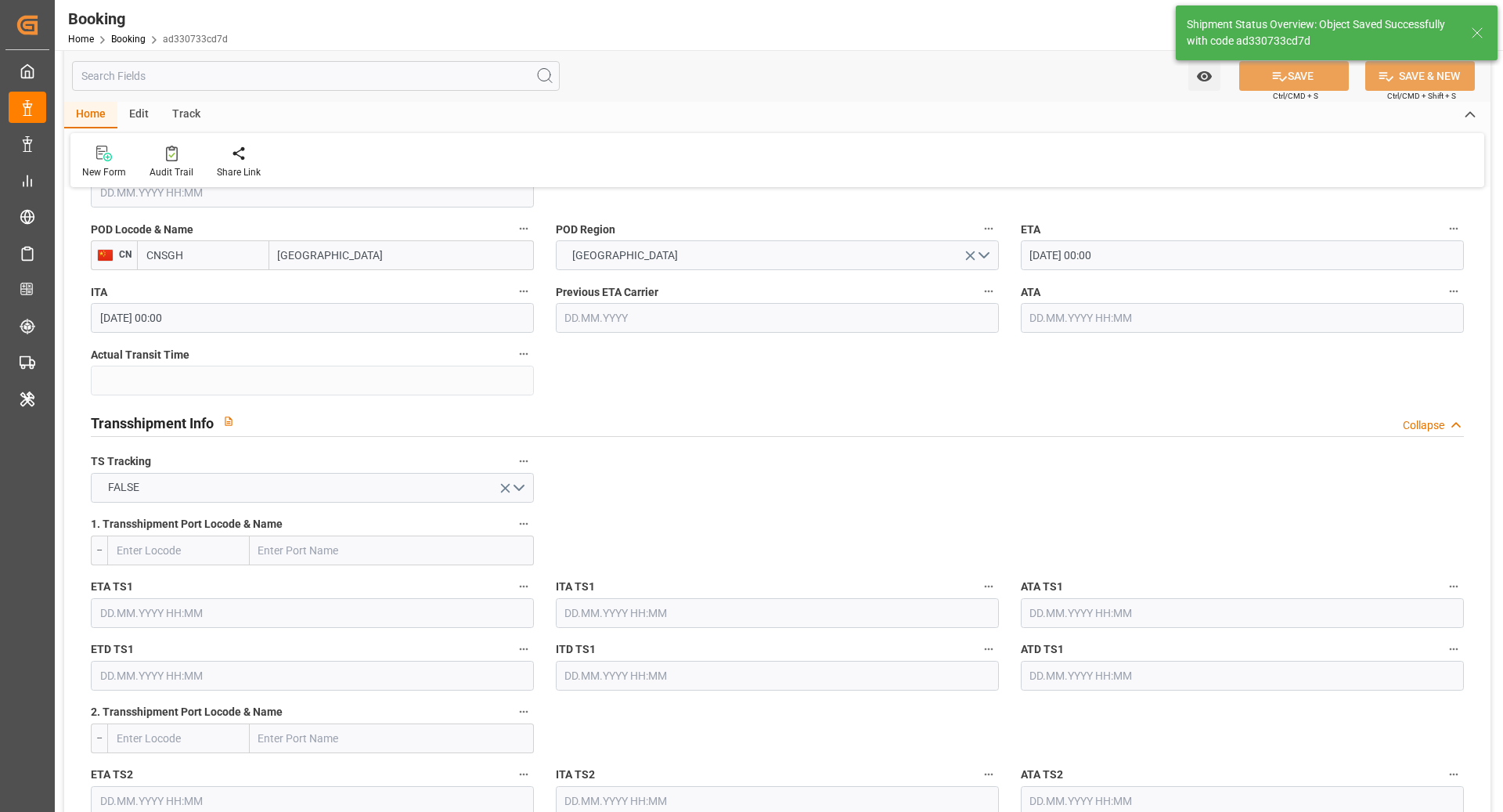
type textarea "NWC/[GEOGRAPHIC_DATA] [GEOGRAPHIC_DATA] Continent / [GEOGRAPHIC_DATA]"
type textarea "[PERSON_NAME]"
type textarea "Pod-PodRegionName-businessLine-"
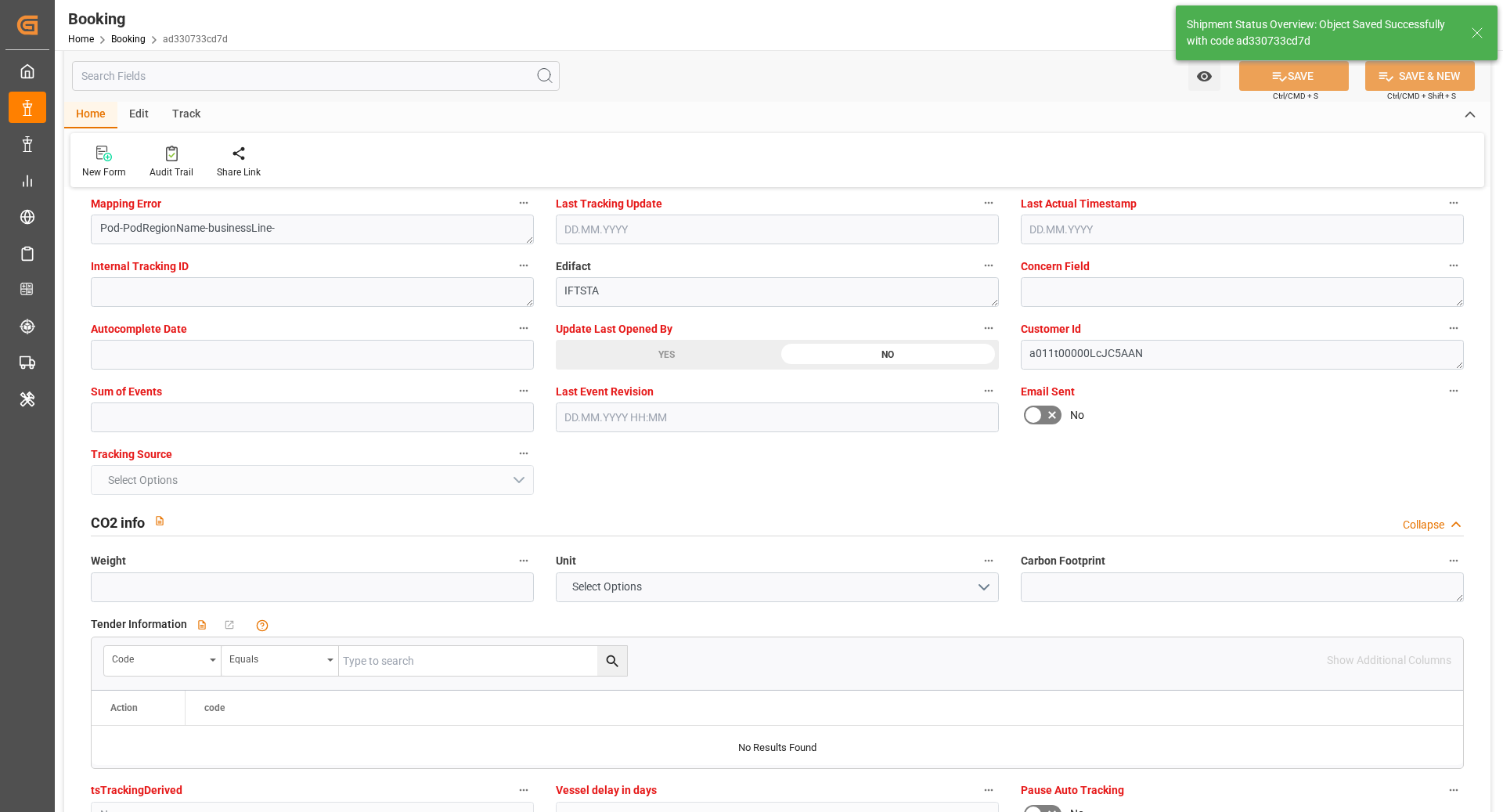
type input "[DATE] 07:15"
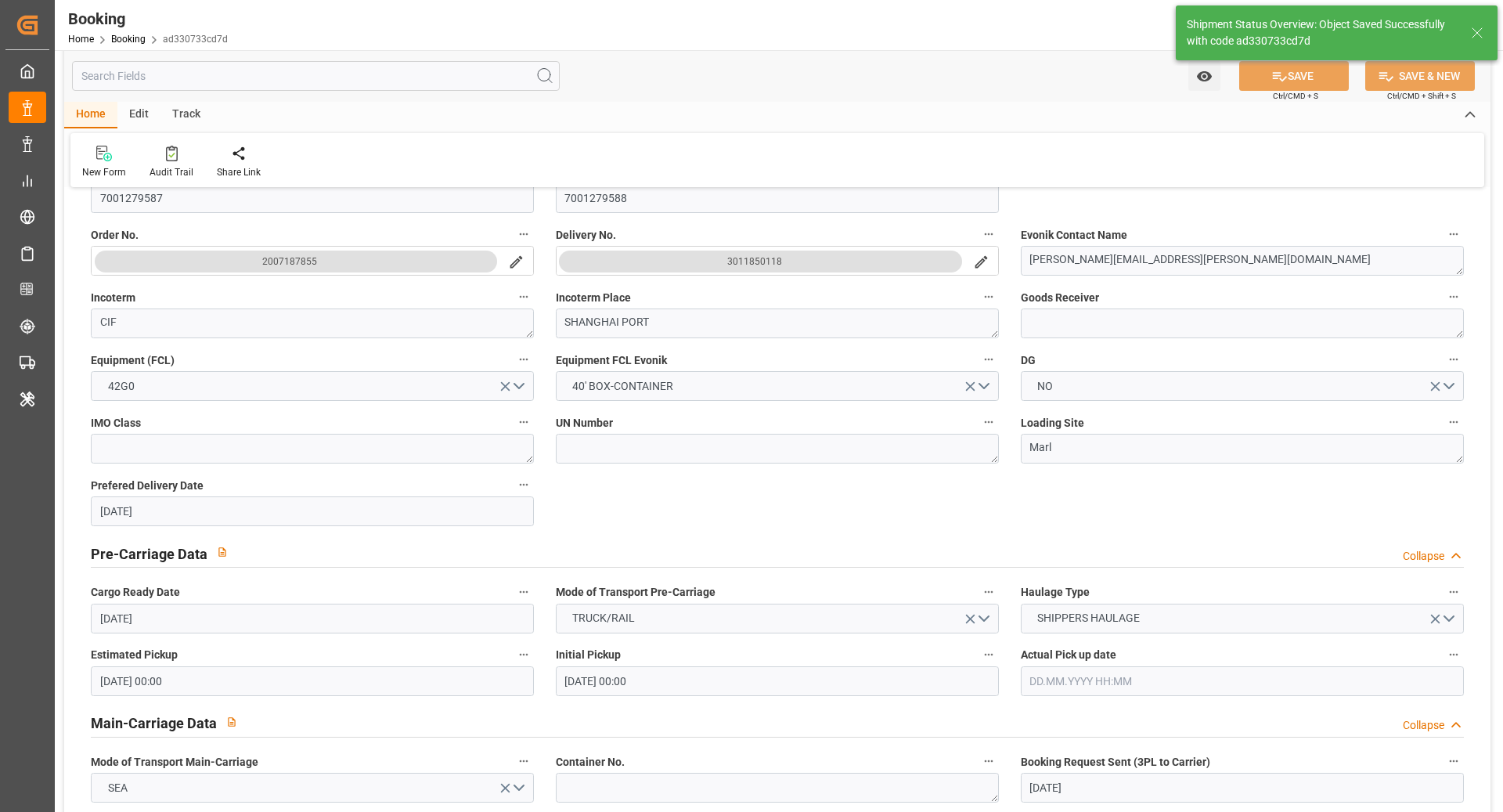
scroll to position [141, 0]
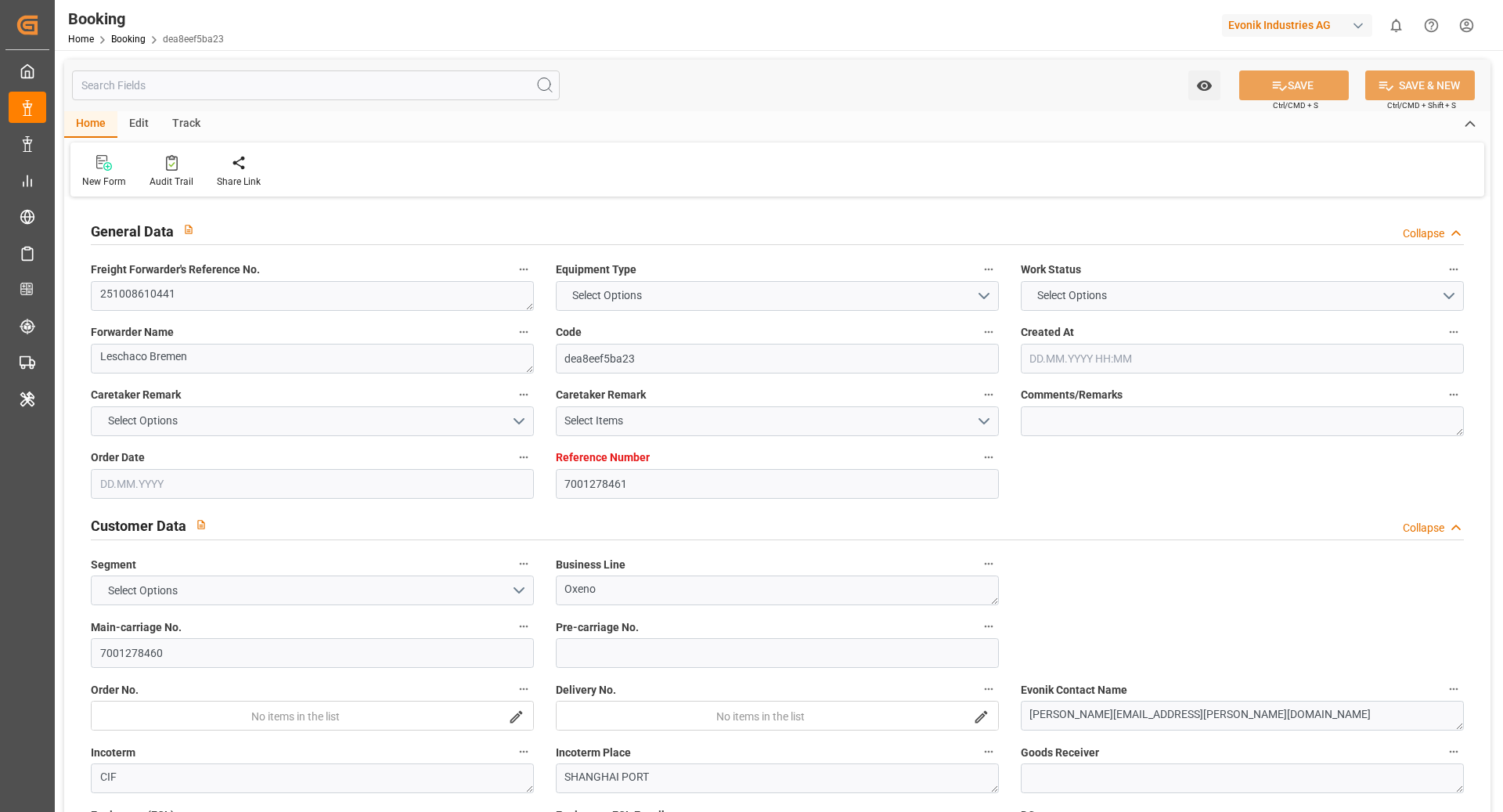
type input "7001278461"
type input "9632167"
type input "Hapag [PERSON_NAME]"
type input "Hapag Lloyd Aktiengesellschaft"
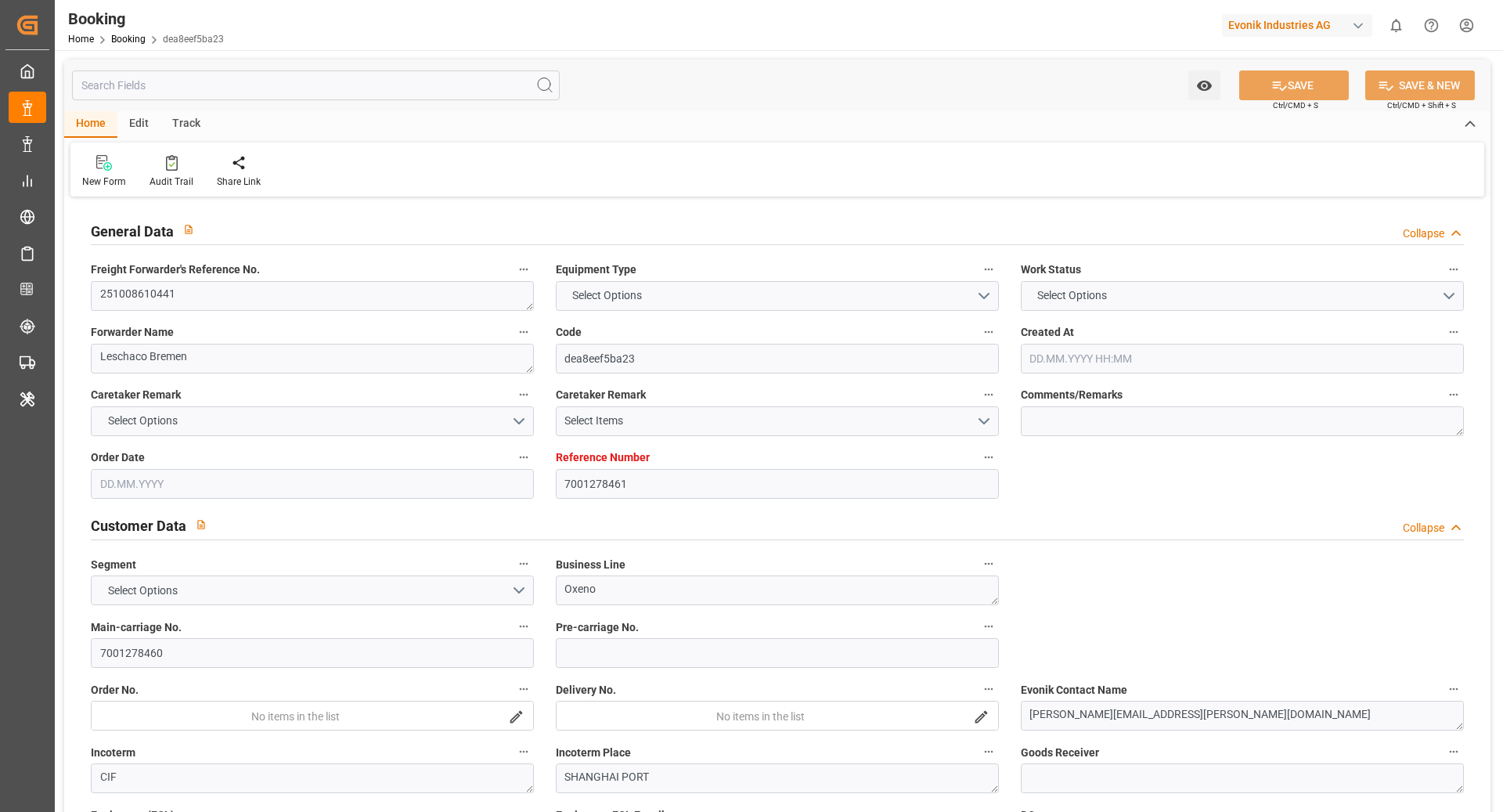
type input "EUNWC"
type input "CNSHA"
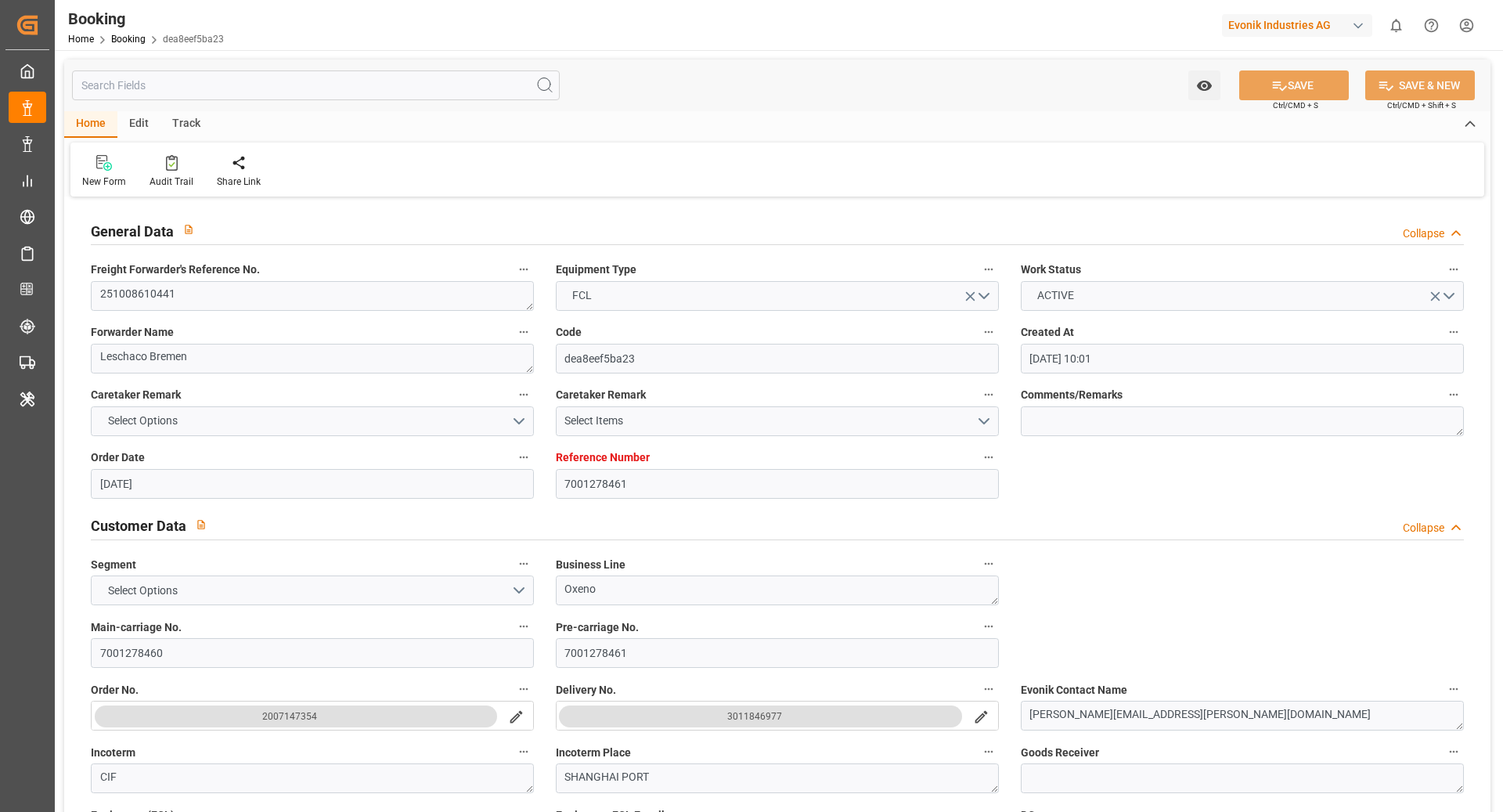
type input "18.09.2025 10:01"
type input "18.09.2025"
type input "05.12.2025"
type input "09.10.2025"
type input "09.10.2025 00:00"
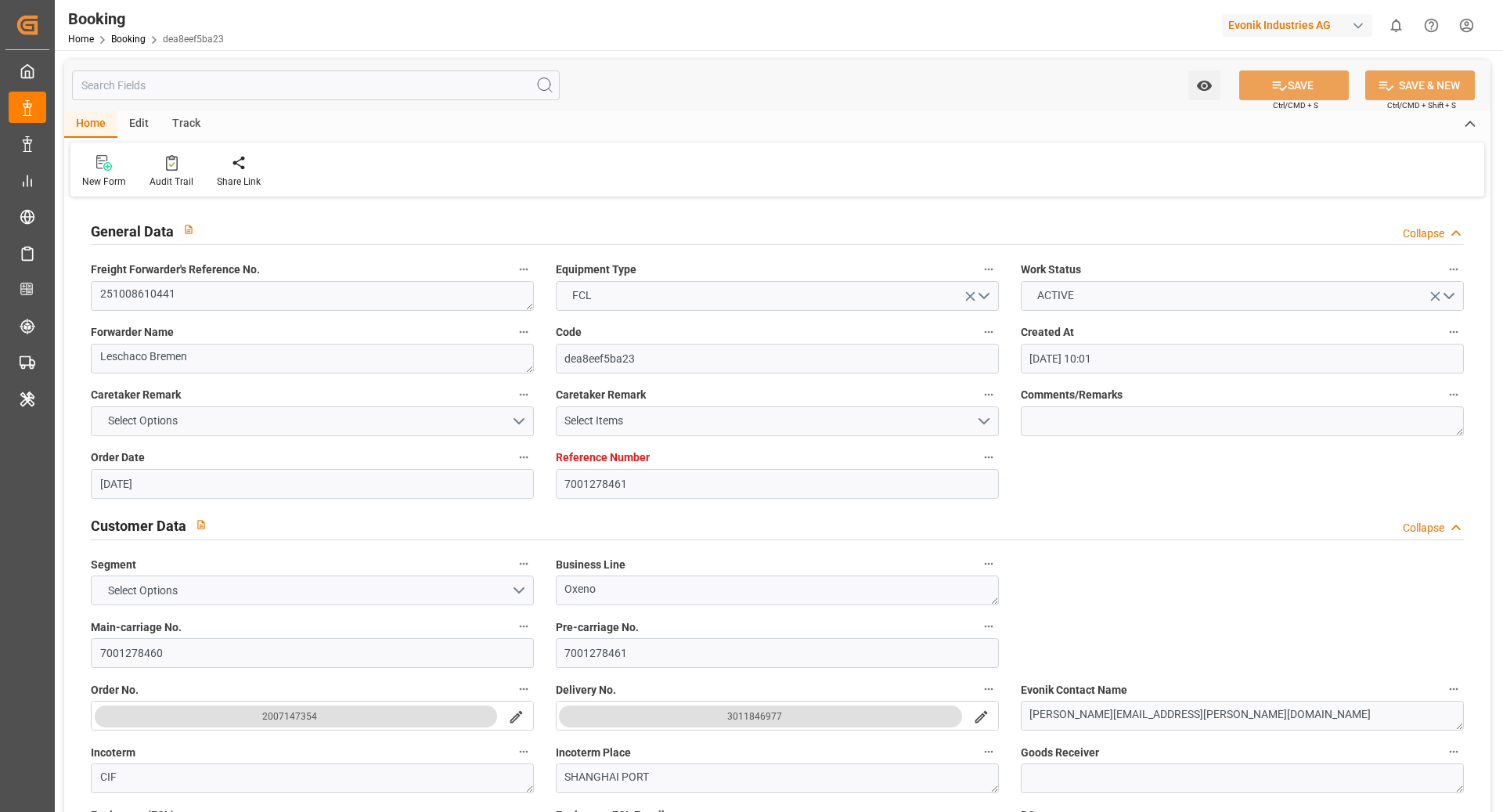
type input "09.10.2025 00:00"
type input "18.09.2025"
type input "22.09.2025"
type input "18.10.2025 00:00"
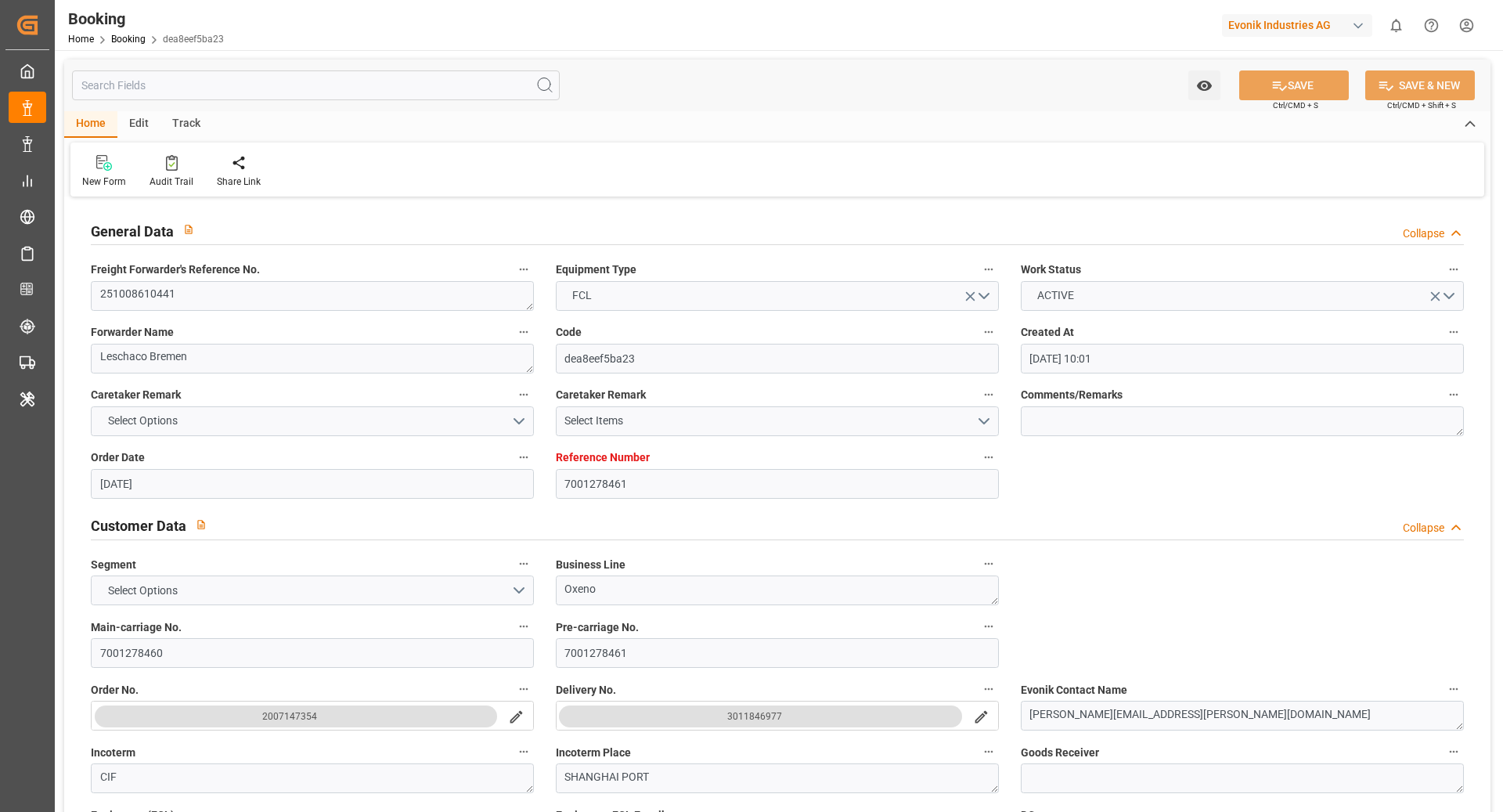
type input "29.11.2025 00:00"
type input "05.12.2025 00:00"
type input "22.09.2025 12:27"
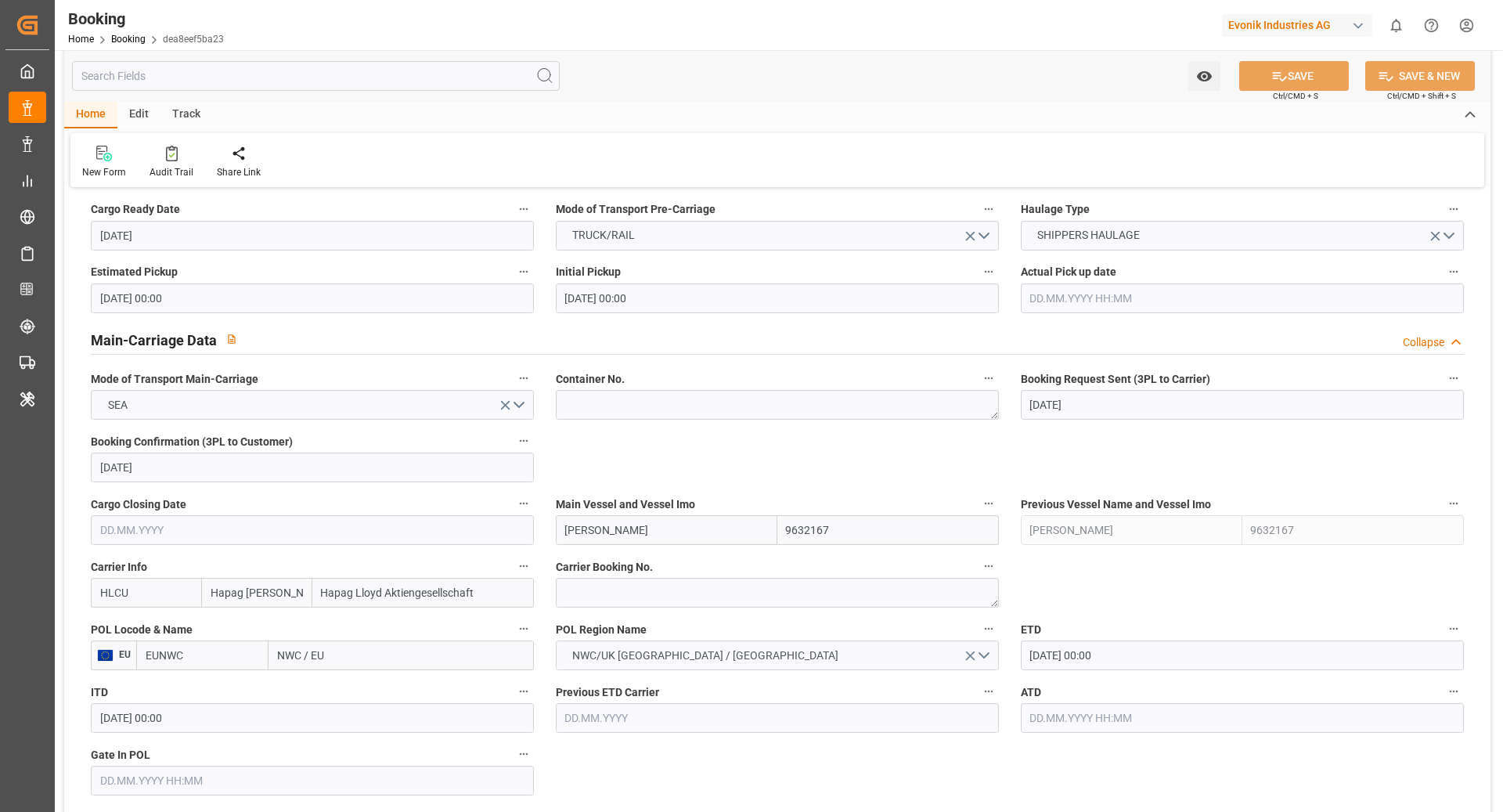
scroll to position [847, 0]
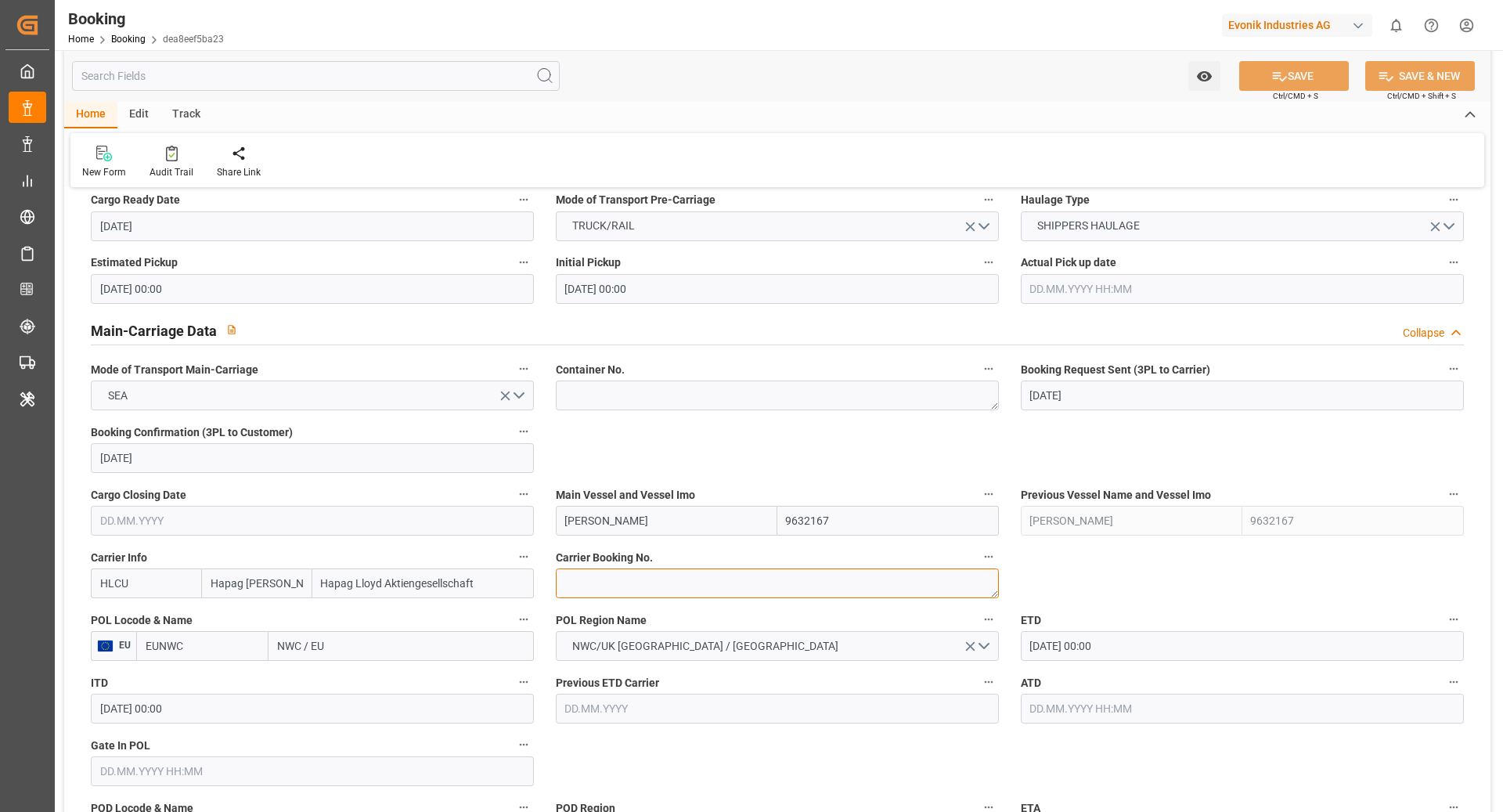
click at [637, 580] on textarea at bounding box center [777, 582] width 443 height 29
paste textarea "12089759"
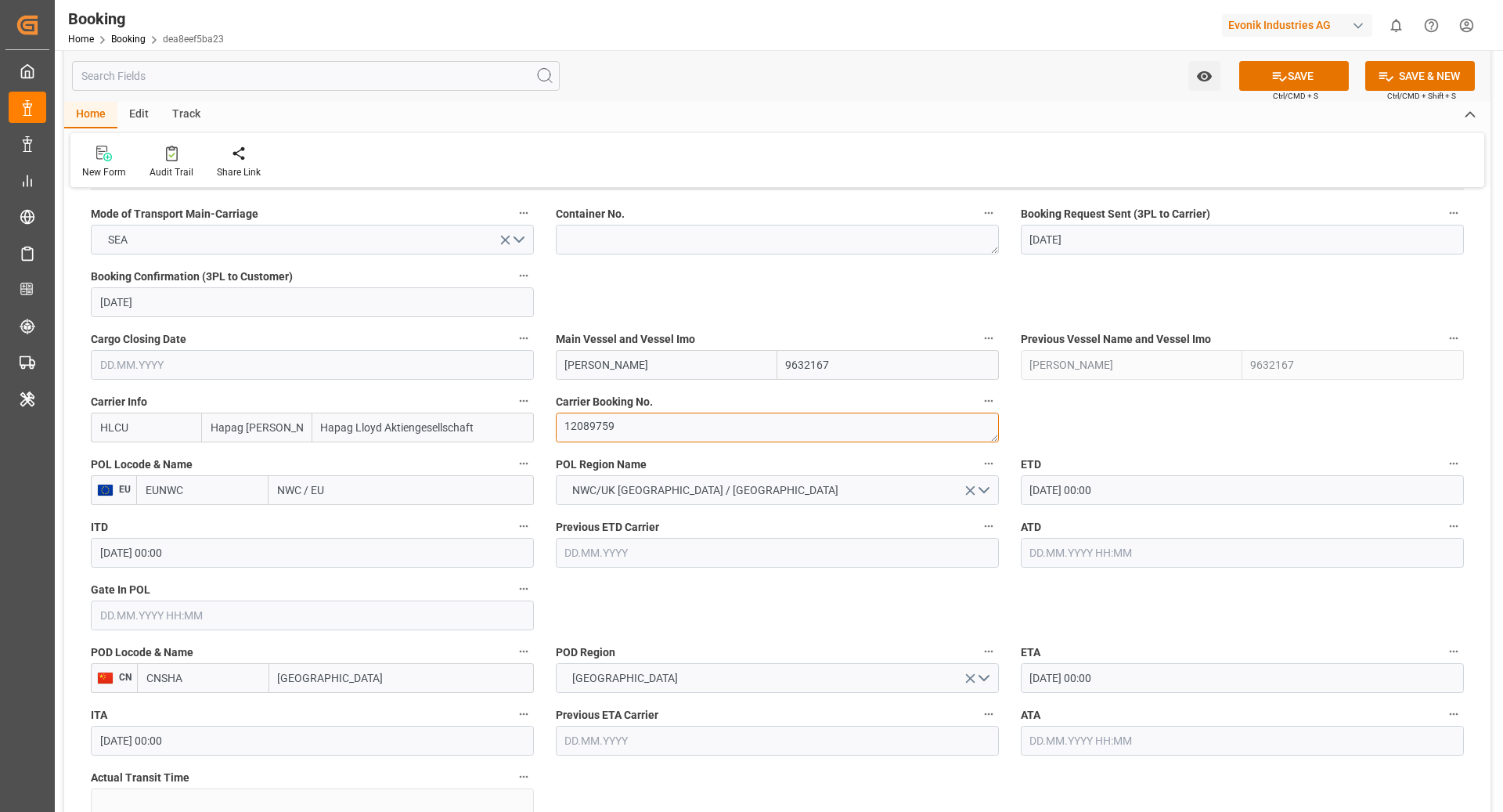
scroll to position [1016, 0]
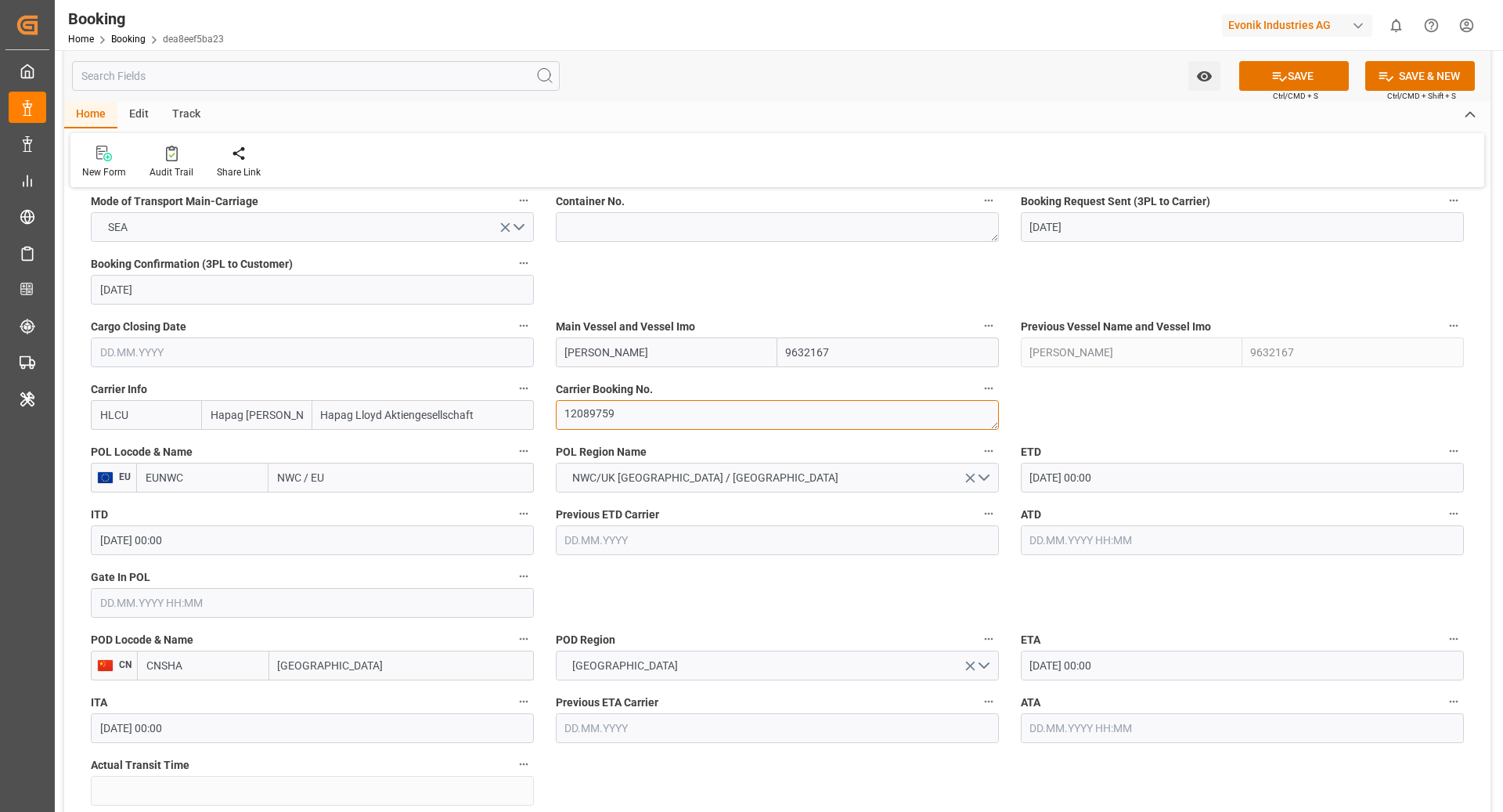
type textarea "12089759"
click at [214, 471] on input "EUNWC" at bounding box center [202, 477] width 132 height 29
type input "NLRTM"
click at [204, 509] on span "NLRTM - Rotterdam" at bounding box center [199, 520] width 105 height 29
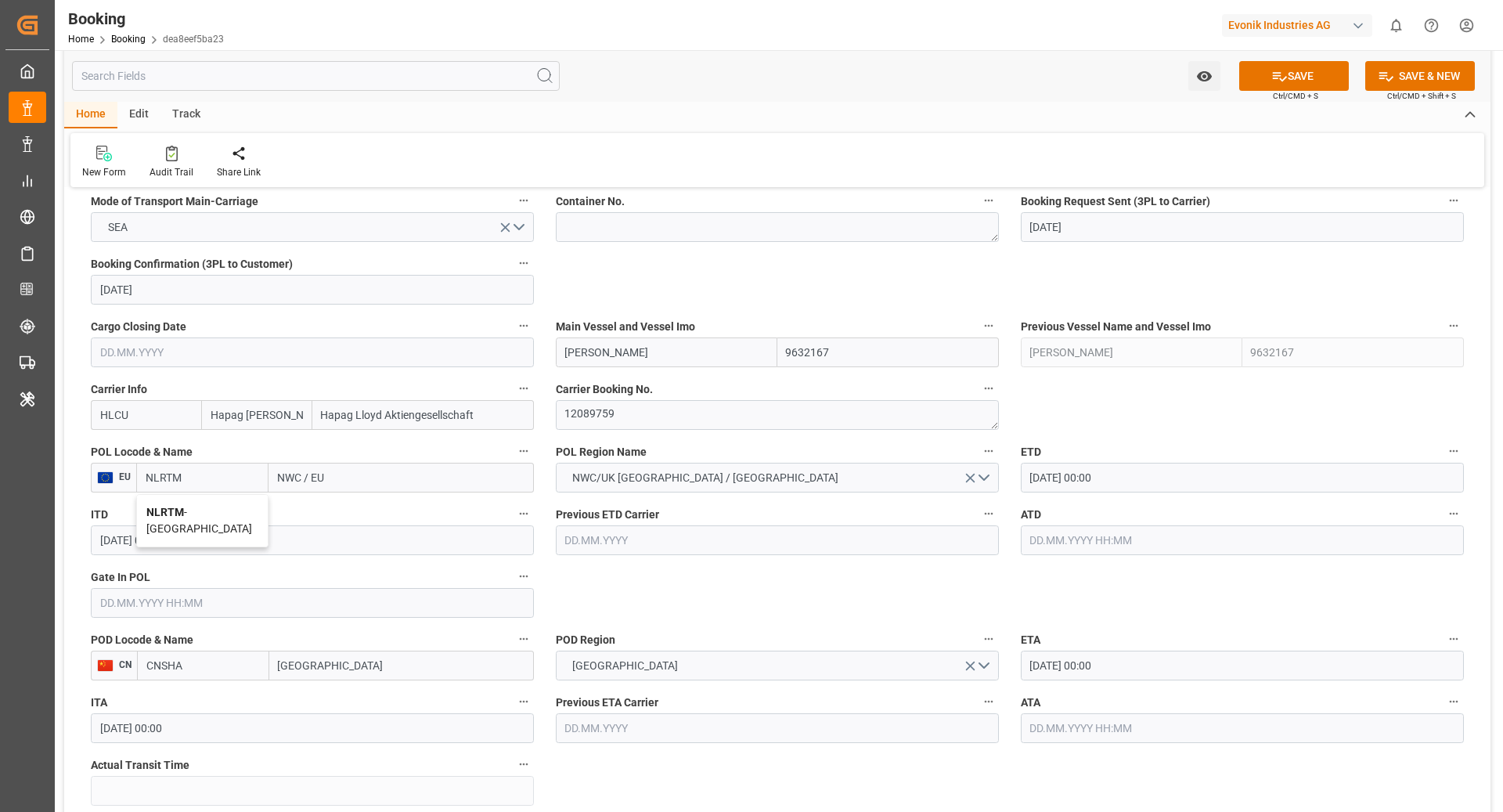
type input "[GEOGRAPHIC_DATA]"
type input "NLRTM"
click at [219, 662] on input "CNSHA" at bounding box center [203, 665] width 132 height 29
click at [219, 694] on span "CNSGH - Shanghai" at bounding box center [200, 707] width 105 height 29
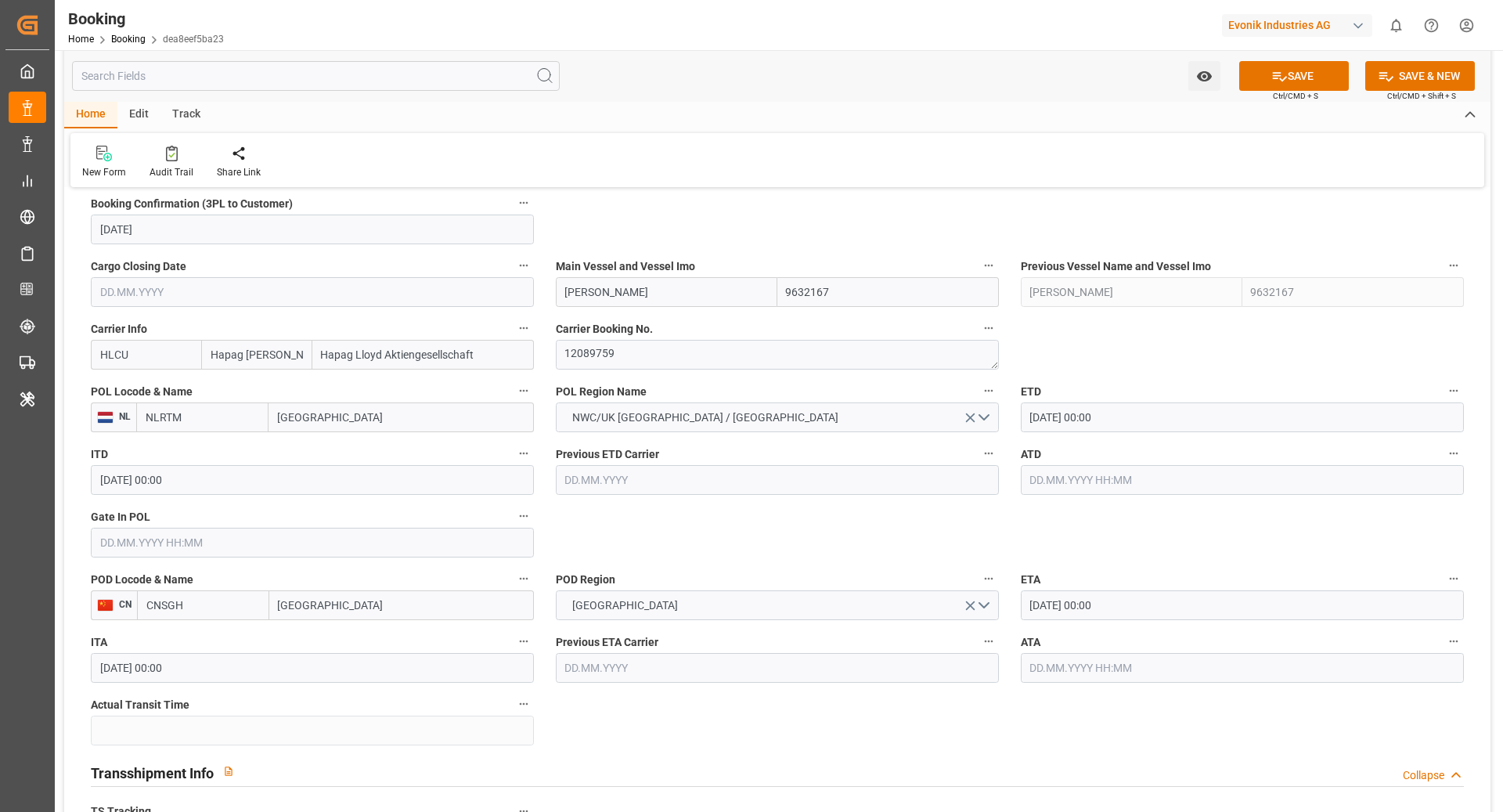
scroll to position [1074, 0]
type input "CNSGH"
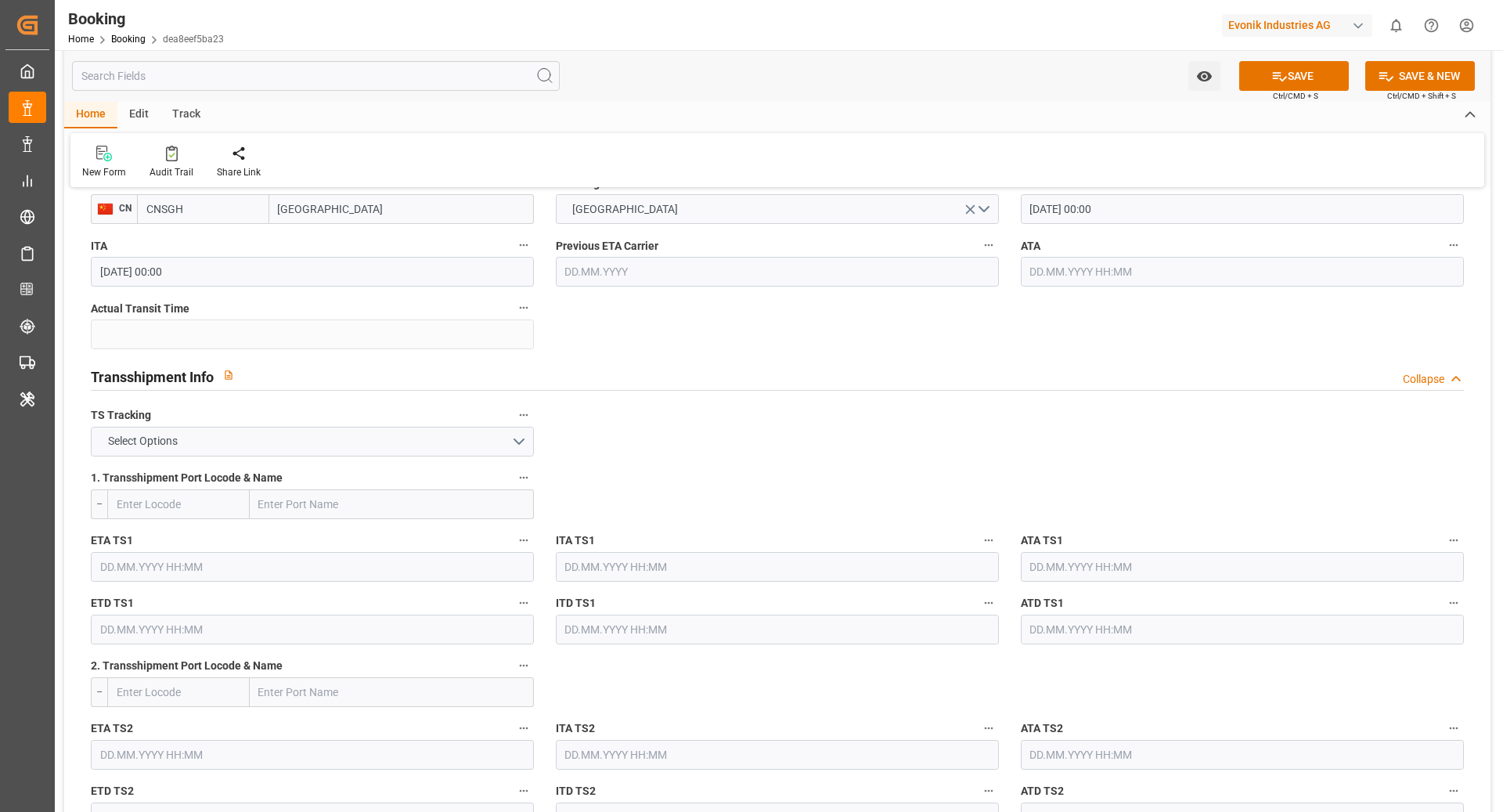
scroll to position [1541, 0]
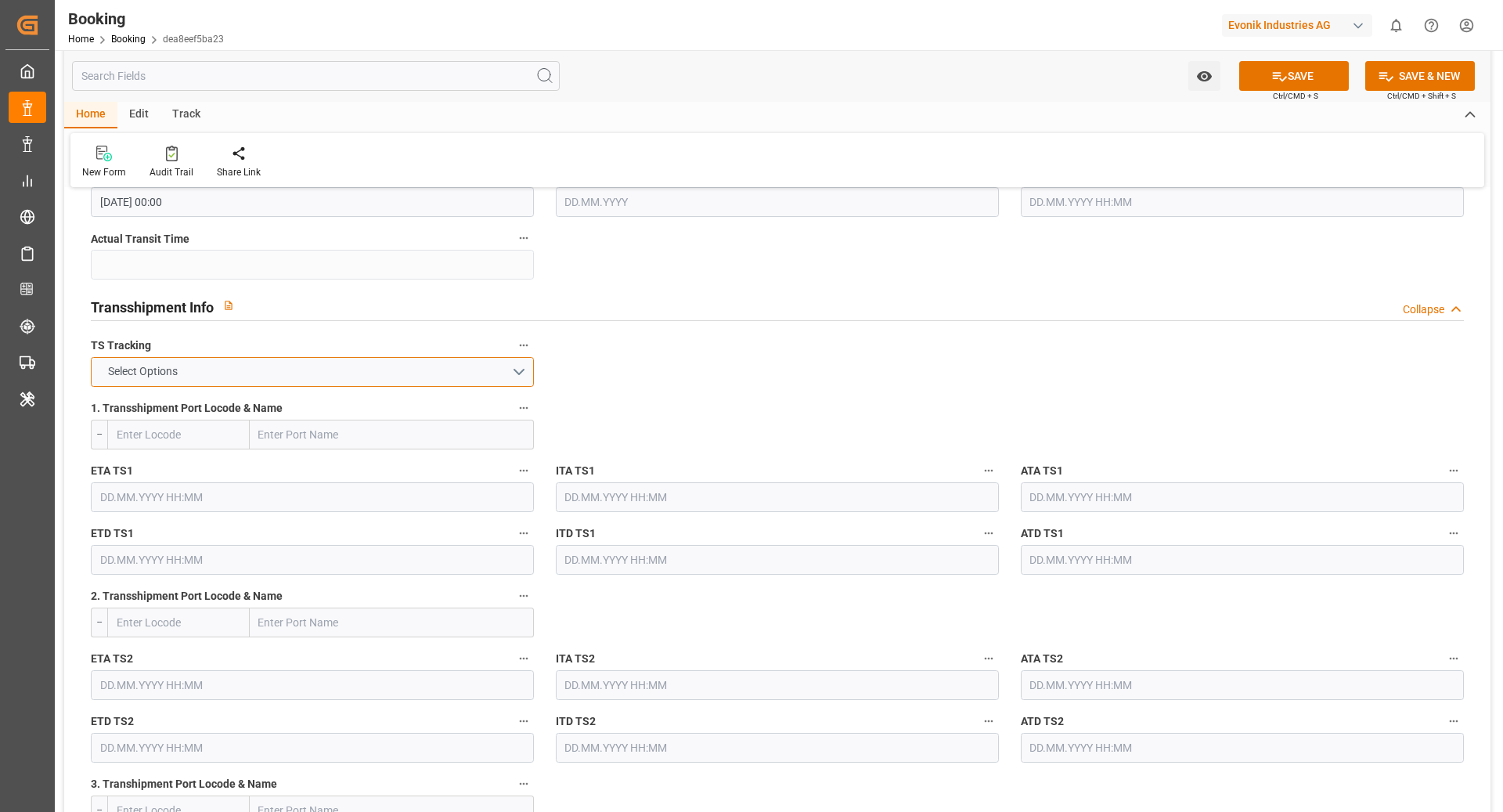
click at [492, 370] on button "Select Options" at bounding box center [313, 372] width 443 height 29
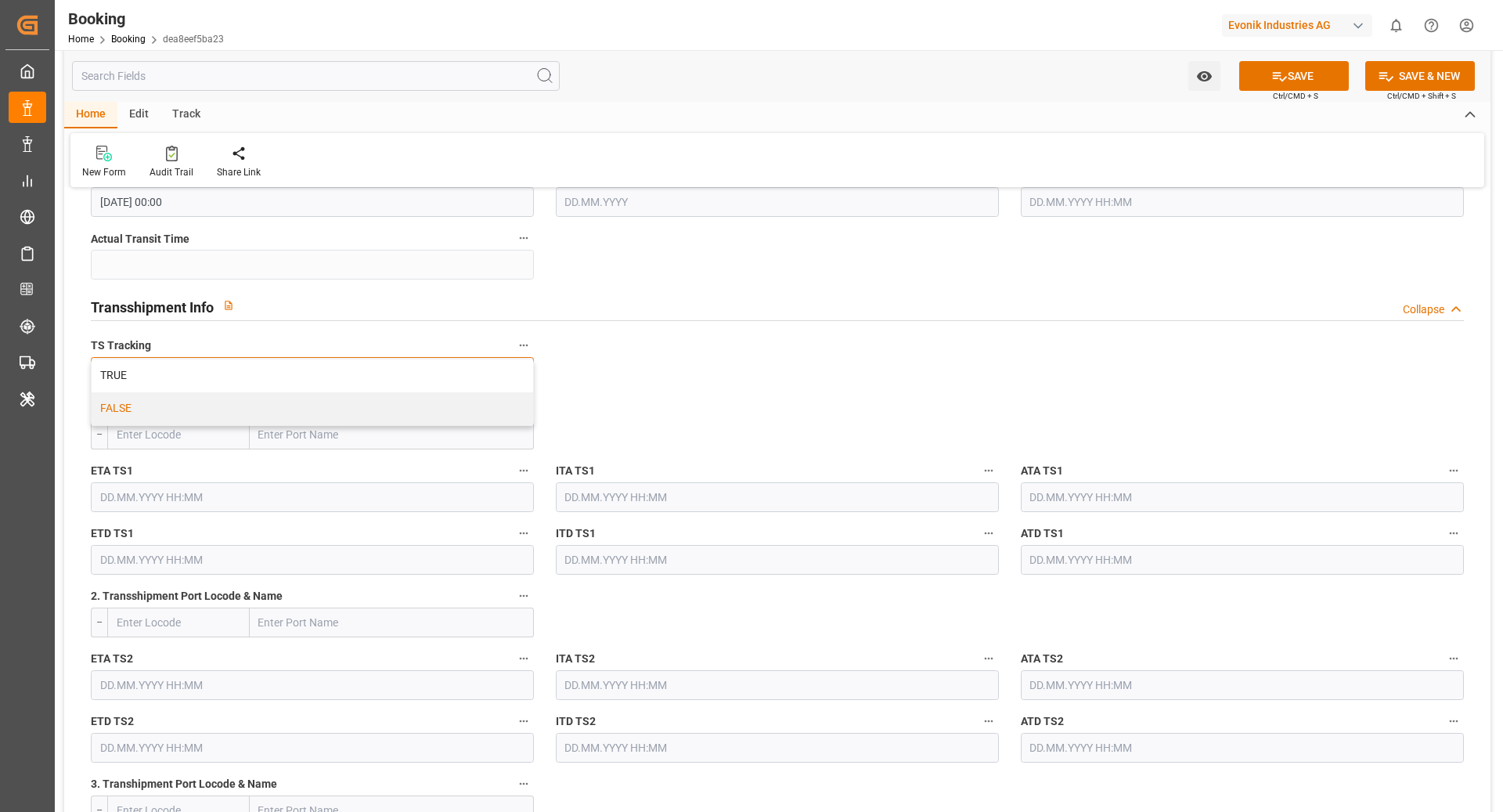
click at [400, 408] on div "FALSE" at bounding box center [313, 408] width 441 height 33
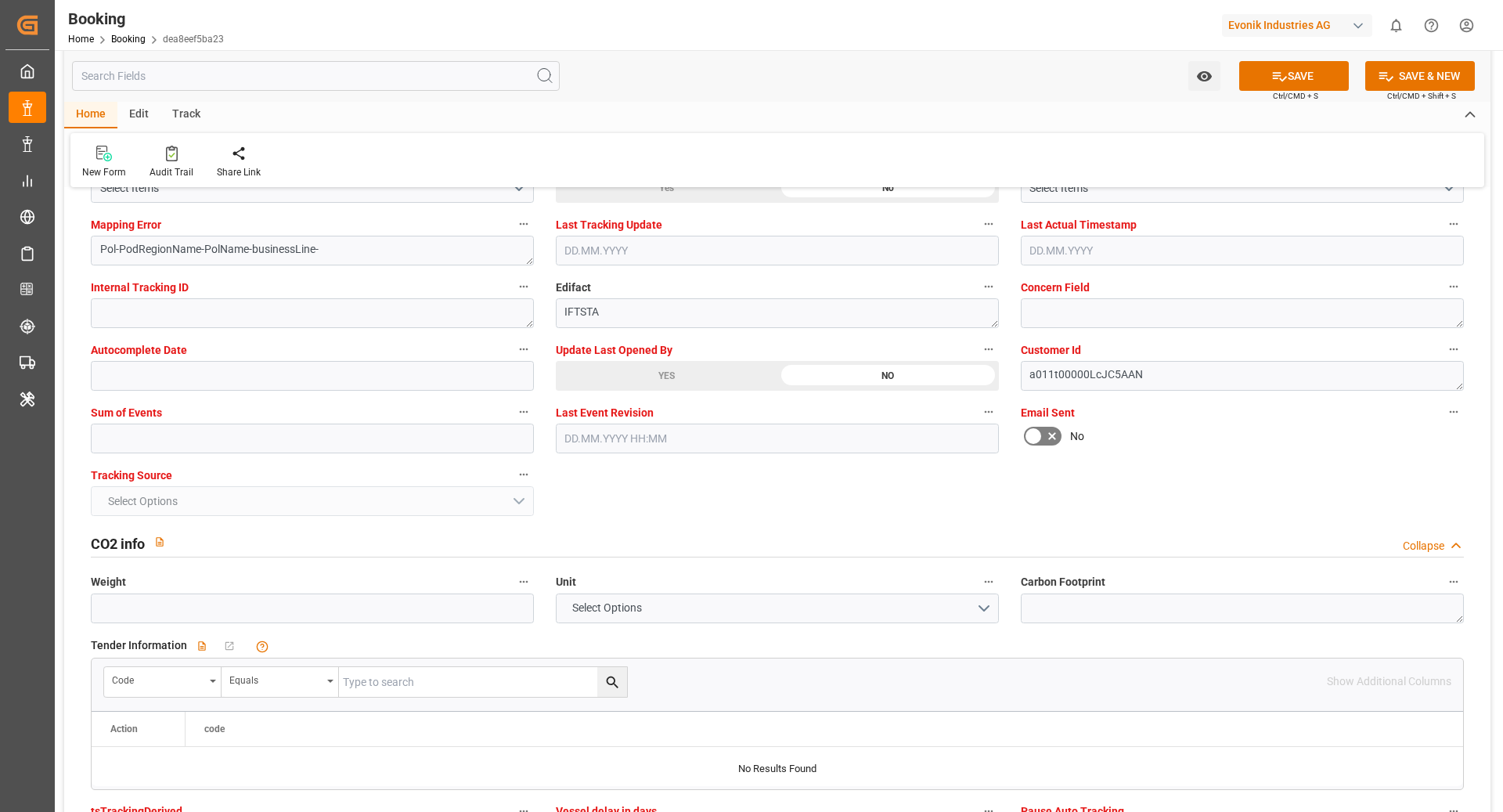
scroll to position [3044, 0]
click at [1291, 75] on button "SAVE" at bounding box center [1294, 75] width 110 height 29
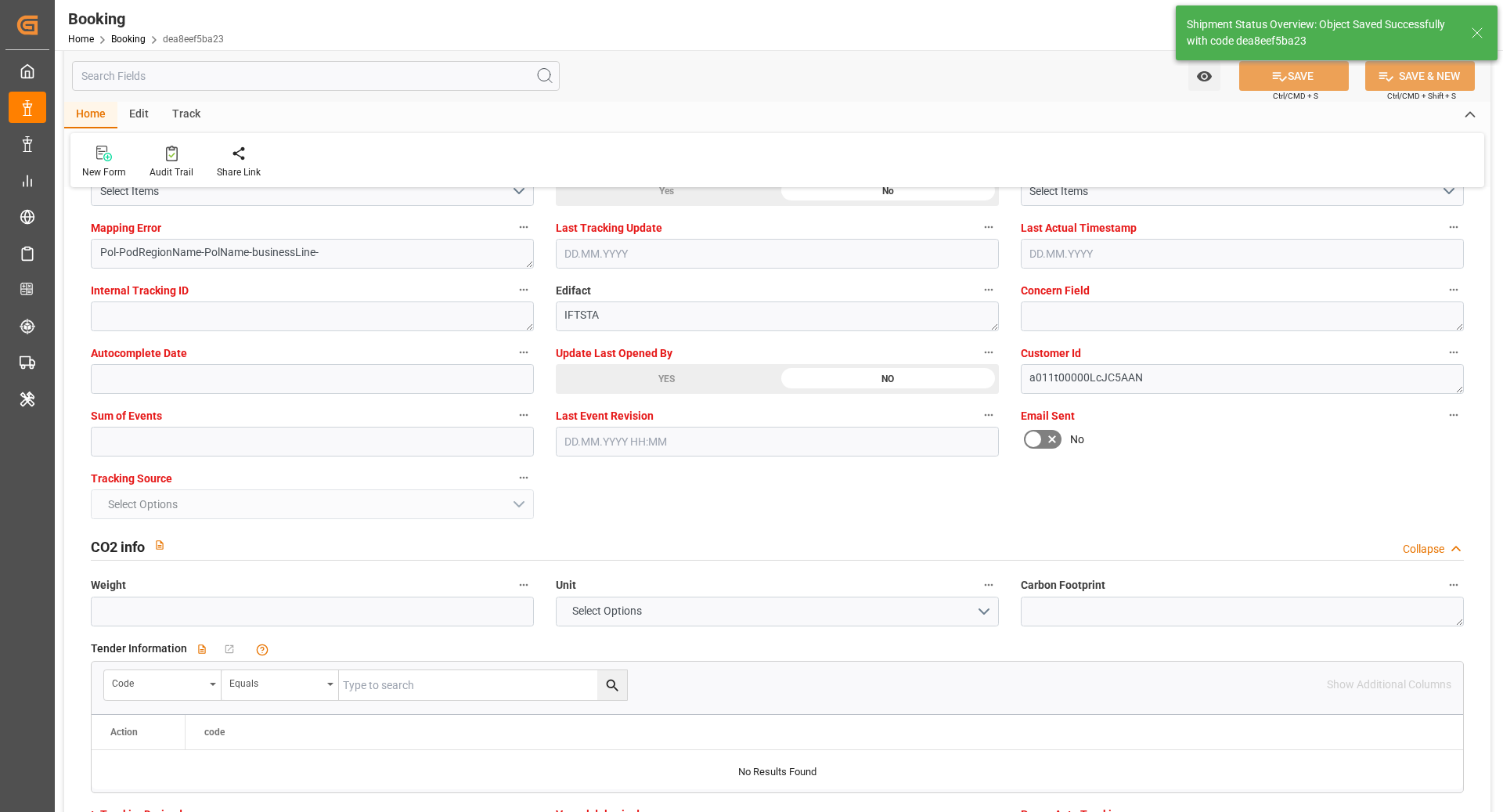
type textarea "NWC/UK North West Continent / UK_CNSGH_HLCU_Oxeno"
type textarea "[PERSON_NAME]"
type textarea "Pod-PodRegionName-businessLine-"
type input "23.09.2025 07:19"
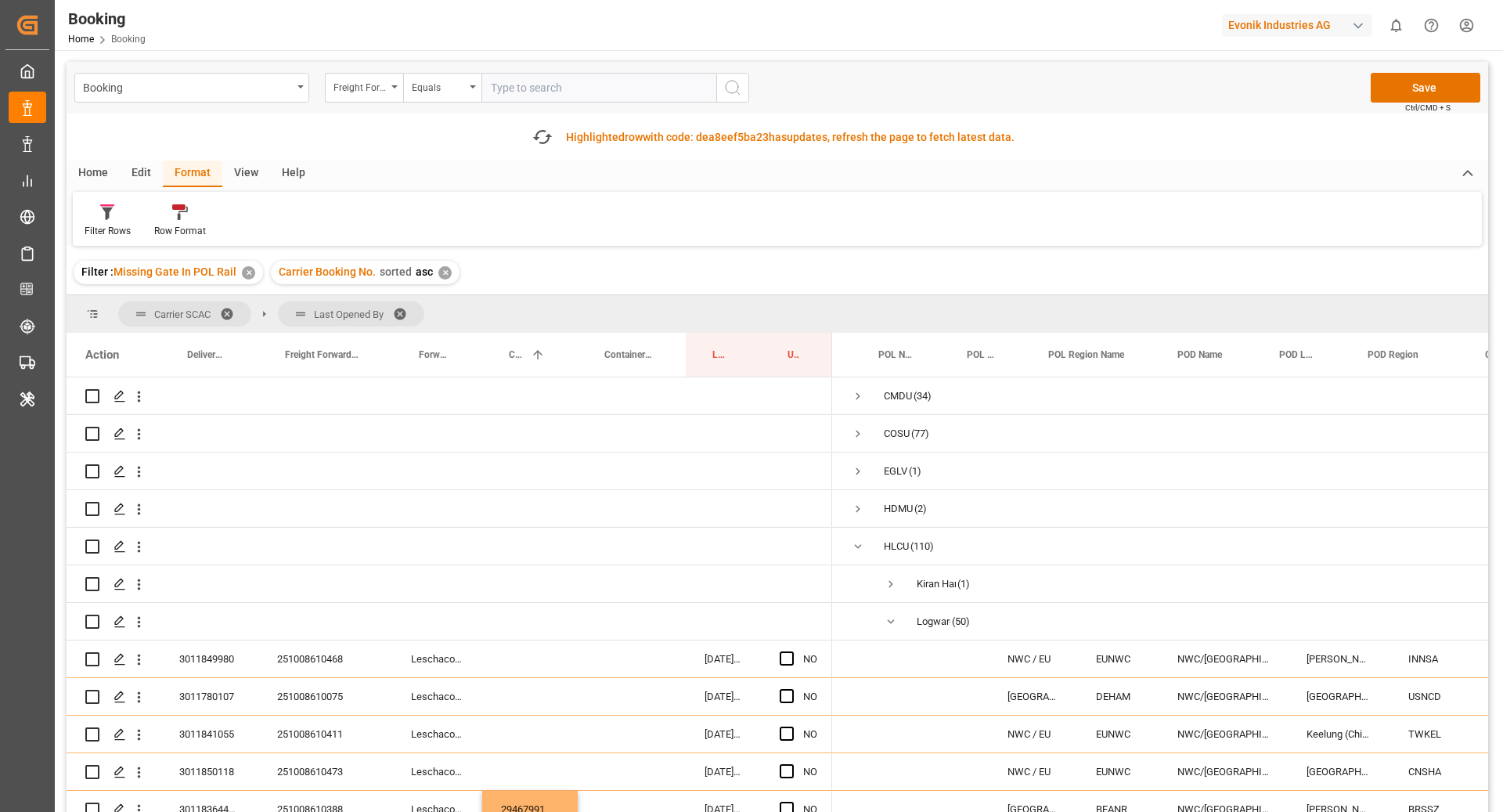
scroll to position [0, 129]
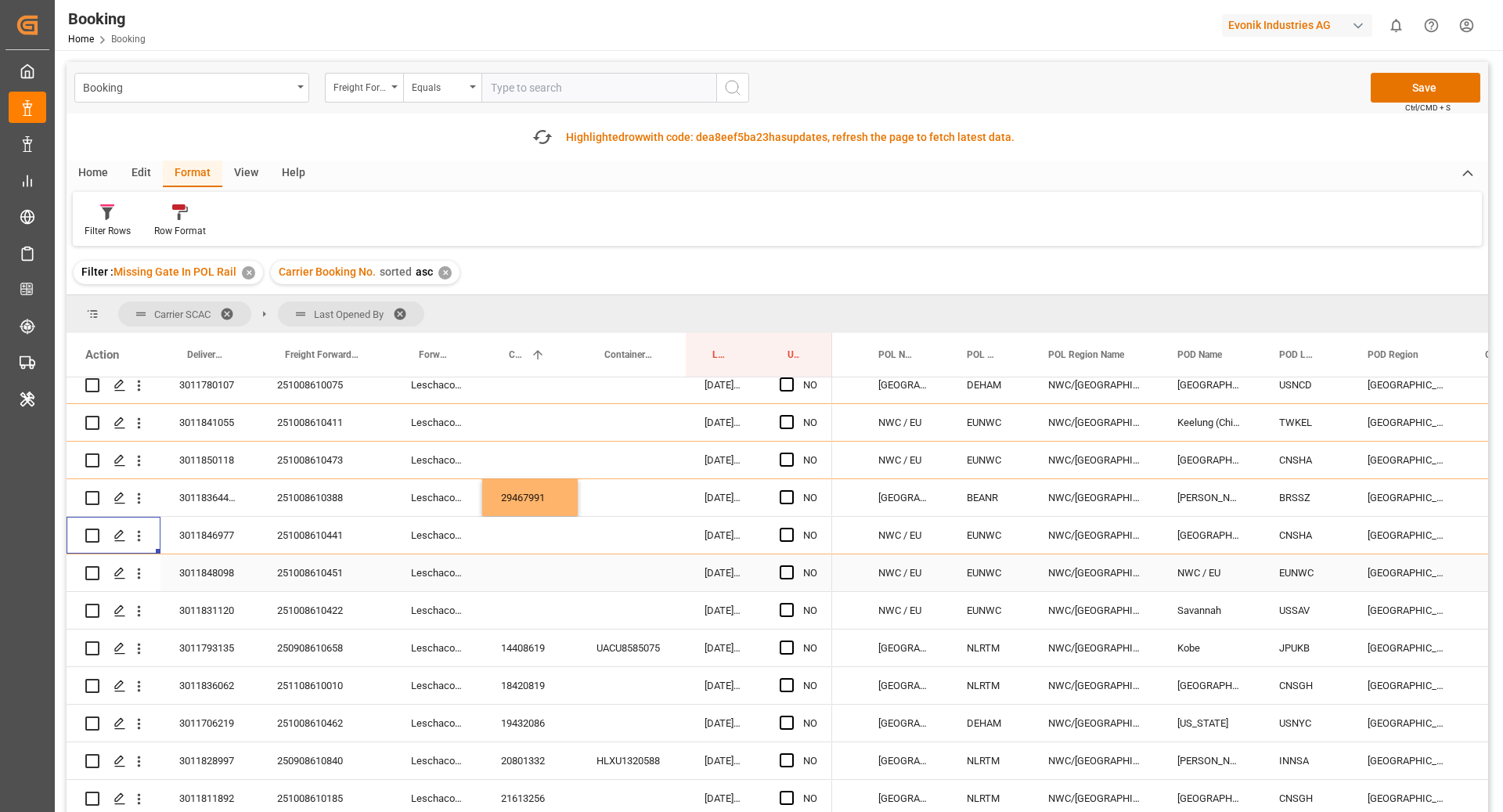
click at [328, 565] on div "251008610451" at bounding box center [325, 572] width 134 height 37
click at [787, 574] on span "Press SPACE to select this row." at bounding box center [787, 573] width 14 height 14
click at [792, 565] on input "Press SPACE to select this row." at bounding box center [792, 565] width 0 height 0
click at [323, 612] on div "251008610422" at bounding box center [325, 609] width 134 height 37
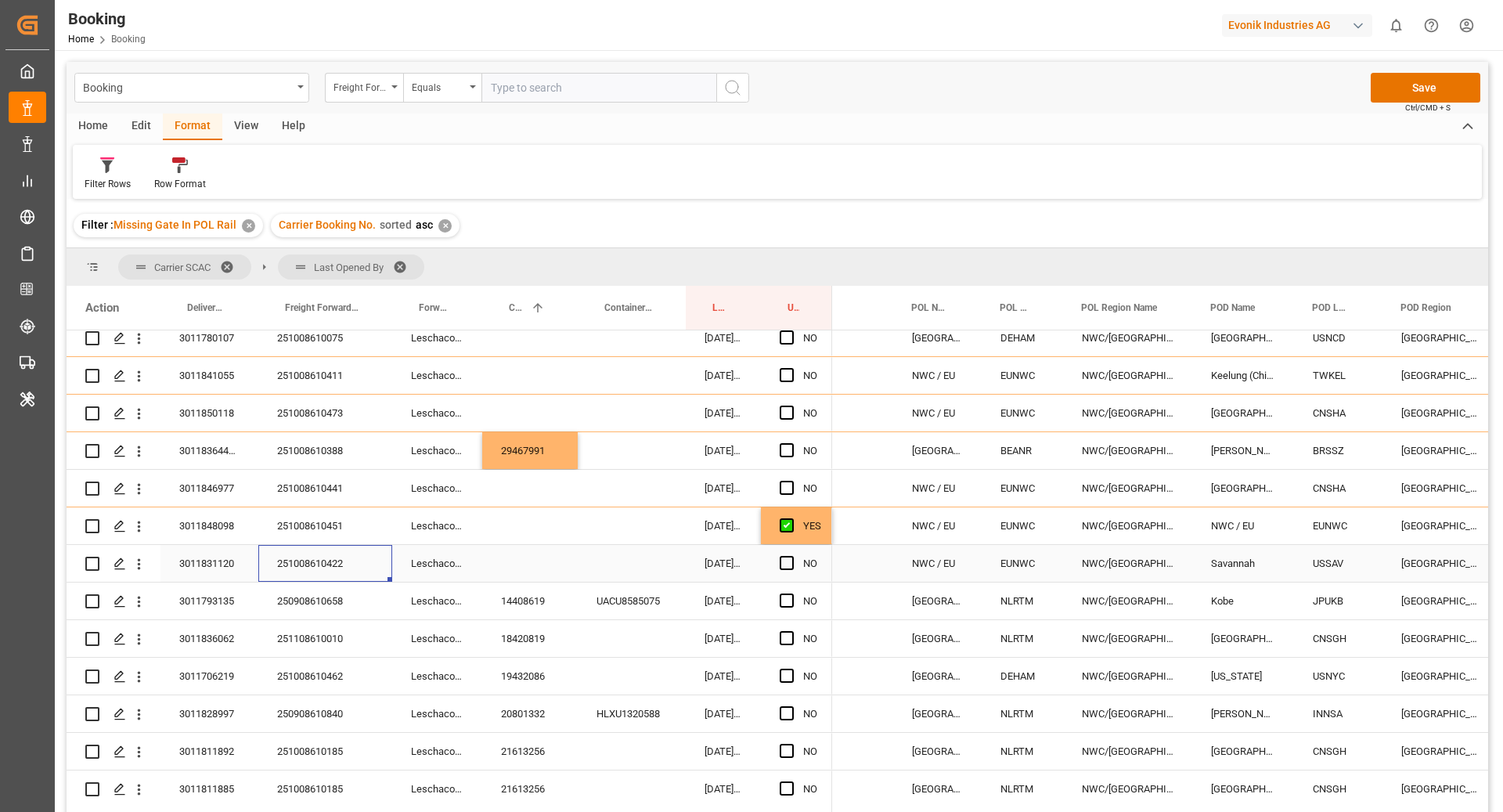
scroll to position [0, 86]
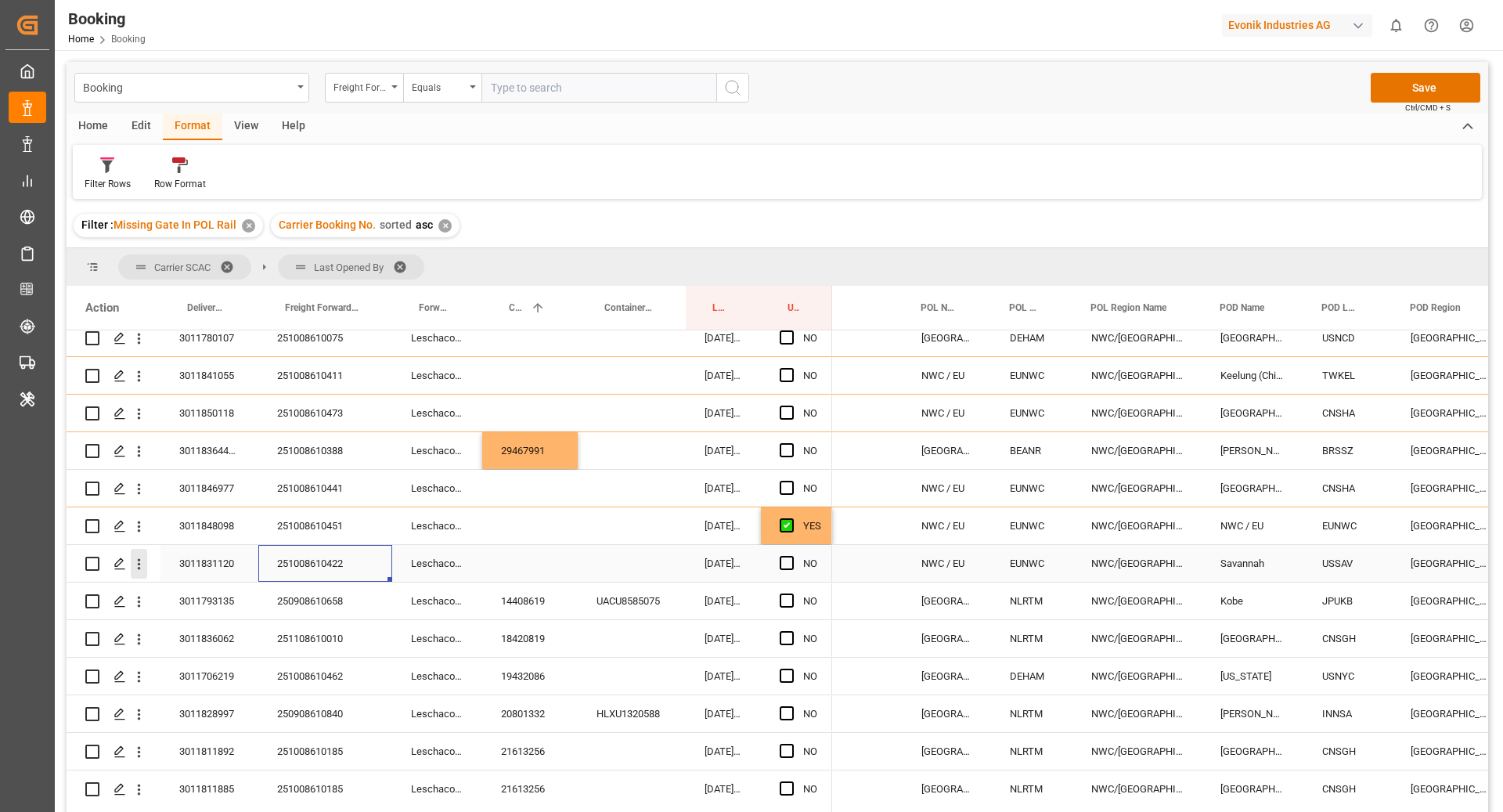
click at [139, 566] on icon "open menu" at bounding box center [139, 565] width 4 height 11
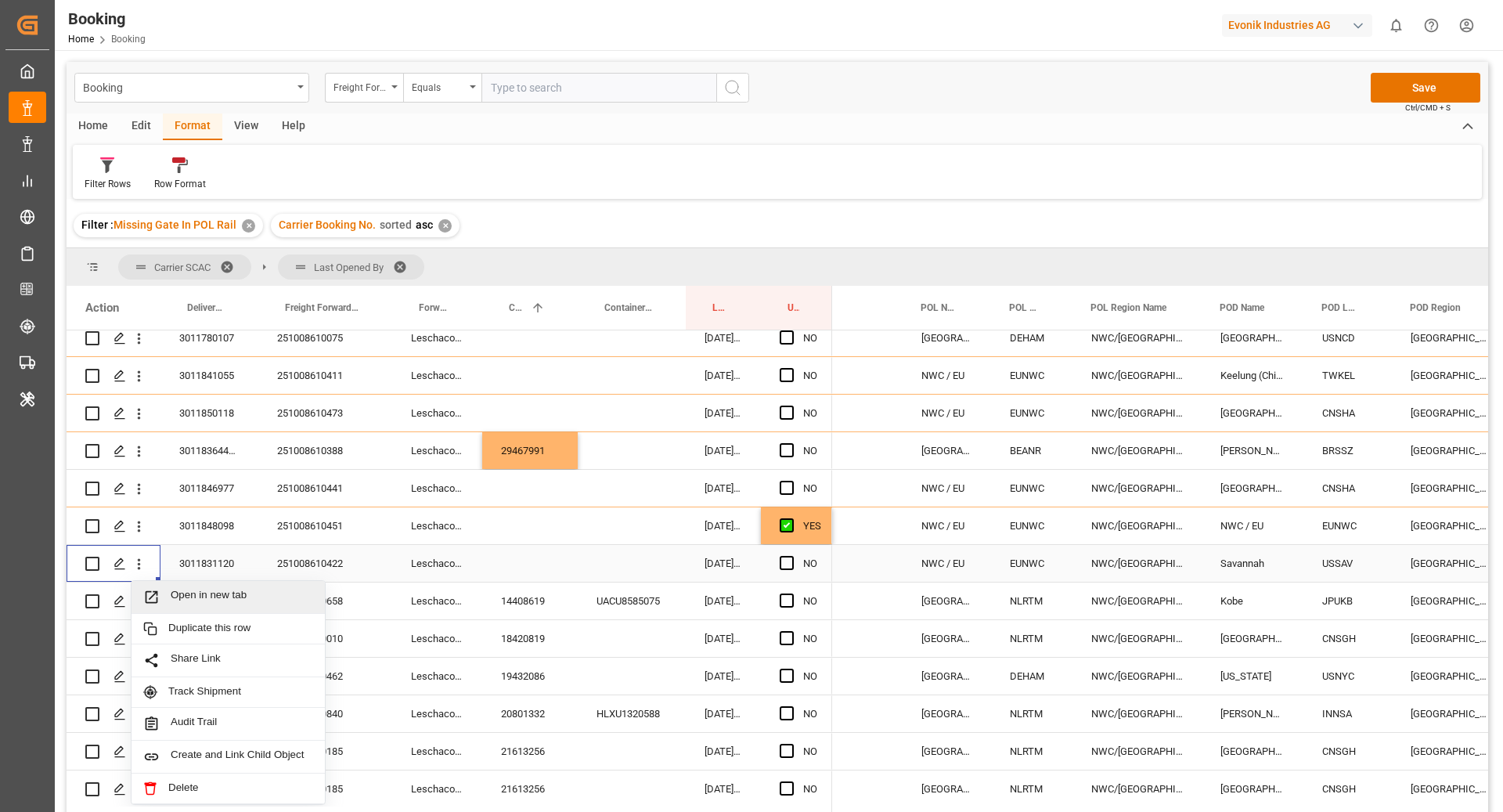
click at [196, 597] on span "Open in new tab" at bounding box center [241, 597] width 142 height 16
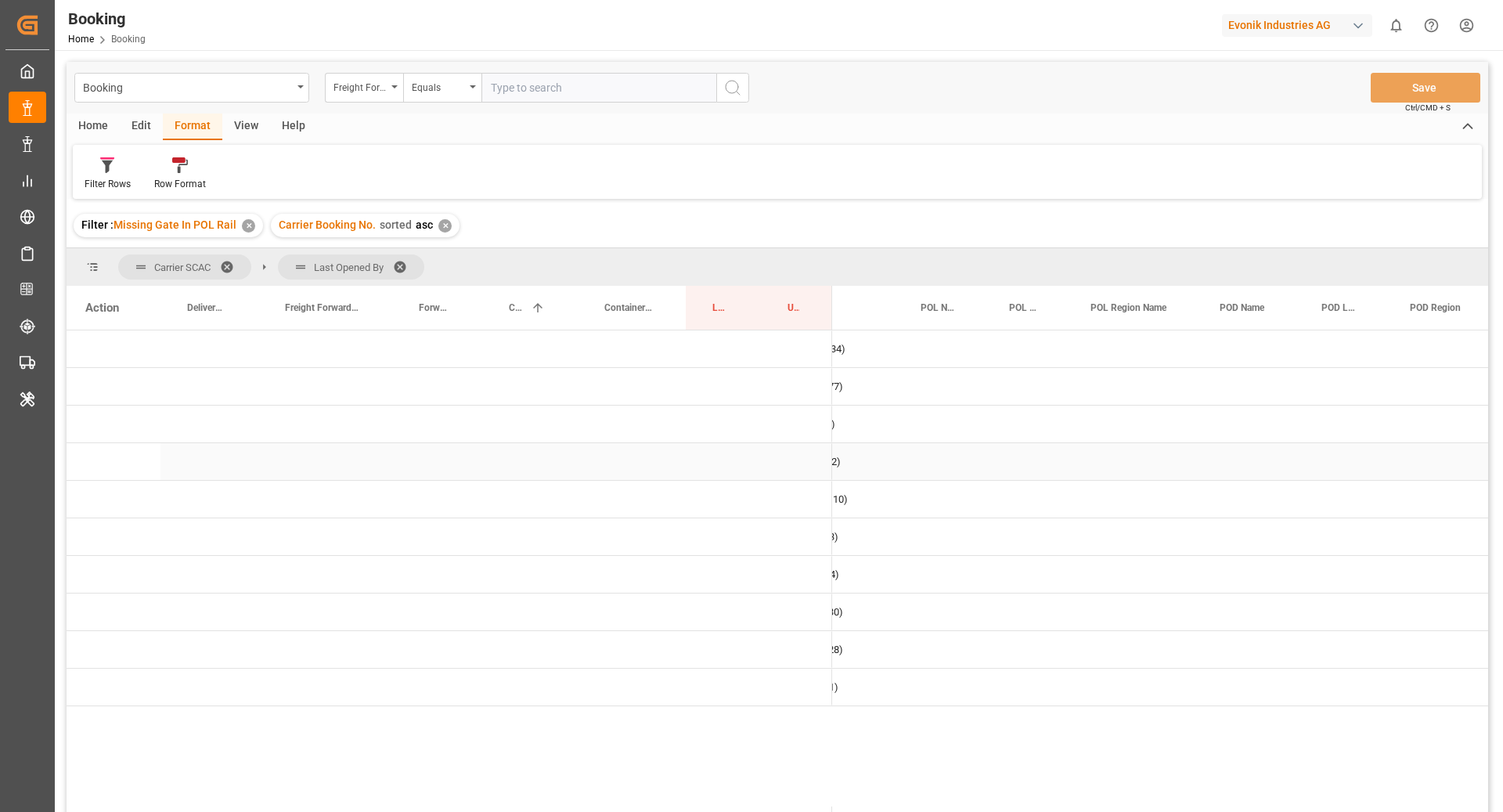
scroll to position [0, 0]
click at [853, 503] on span "Press SPACE to select this row." at bounding box center [859, 499] width 14 height 14
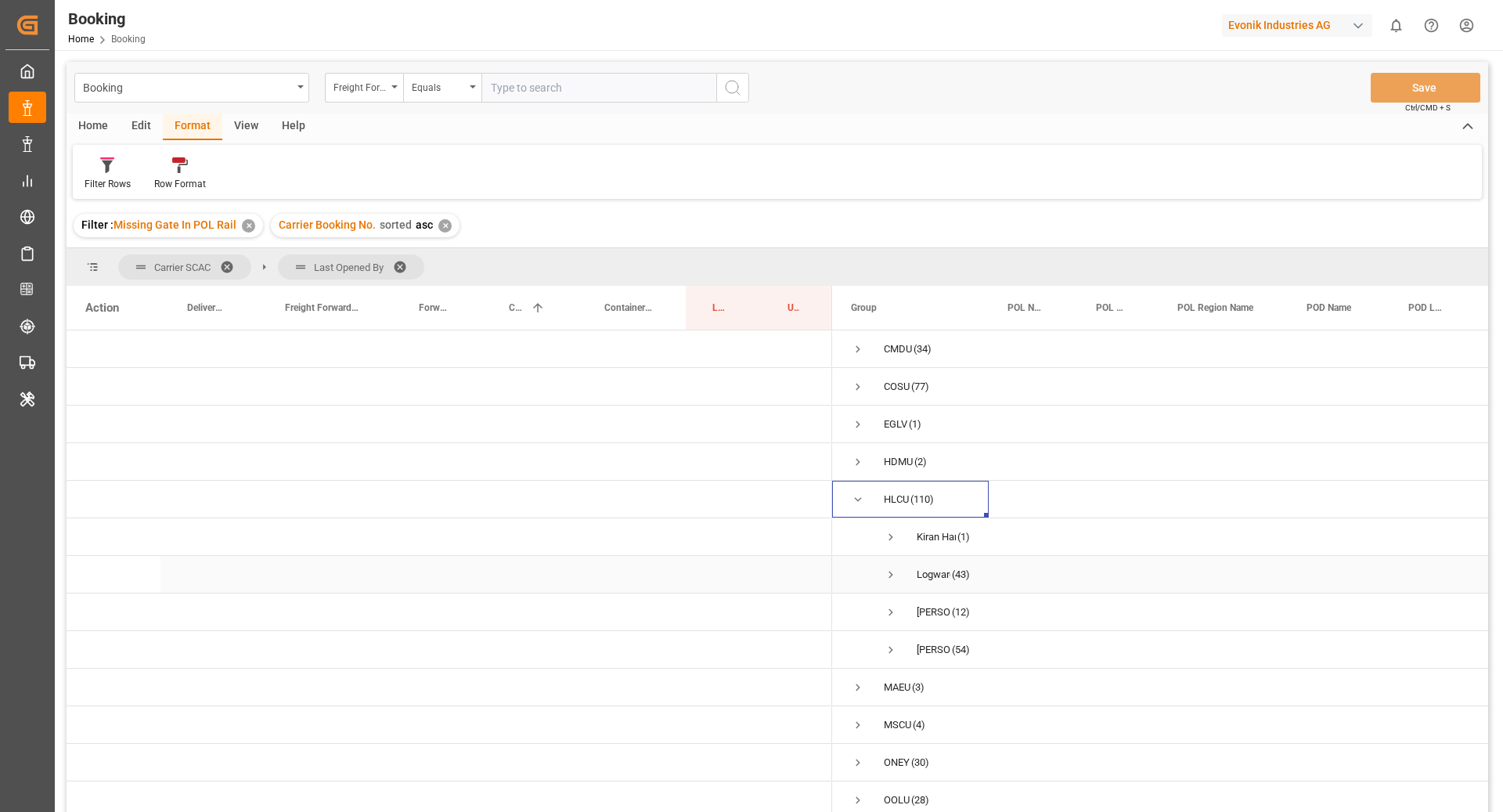
click at [889, 582] on span "Press SPACE to select this row." at bounding box center [891, 574] width 14 height 36
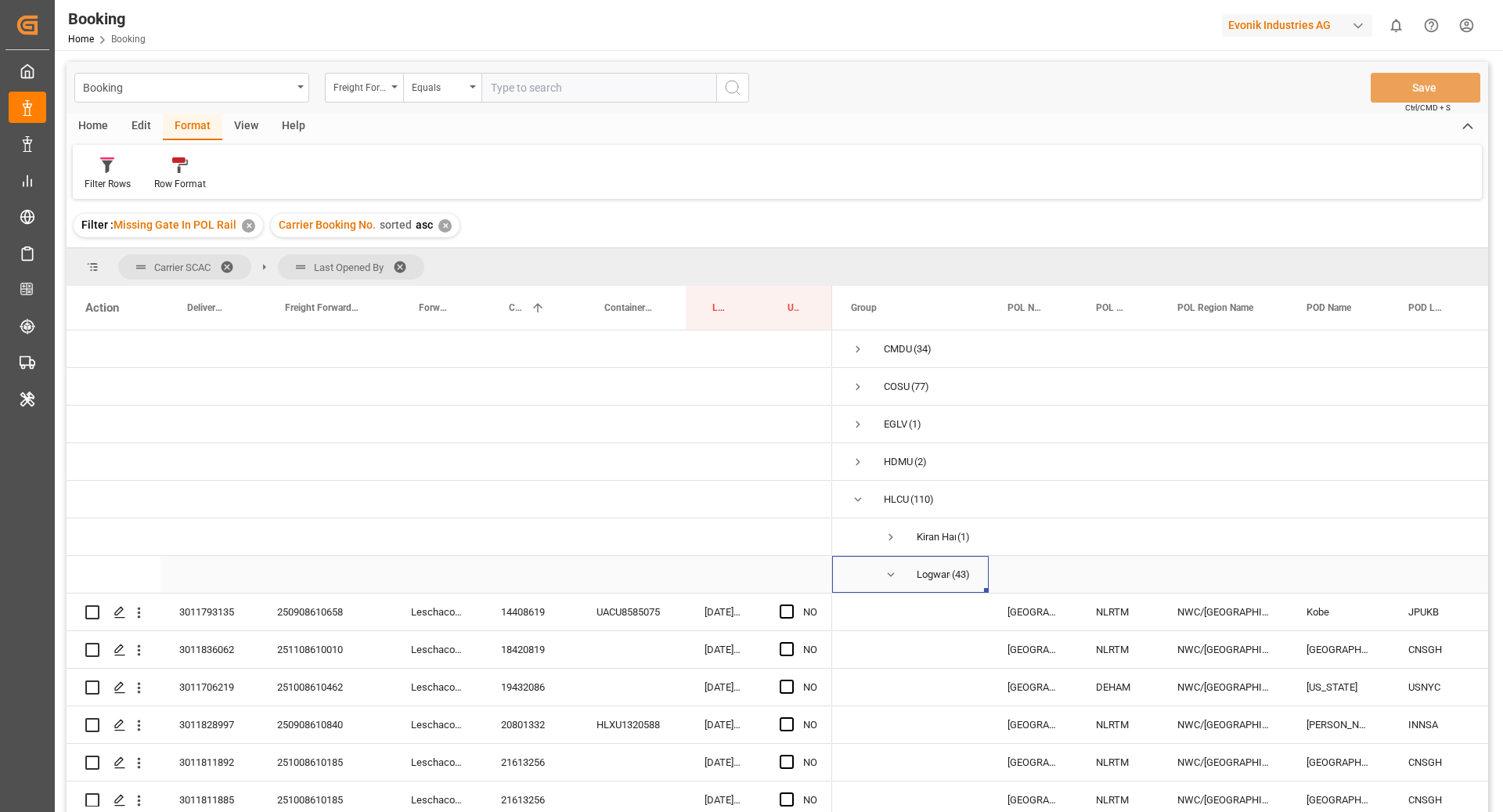
click at [889, 582] on span "Press SPACE to select this row." at bounding box center [891, 574] width 14 height 36
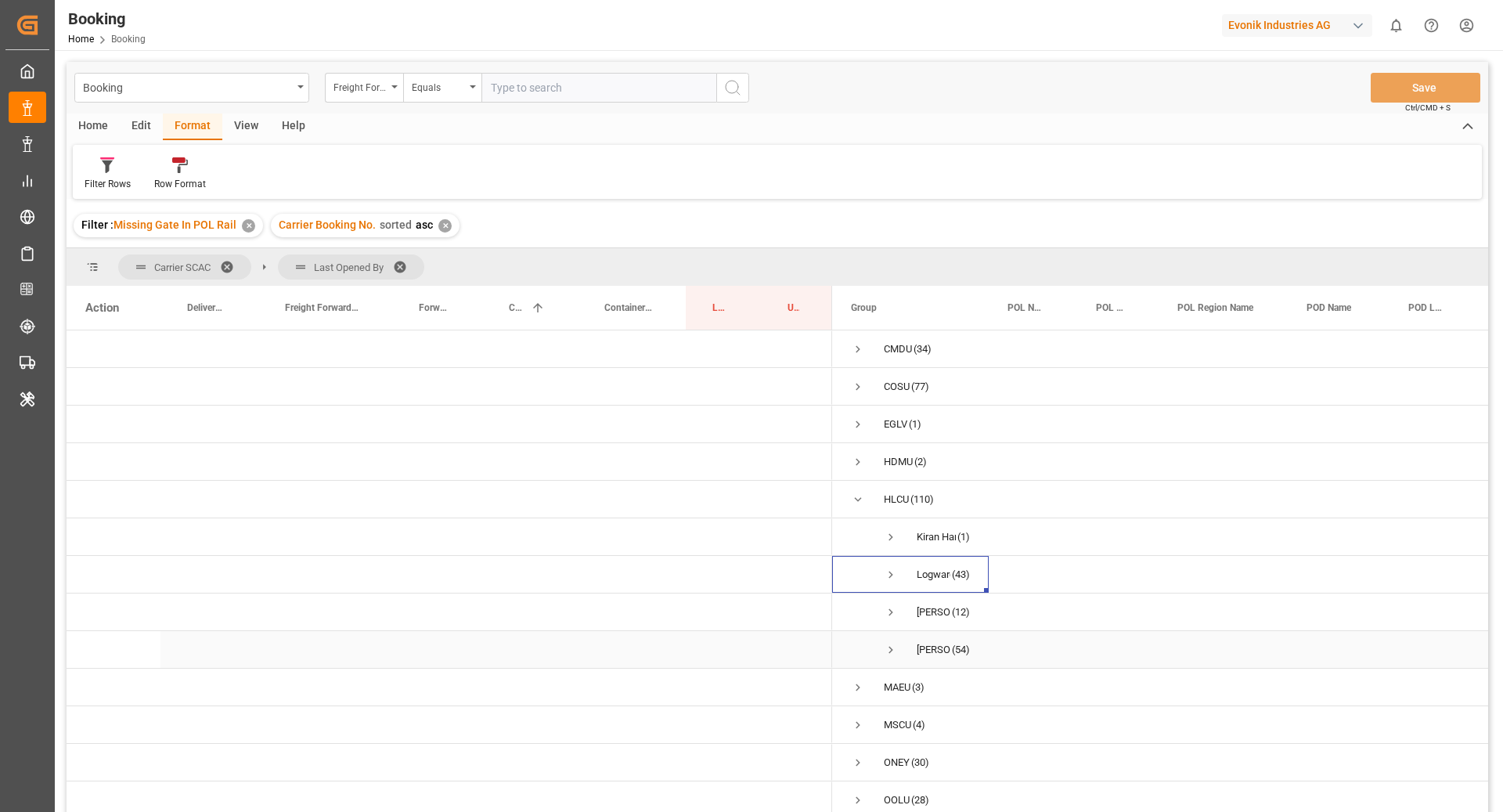
click at [888, 652] on span "Press SPACE to select this row." at bounding box center [891, 649] width 14 height 14
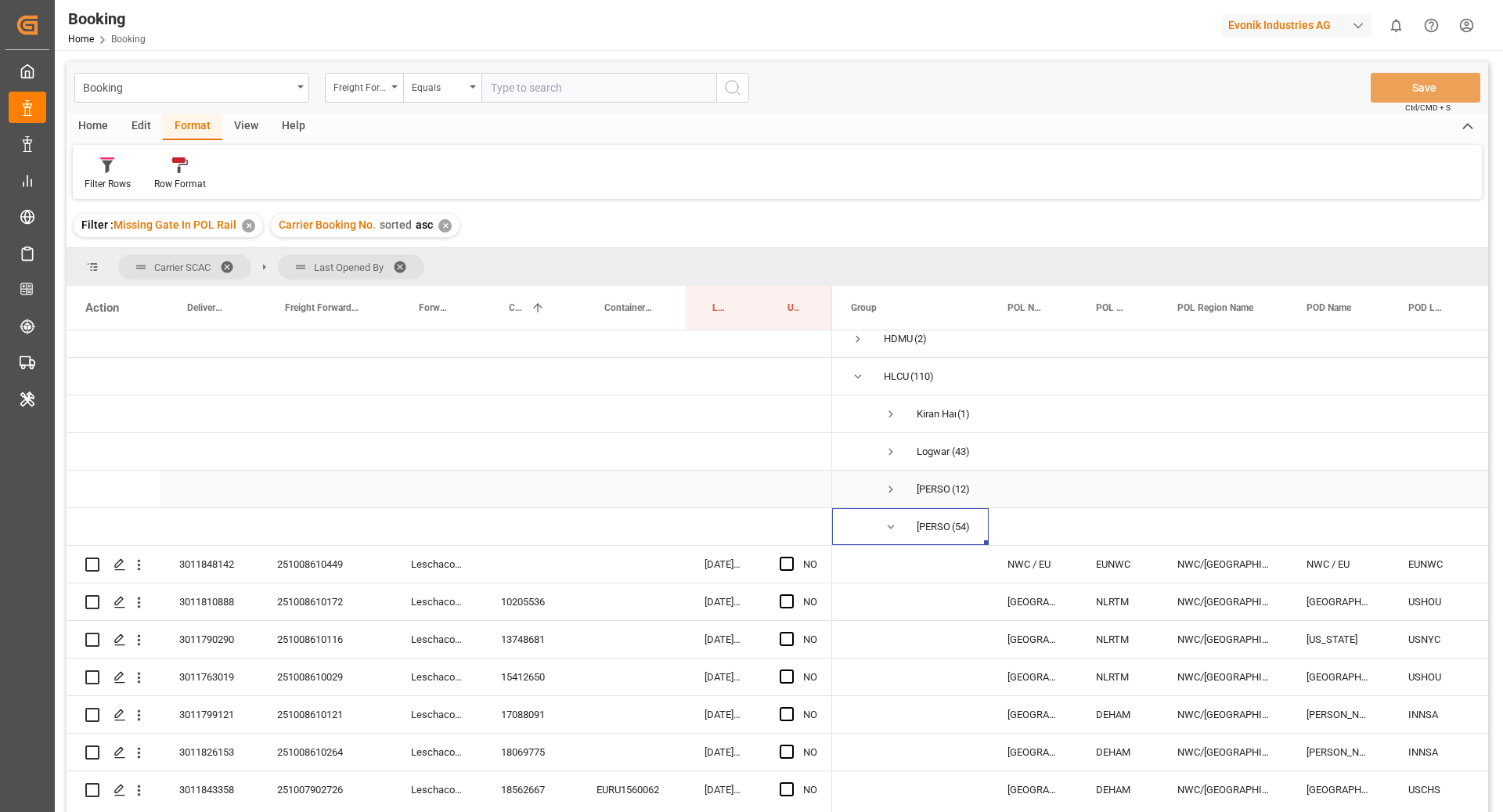
scroll to position [138, 0]
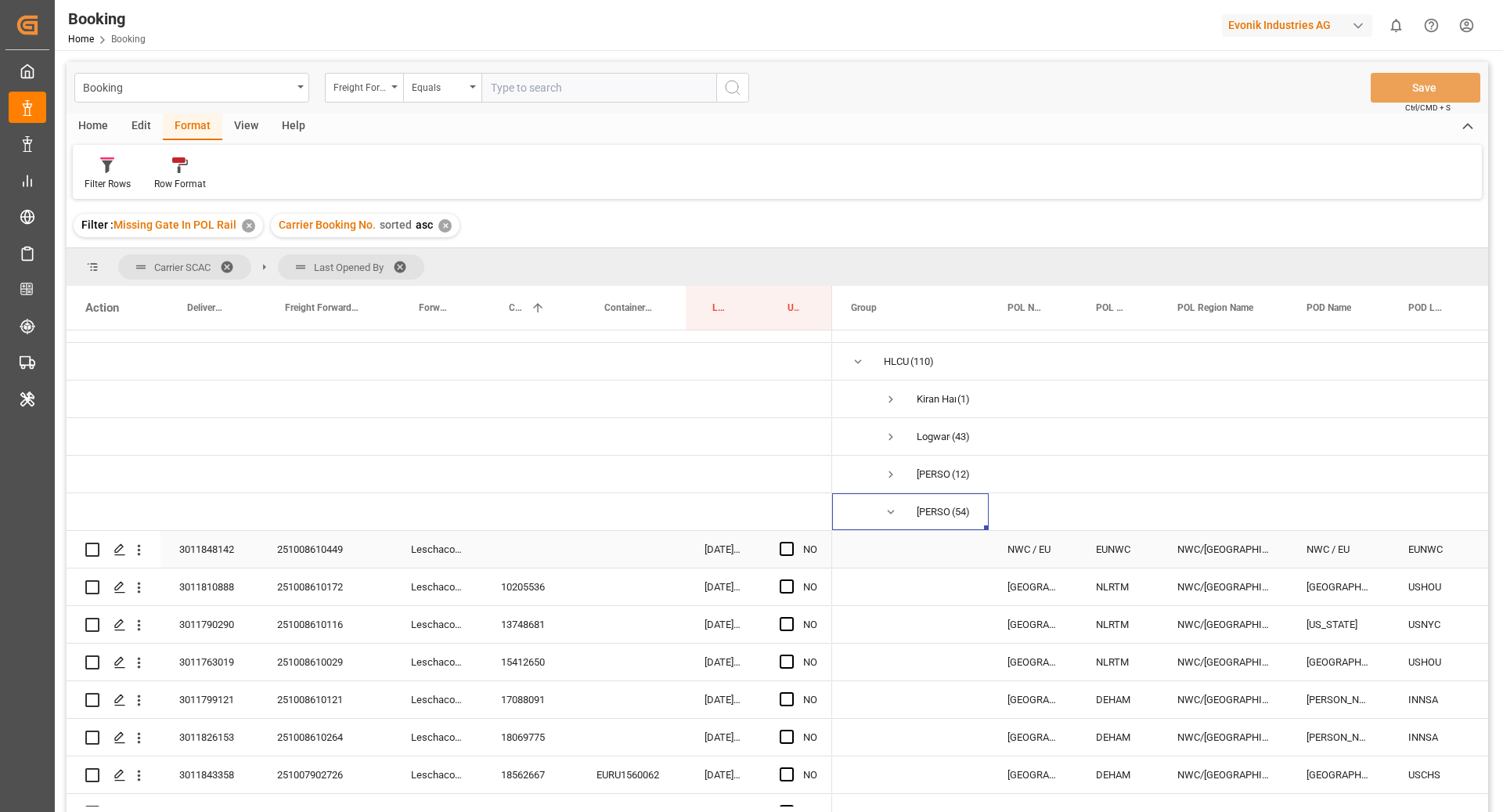
click at [332, 545] on div "251008610449" at bounding box center [325, 548] width 134 height 37
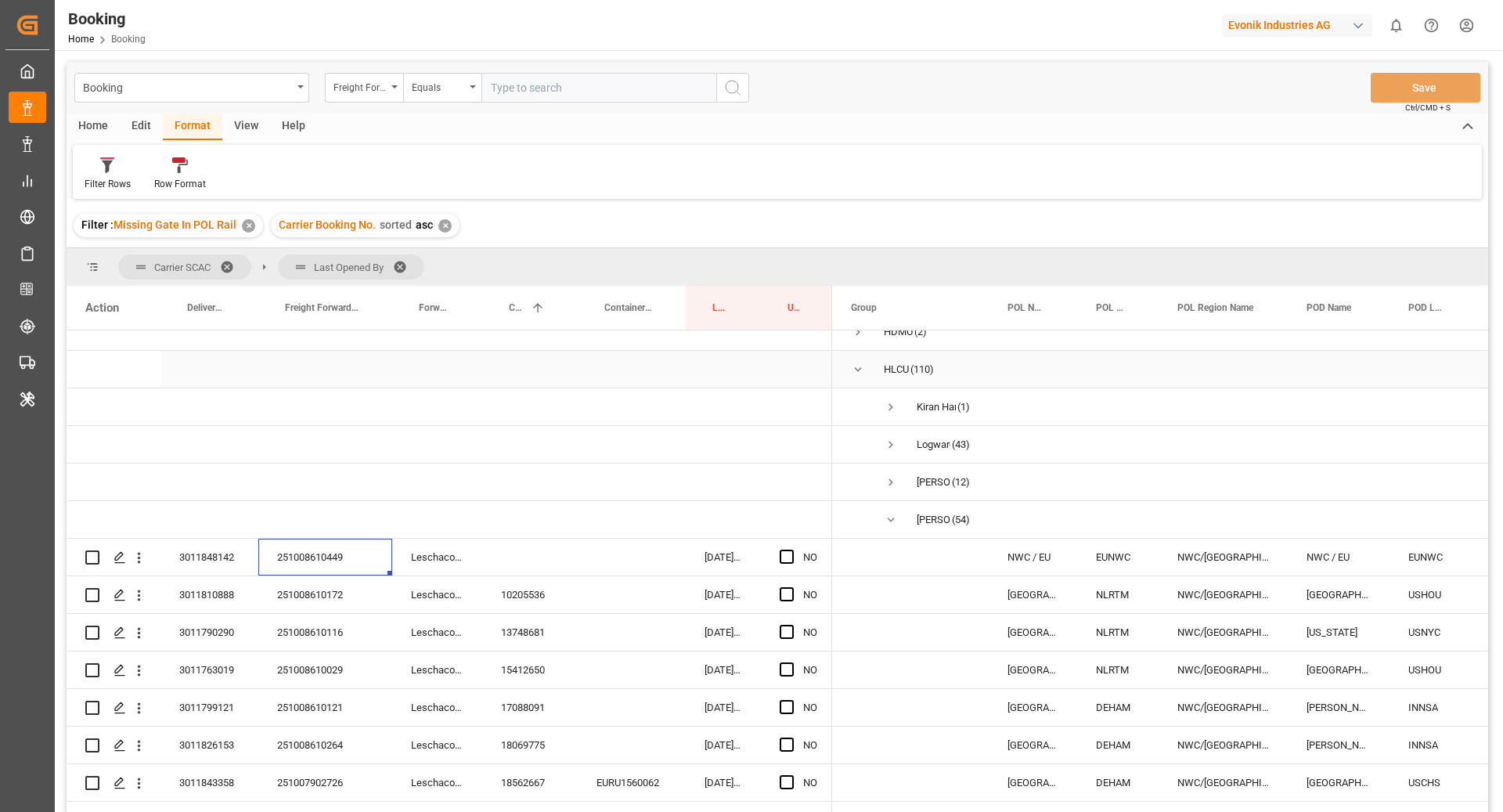
scroll to position [142, 0]
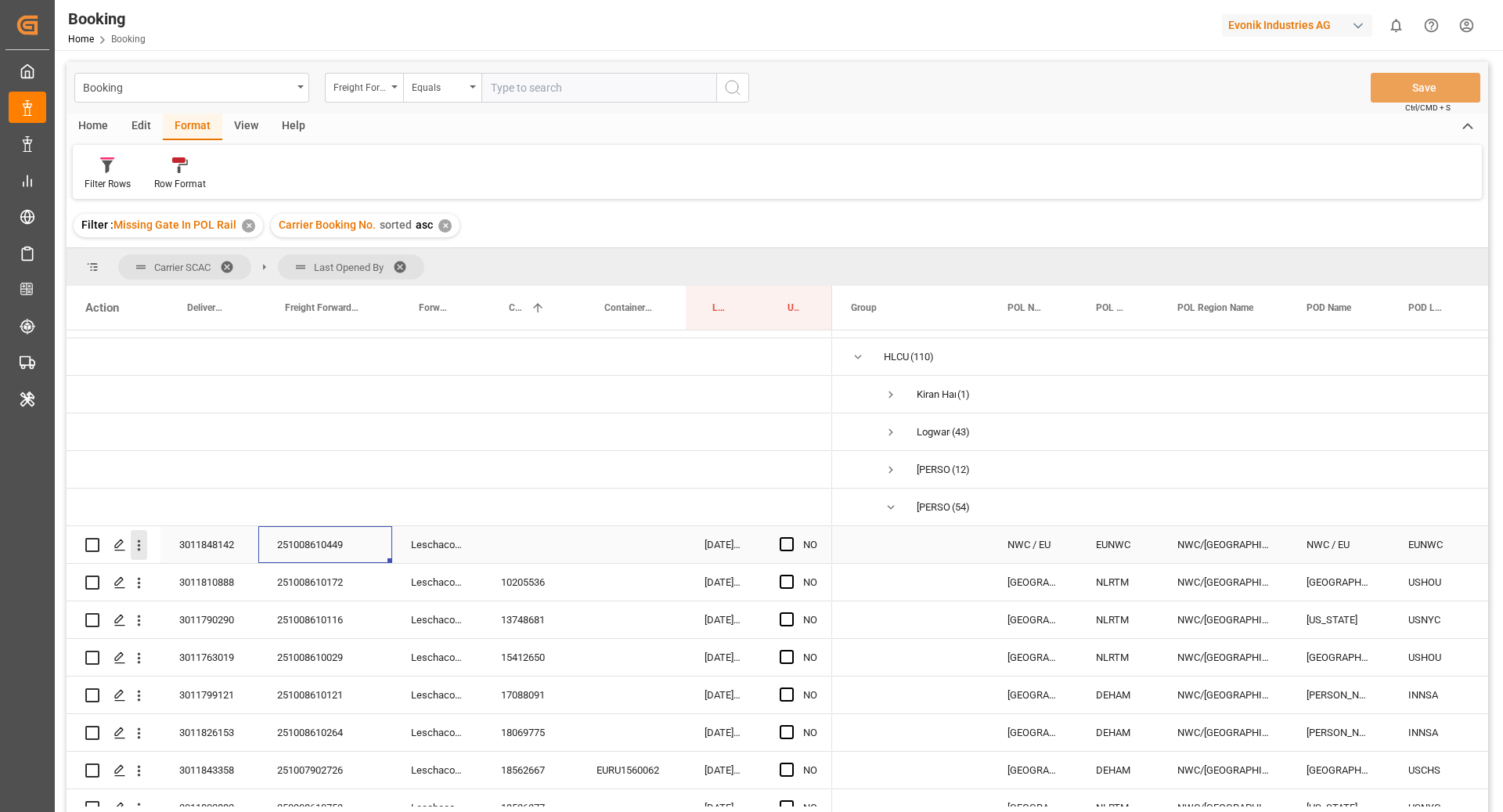
click at [139, 543] on icon "open menu" at bounding box center [139, 546] width 4 height 11
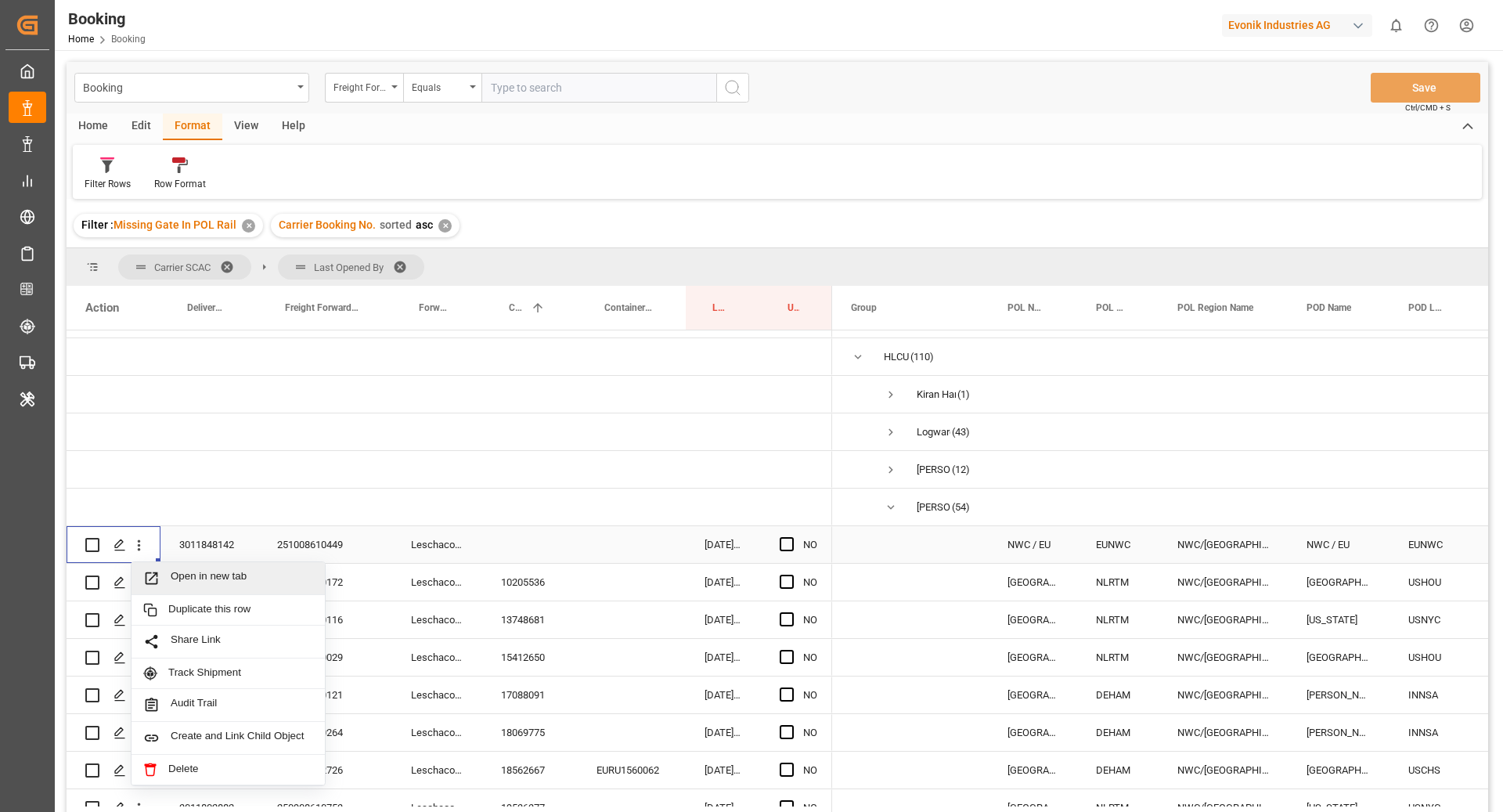
click at [253, 578] on span "Open in new tab" at bounding box center [241, 578] width 142 height 16
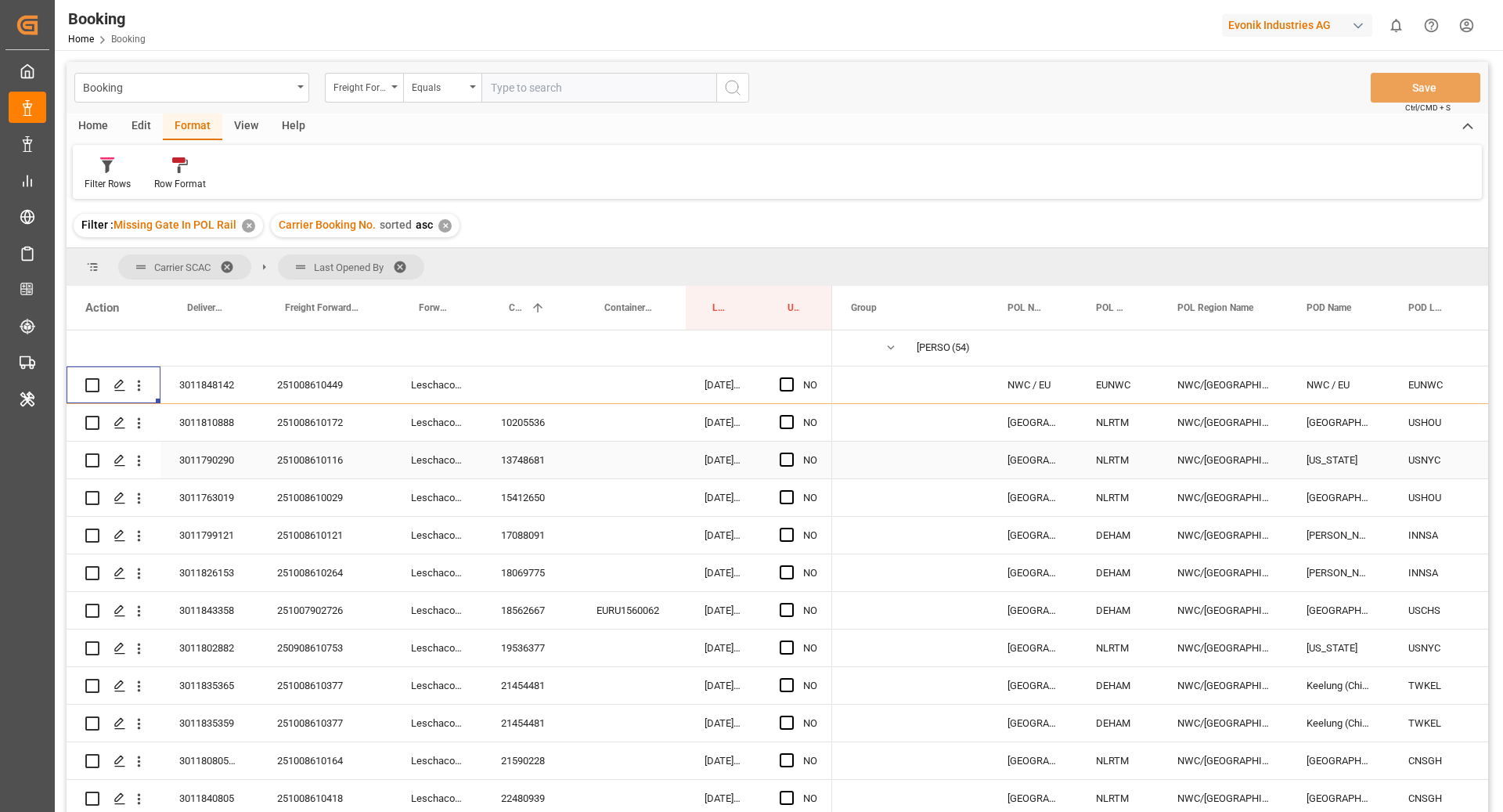
scroll to position [303, 0]
click at [533, 409] on div "10205536" at bounding box center [530, 421] width 96 height 37
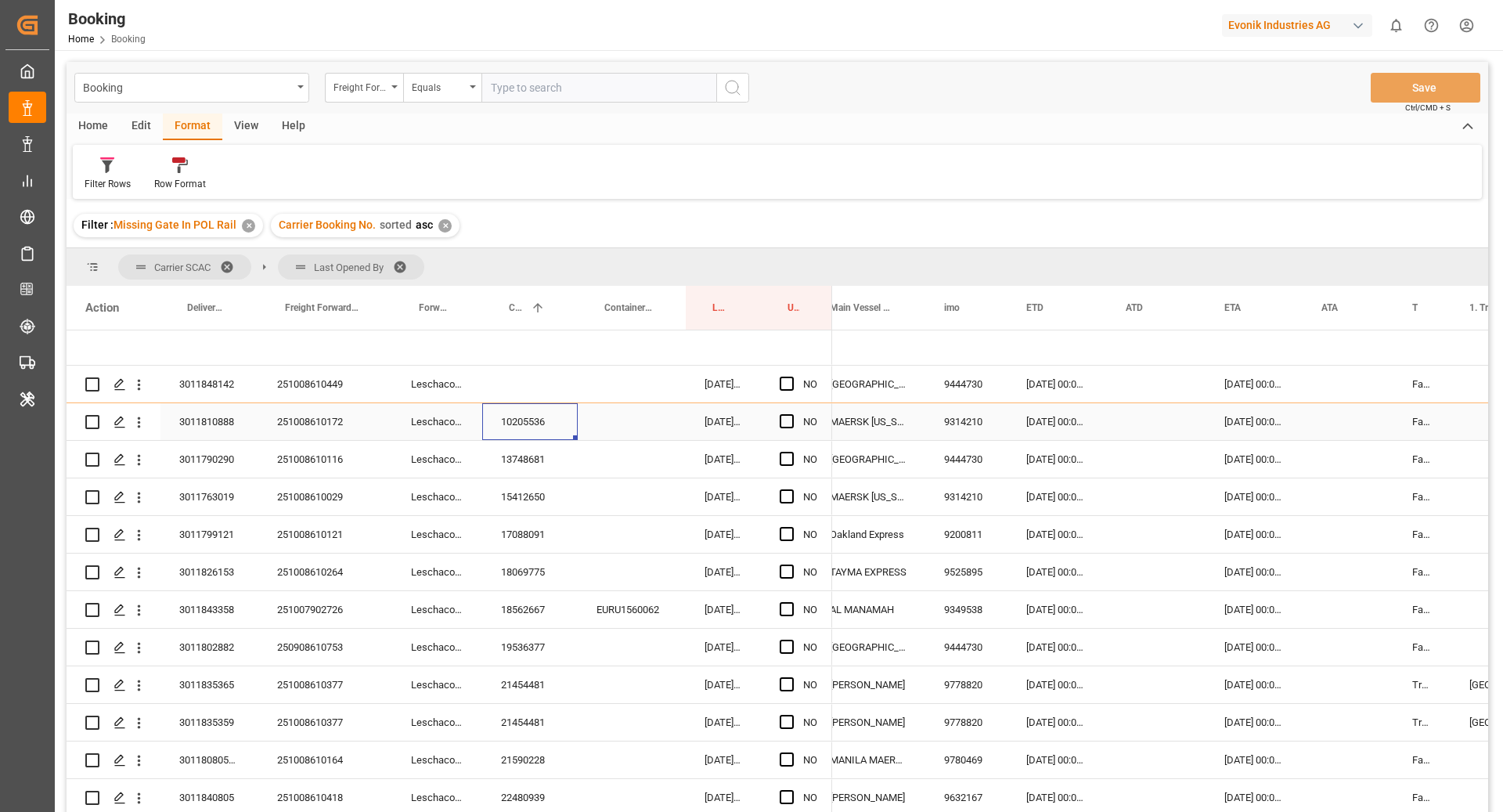
scroll to position [0, 1003]
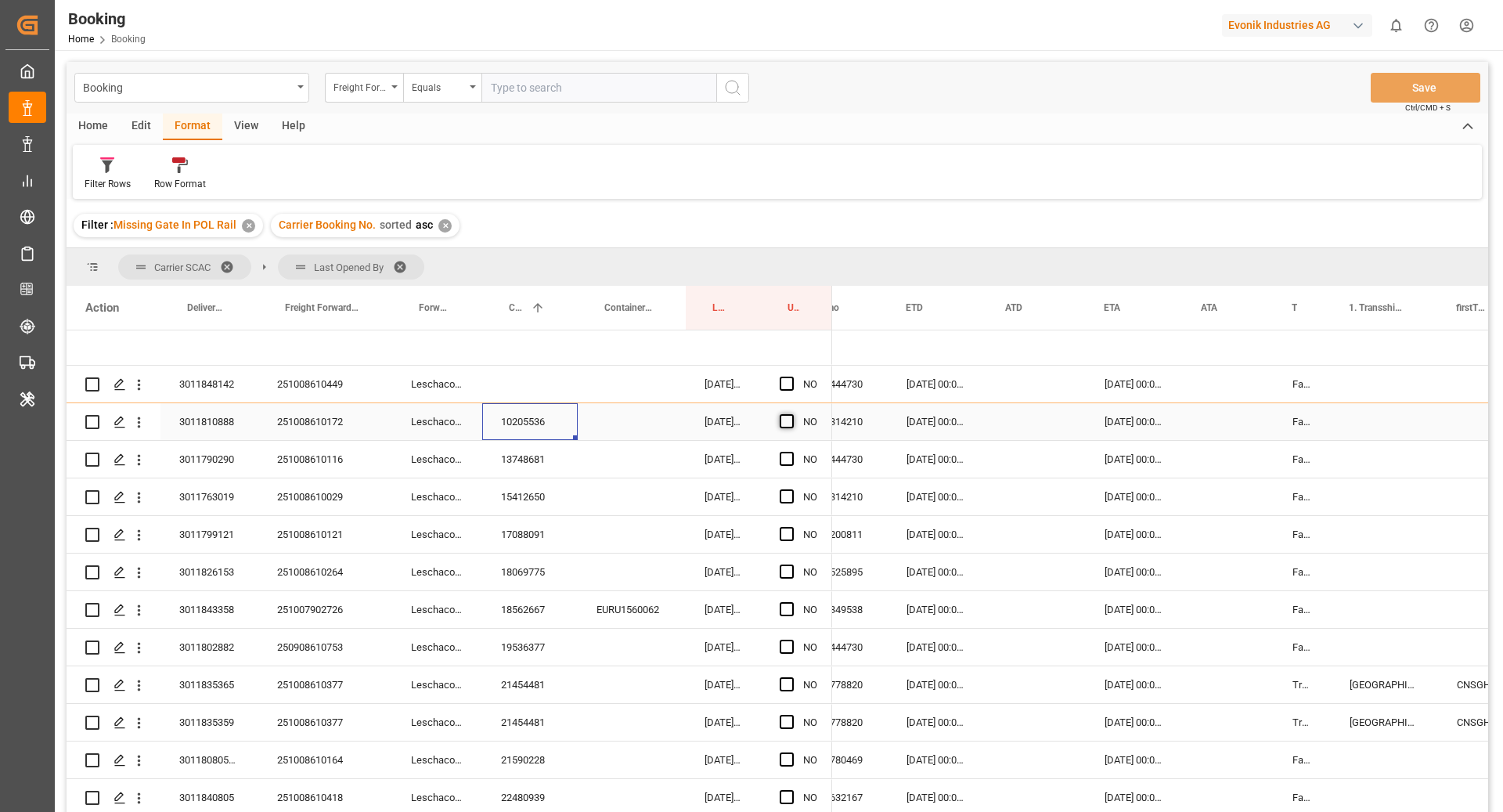
click at [787, 422] on span "Press SPACE to select this row." at bounding box center [787, 422] width 14 height 14
click at [792, 414] on input "Press SPACE to select this row." at bounding box center [792, 414] width 0 height 0
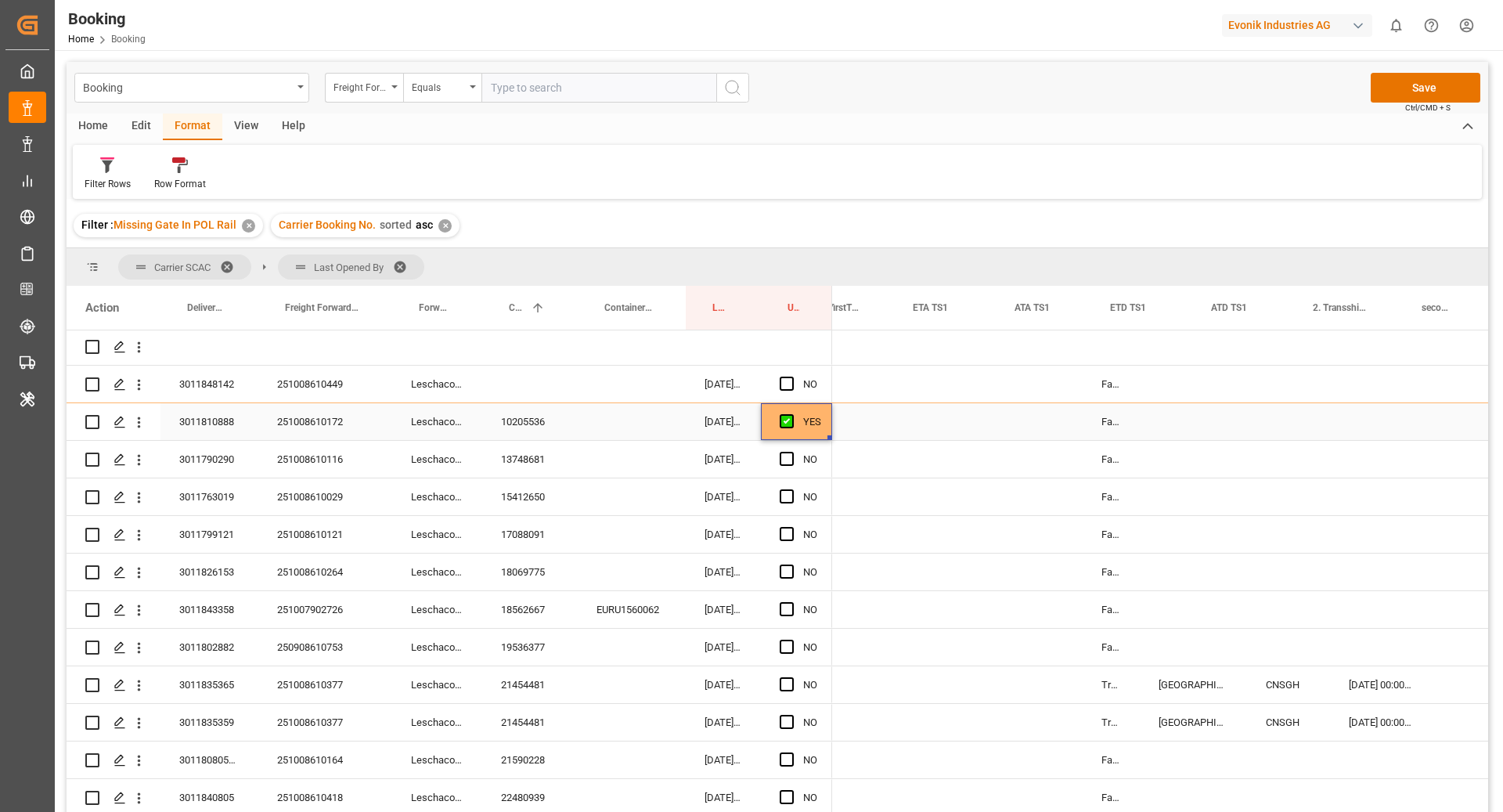
scroll to position [0, 1946]
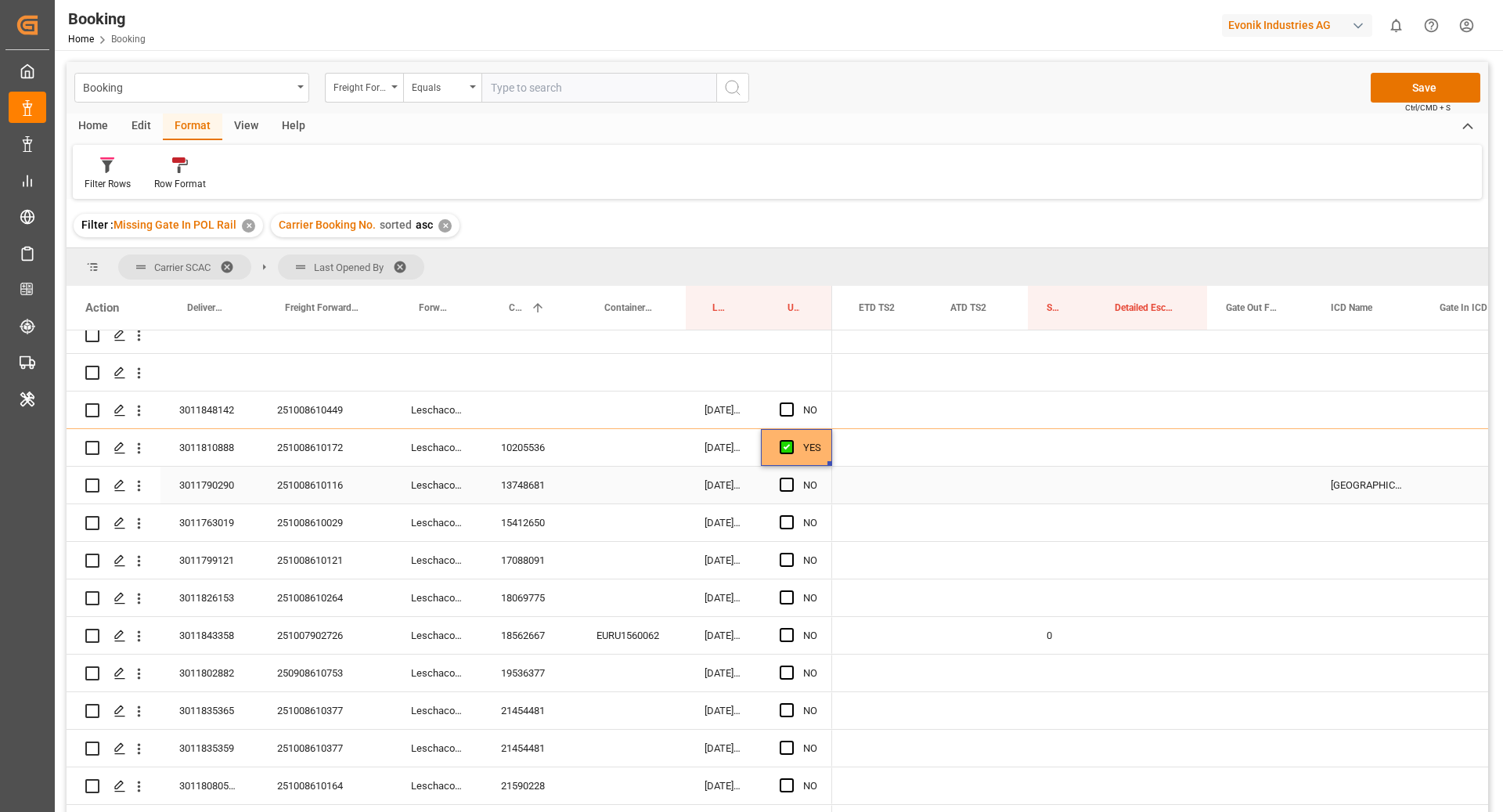
drag, startPoint x: 543, startPoint y: 490, endPoint x: 730, endPoint y: 588, distance: 211.1
click at [543, 490] on div "13748681" at bounding box center [530, 484] width 96 height 37
click at [549, 490] on div "13748681" at bounding box center [530, 484] width 96 height 37
click at [634, 480] on div "Press SPACE to select this row." at bounding box center [632, 484] width 108 height 37
click at [549, 483] on div "13748681" at bounding box center [530, 484] width 96 height 37
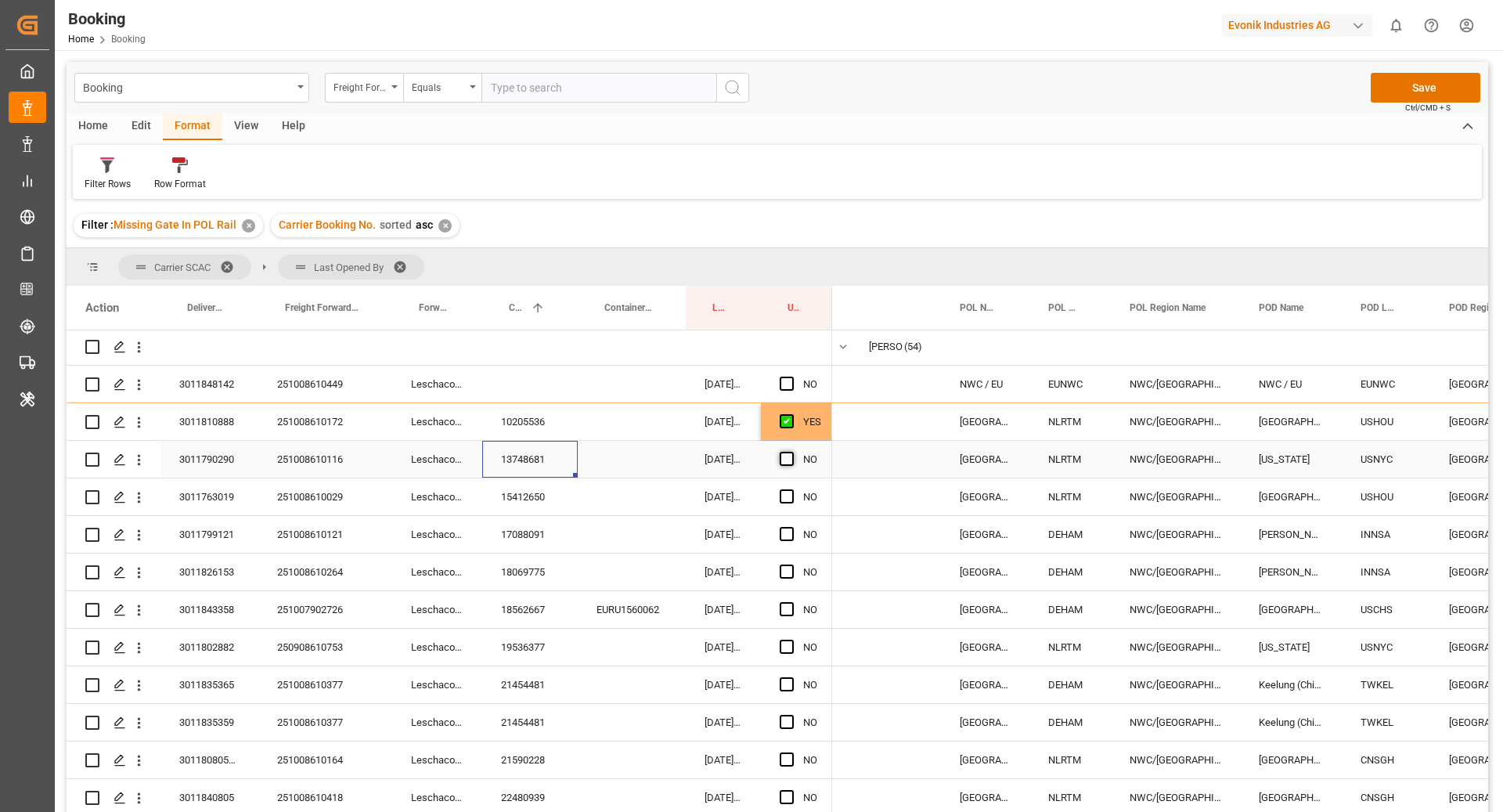
click at [787, 456] on span "Press SPACE to select this row." at bounding box center [787, 459] width 14 height 14
click at [792, 452] on input "Press SPACE to select this row." at bounding box center [792, 452] width 0 height 0
click at [535, 506] on div "15412650" at bounding box center [530, 496] width 96 height 37
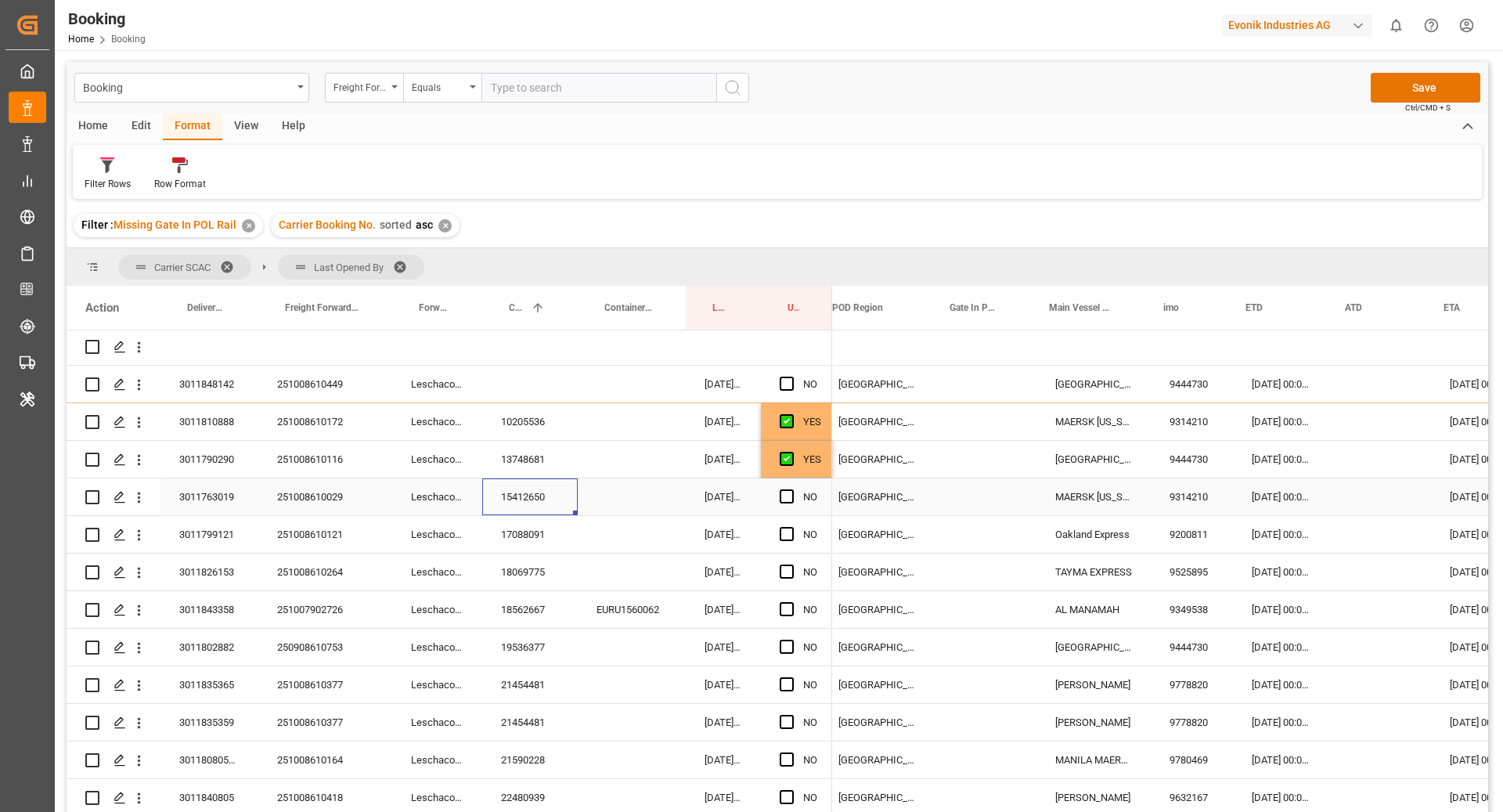
scroll to position [0, 656]
click at [796, 495] on div "Press SPACE to select this row." at bounding box center [792, 497] width 23 height 36
click at [793, 497] on span "Press SPACE to select this row." at bounding box center [787, 497] width 14 height 14
click at [792, 490] on input "Press SPACE to select this row." at bounding box center [792, 490] width 0 height 0
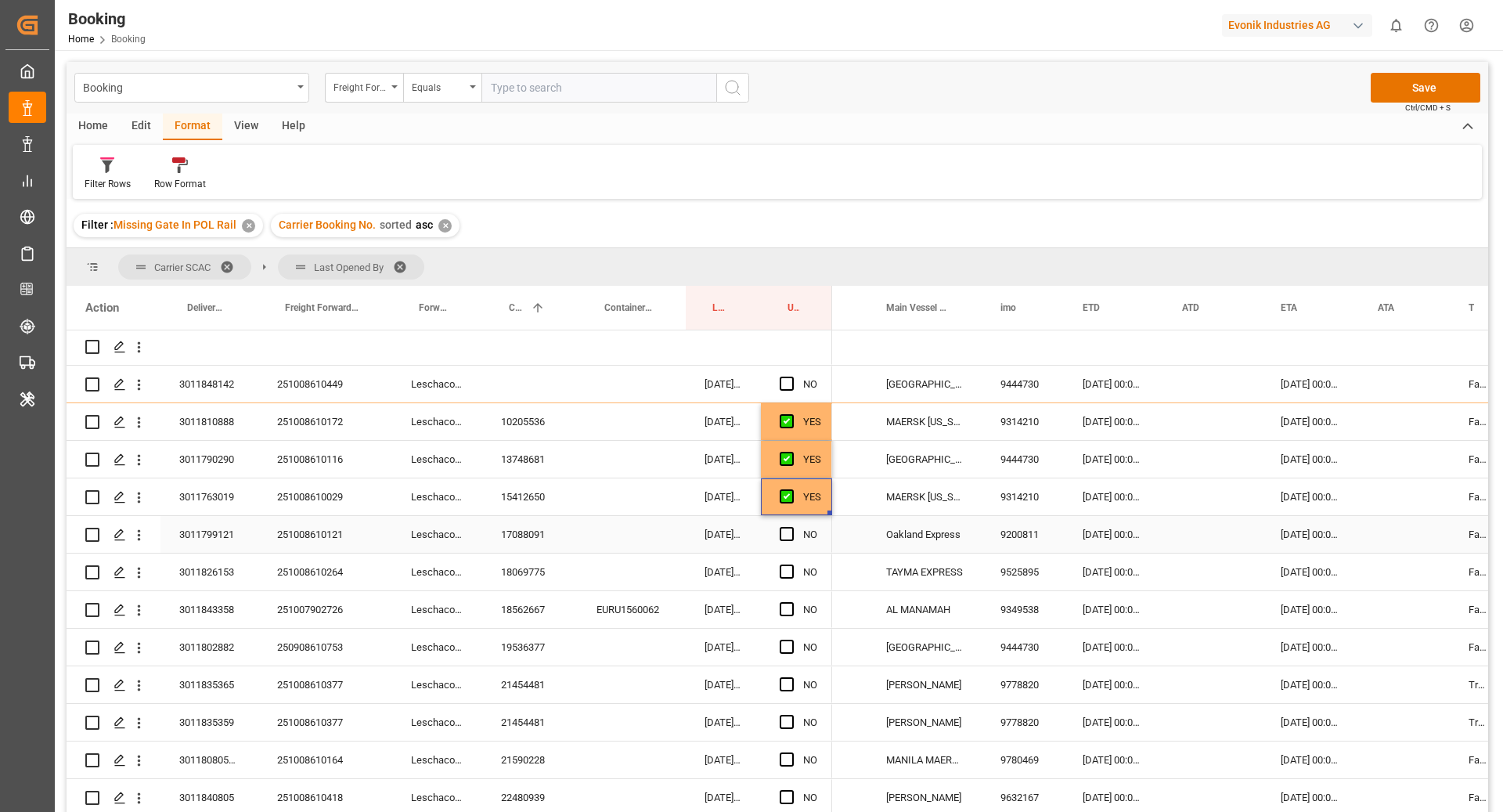
click at [547, 528] on div "17088091" at bounding box center [530, 533] width 96 height 37
click at [784, 532] on span "Press SPACE to select this row." at bounding box center [787, 534] width 14 height 14
click at [792, 527] on input "Press SPACE to select this row." at bounding box center [792, 527] width 0 height 0
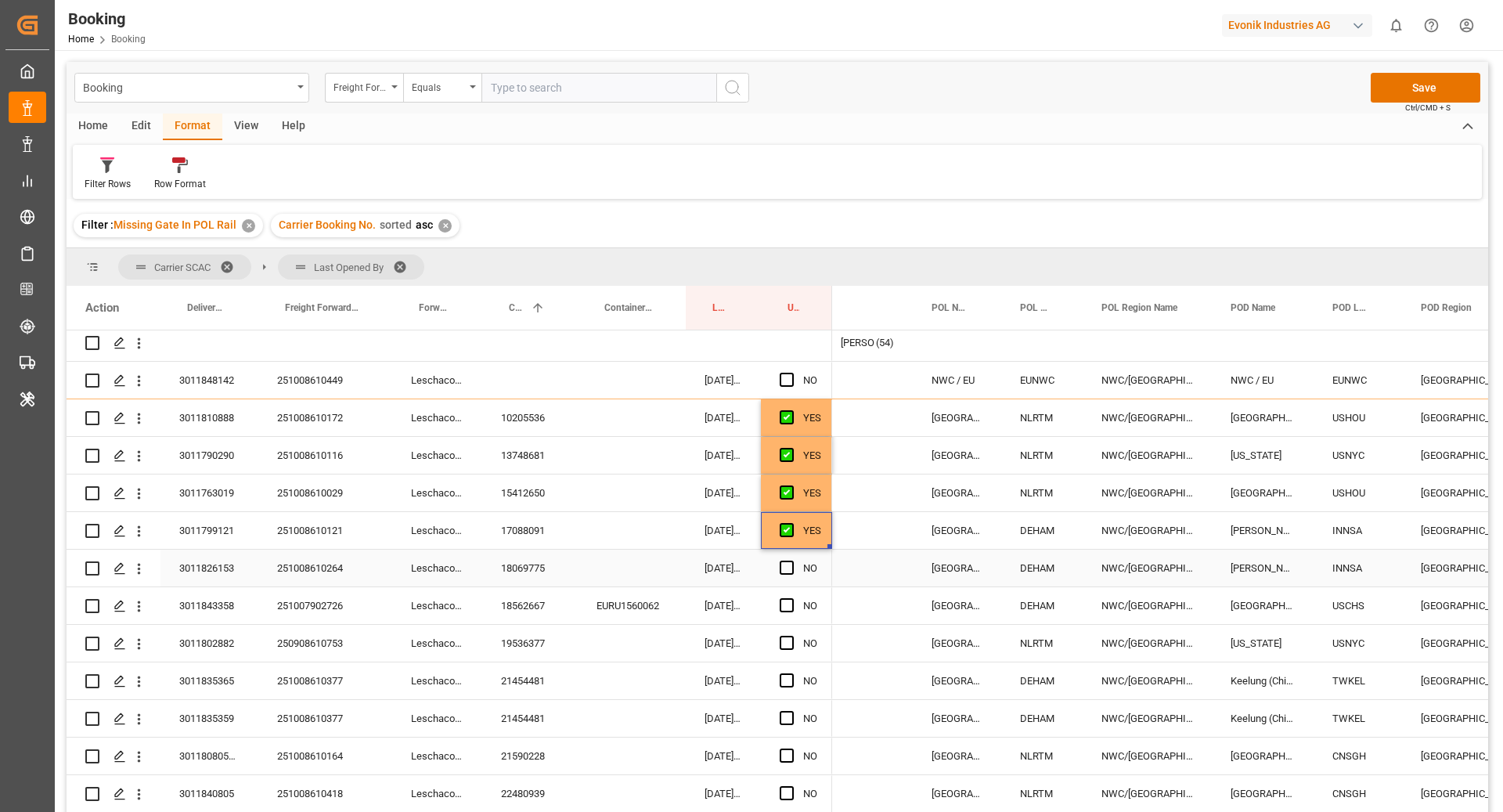
click at [492, 567] on div "18069775" at bounding box center [530, 567] width 96 height 37
click at [782, 568] on span "Press SPACE to select this row." at bounding box center [787, 567] width 14 height 14
click at [792, 560] on input "Press SPACE to select this row." at bounding box center [792, 560] width 0 height 0
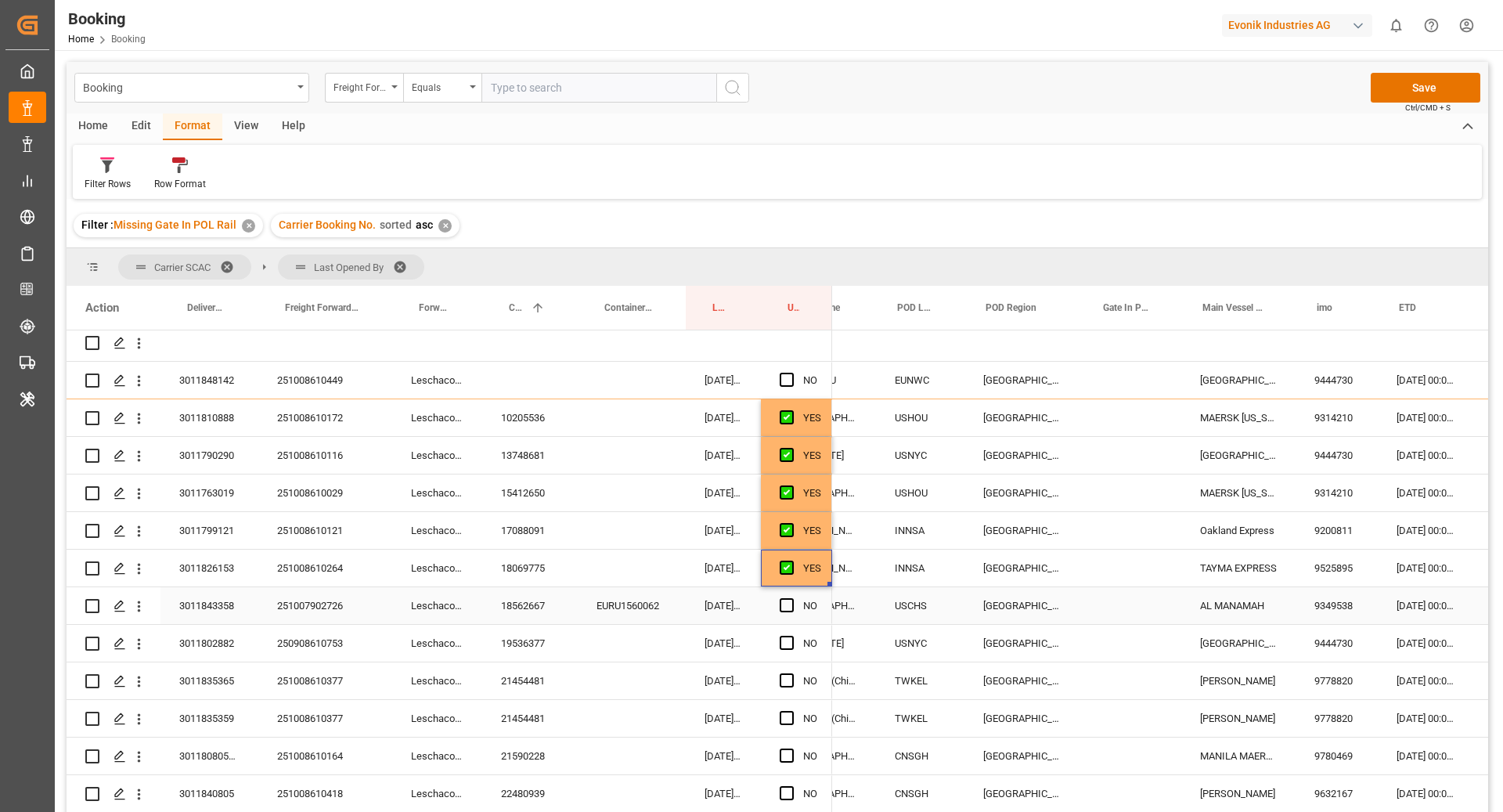
click at [524, 598] on div "18562667" at bounding box center [530, 605] width 96 height 37
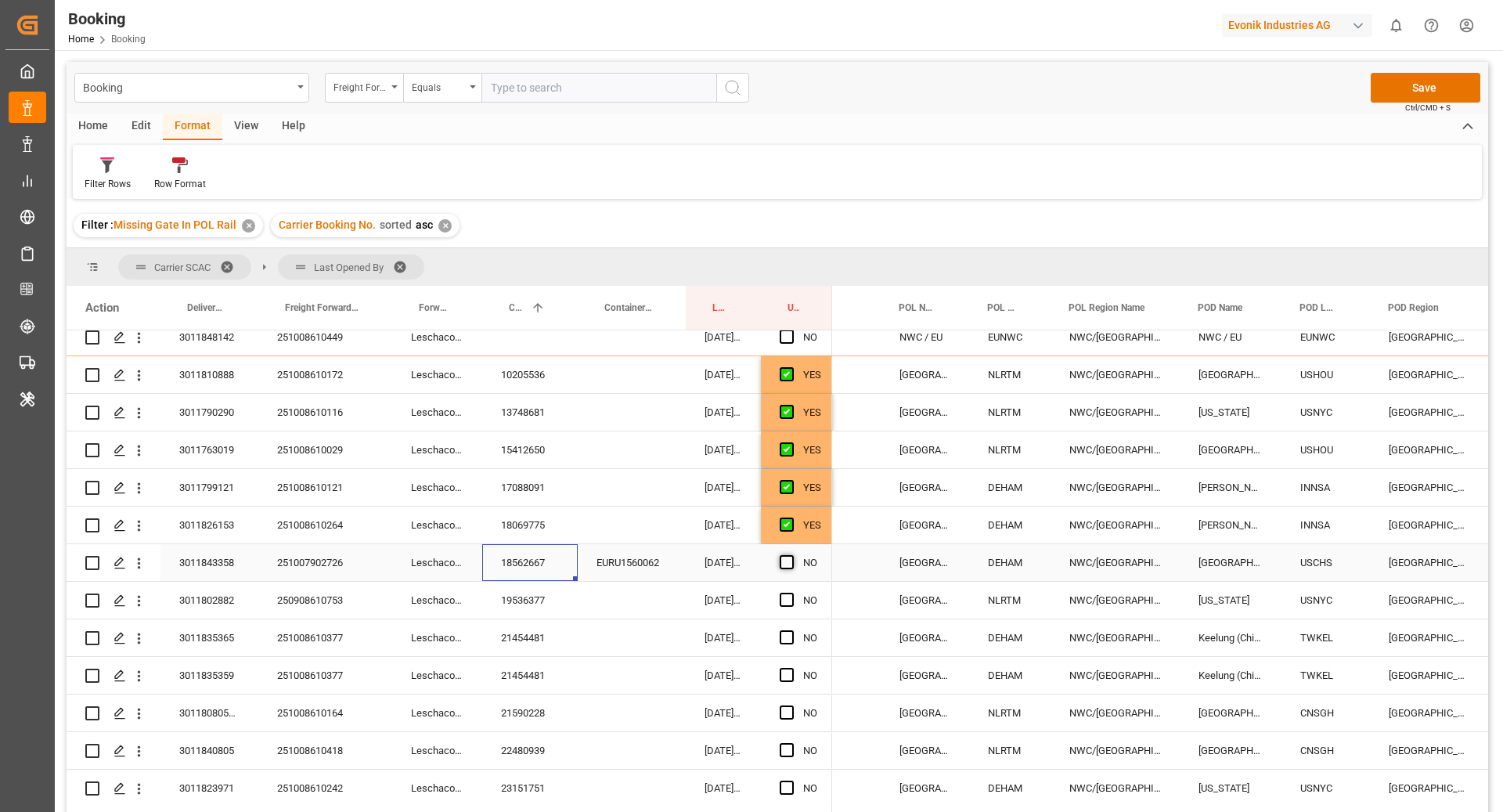
click at [788, 558] on span "Press SPACE to select this row." at bounding box center [787, 562] width 14 height 14
click at [792, 555] on input "Press SPACE to select this row." at bounding box center [792, 555] width 0 height 0
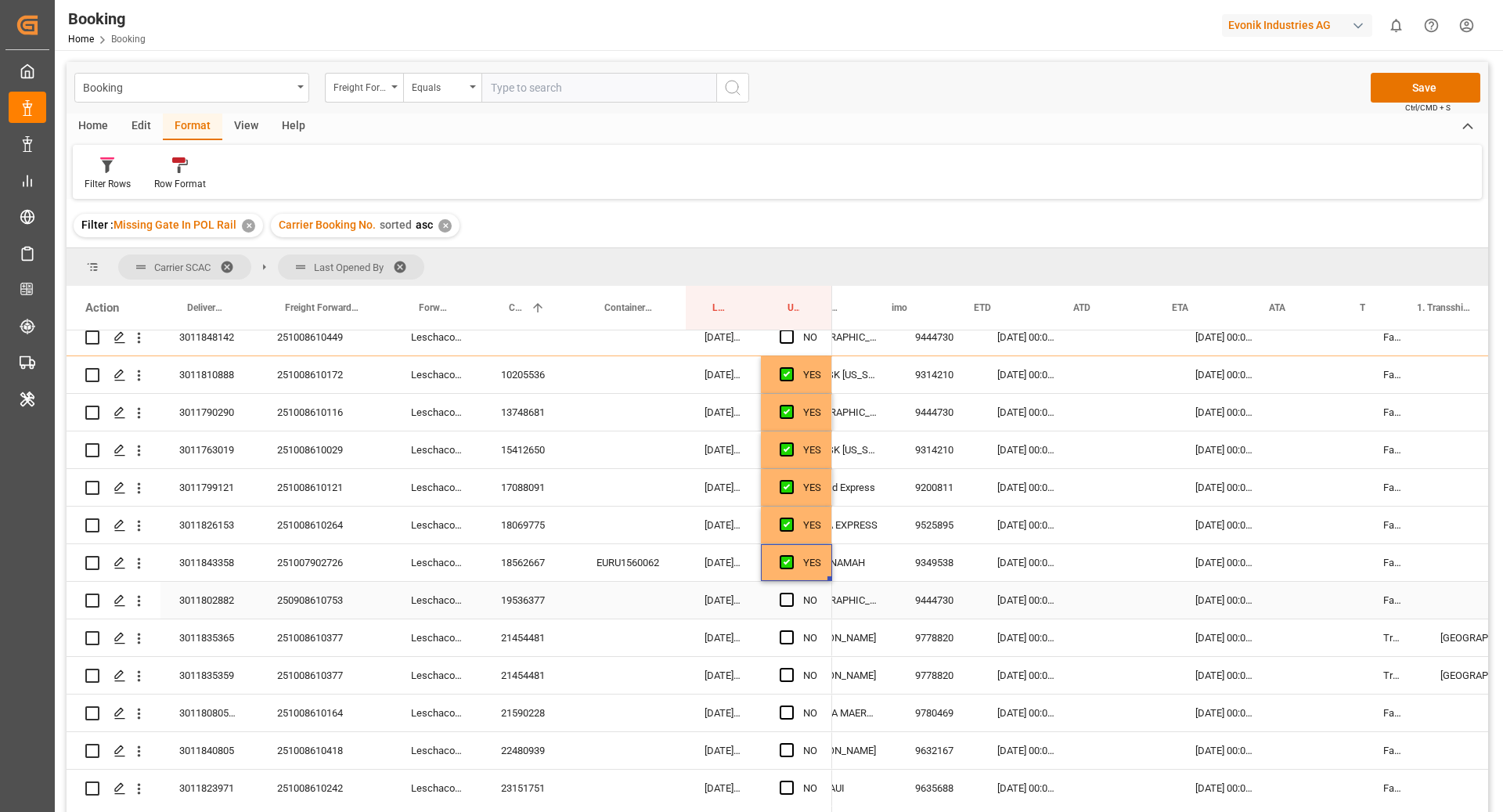
click at [542, 595] on div "19536377" at bounding box center [530, 599] width 96 height 37
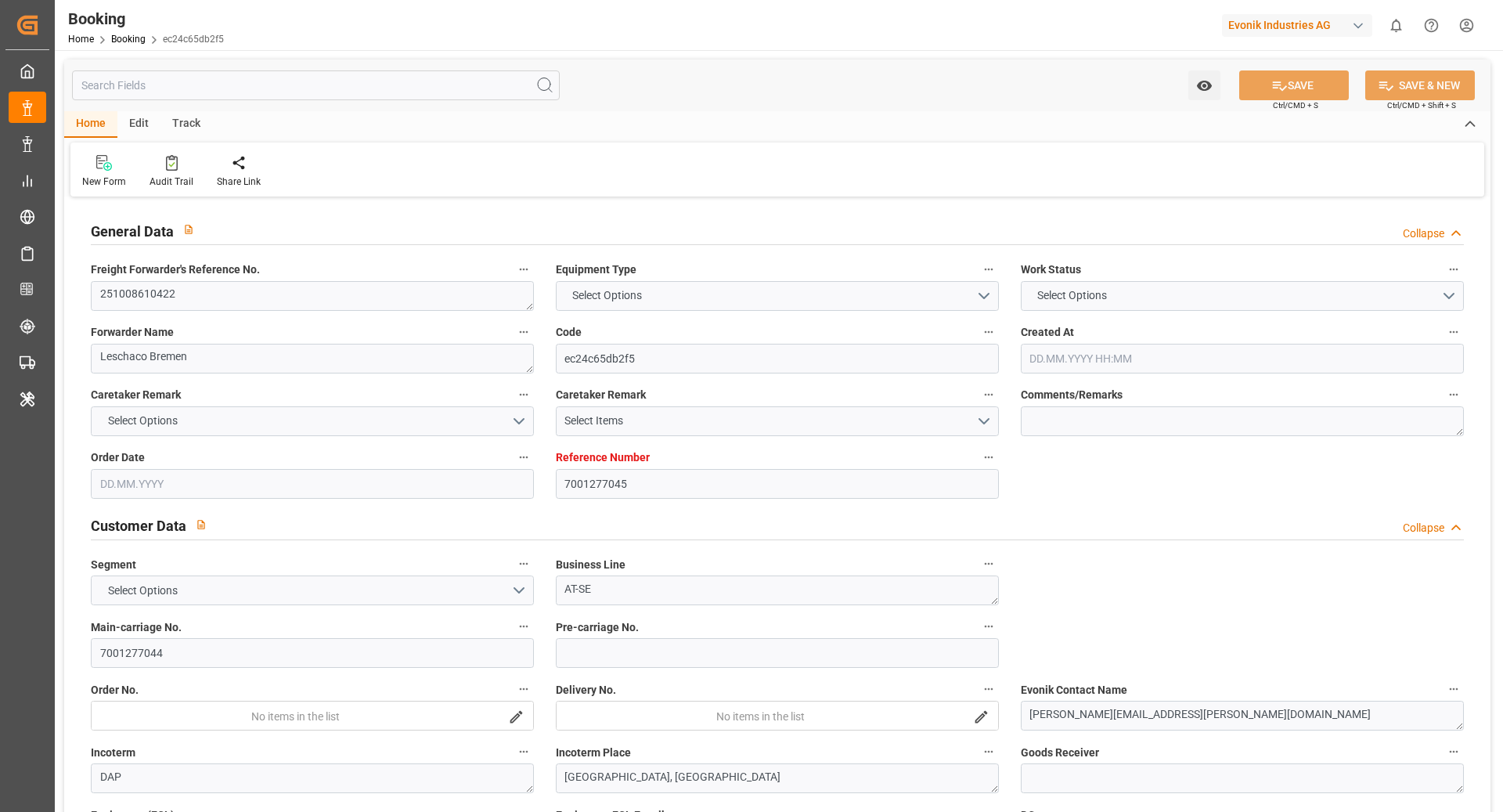
type input "7001277045"
type input "9349538"
type input "Hapag [PERSON_NAME]"
type input "Hapag Lloyd Aktiengesellschaft"
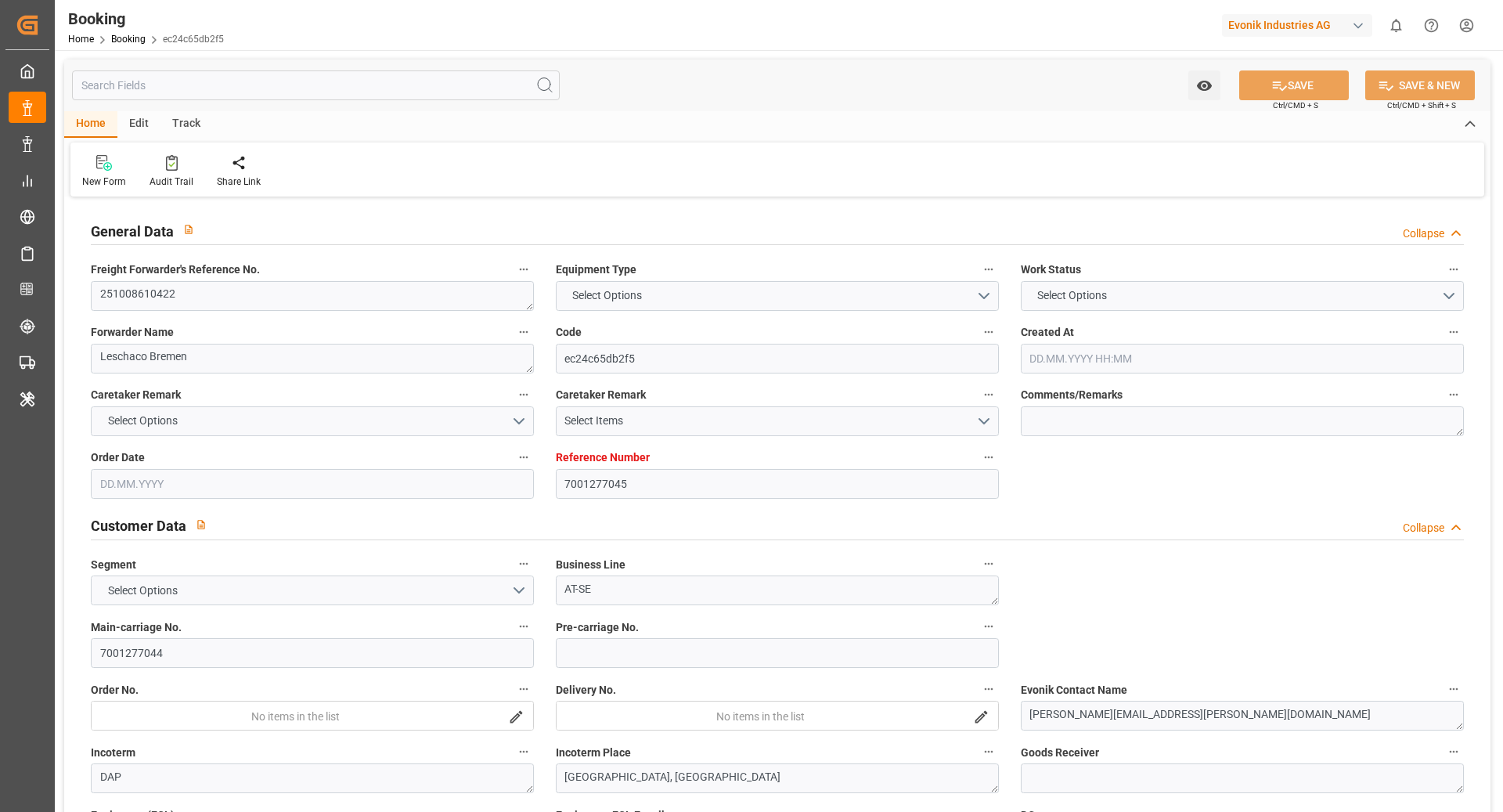
type input "EUNWC"
type input "USSAV"
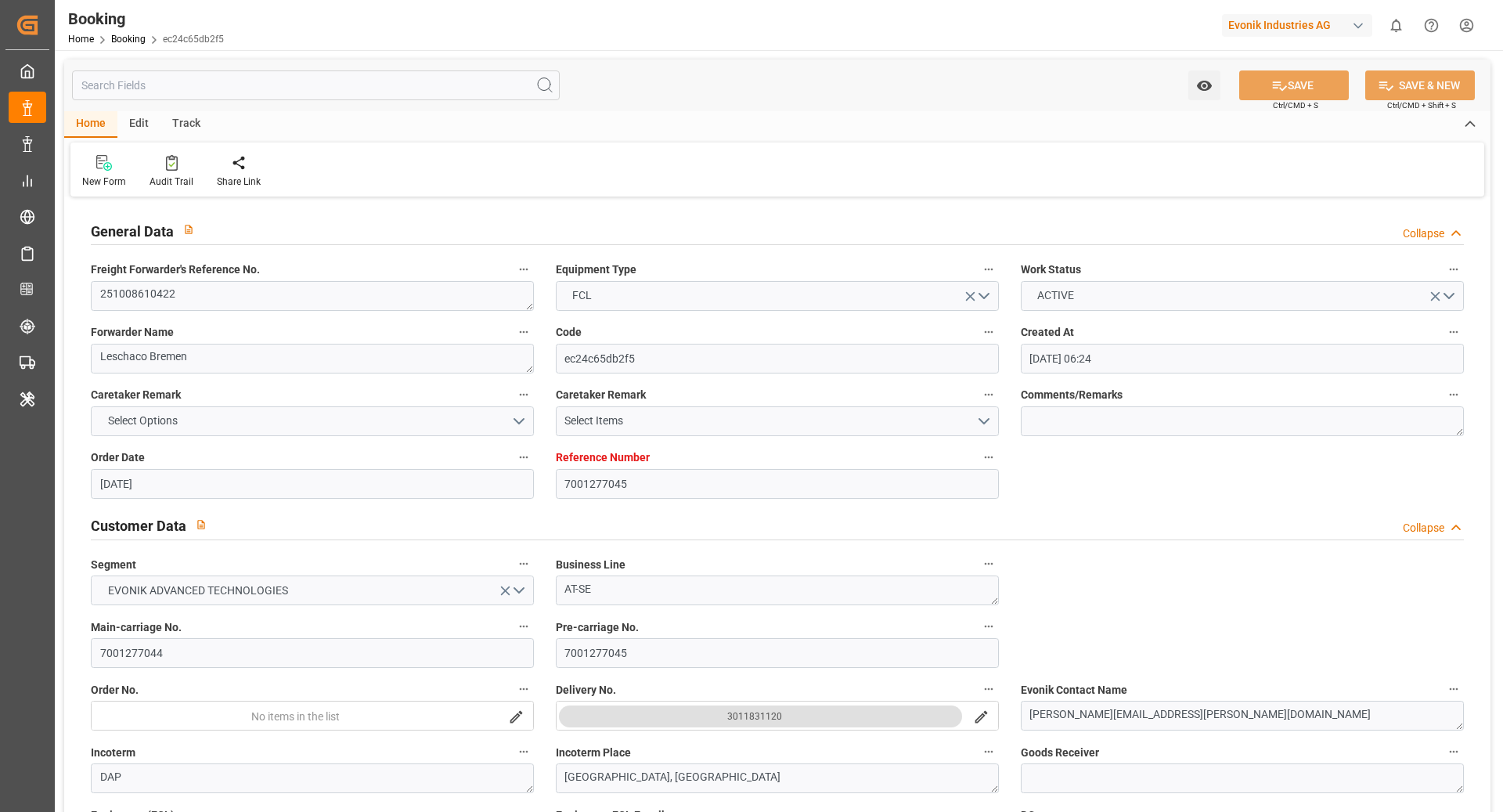
type input "17.09.2025 06:24"
type input "17.09.2025"
type input "20.11.2025"
type input "08.10.2025"
type input "08.10.2025 00:00"
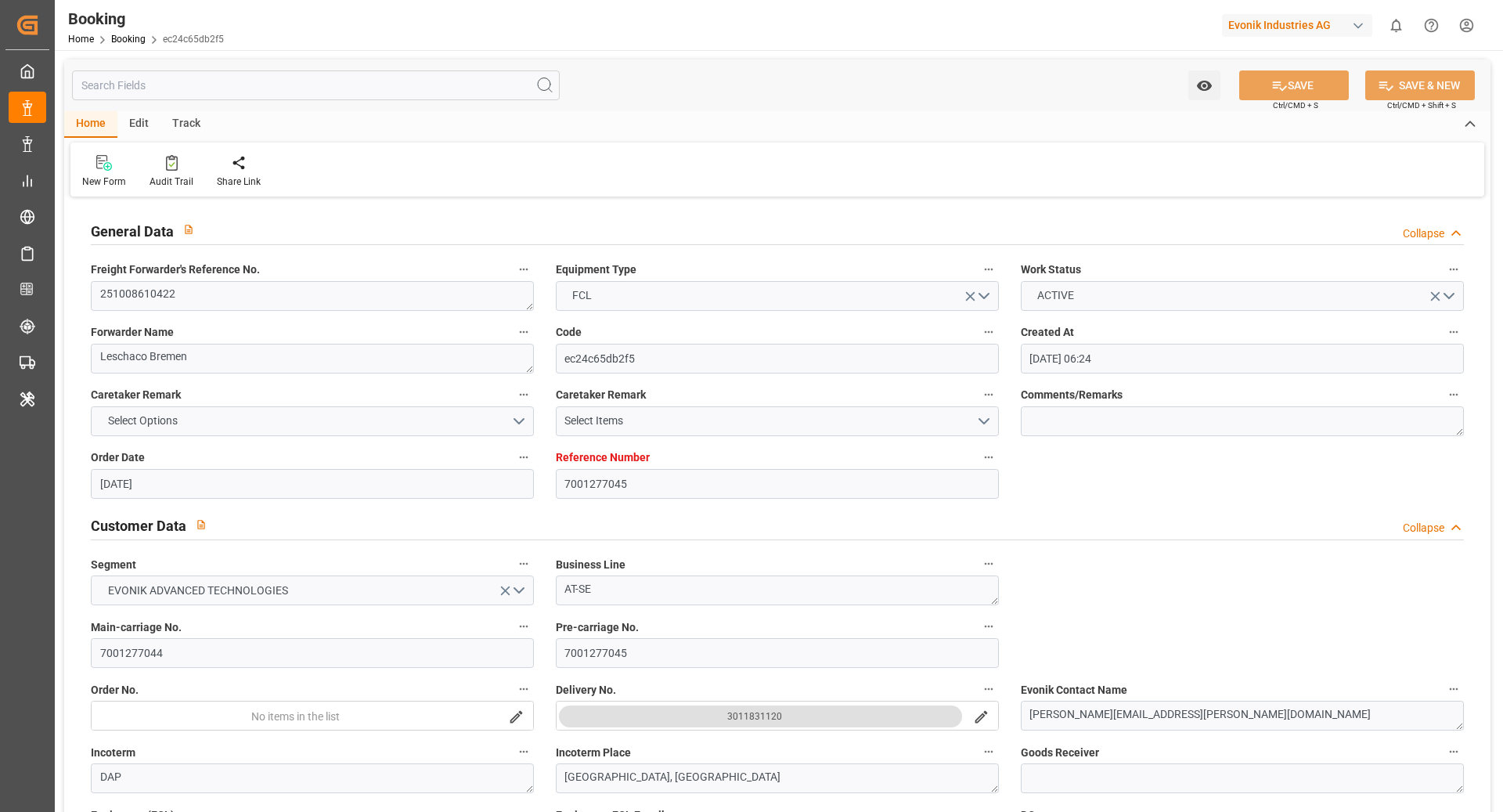
type input "08.10.2025 00:00"
type input "17.09.2025"
type input "22.09.2025"
type input "15.10.2025 00:00"
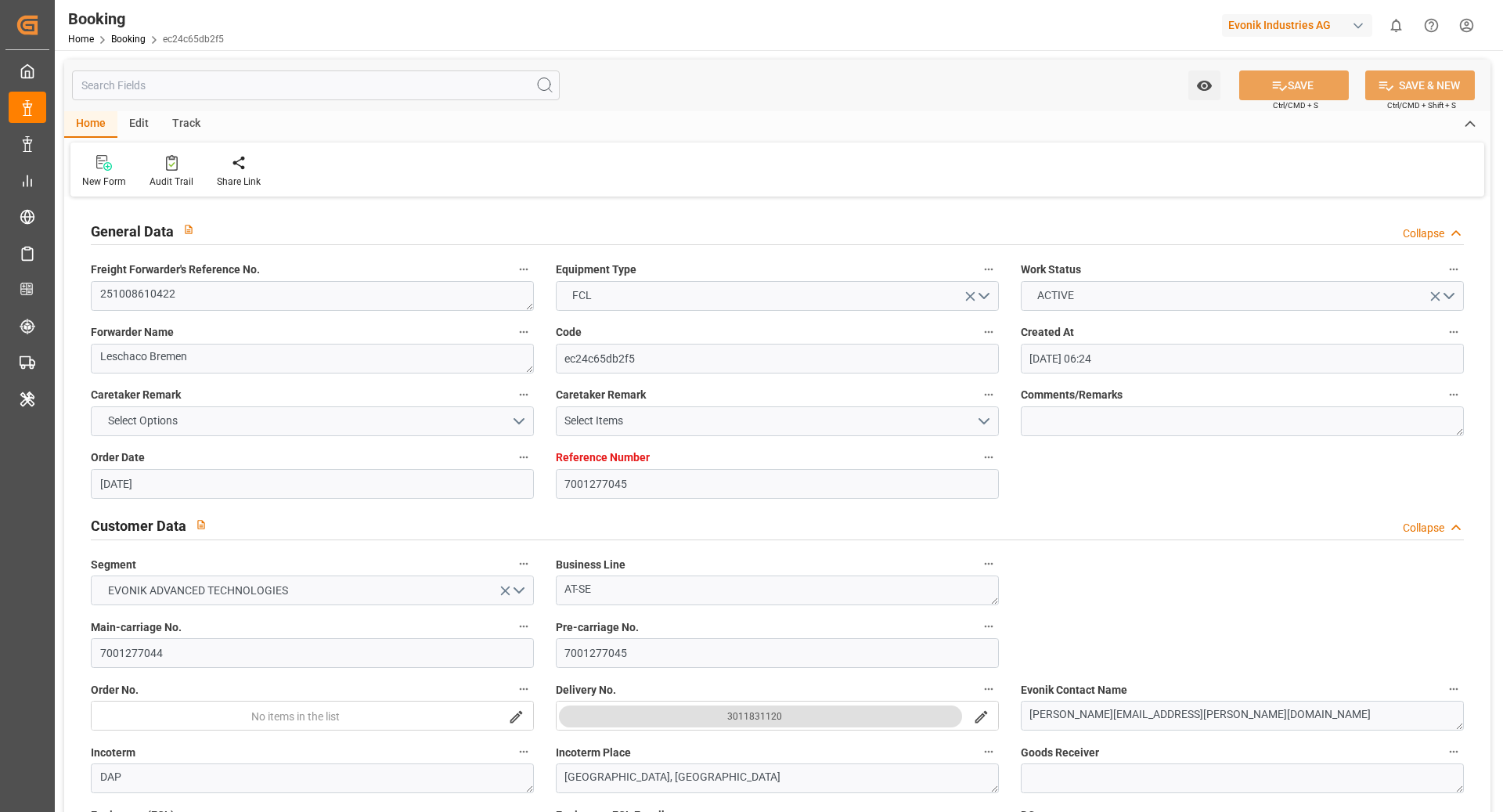
type input "02.11.2025 00:00"
type input "22.09.2025 09:13"
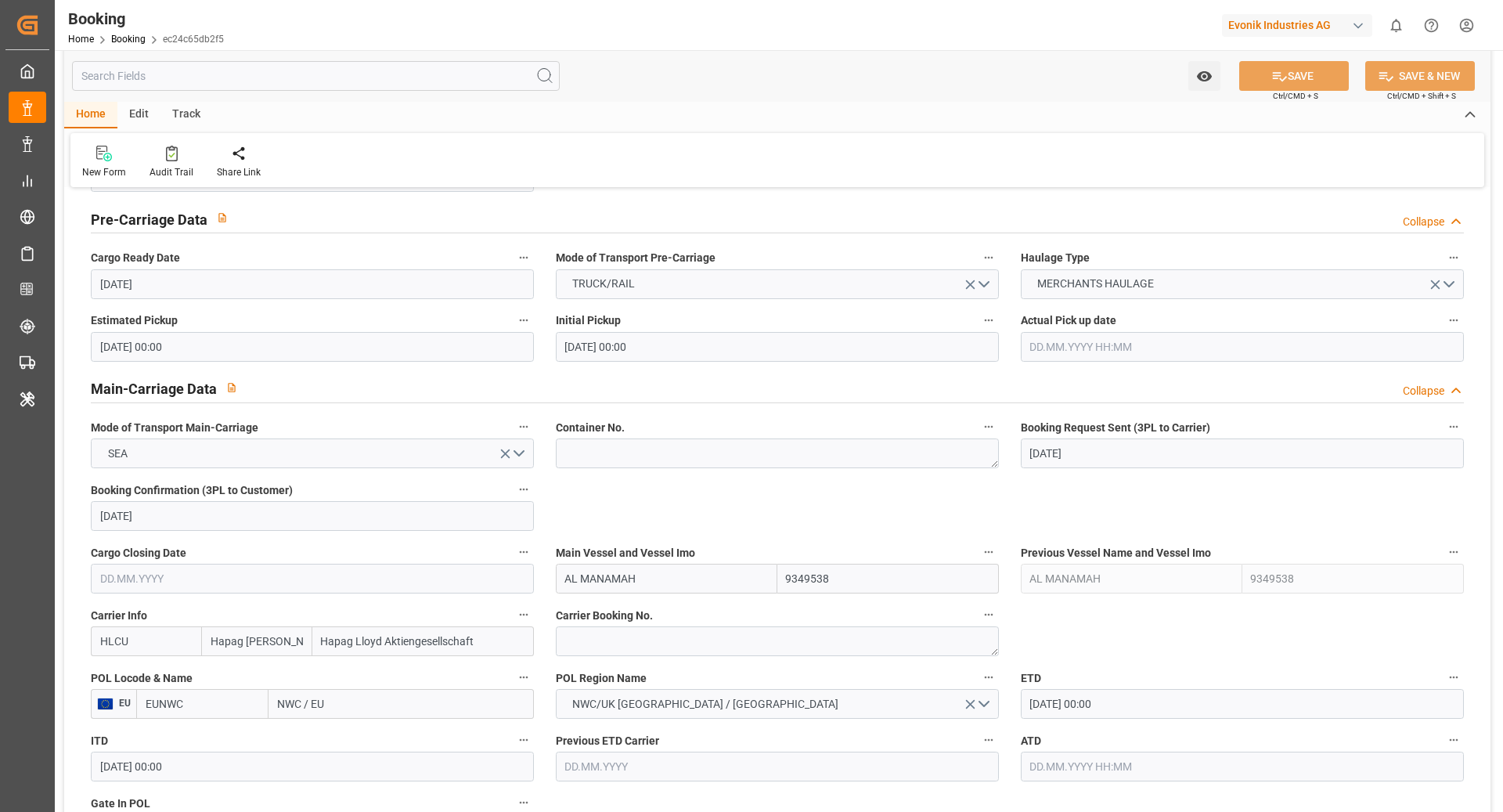
scroll to position [783, 0]
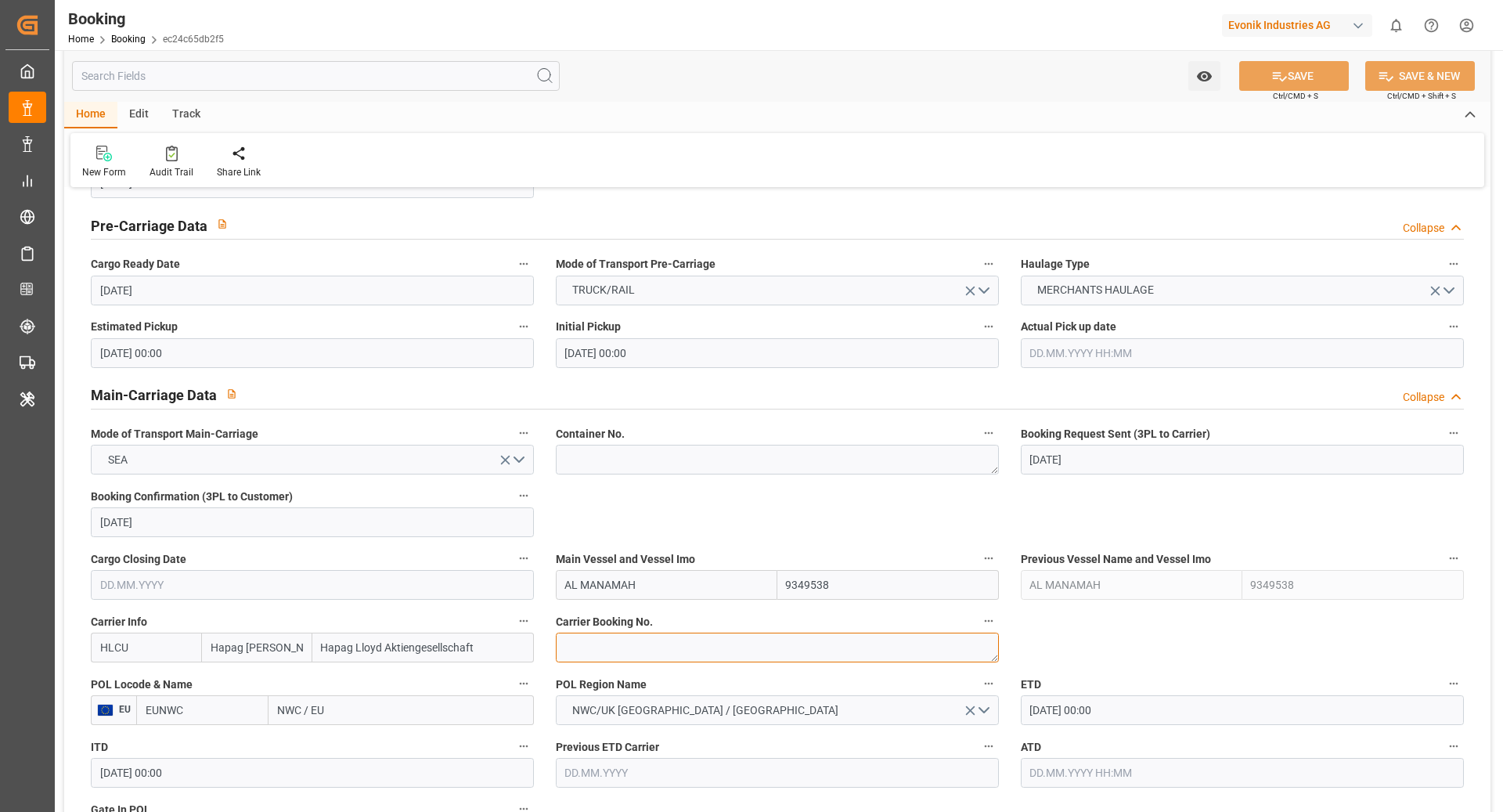
click textarea
paste textarea "55363257"
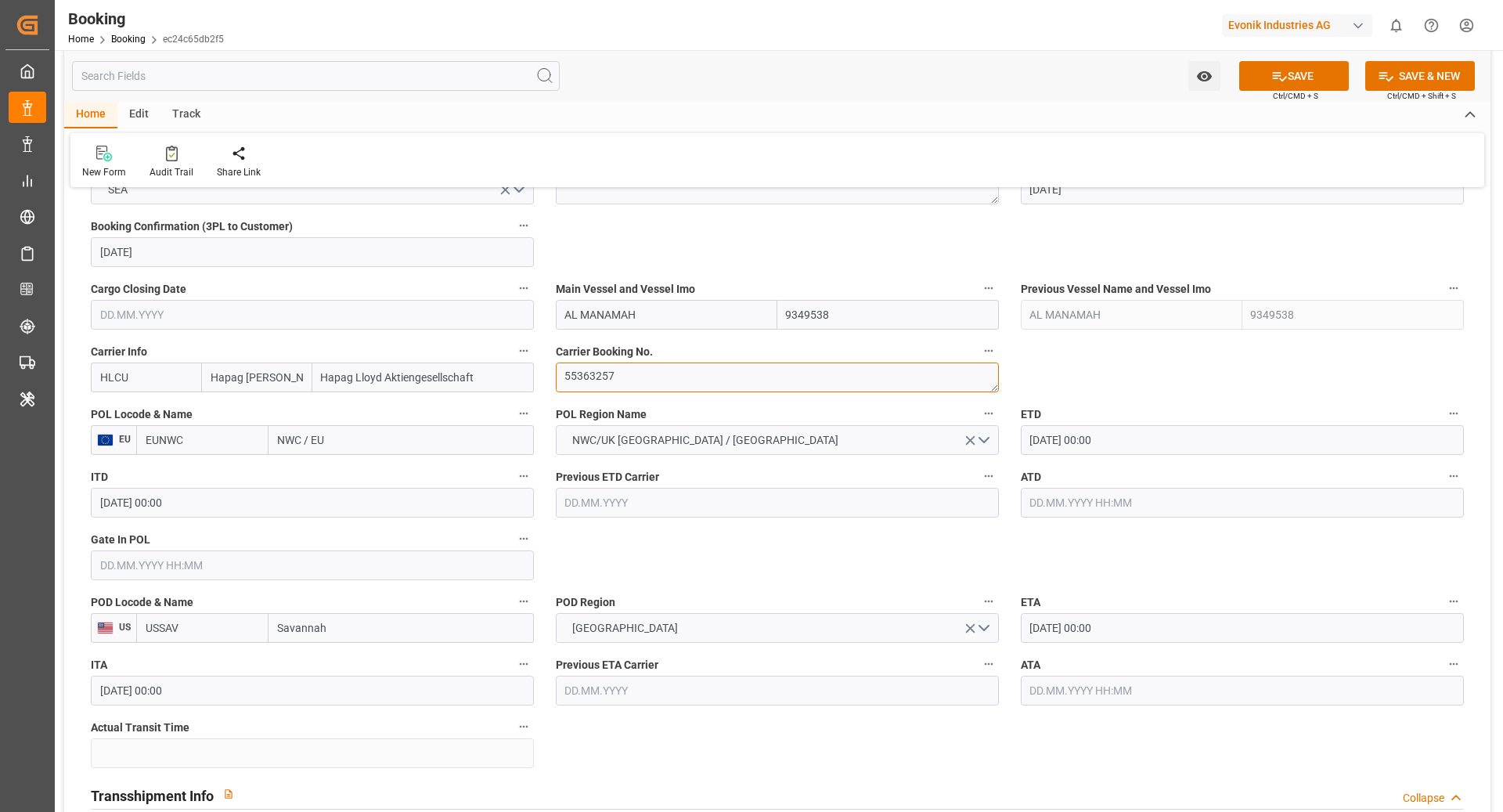
scroll to position [1057, 0]
type textarea "55363257"
click input "EUNWC"
type input "DEHAM"
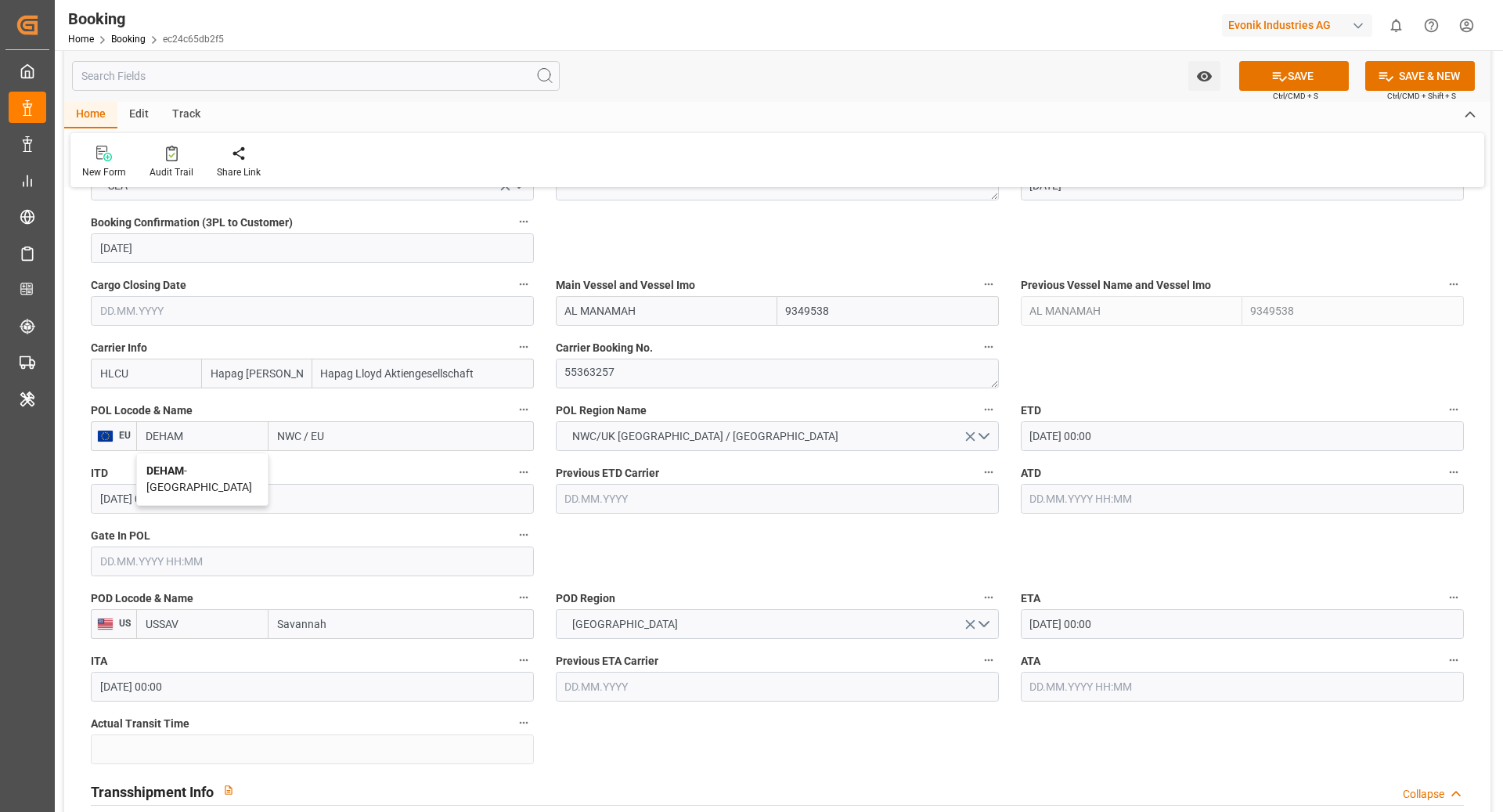
click span "DEHAM - Hamburg"
type input "[GEOGRAPHIC_DATA]"
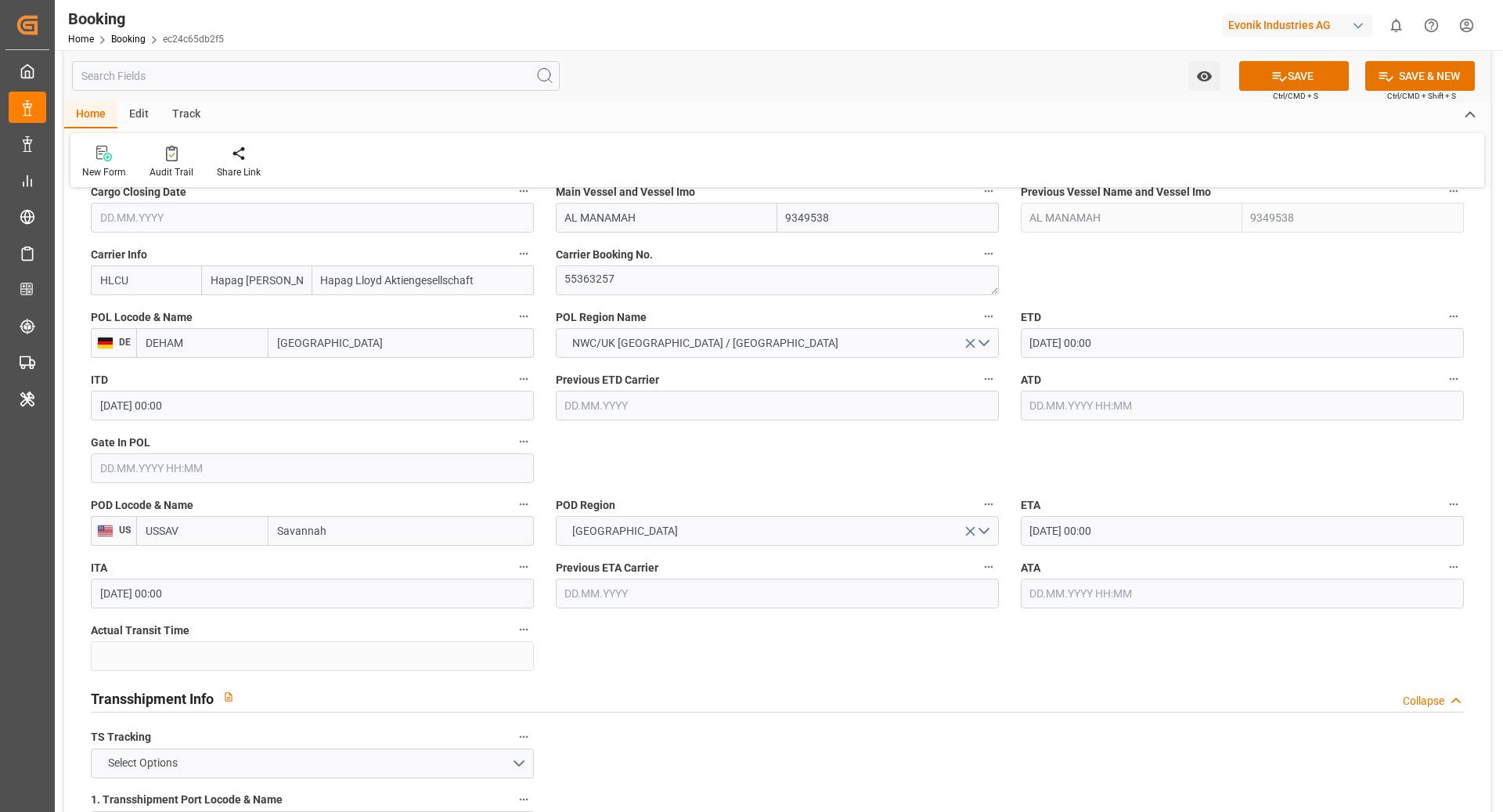
scroll to position [1171, 0]
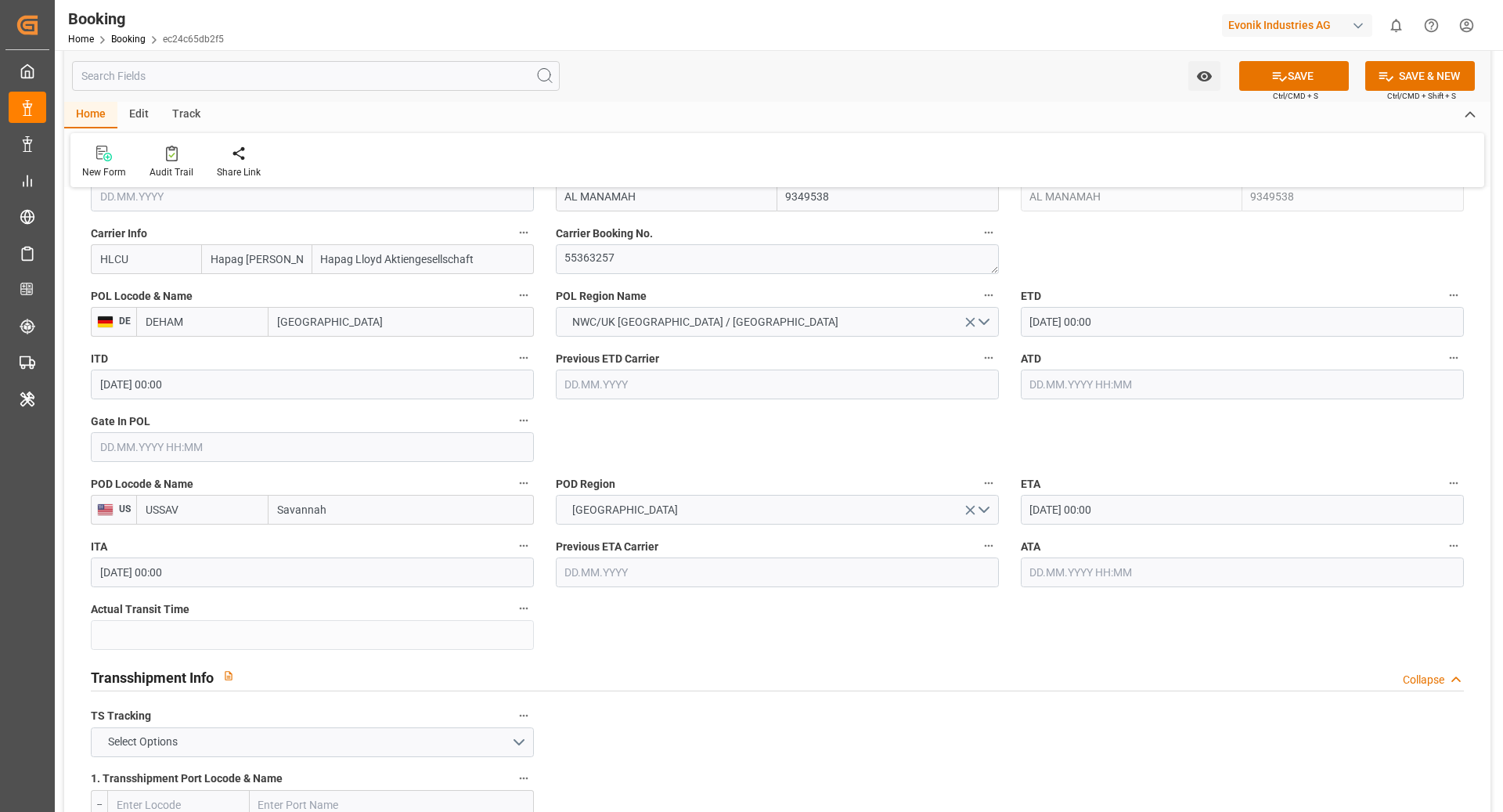
type input "DEHAM"
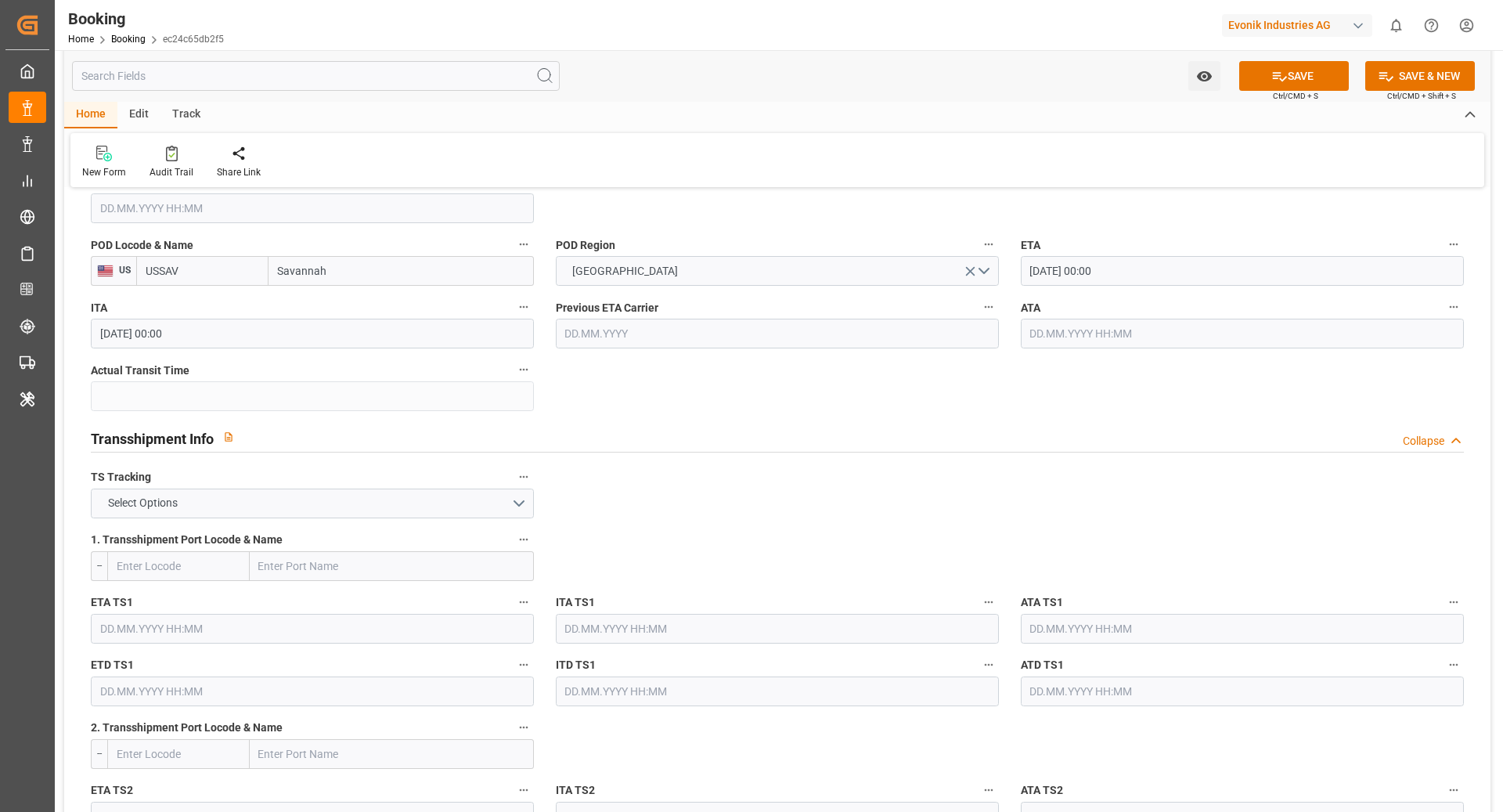
scroll to position [1412, 0]
click button "Select Options"
click div "FALSE"
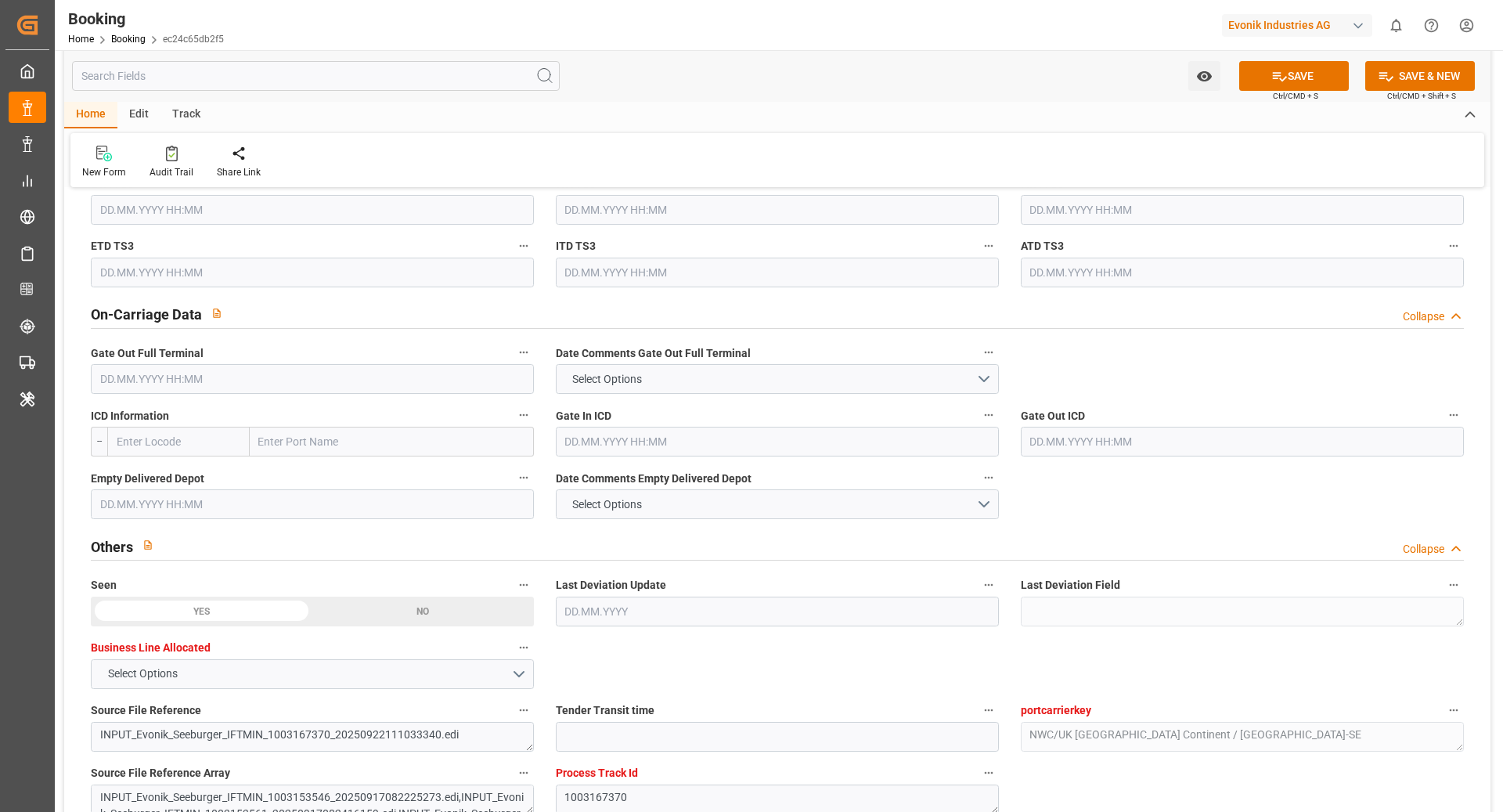
scroll to position [2193, 0]
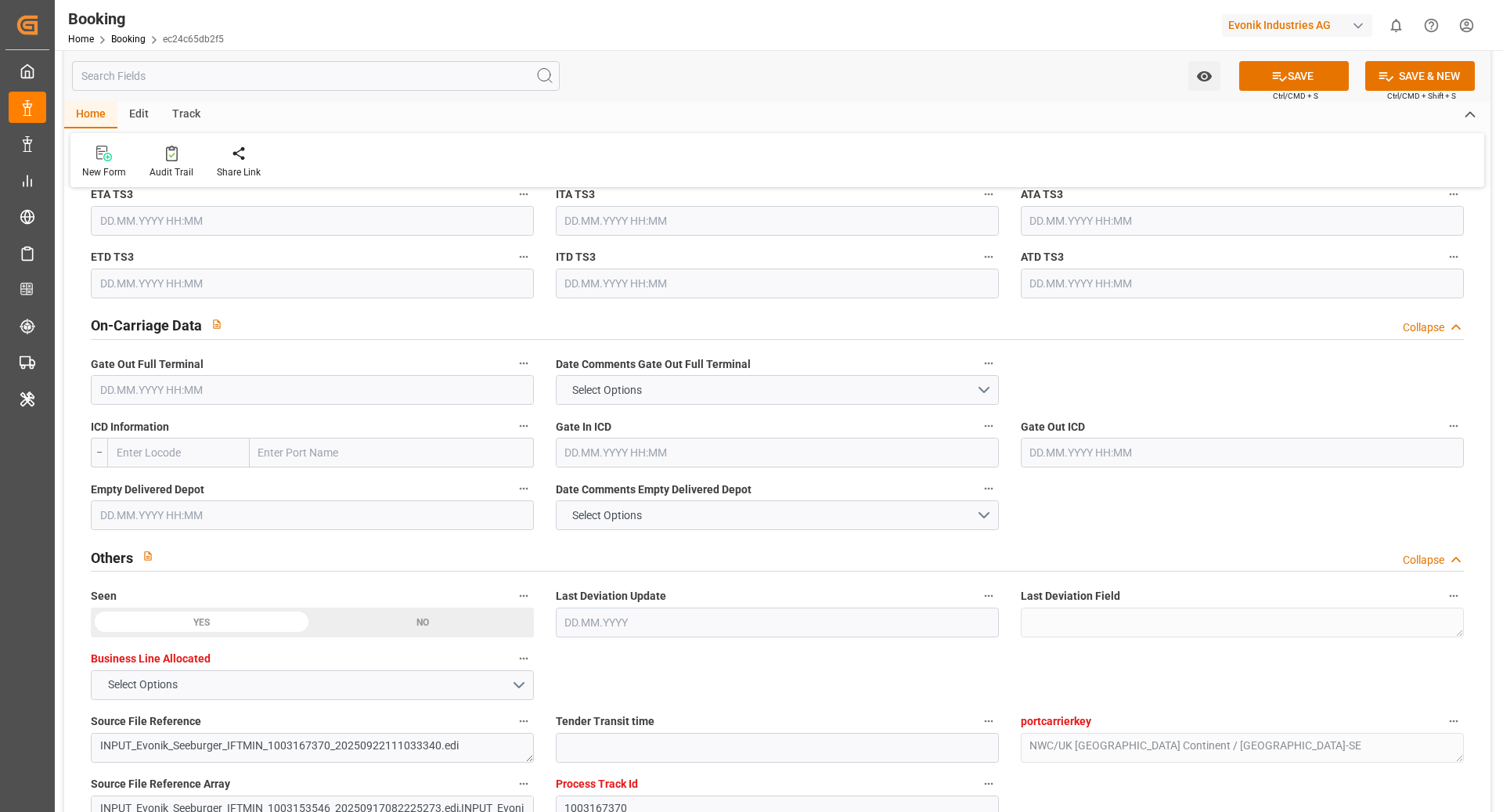
click input "text"
type input "ATLANTA"
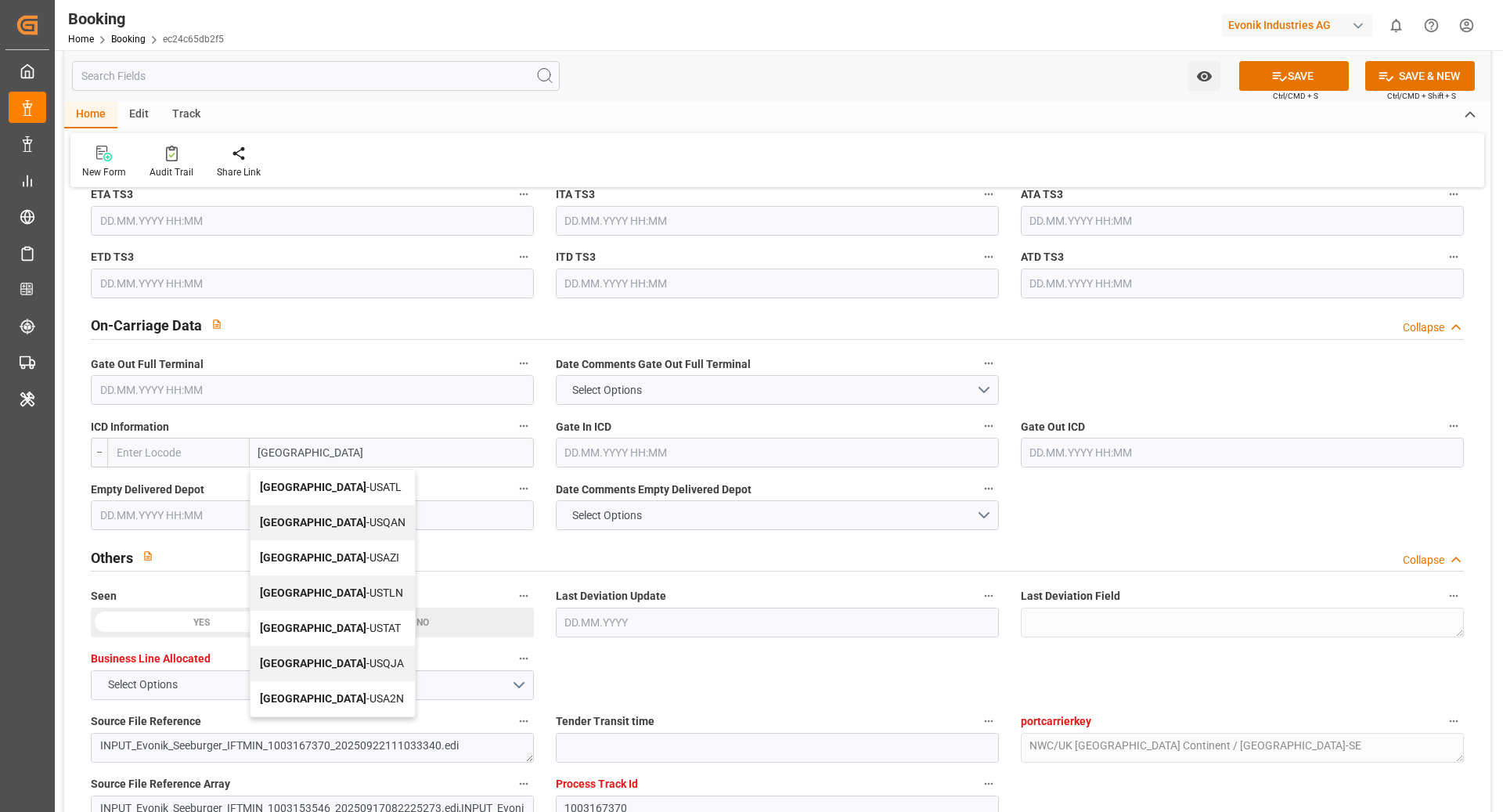
click div "Atlanta - USATL"
type input "USATL"
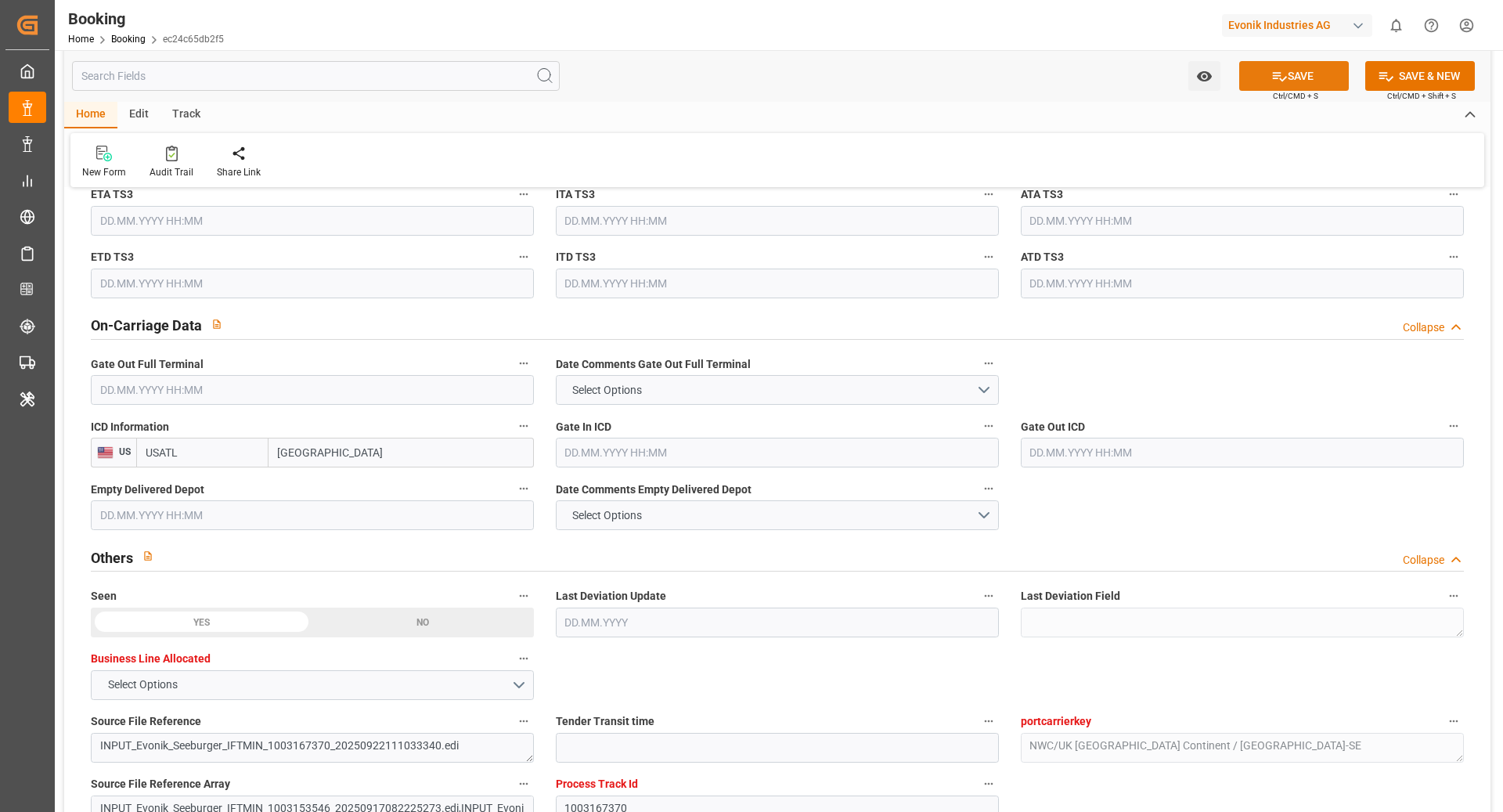
type input "[GEOGRAPHIC_DATA]"
click button "SAVE"
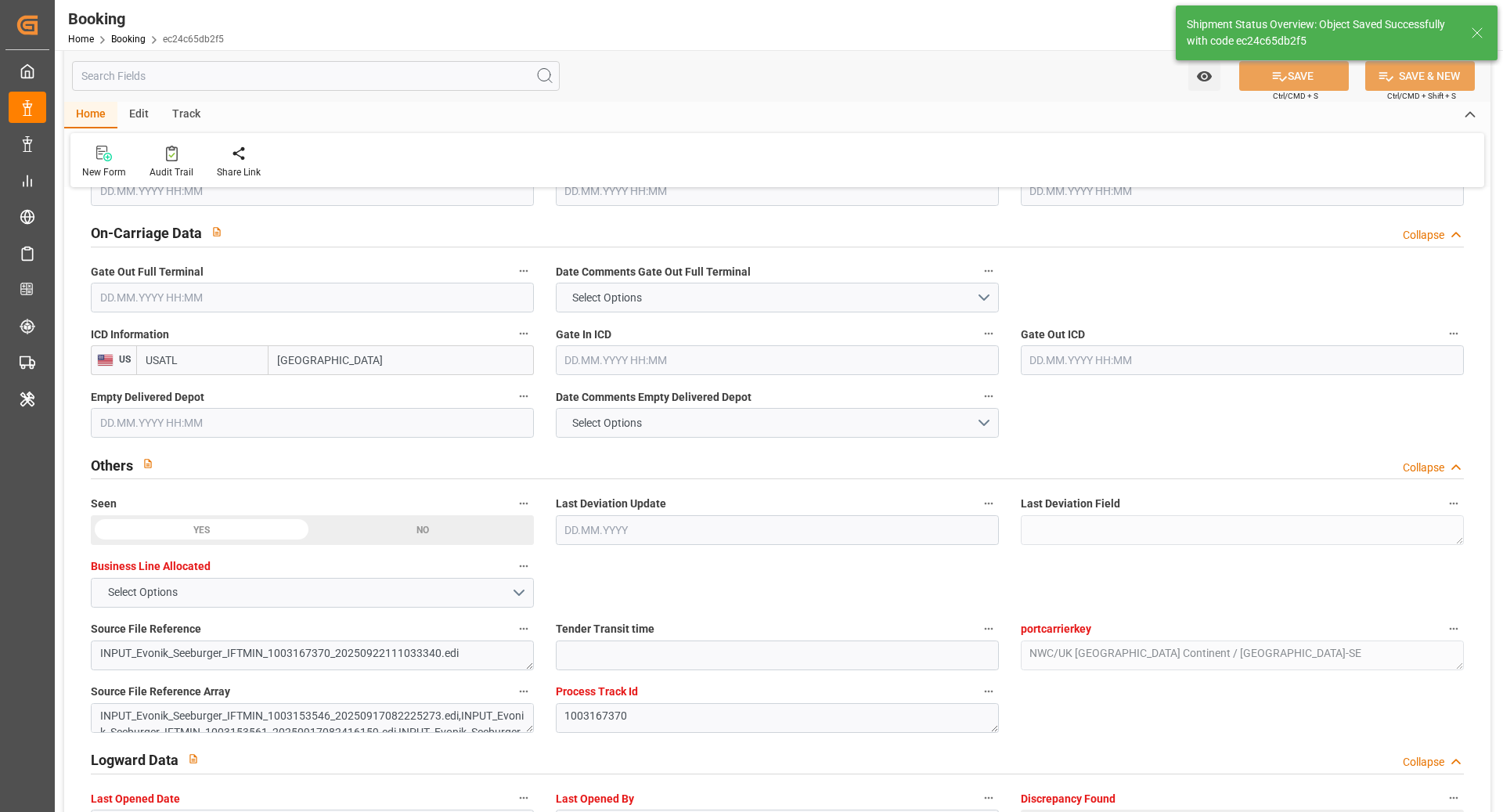
type textarea "[PERSON_NAME]"
type textarea "businessDivision-businessLine-"
type input "23.09.2025 07:20"
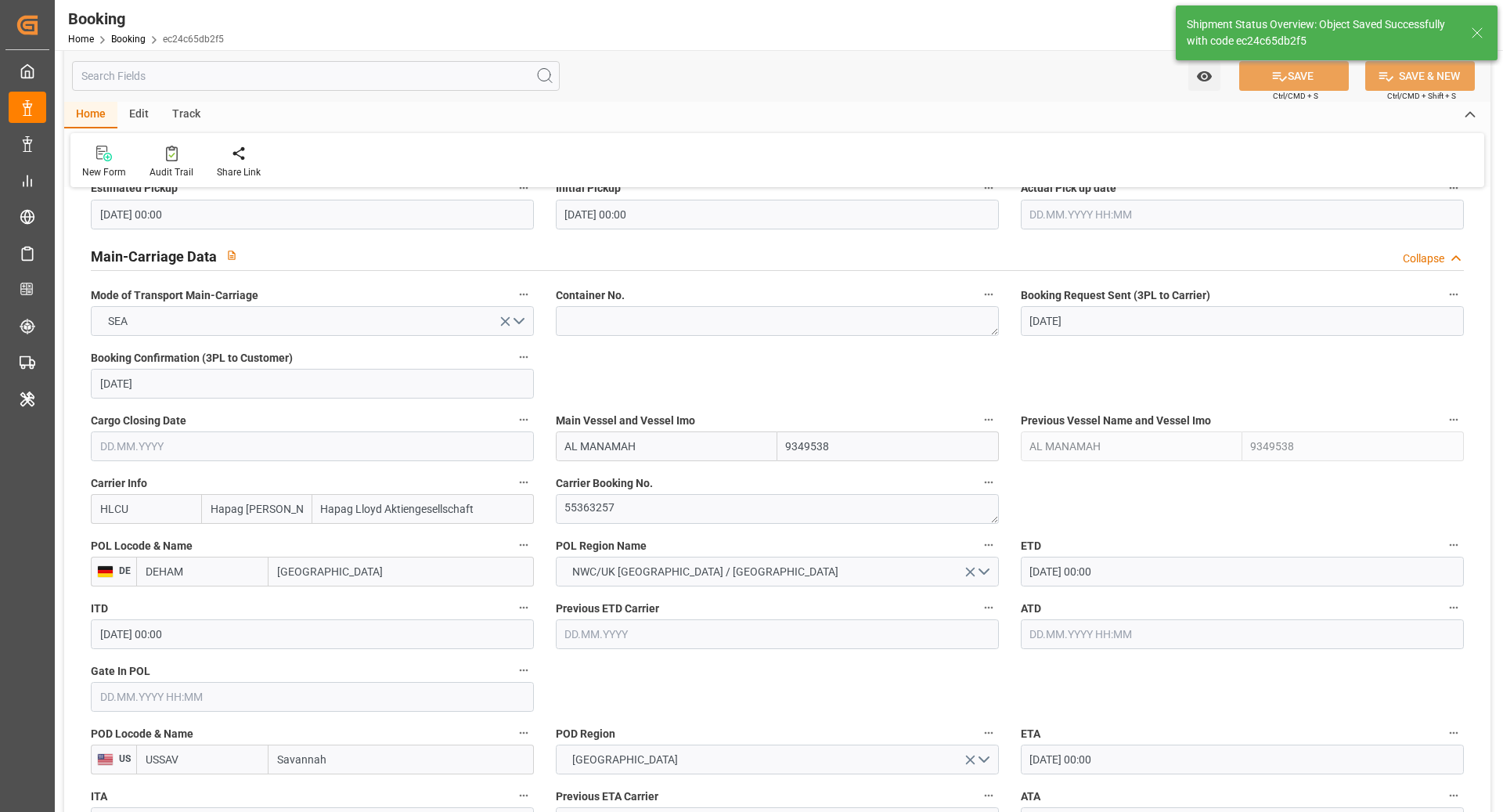
scroll to position [921, 0]
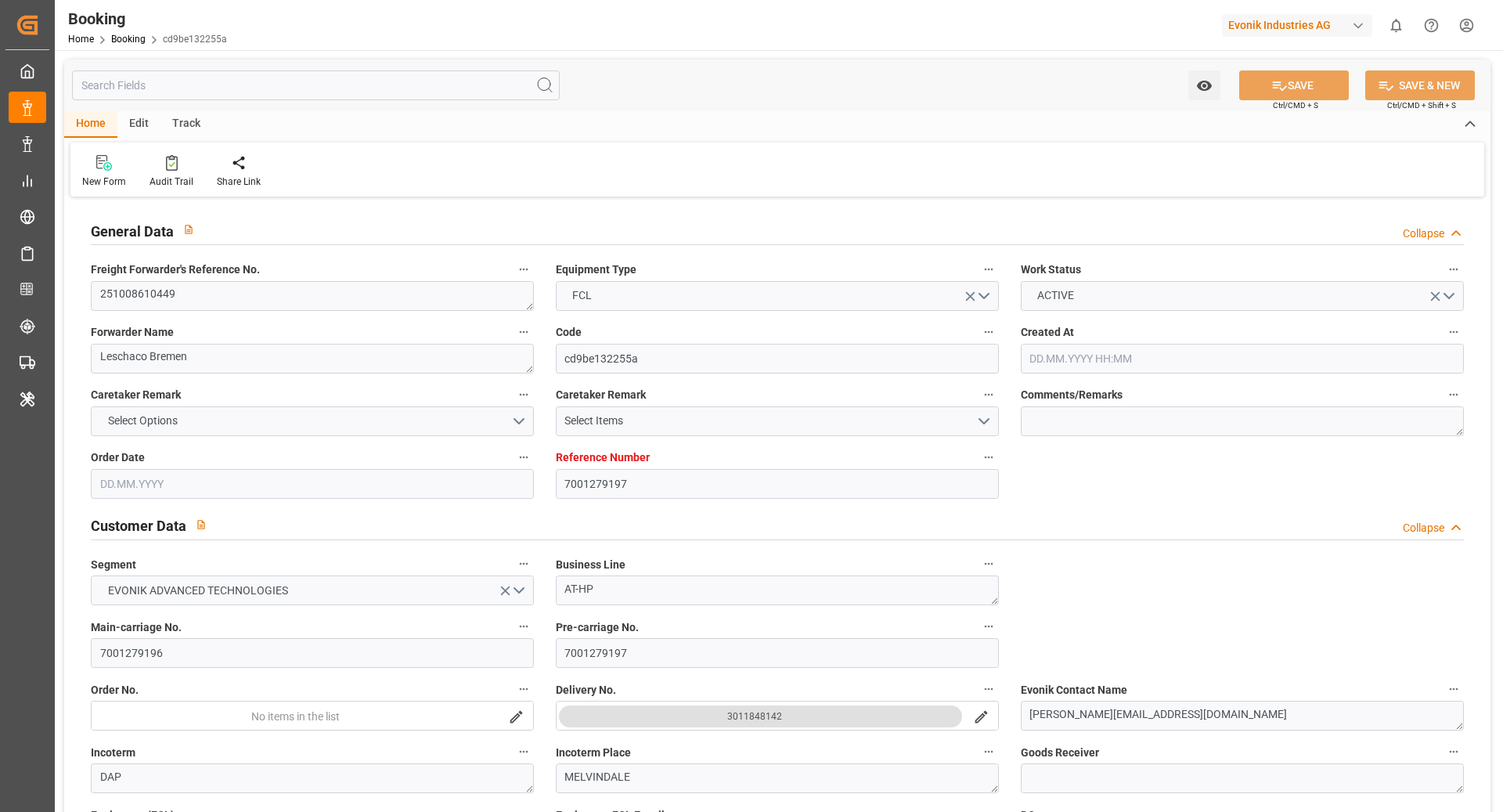
type input "7001279197"
type input "9444730"
type input "Hapag [PERSON_NAME]"
type input "Hapag Lloyd Aktiengesellschaft"
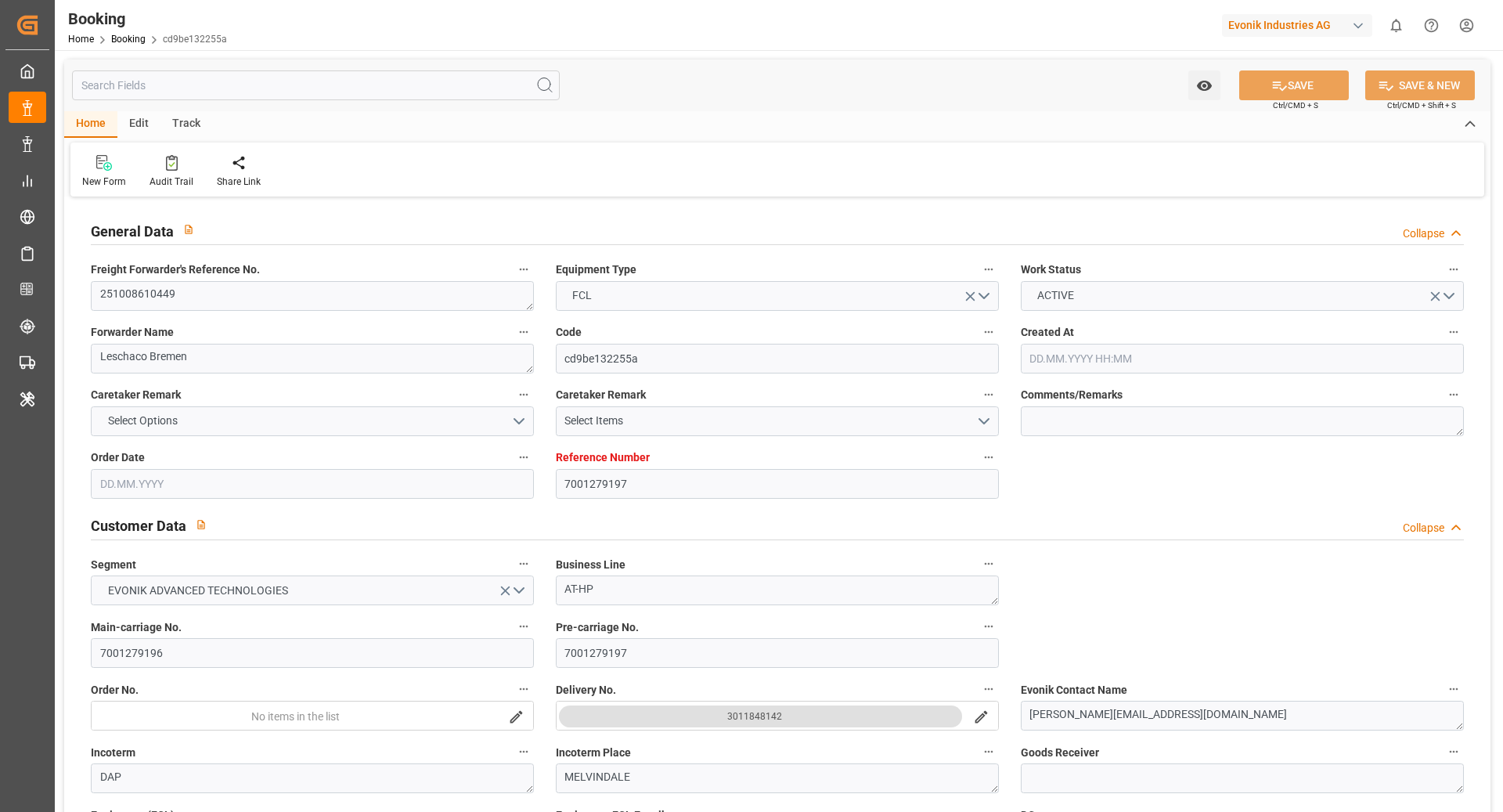
type input "EUNWC"
type input "[DATE] 05:23"
type input "[DATE]"
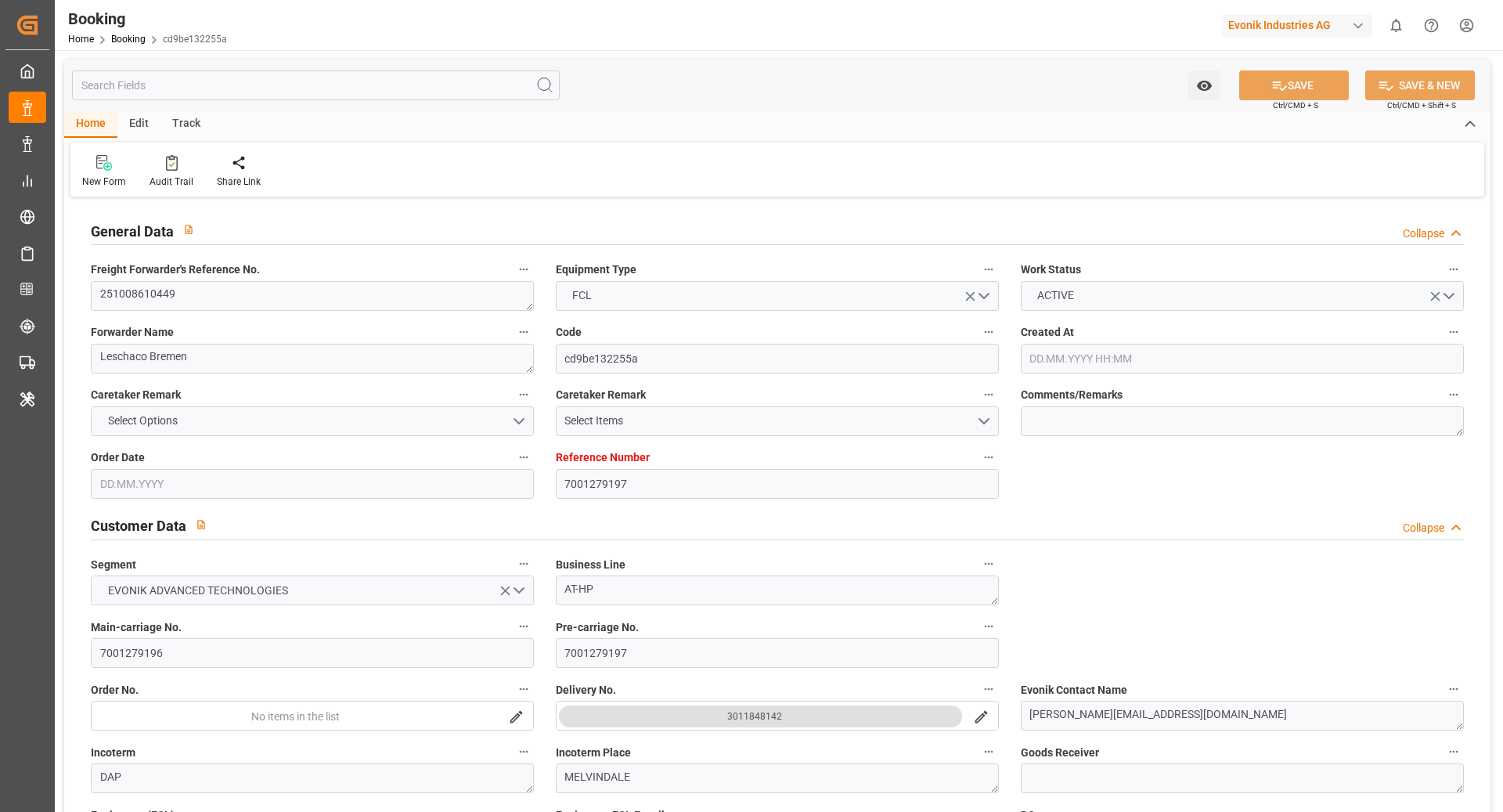
type input "[DATE]"
type input "[DATE] 00:00"
type input "[DATE]"
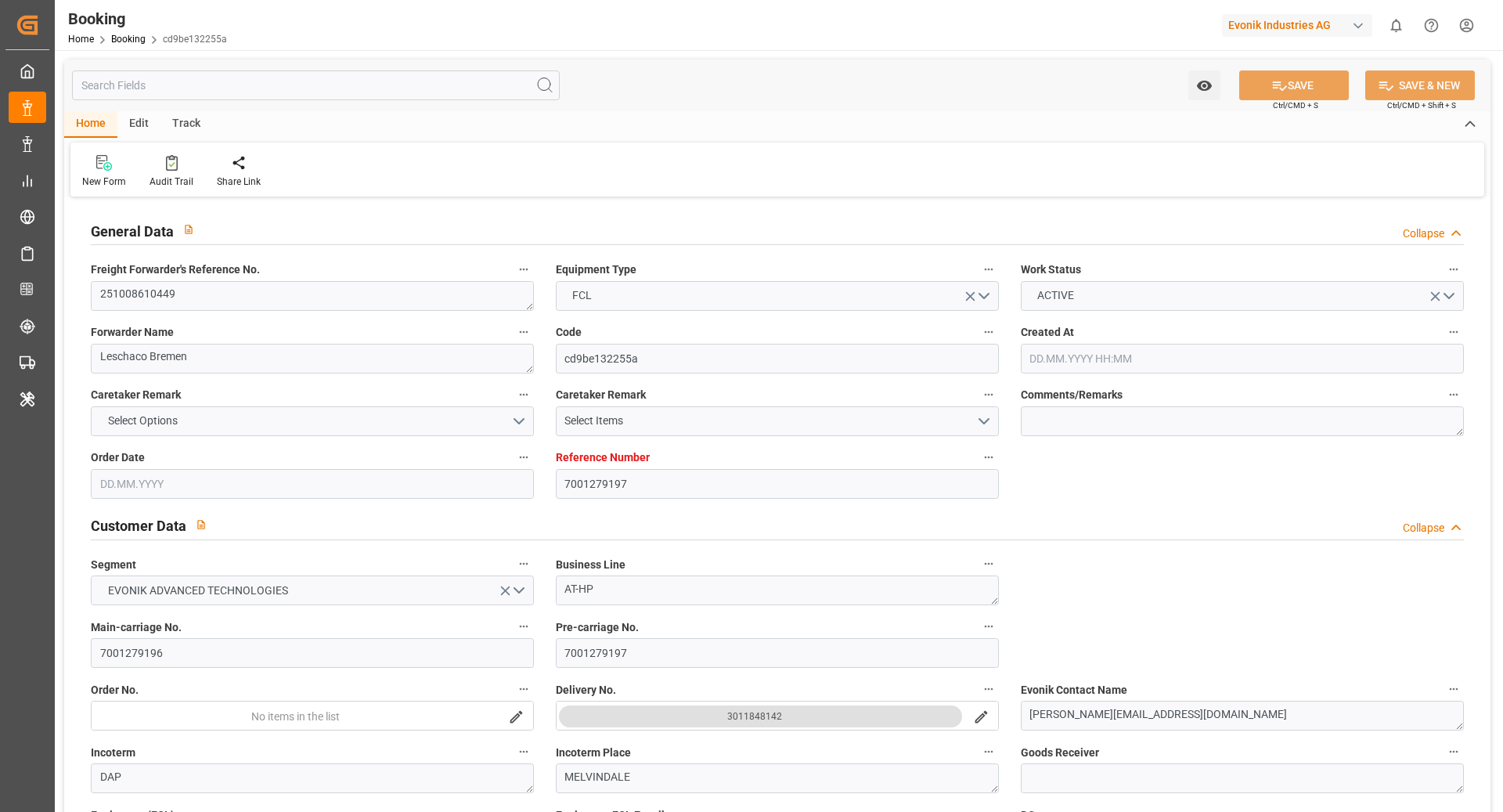
type input "[DATE] 00:00"
type input "[DATE] 09:51"
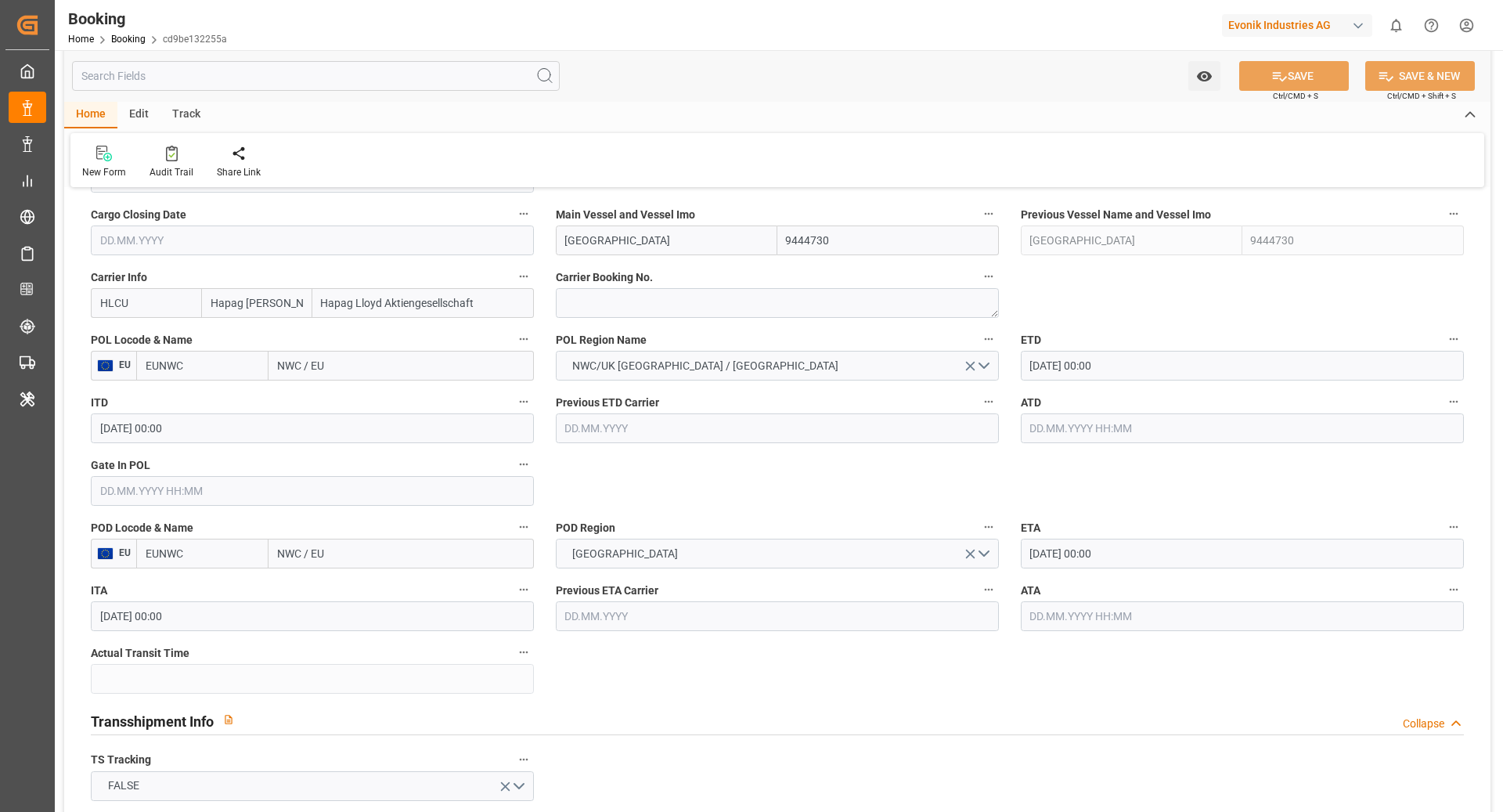
scroll to position [1128, 0]
click at [662, 309] on textarea at bounding box center [777, 302] width 443 height 29
paste textarea "93897449"
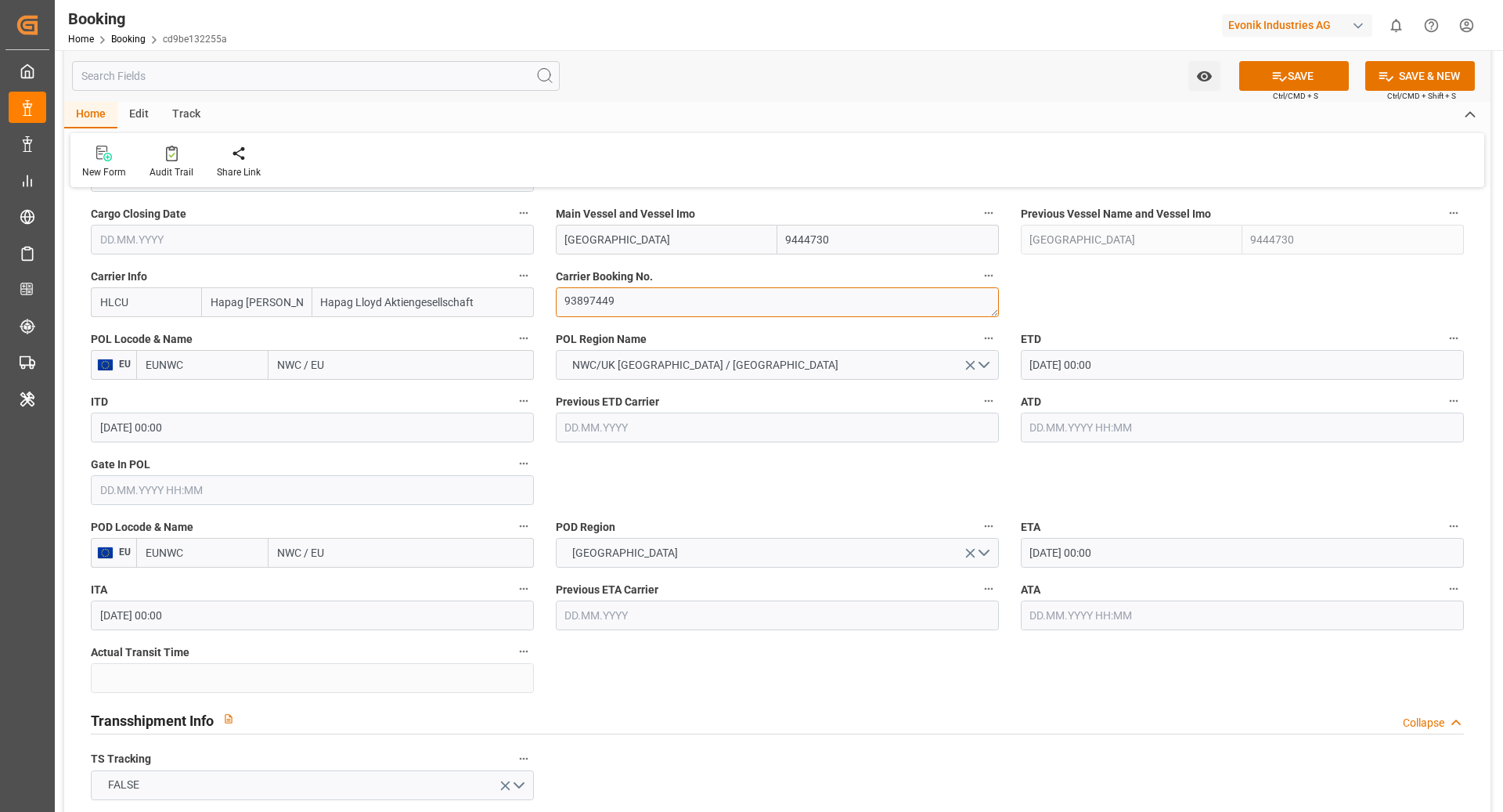
type textarea "93897449"
click at [172, 374] on input "EUNWC" at bounding box center [202, 364] width 132 height 29
type input "NLRTM"
click at [207, 403] on span "NLRTM - [GEOGRAPHIC_DATA]" at bounding box center [199, 407] width 105 height 29
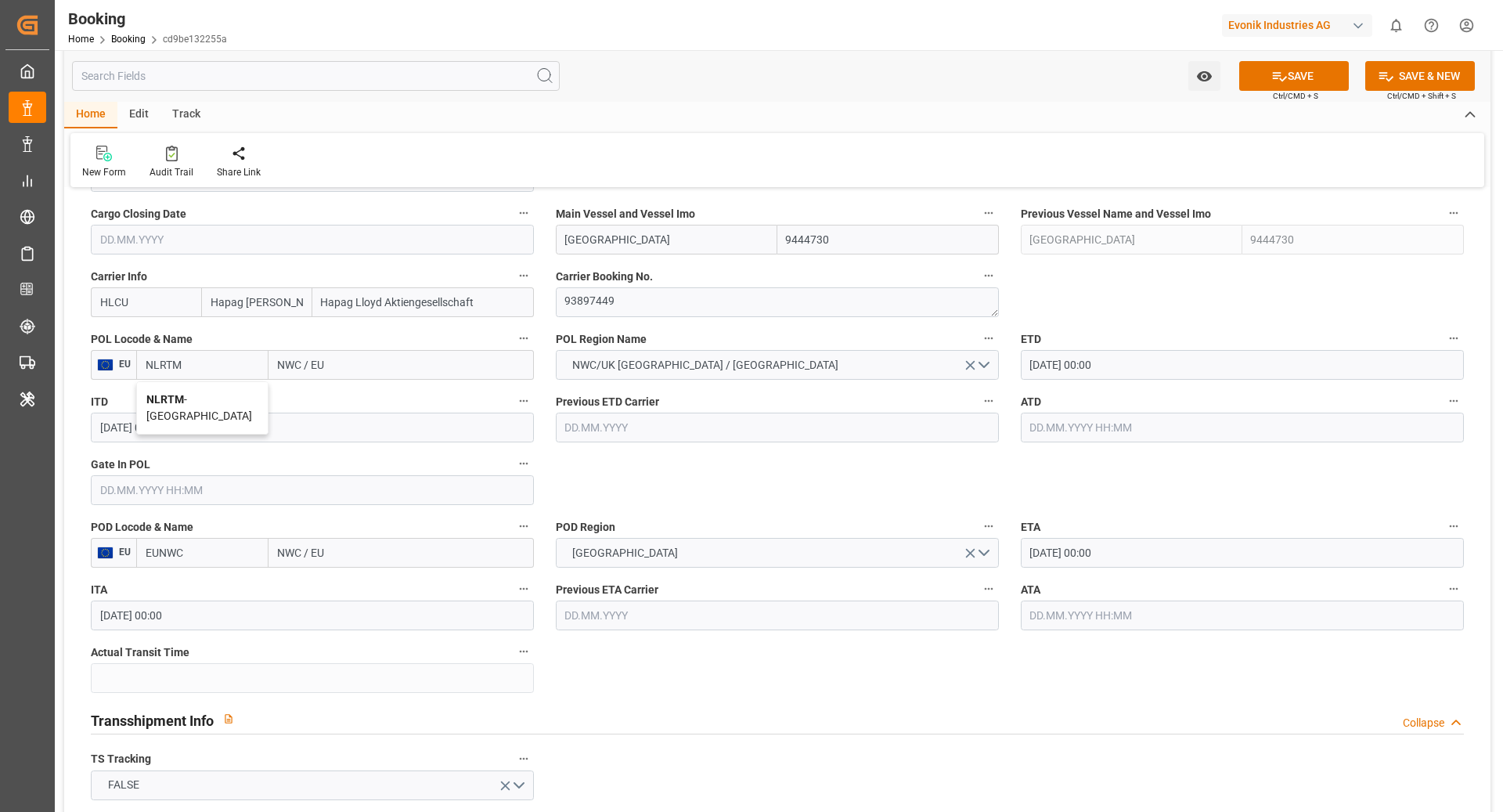
type input "[GEOGRAPHIC_DATA]"
type input "NLRTM"
click at [190, 548] on input "EUNWC" at bounding box center [202, 552] width 132 height 29
type input "U"
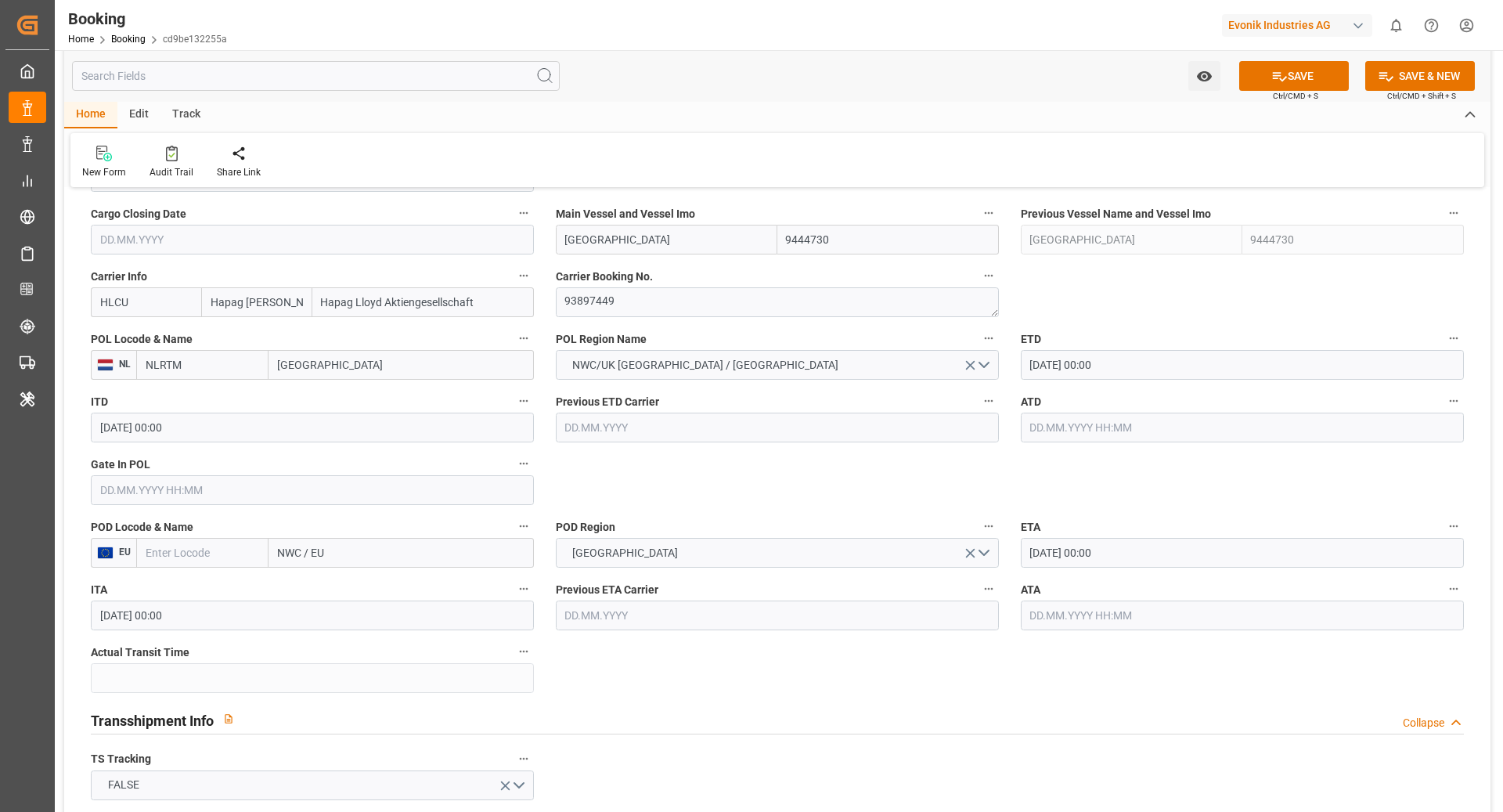
click at [348, 559] on input "NWC / EU" at bounding box center [401, 552] width 265 height 29
type input "N"
type input "NEWYORK"
click at [229, 557] on input "text" at bounding box center [202, 552] width 132 height 29
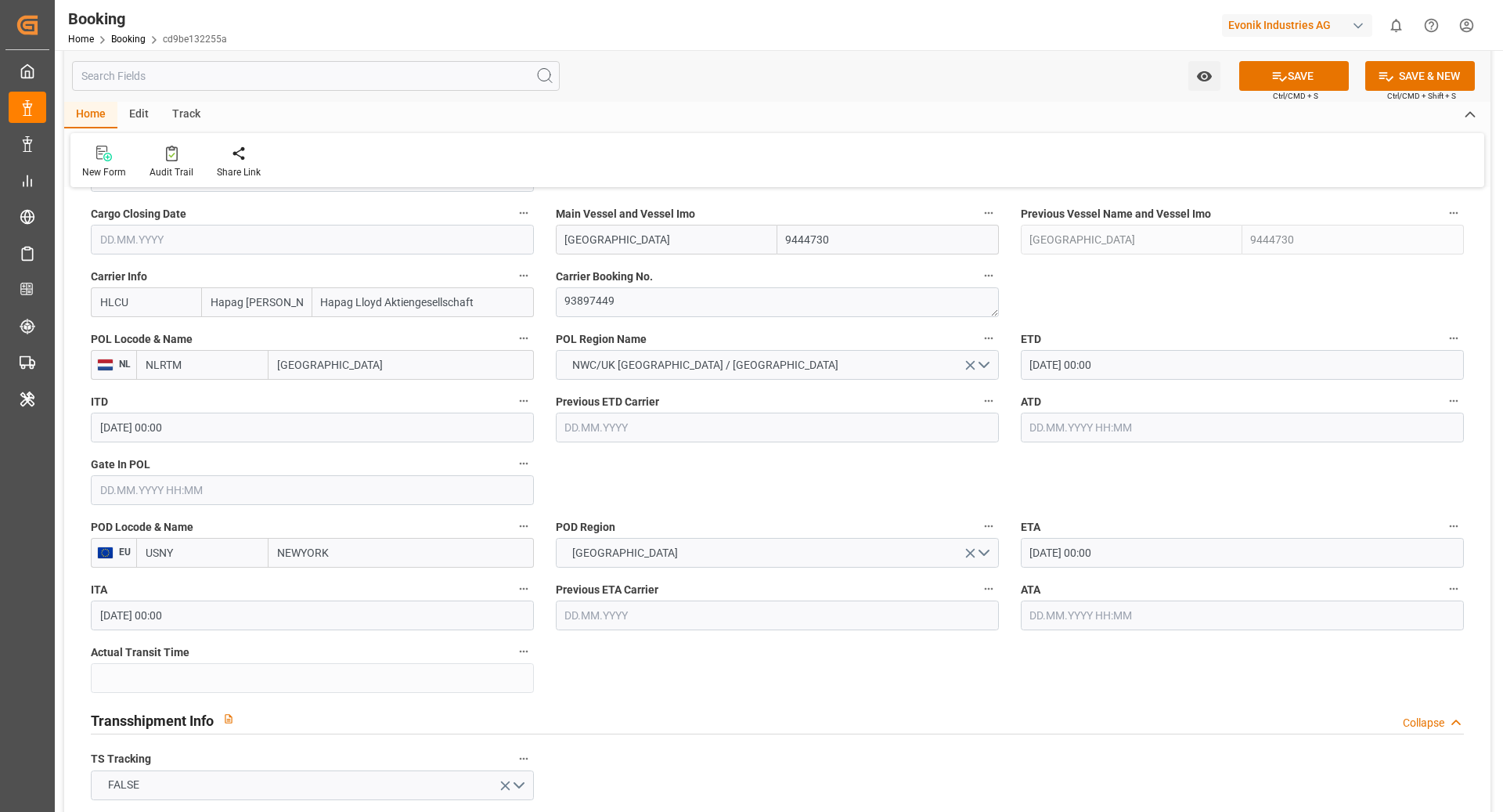
type input "USNYC"
click at [224, 581] on span "USNYC - New York" at bounding box center [193, 587] width 94 height 13
type input "[US_STATE]"
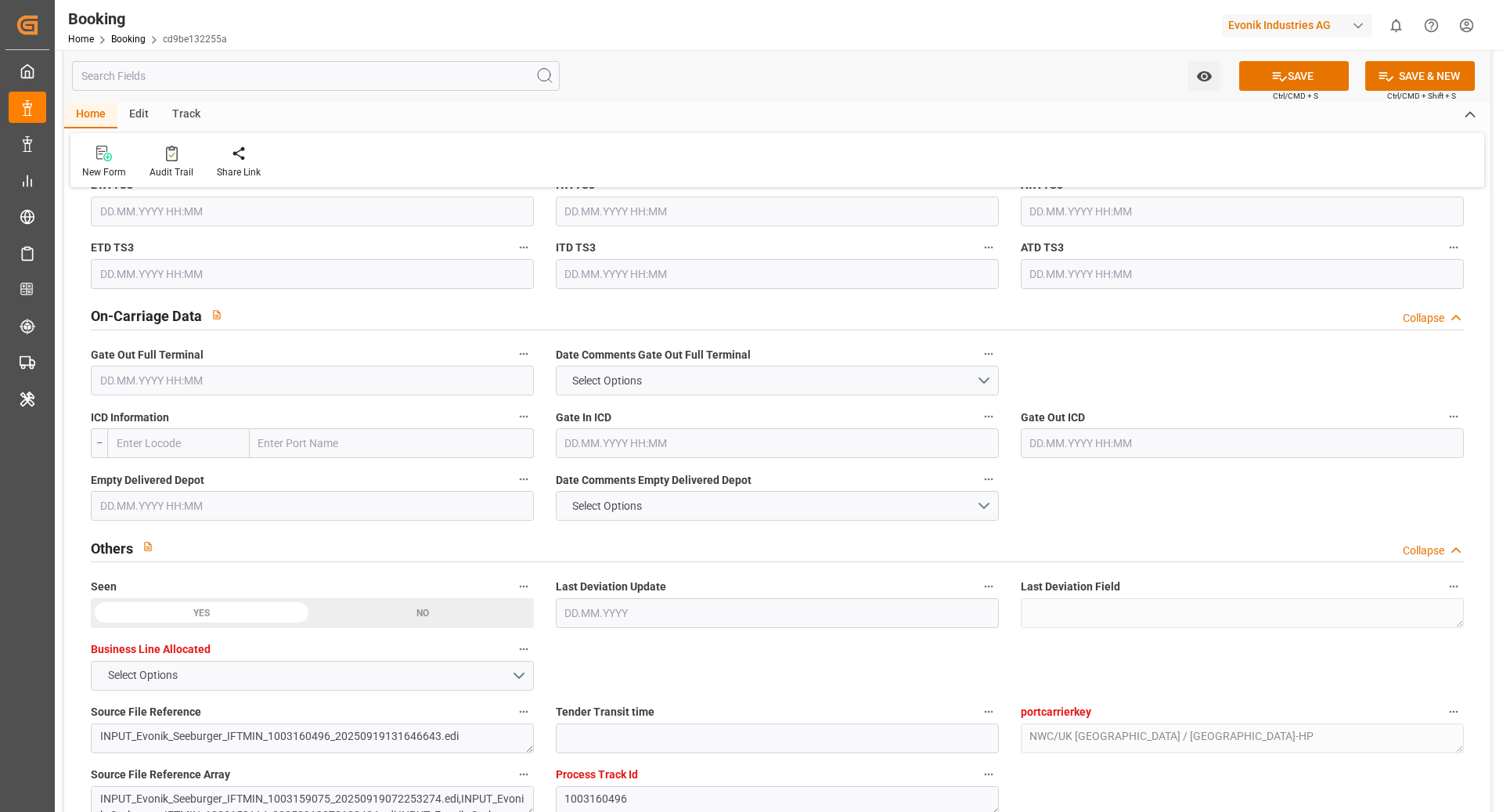
scroll to position [2192, 0]
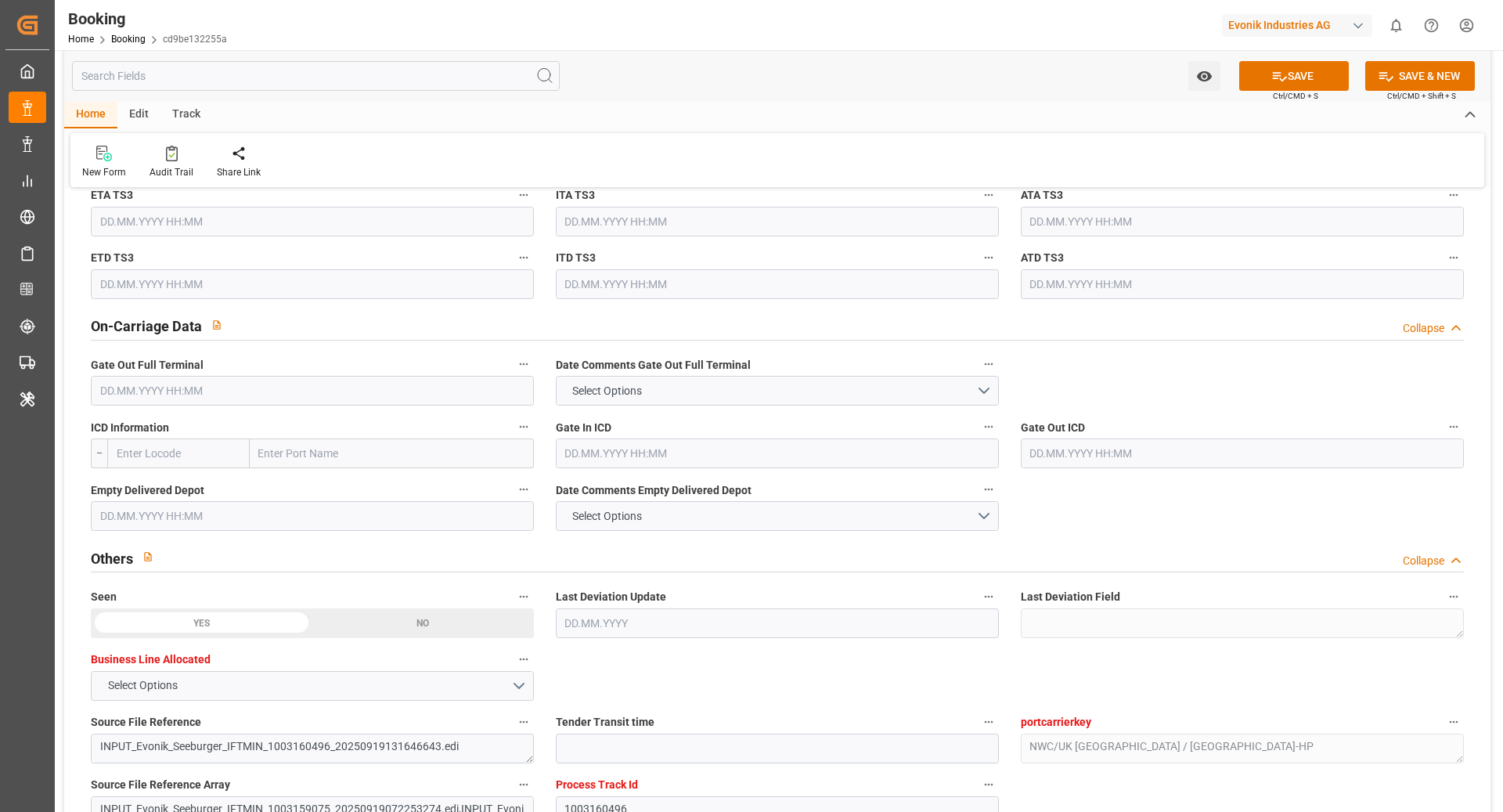
type input "USNYC"
click at [364, 445] on input "text" at bounding box center [392, 453] width 284 height 29
type input "DETROIT"
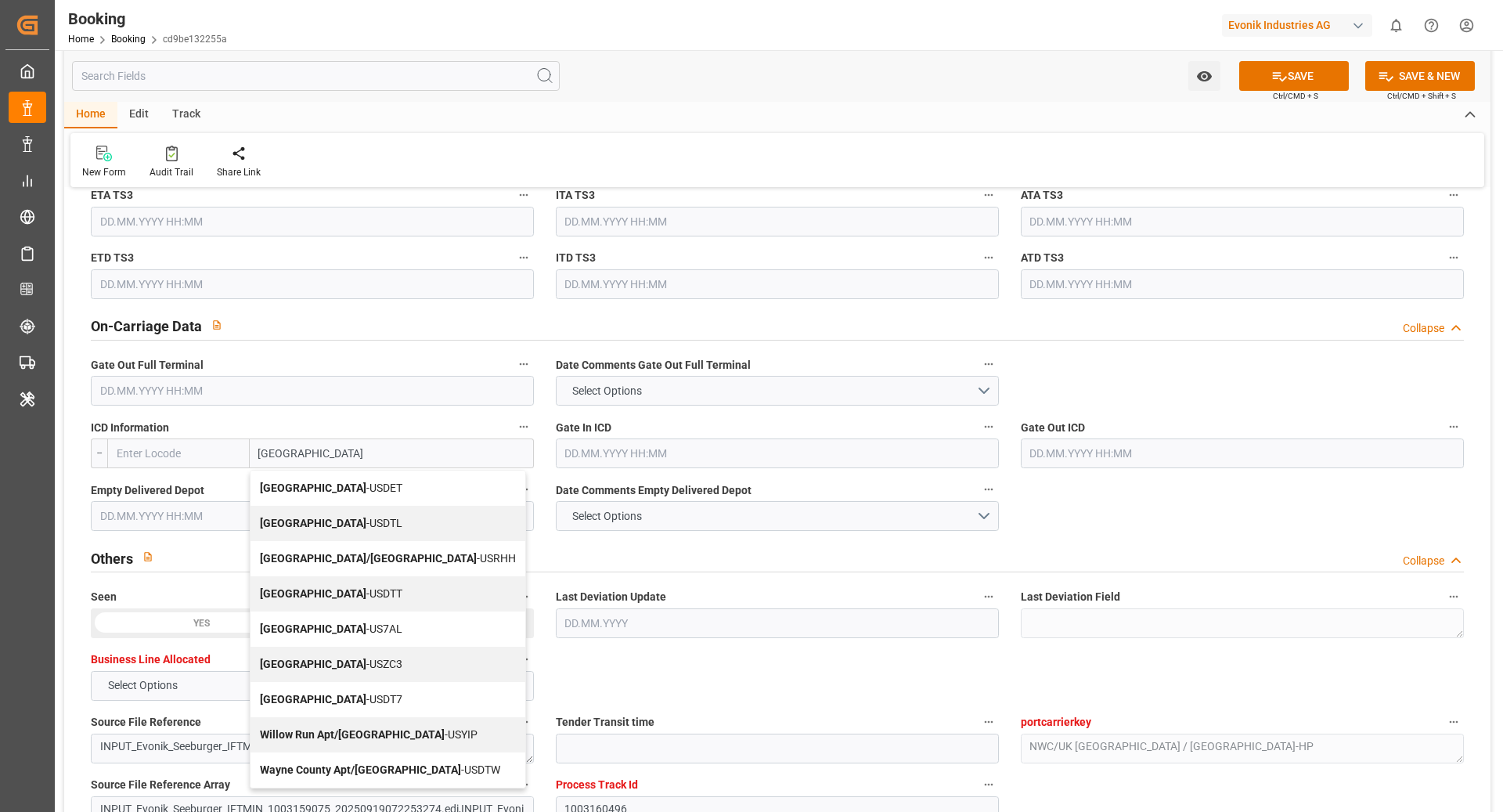
click at [415, 489] on div "Detroit - USDET" at bounding box center [388, 488] width 275 height 35
type input "USDET"
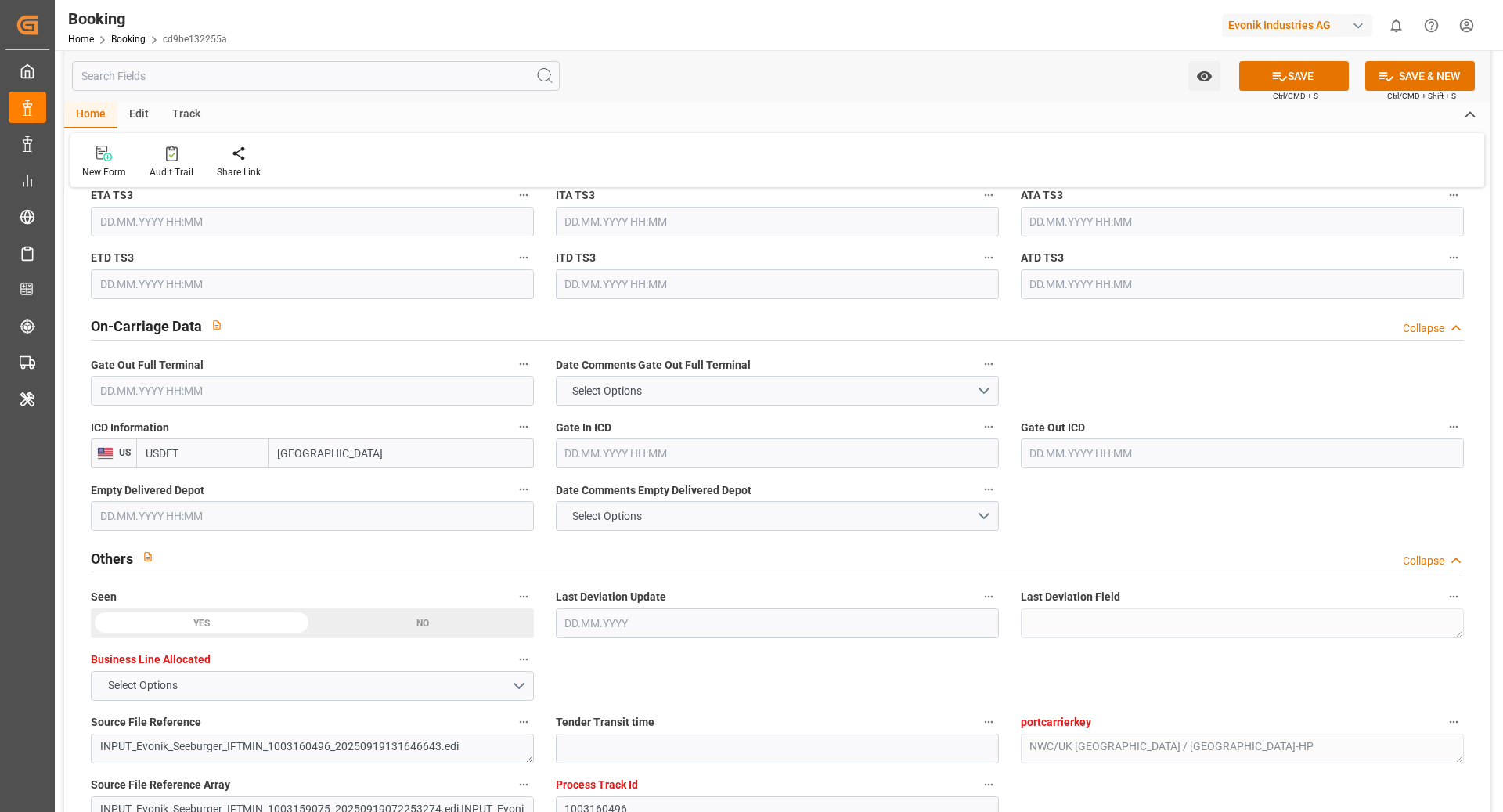
type input "[GEOGRAPHIC_DATA]"
click at [1266, 92] on div "Watch Option SAVE Ctrl/CMD + S SAVE & NEW Ctrl/CMD + Shift + S" at bounding box center [777, 76] width 1427 height 52
click at [1268, 79] on button "SAVE" at bounding box center [1294, 75] width 110 height 29
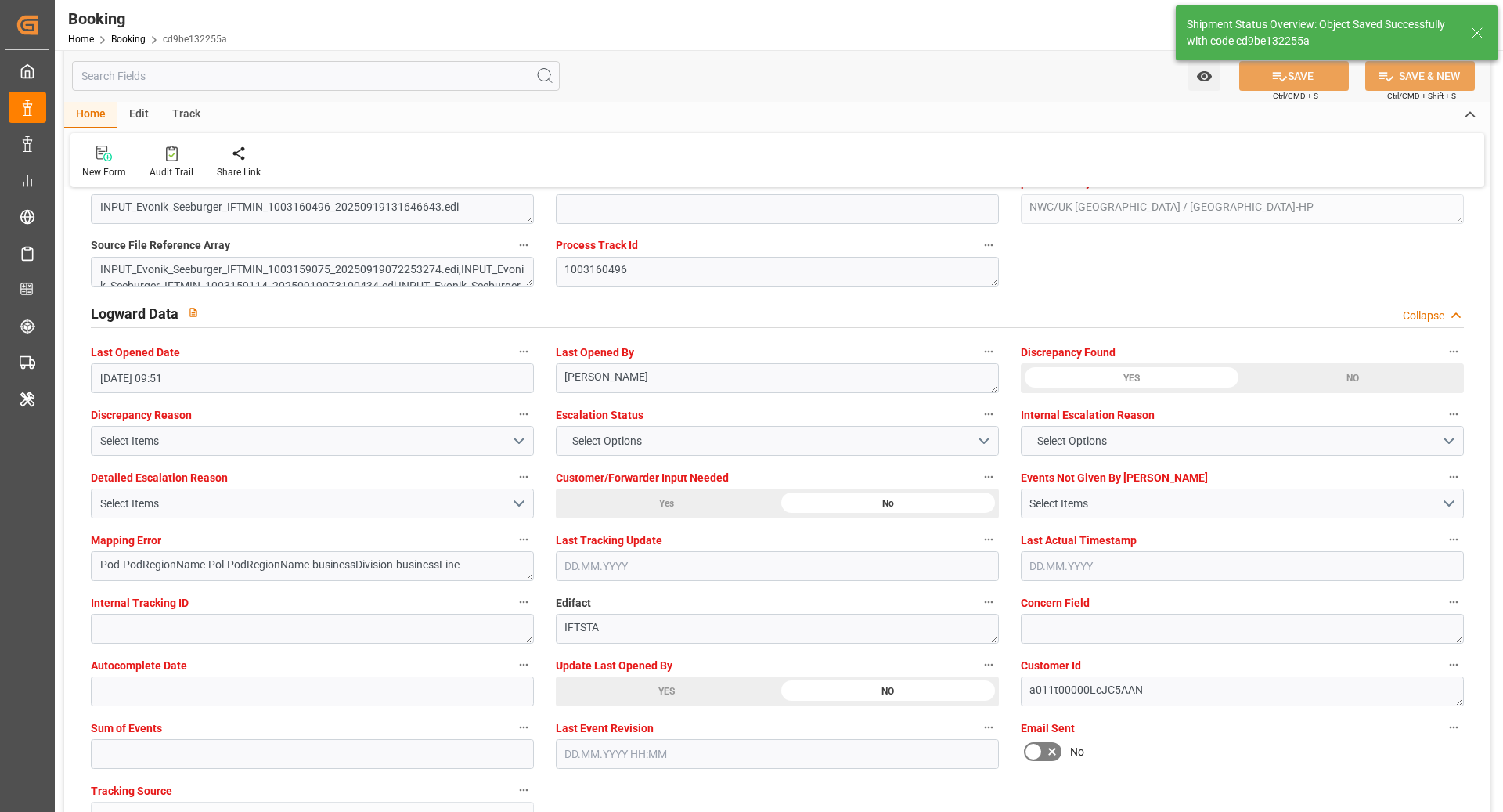
type textarea "NWC/UK North West Continent / UK_USNYC_HLCU_AT-HP"
type textarea "[PERSON_NAME]"
type textarea "businessDivision-businessLine-"
type input "23.09.2025 07:23"
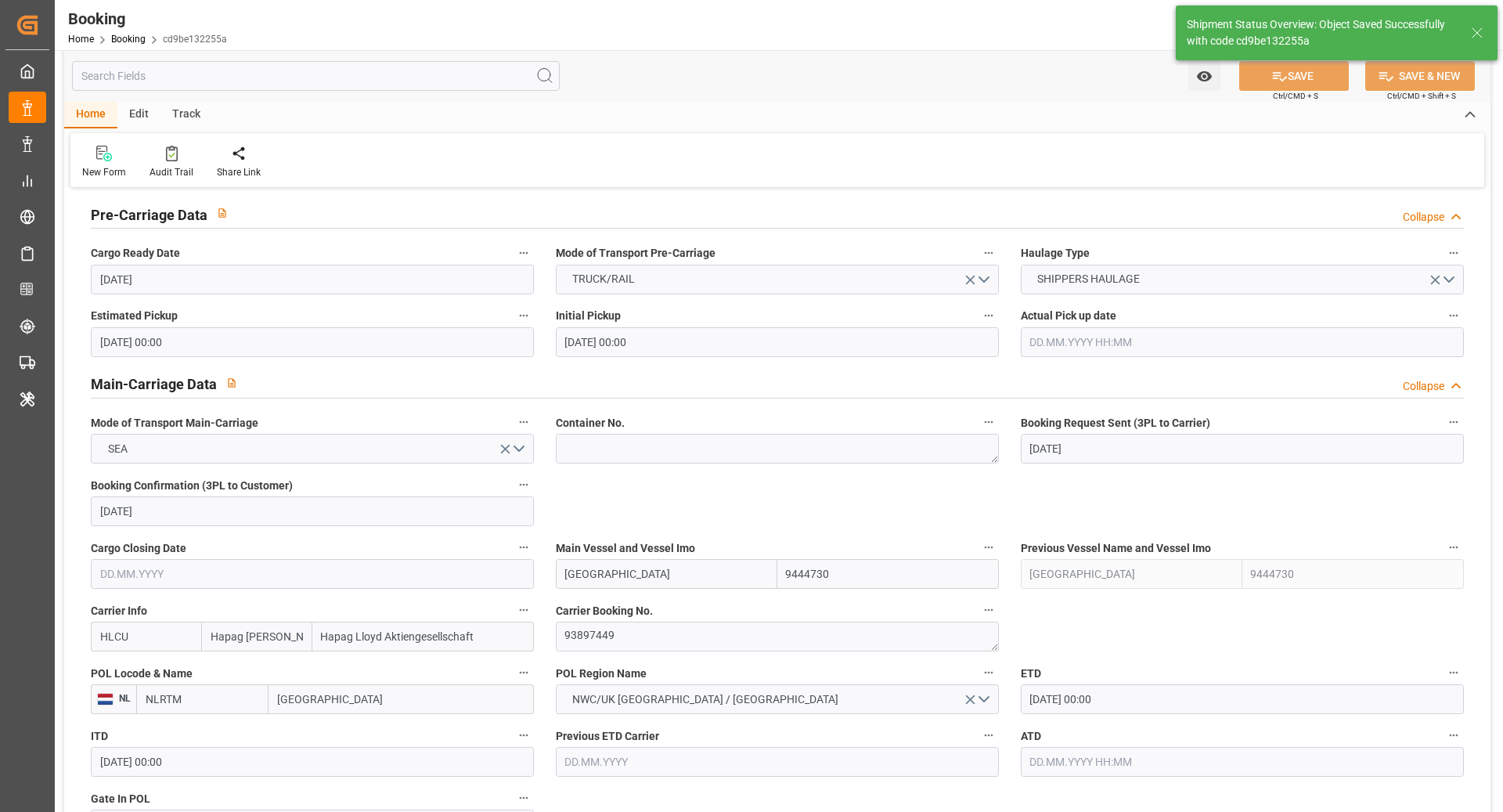
scroll to position [756, 0]
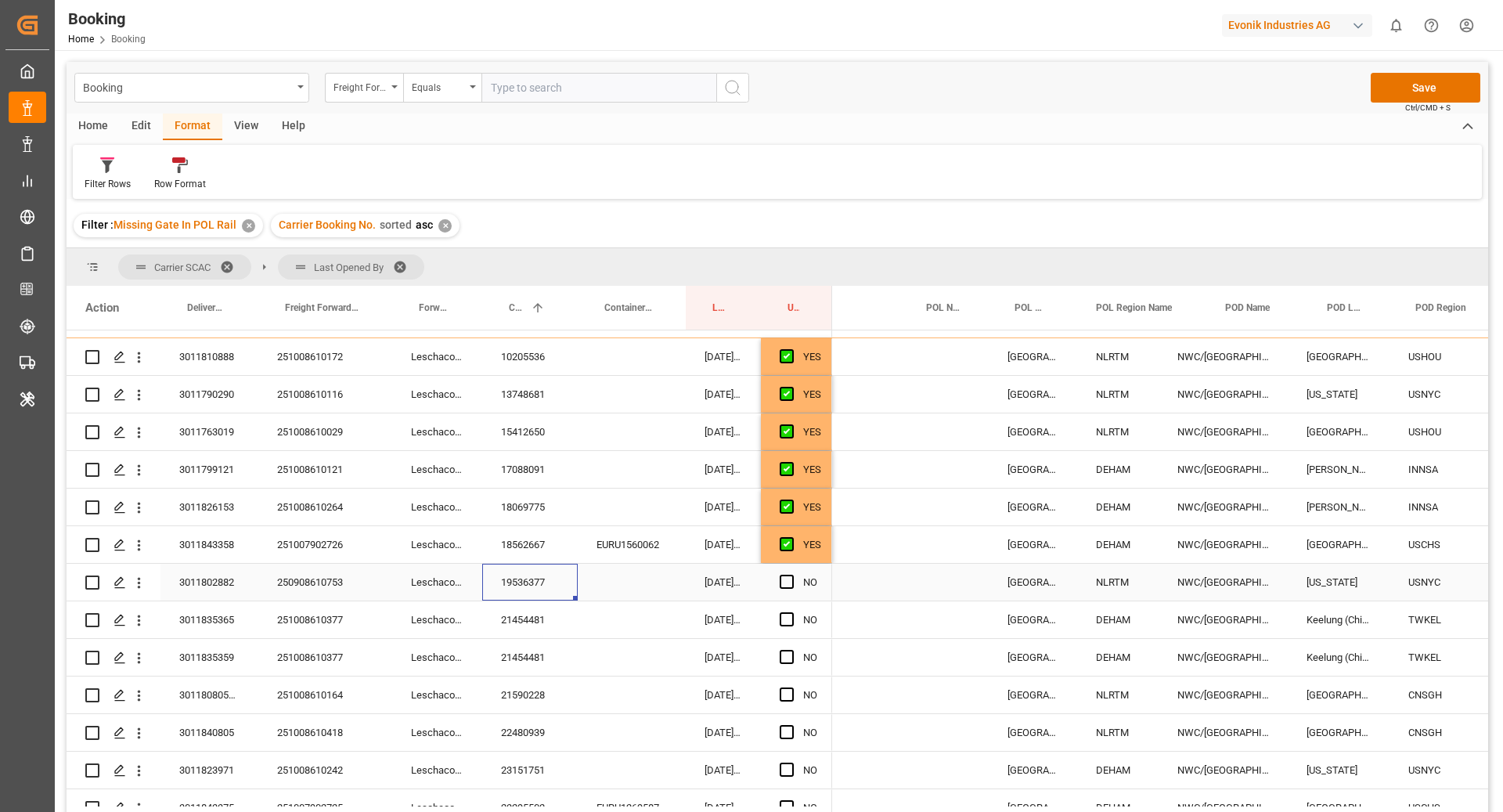
scroll to position [0, 113]
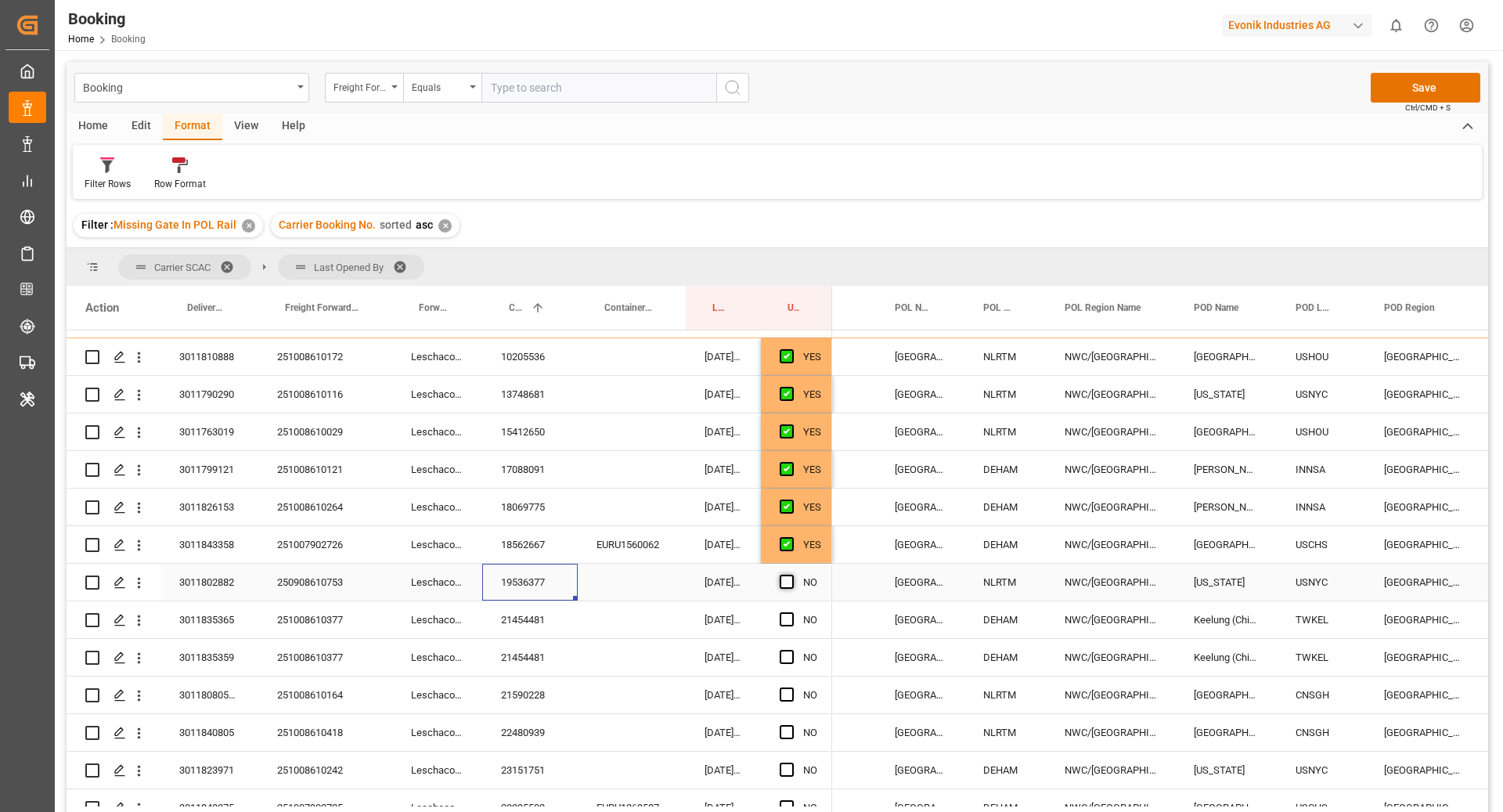
click at [794, 582] on div "Press SPACE to select this row." at bounding box center [792, 582] width 23 height 36
click at [790, 584] on span "Press SPACE to select this row." at bounding box center [787, 582] width 14 height 14
click at [792, 574] on input "Press SPACE to select this row." at bounding box center [792, 574] width 0 height 0
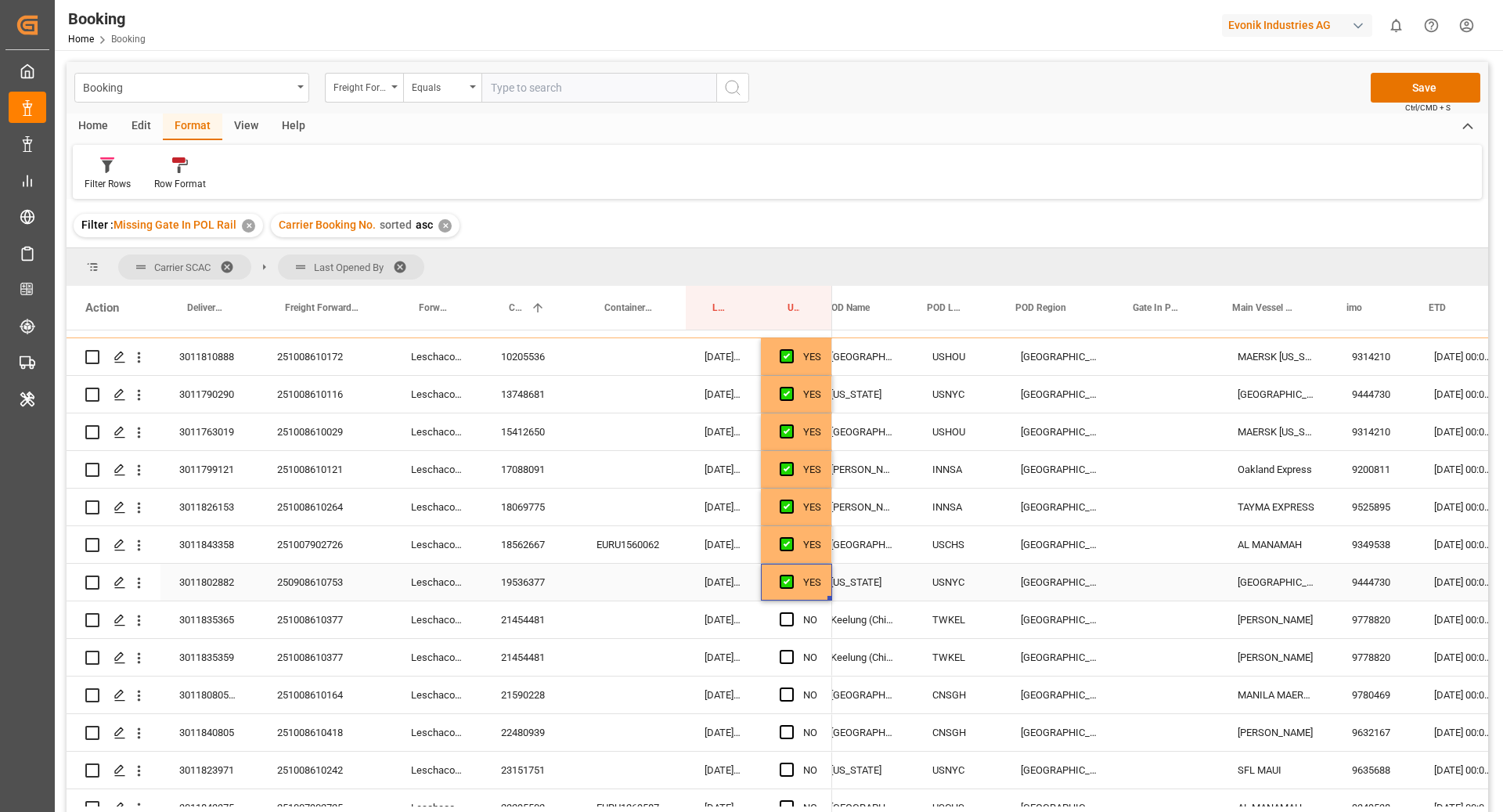
scroll to position [0, 0]
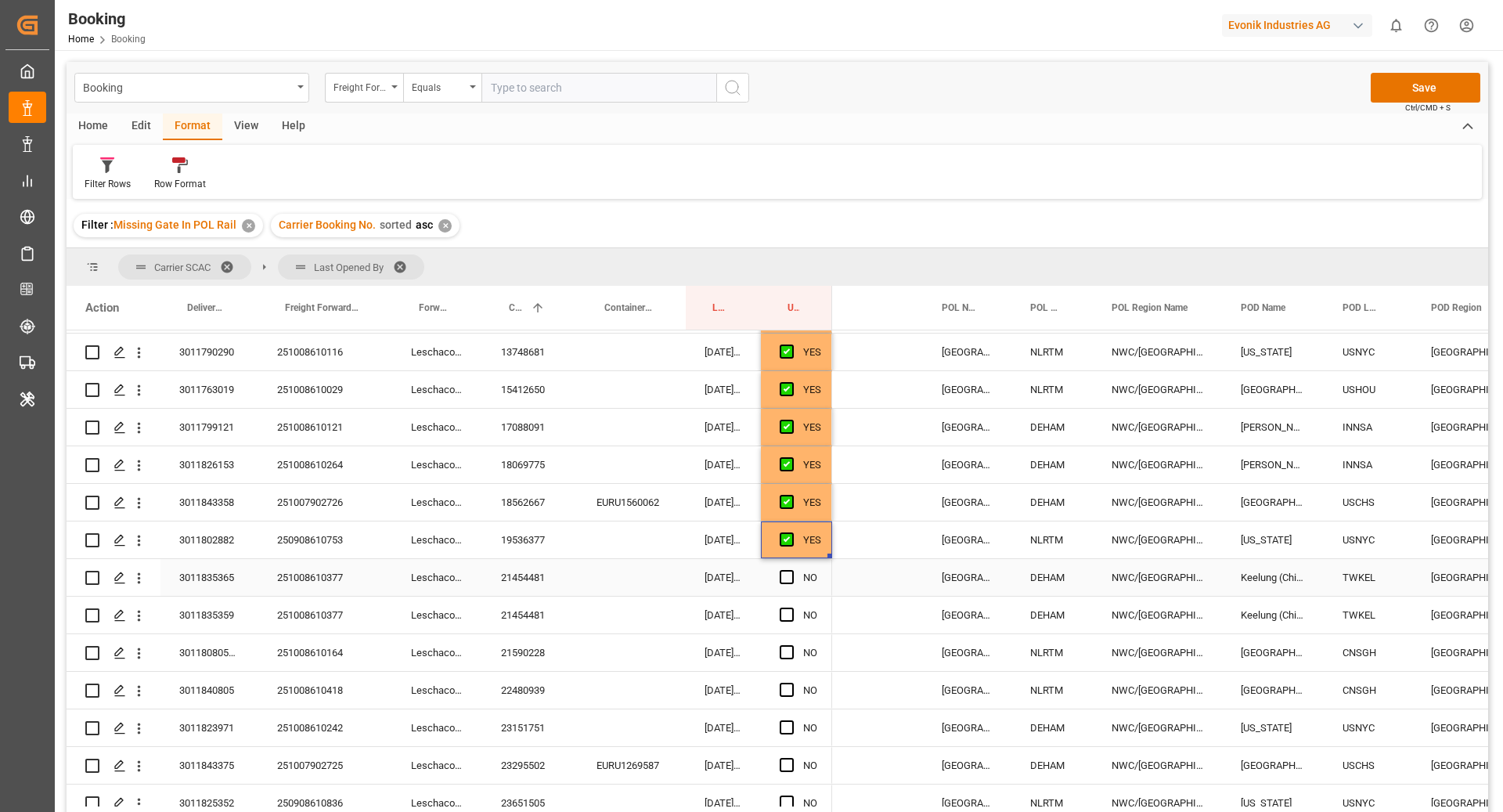
click at [534, 590] on div "21454481" at bounding box center [530, 577] width 96 height 37
click at [789, 570] on span "Press SPACE to select this row." at bounding box center [787, 577] width 14 height 14
click at [792, 570] on input "Press SPACE to select this row." at bounding box center [792, 570] width 0 height 0
click at [792, 615] on span "Press SPACE to select this row." at bounding box center [787, 615] width 14 height 14
click at [792, 607] on input "Press SPACE to select this row." at bounding box center [792, 607] width 0 height 0
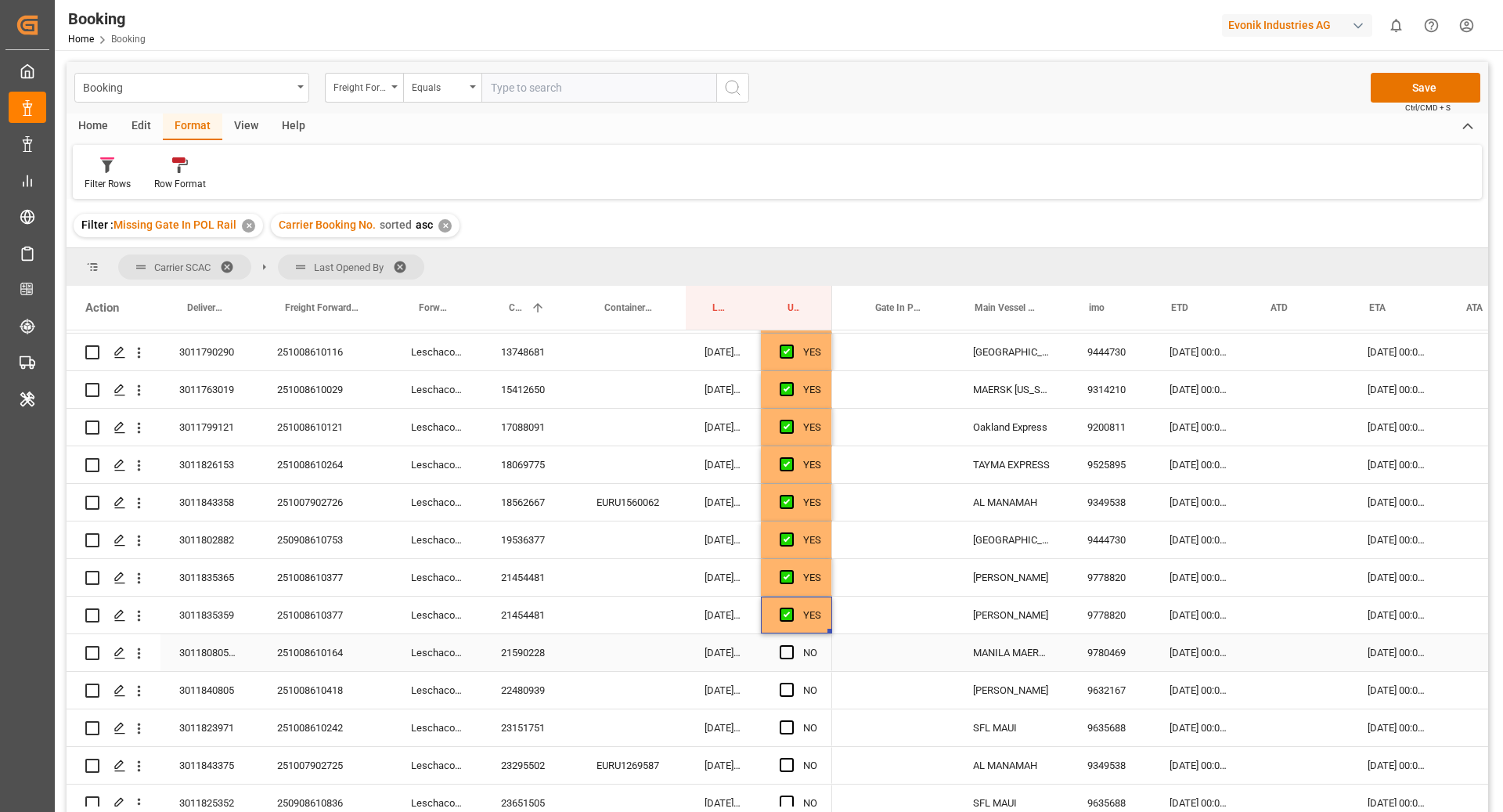
drag, startPoint x: 539, startPoint y: 649, endPoint x: 597, endPoint y: 663, distance: 59.7
click at [540, 649] on div "21590228" at bounding box center [530, 652] width 96 height 37
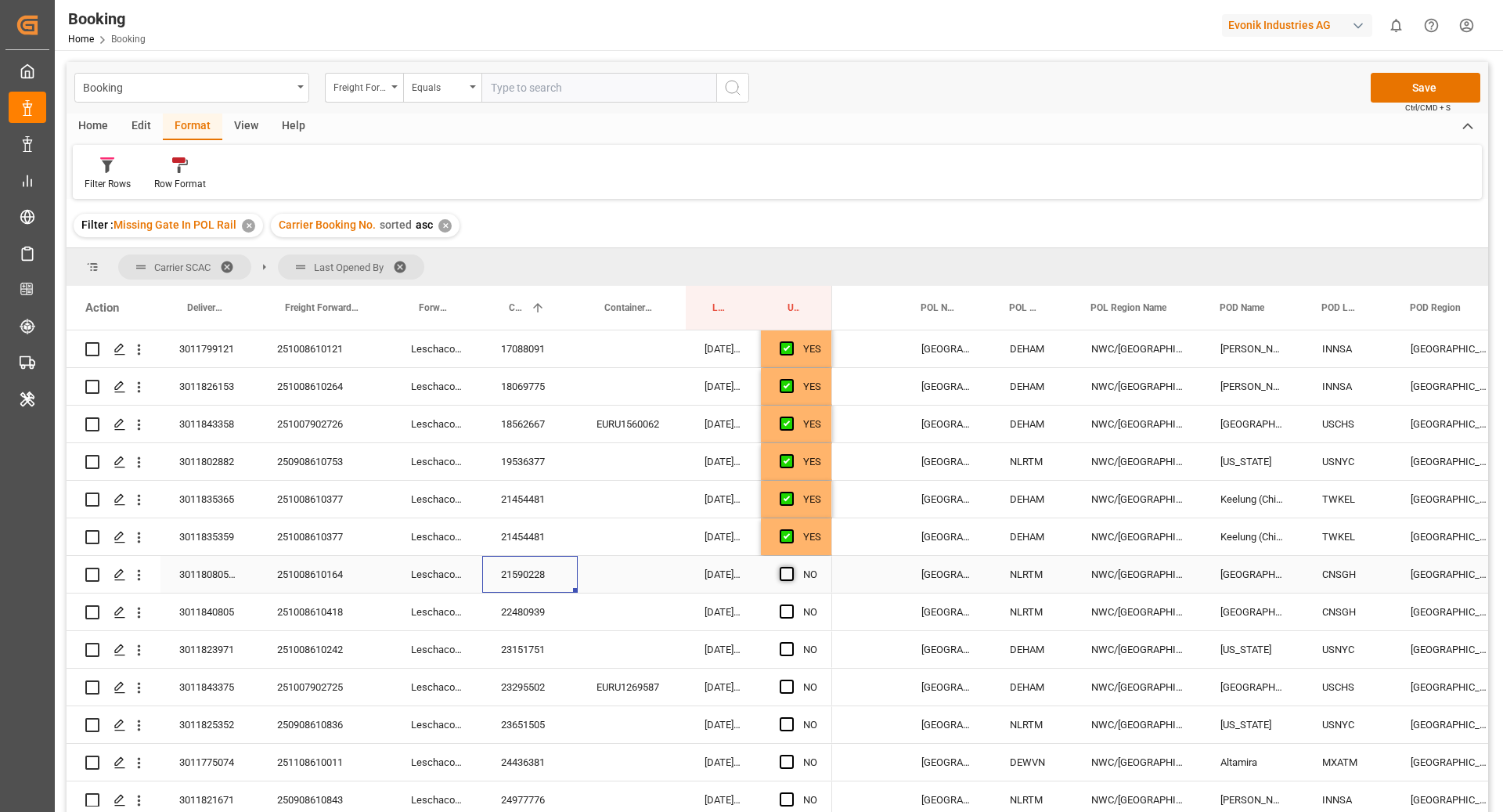
click at [785, 578] on span "Press SPACE to select this row." at bounding box center [787, 573] width 14 height 14
click at [792, 566] on input "Press SPACE to select this row." at bounding box center [792, 566] width 0 height 0
click at [570, 617] on div "22480939" at bounding box center [530, 611] width 96 height 37
click at [782, 614] on span "Press SPACE to select this row." at bounding box center [787, 611] width 14 height 14
click at [792, 604] on input "Press SPACE to select this row." at bounding box center [792, 604] width 0 height 0
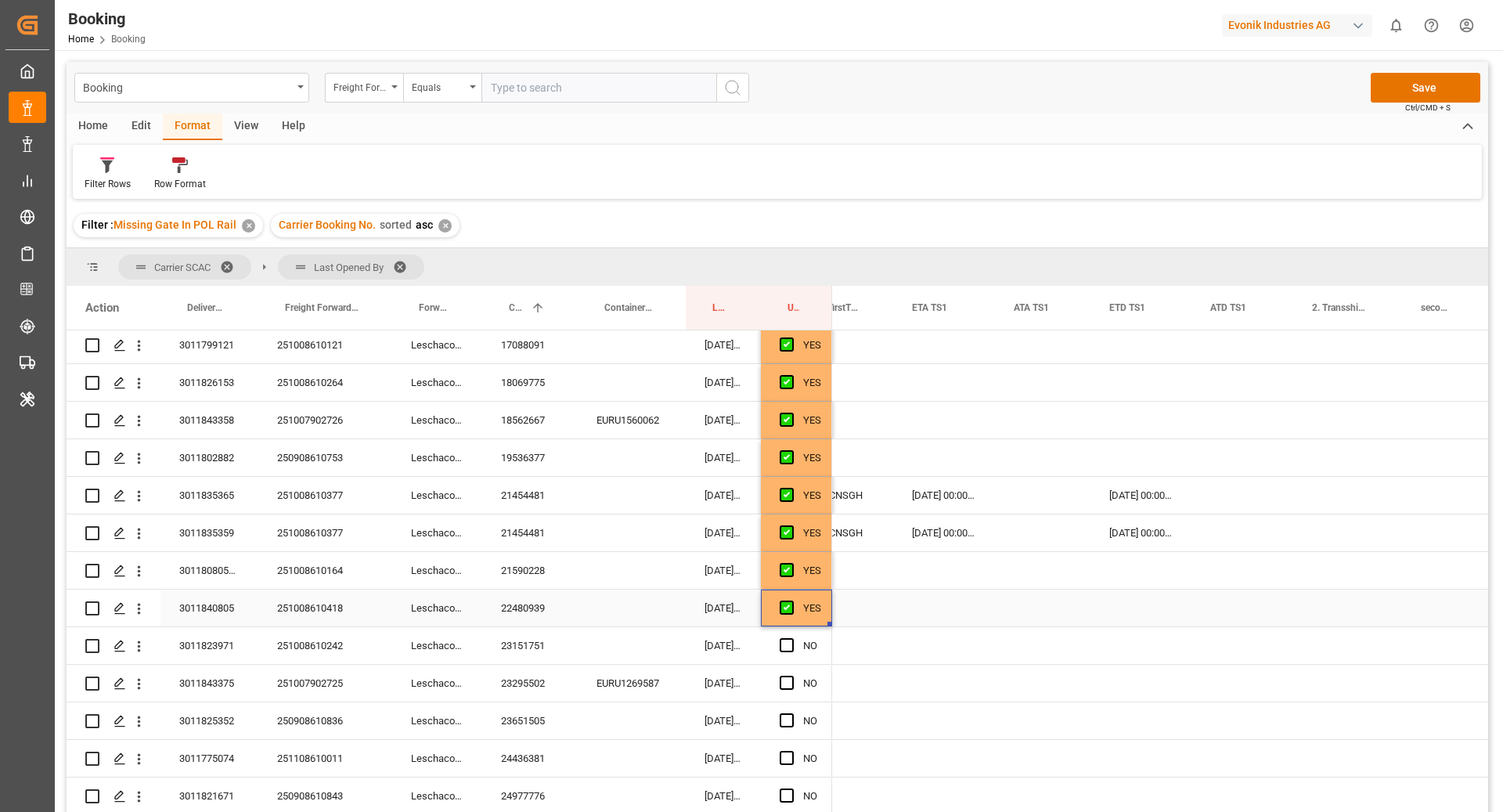
click at [512, 654] on div "23151751" at bounding box center [530, 645] width 96 height 37
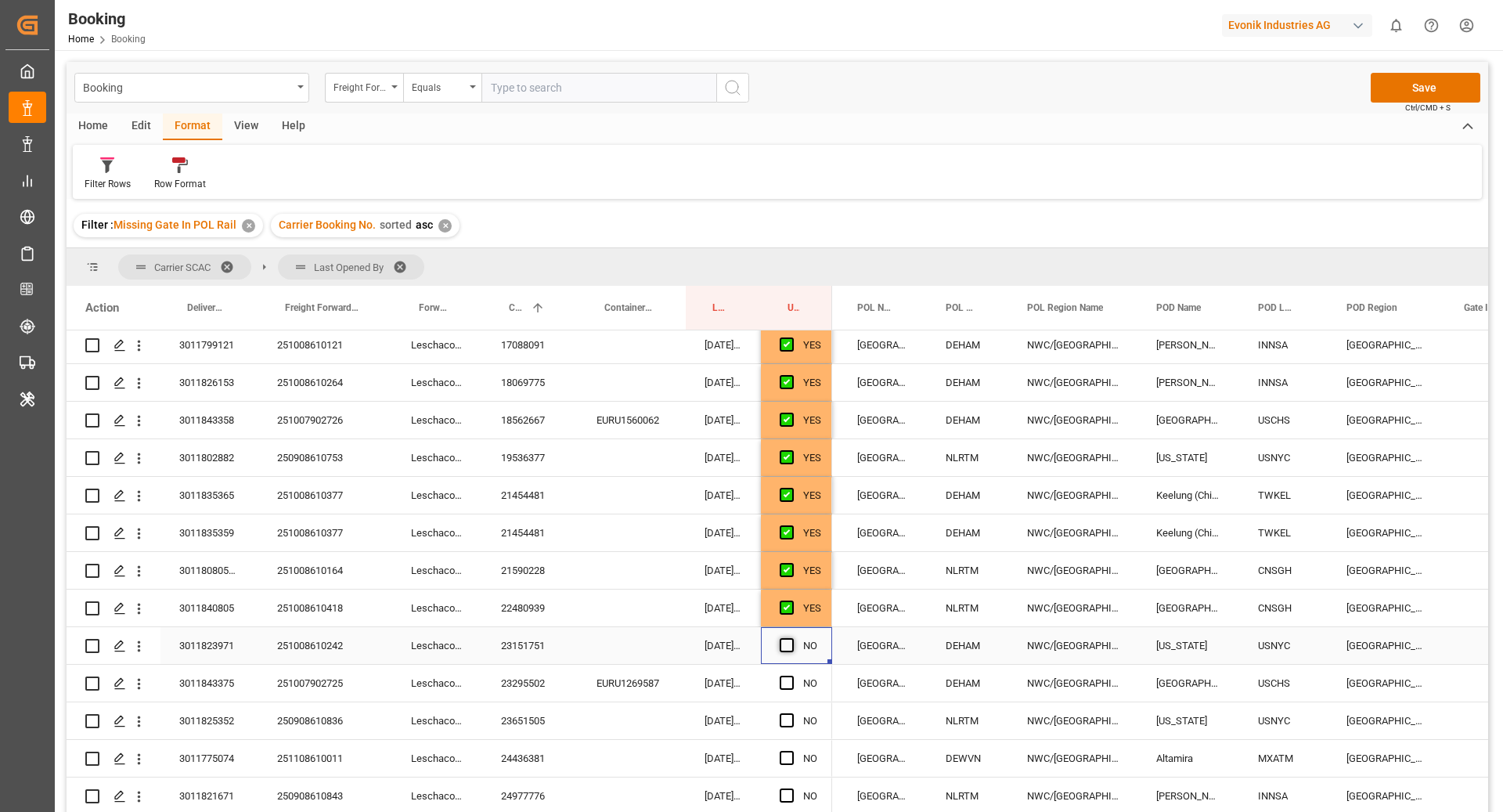
click at [786, 647] on span "Press SPACE to select this row." at bounding box center [787, 645] width 14 height 14
click at [792, 638] on input "Press SPACE to select this row." at bounding box center [792, 638] width 0 height 0
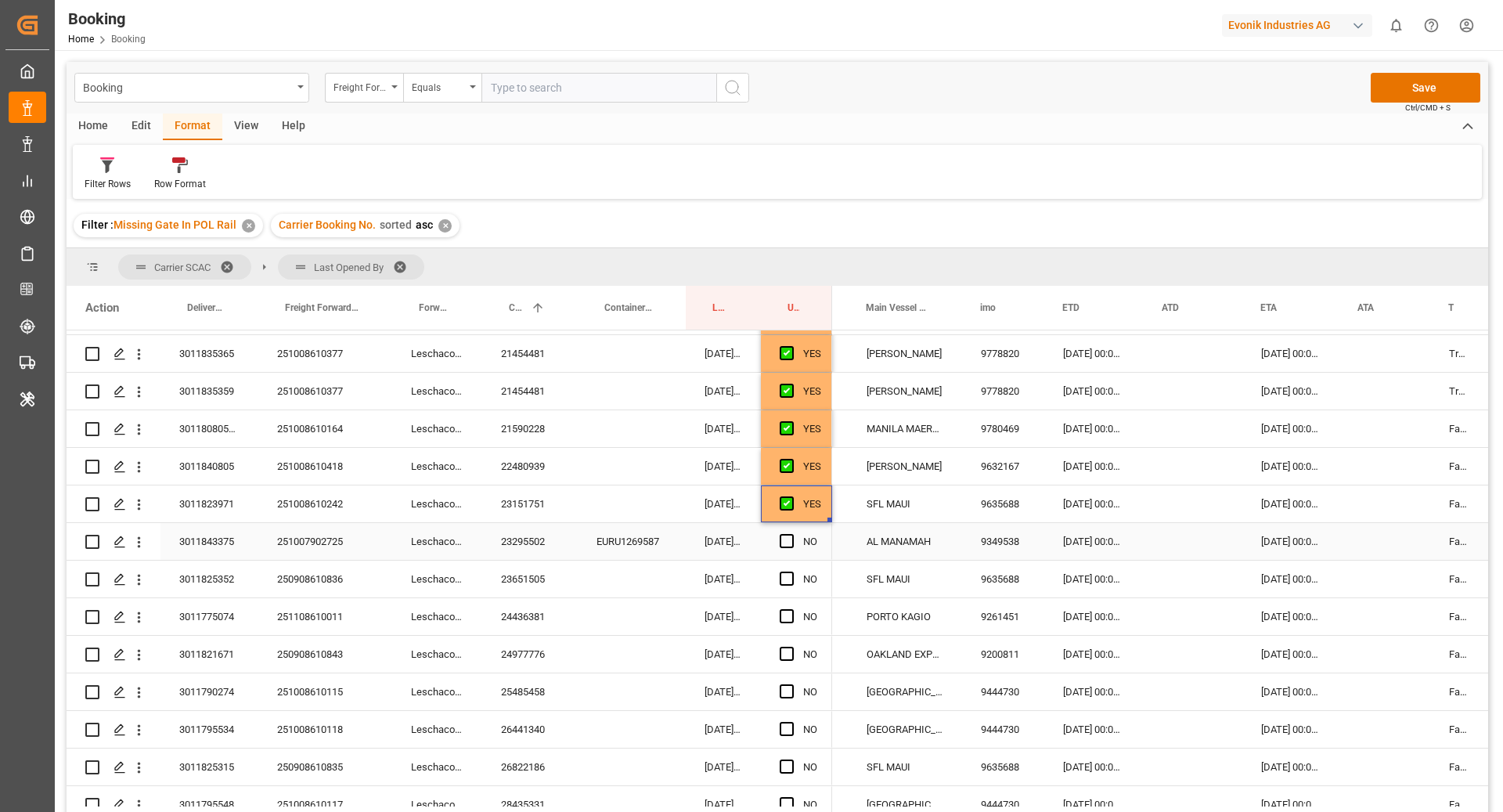
click at [526, 542] on div "23295502" at bounding box center [530, 540] width 96 height 37
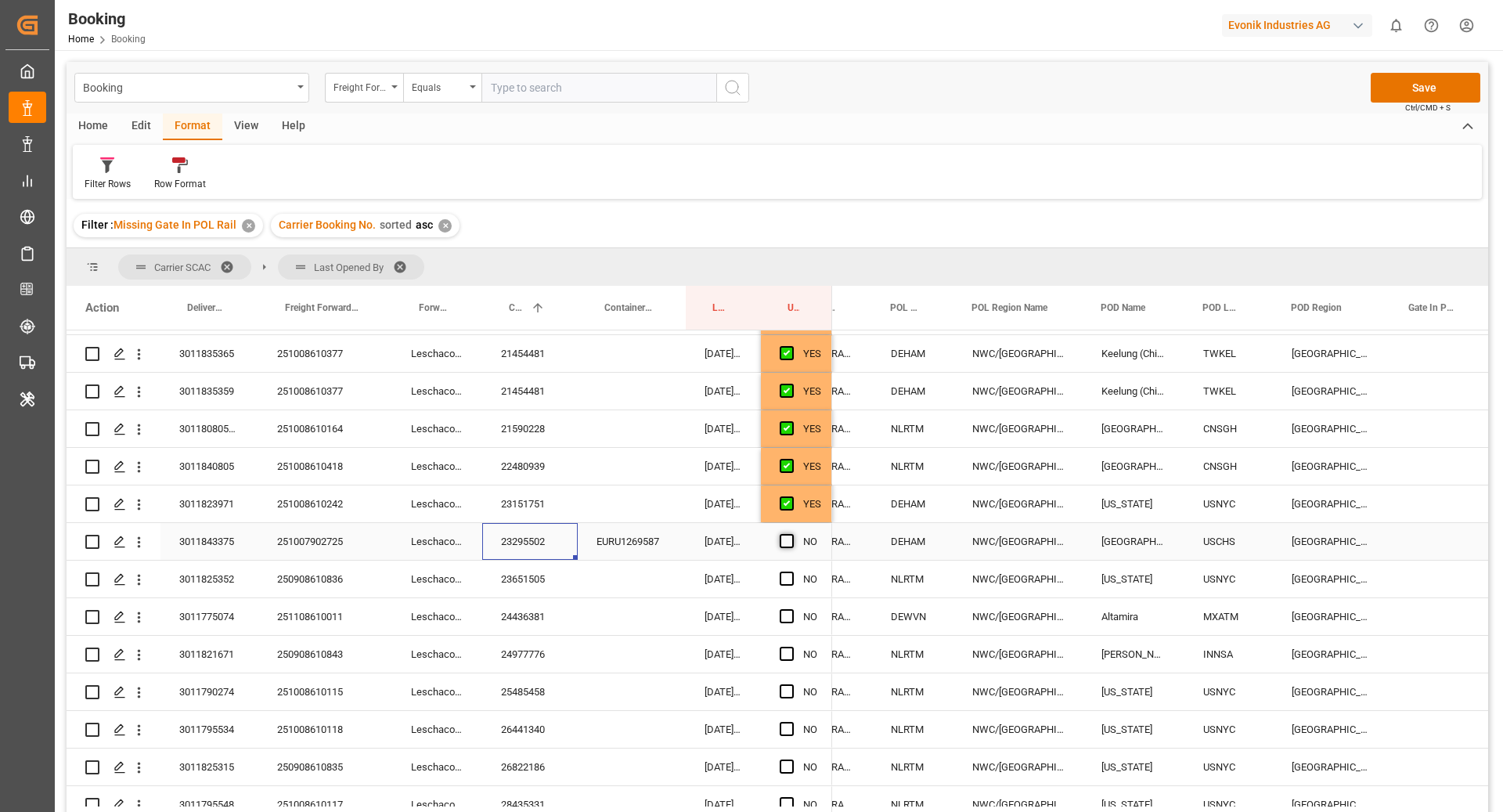
click at [787, 540] on span "Press SPACE to select this row." at bounding box center [787, 541] width 14 height 14
click at [792, 534] on input "Press SPACE to select this row." at bounding box center [792, 534] width 0 height 0
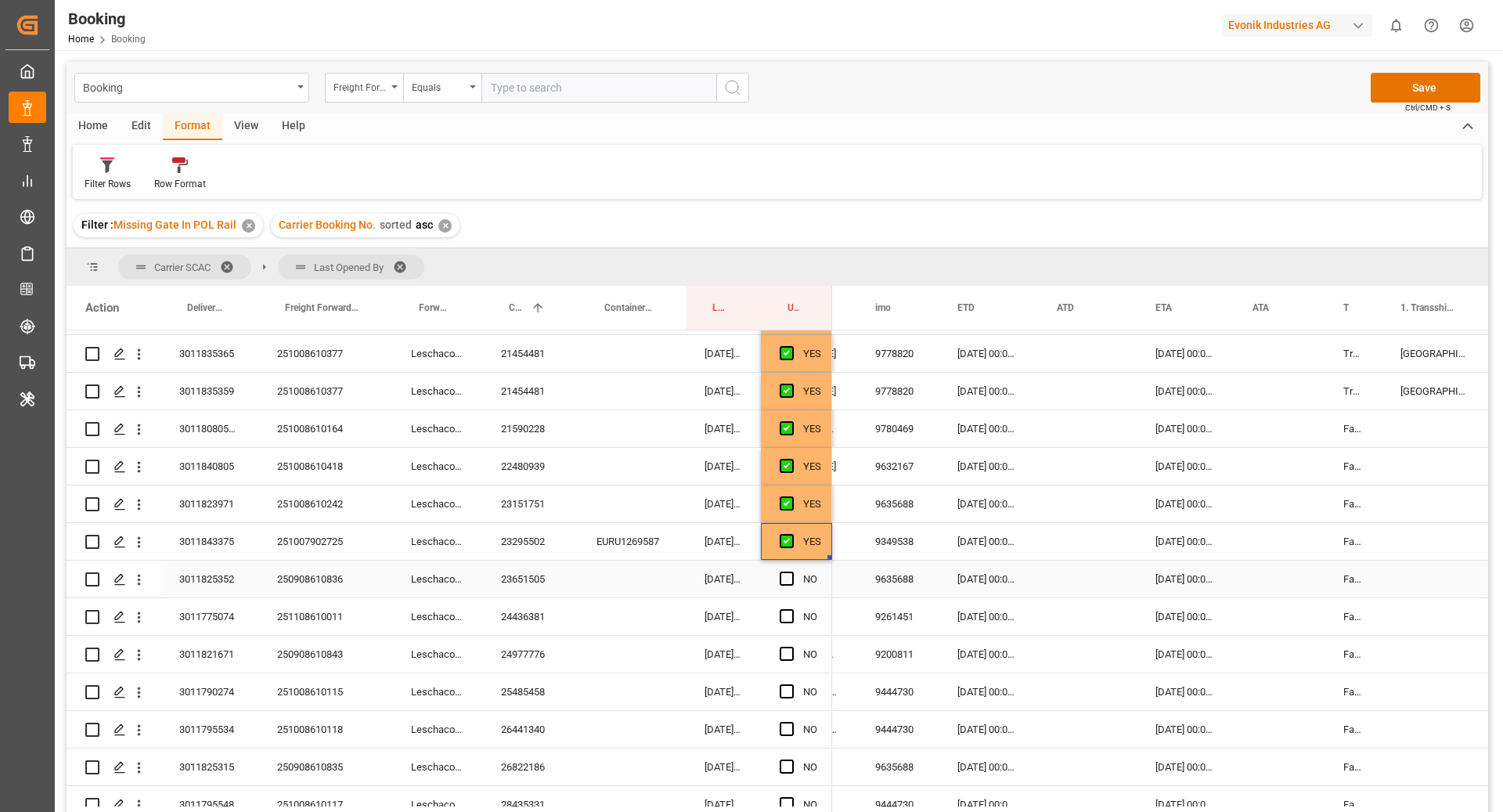
click at [512, 573] on div "23651505" at bounding box center [530, 578] width 96 height 37
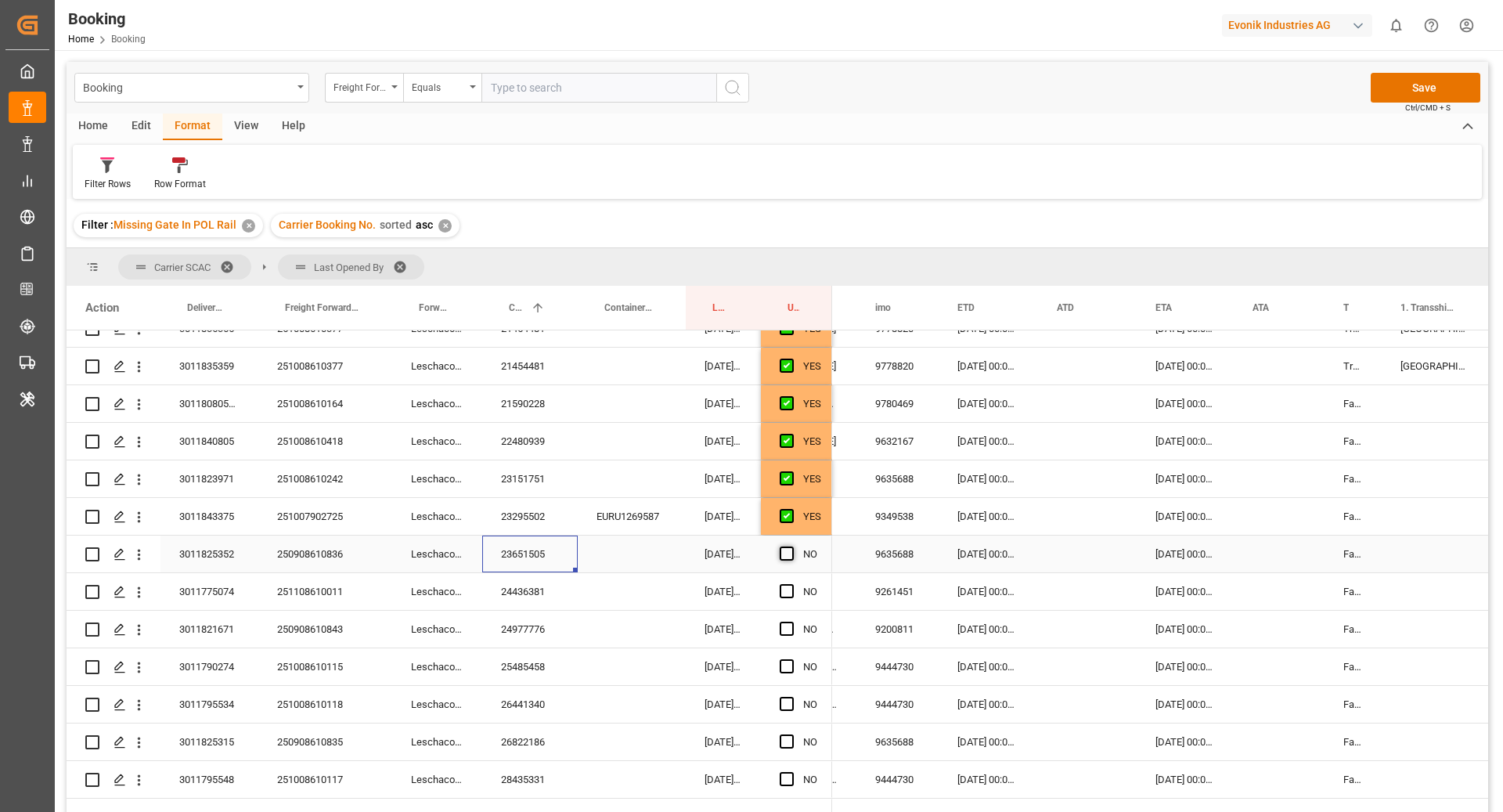
click at [782, 549] on span "Press SPACE to select this row." at bounding box center [787, 554] width 14 height 14
click at [792, 547] on input "Press SPACE to select this row." at bounding box center [792, 547] width 0 height 0
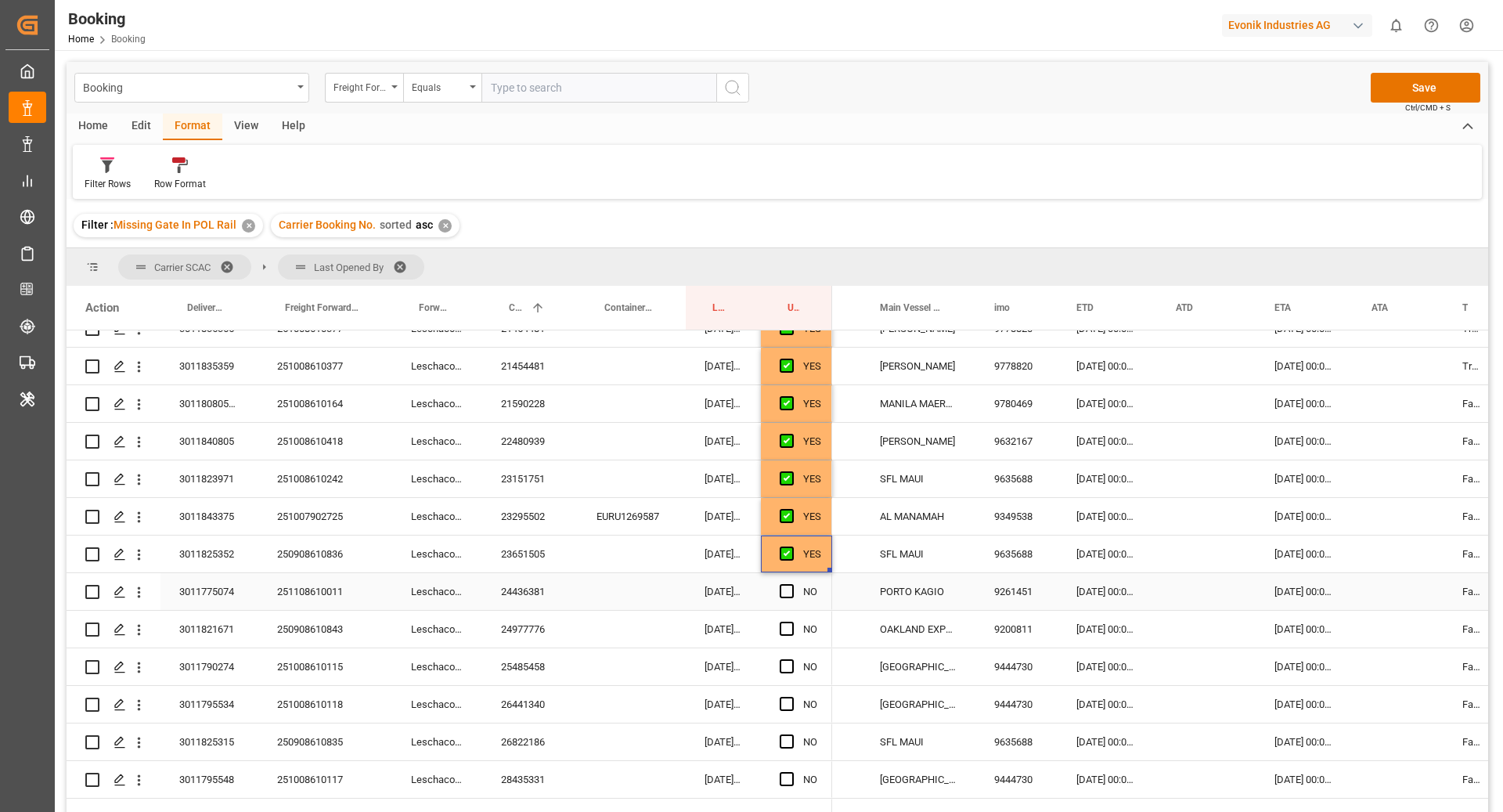
click at [525, 588] on div "24436381" at bounding box center [530, 590] width 96 height 37
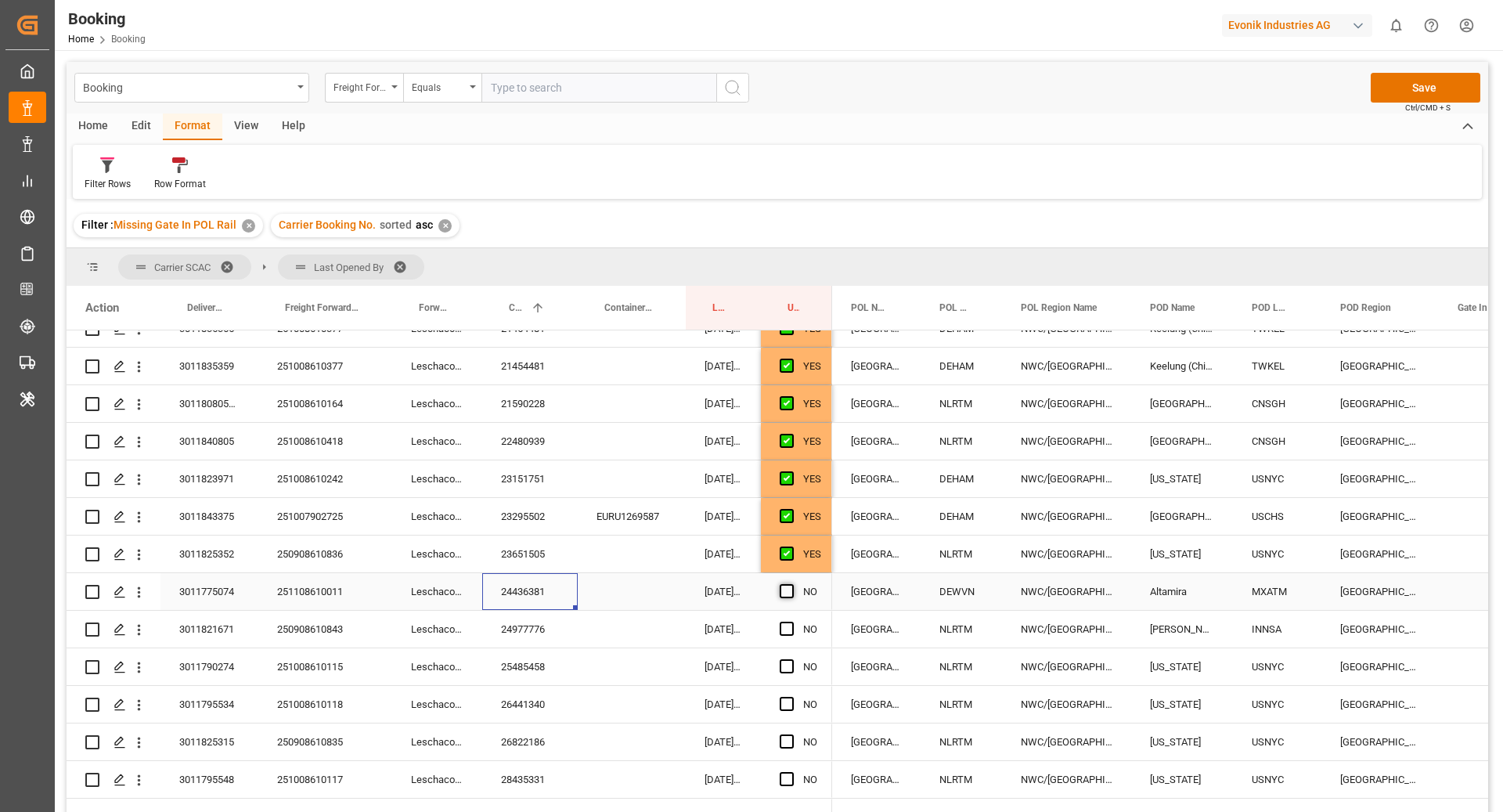
click at [785, 594] on span "Press SPACE to select this row." at bounding box center [787, 591] width 14 height 14
click at [792, 584] on input "Press SPACE to select this row." at bounding box center [792, 584] width 0 height 0
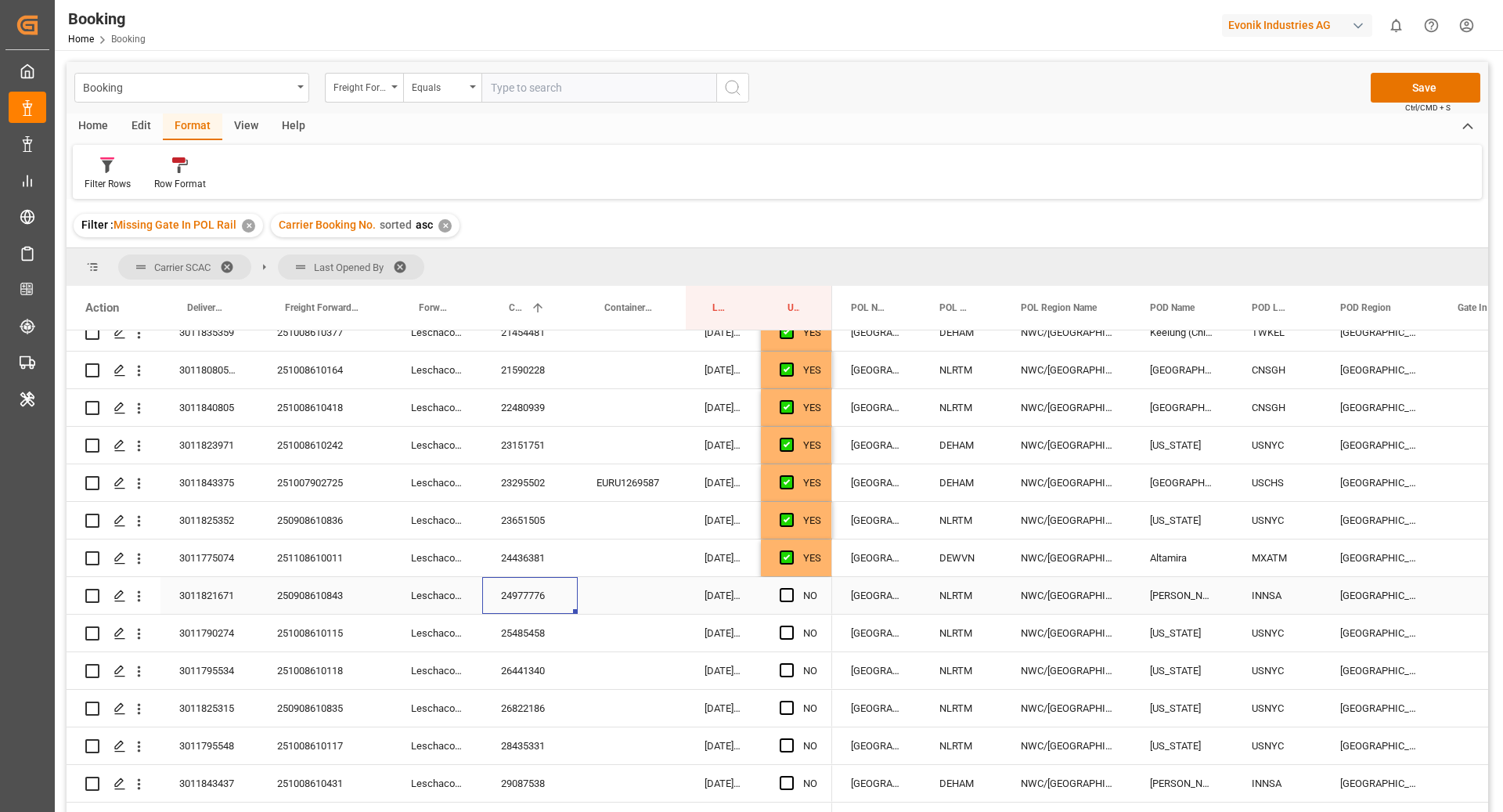
click at [519, 609] on div "24977776" at bounding box center [530, 595] width 96 height 37
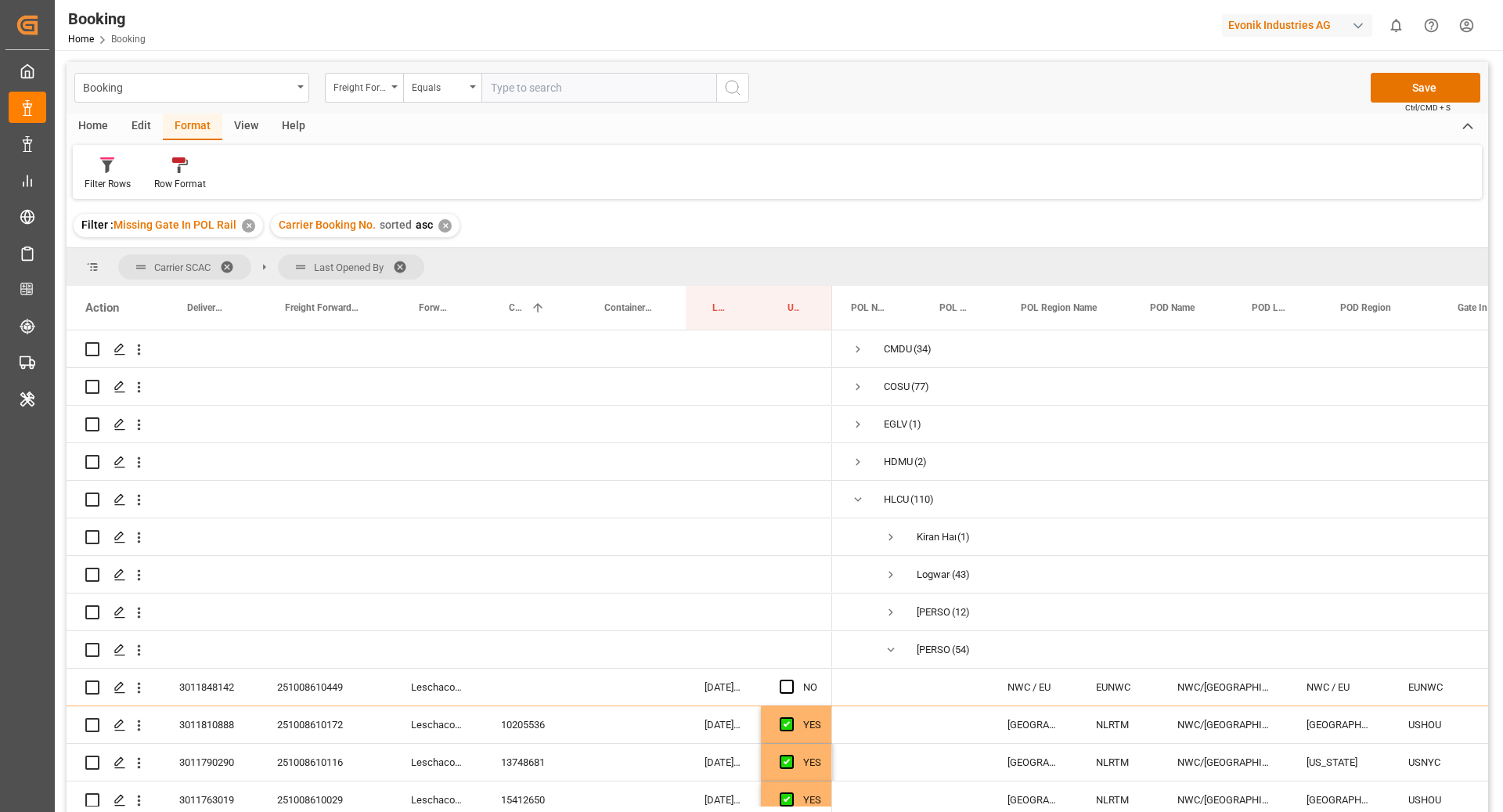
scroll to position [0, 156]
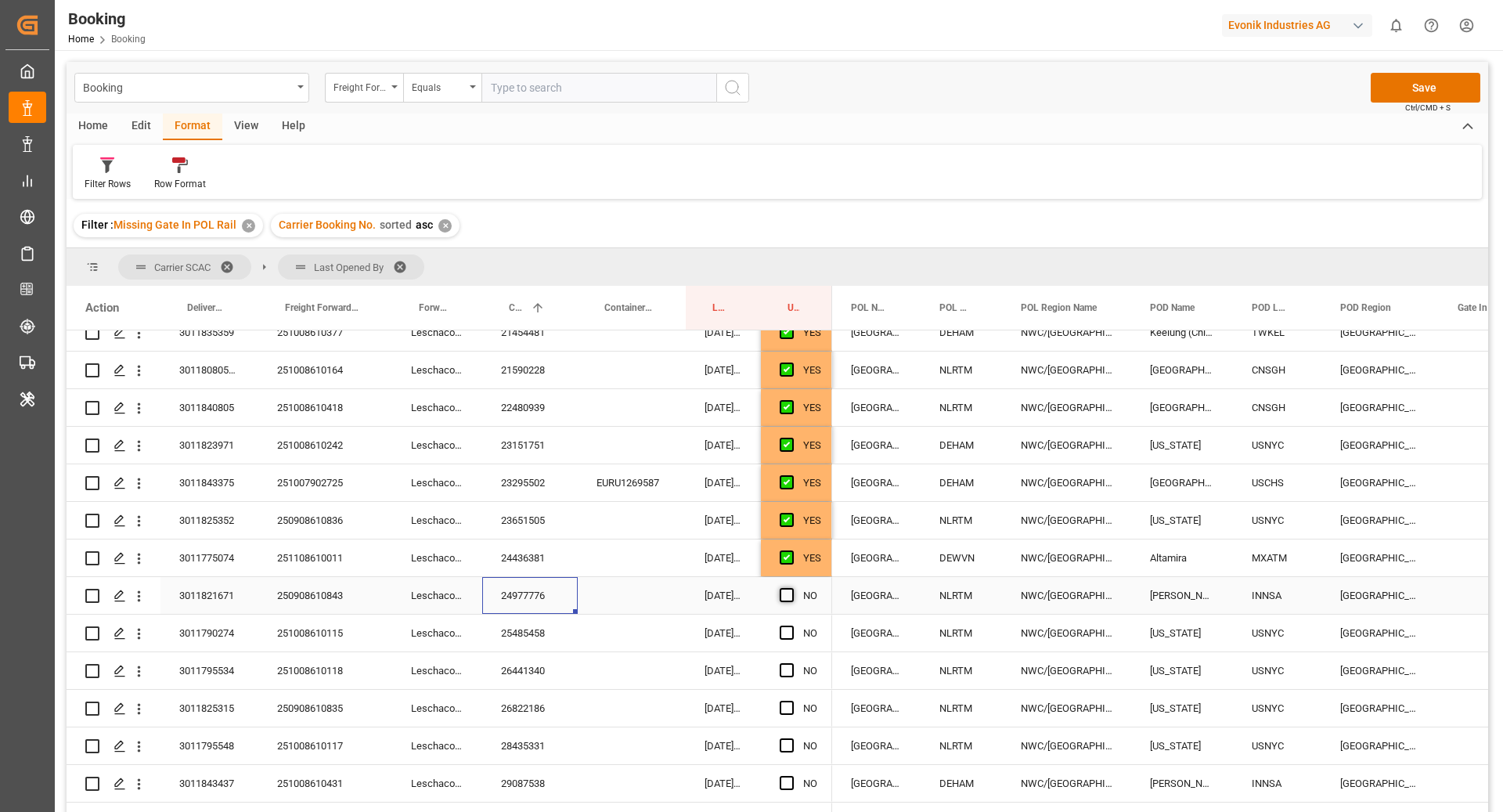
click at [788, 599] on span "Press SPACE to select this row." at bounding box center [787, 595] width 14 height 14
click at [792, 588] on input "Press SPACE to select this row." at bounding box center [792, 588] width 0 height 0
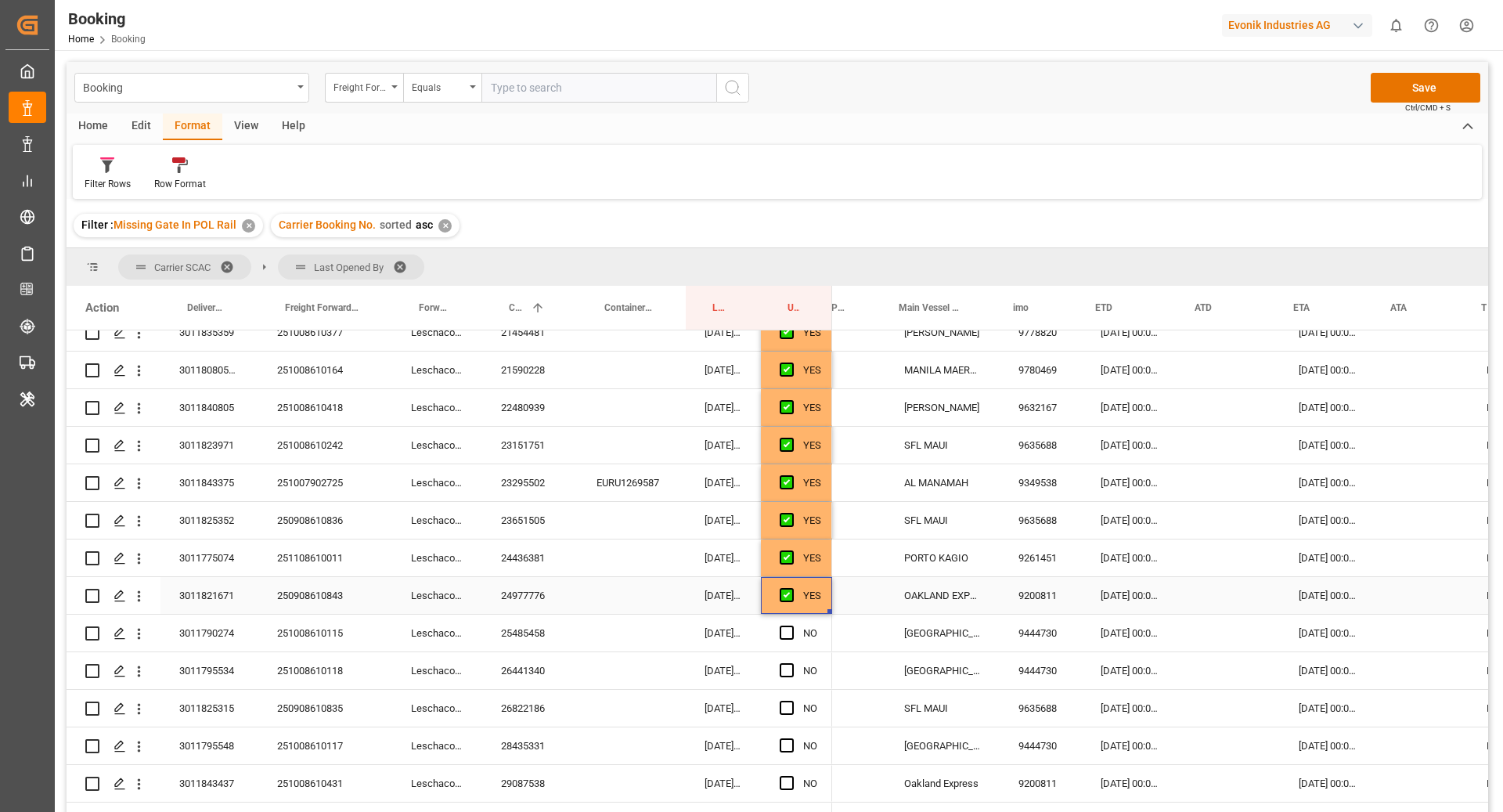
scroll to position [0, 835]
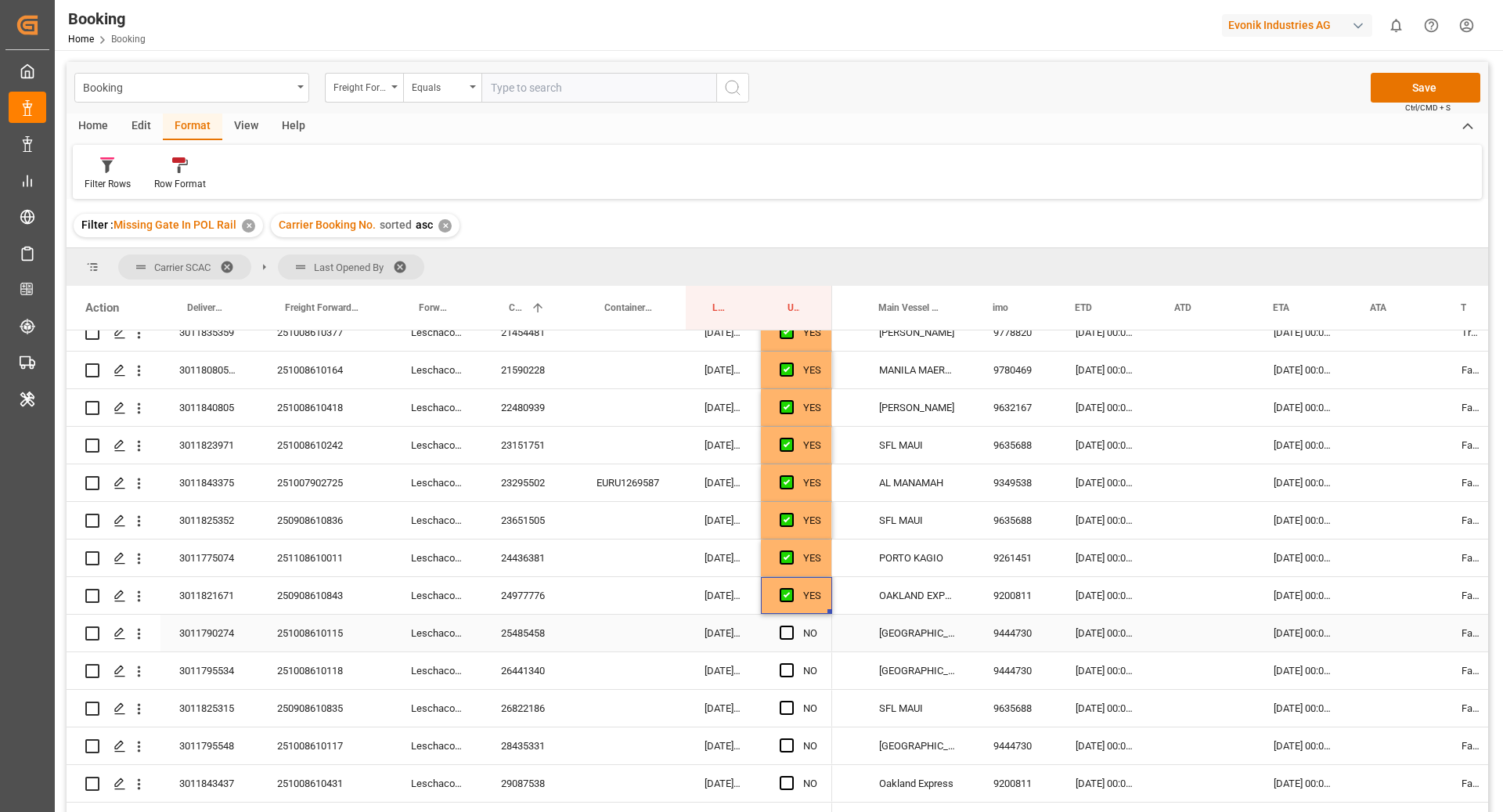
click at [513, 641] on div "25485458" at bounding box center [530, 632] width 96 height 37
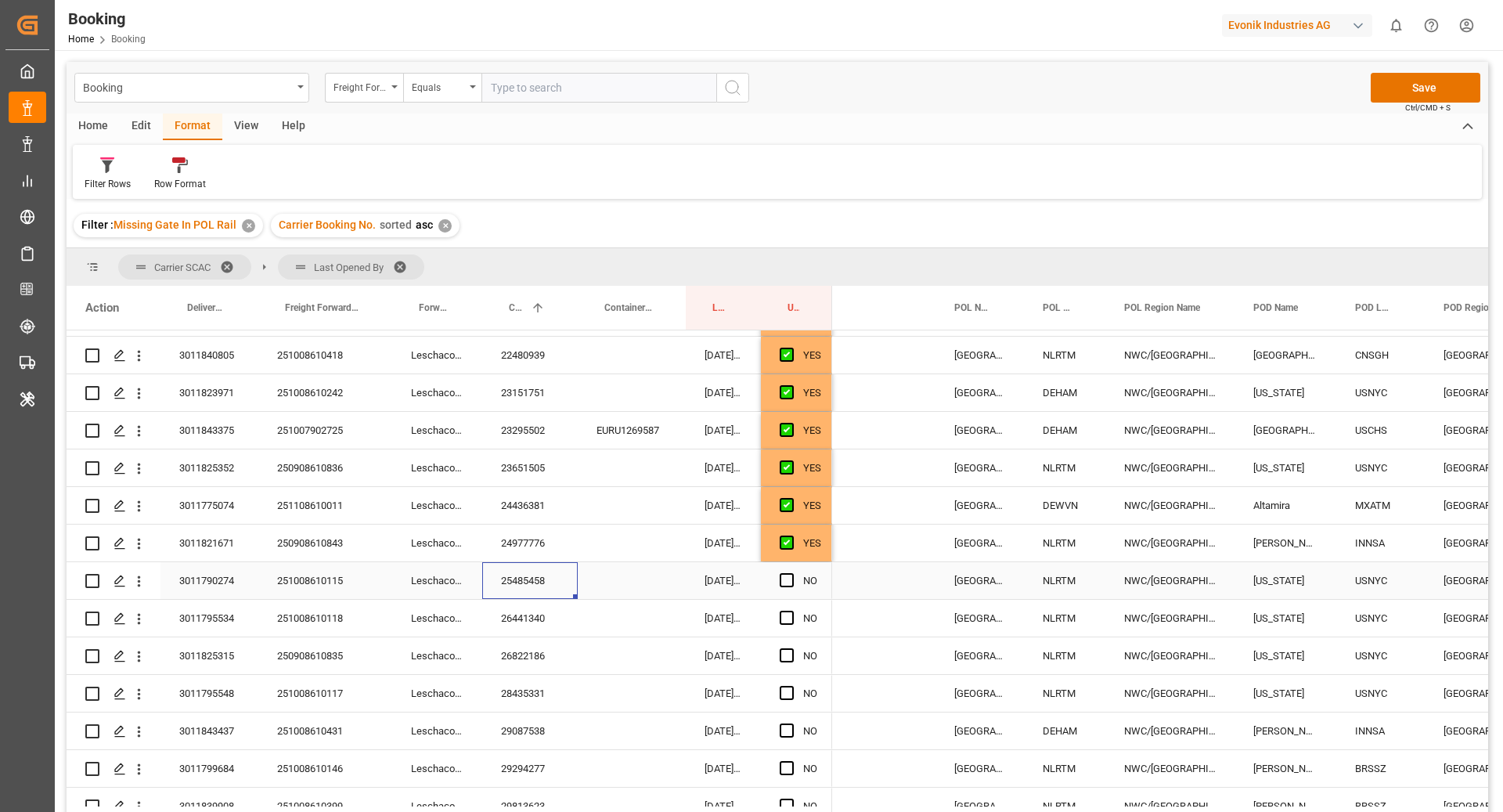
scroll to position [0, 50]
click at [785, 581] on span "Press SPACE to select this row." at bounding box center [787, 580] width 14 height 14
click at [792, 573] on input "Press SPACE to select this row." at bounding box center [792, 573] width 0 height 0
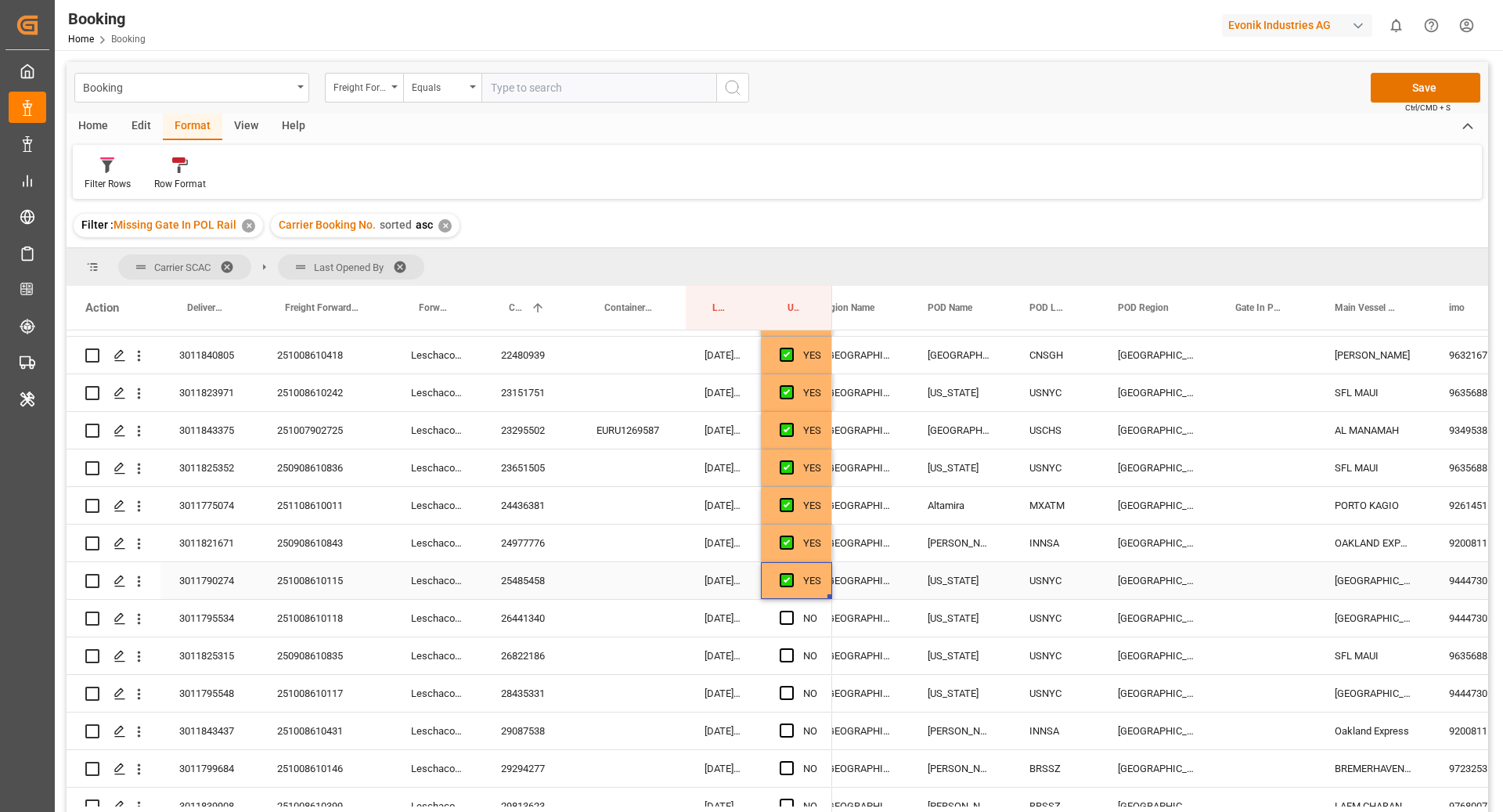
scroll to position [0, 0]
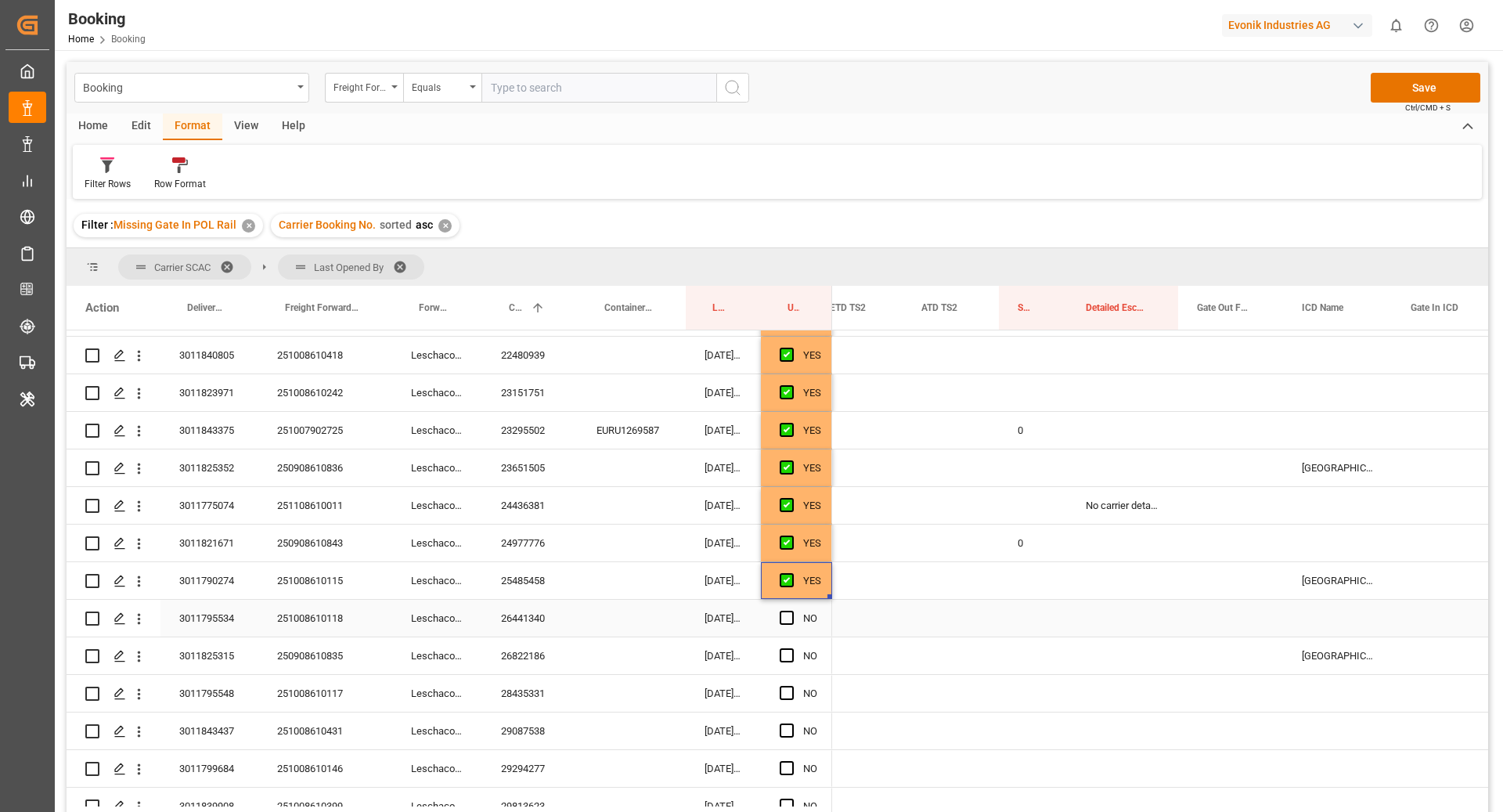
click at [509, 618] on div "26441340" at bounding box center [530, 617] width 96 height 37
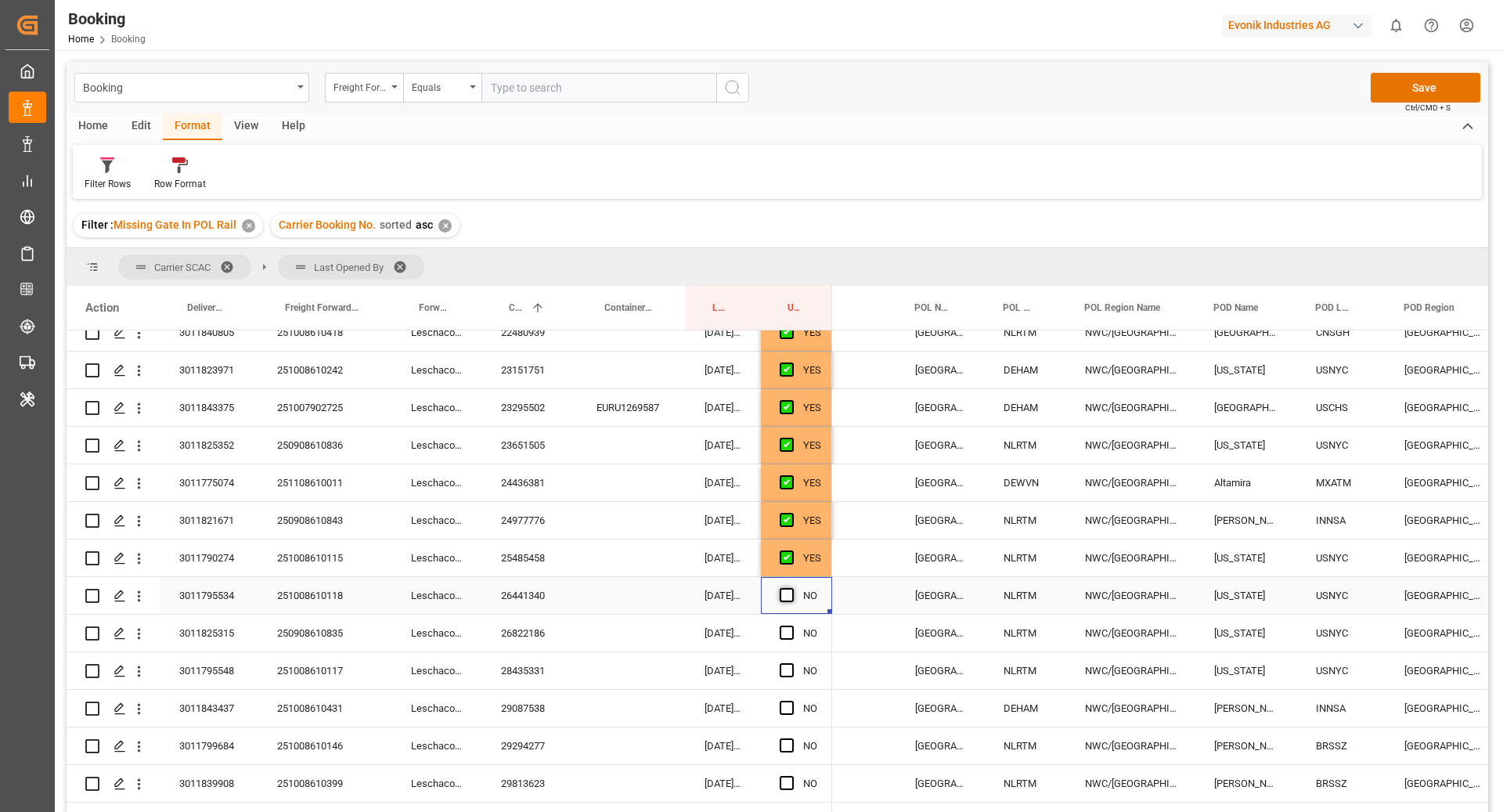
click at [781, 595] on span "Press SPACE to select this row." at bounding box center [787, 595] width 14 height 14
click at [792, 588] on input "Press SPACE to select this row." at bounding box center [792, 588] width 0 height 0
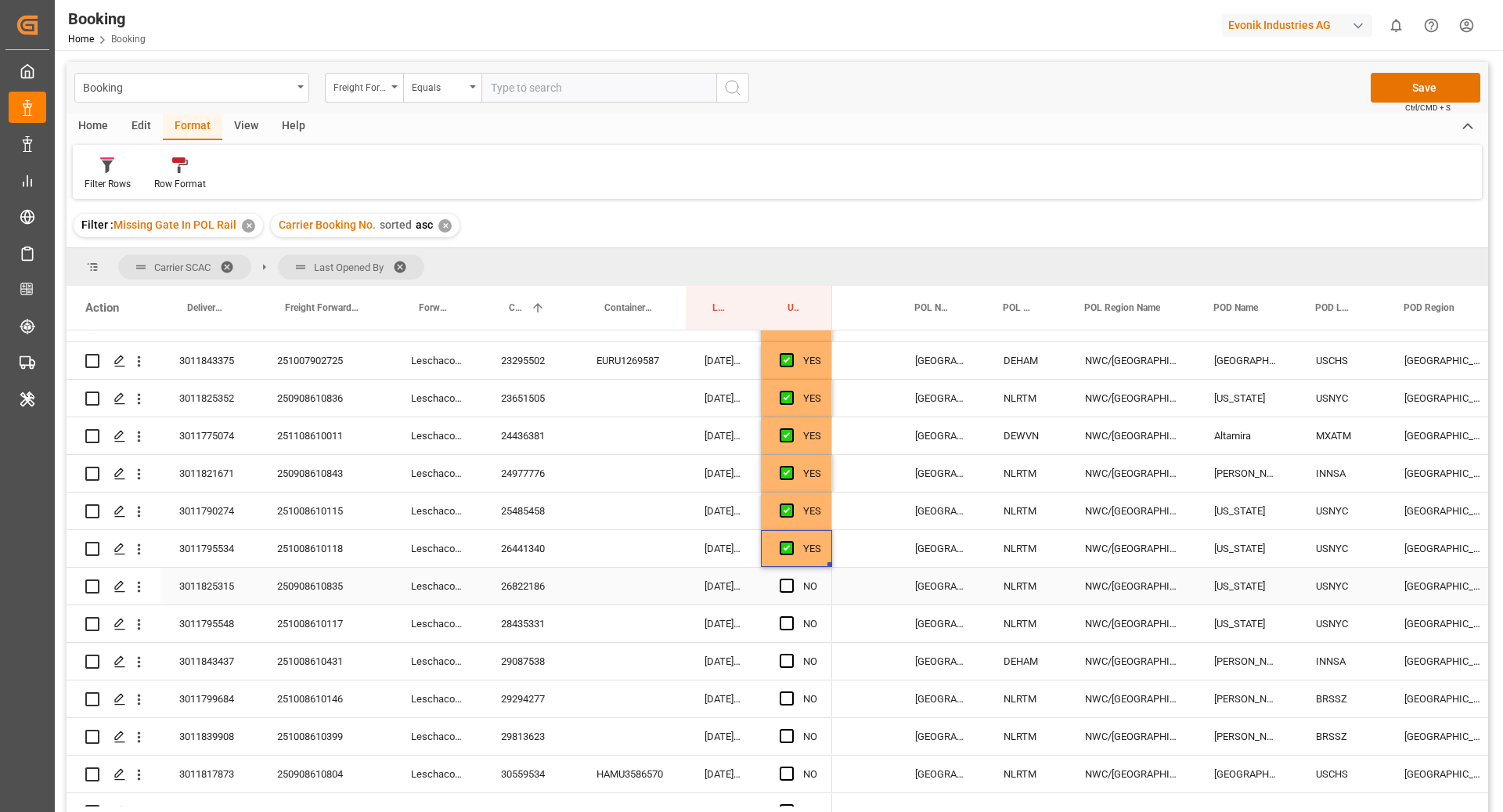
click at [538, 592] on div "26822186" at bounding box center [530, 585] width 96 height 37
click at [782, 588] on span "Press SPACE to select this row." at bounding box center [787, 586] width 14 height 14
click at [792, 579] on input "Press SPACE to select this row." at bounding box center [792, 579] width 0 height 0
click at [514, 624] on div "28435331" at bounding box center [530, 623] width 96 height 37
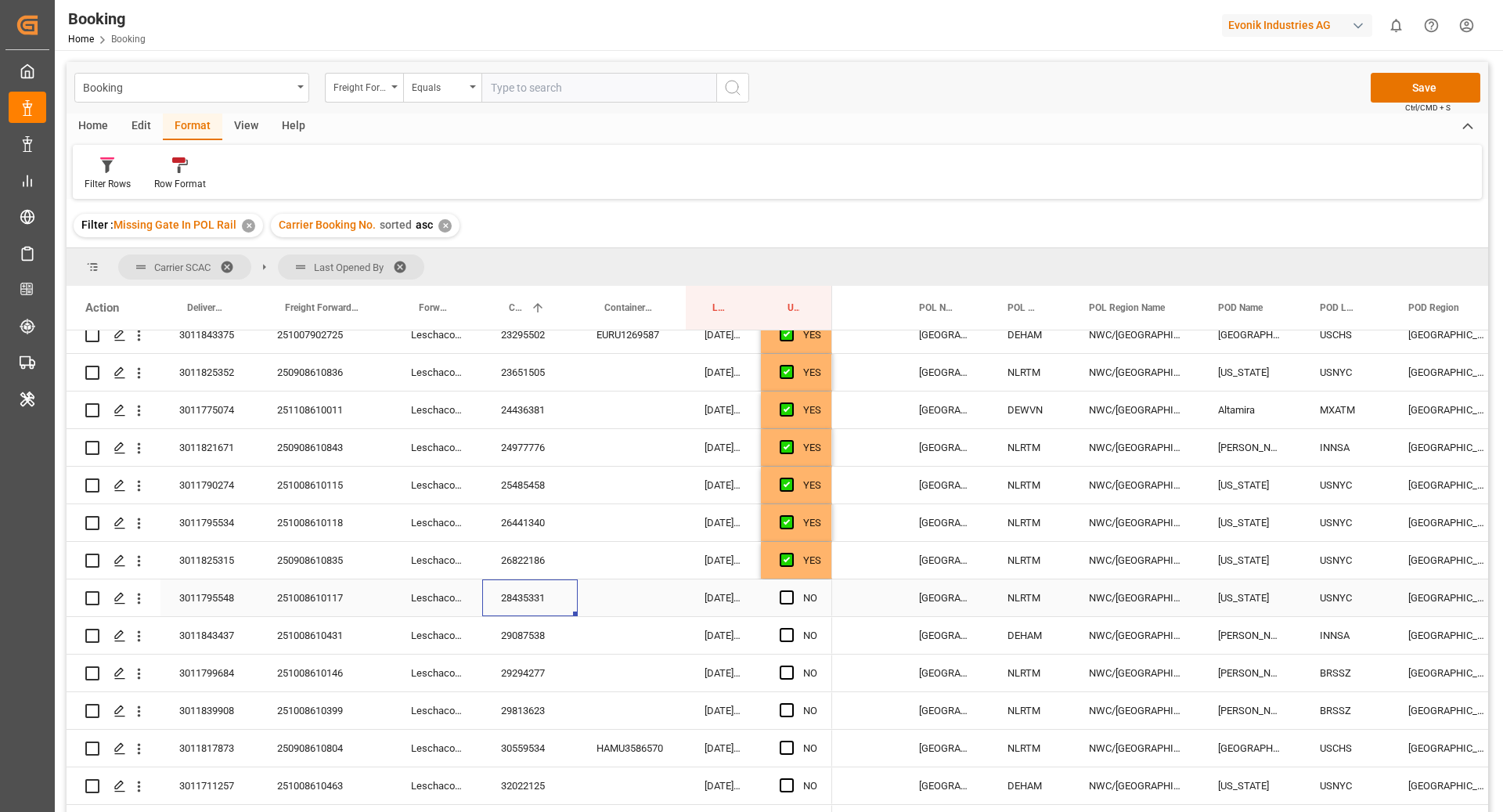
click at [792, 597] on span "Press SPACE to select this row." at bounding box center [787, 598] width 14 height 14
click at [792, 590] on input "Press SPACE to select this row." at bounding box center [792, 590] width 0 height 0
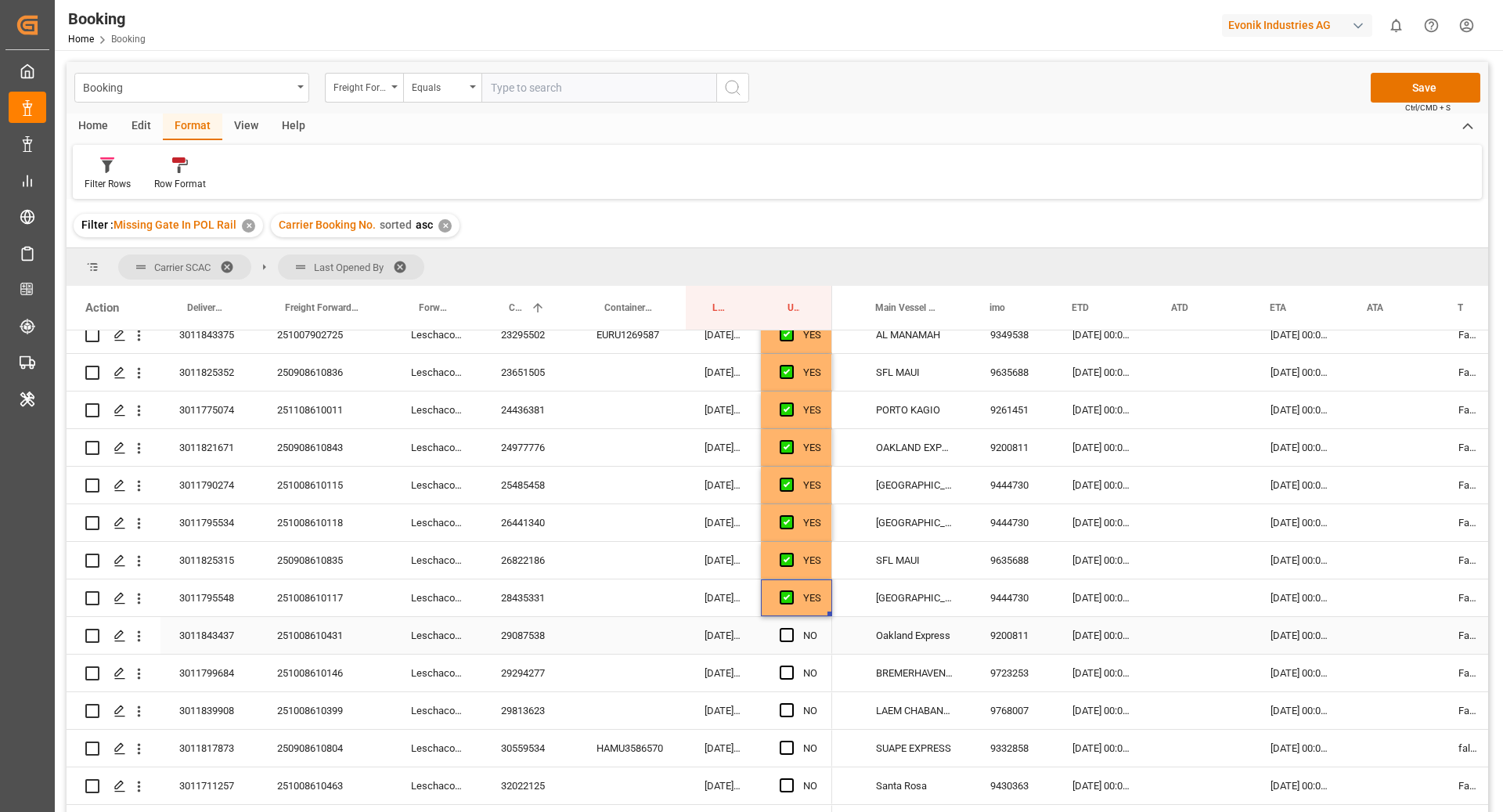
click at [518, 633] on div "29087538" at bounding box center [530, 635] width 96 height 37
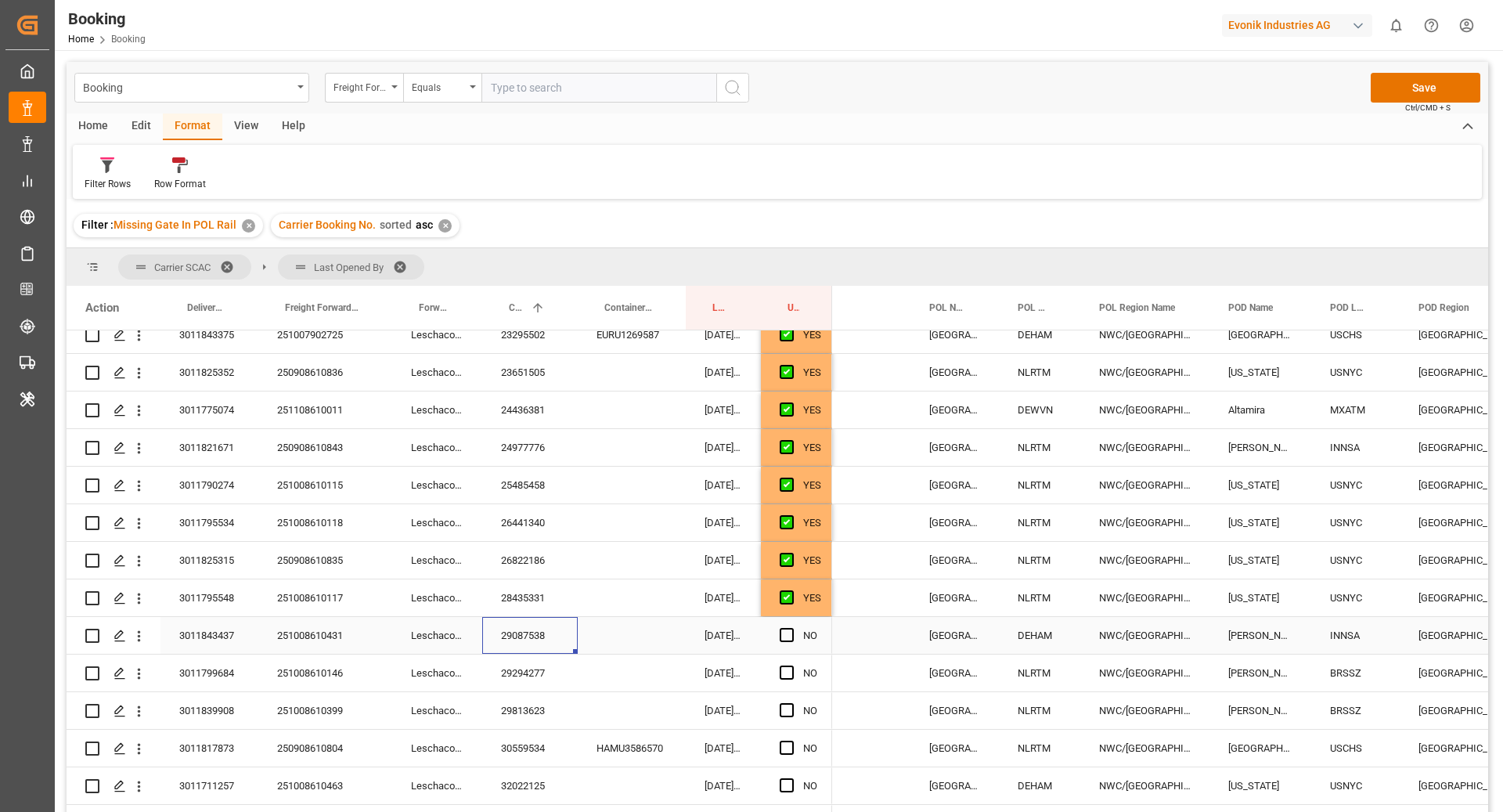
click at [786, 633] on span "Press SPACE to select this row." at bounding box center [787, 635] width 14 height 14
click at [792, 628] on input "Press SPACE to select this row." at bounding box center [792, 628] width 0 height 0
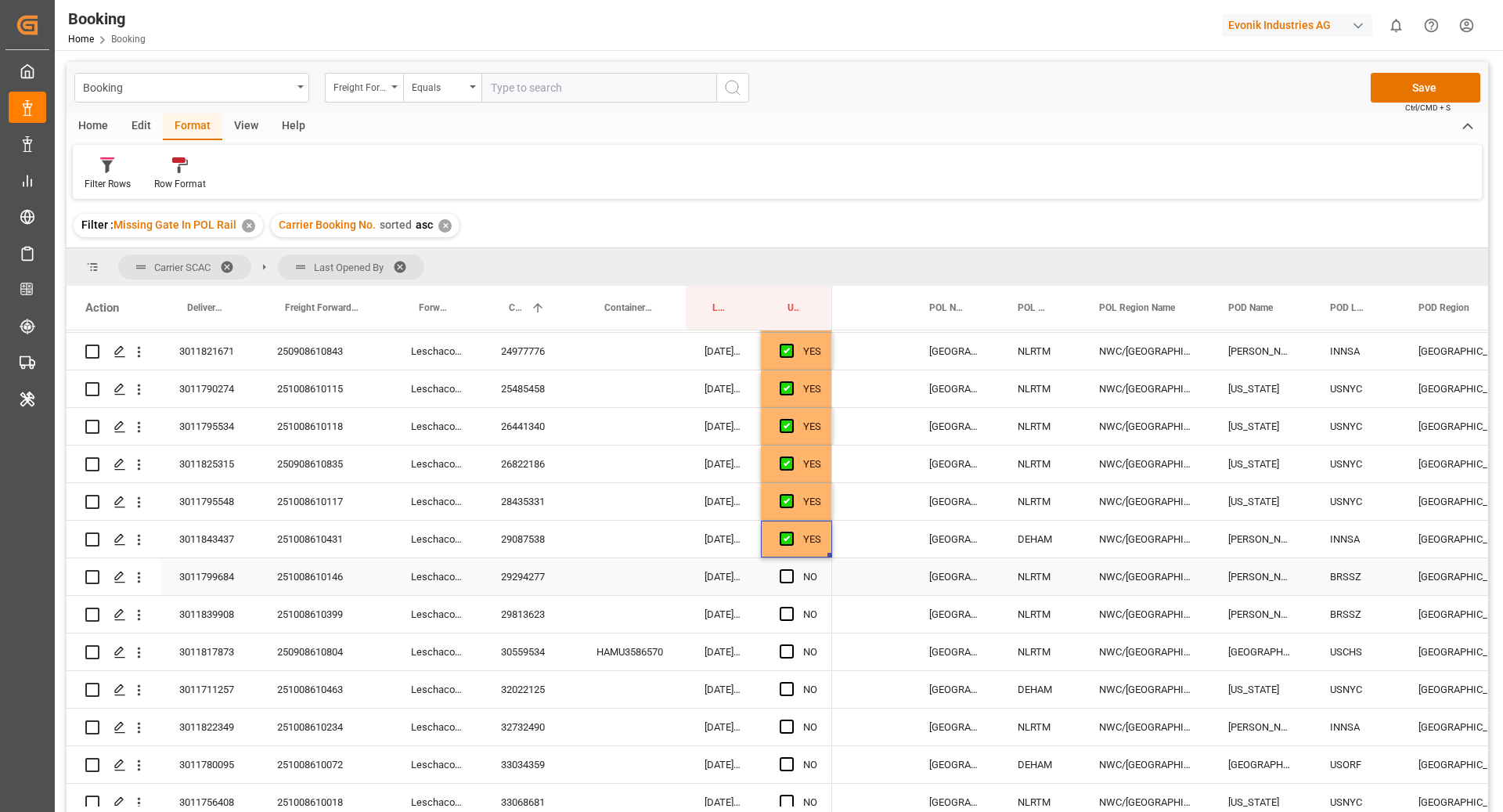
click at [531, 577] on div "29294277" at bounding box center [530, 576] width 96 height 37
click at [789, 573] on span "Press SPACE to select this row." at bounding box center [787, 576] width 14 height 14
click at [792, 569] on input "Press SPACE to select this row." at bounding box center [792, 569] width 0 height 0
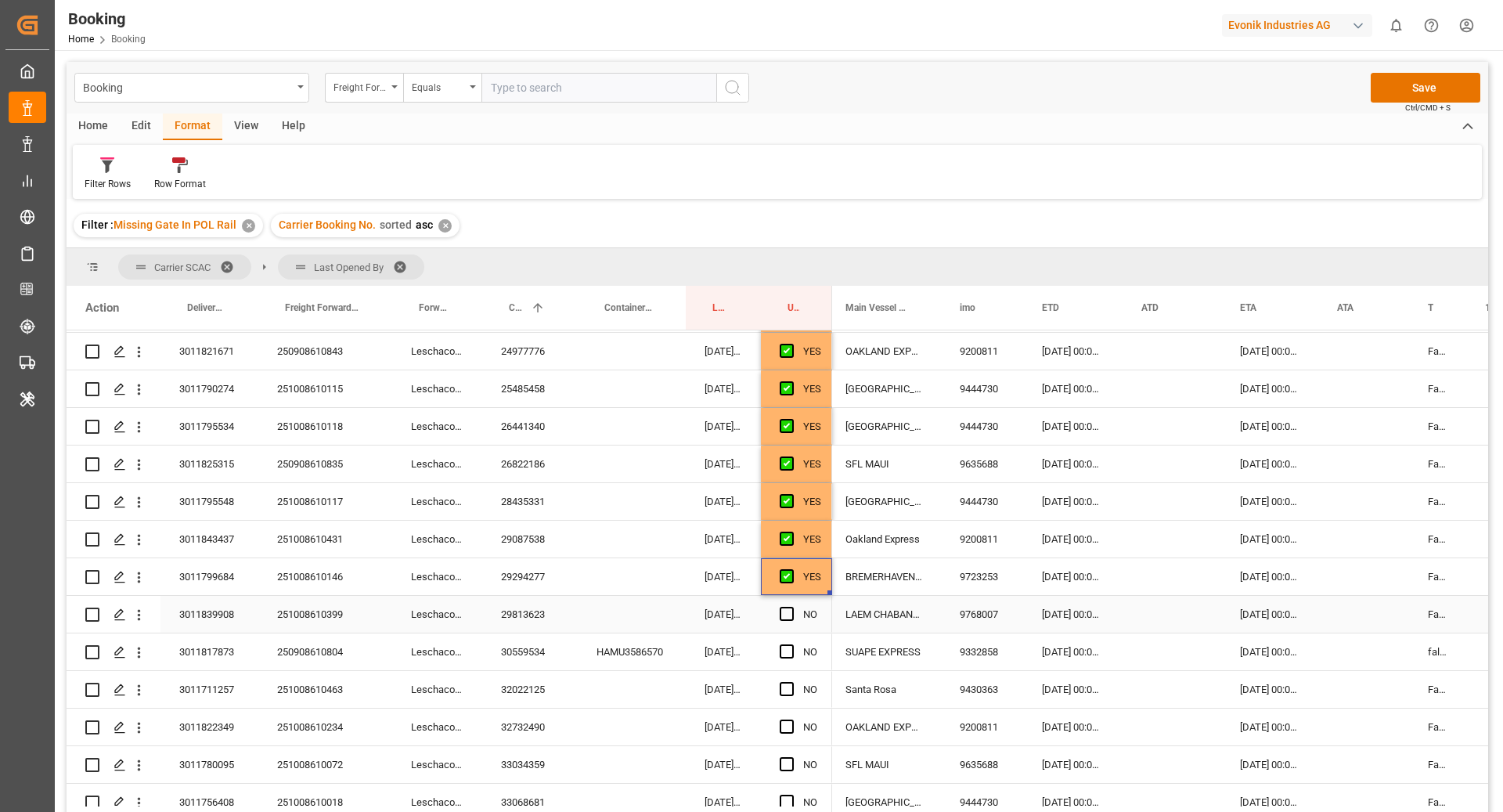
click at [508, 616] on div "29813623" at bounding box center [530, 614] width 96 height 37
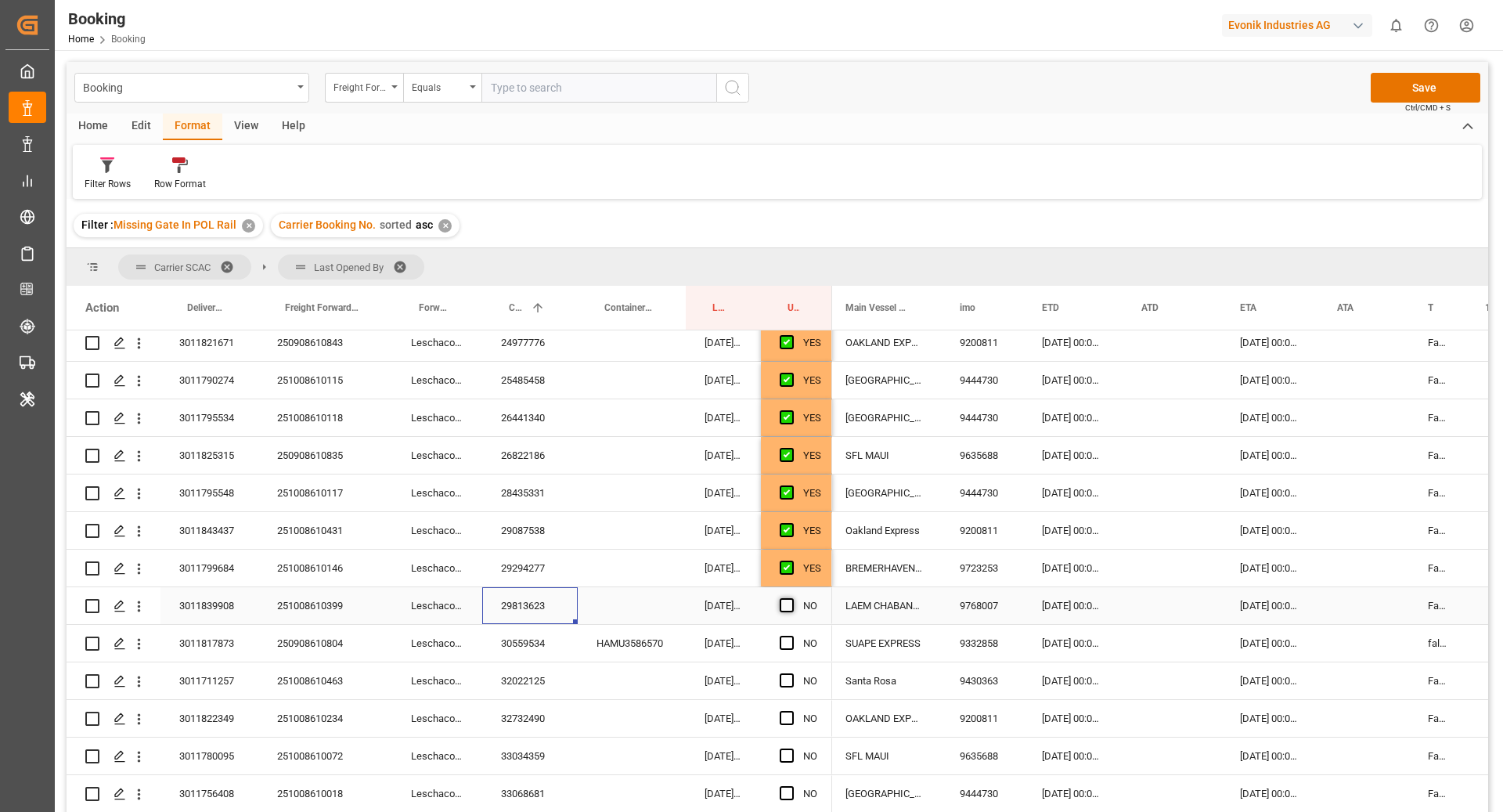
click at [788, 602] on span "Press SPACE to select this row." at bounding box center [787, 605] width 14 height 14
click at [792, 598] on input "Press SPACE to select this row." at bounding box center [792, 598] width 0 height 0
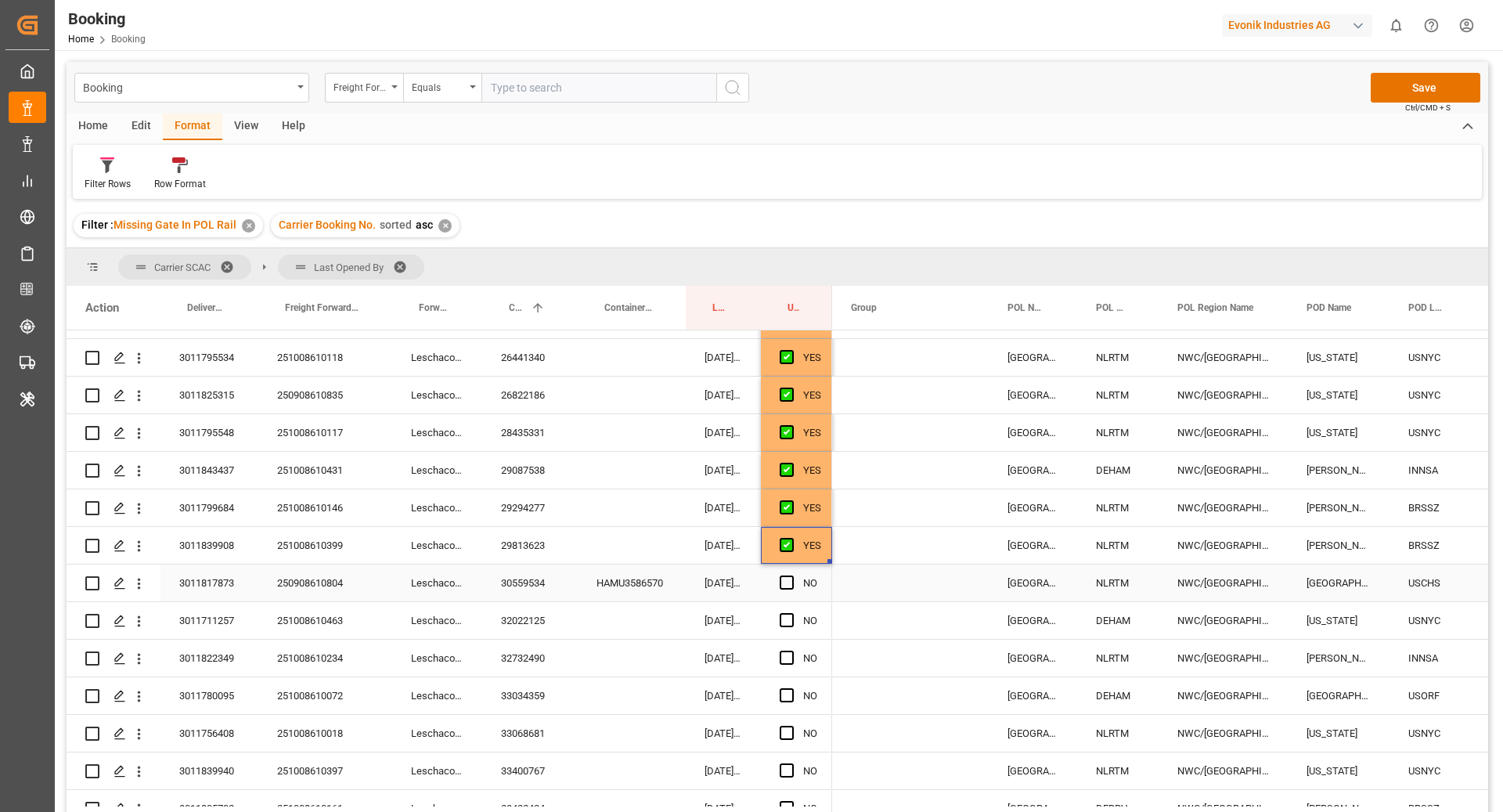
drag, startPoint x: 503, startPoint y: 595, endPoint x: 633, endPoint y: 604, distance: 130.3
click at [503, 594] on div "30559534" at bounding box center [530, 582] width 96 height 37
click at [788, 582] on span "Press SPACE to select this row." at bounding box center [787, 582] width 14 height 14
click at [792, 575] on input "Press SPACE to select this row." at bounding box center [792, 575] width 0 height 0
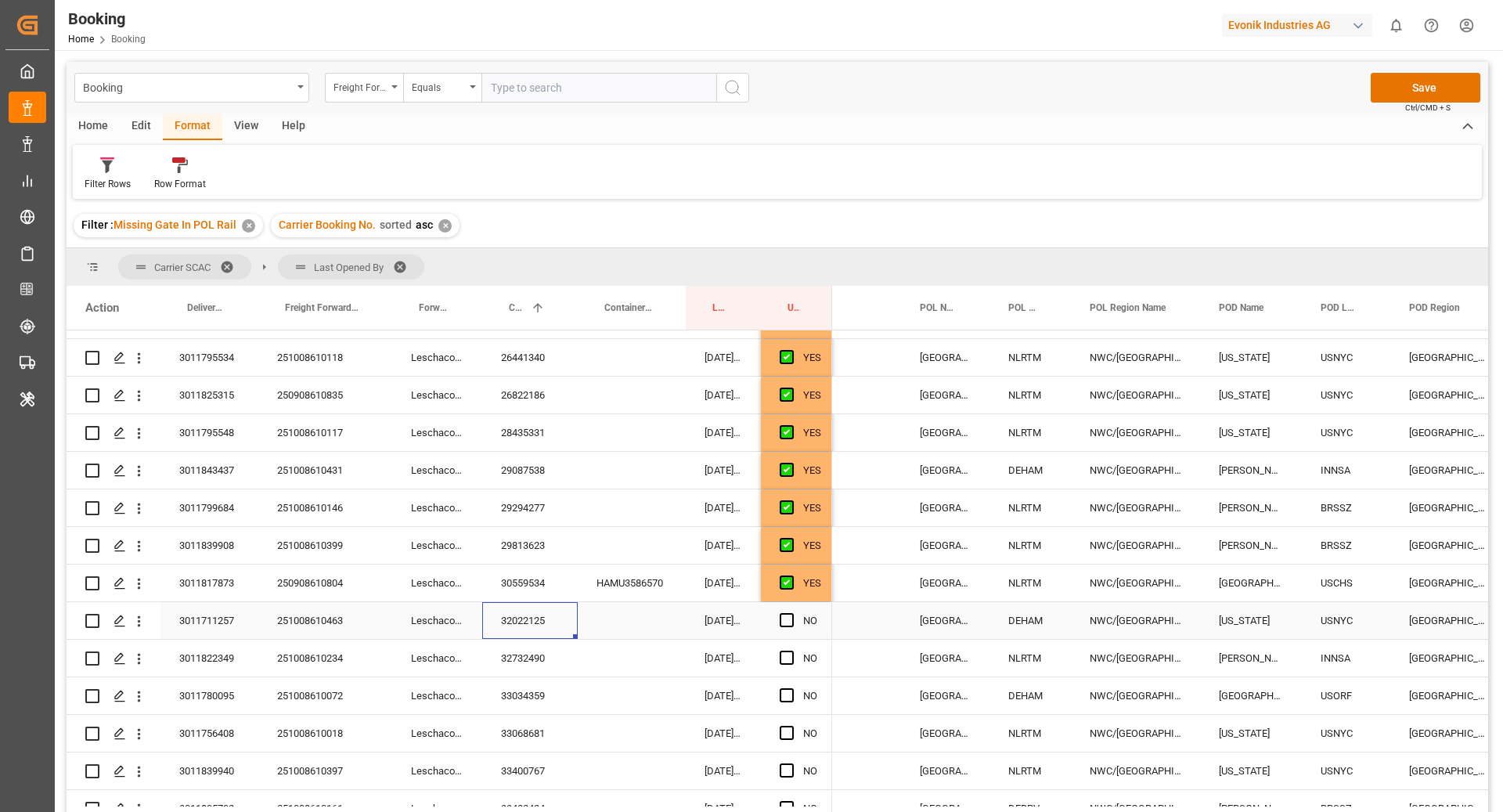
click at [514, 617] on div "32022125" at bounding box center [530, 620] width 96 height 37
click at [781, 619] on span "Press SPACE to select this row." at bounding box center [787, 620] width 14 height 14
click at [792, 613] on input "Press SPACE to select this row." at bounding box center [792, 613] width 0 height 0
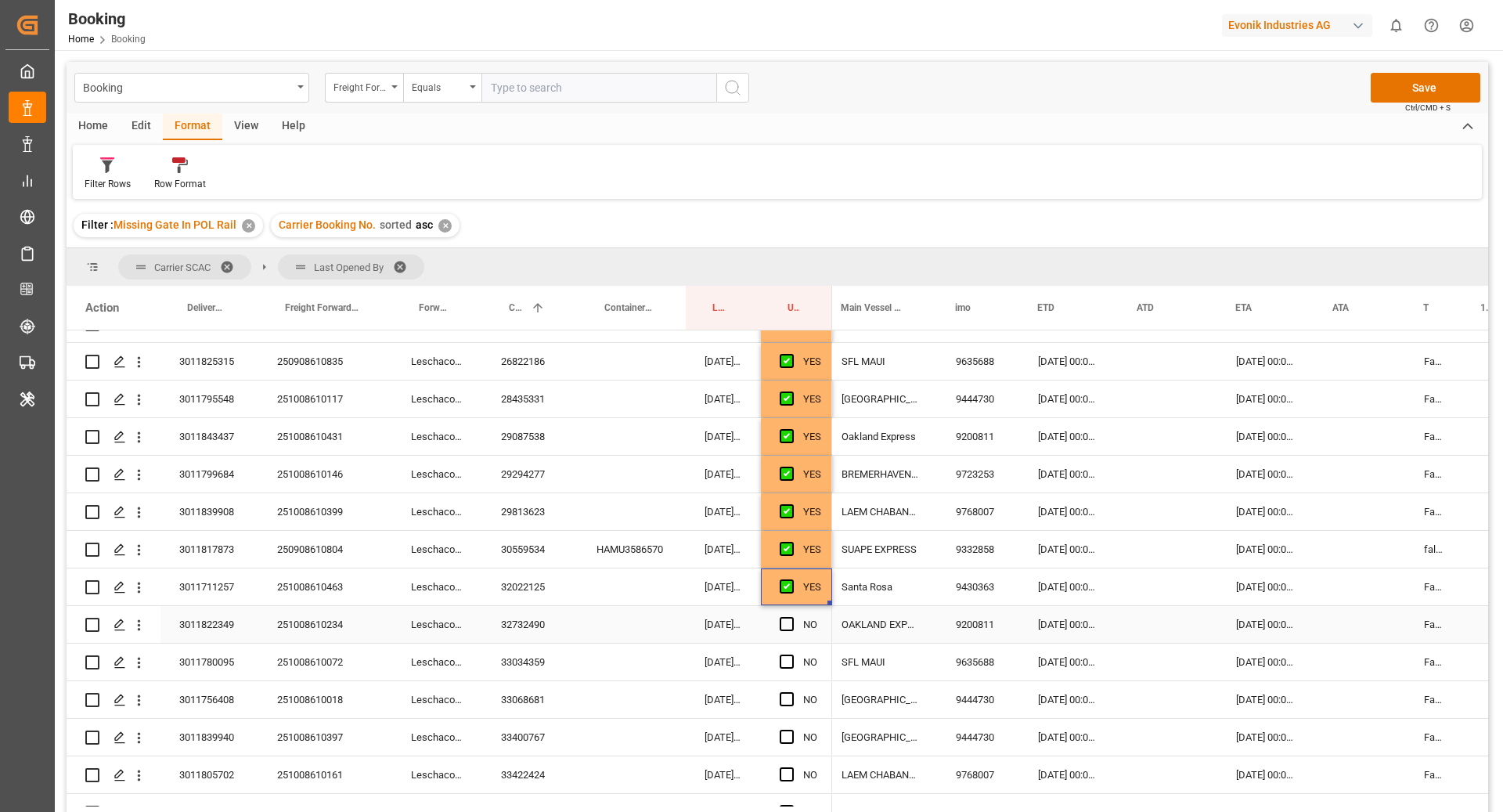
drag, startPoint x: 490, startPoint y: 633, endPoint x: 567, endPoint y: 640, distance: 77.3
click at [491, 633] on div "32732490" at bounding box center [530, 624] width 96 height 37
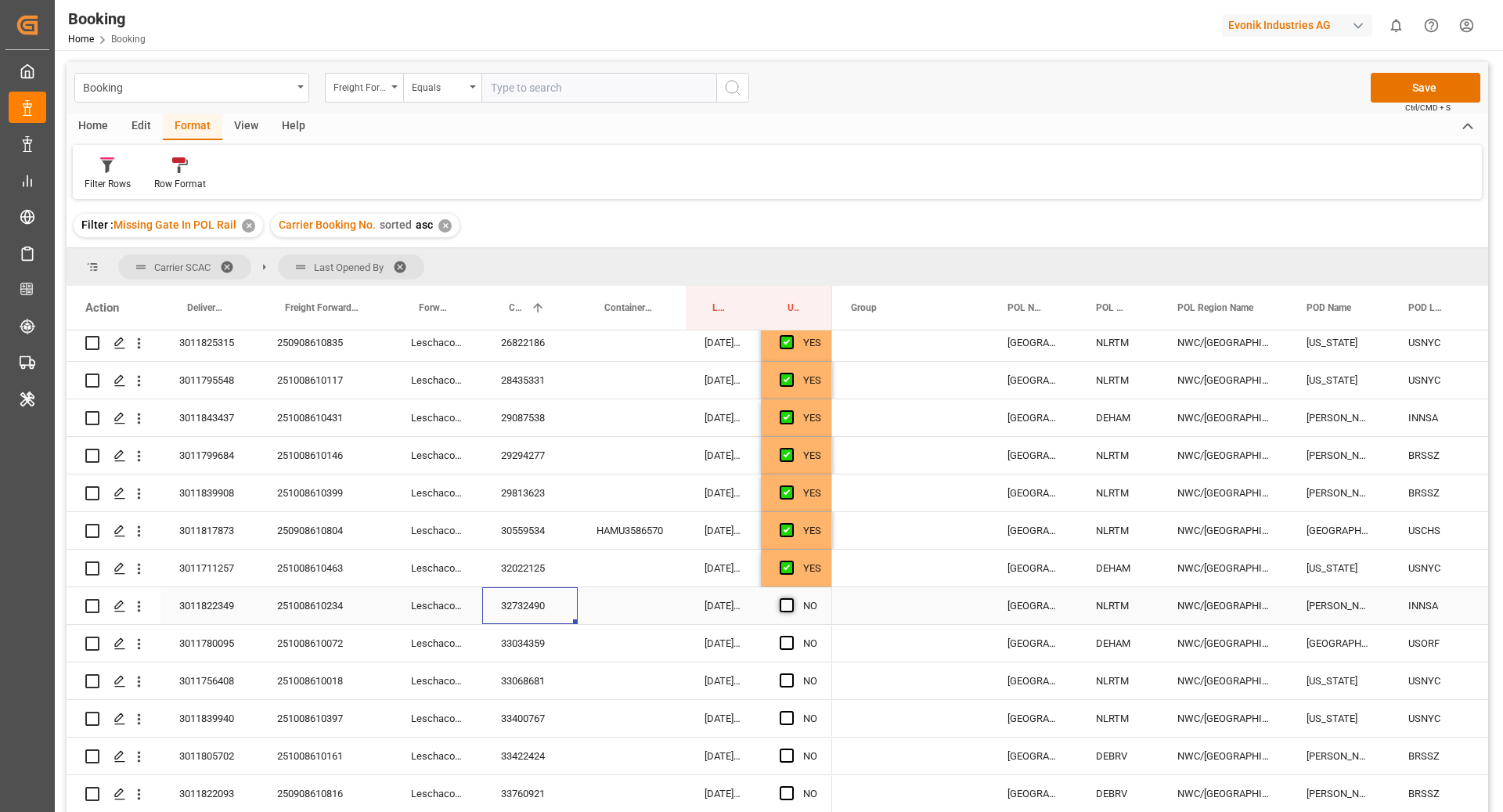
click at [791, 604] on span "Press SPACE to select this row." at bounding box center [787, 605] width 14 height 14
click at [792, 598] on input "Press SPACE to select this row." at bounding box center [792, 598] width 0 height 0
click at [528, 641] on div "33034359" at bounding box center [530, 642] width 96 height 37
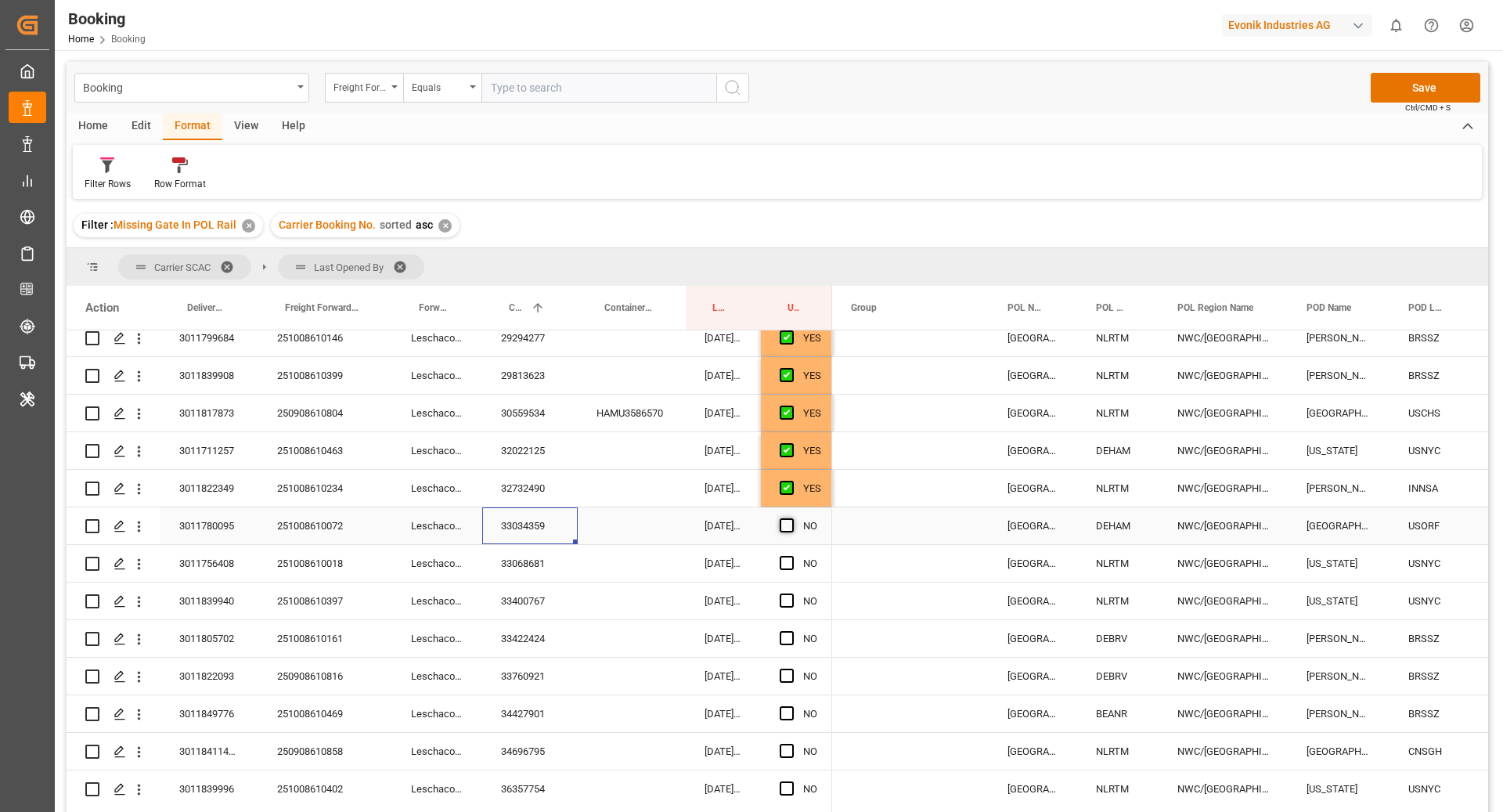
click at [789, 523] on span "Press SPACE to select this row." at bounding box center [787, 525] width 14 height 14
click at [792, 518] on input "Press SPACE to select this row." at bounding box center [792, 518] width 0 height 0
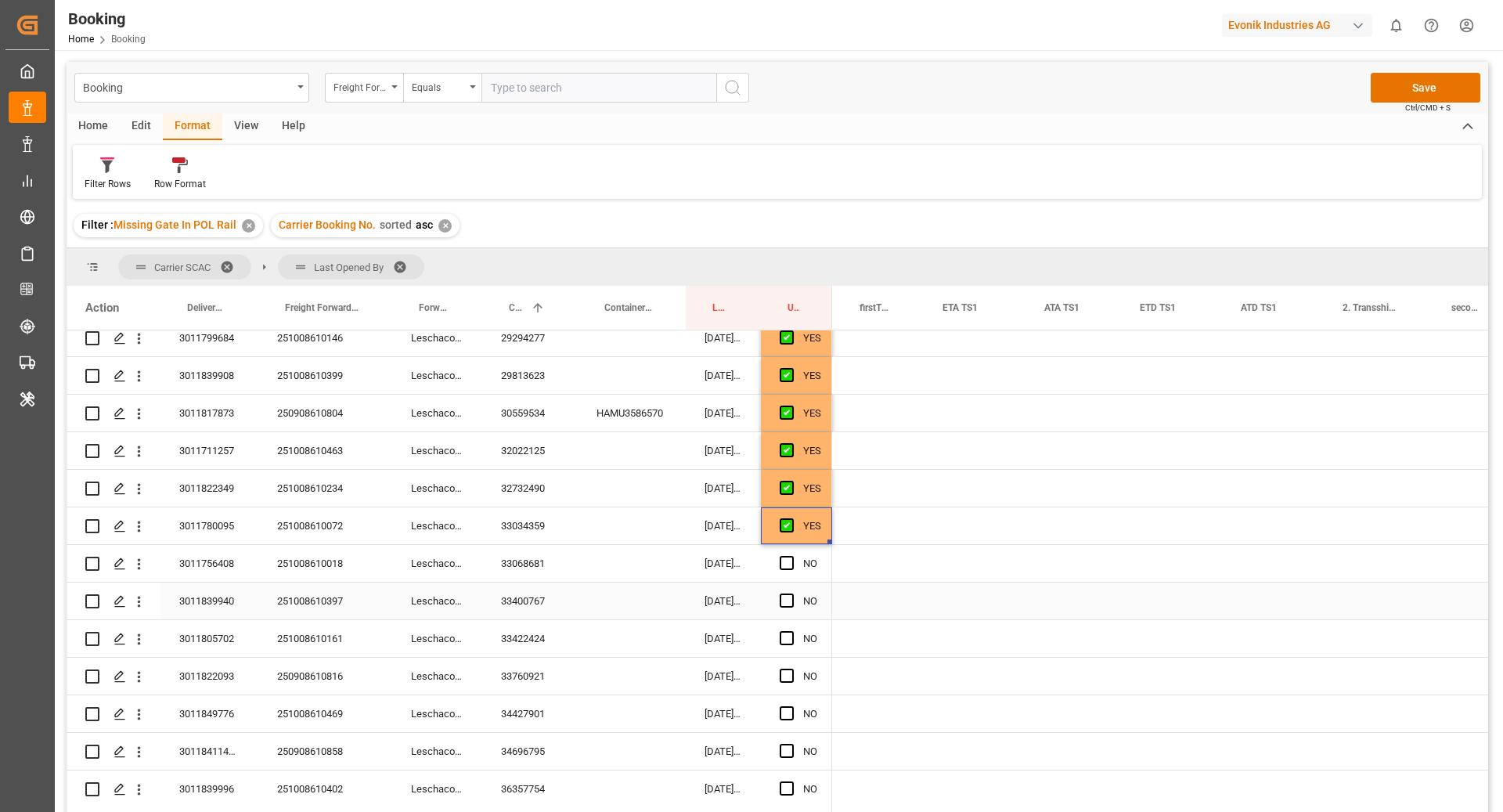
click at [534, 573] on div "33068681" at bounding box center [530, 563] width 96 height 37
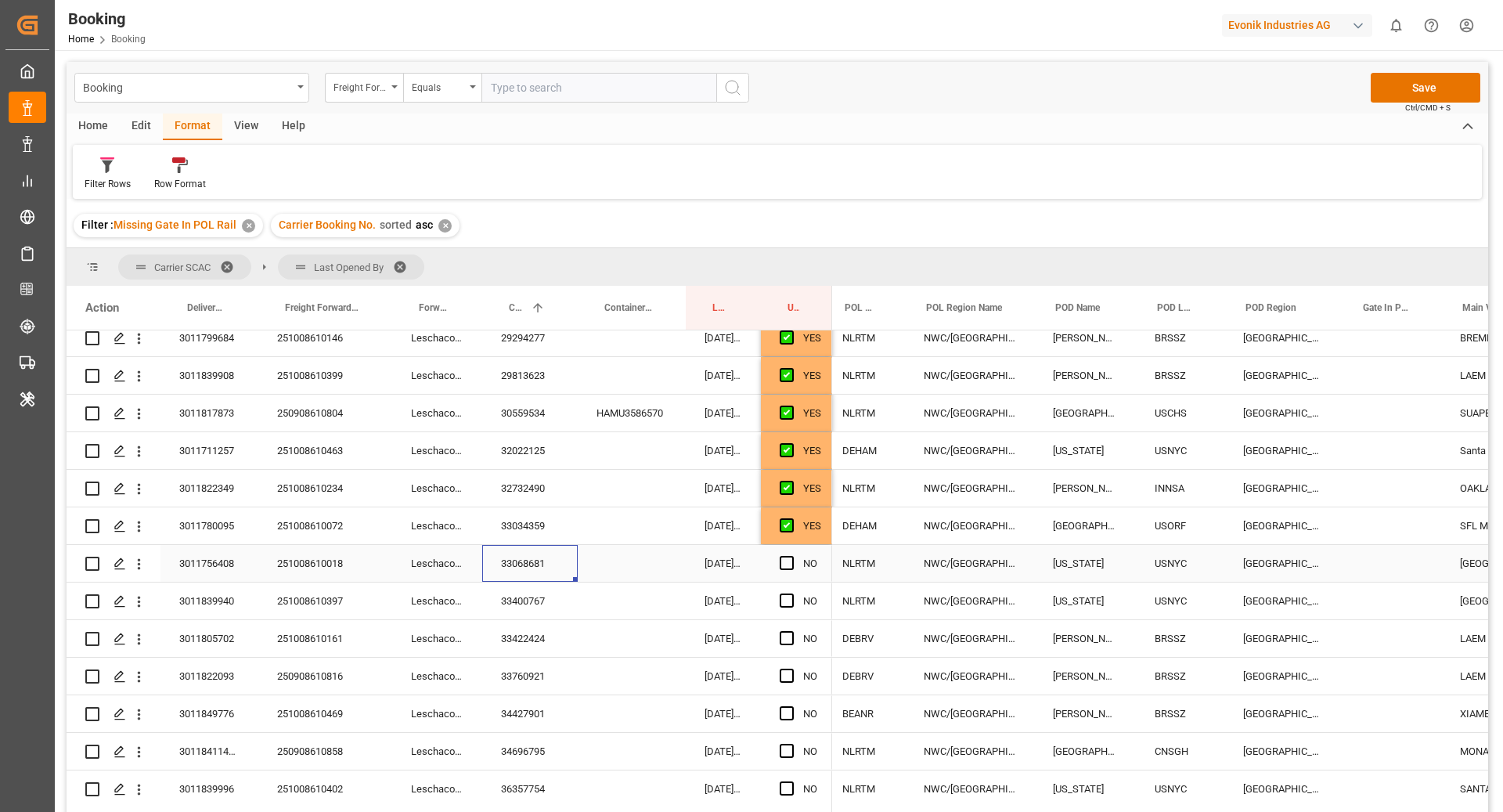
scroll to position [0, 250]
click at [785, 563] on span "Press SPACE to select this row." at bounding box center [787, 563] width 14 height 14
click at [792, 556] on input "Press SPACE to select this row." at bounding box center [792, 556] width 0 height 0
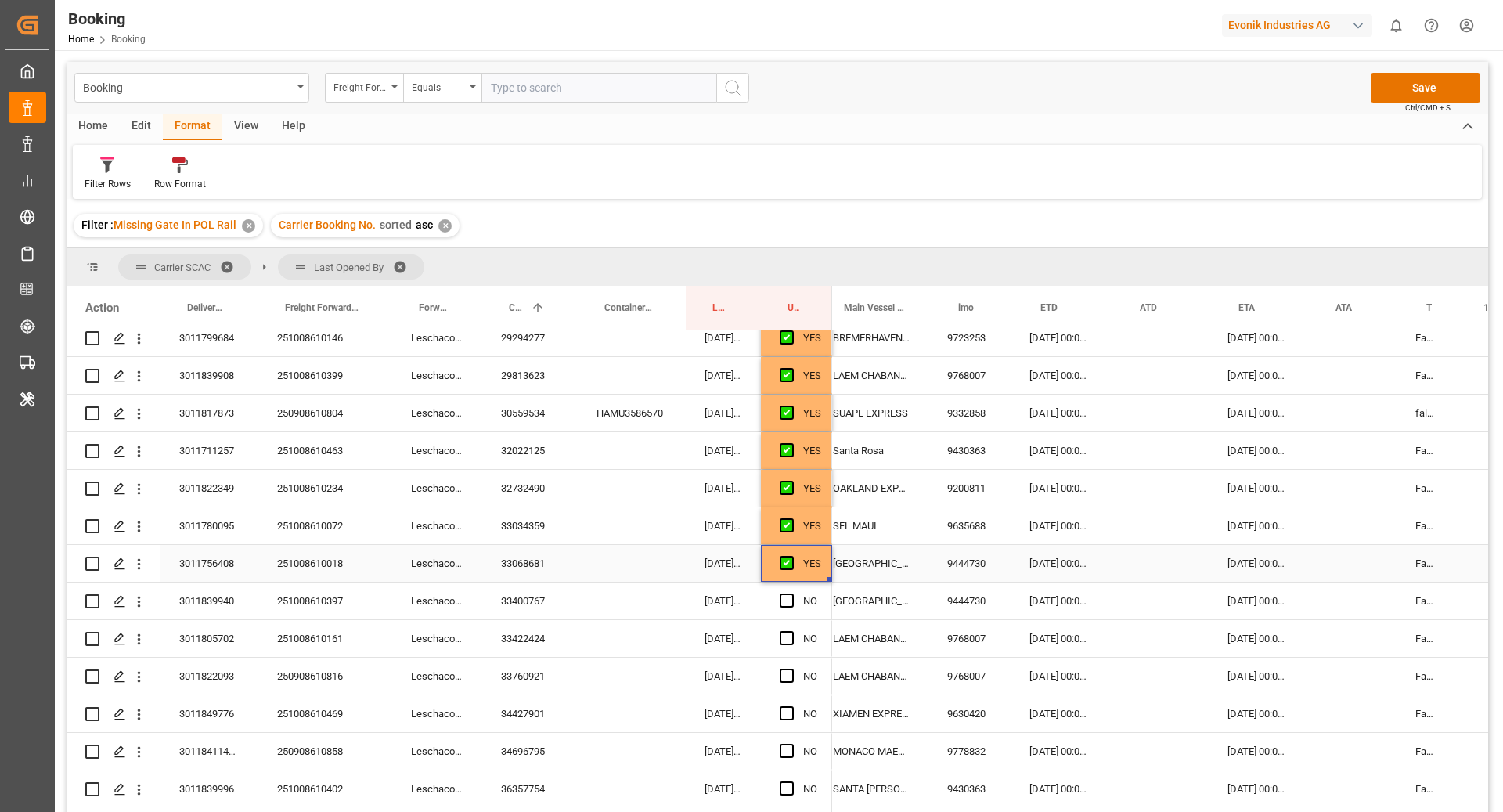
scroll to position [0, 894]
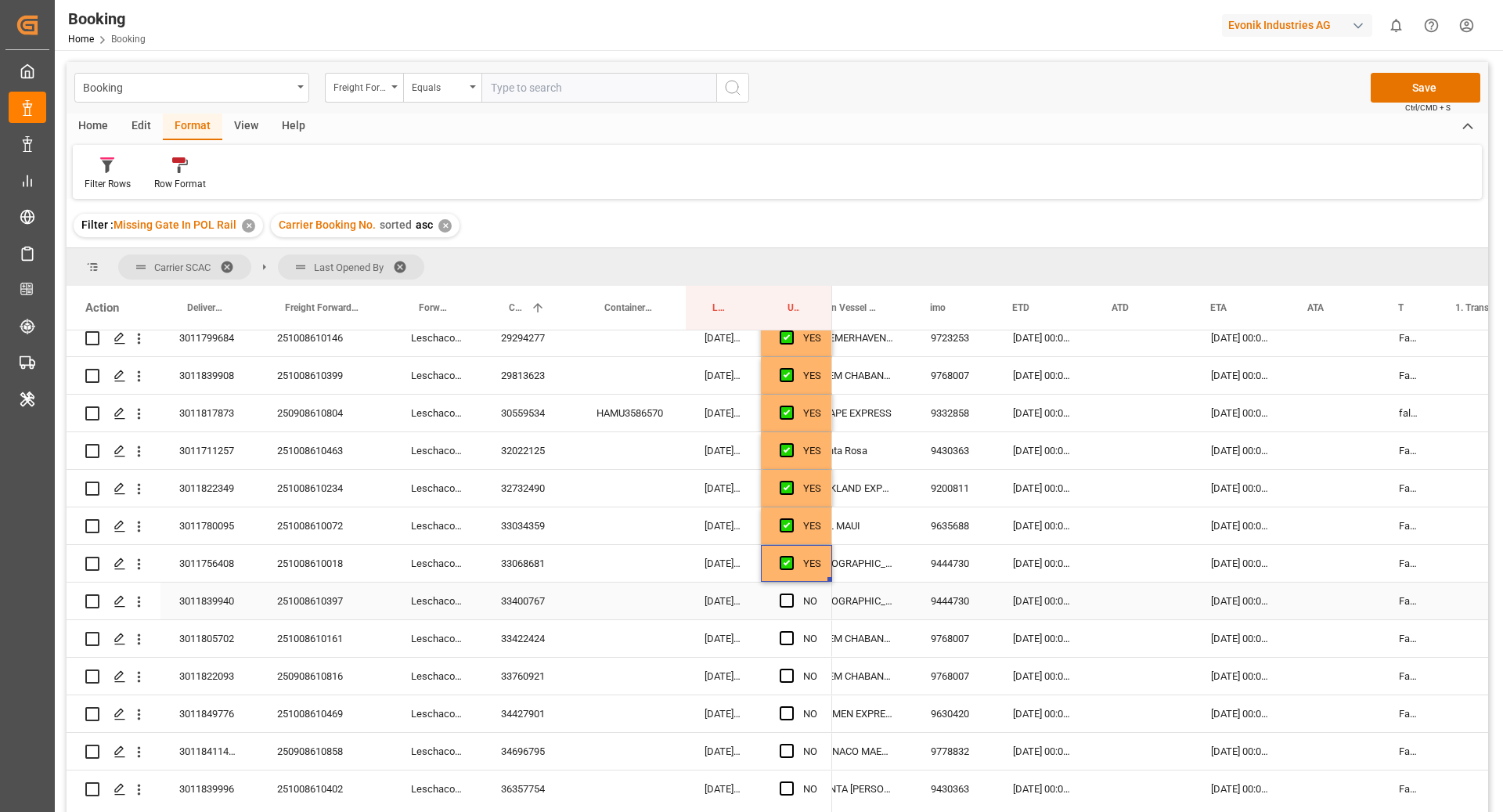
click at [516, 606] on div "33400767" at bounding box center [530, 600] width 96 height 37
click at [786, 601] on span "Press SPACE to select this row." at bounding box center [787, 600] width 14 height 14
click at [792, 593] on input "Press SPACE to select this row." at bounding box center [792, 593] width 0 height 0
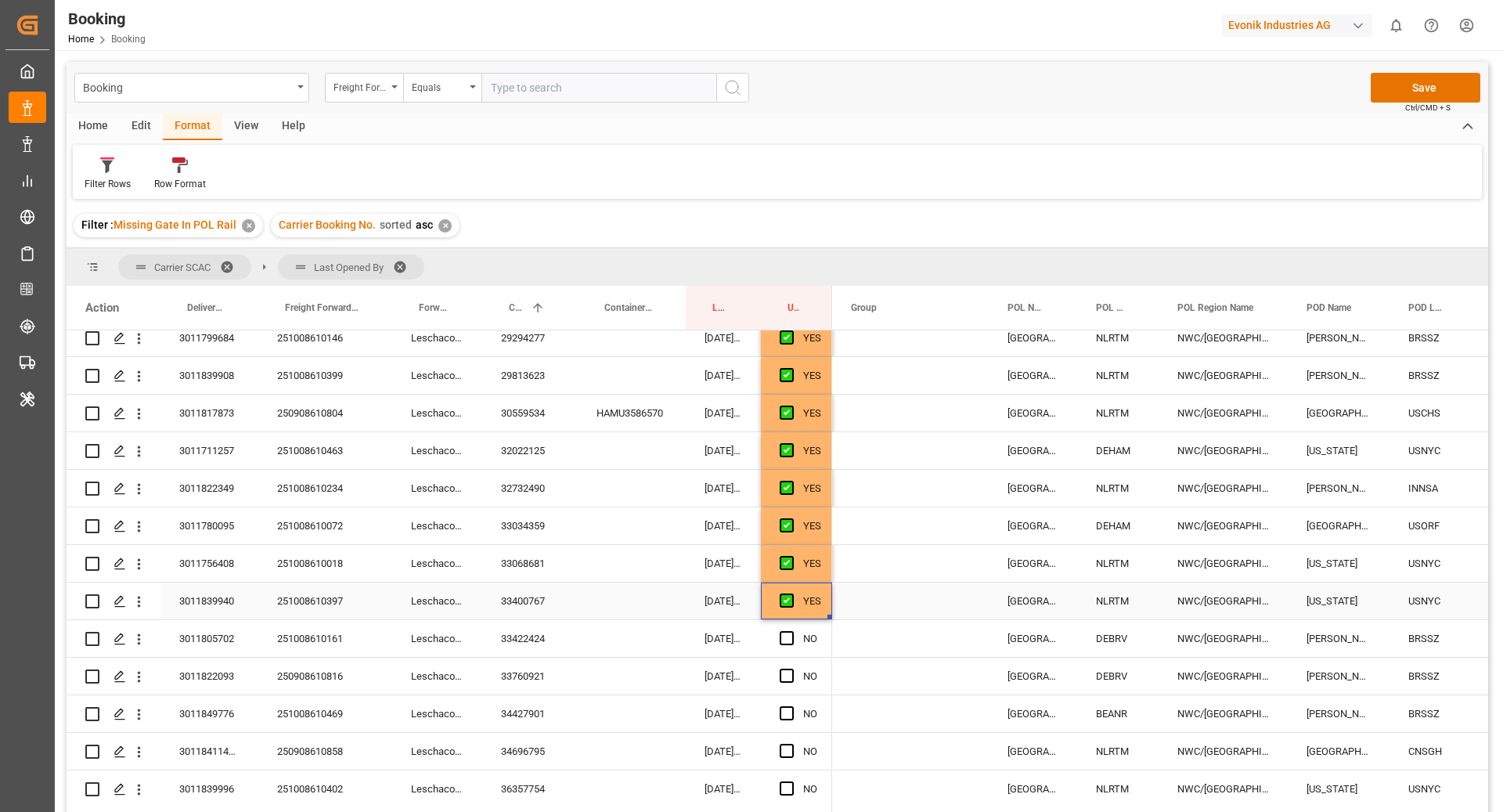
scroll to position [0, 156]
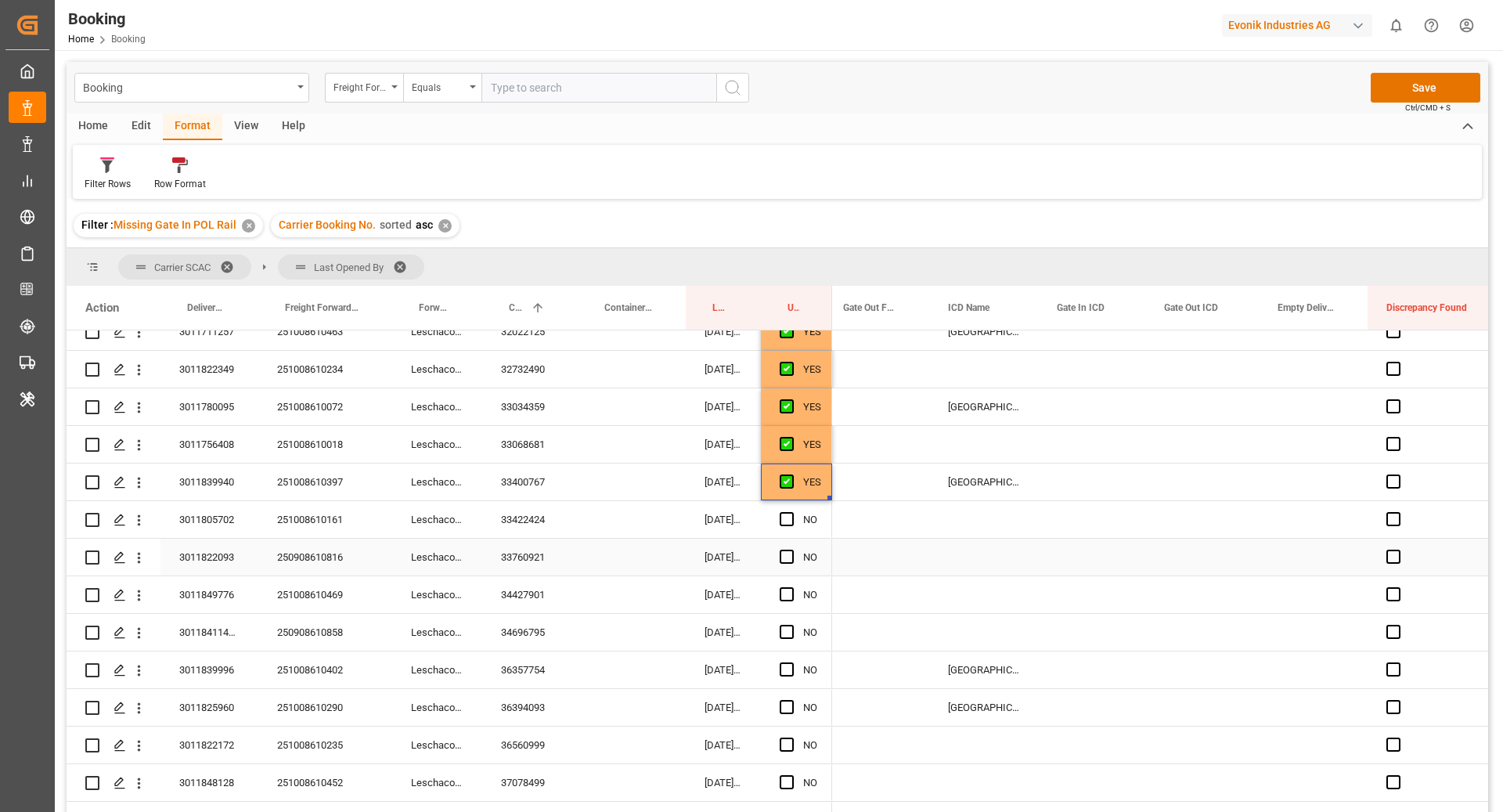
click at [523, 567] on div "33760921" at bounding box center [530, 557] width 96 height 37
click at [541, 526] on div "33422424" at bounding box center [530, 519] width 96 height 37
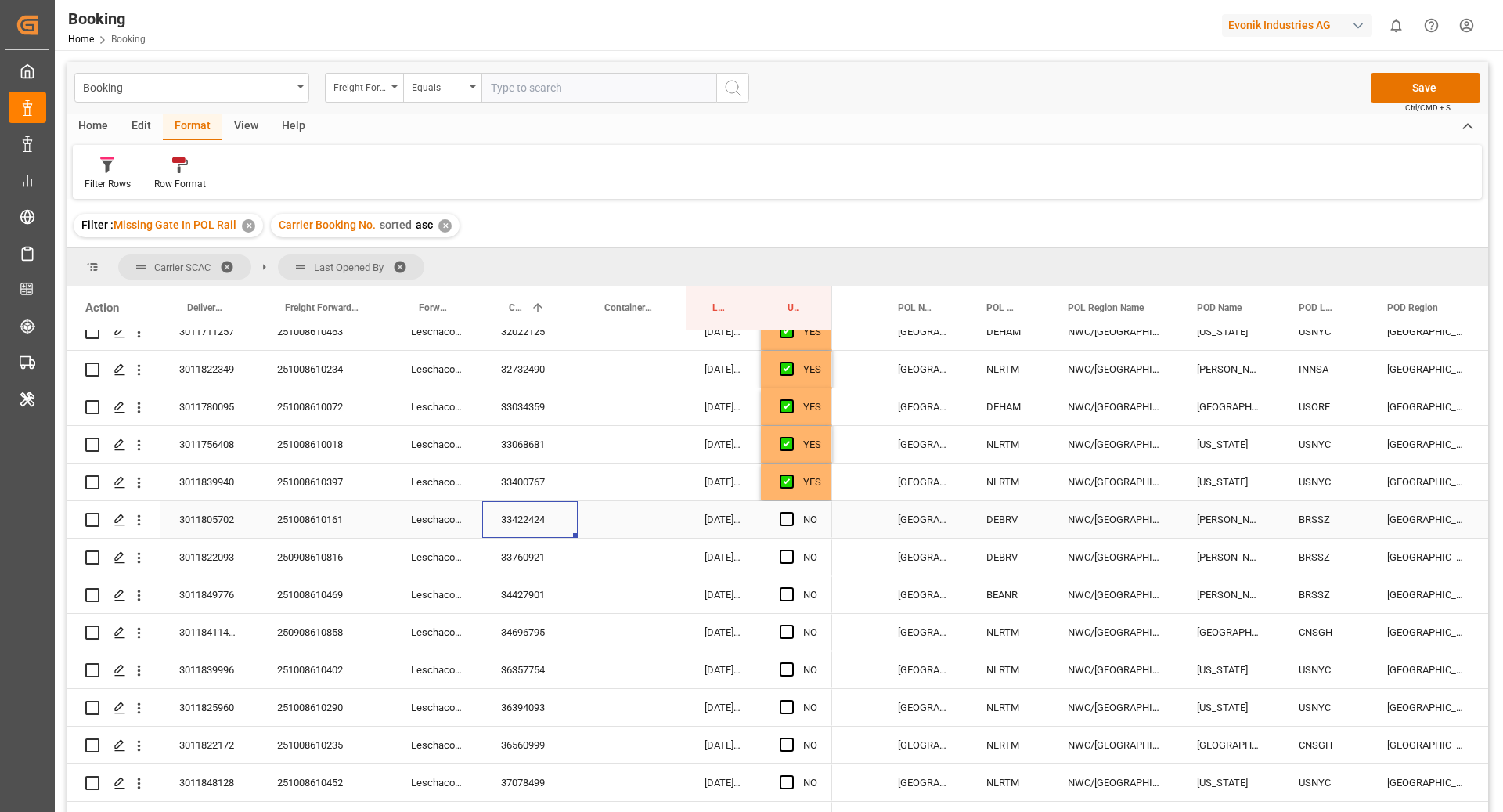
click at [787, 524] on span "Press SPACE to select this row." at bounding box center [787, 519] width 14 height 14
click at [792, 512] on input "Press SPACE to select this row." at bounding box center [792, 512] width 0 height 0
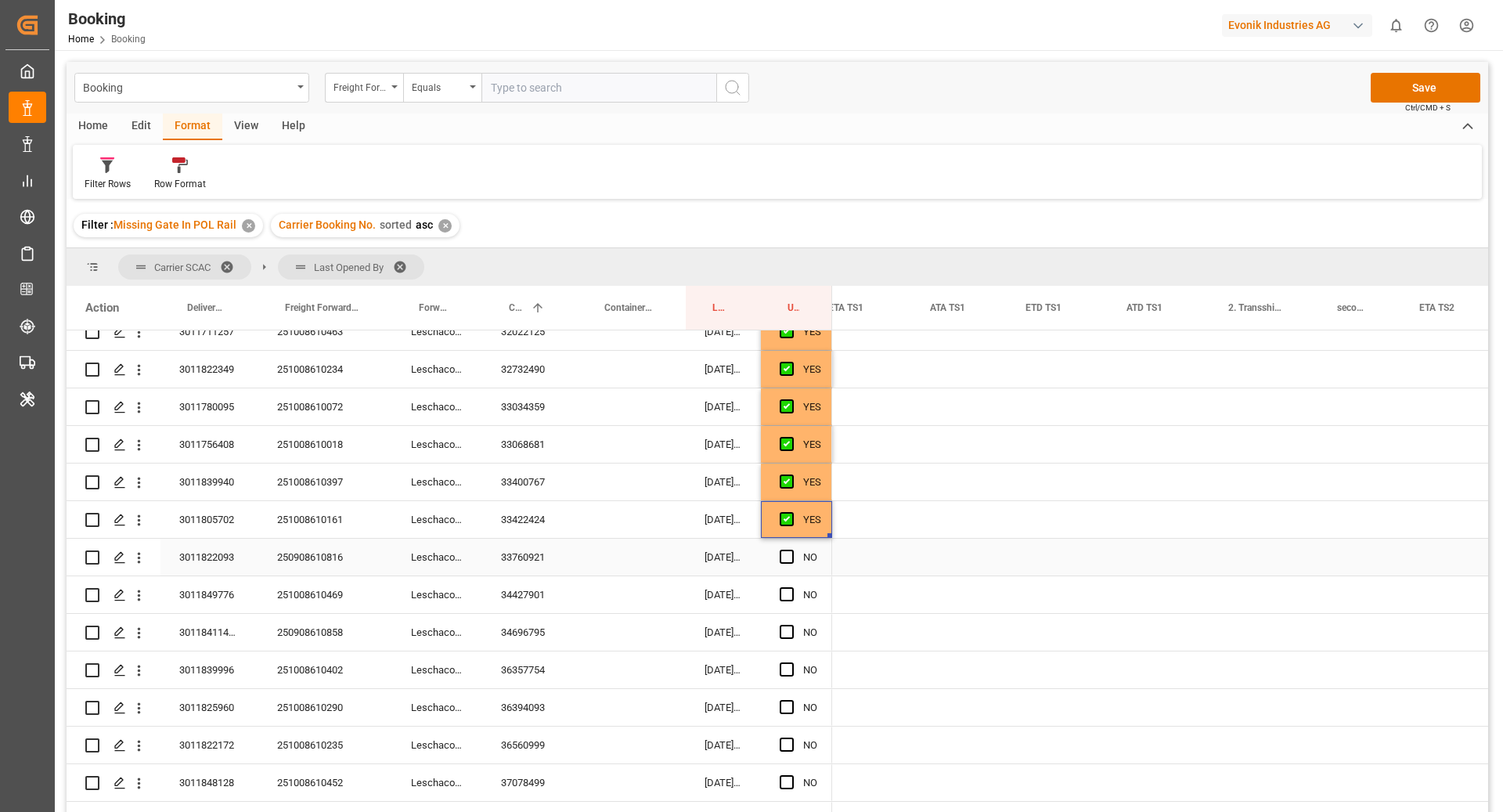
click at [550, 558] on div "33760921" at bounding box center [530, 557] width 96 height 37
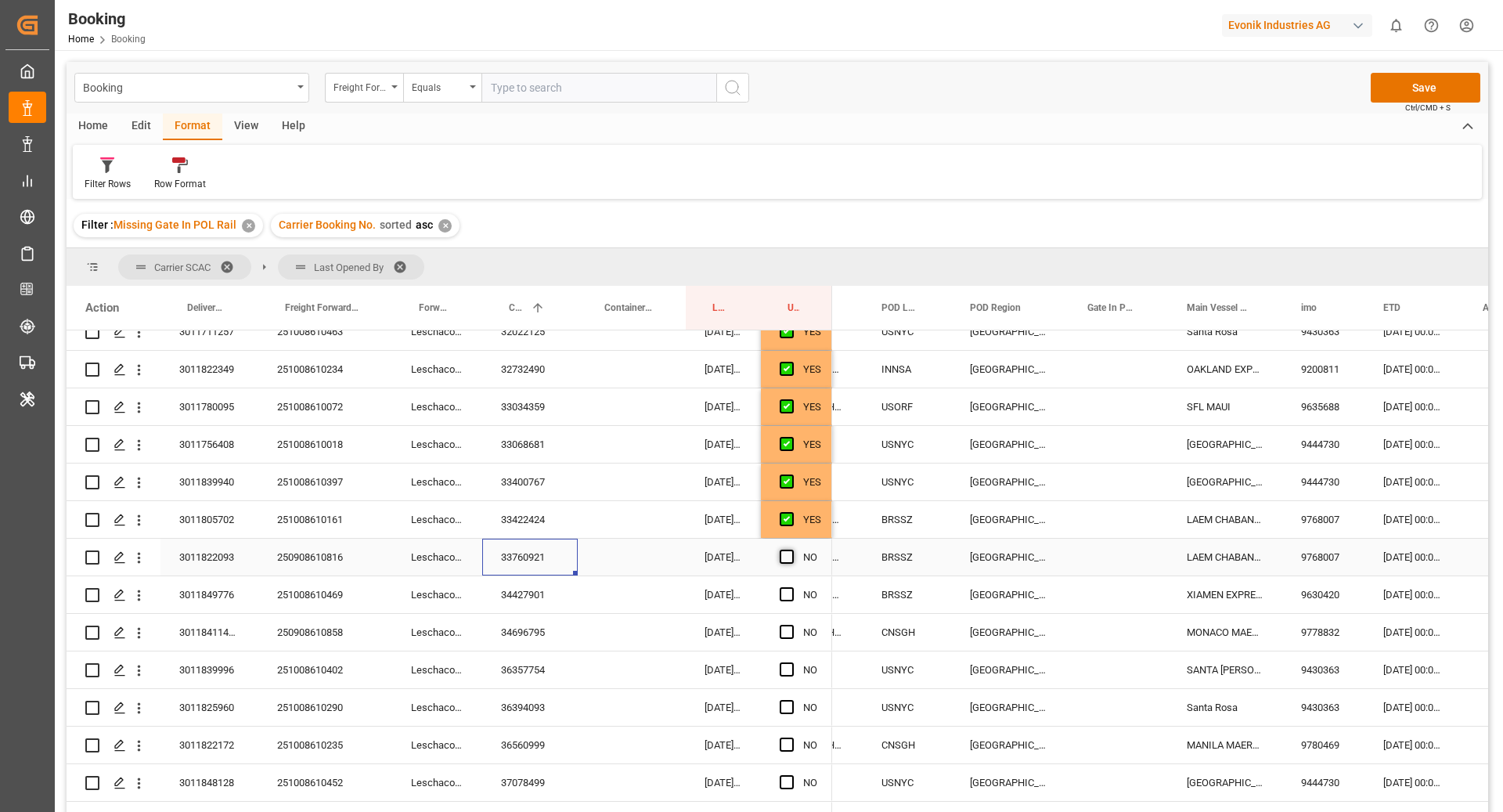
click at [788, 557] on span "Press SPACE to select this row." at bounding box center [787, 557] width 14 height 14
click at [792, 549] on input "Press SPACE to select this row." at bounding box center [792, 549] width 0 height 0
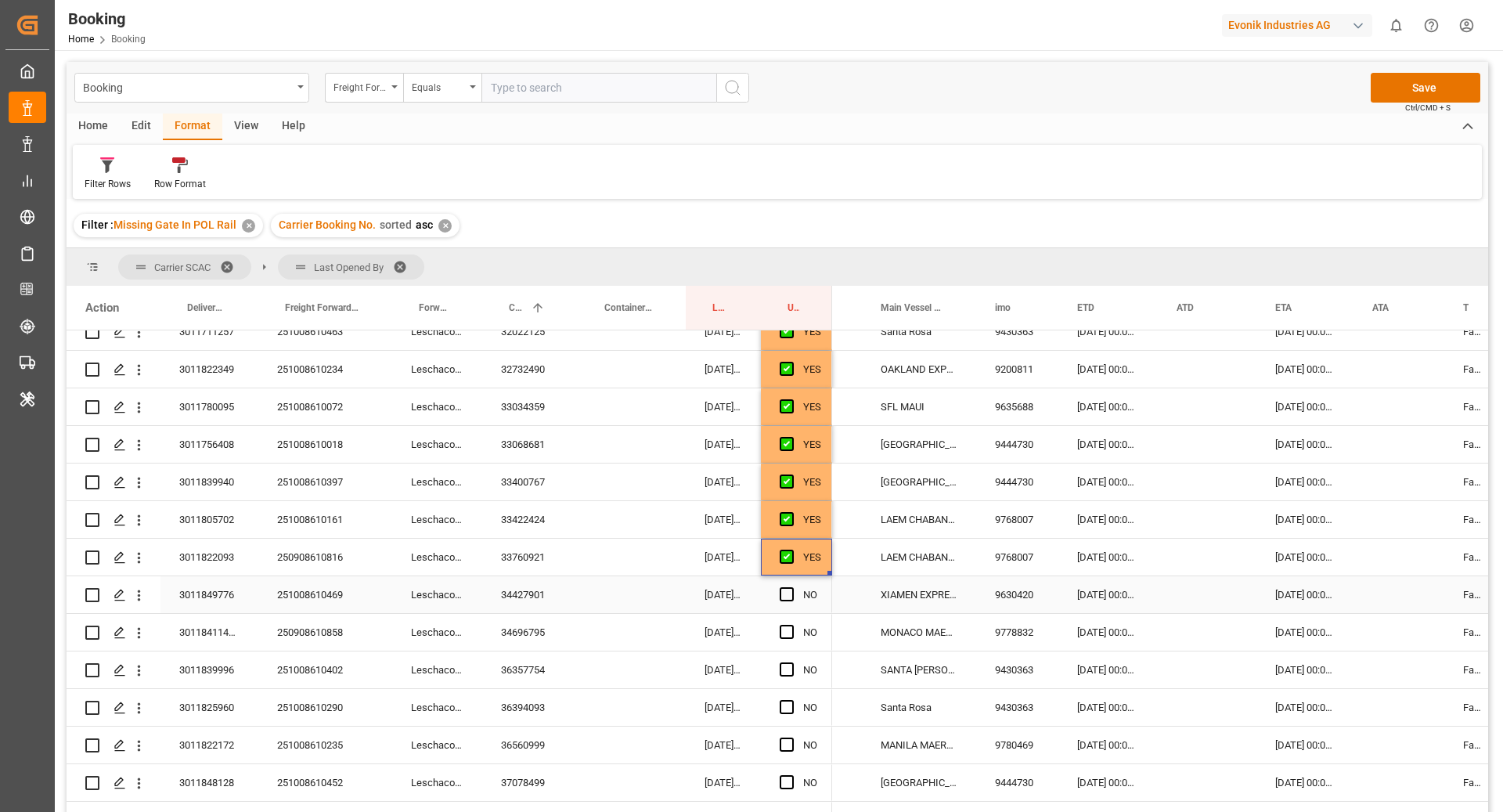
click at [533, 594] on div "34427901" at bounding box center [530, 594] width 96 height 37
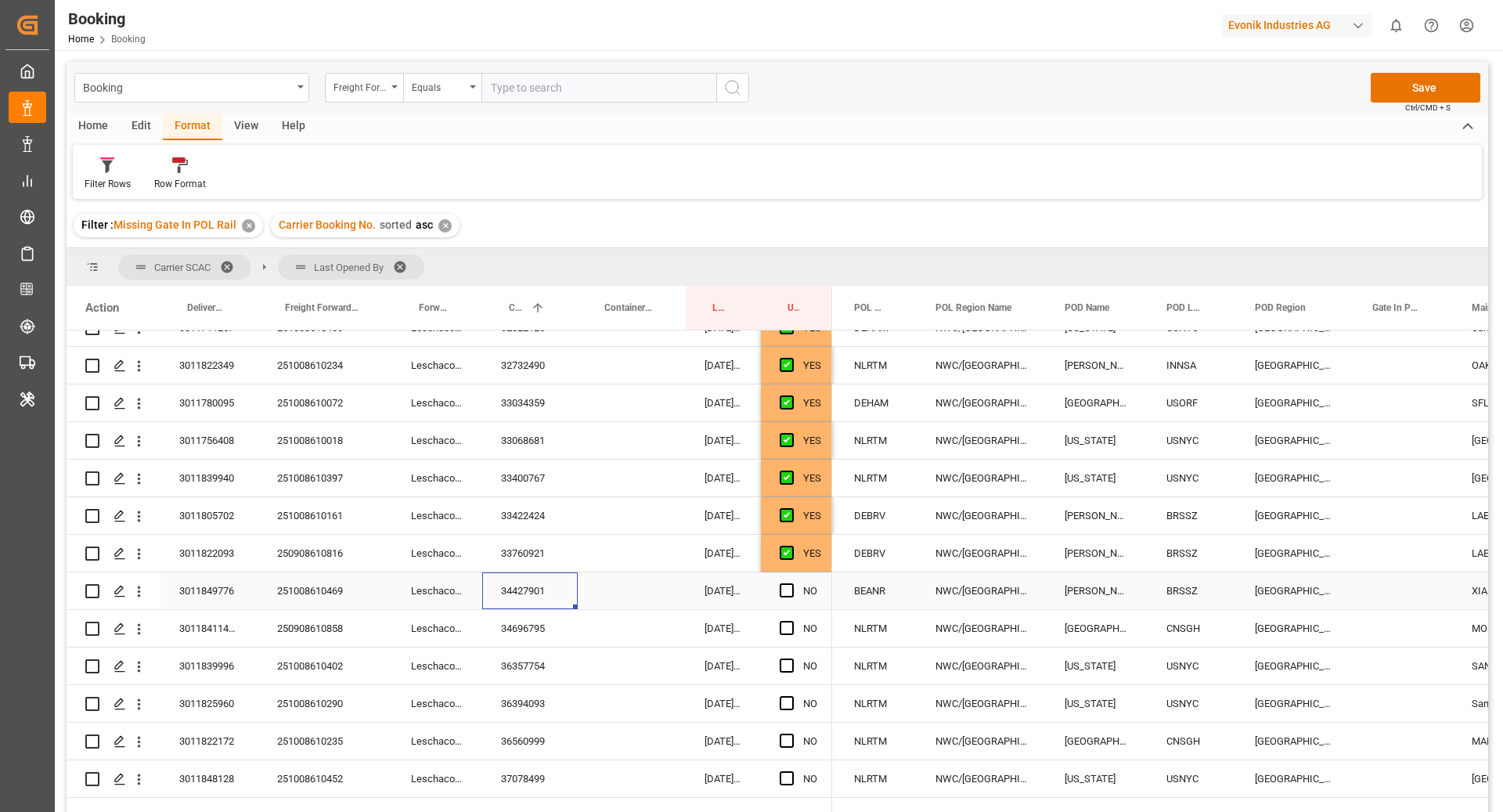
click at [788, 591] on span "Press SPACE to select this row." at bounding box center [787, 590] width 14 height 14
click at [792, 583] on input "Press SPACE to select this row." at bounding box center [792, 583] width 0 height 0
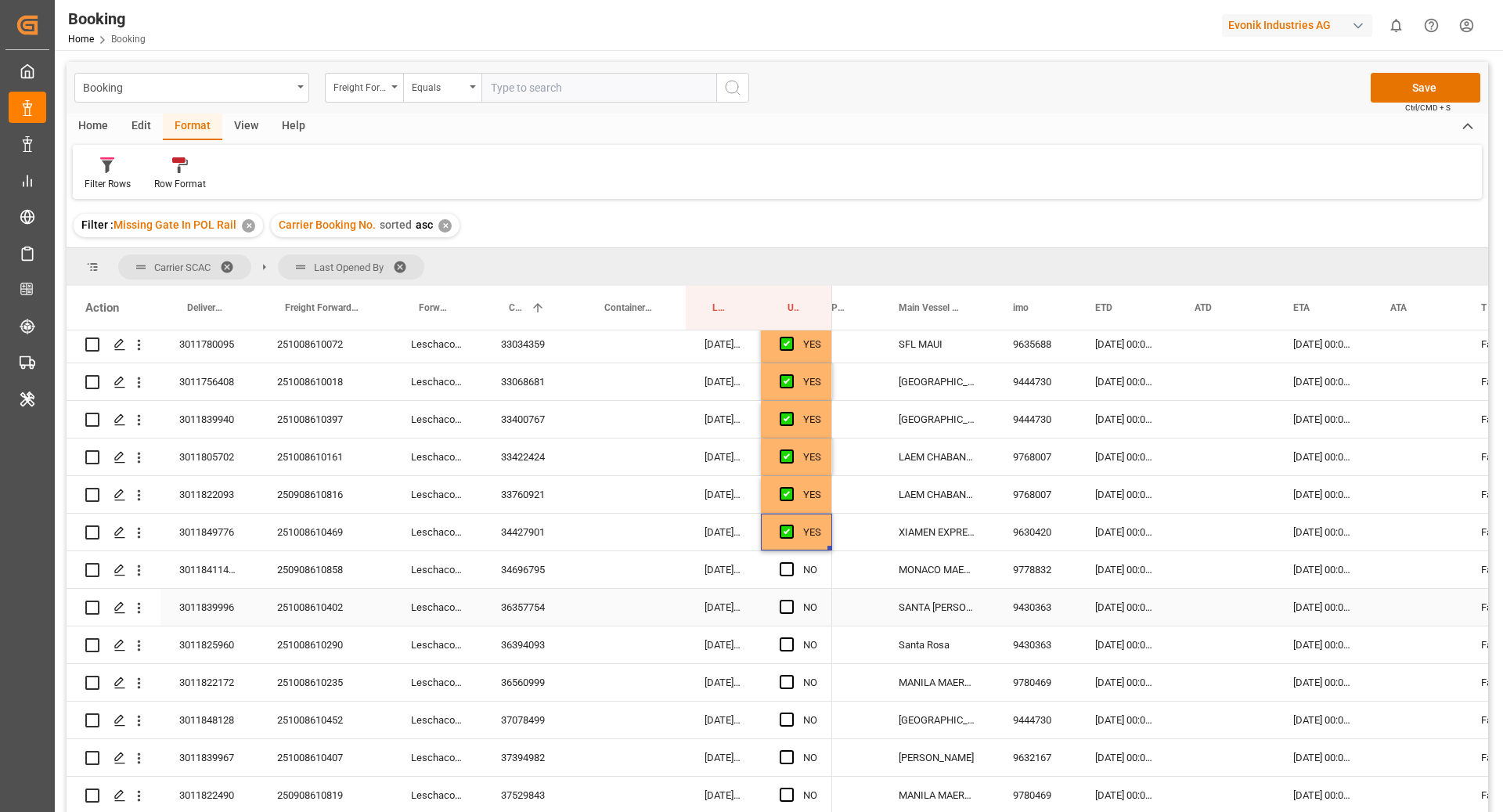
click at [528, 566] on div "34696795" at bounding box center [530, 569] width 96 height 37
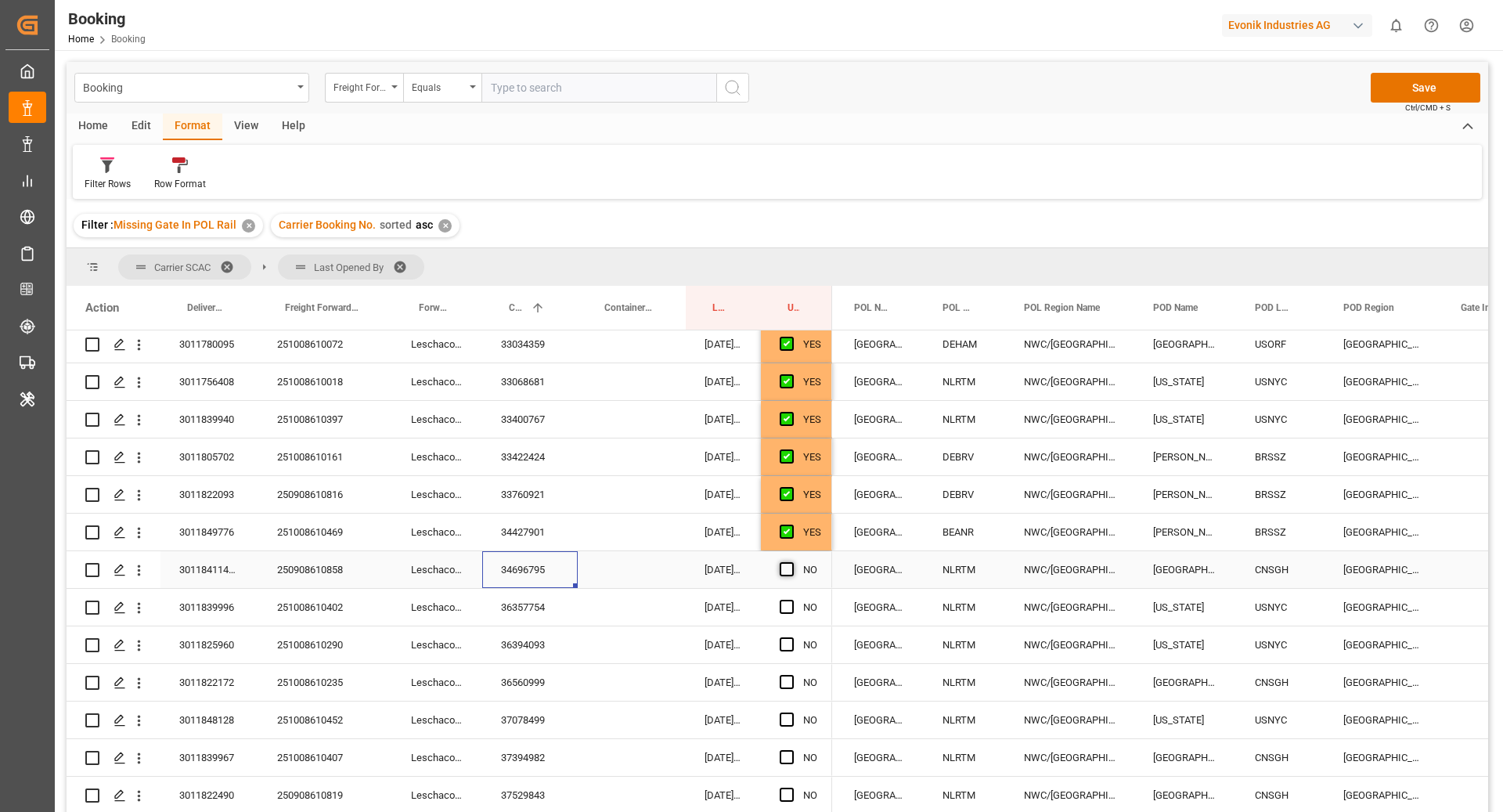
click at [788, 569] on span "Press SPACE to select this row." at bounding box center [787, 569] width 14 height 14
click at [792, 562] on input "Press SPACE to select this row." at bounding box center [792, 562] width 0 height 0
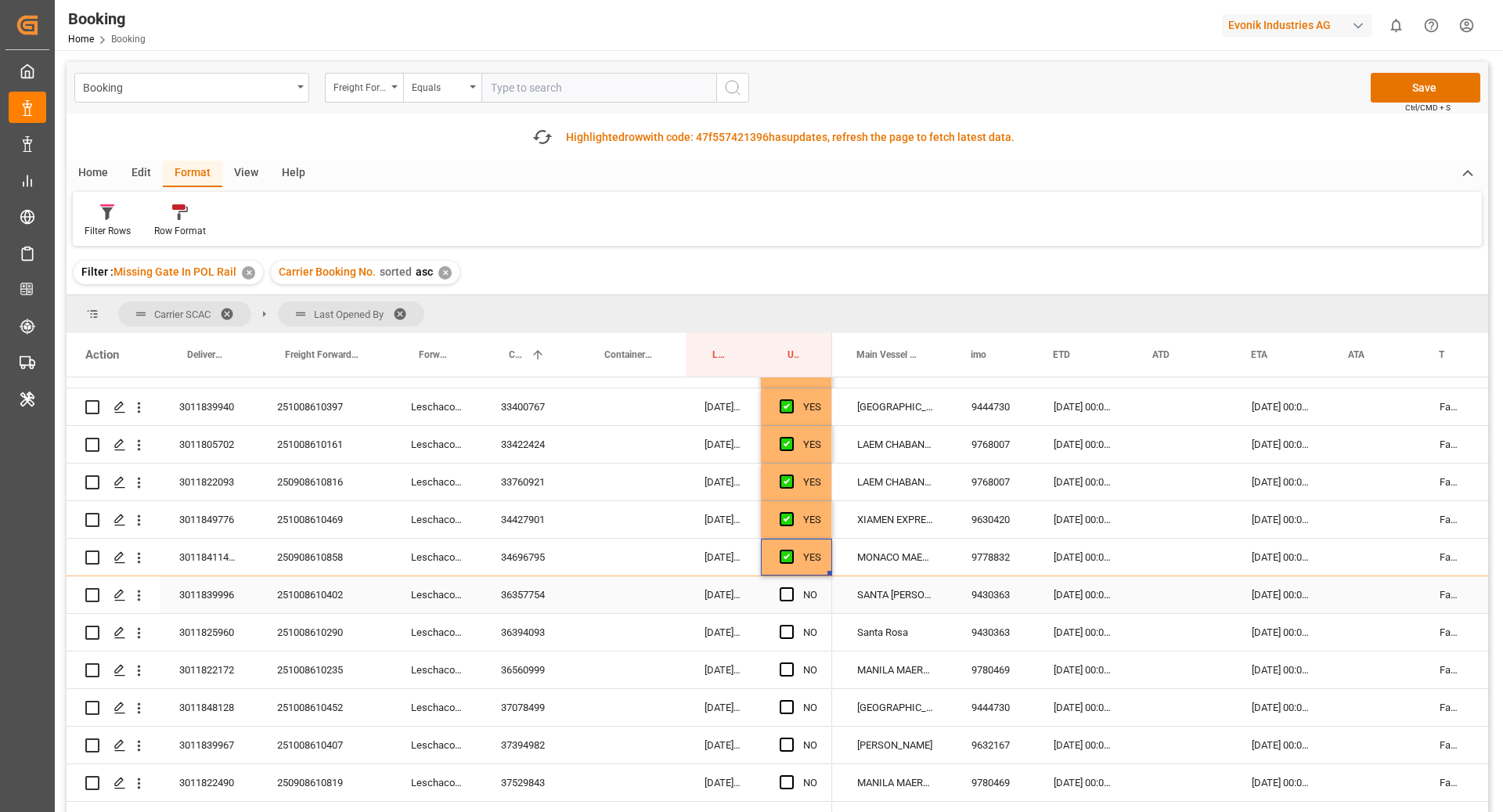
click at [519, 605] on div "36357754" at bounding box center [530, 594] width 96 height 37
click at [789, 593] on span "Press SPACE to select this row." at bounding box center [787, 594] width 14 height 14
click at [792, 587] on input "Press SPACE to select this row." at bounding box center [792, 587] width 0 height 0
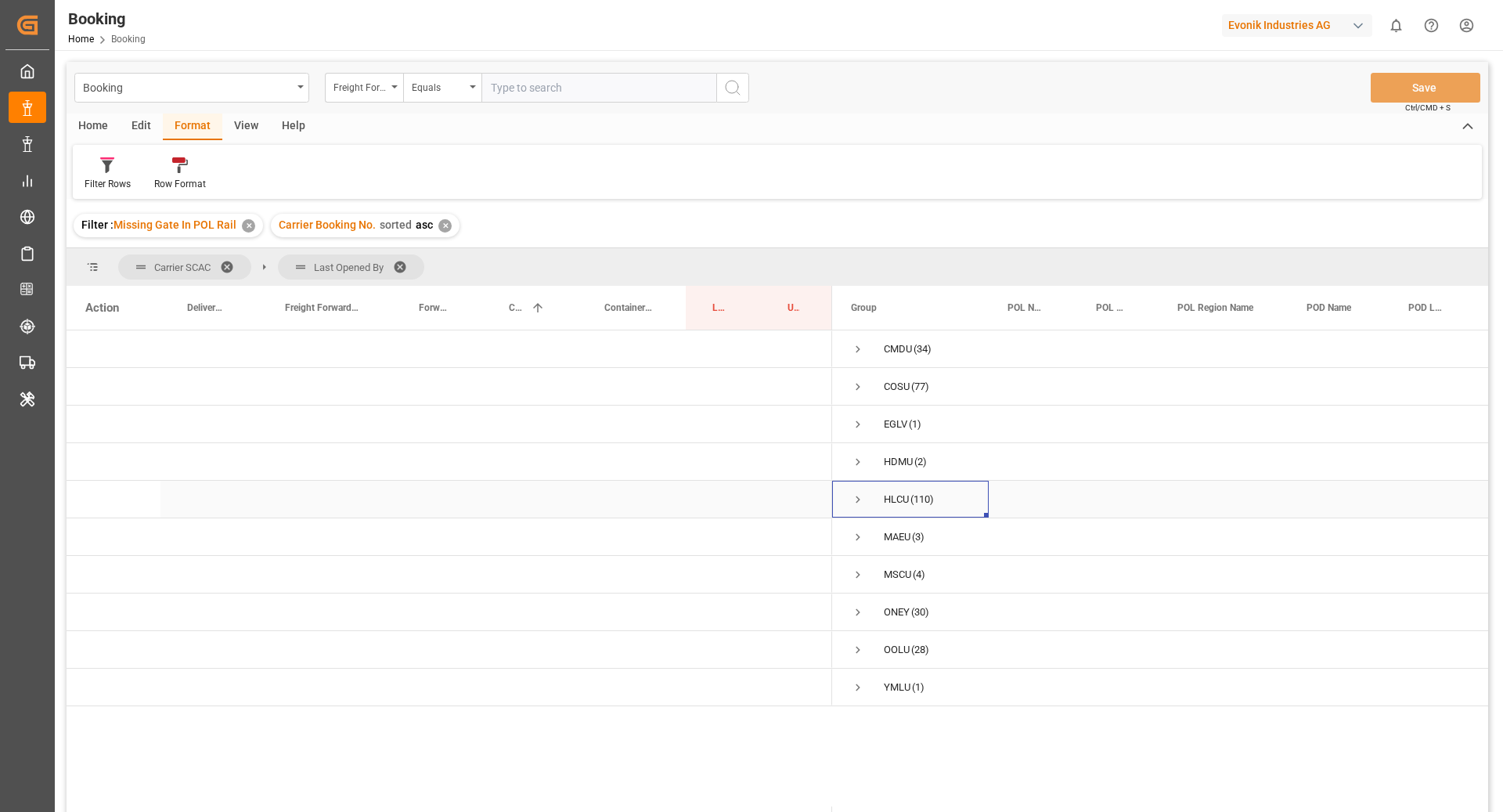
click at [859, 501] on span "Press SPACE to select this row." at bounding box center [859, 499] width 14 height 14
click at [889, 652] on span "Press SPACE to select this row." at bounding box center [891, 649] width 14 height 14
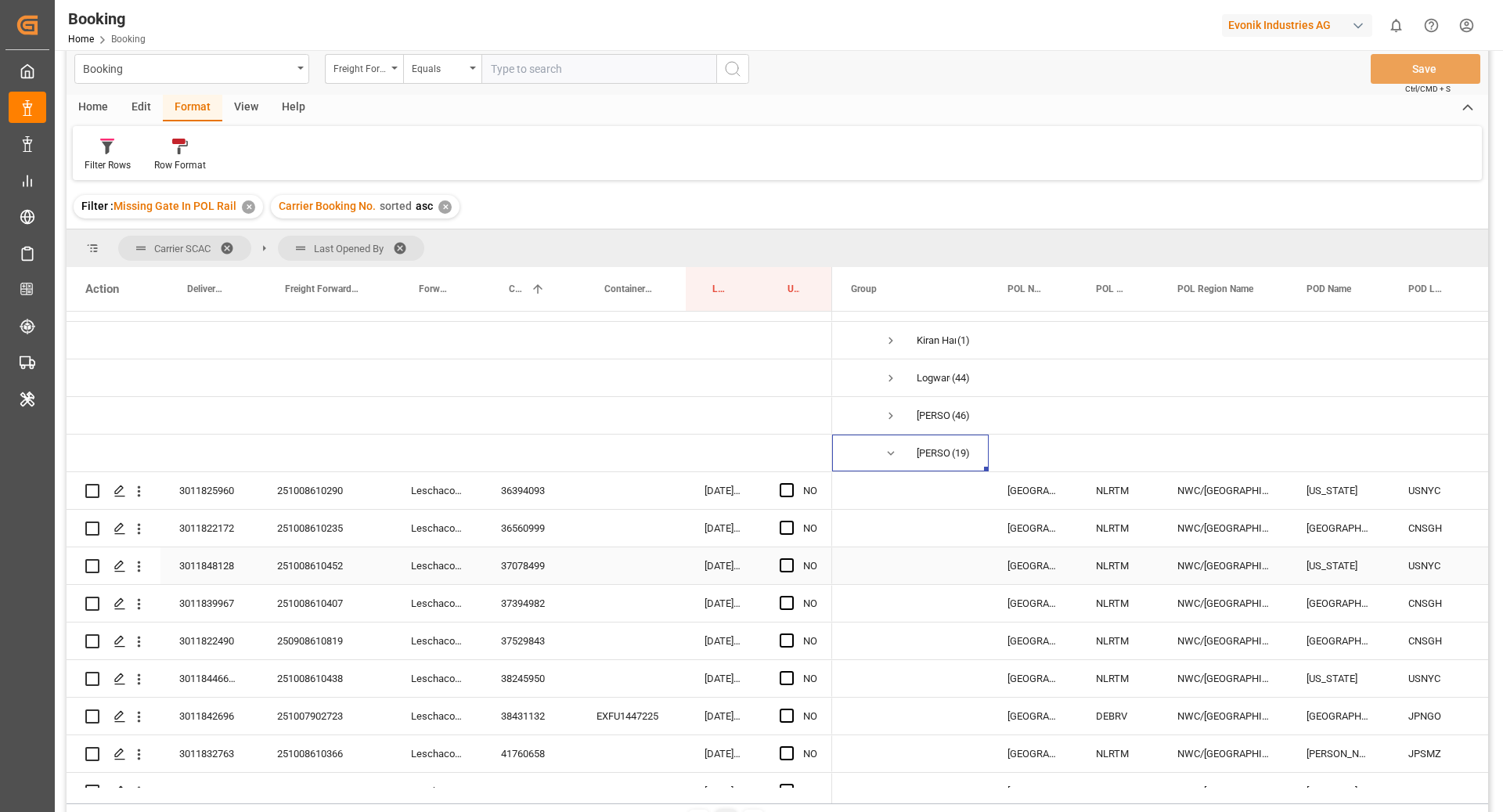
scroll to position [256, 0]
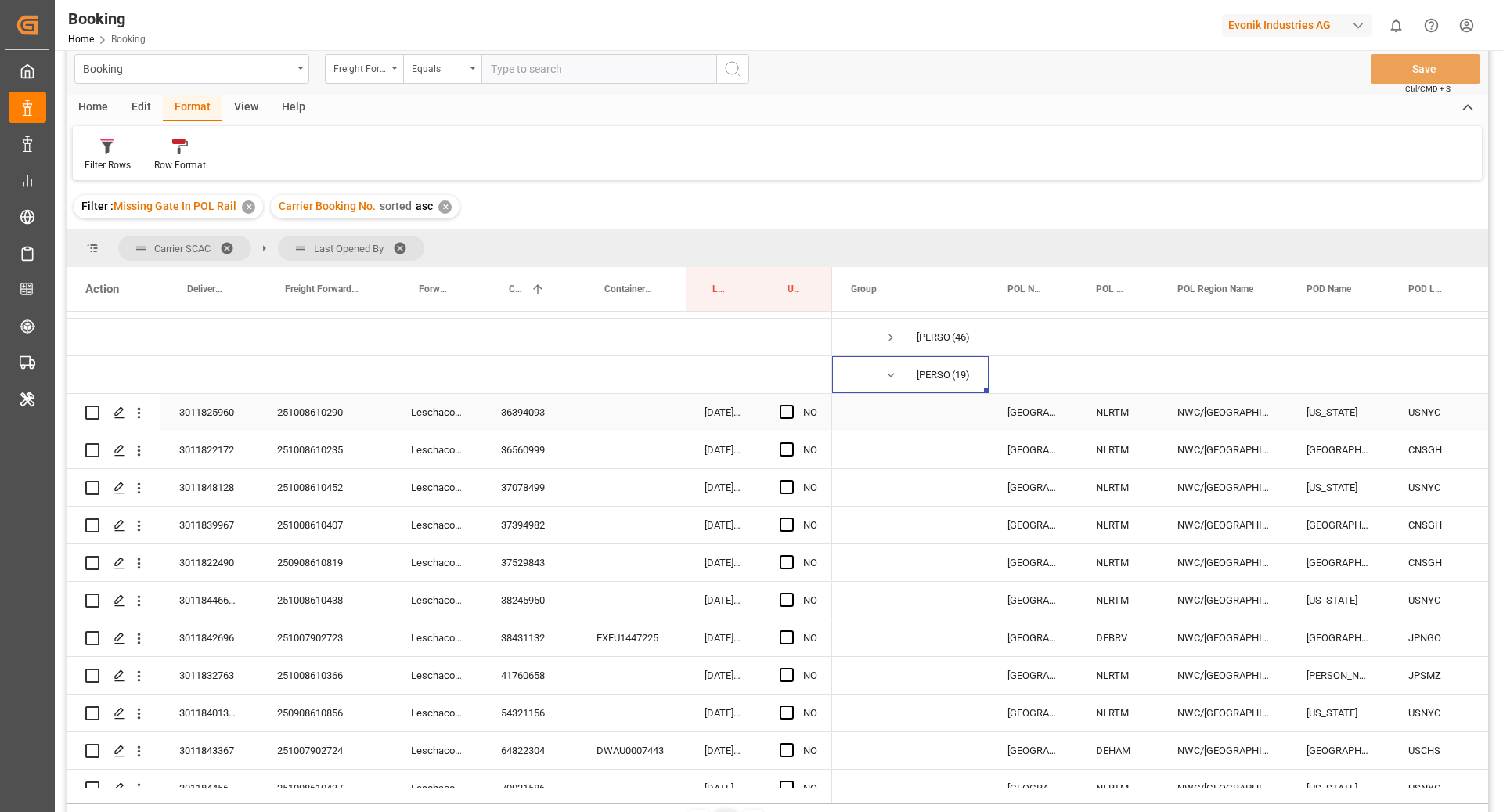
click at [535, 399] on div "36394093" at bounding box center [530, 412] width 96 height 37
drag, startPoint x: 781, startPoint y: 410, endPoint x: 928, endPoint y: 429, distance: 148.2
click at [781, 410] on span "Press SPACE to select this row." at bounding box center [787, 412] width 14 height 14
click at [792, 405] on input "Press SPACE to select this row." at bounding box center [792, 405] width 0 height 0
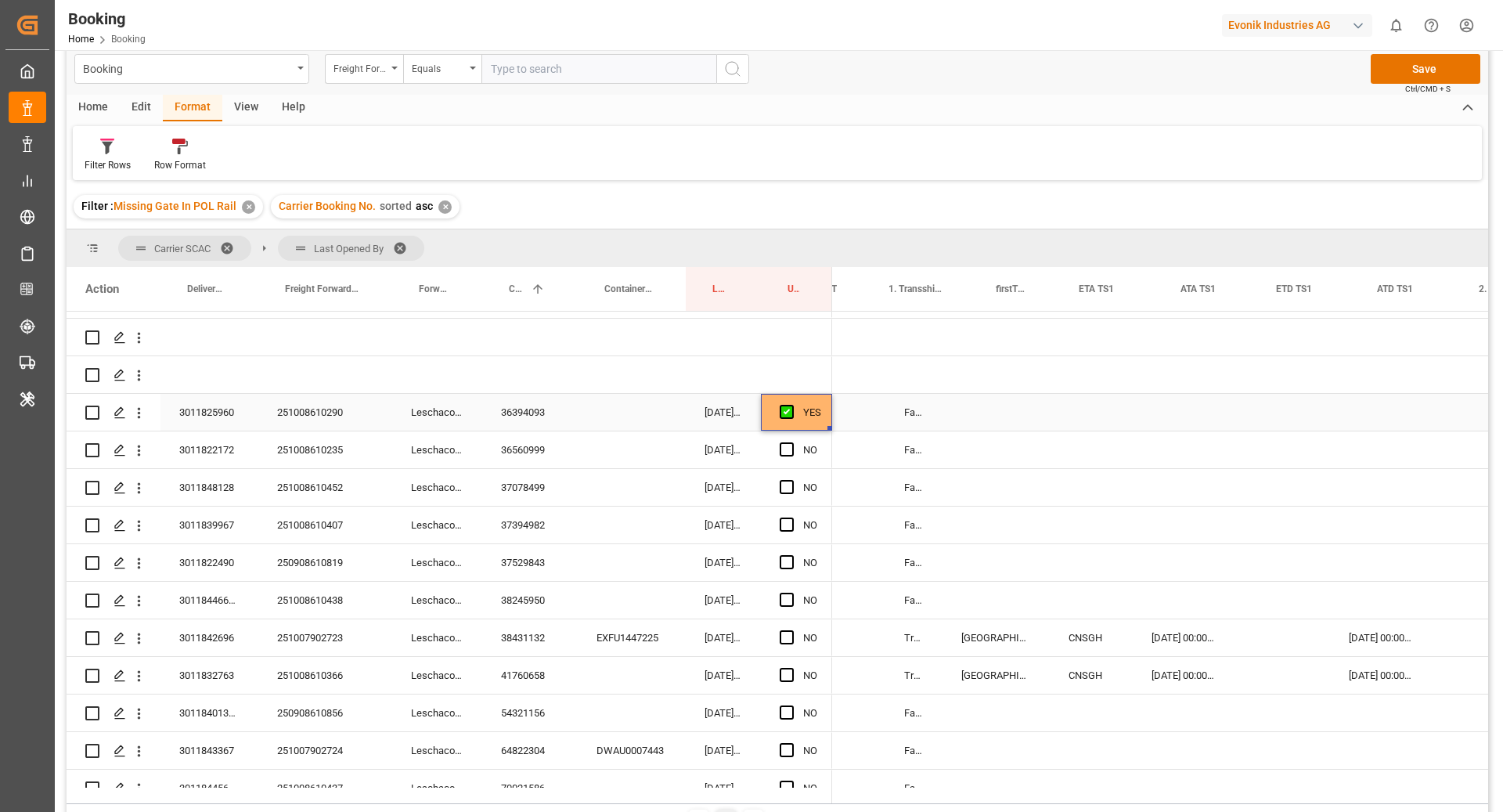
scroll to position [0, 1768]
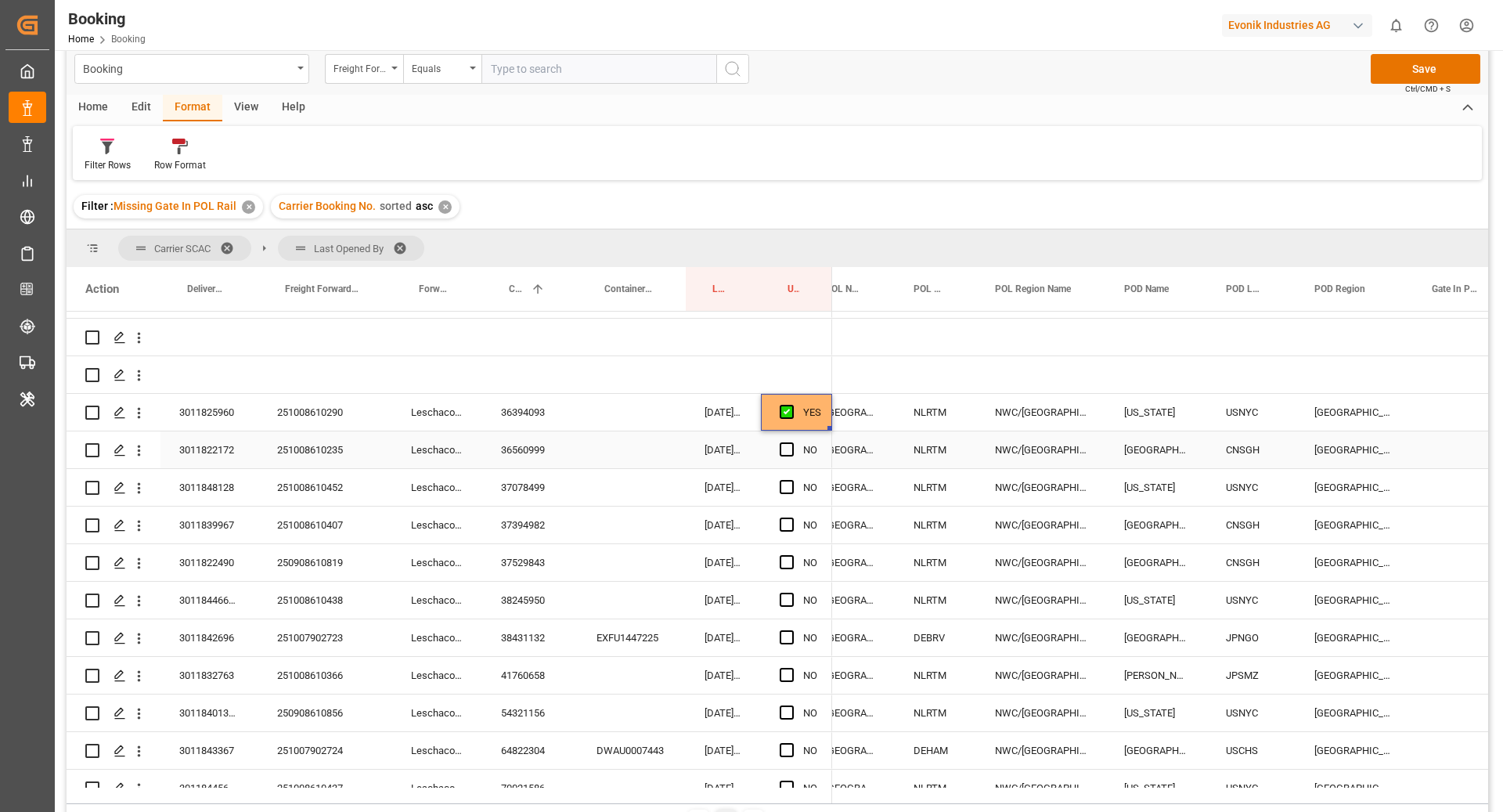
click at [573, 457] on div "36560999" at bounding box center [530, 449] width 96 height 37
click at [786, 451] on span "Press SPACE to select this row." at bounding box center [787, 449] width 14 height 14
click at [792, 442] on input "Press SPACE to select this row." at bounding box center [792, 442] width 0 height 0
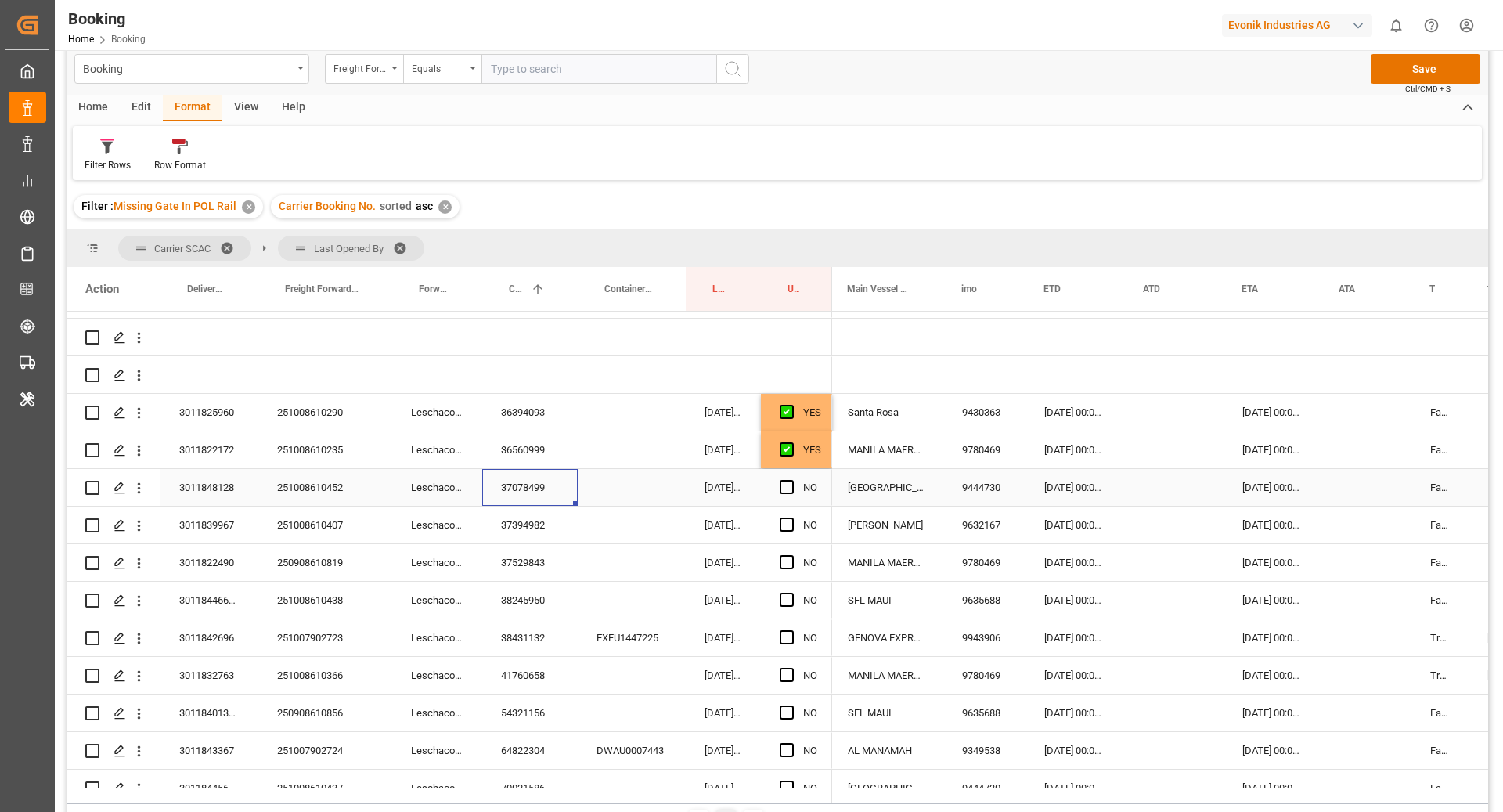
click at [560, 490] on div "37078499" at bounding box center [530, 487] width 96 height 37
click at [780, 490] on span "Press SPACE to select this row." at bounding box center [787, 487] width 14 height 14
click at [792, 480] on input "Press SPACE to select this row." at bounding box center [792, 480] width 0 height 0
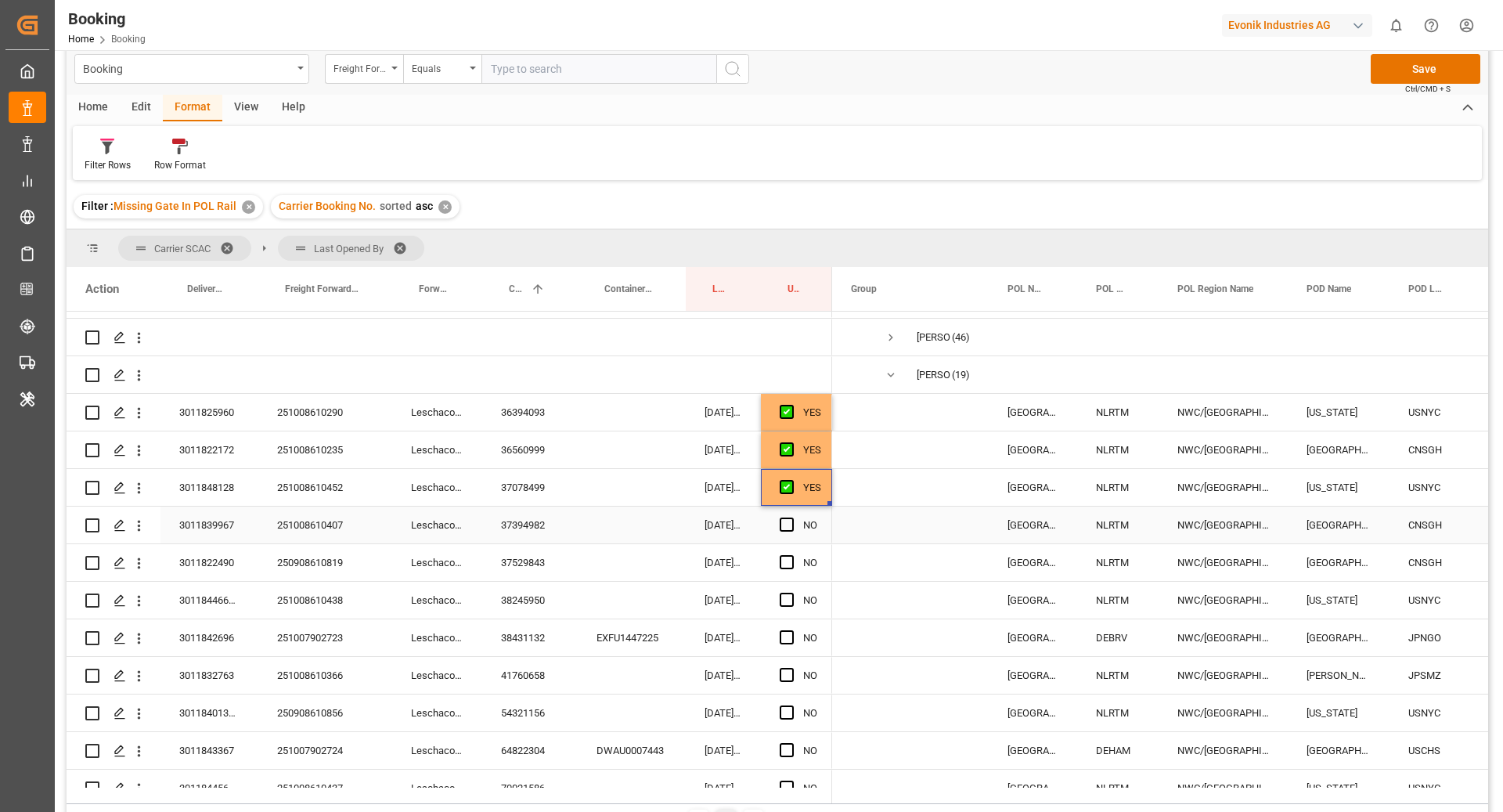
click at [541, 534] on div "37394982" at bounding box center [530, 524] width 96 height 37
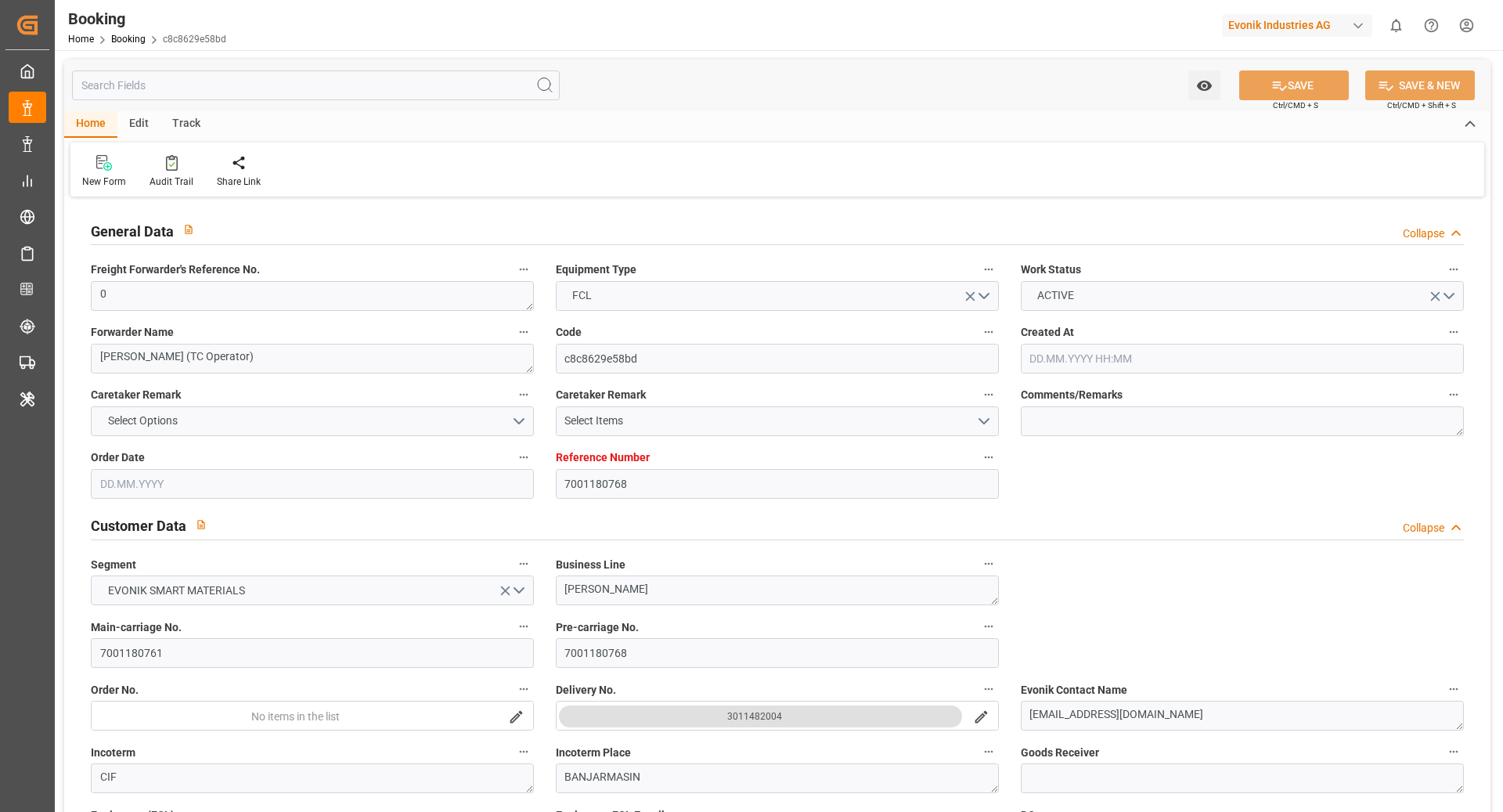
type input "7001180768"
type input "9839210"
type input "CMACGM"
type input "CMA CGM Group"
type input "NLRTM"
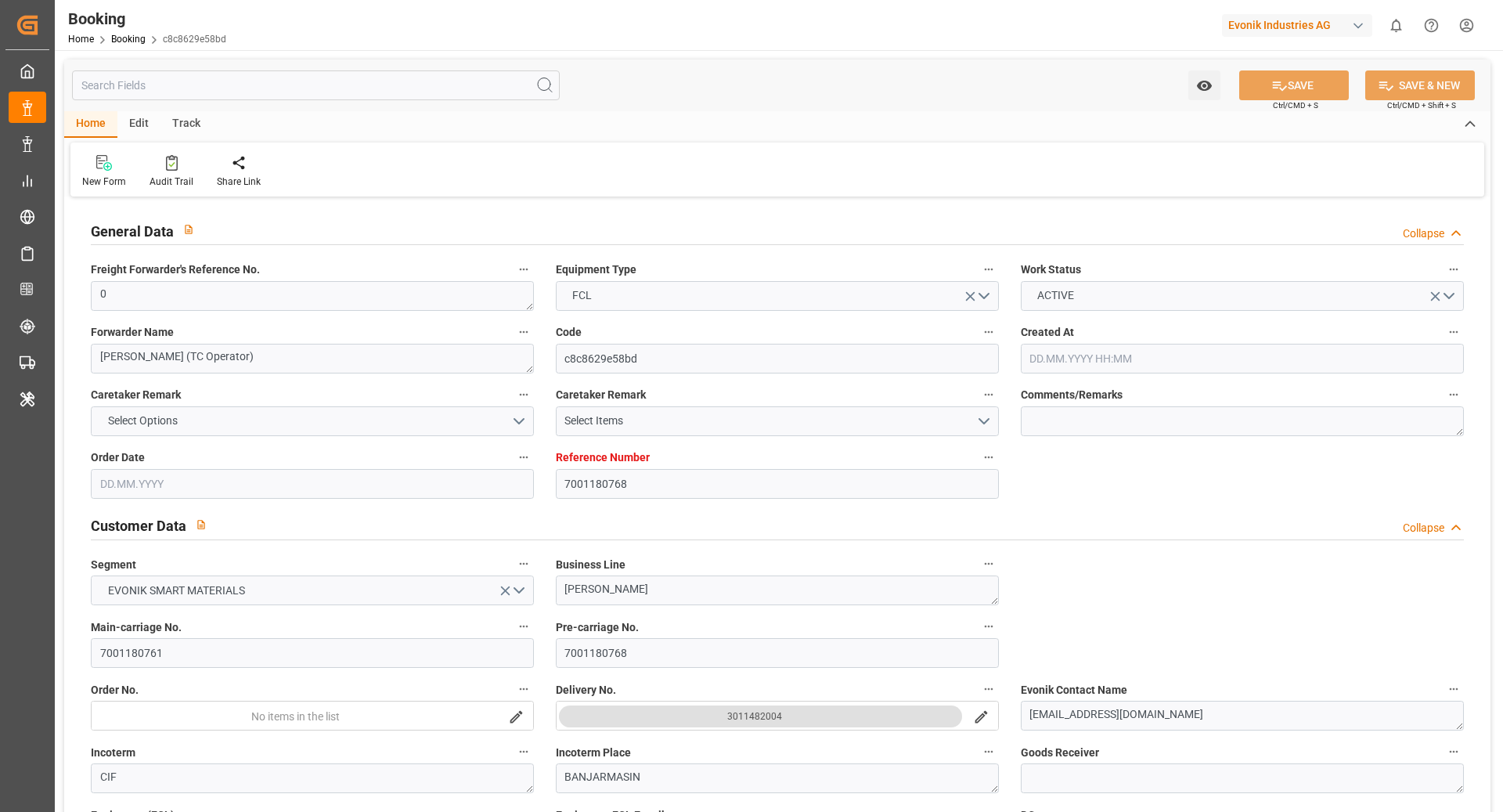
type input "IDBDJ"
type input "MYPKG"
type input "IDJKT"
type input "49"
type input "0"
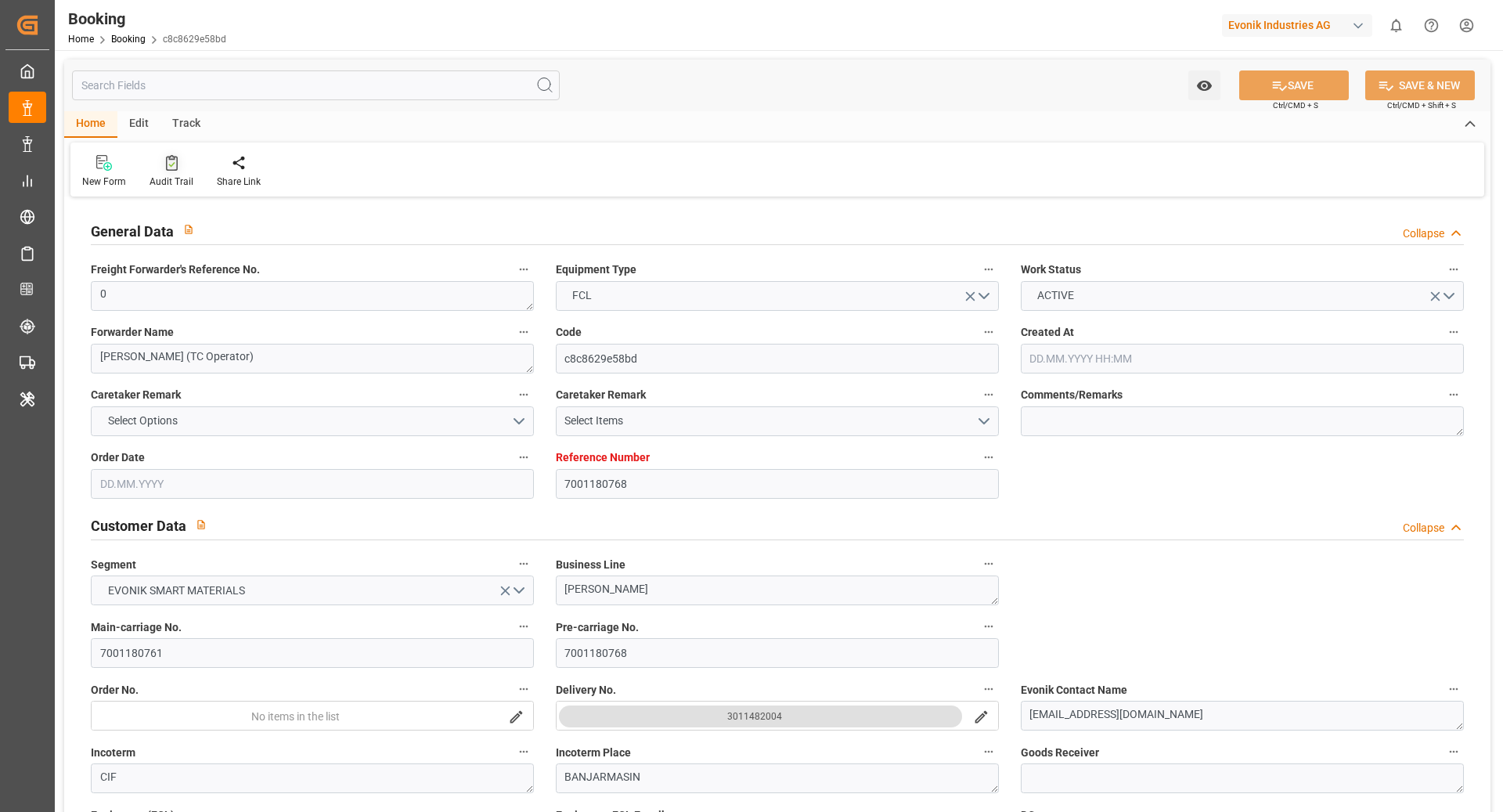
type input "[DATE] 12:52"
type input "[DATE]"
type input "[DATE] 00:00"
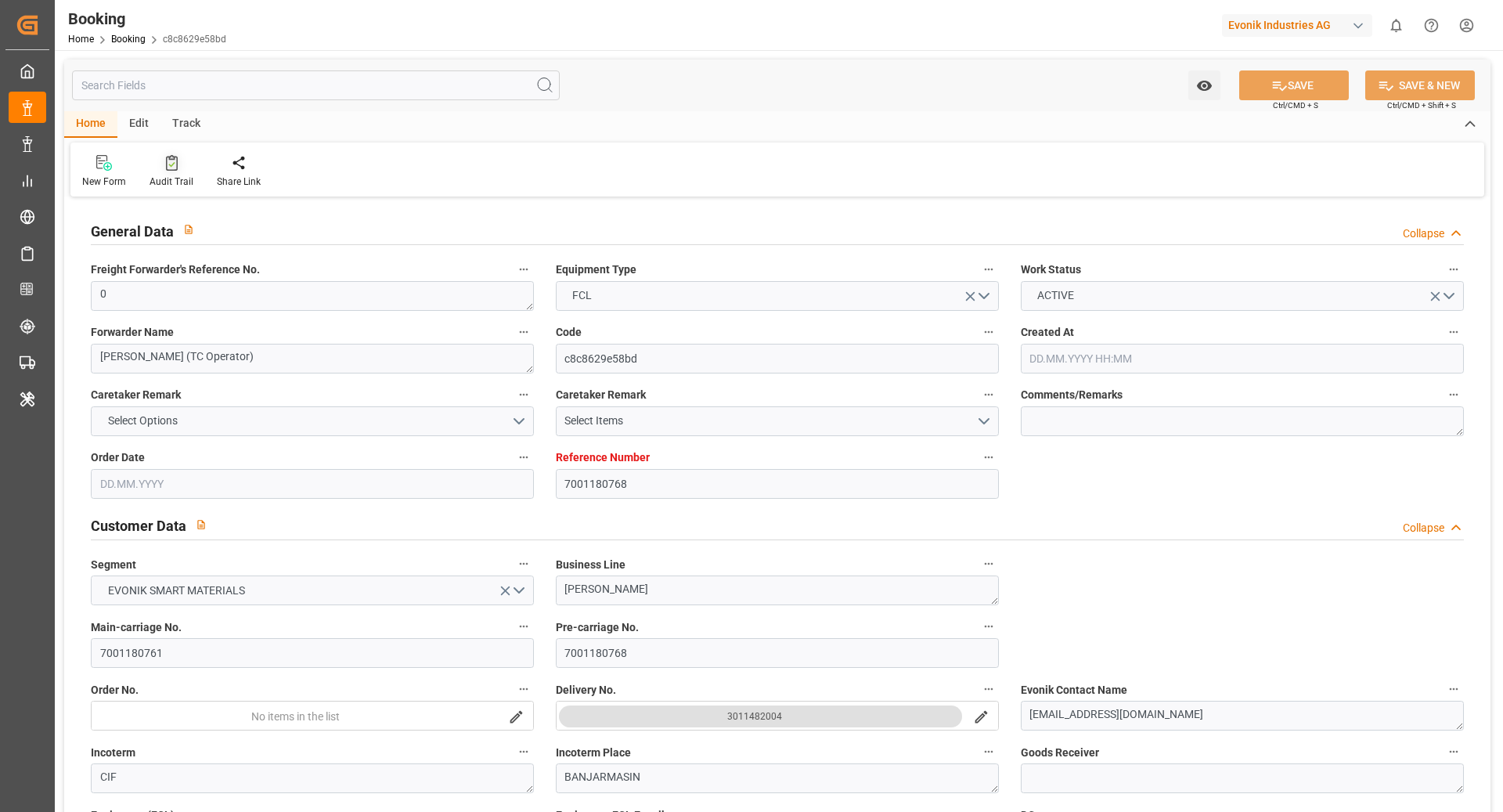
type input "[DATE] 00:00"
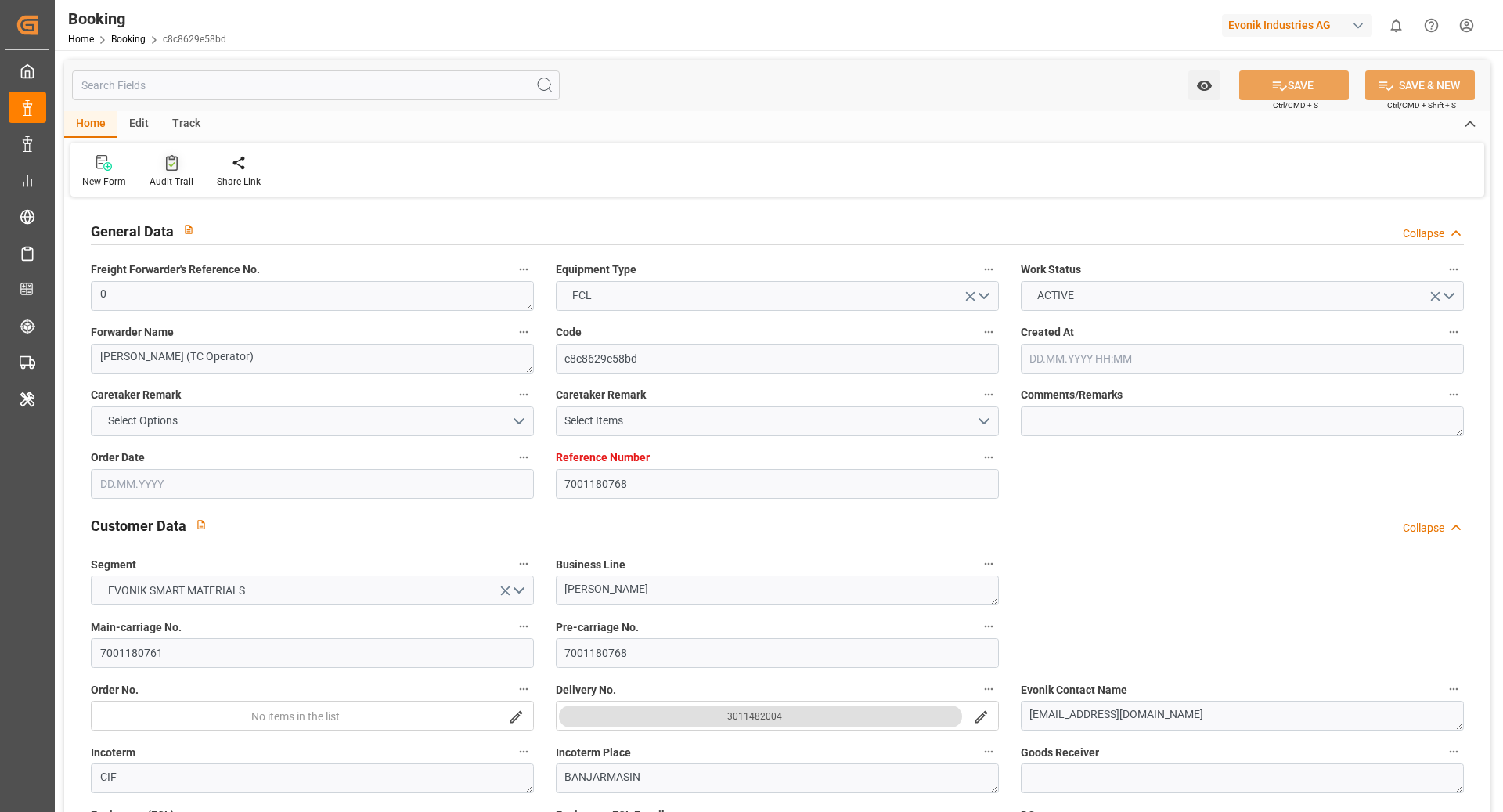
type input "[DATE] 00:00"
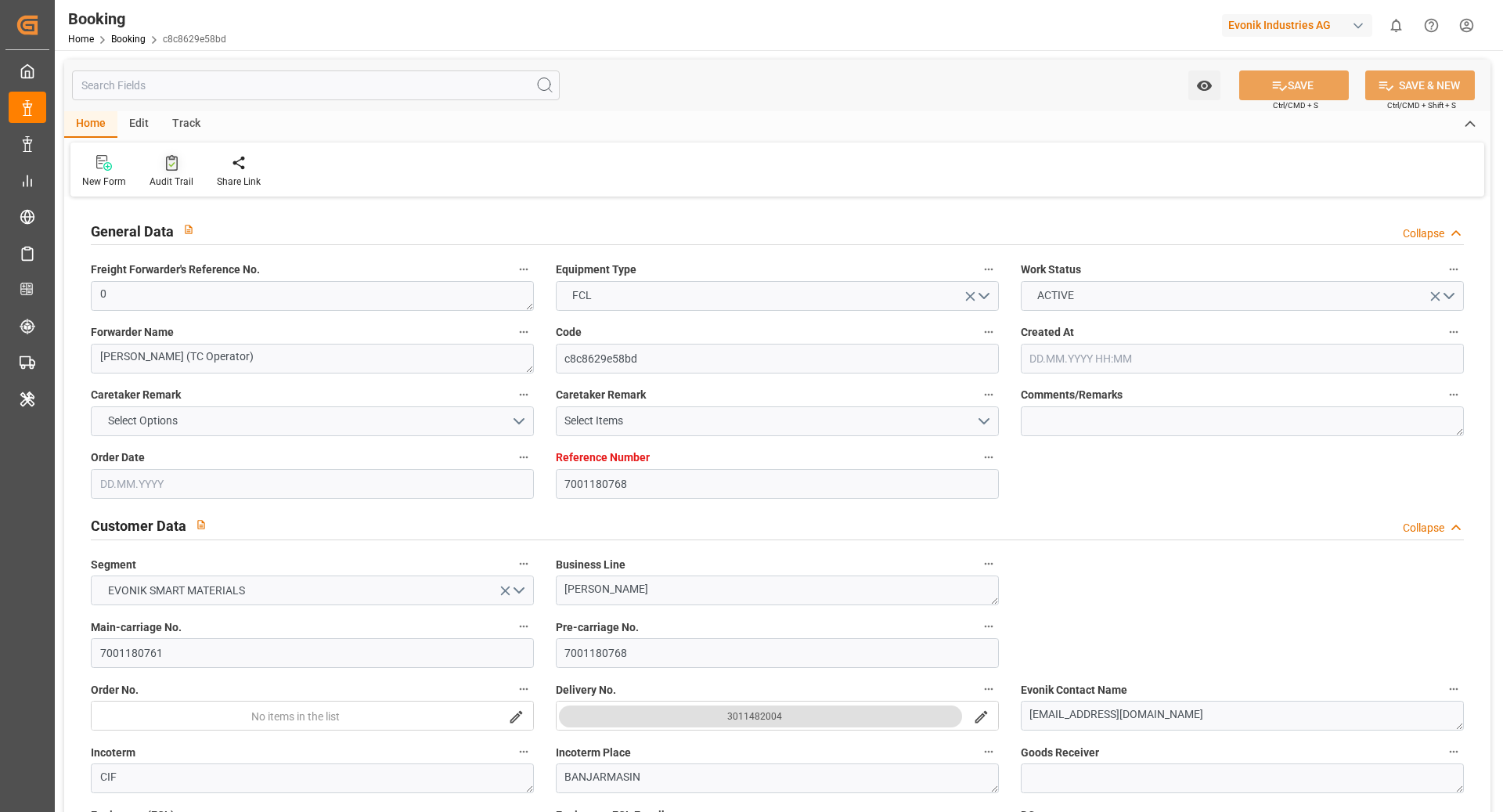
type input "[DATE] 00:00"
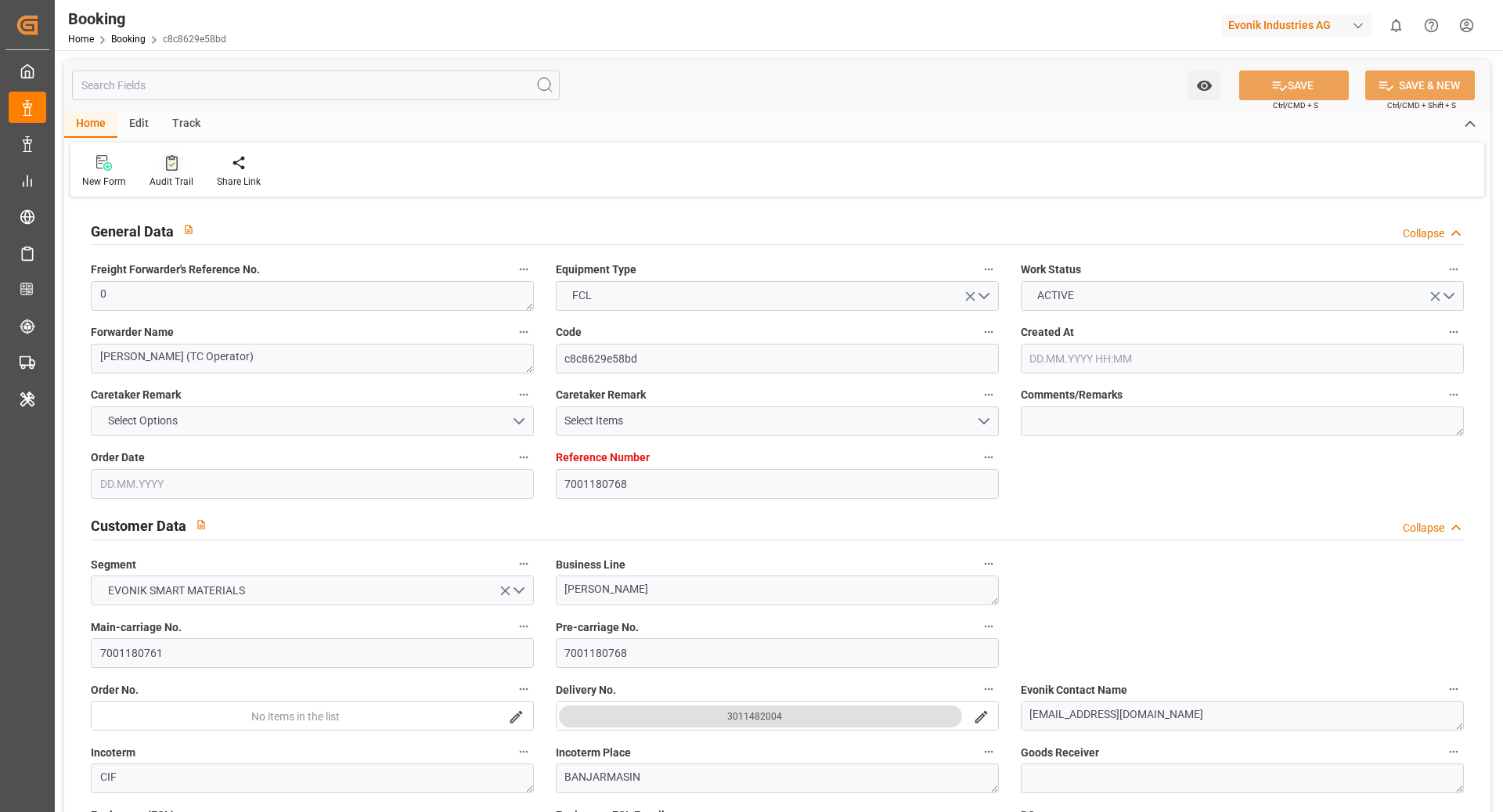
type input "[DATE] 00:00"
type input "[DATE]"
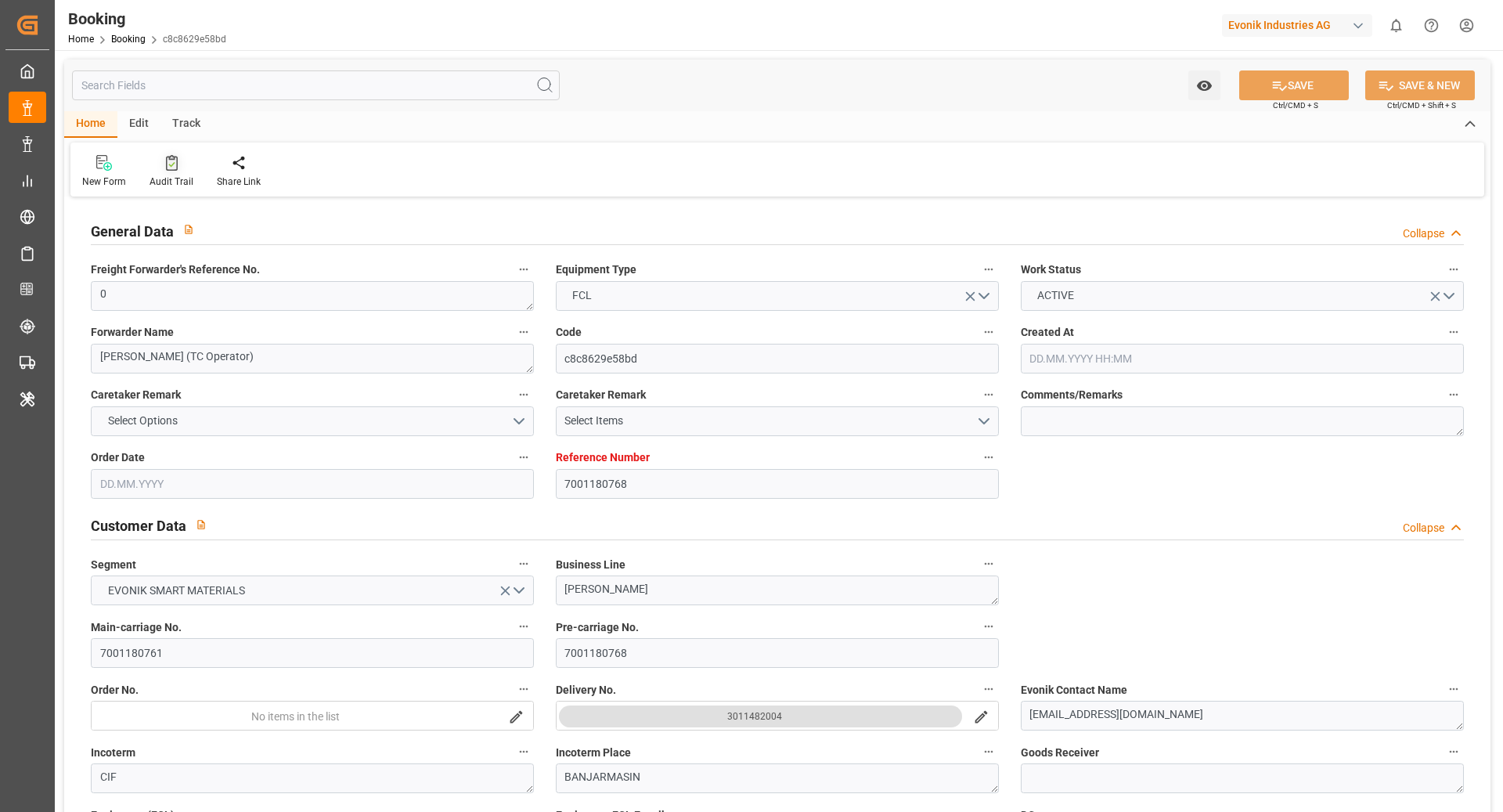
type input "[DATE] 07:02"
click at [149, 168] on div at bounding box center [171, 163] width 44 height 16
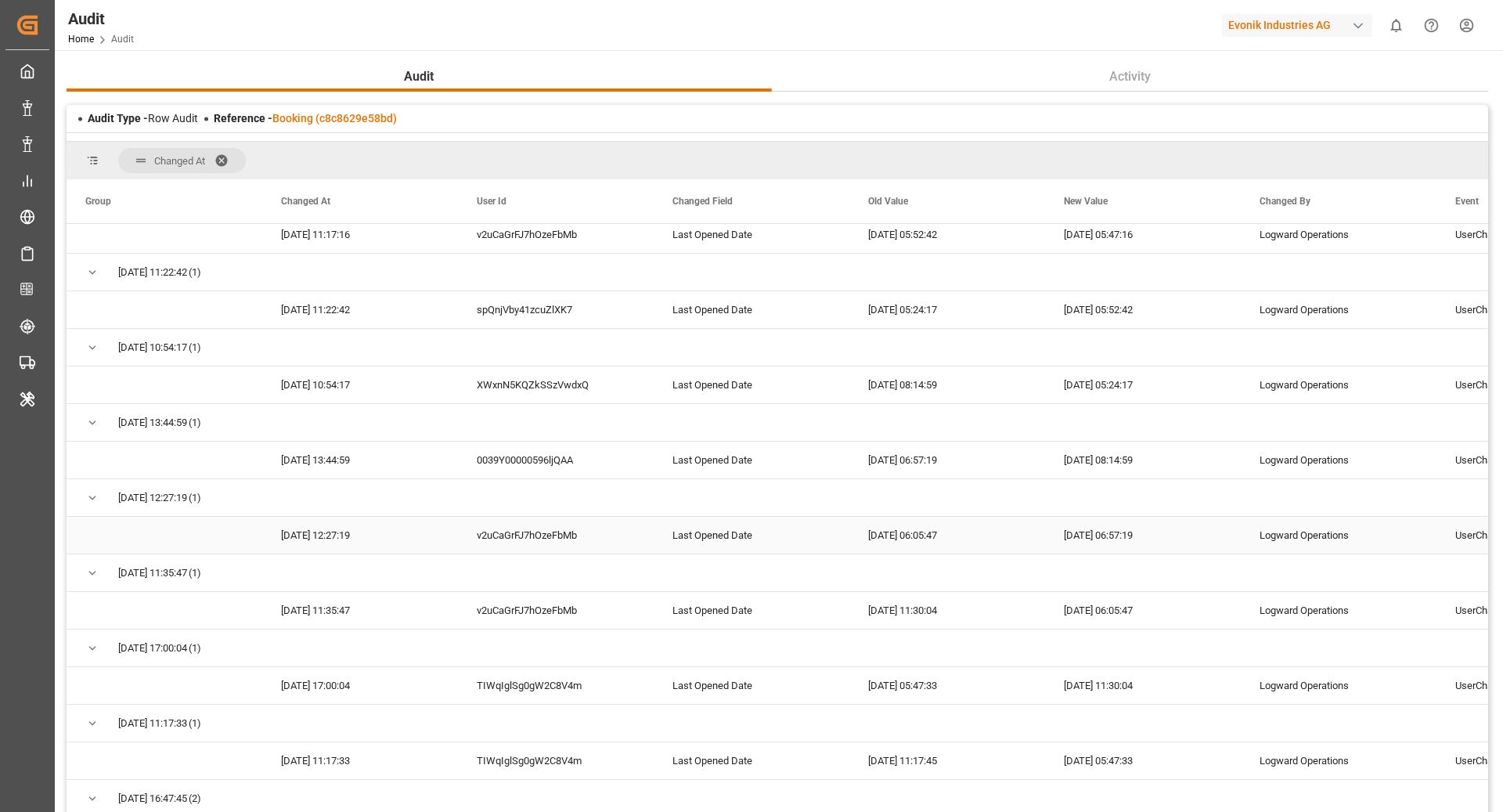
scroll to position [1498, 0]
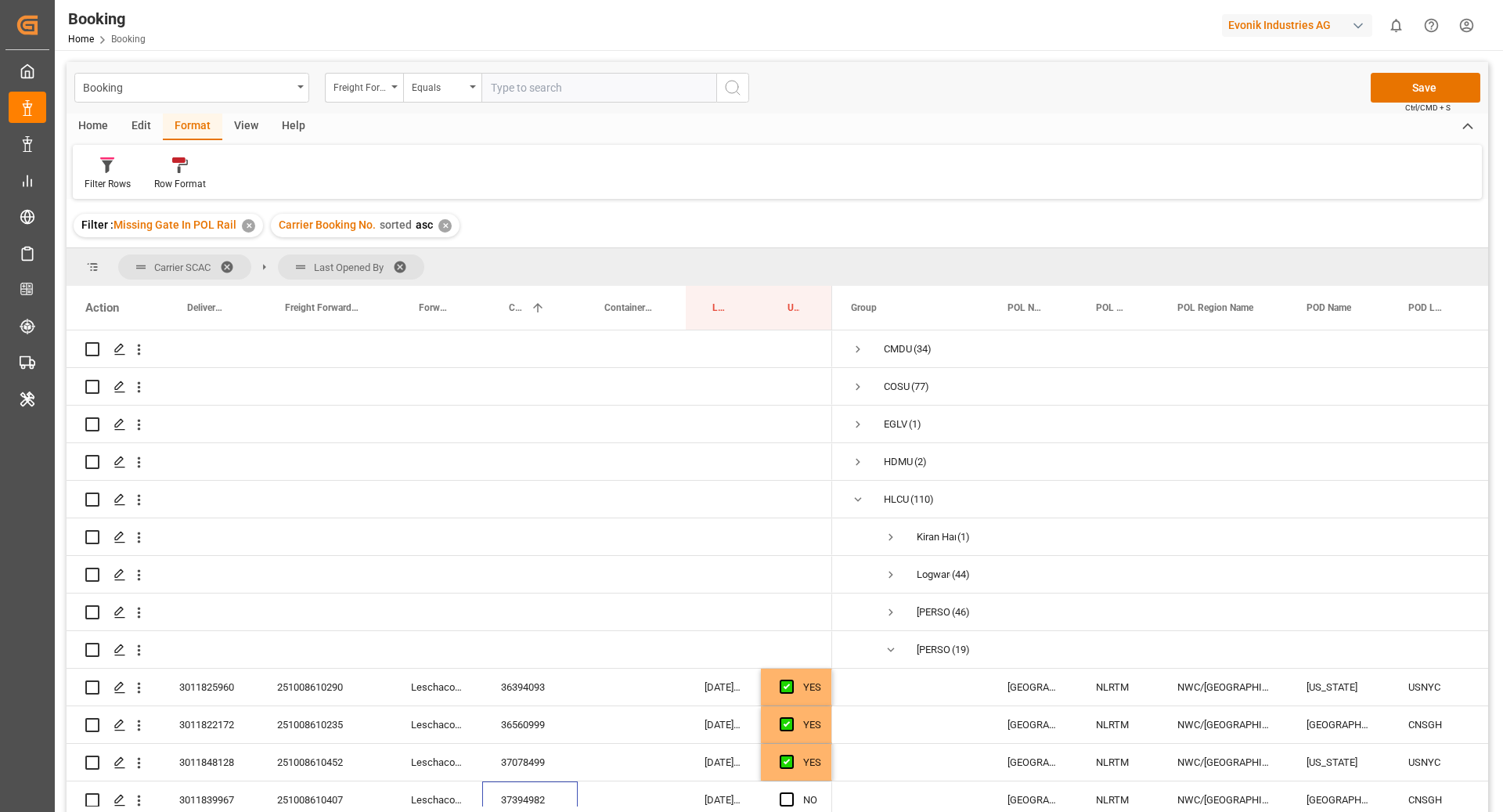
scroll to position [256, 0]
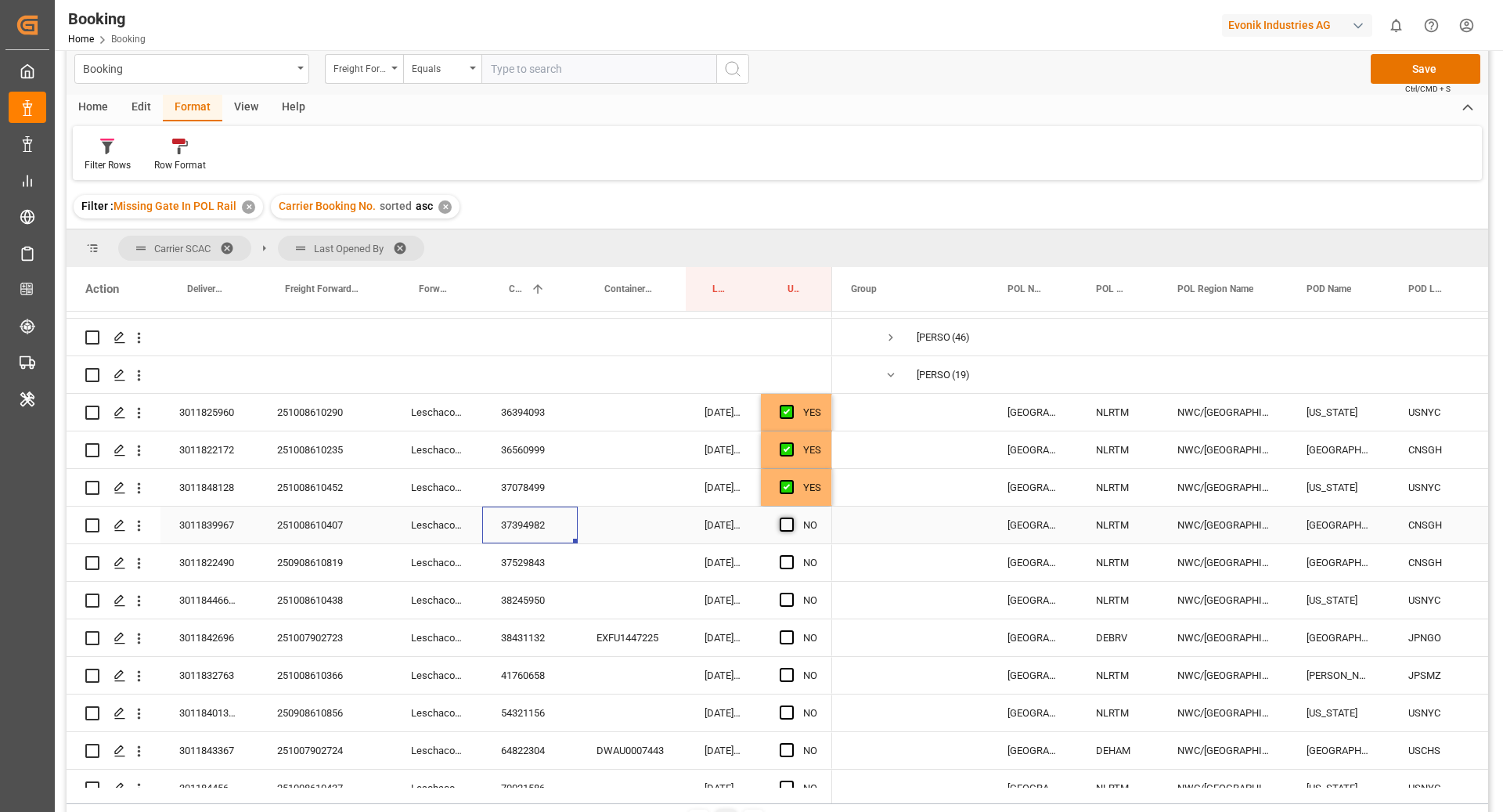
click at [785, 523] on span "Press SPACE to select this row." at bounding box center [787, 524] width 14 height 14
click at [792, 517] on input "Press SPACE to select this row." at bounding box center [792, 517] width 0 height 0
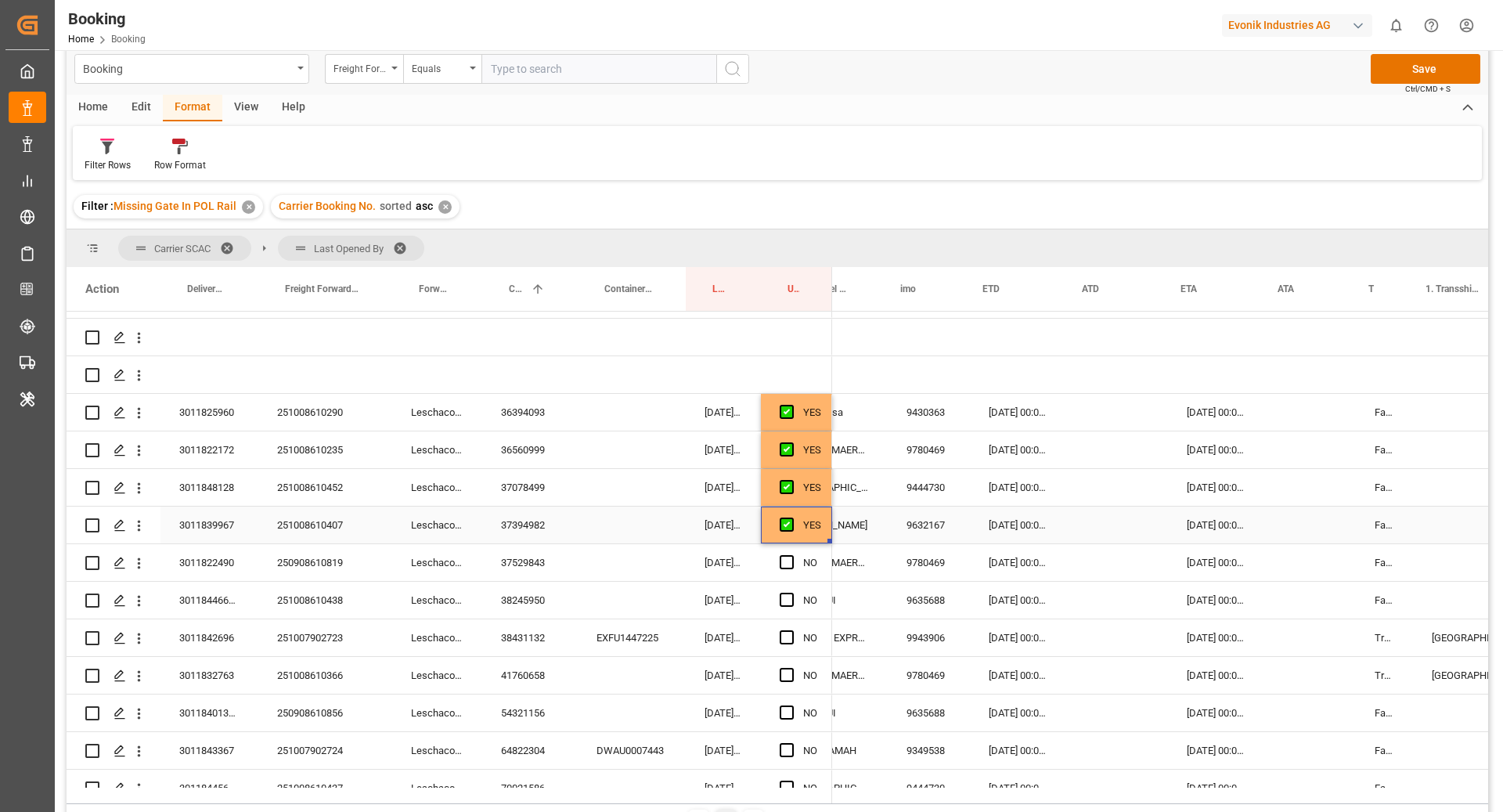
scroll to position [0, 0]
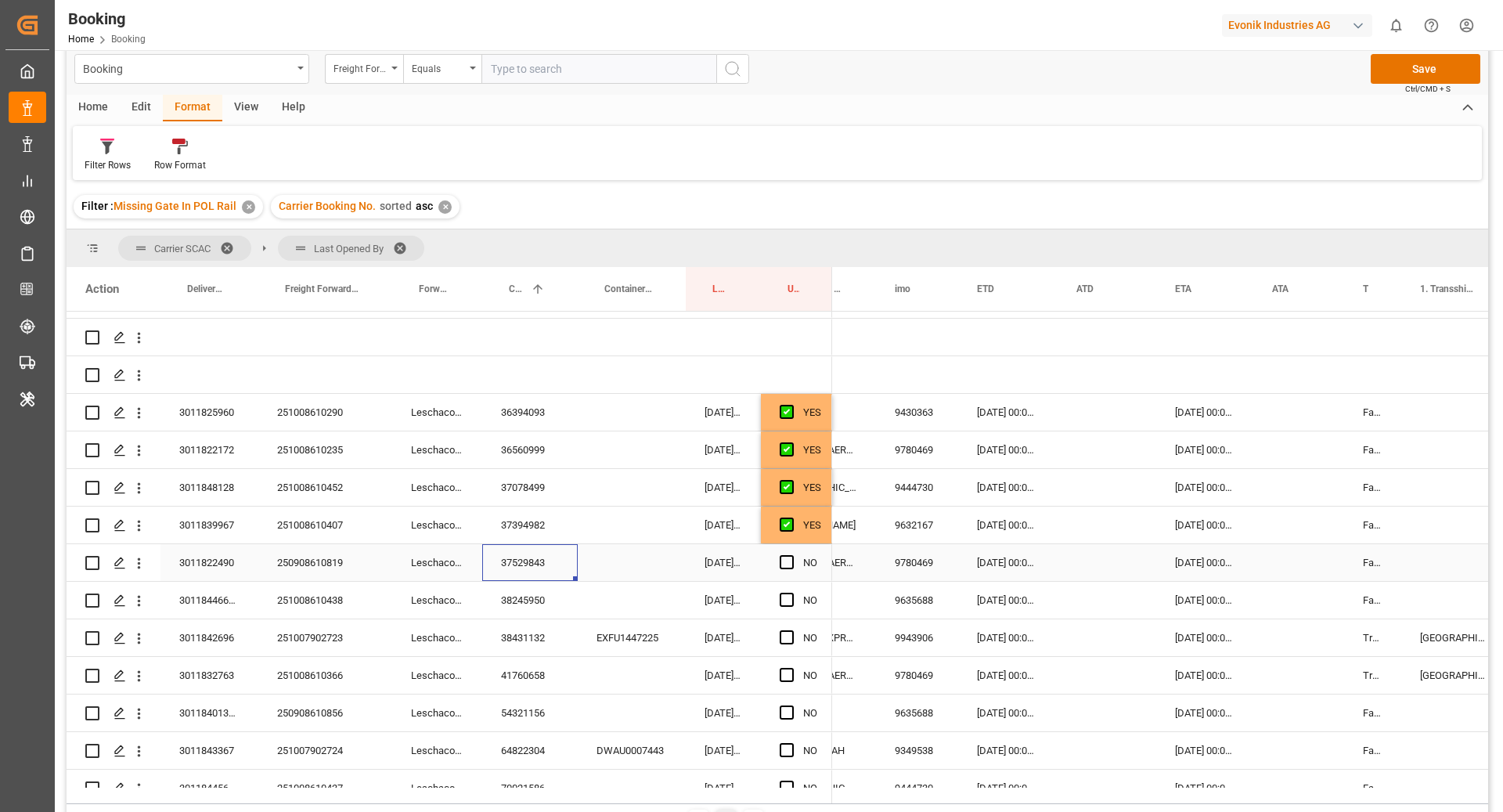
click at [509, 566] on div "37529843" at bounding box center [530, 562] width 96 height 37
click at [784, 563] on span "Press SPACE to select this row." at bounding box center [787, 562] width 14 height 14
click at [792, 555] on input "Press SPACE to select this row." at bounding box center [792, 555] width 0 height 0
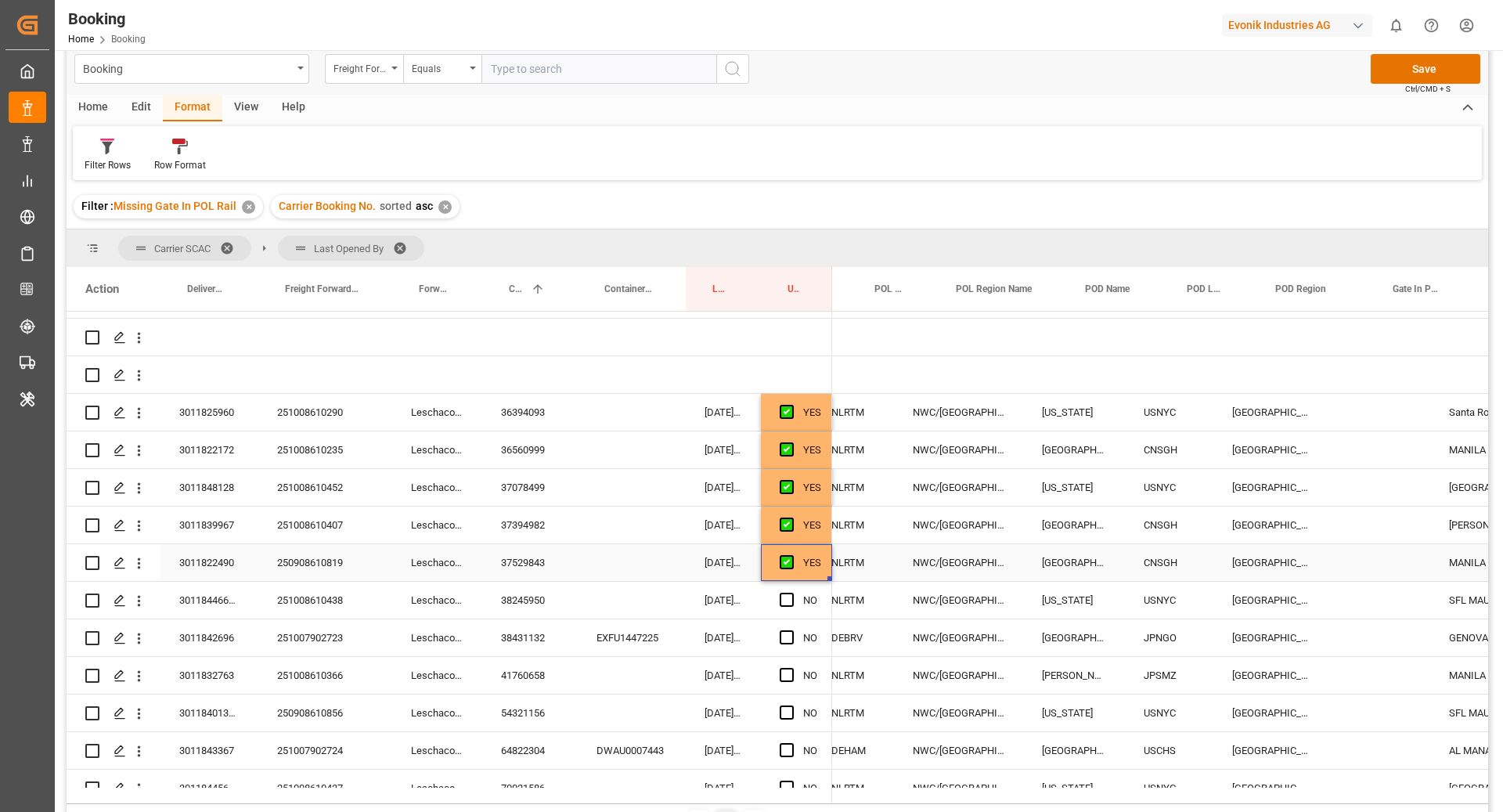
scroll to position [0, 216]
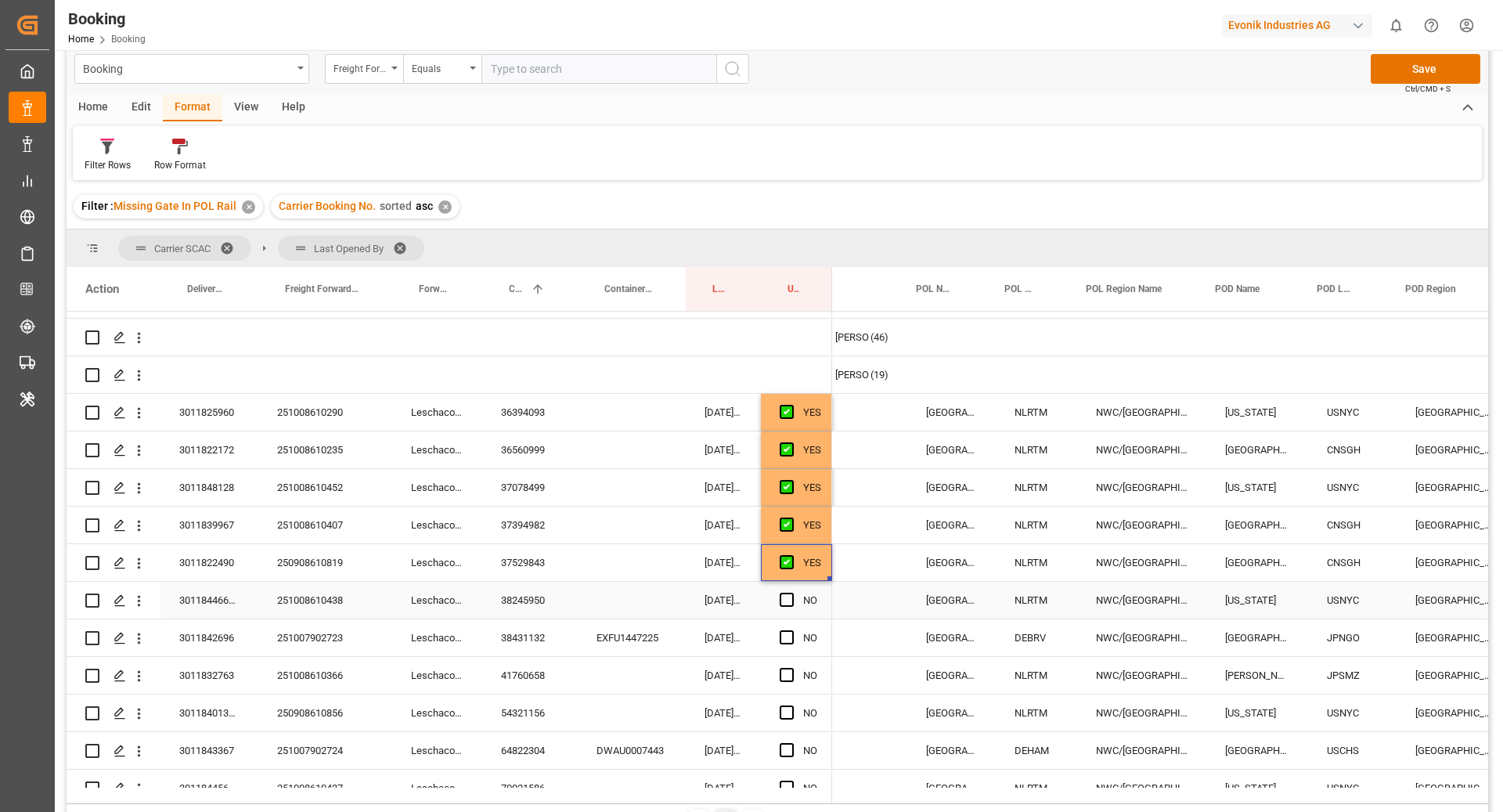
click at [508, 605] on div "38245950" at bounding box center [530, 599] width 96 height 37
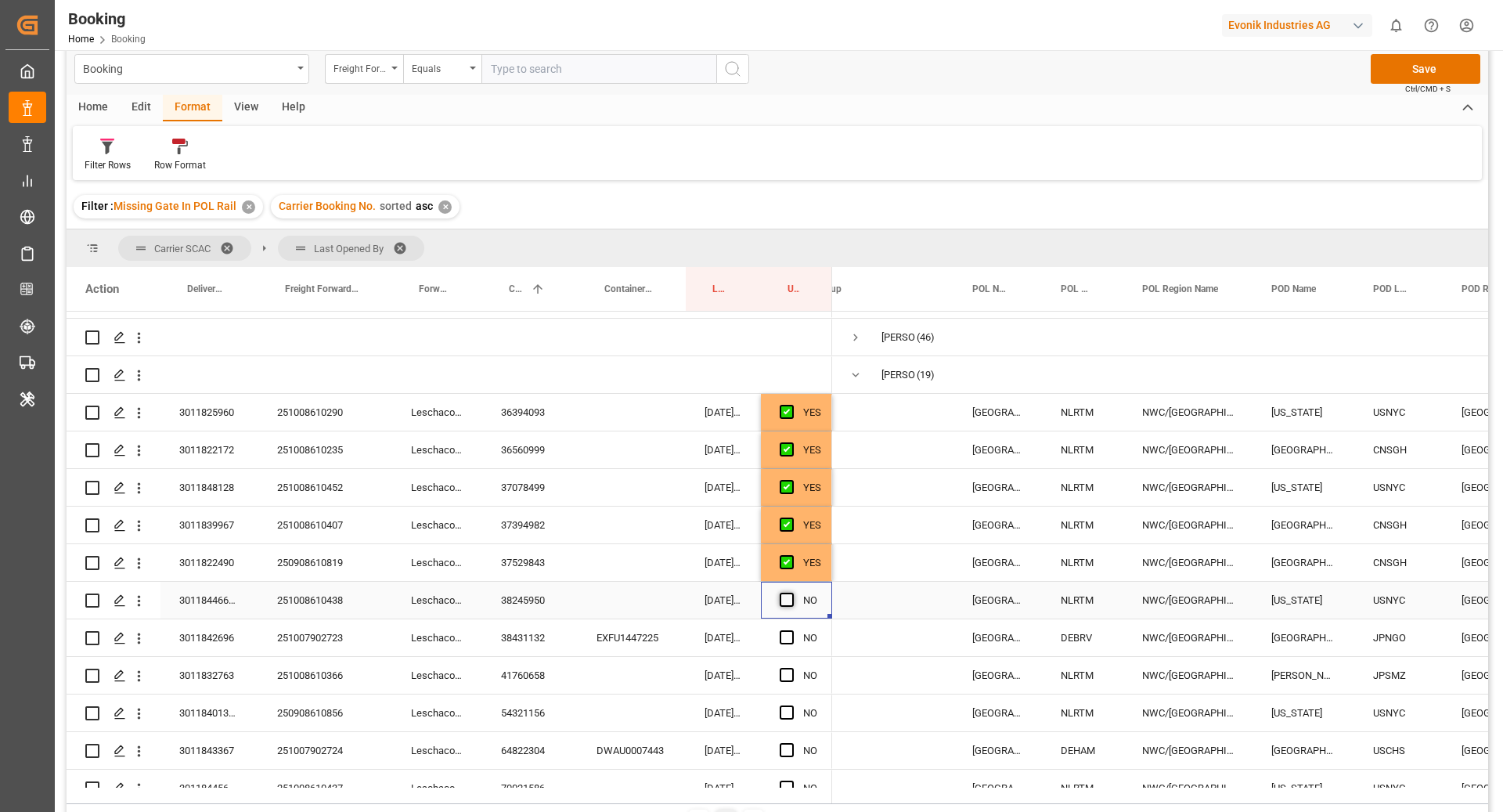
click at [782, 593] on span "Press SPACE to select this row." at bounding box center [787, 599] width 14 height 14
click at [792, 592] on input "Press SPACE to select this row." at bounding box center [792, 592] width 0 height 0
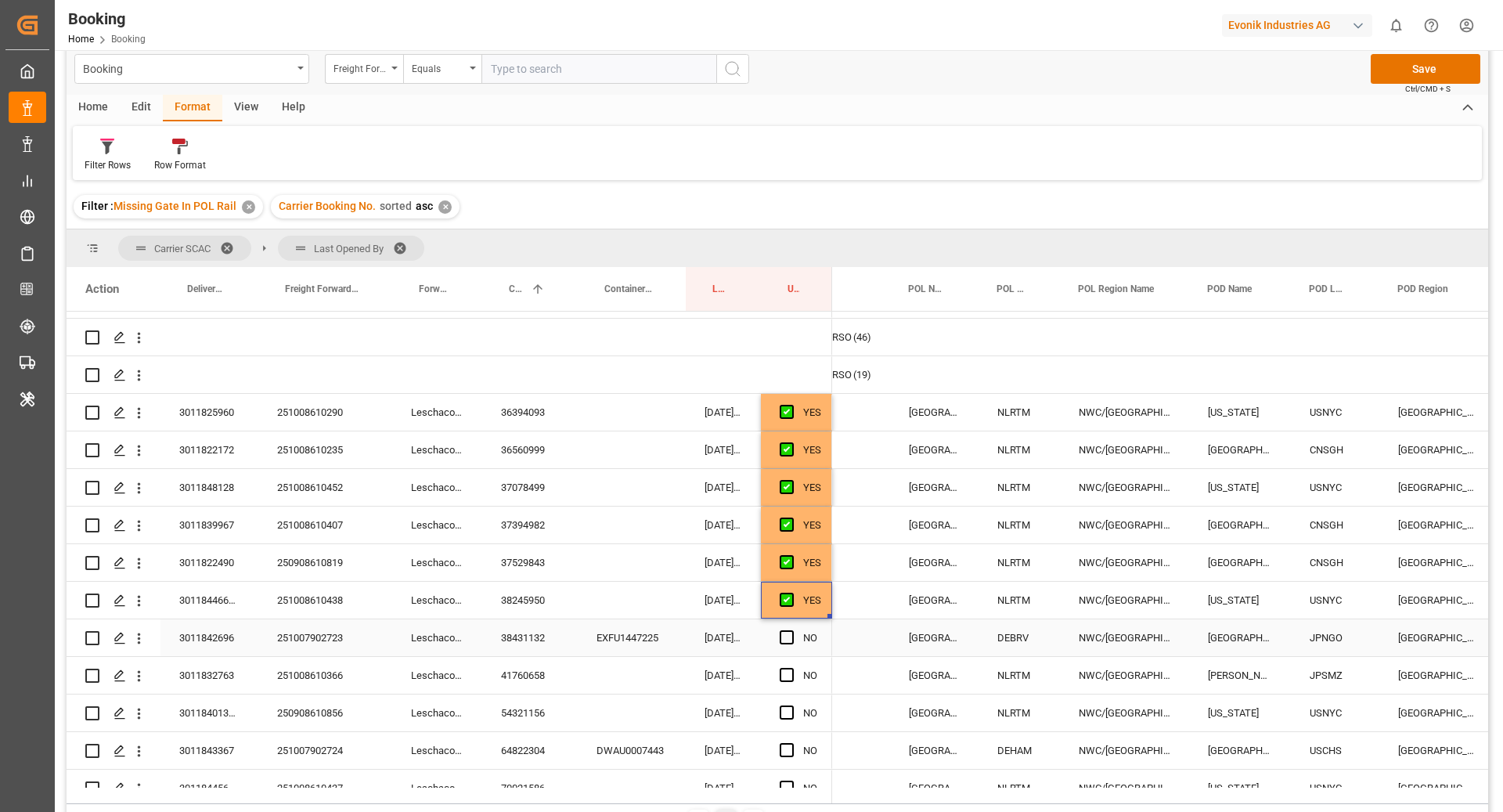
click at [530, 636] on div "38431132" at bounding box center [530, 637] width 96 height 37
click at [782, 639] on span "Press SPACE to select this row." at bounding box center [787, 637] width 14 height 14
click at [792, 630] on input "Press SPACE to select this row." at bounding box center [792, 630] width 0 height 0
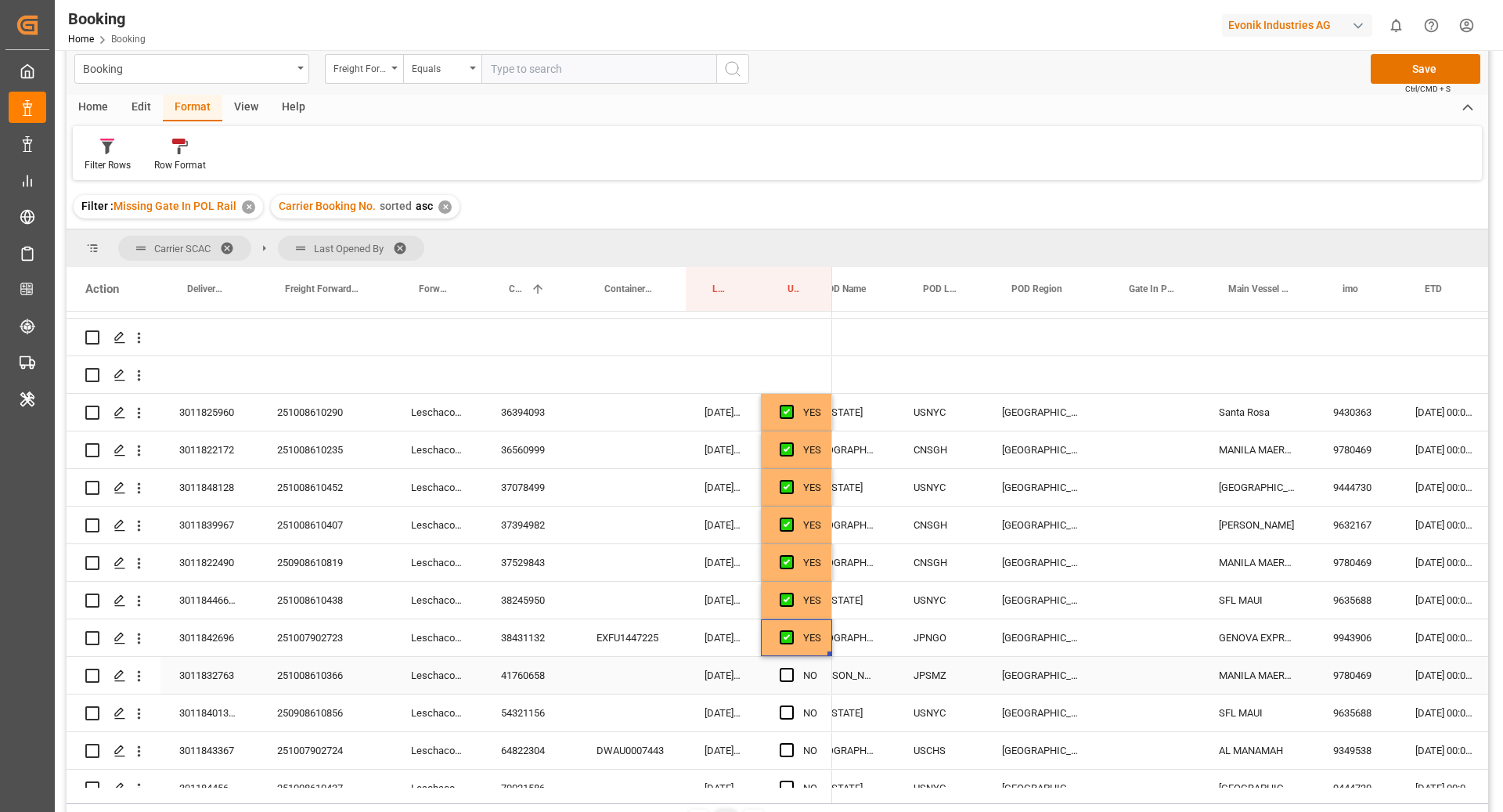
drag, startPoint x: 528, startPoint y: 686, endPoint x: 641, endPoint y: 728, distance: 120.6
click at [528, 686] on div "41760658" at bounding box center [530, 674] width 96 height 37
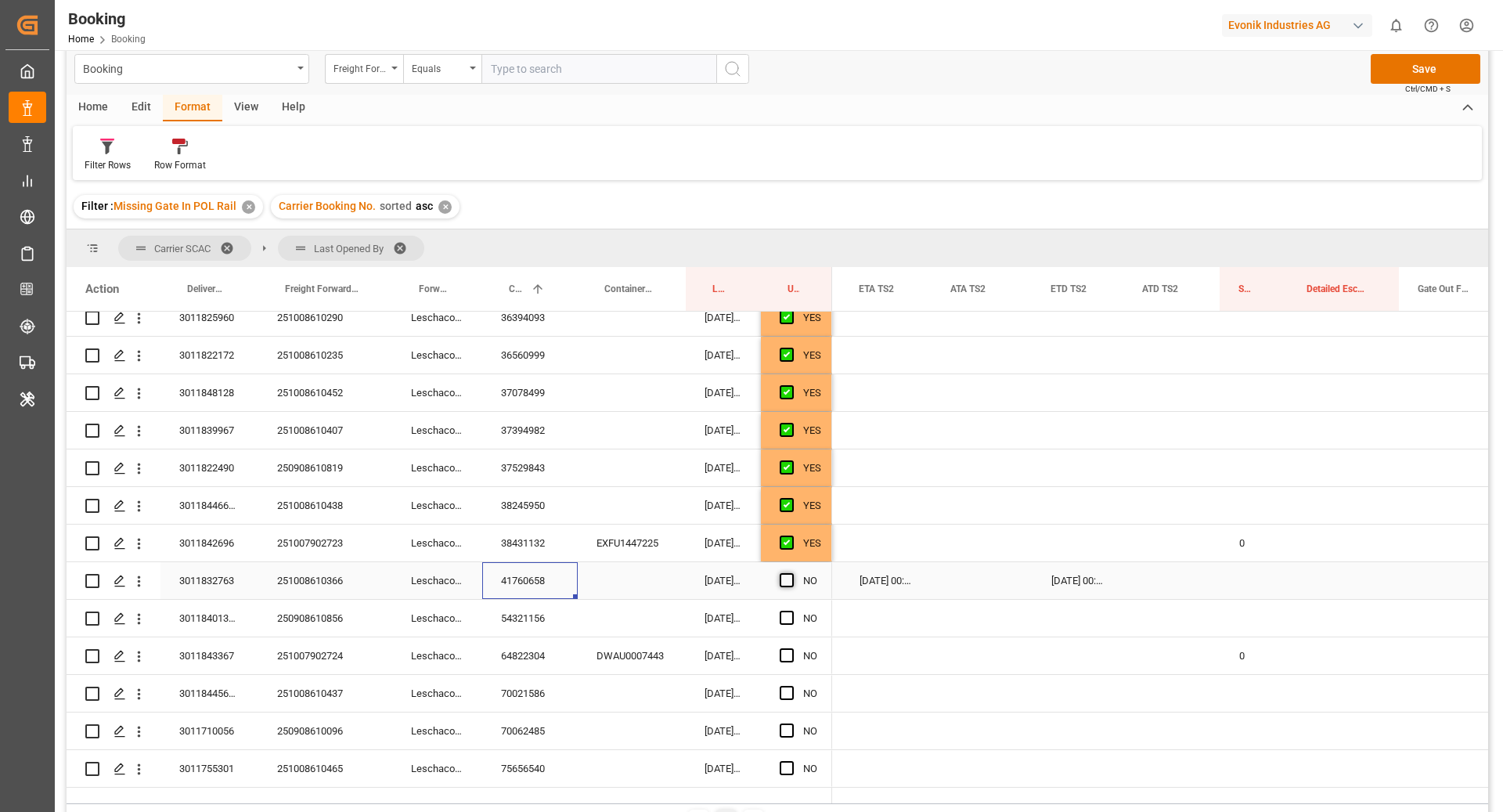
click at [782, 582] on span "Press SPACE to select this row." at bounding box center [787, 580] width 14 height 14
click at [792, 573] on input "Press SPACE to select this row." at bounding box center [792, 573] width 0 height 0
click at [528, 607] on div "54321156" at bounding box center [530, 617] width 96 height 37
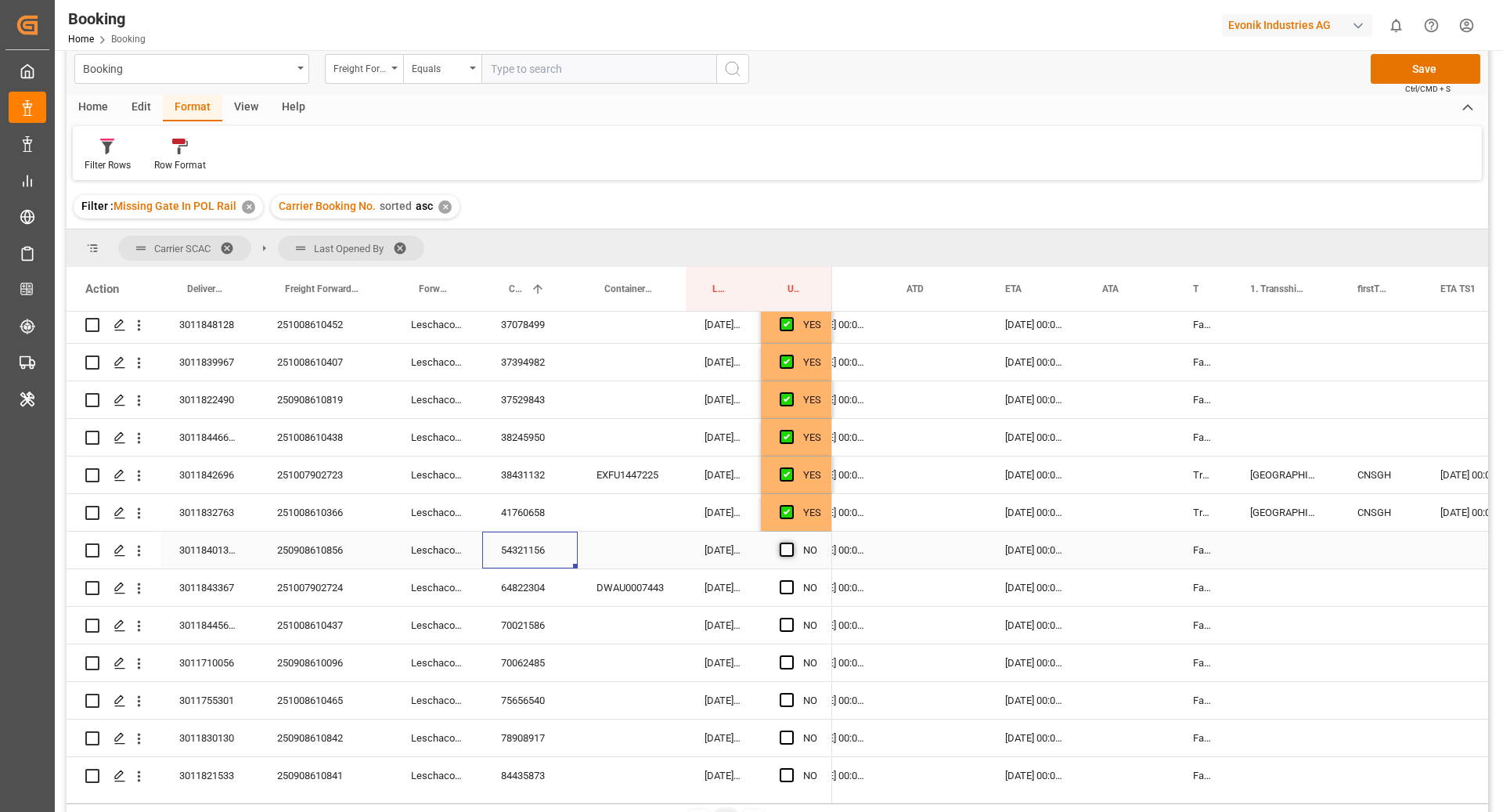
click at [789, 553] on span "Press SPACE to select this row." at bounding box center [787, 549] width 14 height 14
click at [792, 542] on input "Press SPACE to select this row." at bounding box center [792, 542] width 0 height 0
click at [533, 589] on div "64822304" at bounding box center [530, 587] width 96 height 37
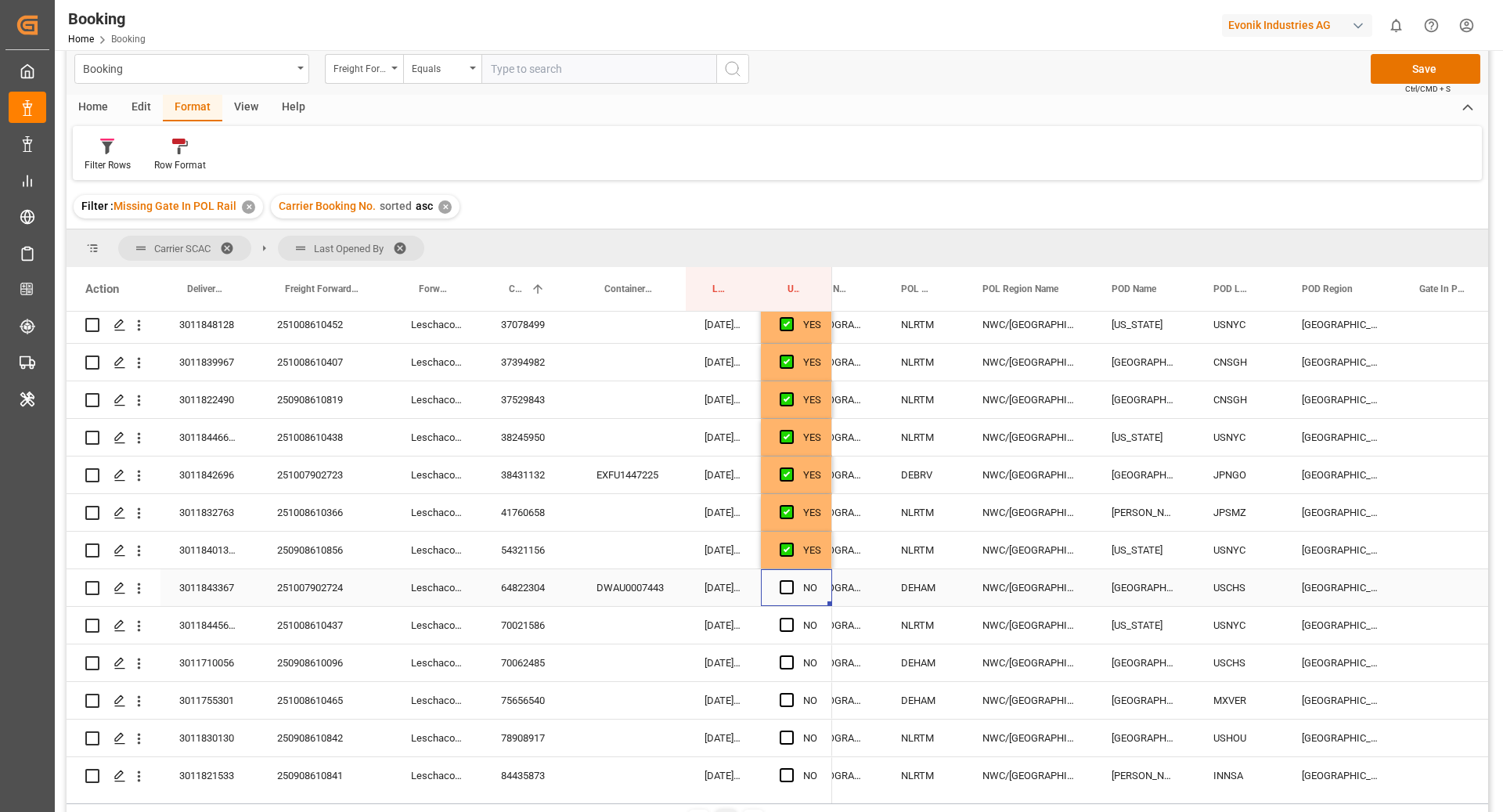
click at [780, 592] on div "Press SPACE to select this row." at bounding box center [792, 588] width 23 height 36
click at [788, 579] on div "Press SPACE to select this row." at bounding box center [792, 588] width 23 height 36
click at [788, 590] on span "Press SPACE to select this row." at bounding box center [787, 587] width 14 height 14
click at [792, 580] on input "Press SPACE to select this row." at bounding box center [792, 580] width 0 height 0
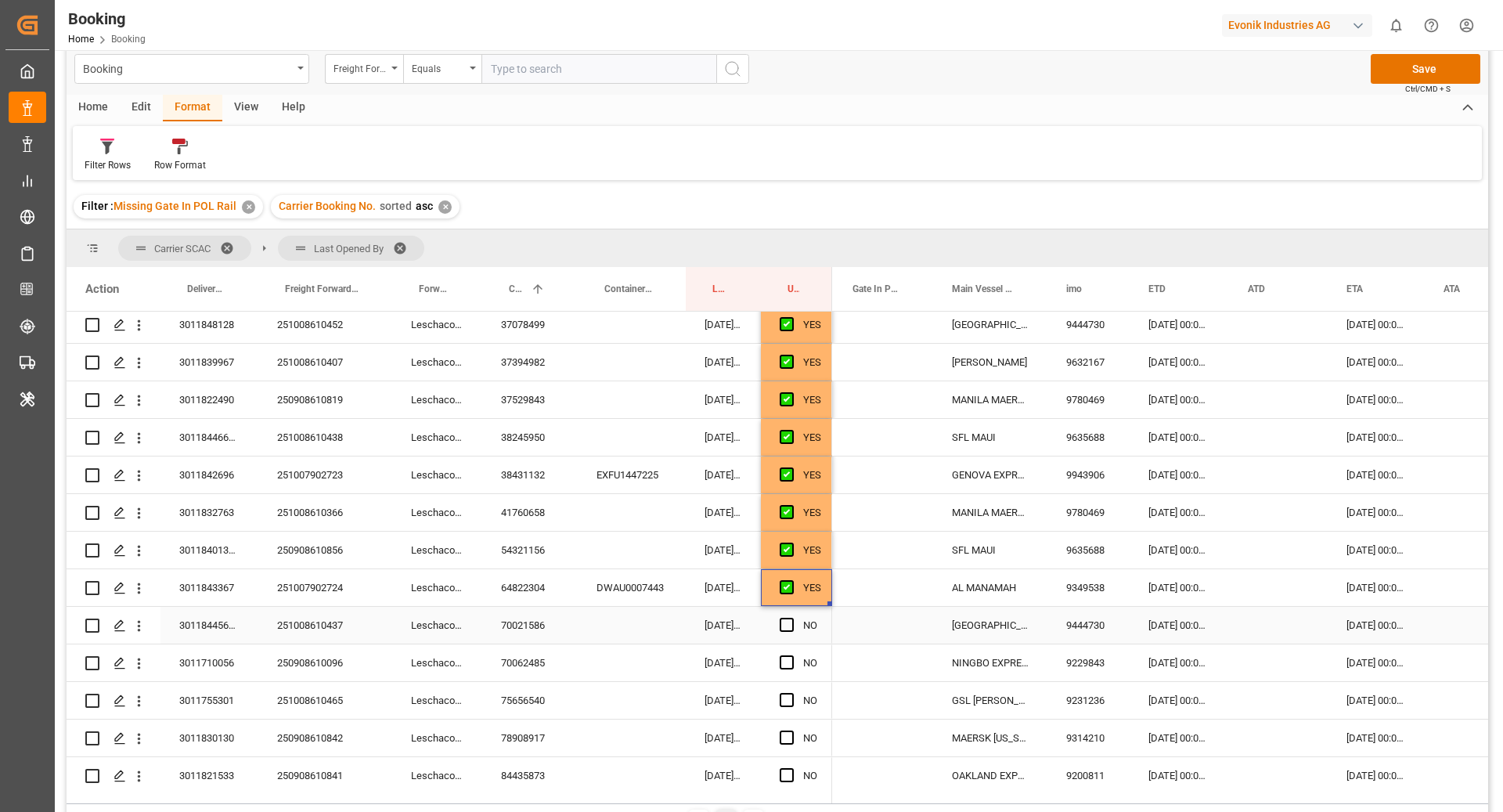
click at [542, 631] on div "70021586" at bounding box center [530, 624] width 96 height 37
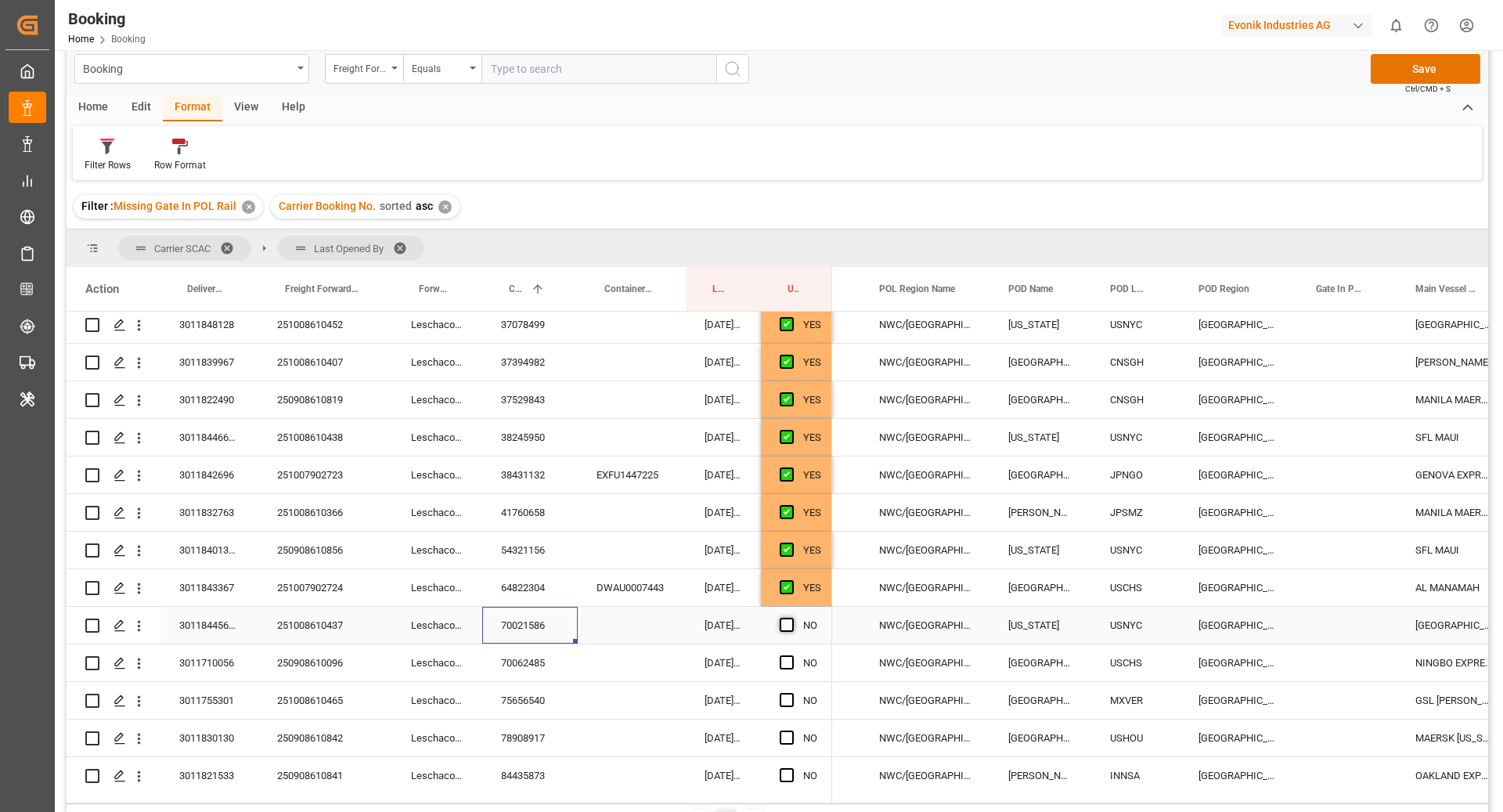
click at [788, 621] on span "Press SPACE to select this row." at bounding box center [787, 624] width 14 height 14
click at [792, 617] on input "Press SPACE to select this row." at bounding box center [792, 617] width 0 height 0
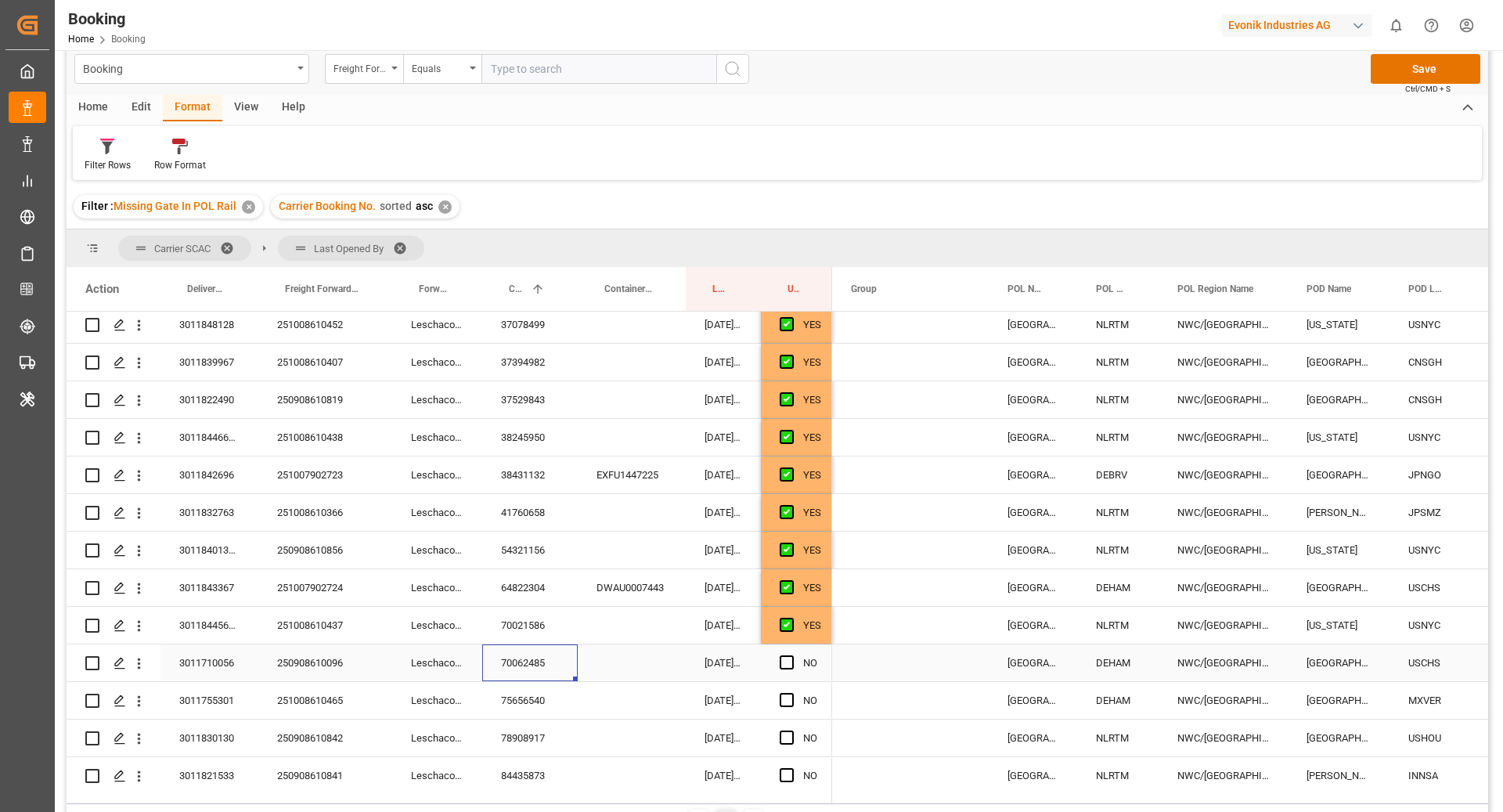
click at [535, 654] on div "70062485" at bounding box center [530, 662] width 96 height 37
